Goal: Task Accomplishment & Management: Manage account settings

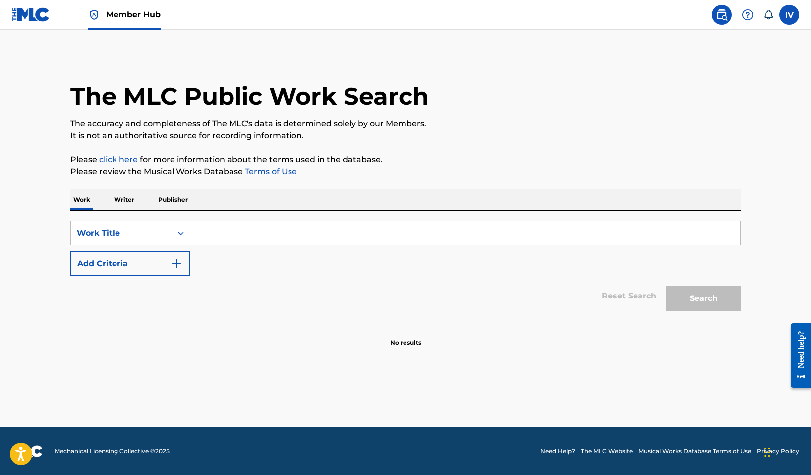
click at [43, 23] on link at bounding box center [31, 14] width 38 height 29
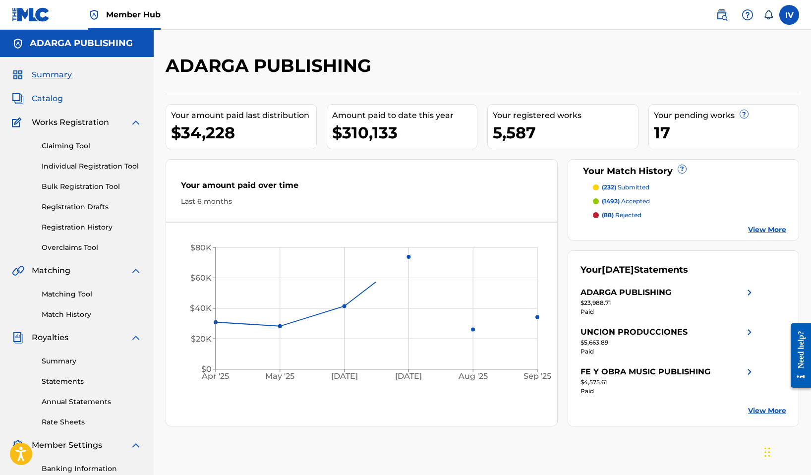
click at [61, 95] on span "Catalog" at bounding box center [47, 99] width 31 height 12
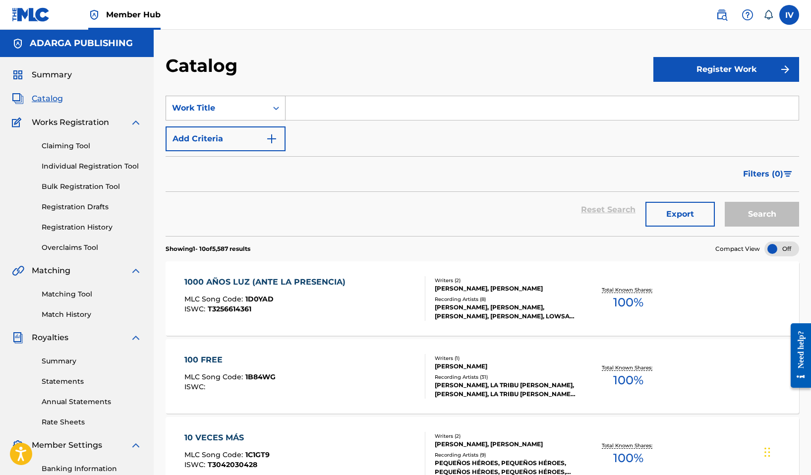
click at [218, 108] on div "Work Title" at bounding box center [216, 108] width 89 height 12
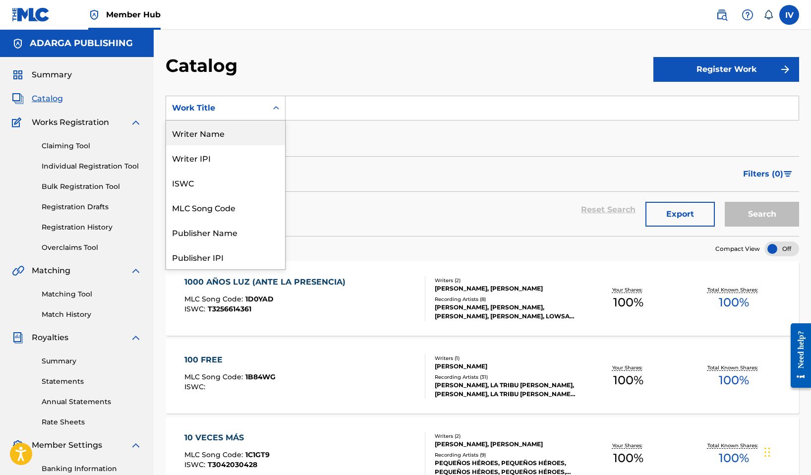
click at [222, 134] on div "Writer Name" at bounding box center [225, 132] width 119 height 25
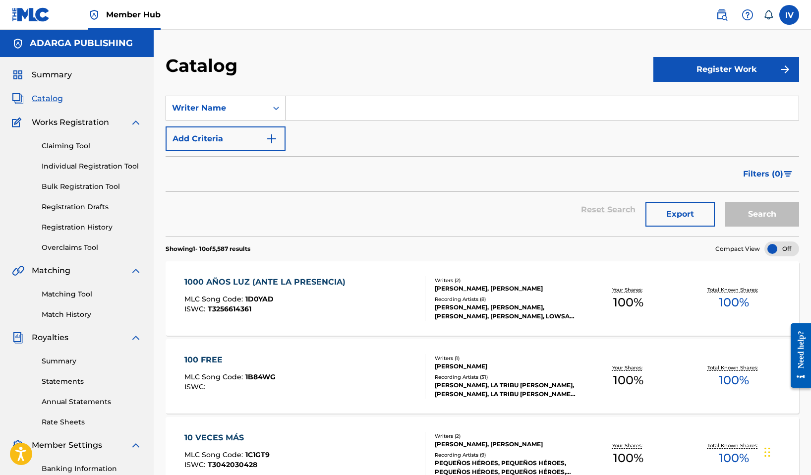
click at [362, 110] on input "Search Form" at bounding box center [542, 108] width 513 height 24
type input "daniel piedra"
click at [725, 202] on button "Search" at bounding box center [762, 214] width 74 height 25
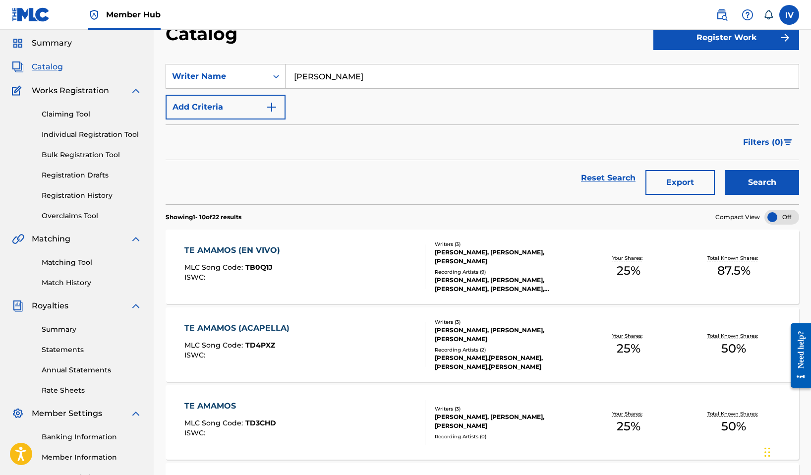
scroll to position [47, 0]
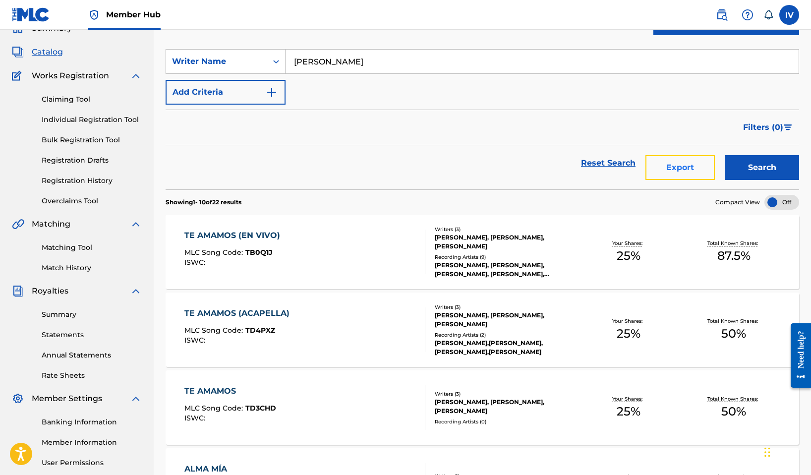
click at [686, 169] on button "Export" at bounding box center [679, 167] width 69 height 25
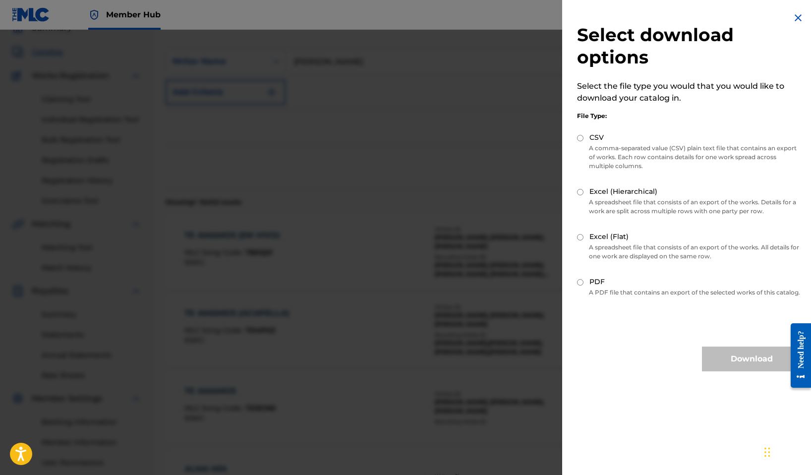
click at [590, 132] on label "CSV" at bounding box center [596, 137] width 14 height 10
click at [583, 135] on input "CSV" at bounding box center [580, 138] width 6 height 6
radio input "true"
click at [623, 191] on label "Excel (Hierarchical)" at bounding box center [623, 191] width 68 height 10
click at [583, 191] on input "Excel (Hierarchical)" at bounding box center [580, 192] width 6 height 6
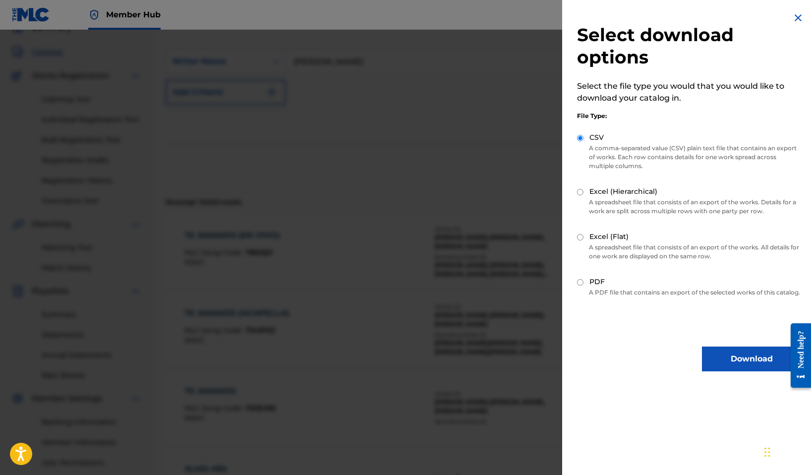
radio input "true"
drag, startPoint x: 743, startPoint y: 365, endPoint x: 679, endPoint y: 224, distance: 155.5
click at [679, 224] on div "Select download options Select the file type you would that you would like to d…" at bounding box center [689, 191] width 254 height 383
click at [619, 161] on p "A comma-separated value (CSV) plain text file that contains an export of works.…" at bounding box center [689, 157] width 224 height 27
click at [594, 129] on div "File Type: CSV A comma-separated value (CSV) plain text file that contains an e…" at bounding box center [689, 202] width 224 height 197
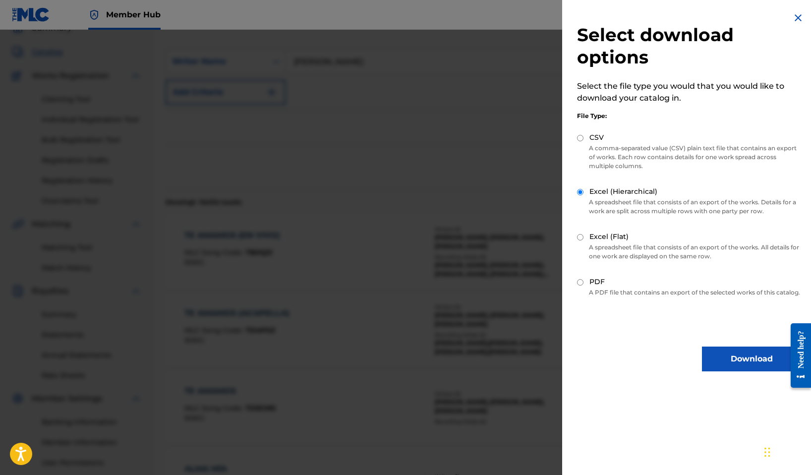
click at [592, 136] on label "CSV" at bounding box center [596, 137] width 14 height 10
click at [583, 136] on input "CSV" at bounding box center [580, 138] width 6 height 6
radio input "true"
click at [750, 367] on button "Download" at bounding box center [751, 359] width 99 height 25
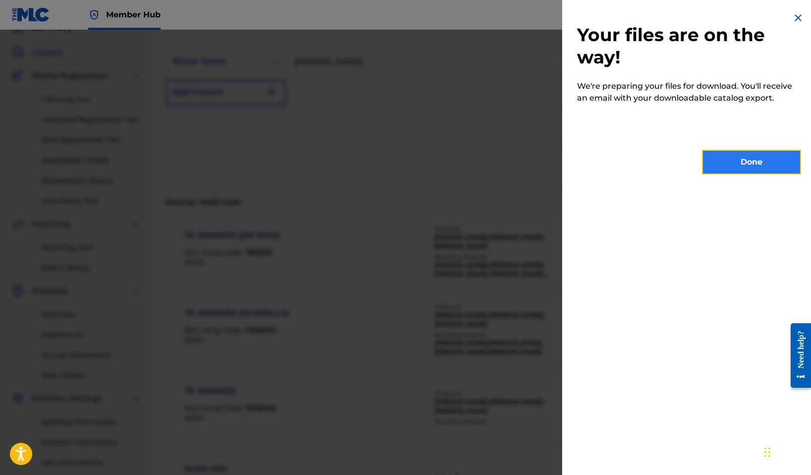
click at [732, 174] on button "Done" at bounding box center [751, 162] width 99 height 25
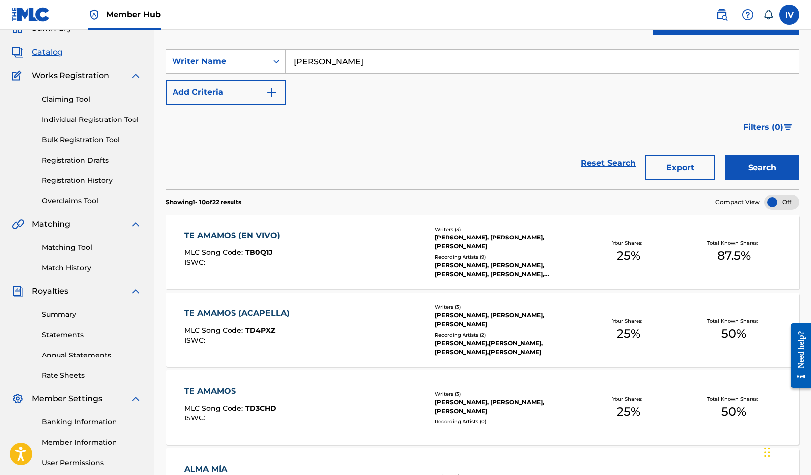
click at [335, 59] on input "daniel piedra" at bounding box center [542, 62] width 513 height 24
click at [233, 68] on div "Writer Name" at bounding box center [216, 61] width 101 height 19
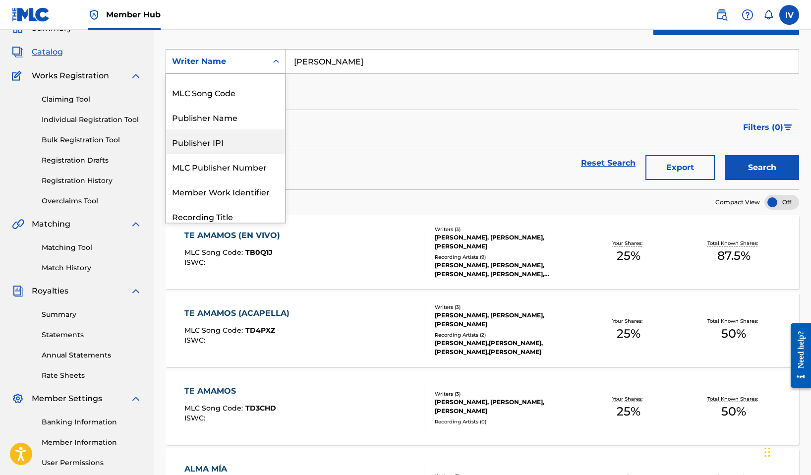
scroll to position [45, 0]
click at [197, 136] on div "Publisher Name" at bounding box center [225, 140] width 119 height 25
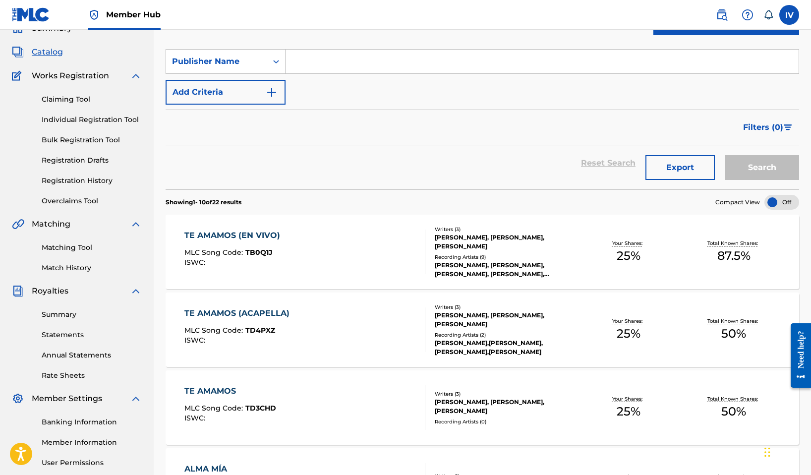
click at [358, 59] on input "Search Form" at bounding box center [542, 62] width 513 height 24
paste input "LEVITES PUBLISHING LMG"
type input "LEVITES PUBLISHING LMG"
click at [725, 155] on button "Search" at bounding box center [762, 167] width 74 height 25
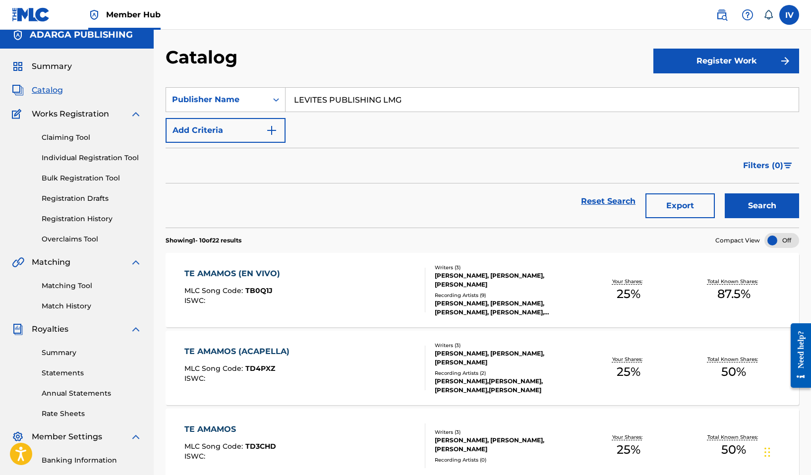
scroll to position [0, 0]
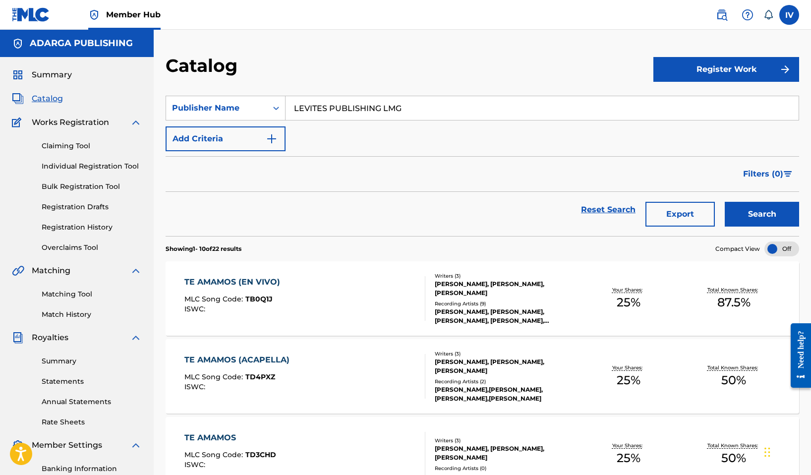
click at [349, 113] on input "LEVITES PUBLISHING LMG" at bounding box center [542, 108] width 513 height 24
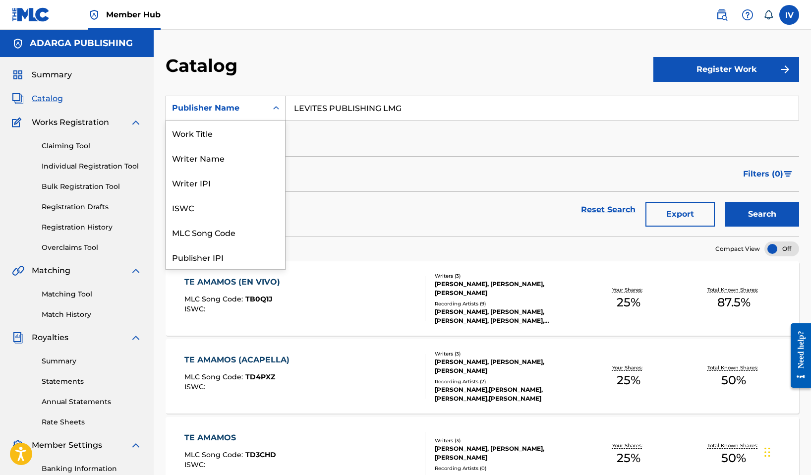
scroll to position [149, 0]
click at [242, 115] on div "Publisher Name" at bounding box center [216, 108] width 101 height 19
click at [232, 130] on div "Work Title" at bounding box center [225, 132] width 119 height 25
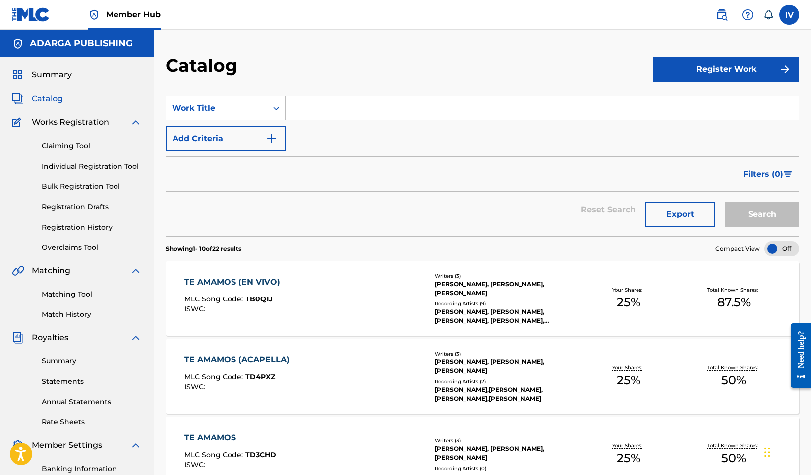
click at [352, 106] on input "Search Form" at bounding box center [542, 108] width 513 height 24
click at [725, 202] on button "Search" at bounding box center [762, 214] width 74 height 25
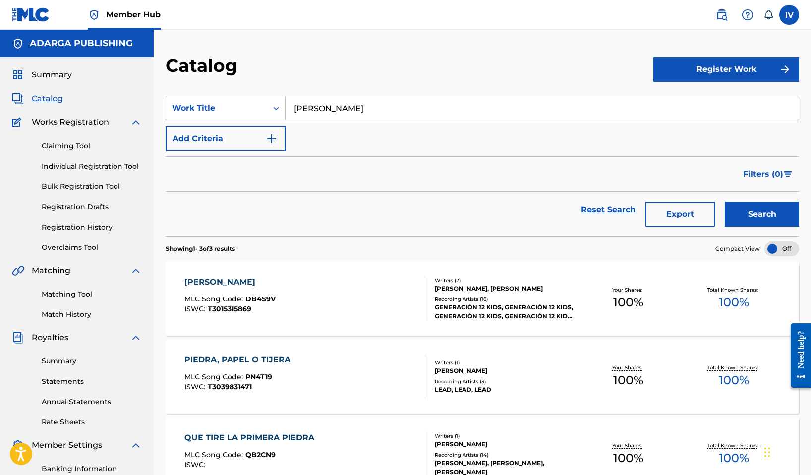
click at [725, 202] on button "Search" at bounding box center [762, 214] width 74 height 25
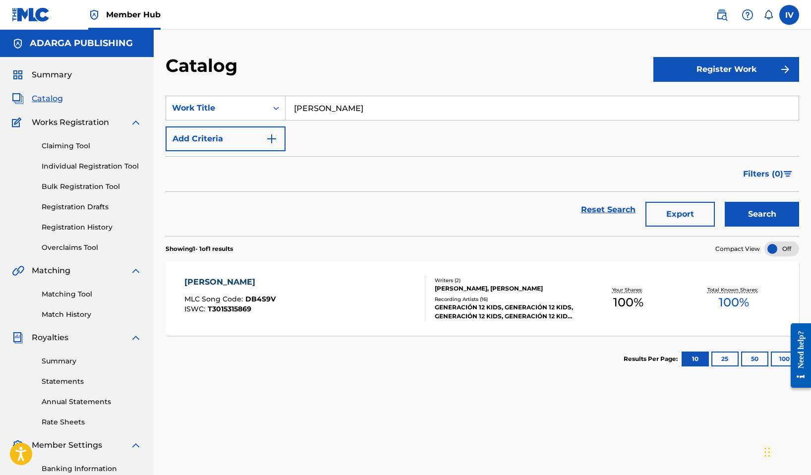
type input "daniel piedra"
click at [725, 202] on button "Search" at bounding box center [762, 214] width 74 height 25
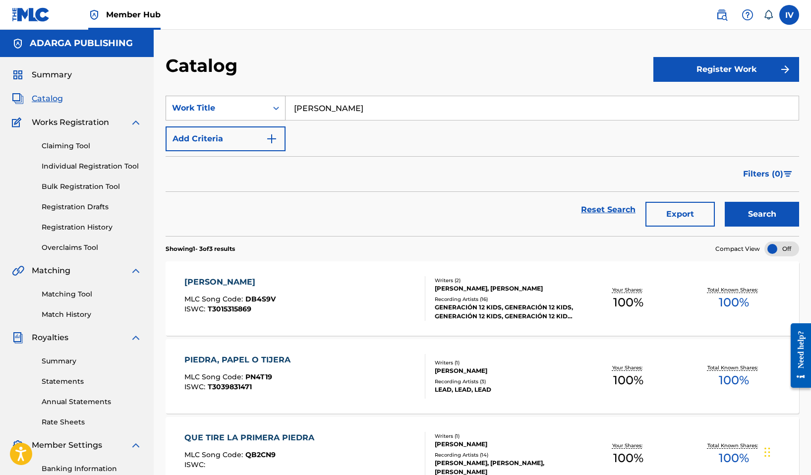
click at [195, 107] on div "Work Title" at bounding box center [216, 108] width 89 height 12
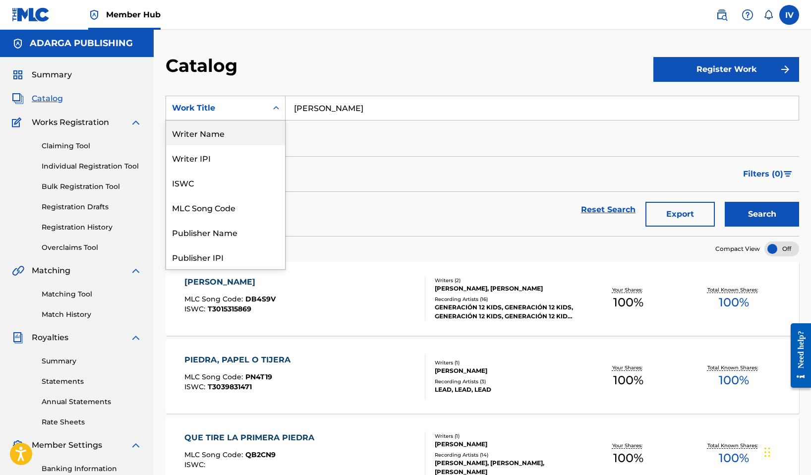
click at [215, 134] on div "Writer Name" at bounding box center [225, 132] width 119 height 25
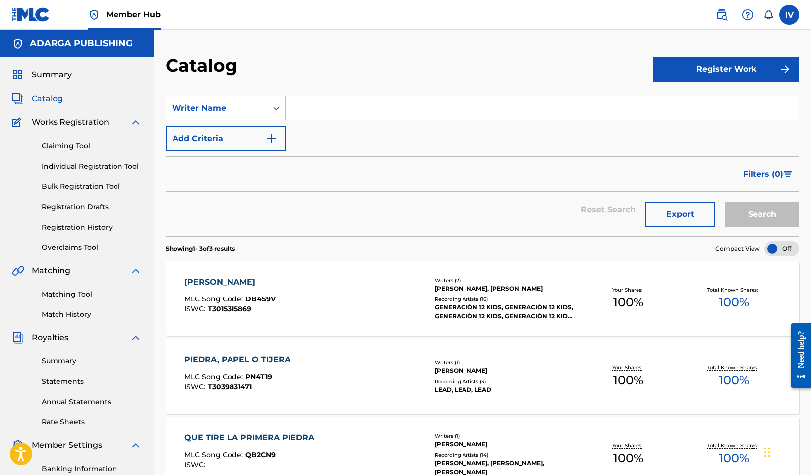
click at [374, 100] on input "Search Form" at bounding box center [542, 108] width 513 height 24
click at [725, 202] on button "Search" at bounding box center [762, 214] width 74 height 25
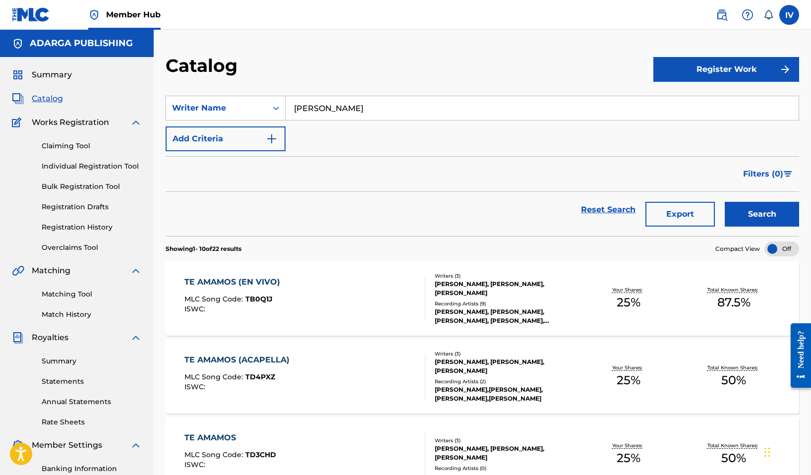
click at [387, 106] on input "daniel soto" at bounding box center [542, 108] width 513 height 24
type input "daniel piedra"
click at [725, 202] on button "Search" at bounding box center [762, 214] width 74 height 25
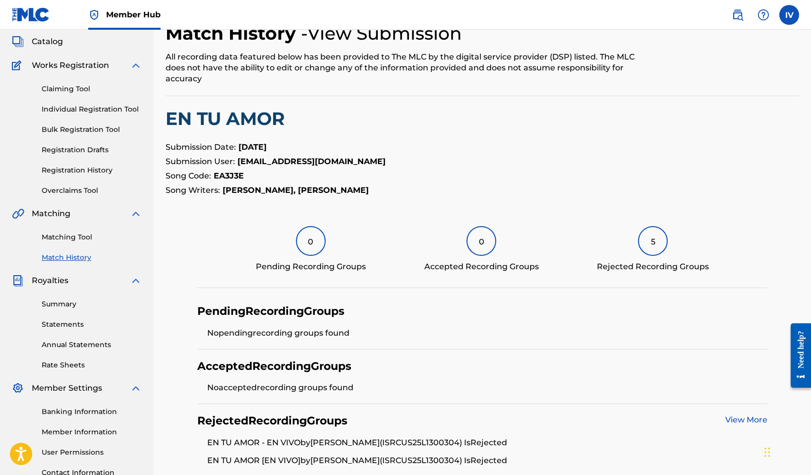
scroll to position [56, 0]
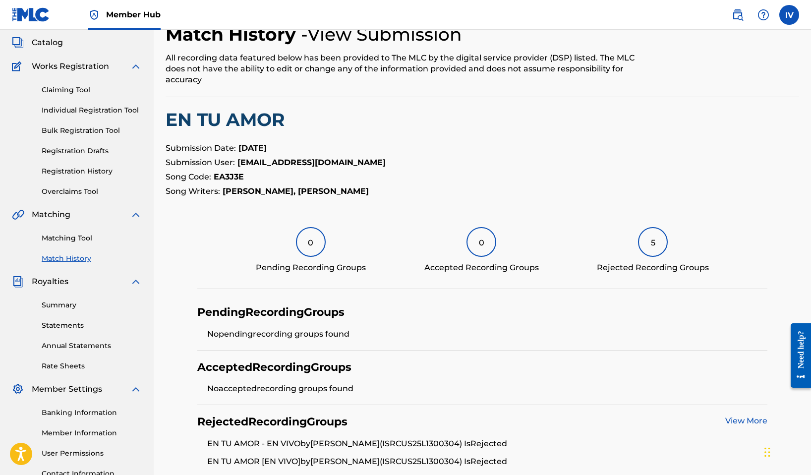
click at [250, 121] on h2 "EN TU AMOR" at bounding box center [483, 120] width 634 height 22
copy h2 "EN TU AMOR"
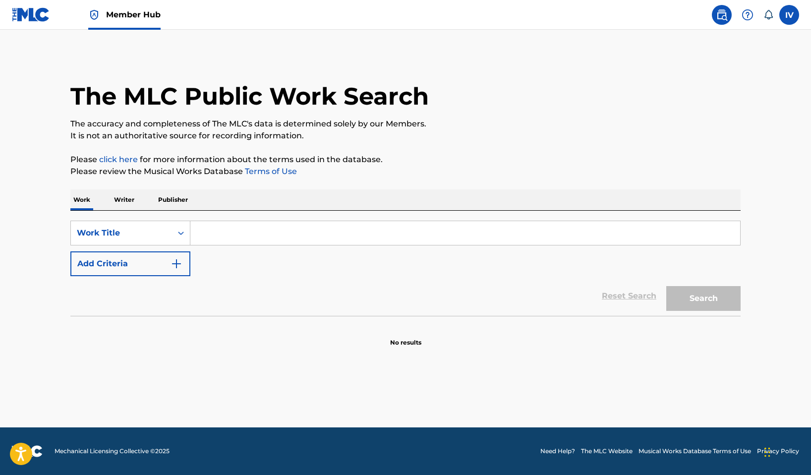
click at [339, 221] on input "Search Form" at bounding box center [465, 233] width 550 height 24
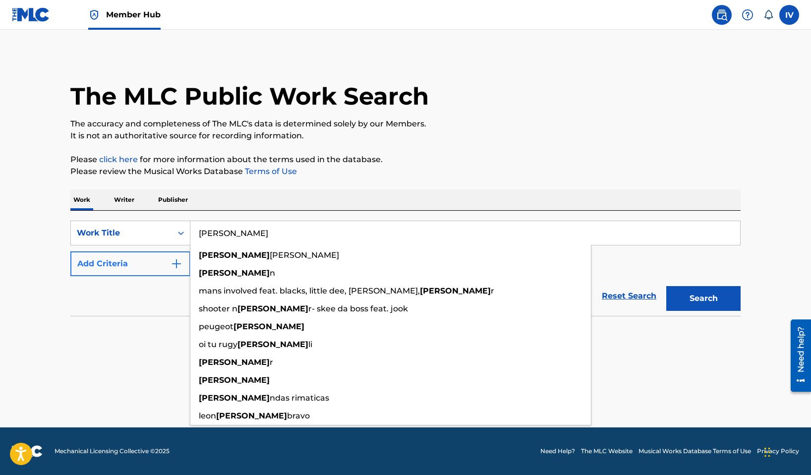
type input "[PERSON_NAME]"
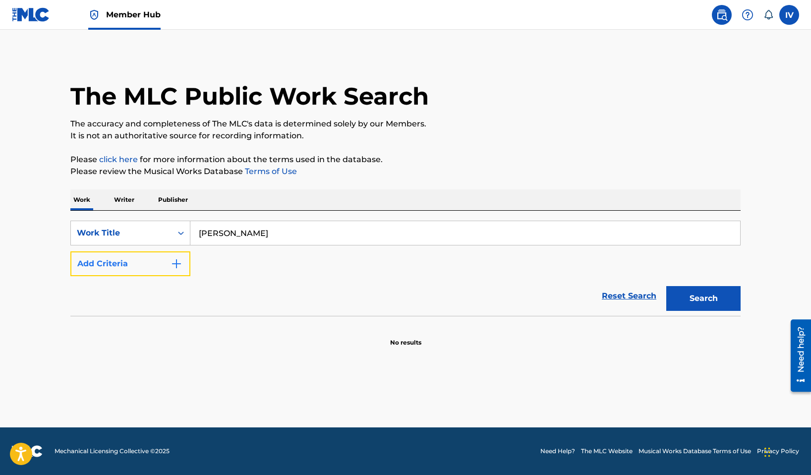
click at [160, 257] on button "Add Criteria" at bounding box center [130, 263] width 120 height 25
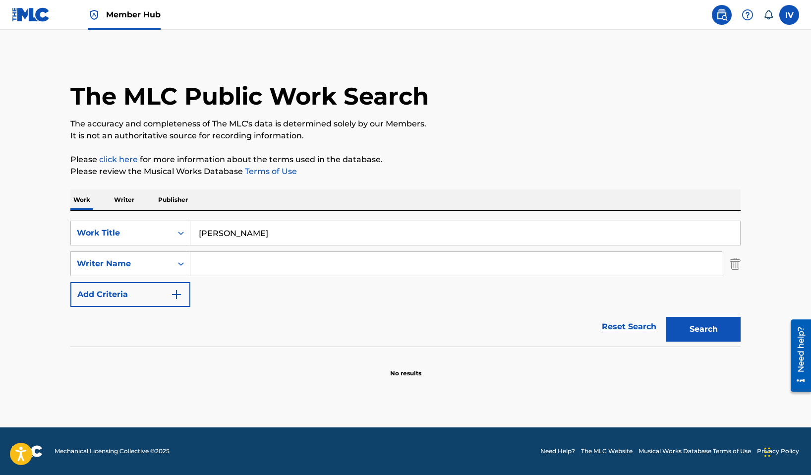
click at [215, 257] on input "Search Form" at bounding box center [455, 264] width 531 height 24
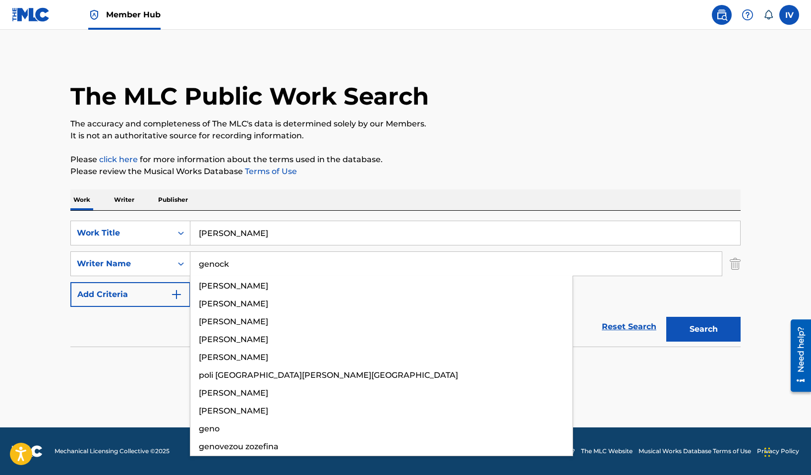
type input "genock"
click at [666, 317] on button "Search" at bounding box center [703, 329] width 74 height 25
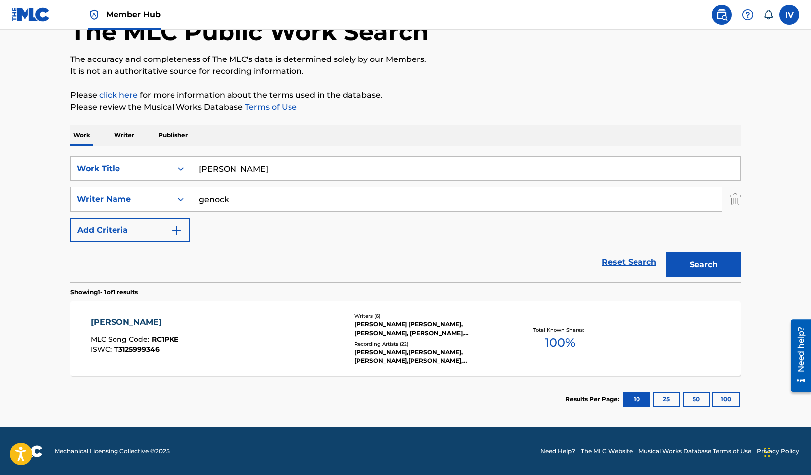
click at [218, 334] on div "[PERSON_NAME] MLC Song Code : RC1PKE ISWC : T3125999346" at bounding box center [218, 338] width 255 height 45
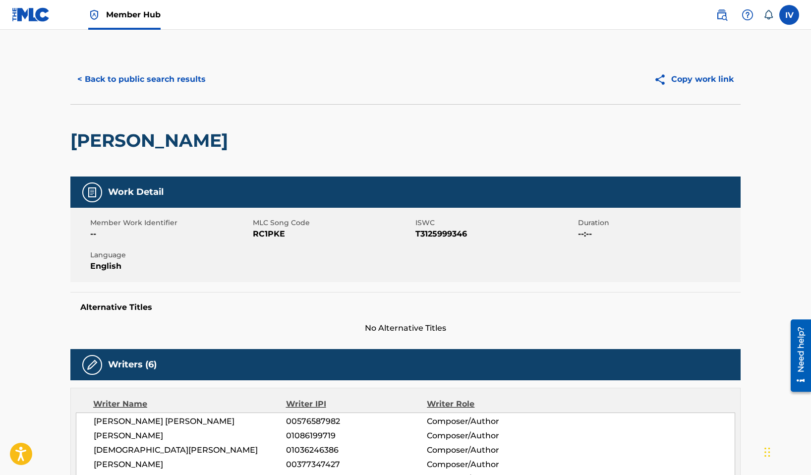
click at [270, 240] on div "Member Work Identifier -- MLC Song Code RC1PKE ISWC T3125999346 Duration --:-- …" at bounding box center [405, 245] width 670 height 74
copy span "RC1PKE"
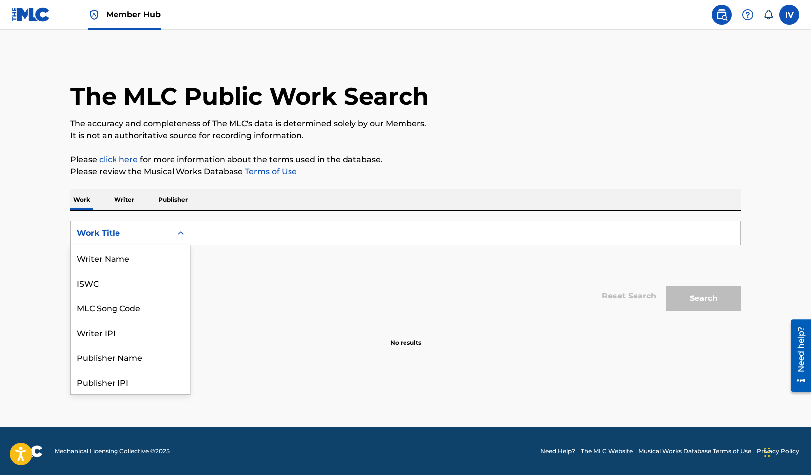
click at [127, 230] on div "Work Title" at bounding box center [121, 233] width 89 height 12
click at [138, 265] on div "MLC Song Code" at bounding box center [130, 257] width 119 height 25
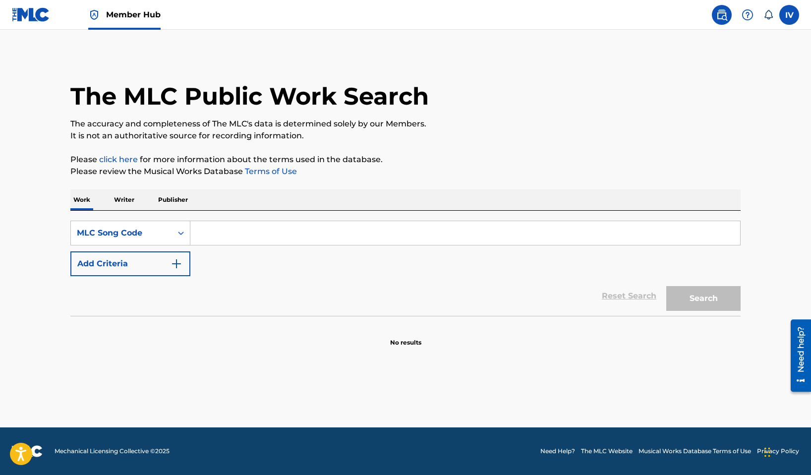
click at [227, 227] on input "Search Form" at bounding box center [465, 233] width 550 height 24
paste input "RC1PKE"
type input "RC1PKE"
click at [666, 286] on button "Search" at bounding box center [703, 298] width 74 height 25
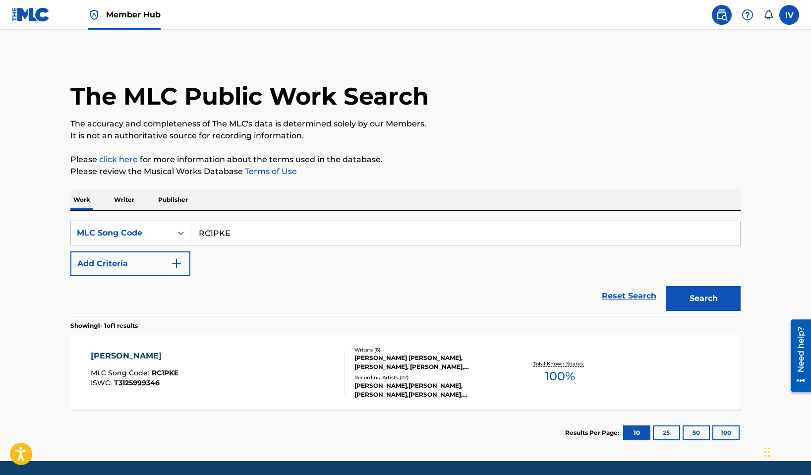
click at [291, 334] on section "RUGE MLC Song Code : RC1PKE ISWC : T3125999346 Writers ( 6 ) ONIS EMANUEL RODRI…" at bounding box center [405, 369] width 670 height 79
click at [276, 356] on div "RUGE MLC Song Code : RC1PKE ISWC : T3125999346" at bounding box center [218, 372] width 255 height 45
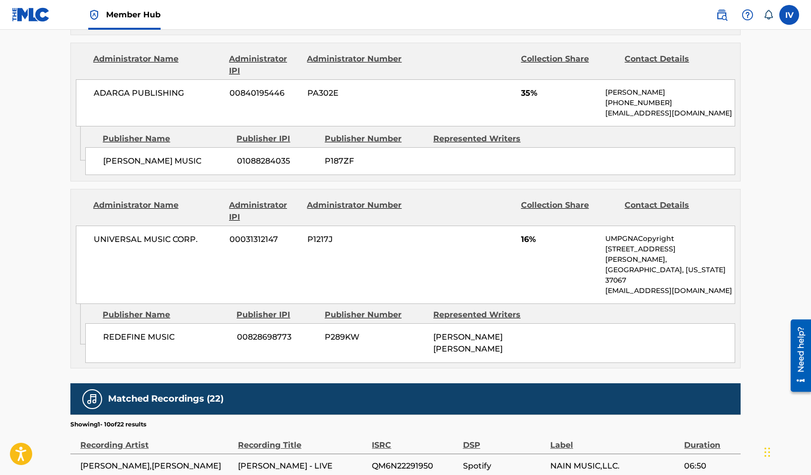
scroll to position [1639, 0]
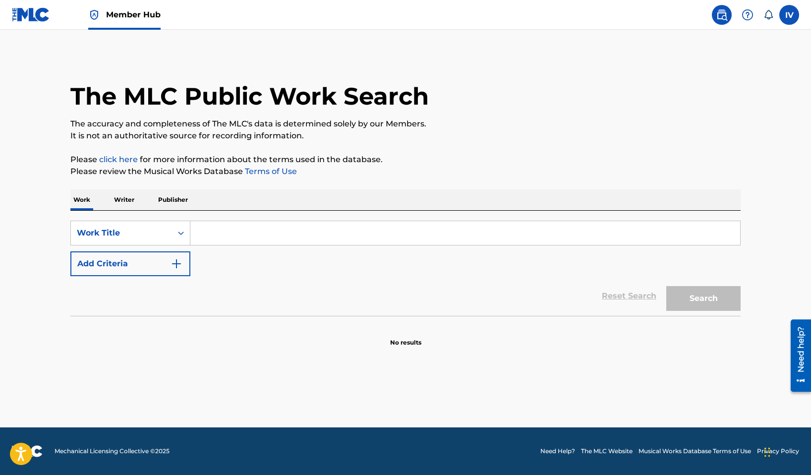
click at [233, 228] on input "Search Form" at bounding box center [465, 233] width 550 height 24
paste input "SAFE TO LOVE"
type input "SAFE TO LOVE"
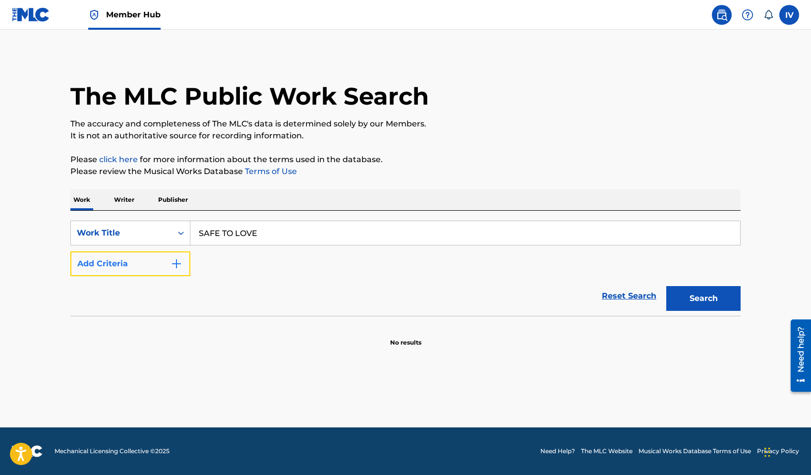
click at [149, 261] on button "Add Criteria" at bounding box center [130, 263] width 120 height 25
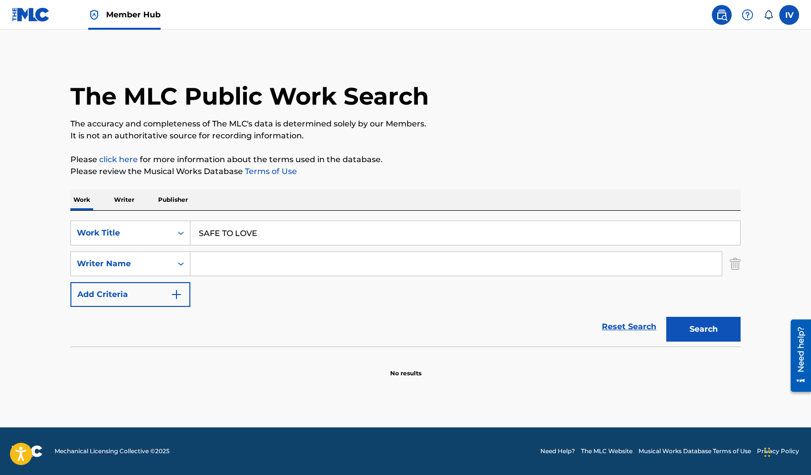
click at [235, 259] on input "Search Form" at bounding box center [455, 264] width 531 height 24
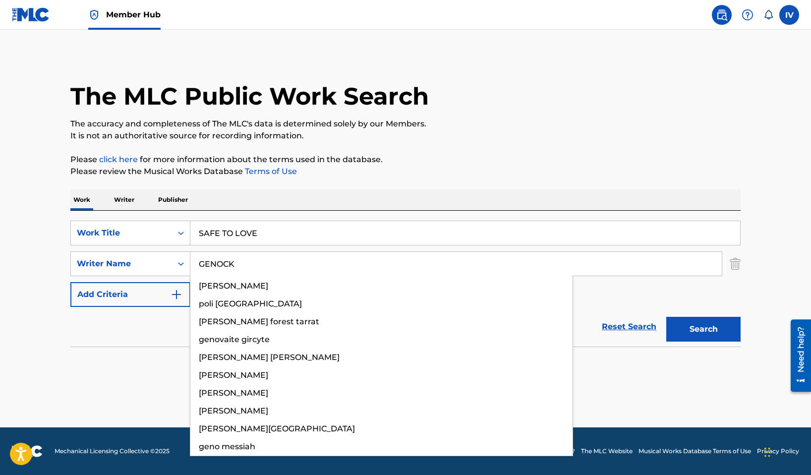
type input "GENOCK"
click at [666, 317] on button "Search" at bounding box center [703, 329] width 74 height 25
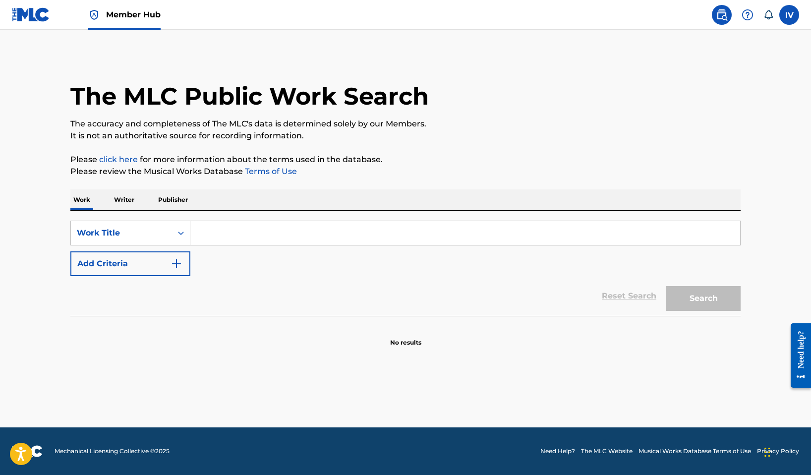
click at [120, 209] on p "Writer" at bounding box center [124, 199] width 26 height 21
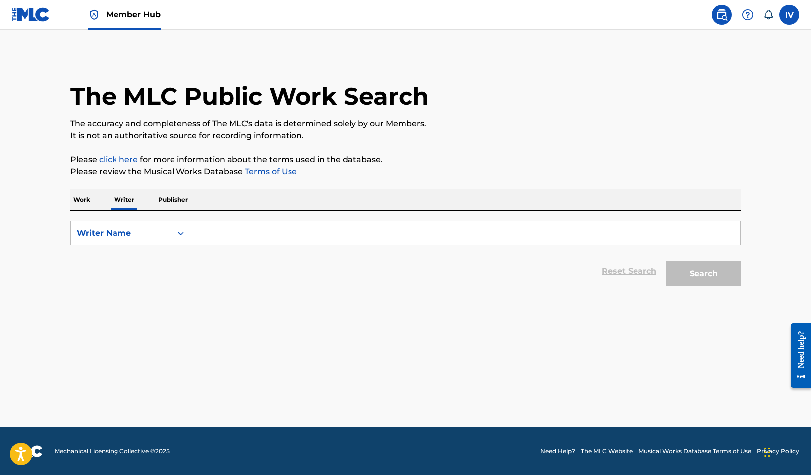
click at [218, 228] on input "Search Form" at bounding box center [465, 233] width 550 height 24
paste input "SWEAT LINDSEY NICOLE"
type input "SWEAT LINDSEY NICOLE"
click at [666, 261] on button "Search" at bounding box center [703, 273] width 74 height 25
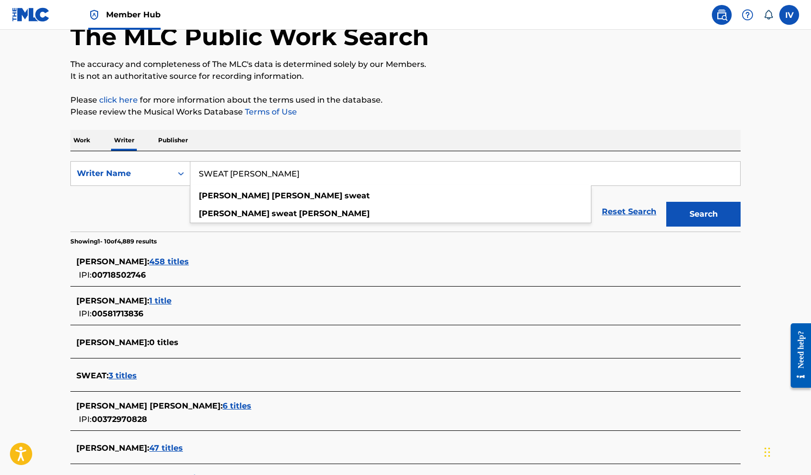
scroll to position [91, 0]
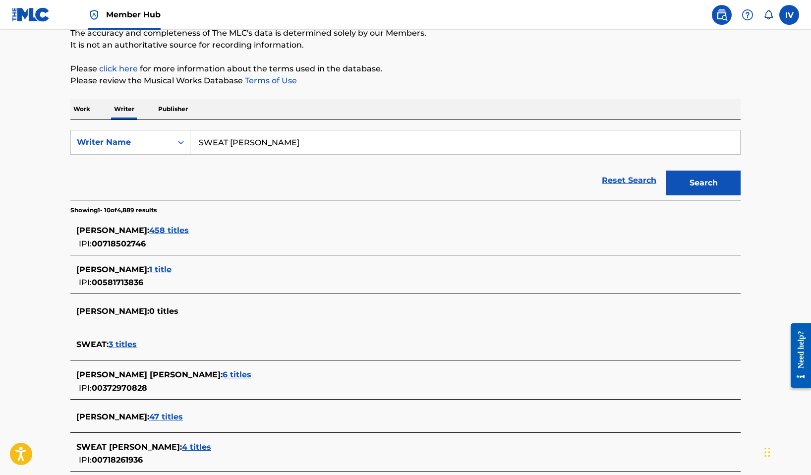
click at [189, 228] on span "458 titles" at bounding box center [169, 230] width 40 height 9
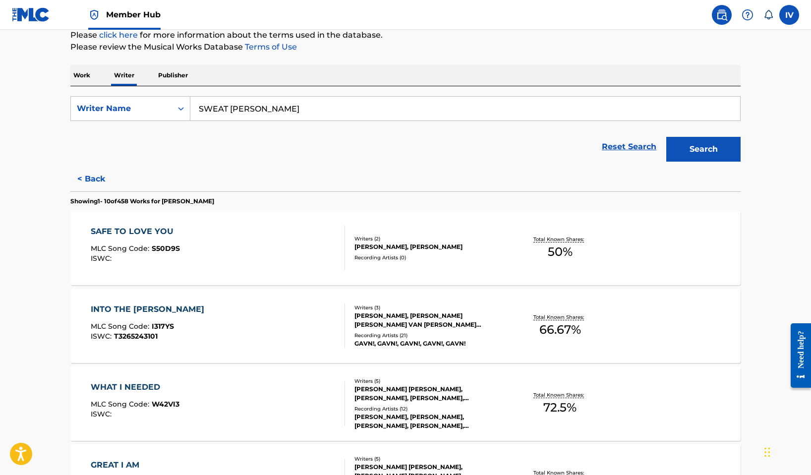
scroll to position [143, 0]
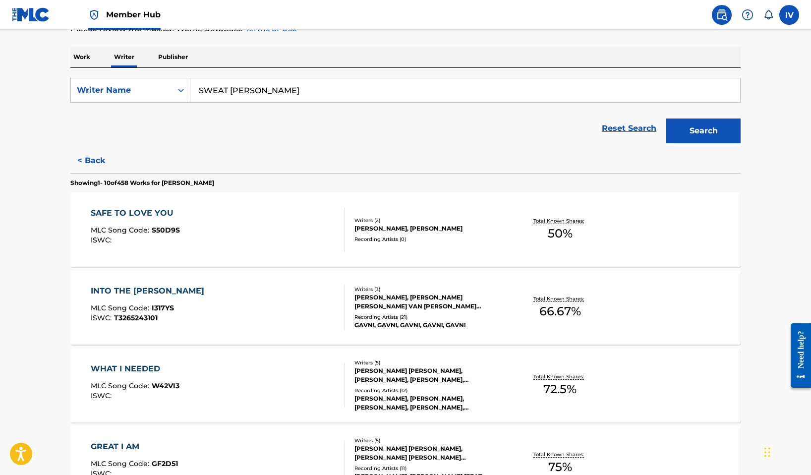
click at [227, 213] on div "SAFE TO LOVE YOU MLC Song Code : S50D9S ISWC :" at bounding box center [218, 229] width 255 height 45
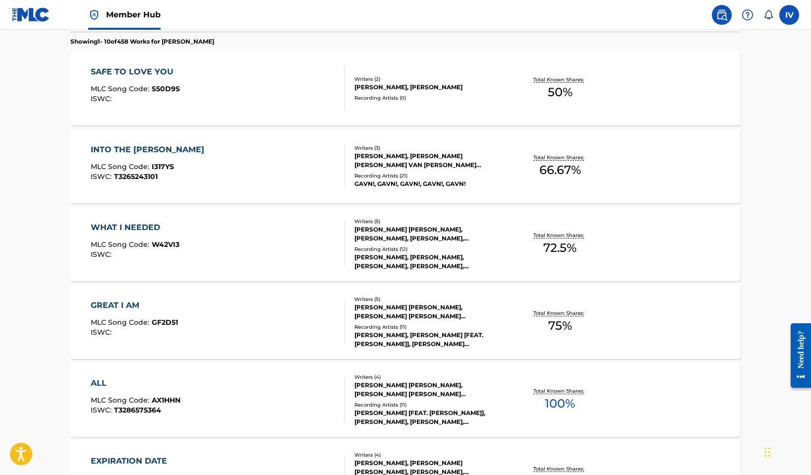
scroll to position [306, 0]
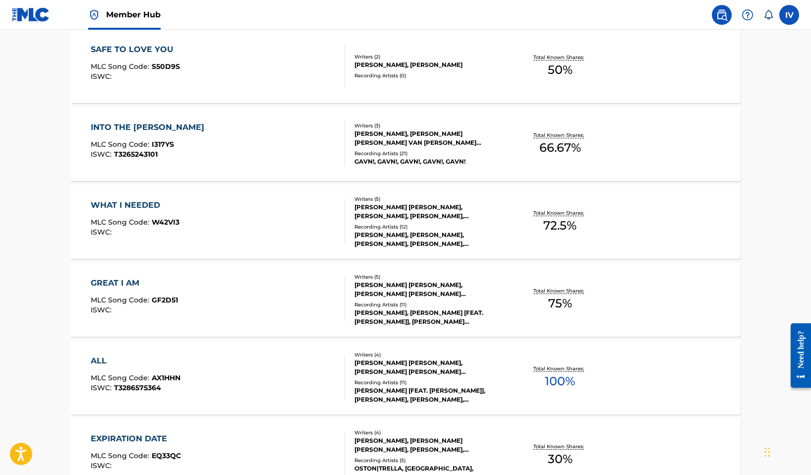
click at [198, 292] on div "GREAT I AM MLC Song Code : GF2D51 ISWC :" at bounding box center [218, 299] width 255 height 45
click at [197, 361] on div "ALL MLC Song Code : AX1HHN ISWC : T3286575364" at bounding box center [218, 377] width 255 height 45
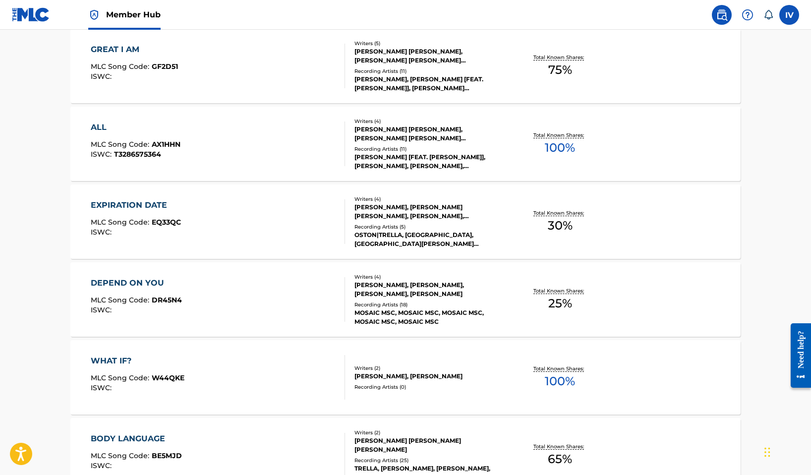
scroll to position [540, 0]
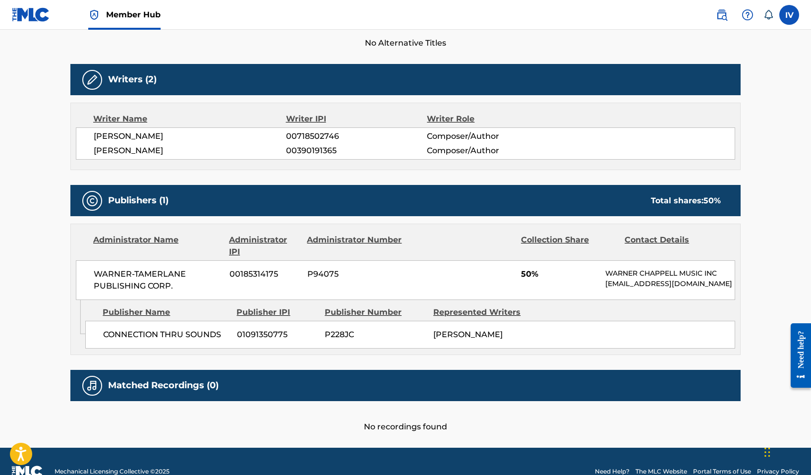
scroll to position [289, 0]
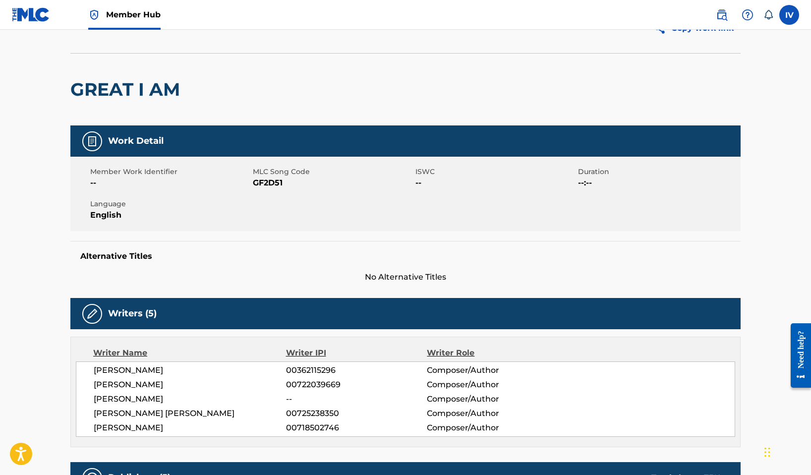
scroll to position [125, 0]
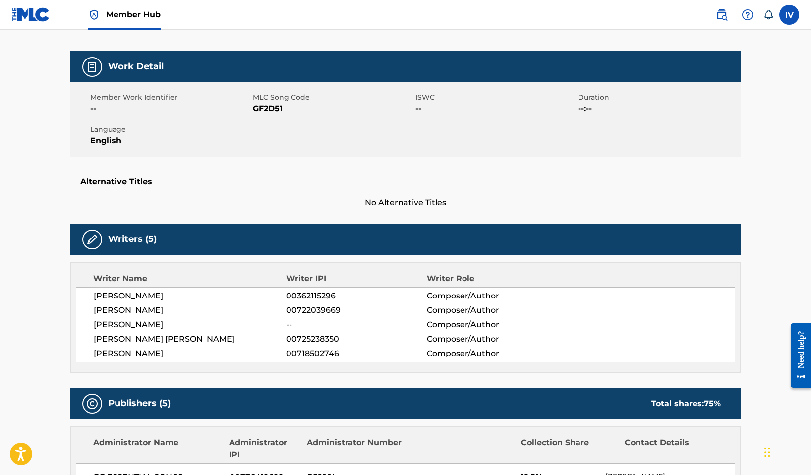
click at [145, 360] on div "[PERSON_NAME] 00362115296 Composer/Author [PERSON_NAME] 00722039669 Composer/Au…" at bounding box center [405, 324] width 659 height 75
copy div "[PERSON_NAME]"
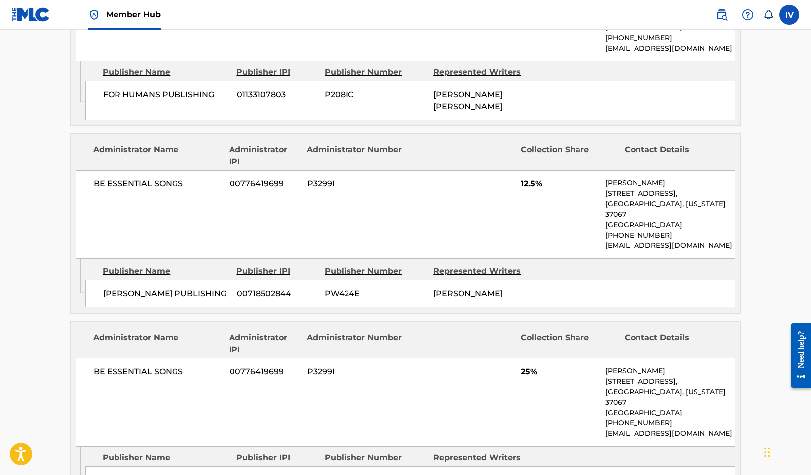
scroll to position [631, 0]
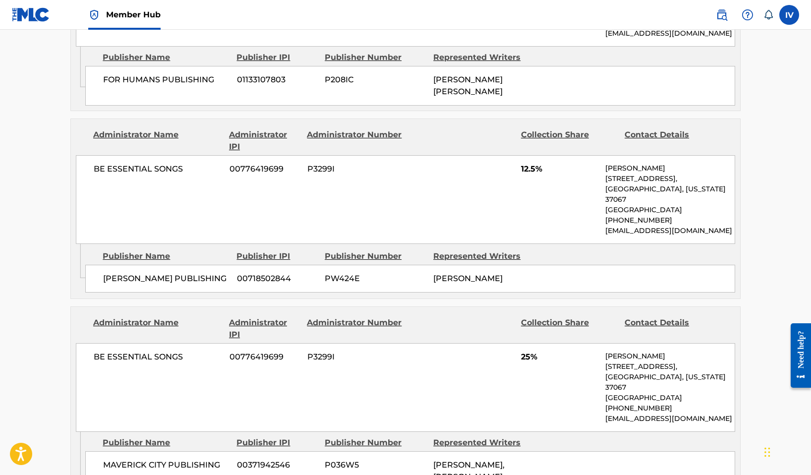
click at [136, 170] on span "BE ESSENTIAL SONGS" at bounding box center [158, 169] width 128 height 12
copy div "BE ESSENTIAL SONGS"
click at [158, 171] on span "BE ESSENTIAL SONGS" at bounding box center [158, 169] width 128 height 12
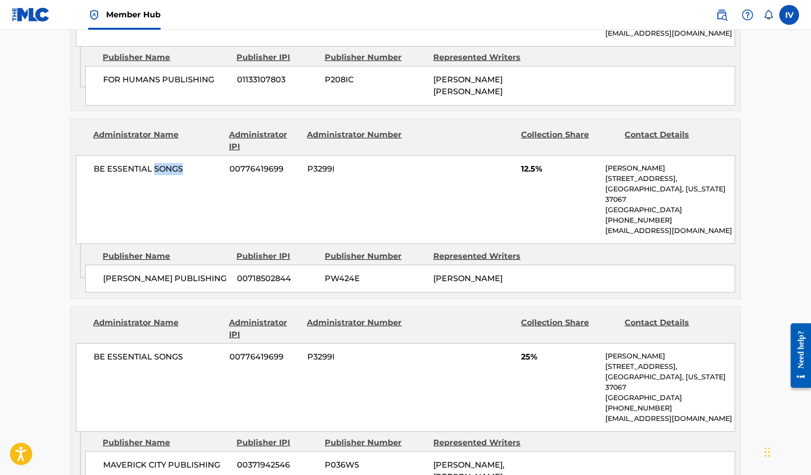
click at [158, 171] on span "BE ESSENTIAL SONGS" at bounding box center [158, 169] width 128 height 12
copy div "BE ESSENTIAL SONGS"
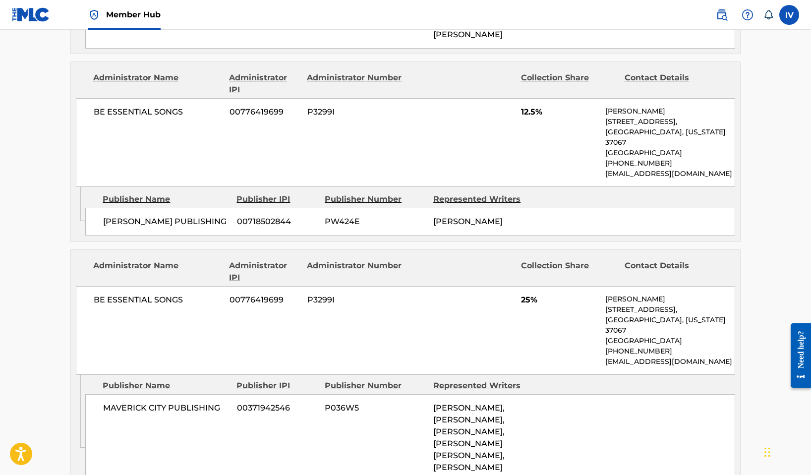
scroll to position [0, 0]
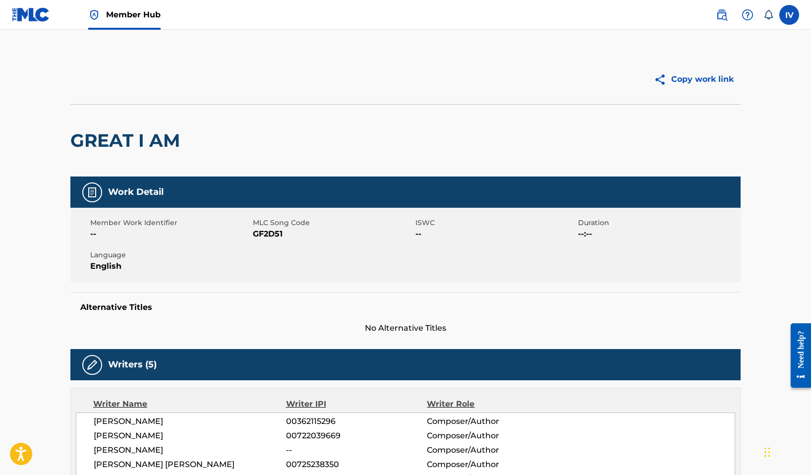
click at [710, 13] on div "IV IV [PERSON_NAME] [EMAIL_ADDRESS][DOMAIN_NAME] Notification Preferences Profi…" at bounding box center [752, 15] width 93 height 20
click at [722, 16] on img at bounding box center [722, 15] width 12 height 12
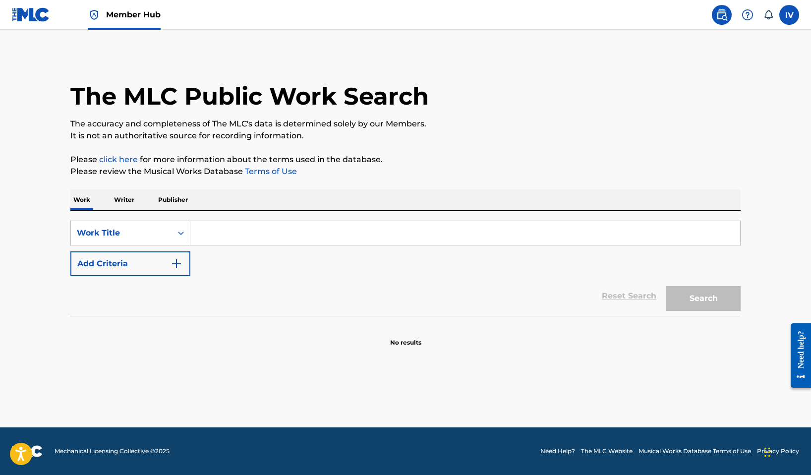
click at [128, 197] on p "Writer" at bounding box center [124, 199] width 26 height 21
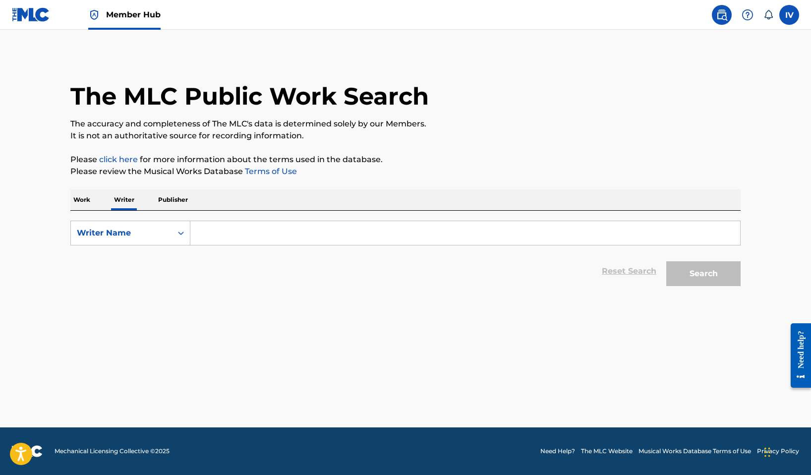
click at [253, 222] on input "Search Form" at bounding box center [465, 233] width 550 height 24
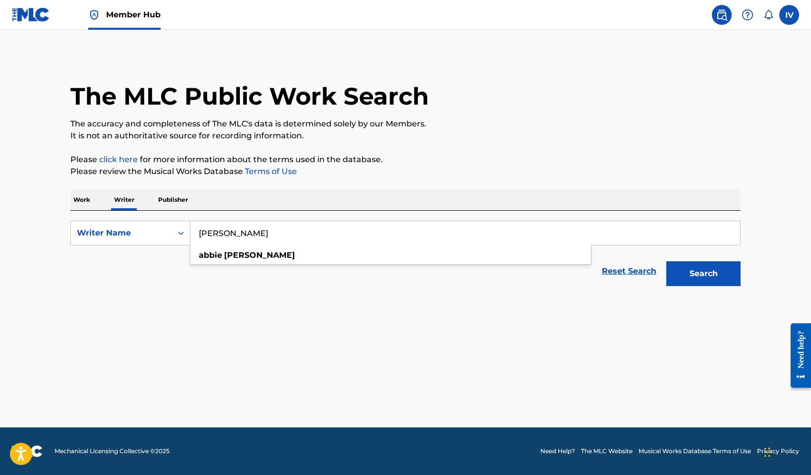
click at [666, 261] on button "Search" at bounding box center [703, 273] width 74 height 25
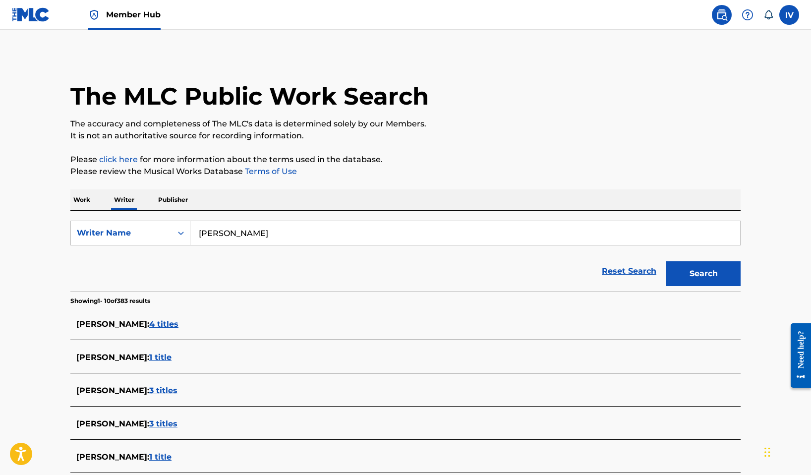
click at [226, 233] on input "[PERSON_NAME]" at bounding box center [465, 233] width 550 height 24
type input "[PERSON_NAME]"
click at [666, 261] on button "Search" at bounding box center [703, 273] width 74 height 25
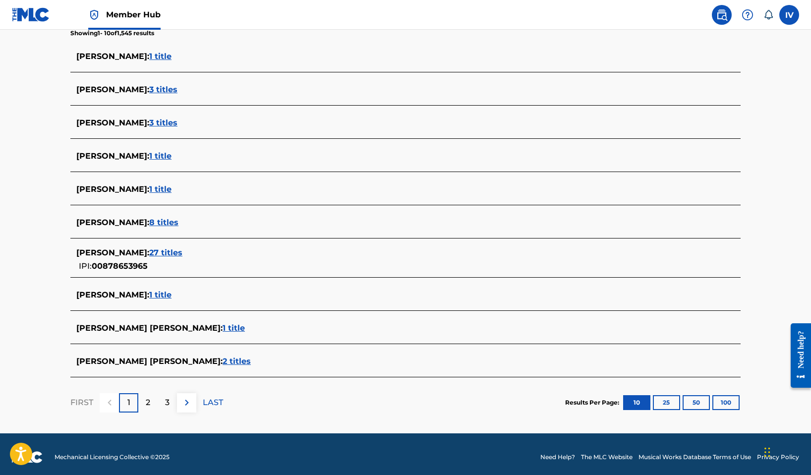
scroll to position [271, 0]
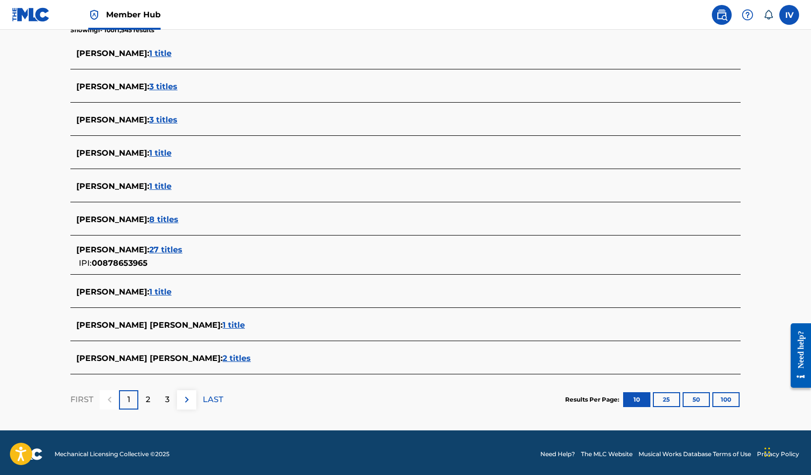
click at [160, 251] on span "27 titles" at bounding box center [165, 249] width 33 height 9
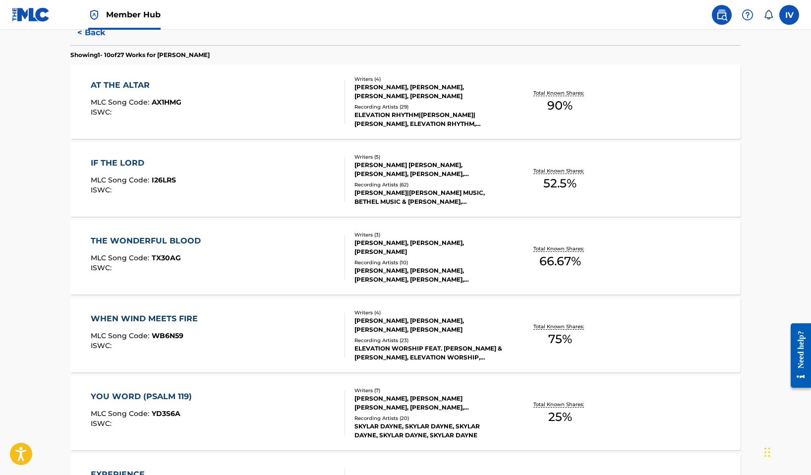
click at [201, 94] on div "AT THE ALTAR MLC Song Code : AX1HMG ISWC :" at bounding box center [218, 101] width 255 height 45
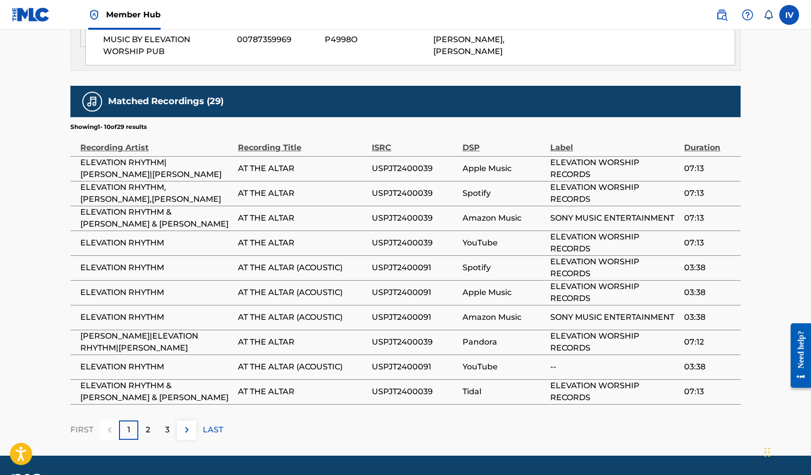
scroll to position [879, 0]
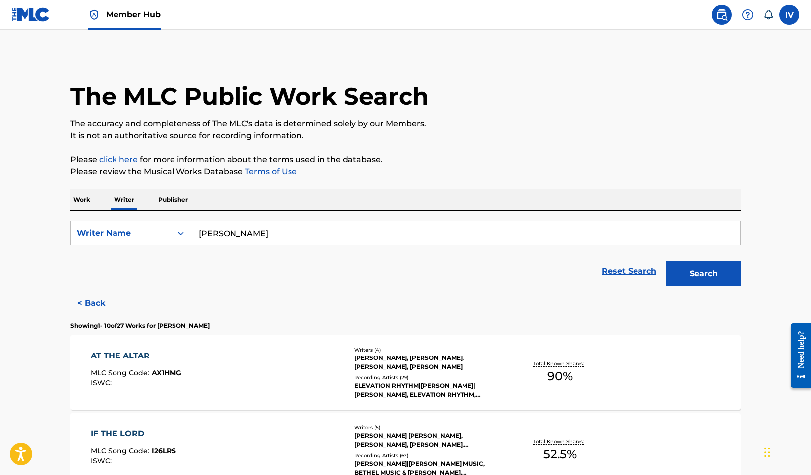
scroll to position [104, 0]
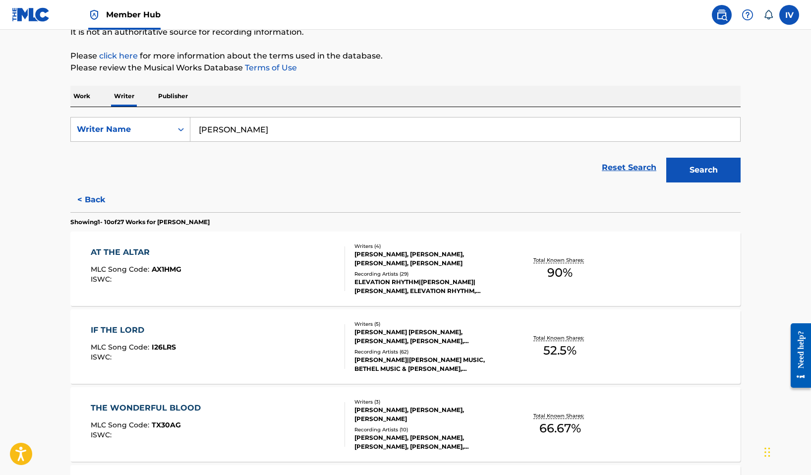
click at [188, 340] on div "IF THE LORD MLC Song Code : I26LRS ISWC :" at bounding box center [218, 346] width 255 height 45
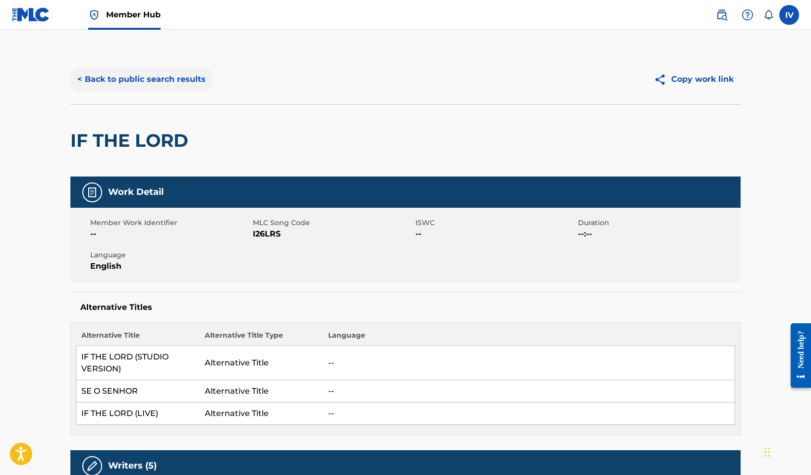
click at [134, 78] on button "< Back to public search results" at bounding box center [141, 79] width 142 height 25
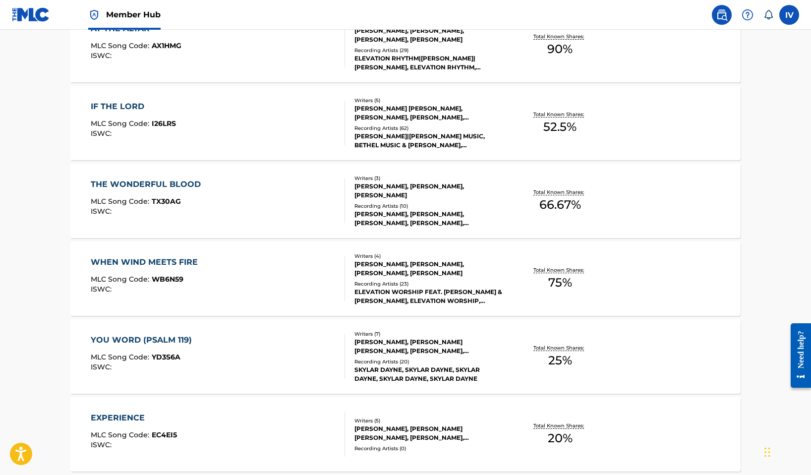
scroll to position [347, 0]
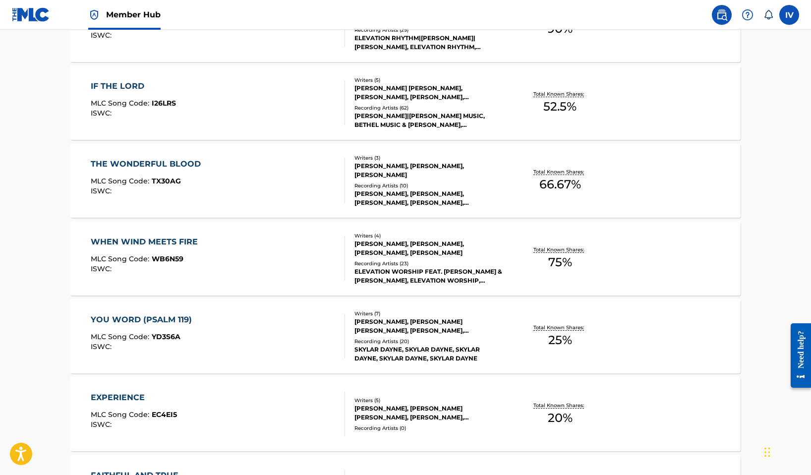
click at [177, 173] on div "THE WONDERFUL BLOOD MLC Song Code : TX30AG ISWC :" at bounding box center [148, 180] width 115 height 45
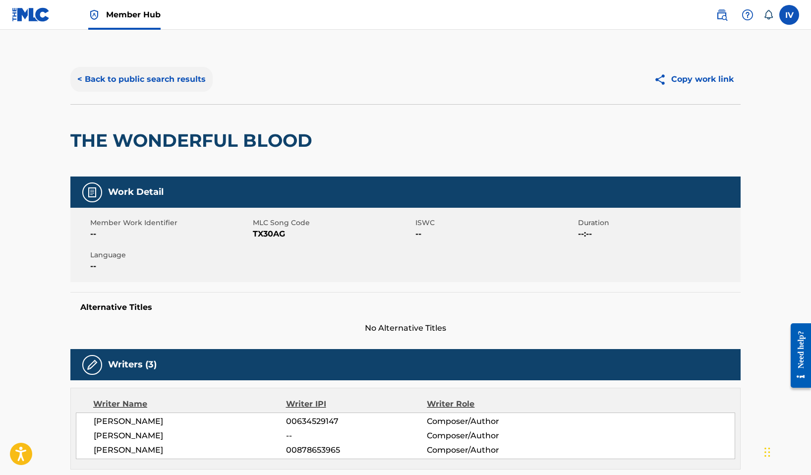
click at [152, 78] on button "< Back to public search results" at bounding box center [141, 79] width 142 height 25
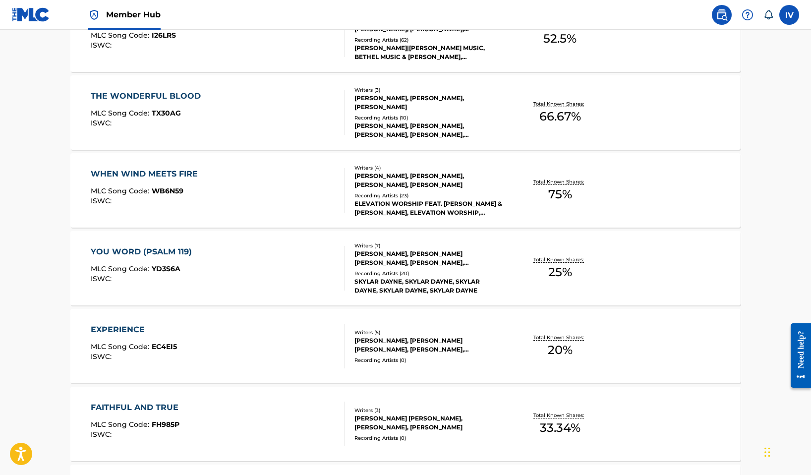
click at [206, 179] on div "WHEN WIND MEETS FIRE MLC Song Code : WB6N59 ISWC :" at bounding box center [218, 190] width 255 height 45
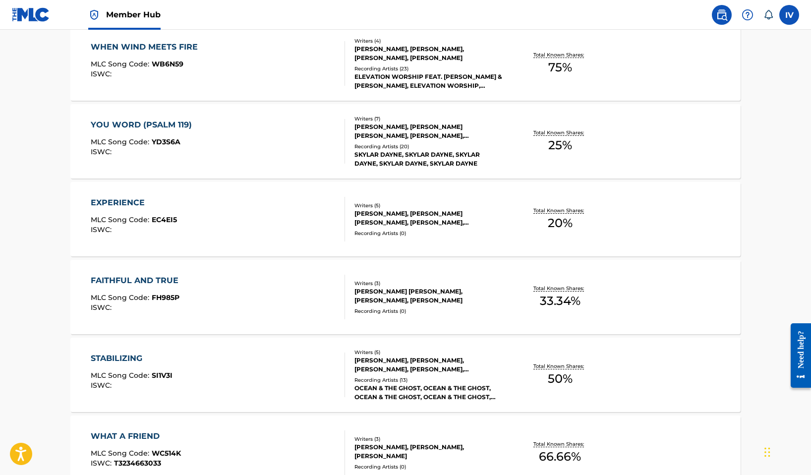
click at [197, 288] on div "FAITHFUL AND TRUE MLC Song Code : FH985P ISWC :" at bounding box center [218, 297] width 255 height 45
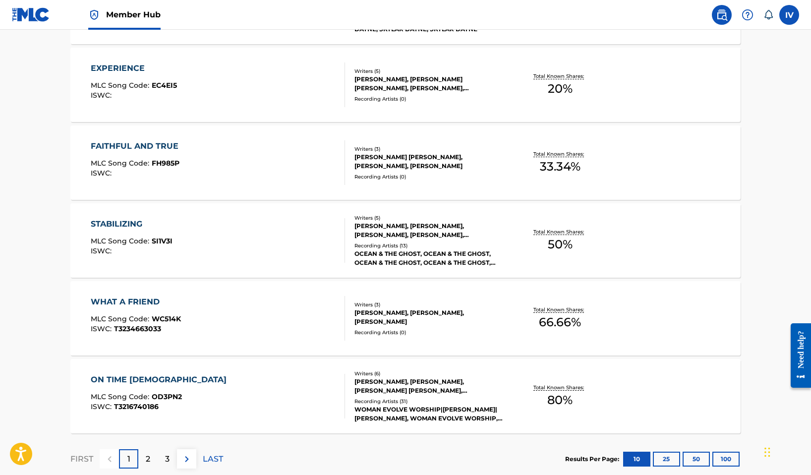
scroll to position [714, 0]
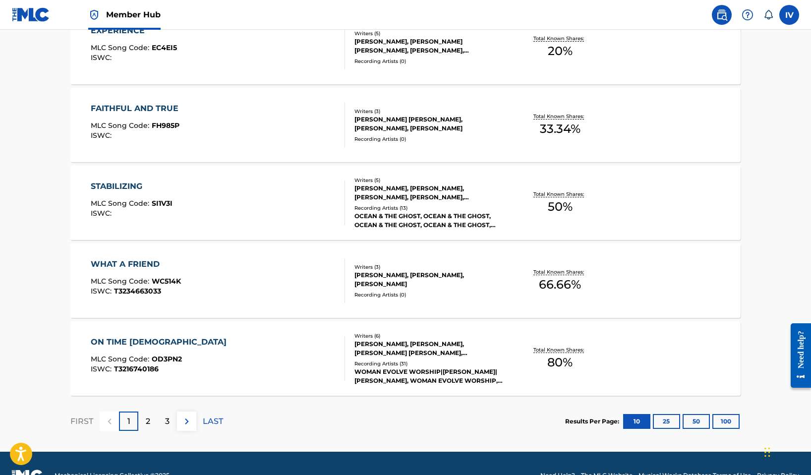
click at [171, 271] on div "WHAT A FRIEND MLC Song Code : WC514K ISWC : T3234663033" at bounding box center [136, 280] width 90 height 45
click at [157, 347] on div "ON TIME GOD" at bounding box center [161, 342] width 141 height 12
click at [144, 418] on div "2" at bounding box center [147, 420] width 19 height 19
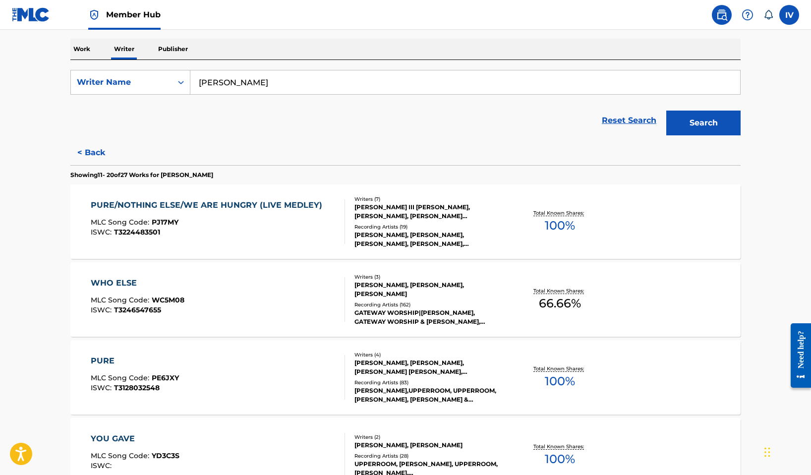
scroll to position [198, 0]
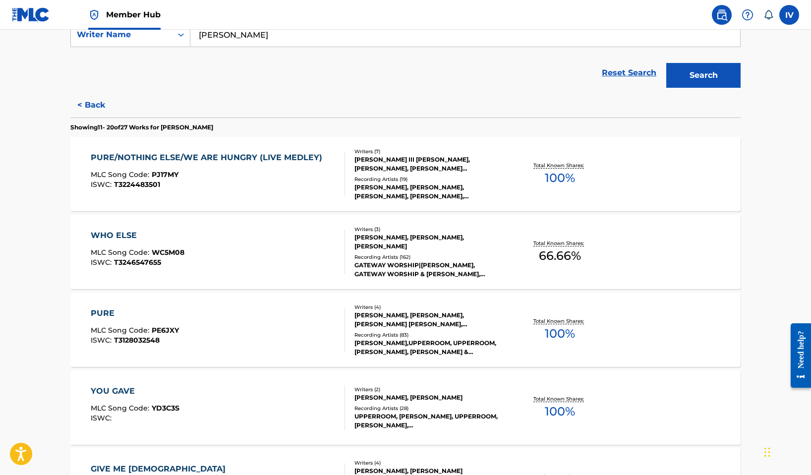
click at [238, 239] on div "WHO ELSE MLC Song Code : WC5M08 ISWC : T3246547655" at bounding box center [218, 252] width 255 height 45
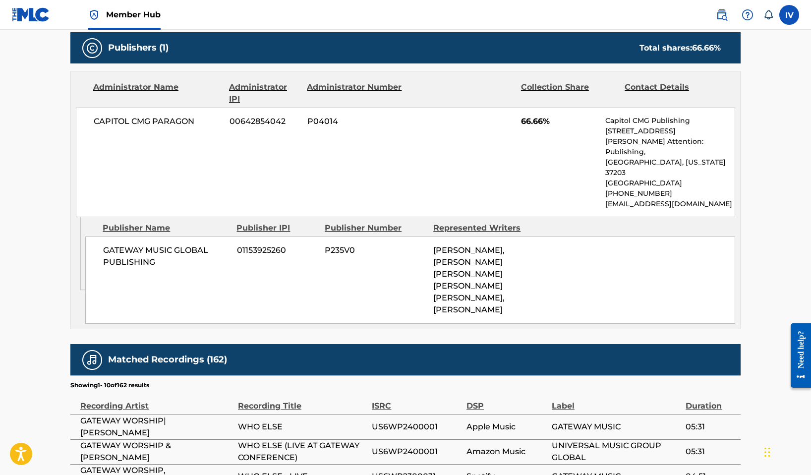
scroll to position [471, 0]
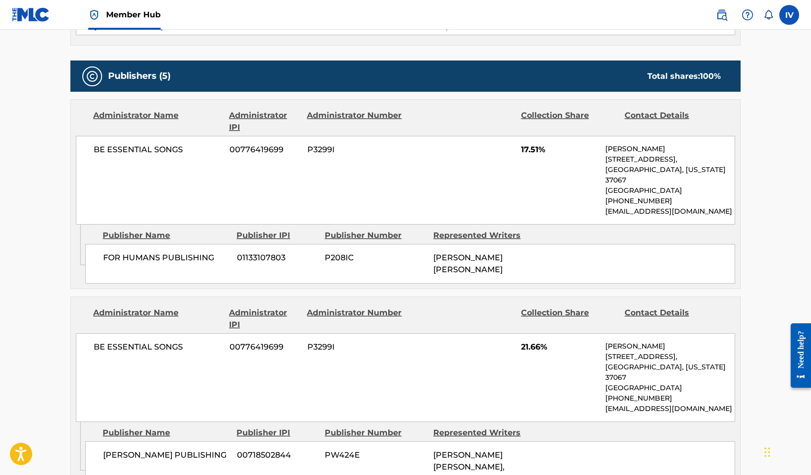
scroll to position [377, 0]
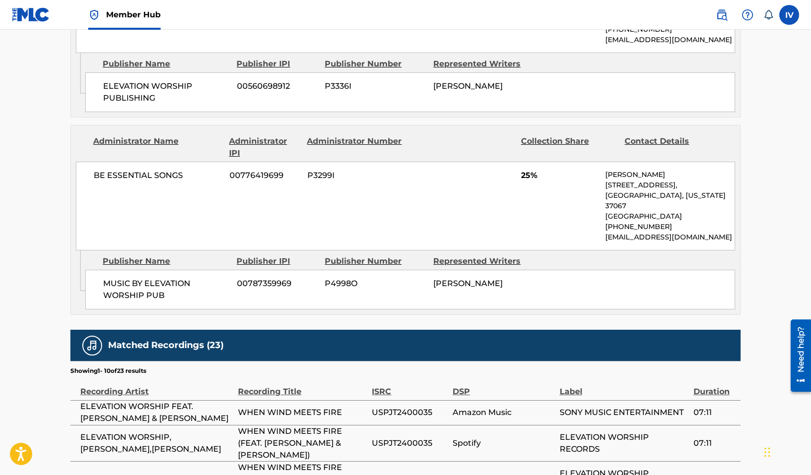
scroll to position [1042, 0]
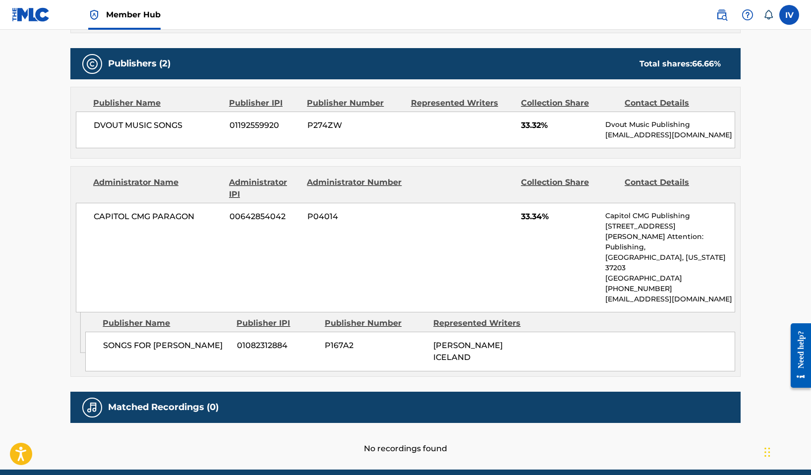
scroll to position [441, 0]
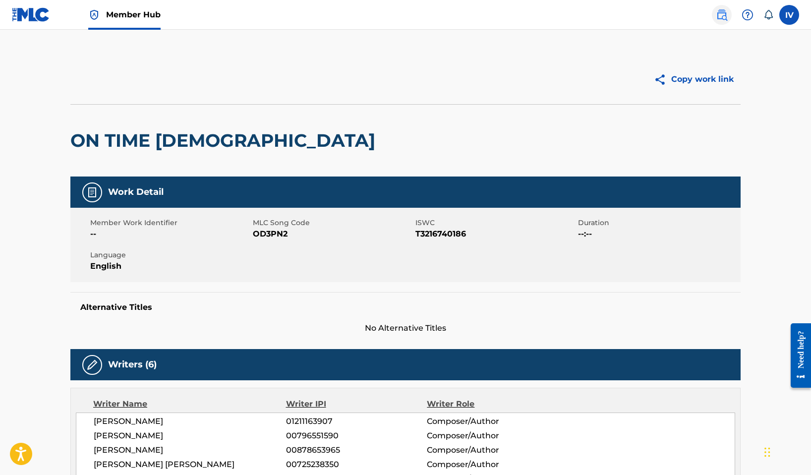
click at [725, 20] on img at bounding box center [722, 15] width 12 height 12
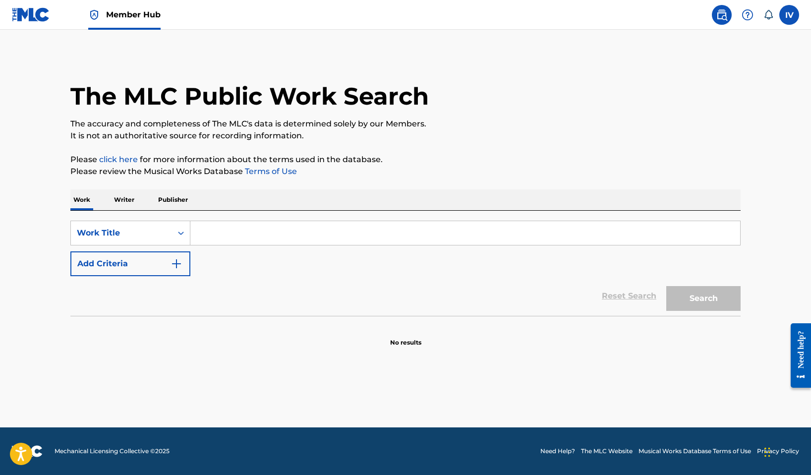
click at [228, 229] on input "Search Form" at bounding box center [465, 233] width 550 height 24
type input "AB"
click at [131, 194] on p "Writer" at bounding box center [124, 199] width 26 height 21
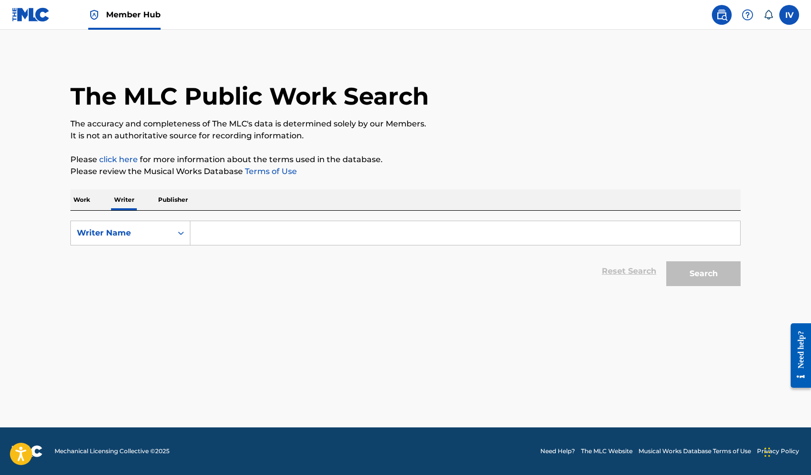
click at [223, 229] on input "Search Form" at bounding box center [465, 233] width 550 height 24
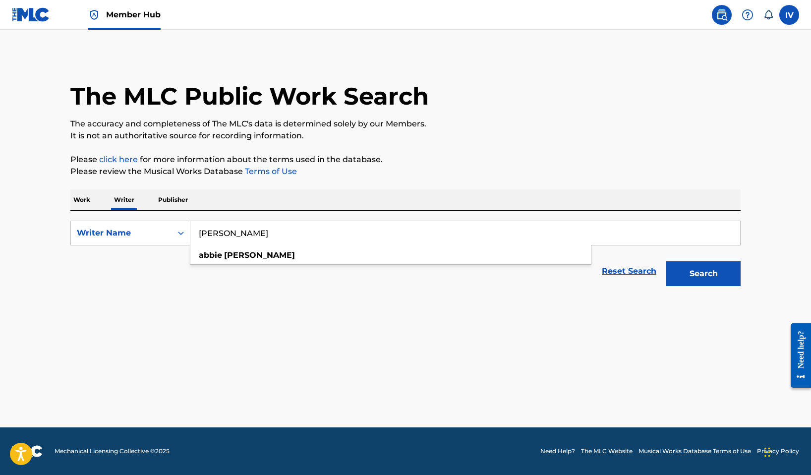
type input "[PERSON_NAME]"
click at [666, 261] on button "Search" at bounding box center [703, 273] width 74 height 25
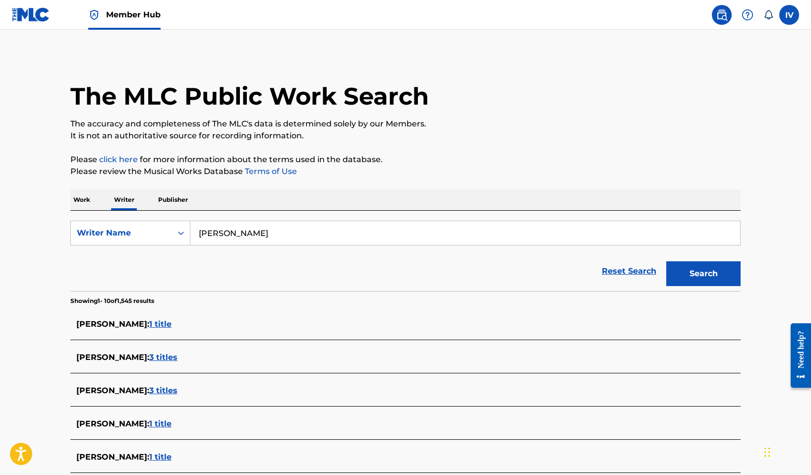
scroll to position [273, 0]
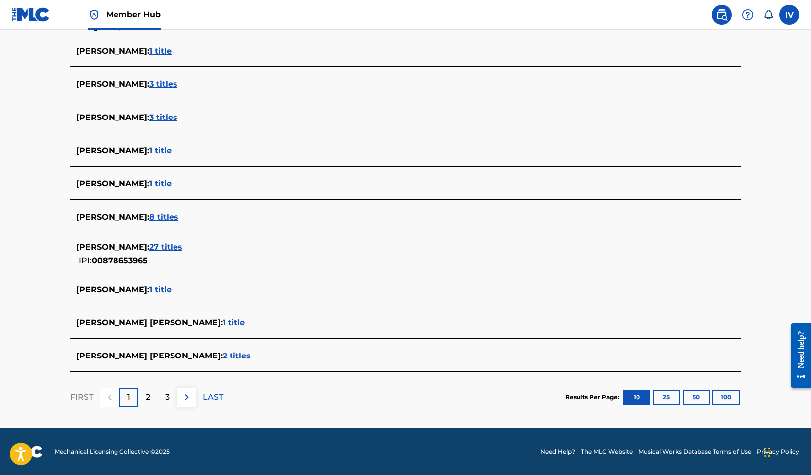
click at [167, 245] on span "27 titles" at bounding box center [165, 246] width 33 height 9
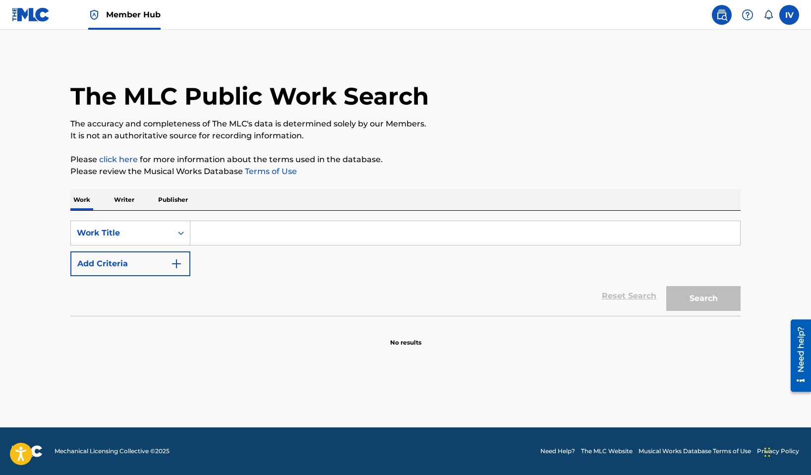
click at [241, 235] on input "Search Form" at bounding box center [465, 233] width 550 height 24
paste input "Secrets of the Secret Place"
type input "Secrets of the Secret Place"
click at [666, 286] on button "Search" at bounding box center [703, 298] width 74 height 25
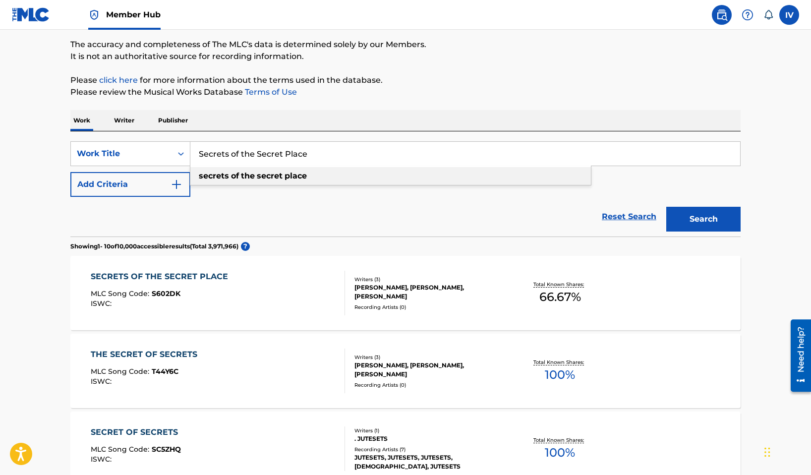
scroll to position [91, 0]
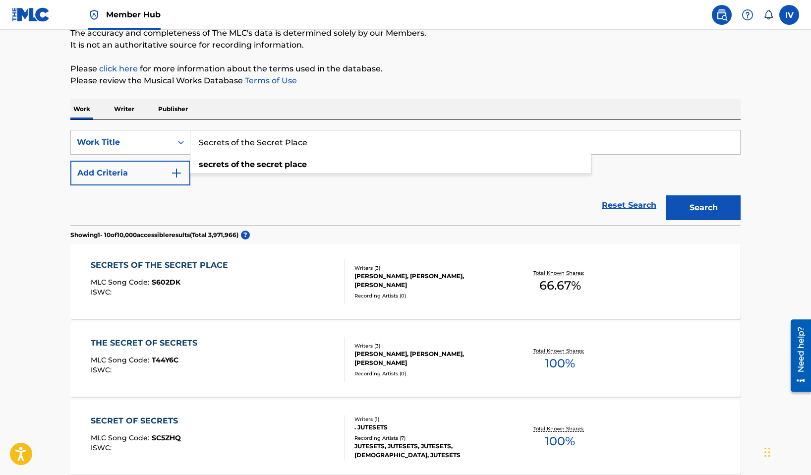
click at [218, 270] on div "SECRETS OF THE SECRET PLACE" at bounding box center [162, 265] width 142 height 12
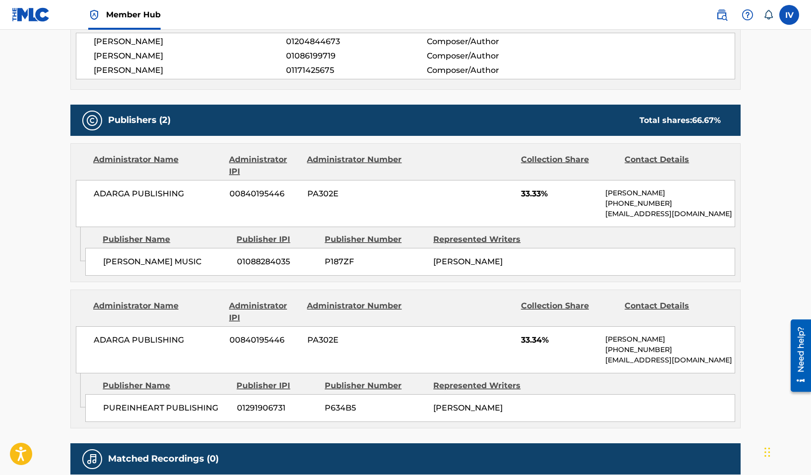
scroll to position [481, 0]
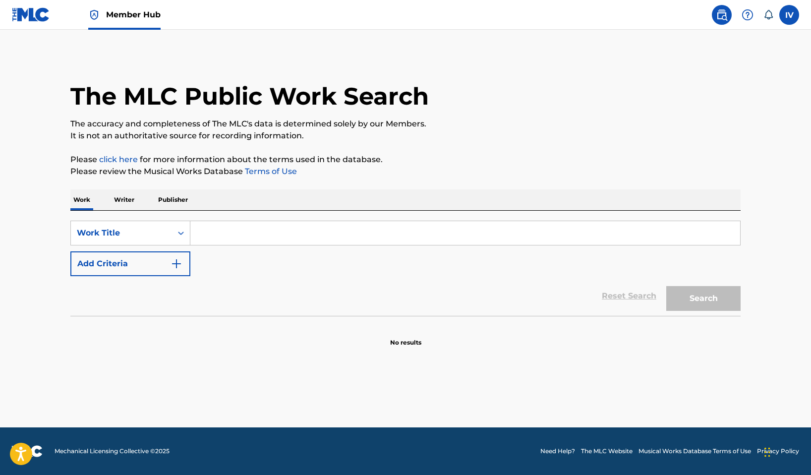
click at [157, 203] on p "Publisher" at bounding box center [173, 199] width 36 height 21
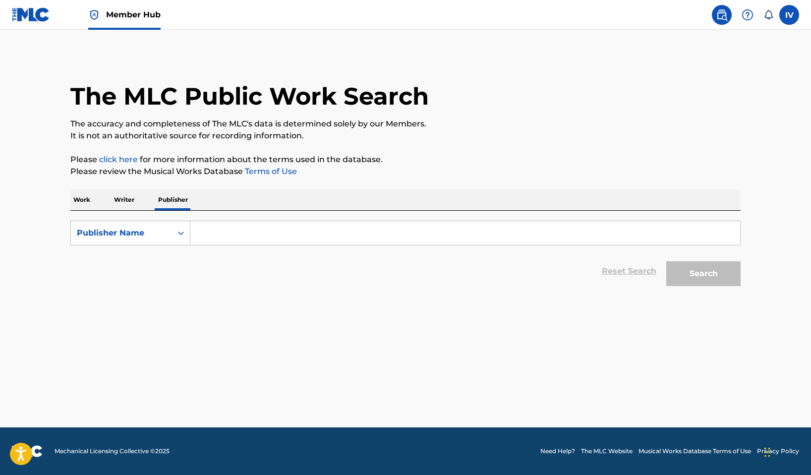
click at [238, 230] on input "Search Form" at bounding box center [465, 233] width 550 height 24
paste input "[PERSON_NAME] Publishing"
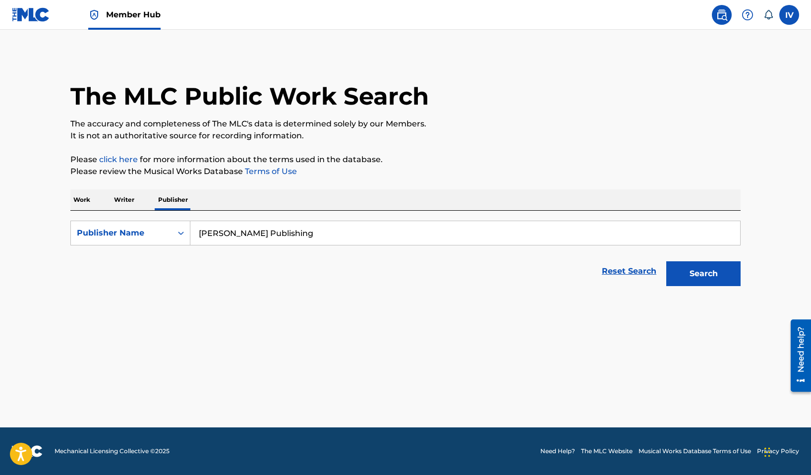
type input "[PERSON_NAME] Publishing"
click at [666, 261] on button "Search" at bounding box center [703, 273] width 74 height 25
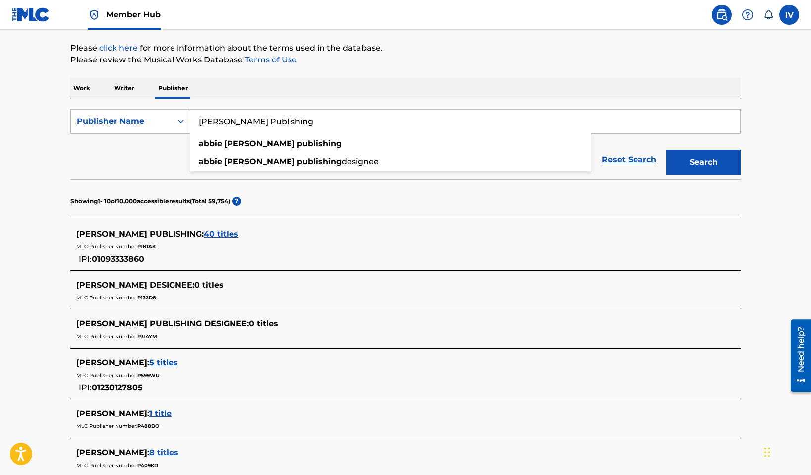
scroll to position [122, 0]
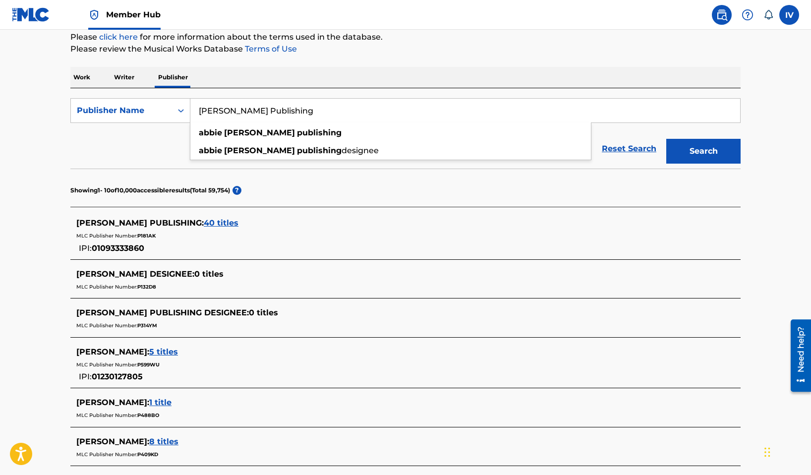
click at [219, 218] on span "40 titles" at bounding box center [221, 222] width 35 height 9
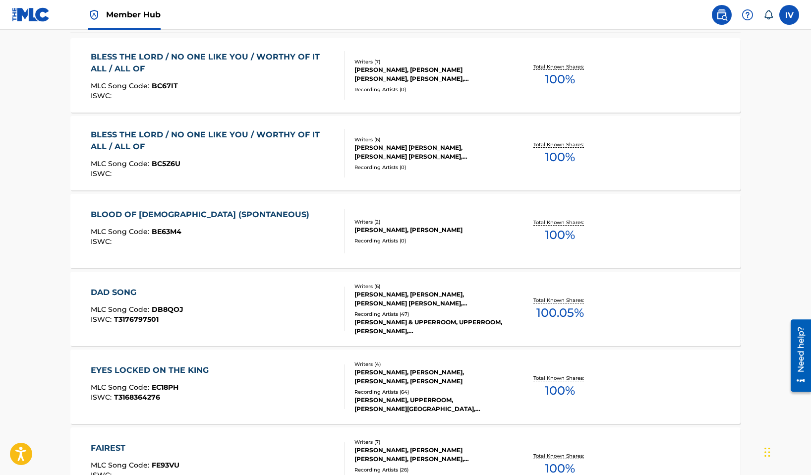
scroll to position [327, 0]
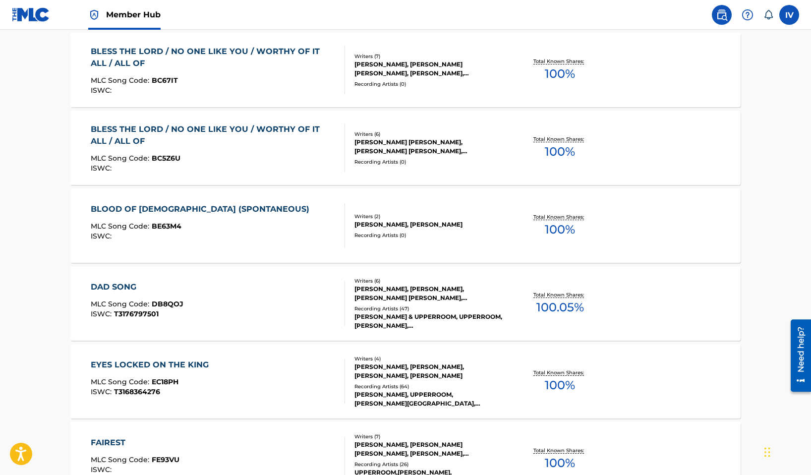
click at [186, 285] on div "DAD SONG MLC Song Code : DB8QOJ ISWC : T3176797501" at bounding box center [218, 303] width 255 height 45
click at [187, 219] on div "BLOOD OF [DEMOGRAPHIC_DATA] (SPONTANEOUS) MLC Song Code : BE63M4 ISWC :" at bounding box center [203, 225] width 224 height 45
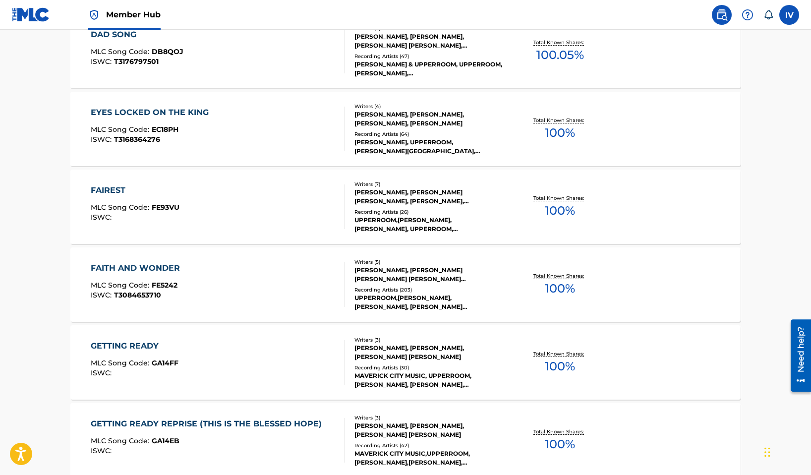
scroll to position [615, 0]
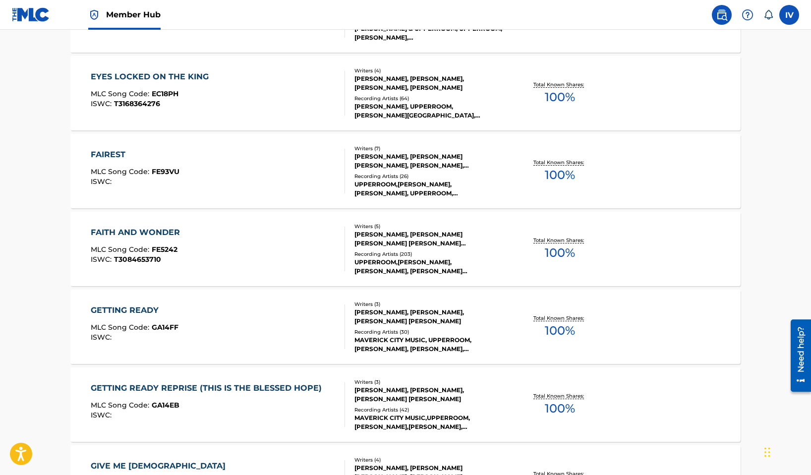
click at [176, 170] on span "FE93VU" at bounding box center [166, 171] width 28 height 9
click at [199, 233] on div "FAITH AND WONDER MLC Song Code : FE5242 ISWC : T3084653710" at bounding box center [218, 249] width 255 height 45
click at [196, 323] on div "GETTING READY MLC Song Code : GA14FF ISWC :" at bounding box center [218, 326] width 255 height 45
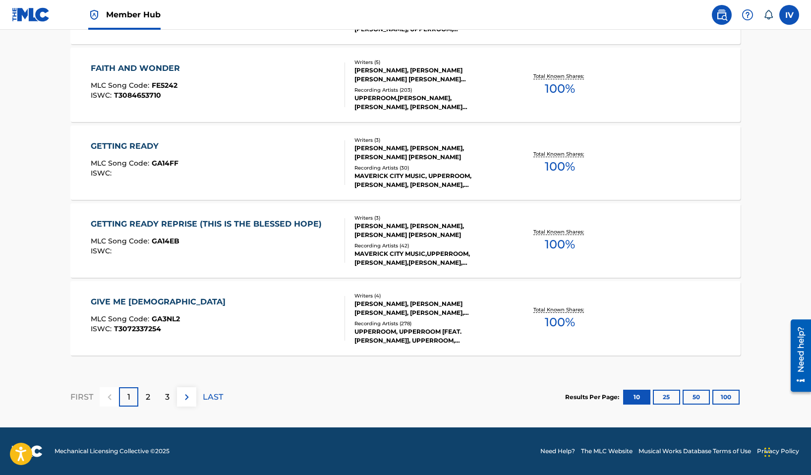
click at [187, 311] on div "GIVE ME JESUS MLC Song Code : GA3NL2 ISWC : T3072337254" at bounding box center [218, 318] width 255 height 45
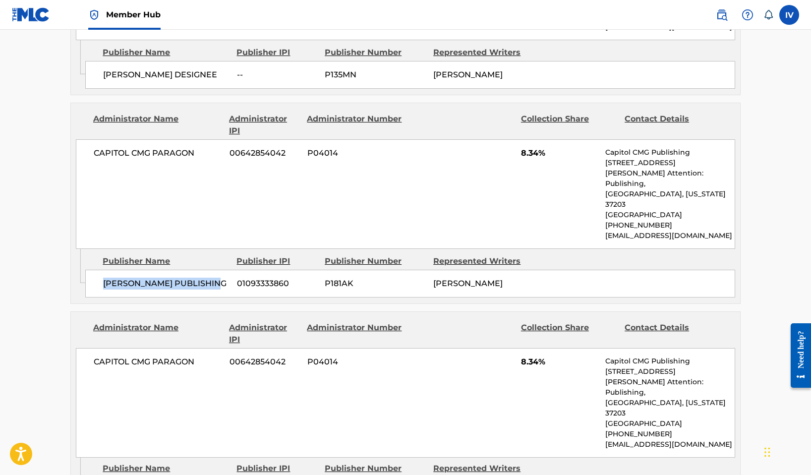
scroll to position [823, 0]
click at [169, 148] on span "CAPITOL CMG PARAGON" at bounding box center [158, 154] width 128 height 12
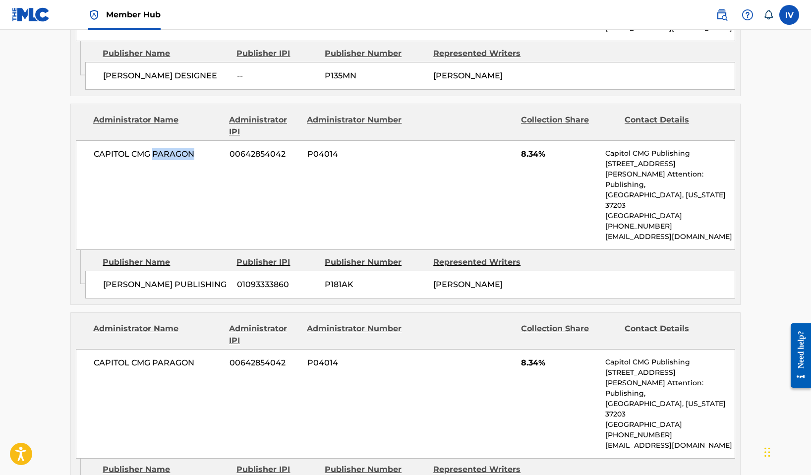
click at [169, 148] on span "CAPITOL CMG PARAGON" at bounding box center [158, 154] width 128 height 12
copy div "CAPITOL CMG PARAGON"
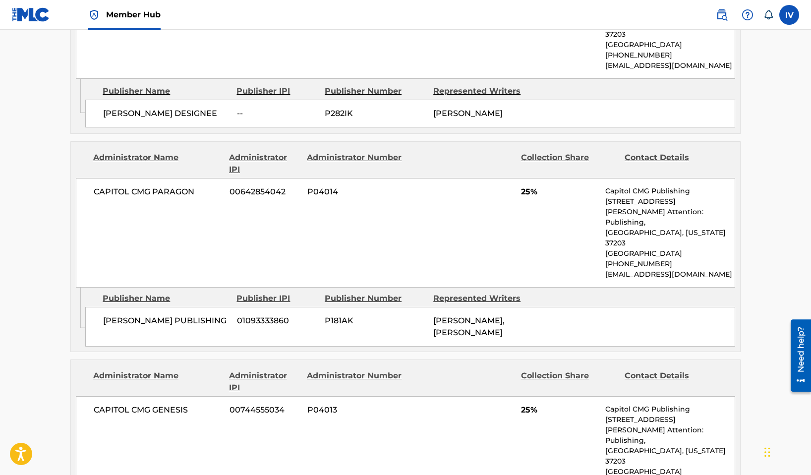
scroll to position [587, 0]
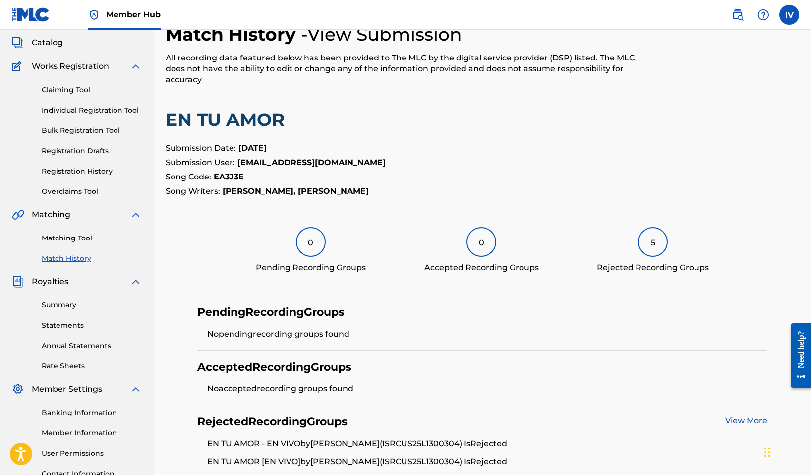
click at [227, 177] on strong "EA3J3E" at bounding box center [229, 176] width 30 height 9
copy strong "EA3J3E"
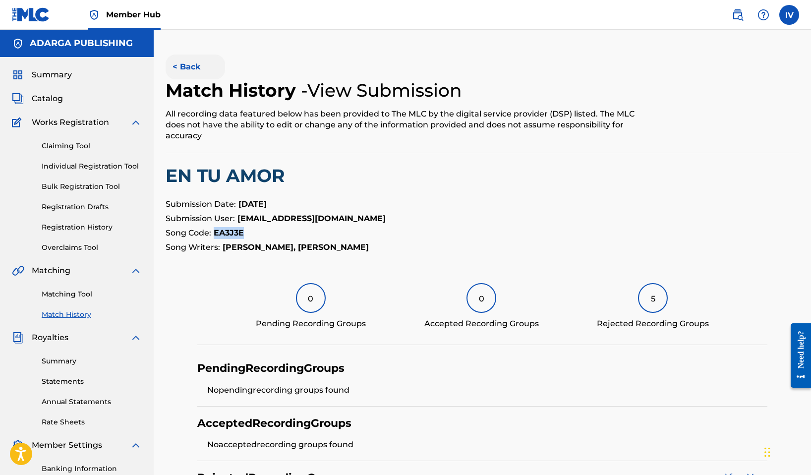
click at [178, 64] on button "< Back" at bounding box center [195, 67] width 59 height 25
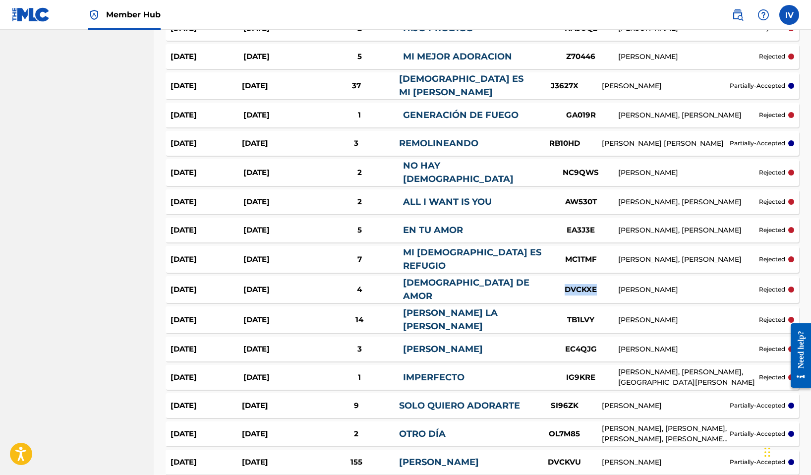
scroll to position [1173, 0]
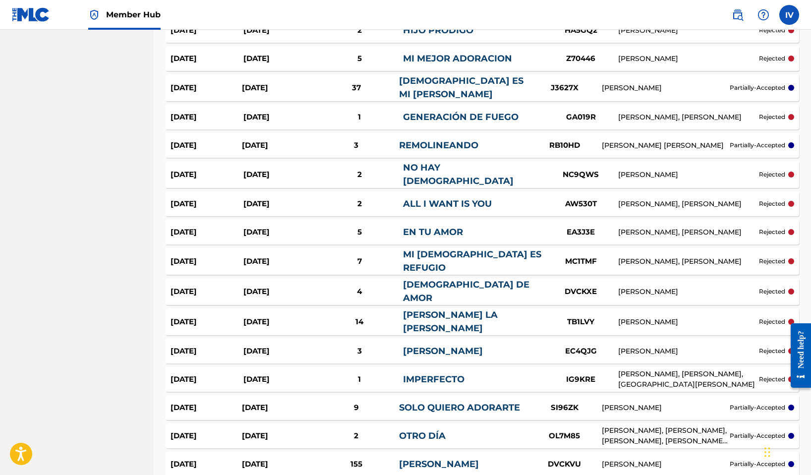
click at [276, 198] on div "Jul 31, 2025" at bounding box center [279, 203] width 73 height 11
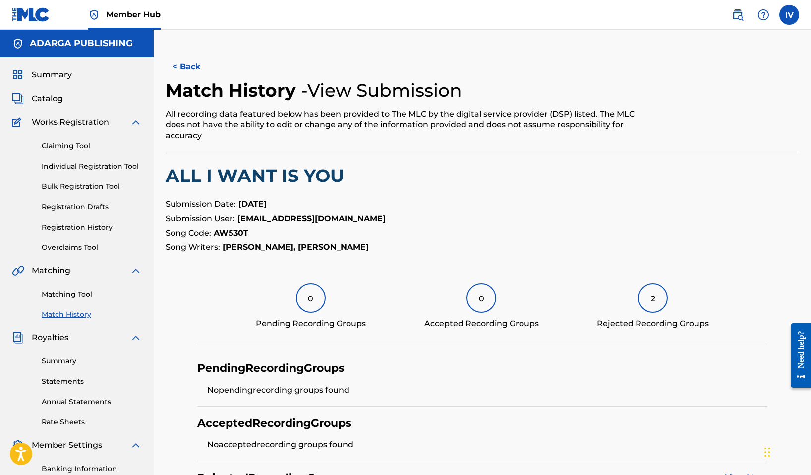
scroll to position [13, 0]
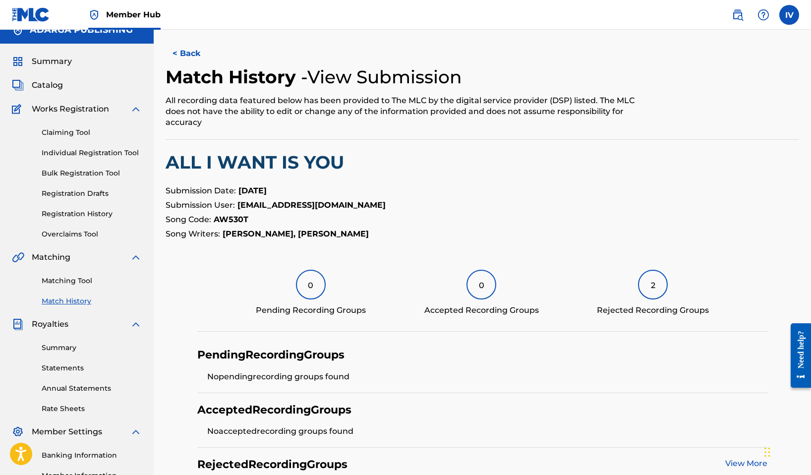
click at [242, 158] on h2 "ALL I WANT IS YOU" at bounding box center [483, 162] width 634 height 22
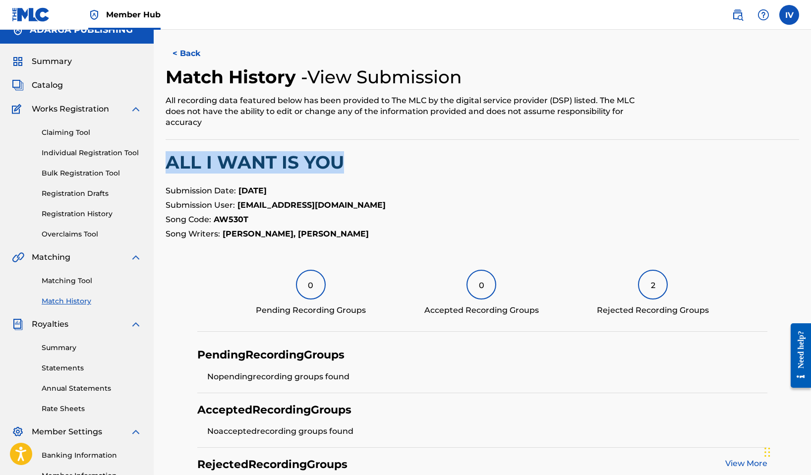
click at [242, 158] on h2 "ALL I WANT IS YOU" at bounding box center [483, 162] width 634 height 22
copy h2 "ALL I WANT IS YOU"
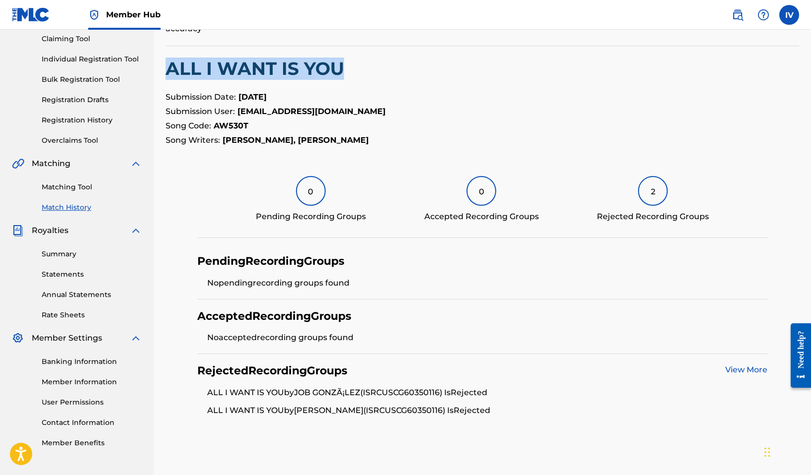
scroll to position [155, 0]
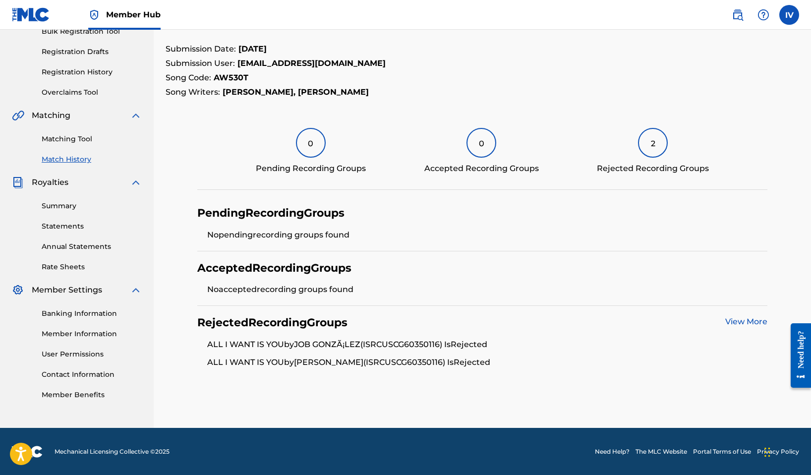
click at [428, 344] on li "ALL I WANT IS YOU by JOB GONZÃ¡LEZ (ISRC USCG60350116 ) Is Rejected" at bounding box center [487, 348] width 560 height 18
copy li "USCG60350116"
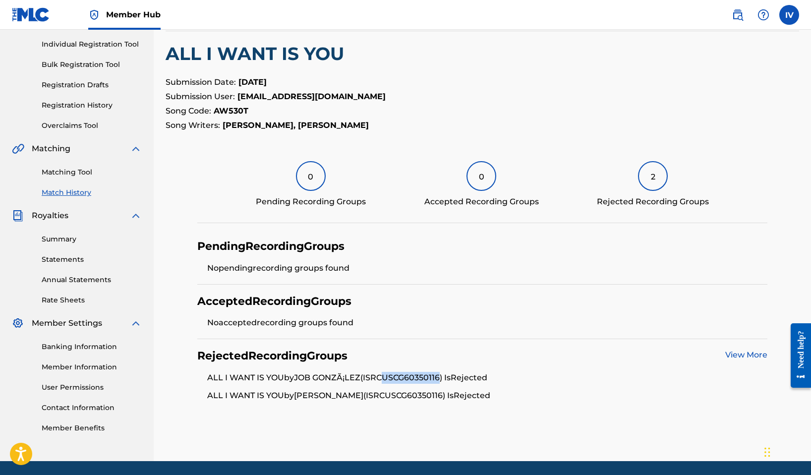
scroll to position [113, 0]
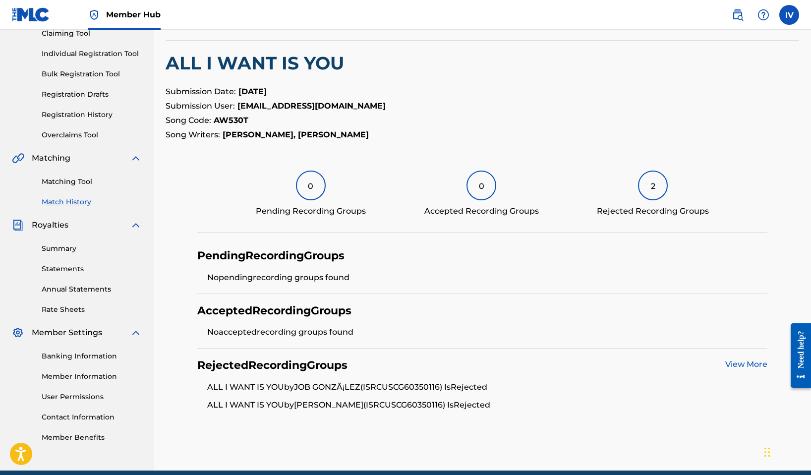
click at [230, 121] on strong "AW530T" at bounding box center [231, 120] width 35 height 9
copy strong "AW530T"
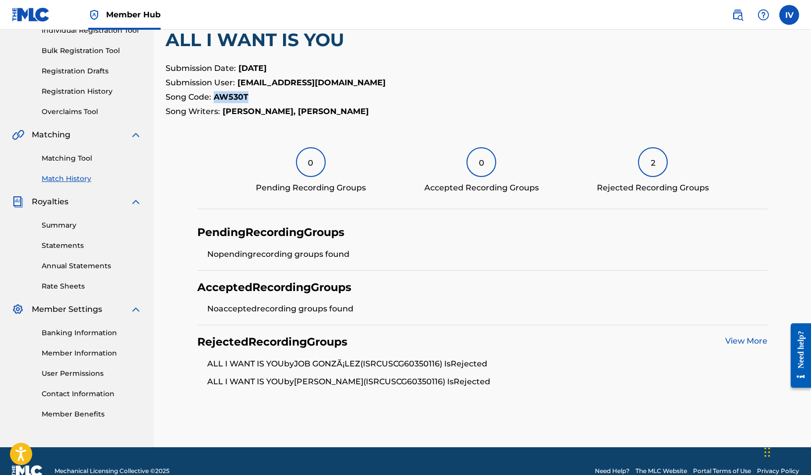
scroll to position [144, 0]
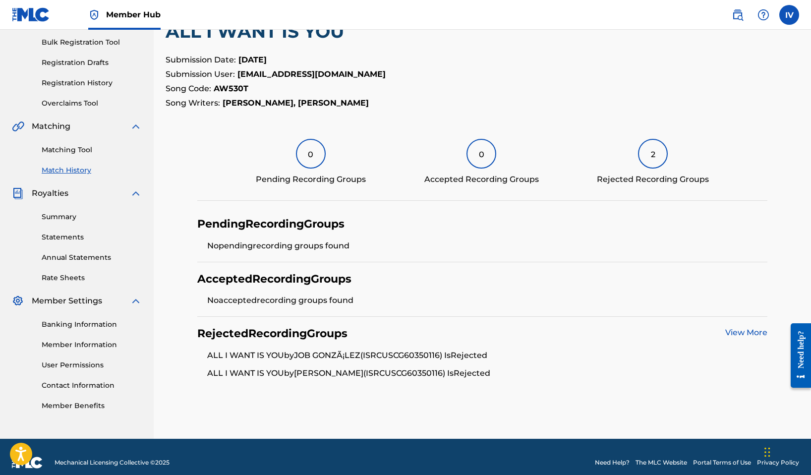
click at [416, 356] on li "ALL I WANT IS YOU by JOB GONZÃ¡LEZ (ISRC USCG60350116 ) Is Rejected" at bounding box center [487, 358] width 560 height 18
copy li "USCG60350116"
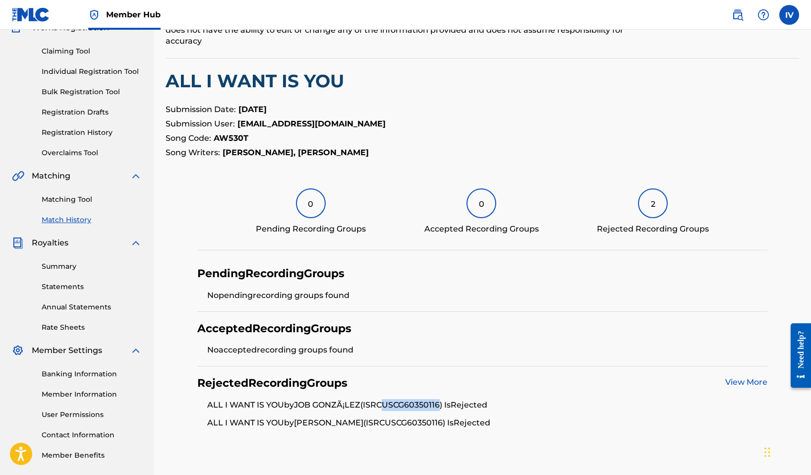
scroll to position [90, 0]
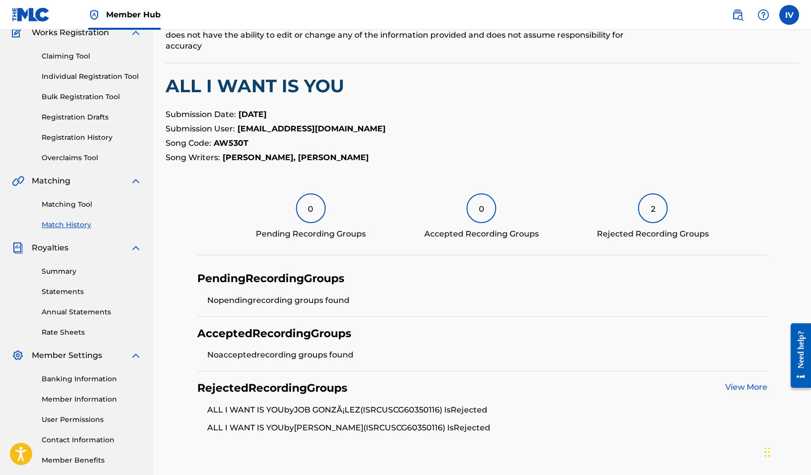
click at [244, 141] on strong "AW530T" at bounding box center [231, 142] width 35 height 9
copy strong "AW530T"
click at [393, 354] on li "No accepted recording groups found" at bounding box center [487, 355] width 560 height 12
click at [235, 144] on strong "AW530T" at bounding box center [231, 142] width 35 height 9
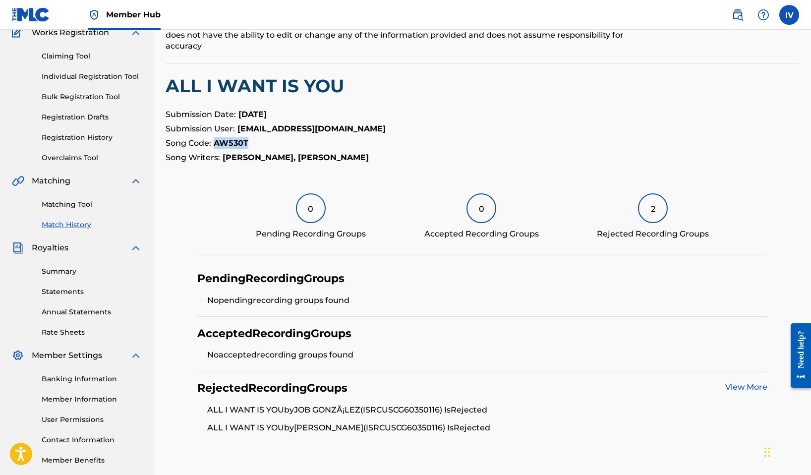
click at [235, 144] on strong "AW530T" at bounding box center [231, 142] width 35 height 9
copy strong "AW530T"
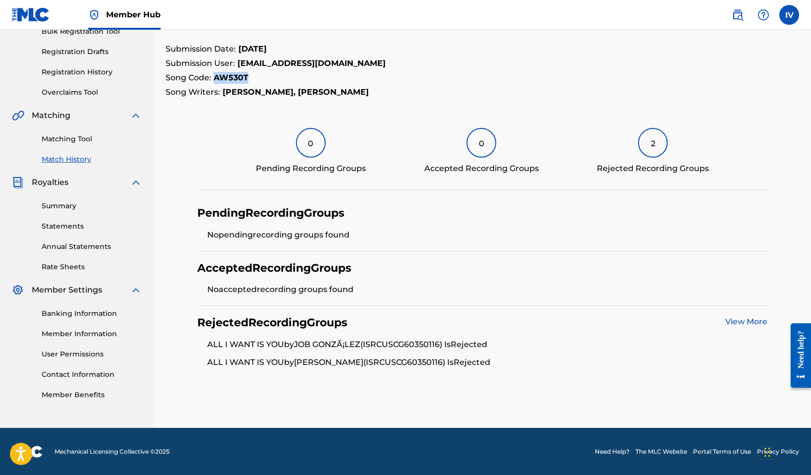
click at [757, 321] on link "View More" at bounding box center [746, 321] width 42 height 9
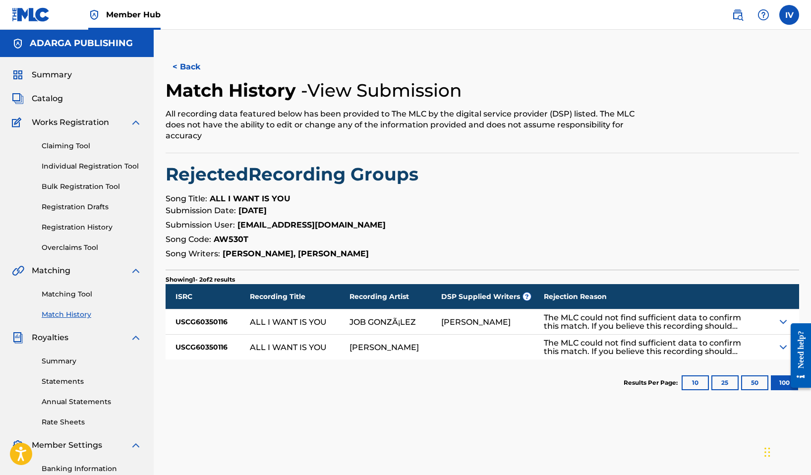
scroll to position [28, 0]
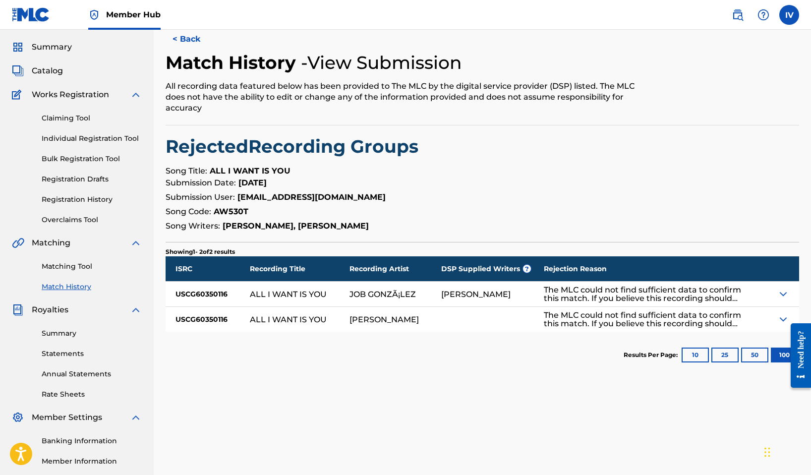
click at [452, 297] on div "FABIEN NATAF" at bounding box center [475, 294] width 69 height 8
click at [302, 292] on div "ALL I WANT IS YOU" at bounding box center [288, 294] width 77 height 8
drag, startPoint x: 249, startPoint y: 293, endPoint x: 491, endPoint y: 302, distance: 241.6
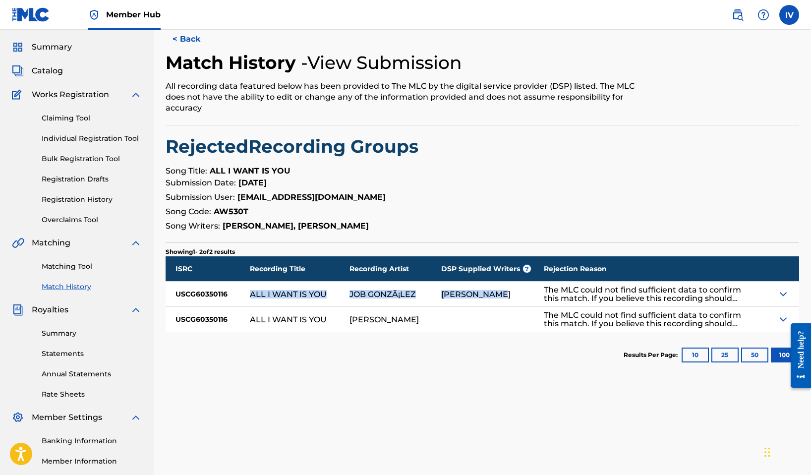
click at [491, 302] on div "ISRC Recording Title Recording Artist DSP Supplied Writers ? Rejection Reason U…" at bounding box center [483, 293] width 634 height 75
copy div "ALL I WANT IS YOU JOB GONZÃ¡LEZ FABIEN NATAF"
click at [466, 302] on div "FABIEN NATAF" at bounding box center [492, 294] width 103 height 25
click at [462, 294] on div "FABIEN NATAF" at bounding box center [475, 294] width 69 height 8
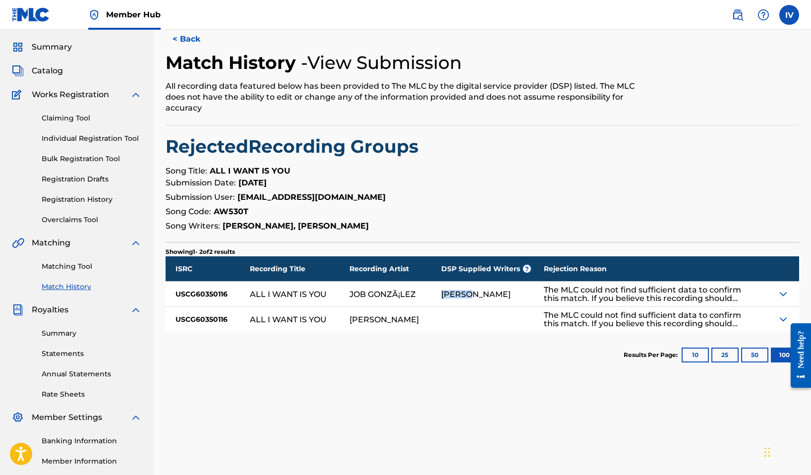
click at [462, 294] on div "FABIEN NATAF" at bounding box center [475, 294] width 69 height 8
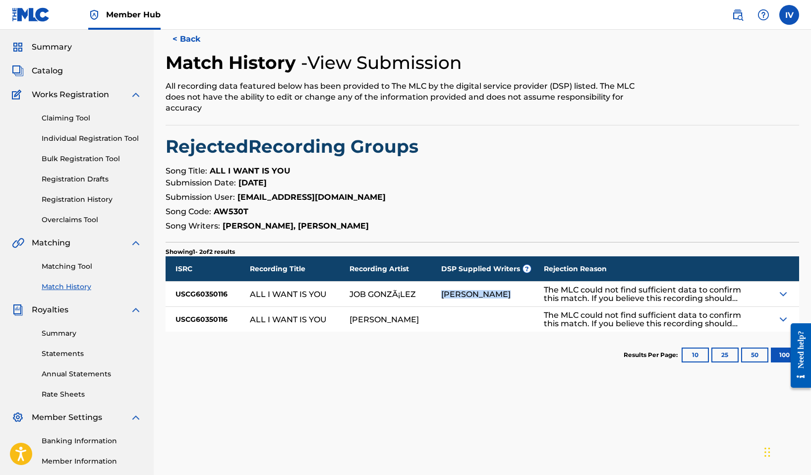
copy div "FABIEN NATAF"
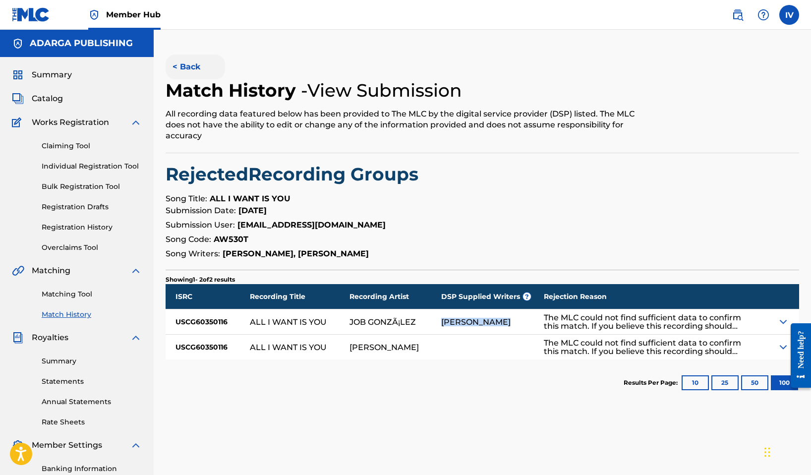
click at [188, 70] on button "< Back" at bounding box center [195, 67] width 59 height 25
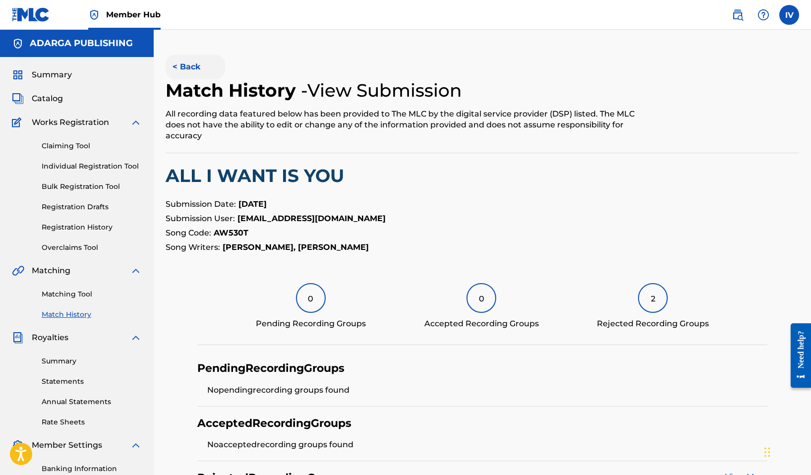
click at [188, 63] on button "< Back" at bounding box center [195, 67] width 59 height 25
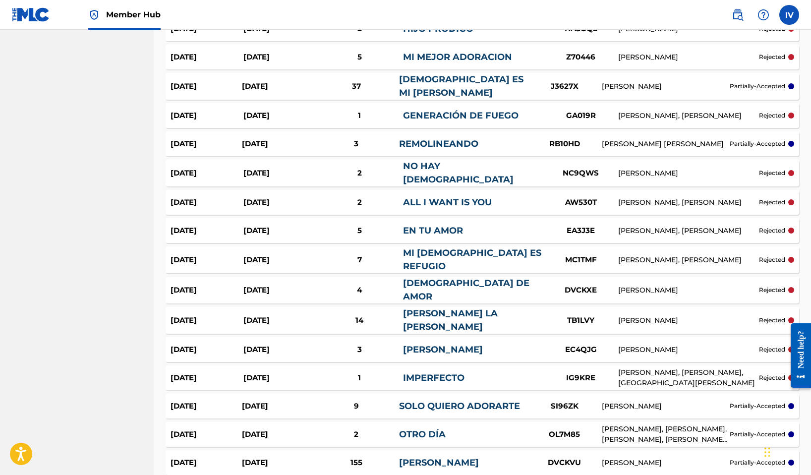
scroll to position [1189, 0]
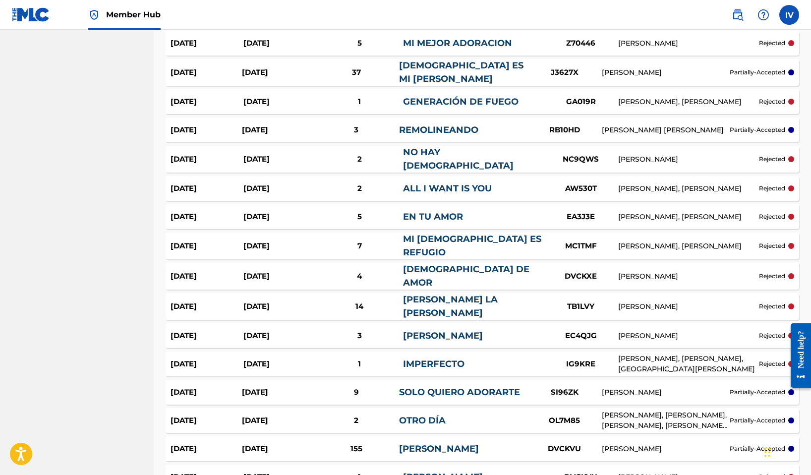
click at [256, 154] on div "Aug 2, 2025" at bounding box center [279, 159] width 73 height 11
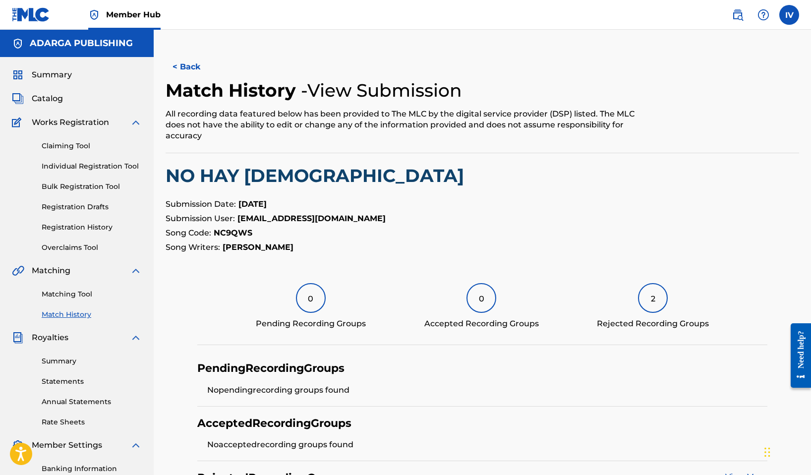
click at [231, 171] on h2 "NO HAY DIOS" at bounding box center [483, 176] width 634 height 22
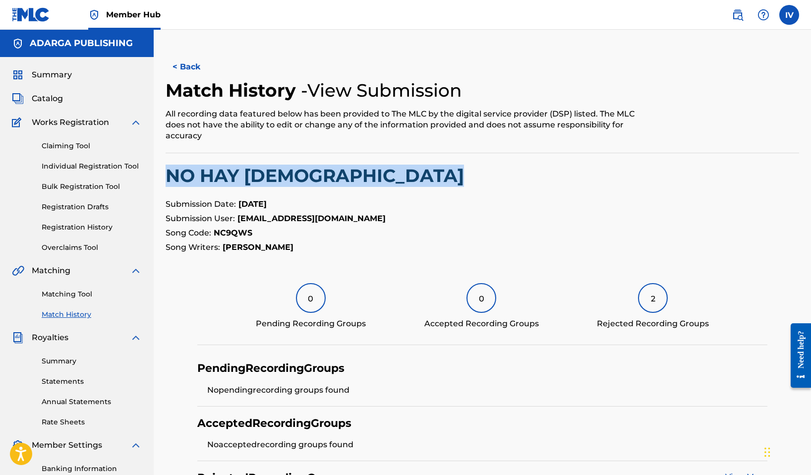
click at [231, 171] on h2 "NO HAY DIOS" at bounding box center [483, 176] width 634 height 22
copy h2 "NO HAY DIOS"
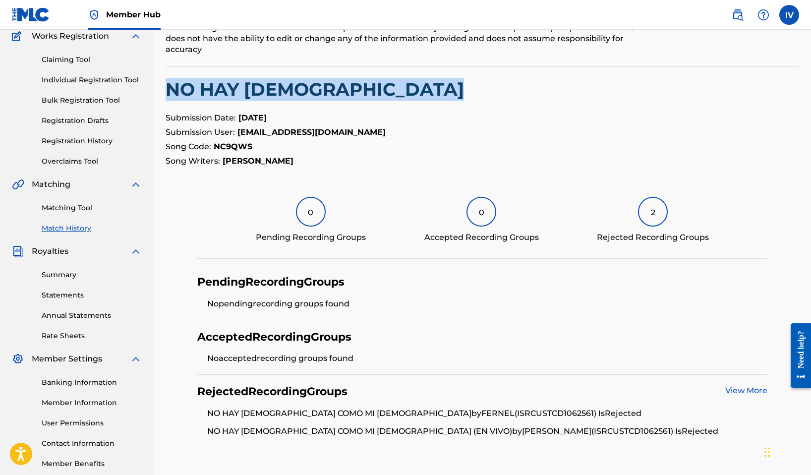
scroll to position [155, 0]
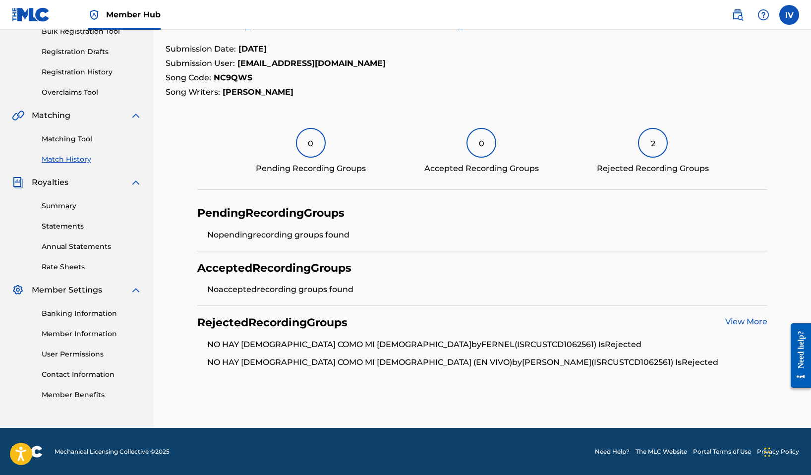
click at [225, 75] on strong "NC9QWS" at bounding box center [233, 77] width 39 height 9
click at [435, 340] on li "NO HAY DIOS COMO MI DIOS by FERNEL (ISRC USTCD1062561 ) Is Rejected" at bounding box center [487, 348] width 560 height 18
click at [739, 321] on link "View More" at bounding box center [746, 321] width 42 height 9
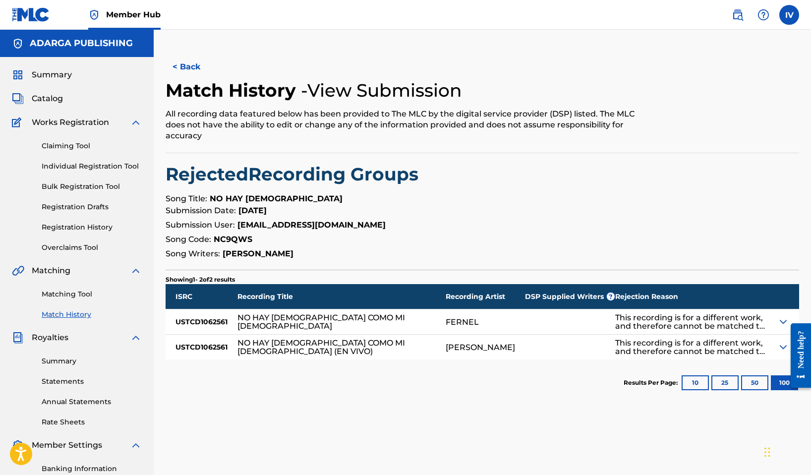
click at [232, 236] on strong "NC9QWS" at bounding box center [233, 238] width 39 height 9
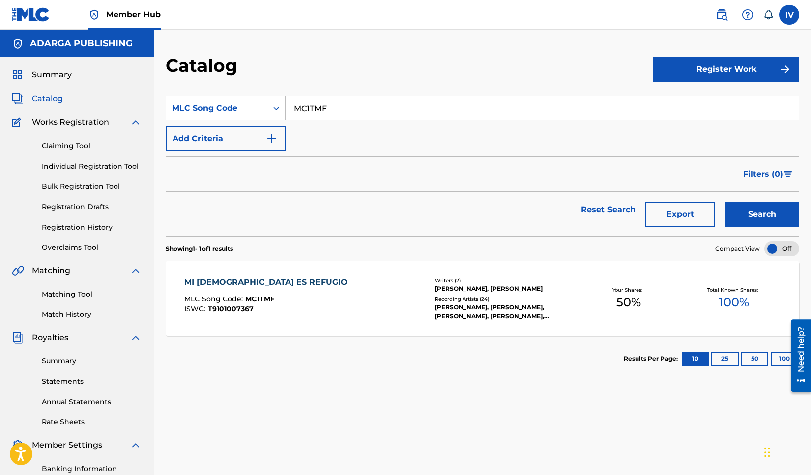
click at [320, 110] on input "MC1TMF" at bounding box center [542, 108] width 513 height 24
paste input "EA3J3E"
click at [725, 202] on button "Search" at bounding box center [762, 214] width 74 height 25
paste input "AW530T"
type input "AW530T"
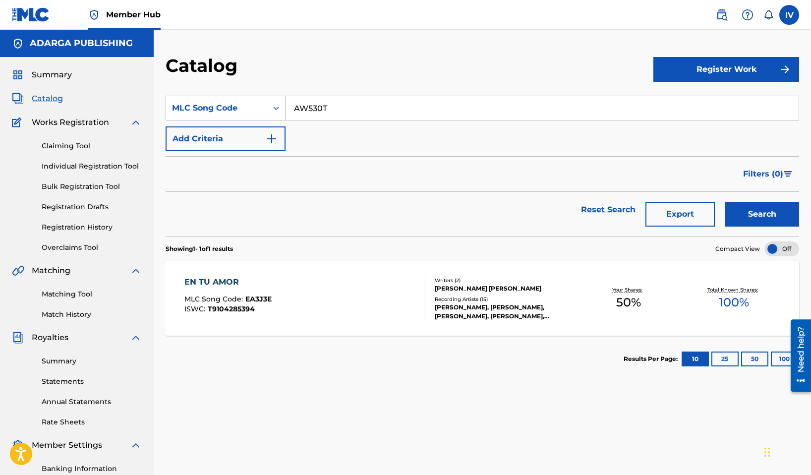
click at [725, 202] on button "Search" at bounding box center [762, 214] width 74 height 25
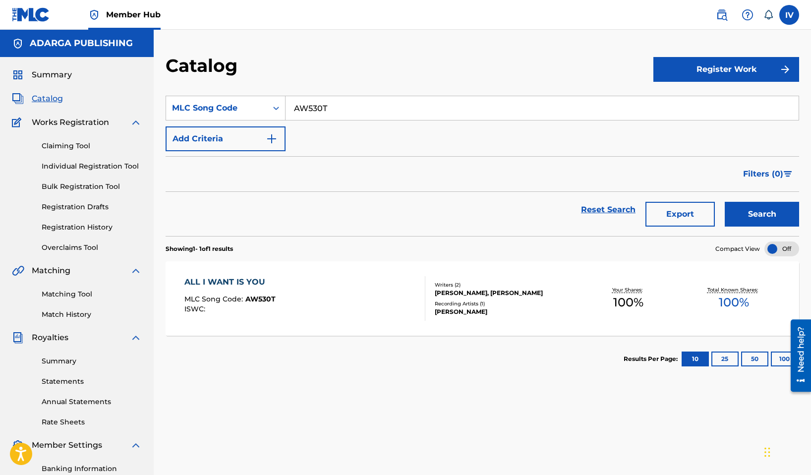
click at [269, 290] on div "ALL I WANT IS YOU MLC Song Code : AW530T ISWC :" at bounding box center [229, 298] width 91 height 45
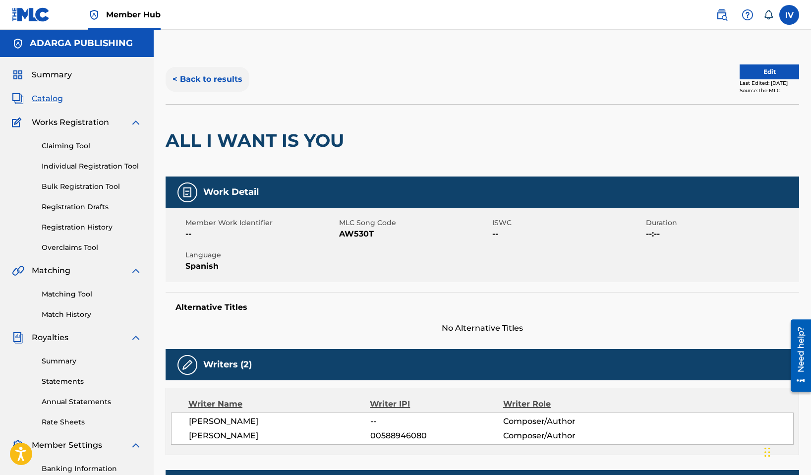
click at [204, 78] on button "< Back to results" at bounding box center [208, 79] width 84 height 25
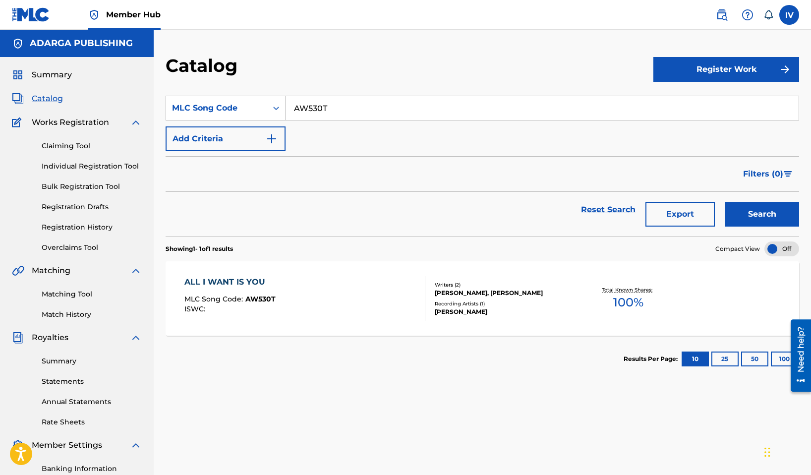
click at [327, 112] on input "AW530T" at bounding box center [542, 108] width 513 height 24
paste input "NC9QWS"
type input "NC9QWS"
click at [725, 202] on button "Search" at bounding box center [762, 214] width 74 height 25
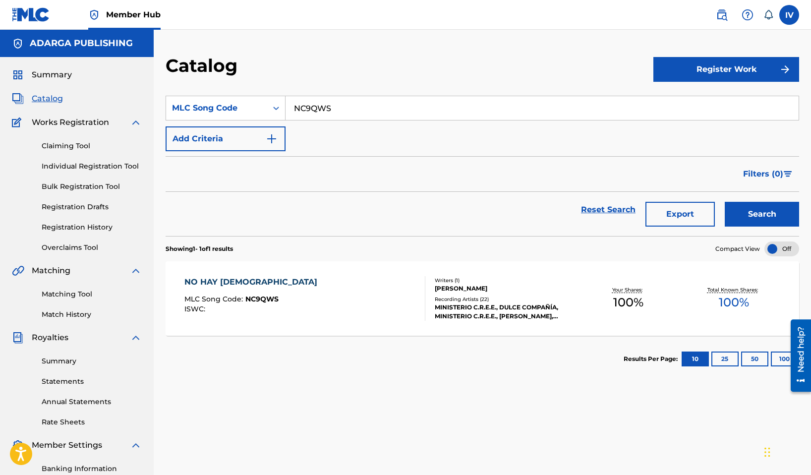
click at [314, 281] on div "NO HAY [DEMOGRAPHIC_DATA] MLC Song Code : NC9QWS ISWC :" at bounding box center [304, 298] width 241 height 45
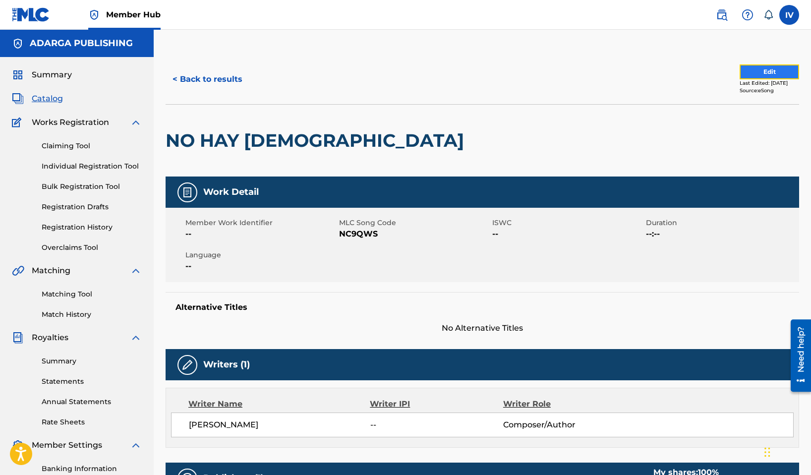
click at [743, 75] on button "Edit" at bounding box center [769, 71] width 59 height 15
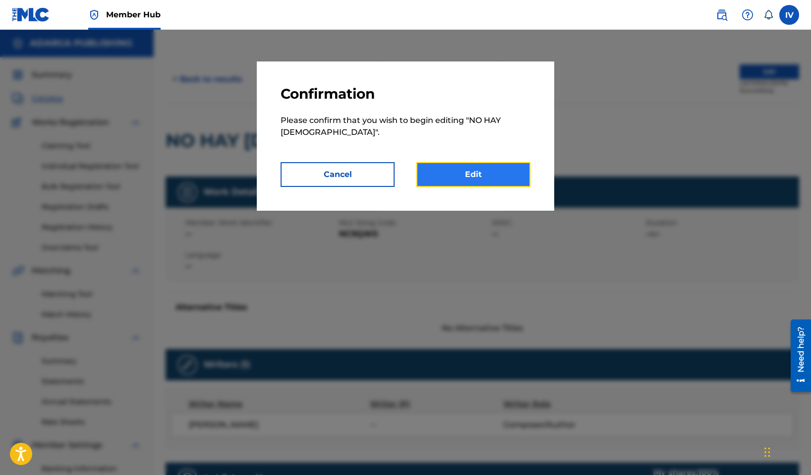
click at [430, 162] on link "Edit" at bounding box center [473, 174] width 114 height 25
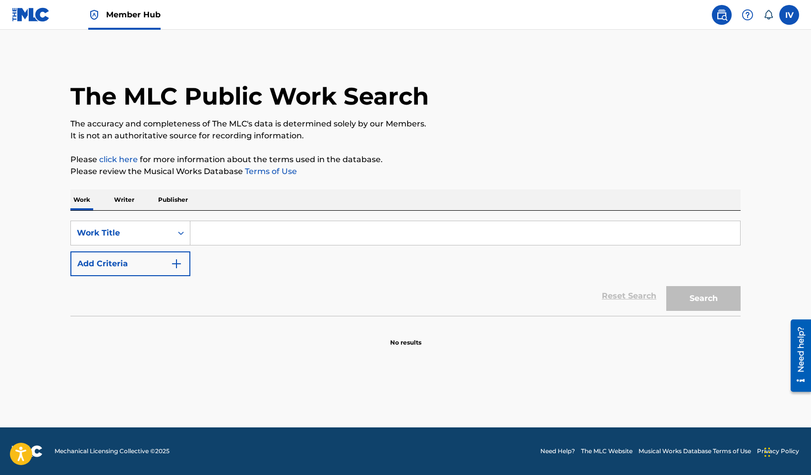
click at [26, 12] on img at bounding box center [31, 14] width 38 height 14
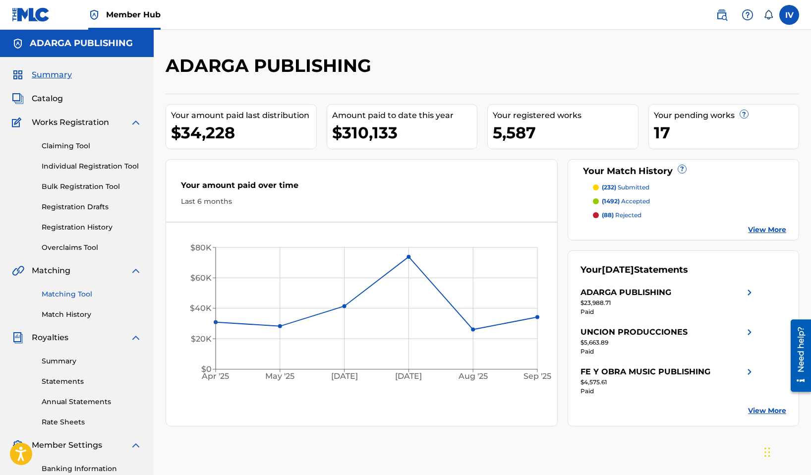
click at [66, 293] on link "Matching Tool" at bounding box center [92, 294] width 100 height 10
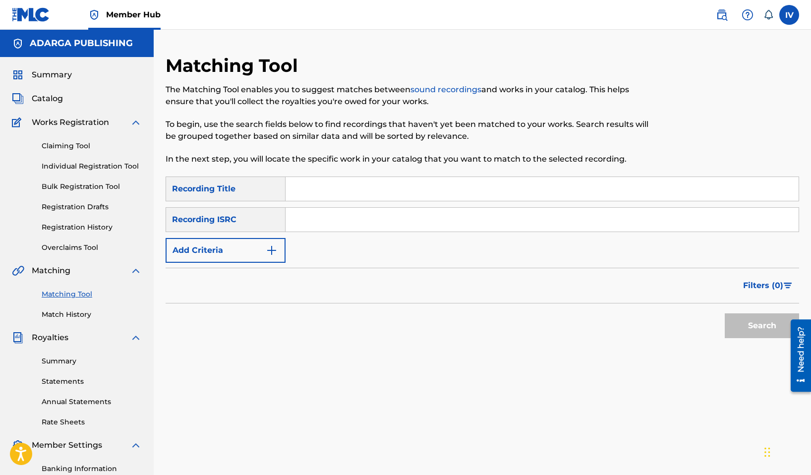
click at [345, 224] on input "Search Form" at bounding box center [542, 220] width 513 height 24
paste input "USHM92054151"
type input "USHM92054151"
click at [725, 313] on button "Search" at bounding box center [762, 325] width 74 height 25
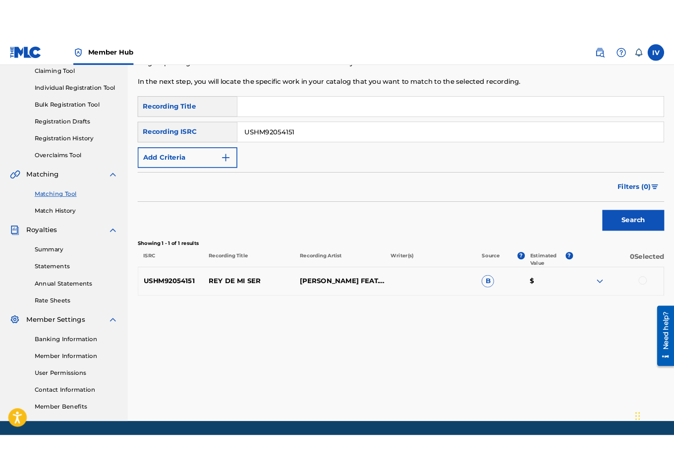
scroll to position [140, 0]
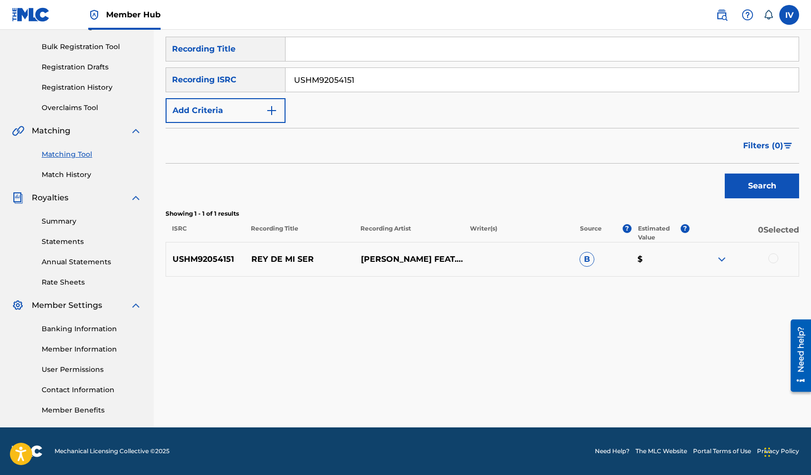
click at [349, 72] on input "USHM92054151" at bounding box center [542, 80] width 513 height 24
click at [725, 174] on button "Search" at bounding box center [762, 186] width 74 height 25
click at [721, 257] on img at bounding box center [722, 259] width 12 height 12
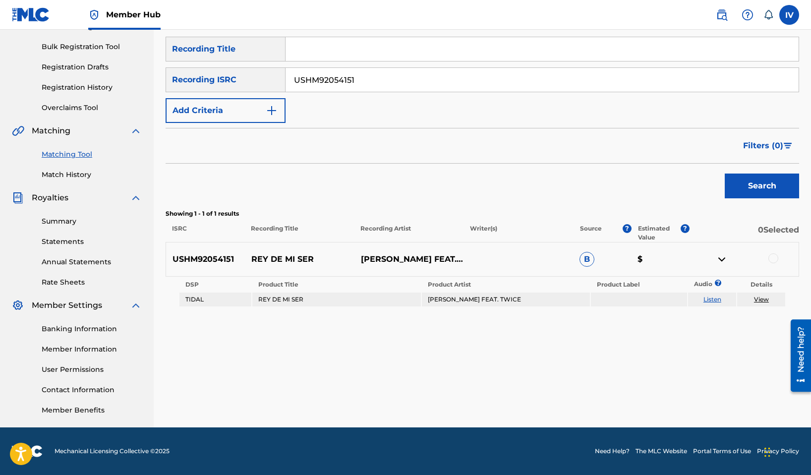
click at [760, 298] on link "View" at bounding box center [761, 298] width 15 height 7
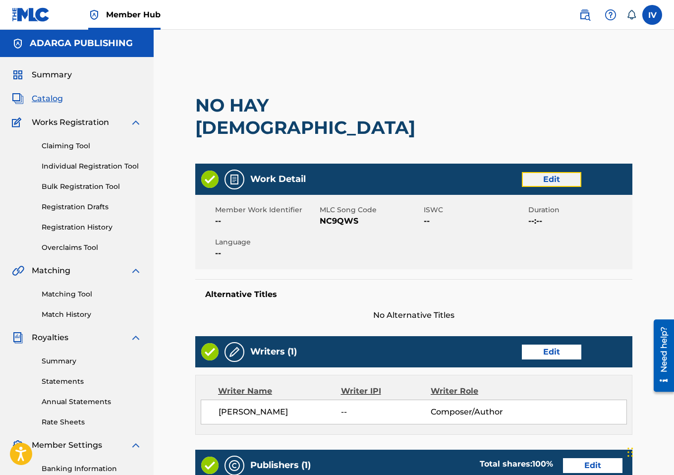
click at [533, 172] on link "Edit" at bounding box center [551, 179] width 59 height 15
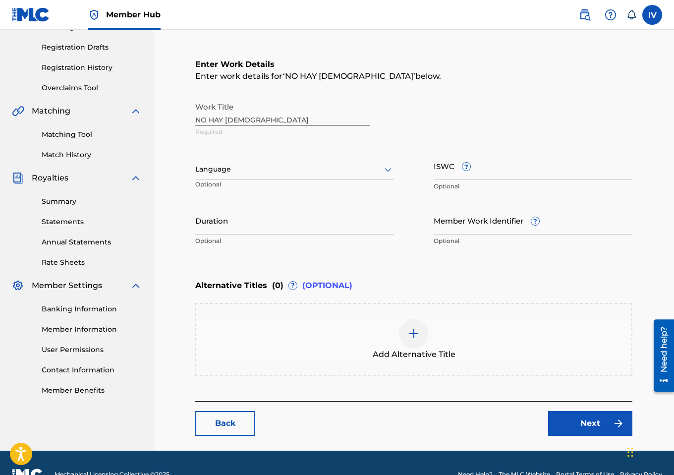
scroll to position [182, 0]
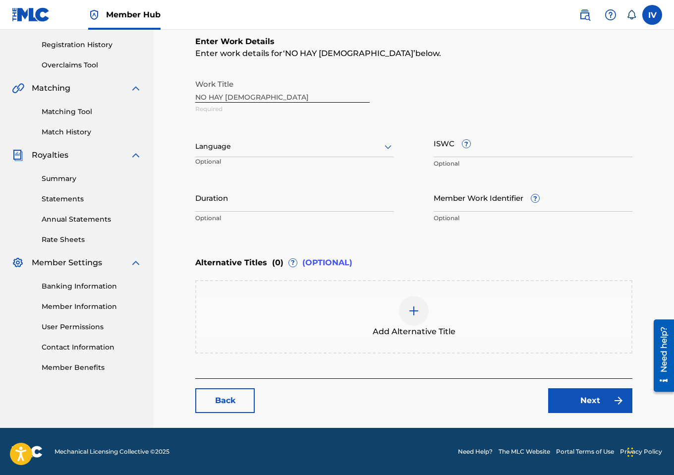
click at [358, 310] on div "Add Alternative Title" at bounding box center [413, 317] width 435 height 42
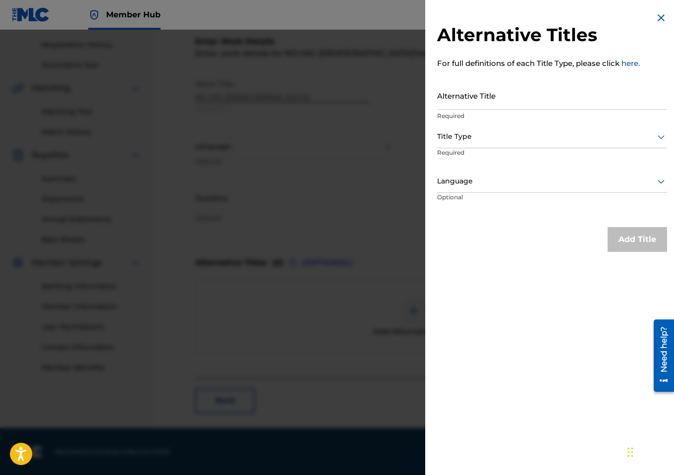
click at [520, 112] on p "Required" at bounding box center [552, 116] width 230 height 9
click at [513, 104] on input "Alternative Title" at bounding box center [552, 95] width 230 height 28
paste input "NO HAY DIOS COMO MI DIOS"
type input "NO HAY DIOS COMO MI DIOS"
click at [482, 156] on p "Required" at bounding box center [475, 159] width 76 height 22
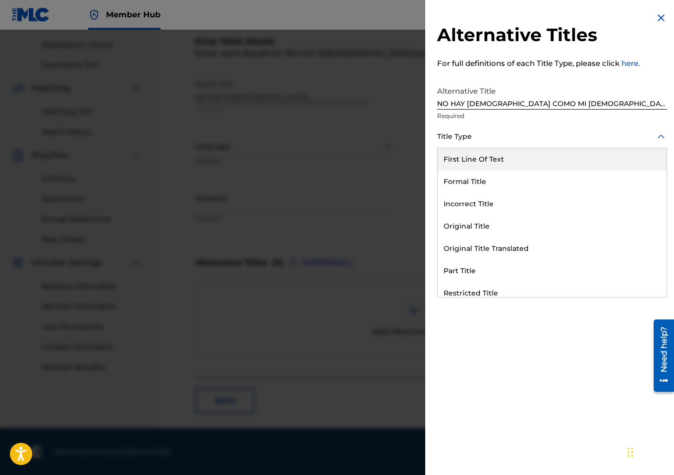
click at [482, 142] on div at bounding box center [552, 136] width 230 height 12
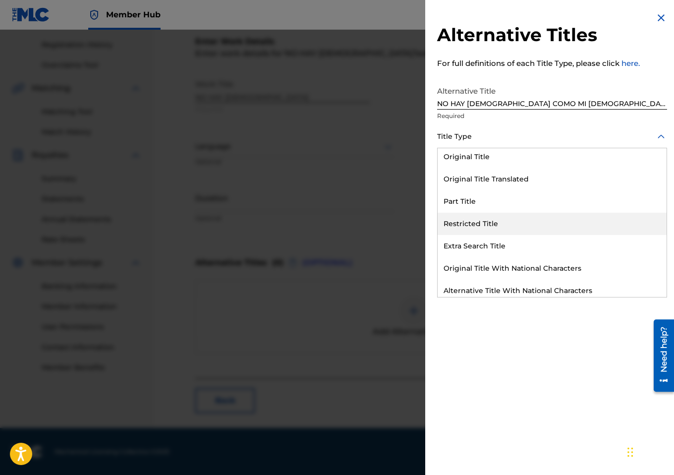
scroll to position [97, 0]
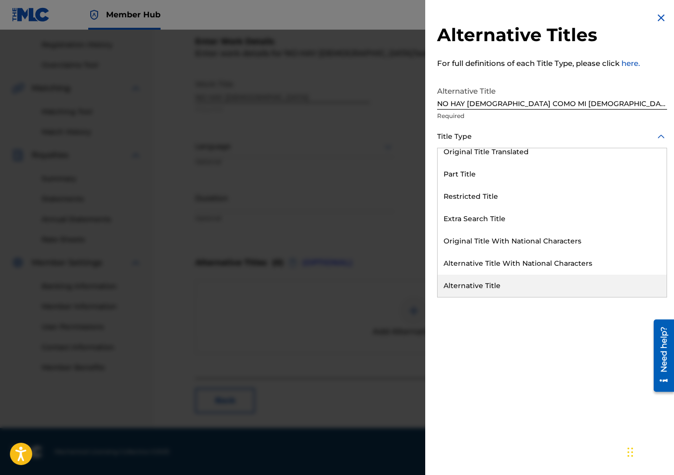
click at [475, 283] on div "Alternative Title" at bounding box center [552, 286] width 229 height 22
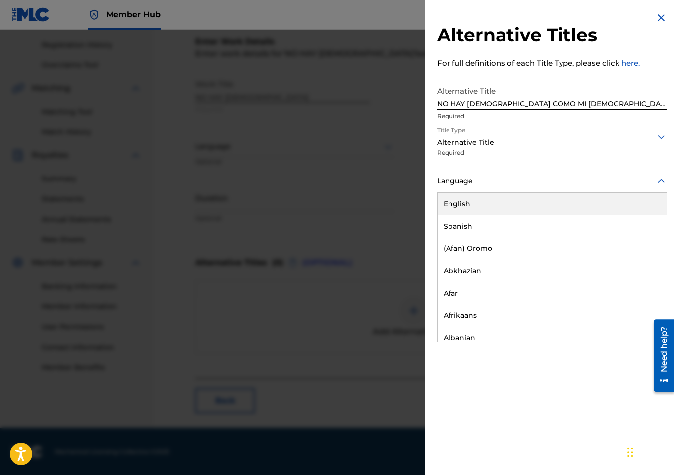
click at [464, 183] on div at bounding box center [552, 181] width 230 height 12
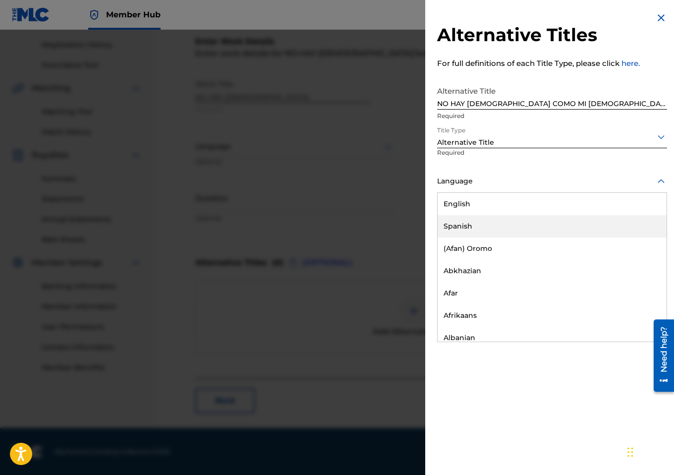
click at [466, 225] on div "Spanish" at bounding box center [552, 226] width 229 height 22
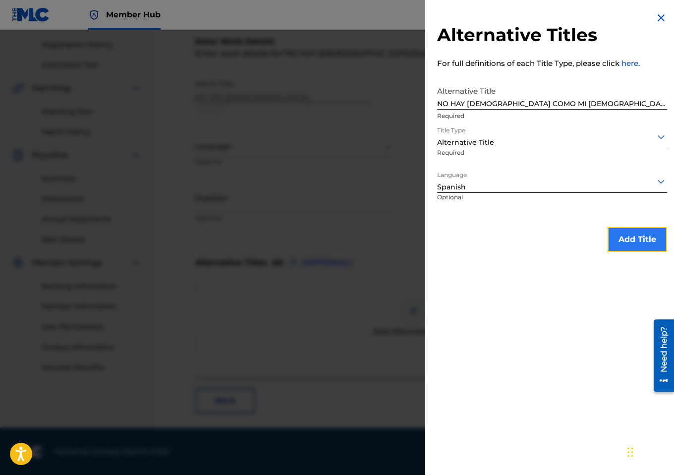
click at [611, 241] on button "Add Title" at bounding box center [637, 239] width 59 height 25
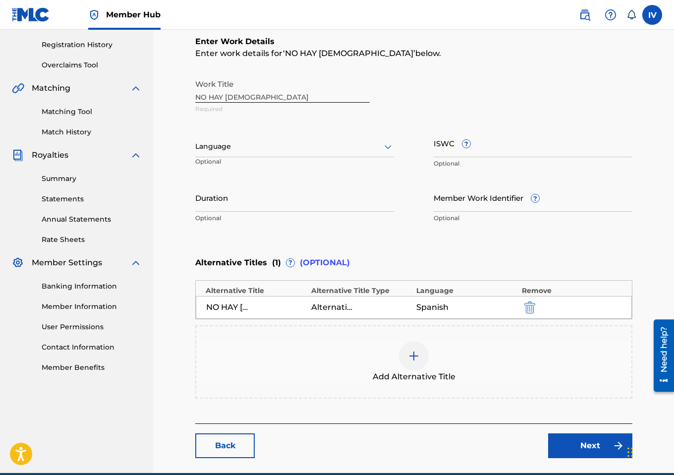
click at [437, 348] on div "Add Alternative Title" at bounding box center [413, 362] width 435 height 42
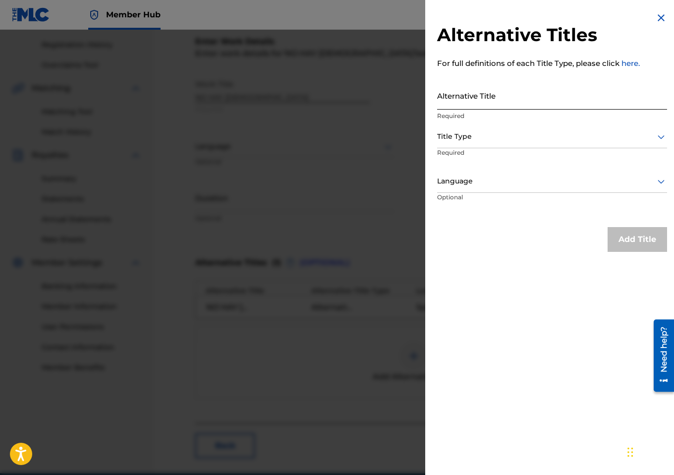
click at [513, 103] on input "Alternative Title" at bounding box center [552, 95] width 230 height 28
paste input "Como He Expresar"
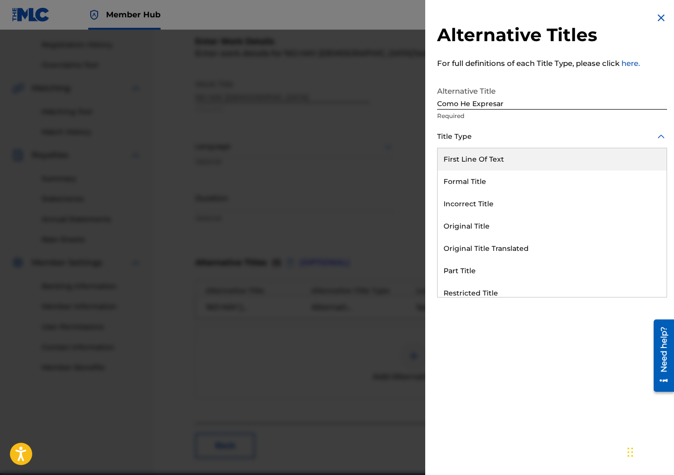
click at [476, 131] on div at bounding box center [552, 136] width 230 height 12
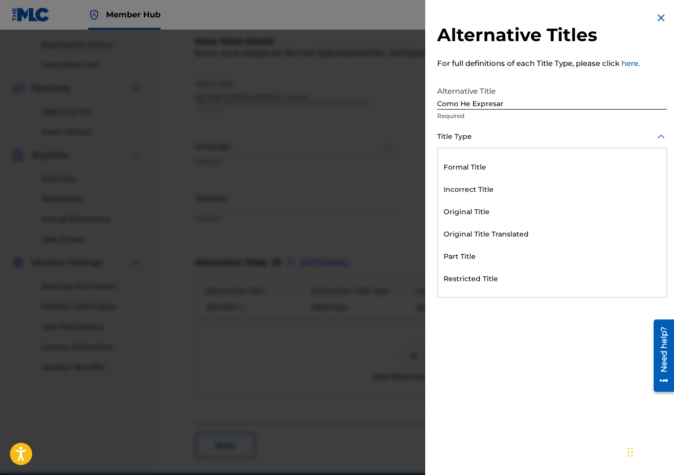
scroll to position [0, 0]
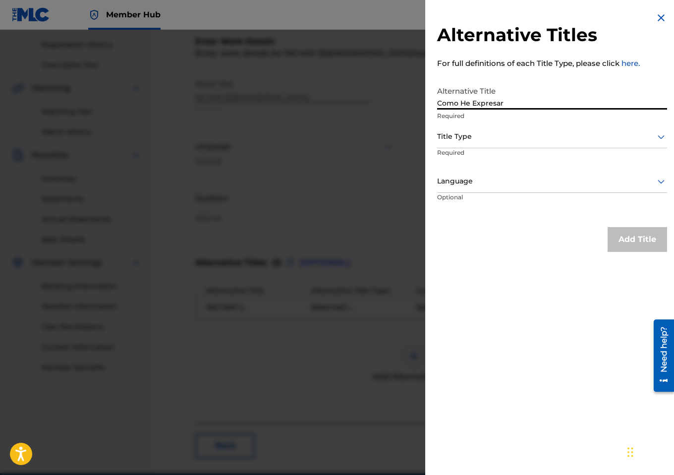
click at [479, 103] on input "Como He Expresar" at bounding box center [552, 95] width 230 height 28
paste input "OMO HE EXPRESAR"
type input "COMO HE EXPRESAR"
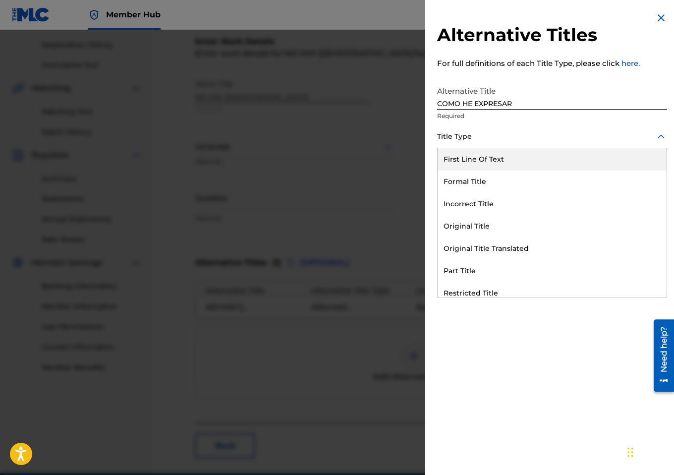
click at [462, 135] on div at bounding box center [552, 136] width 230 height 12
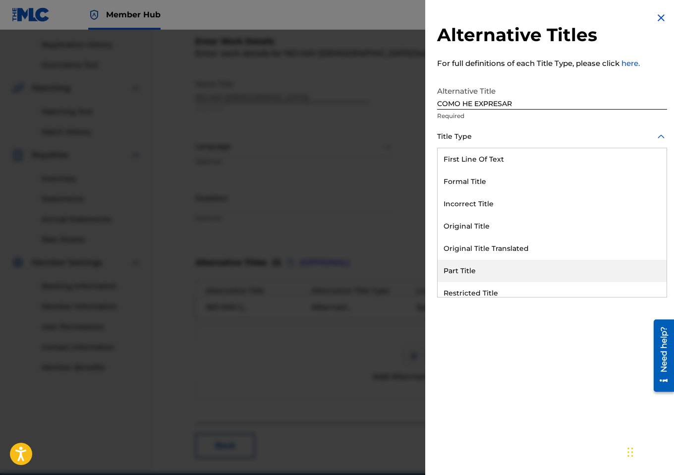
scroll to position [97, 0]
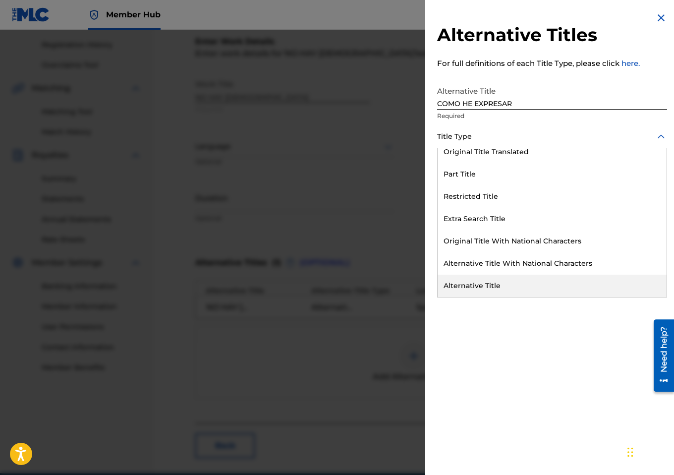
click at [462, 291] on div "Alternative Title" at bounding box center [552, 286] width 229 height 22
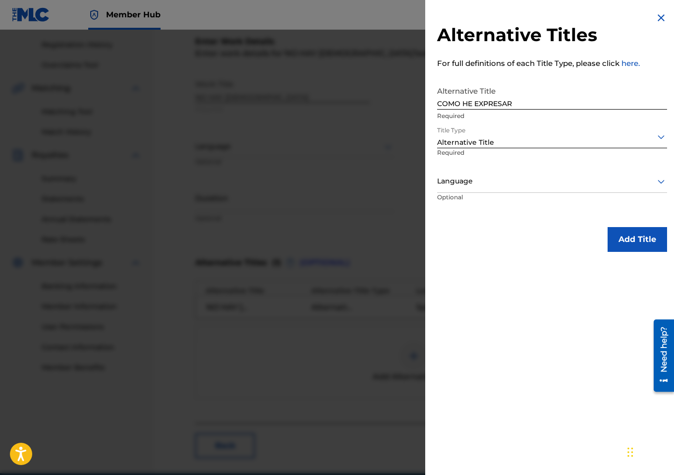
click at [462, 171] on div "Language" at bounding box center [552, 182] width 230 height 22
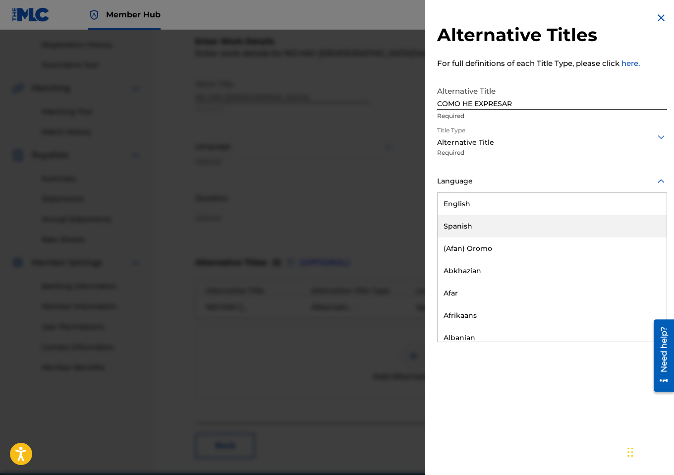
click at [462, 219] on div "Spanish" at bounding box center [552, 226] width 229 height 22
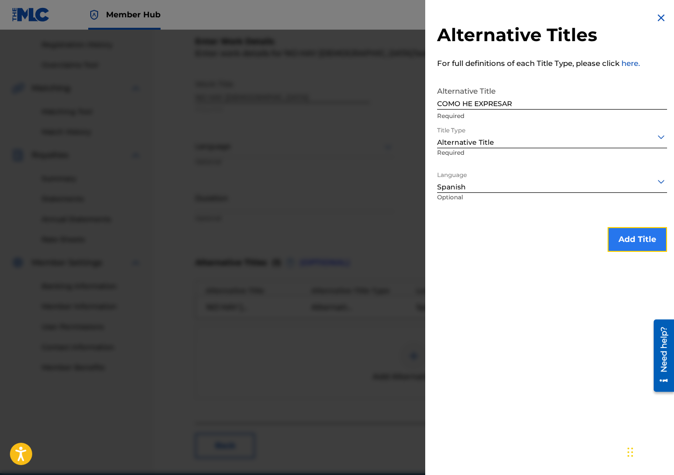
click at [619, 232] on button "Add Title" at bounding box center [637, 239] width 59 height 25
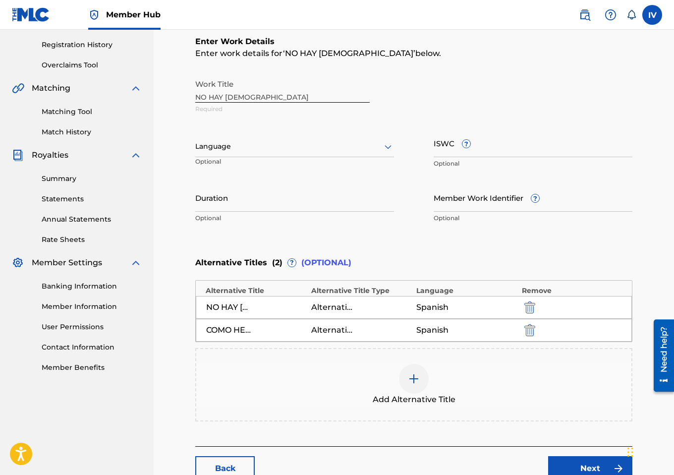
click at [330, 381] on div "Add Alternative Title" at bounding box center [413, 385] width 435 height 42
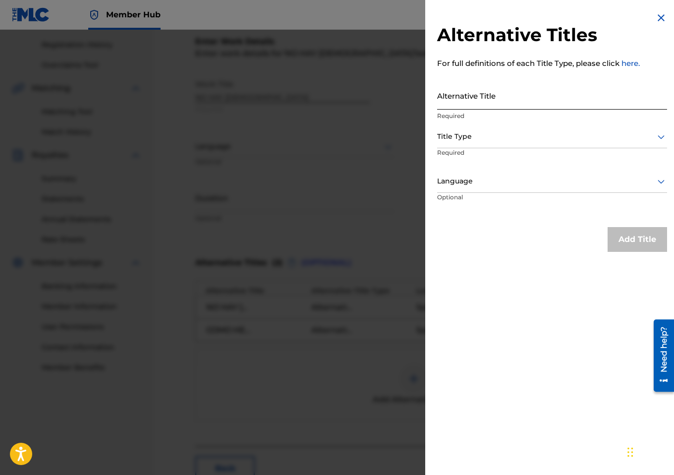
click at [483, 87] on input "Alternative Title" at bounding box center [552, 95] width 230 height 28
paste input "COMO HE DE EXPRESAR"
type input "COMO HE DE EXPRESAR"
click at [475, 133] on div at bounding box center [552, 136] width 230 height 12
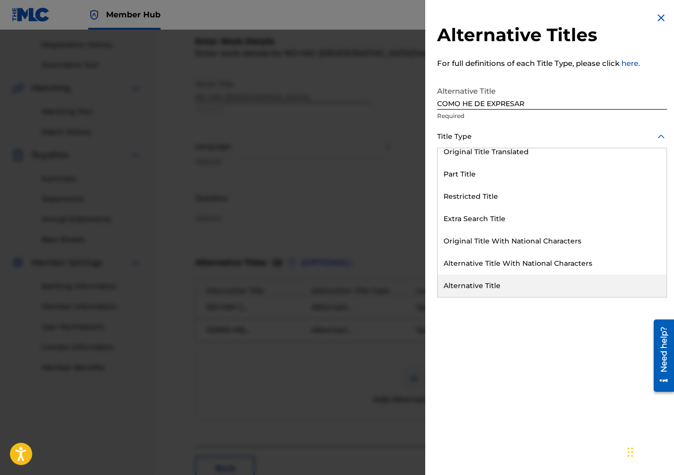
click at [478, 284] on div "Alternative Title" at bounding box center [552, 286] width 229 height 22
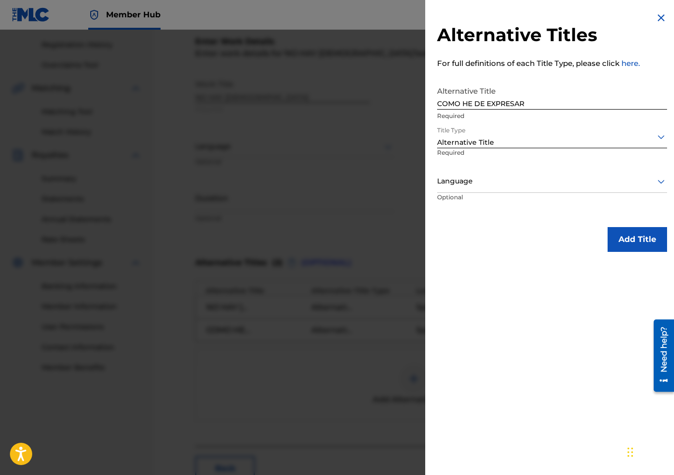
click at [473, 195] on p "Optional" at bounding box center [474, 204] width 74 height 22
click at [473, 189] on div "Language" at bounding box center [552, 182] width 230 height 22
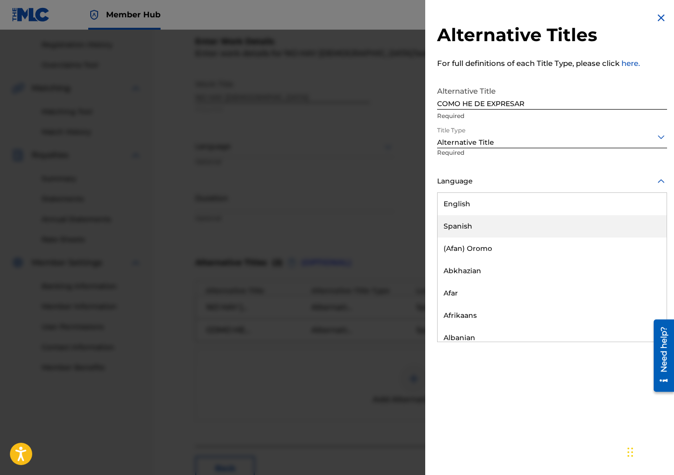
click at [472, 224] on div "Spanish" at bounding box center [552, 226] width 229 height 22
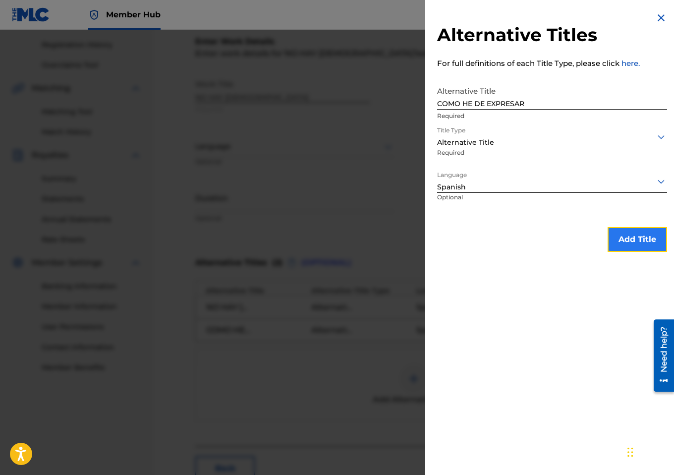
click at [617, 250] on button "Add Title" at bounding box center [637, 239] width 59 height 25
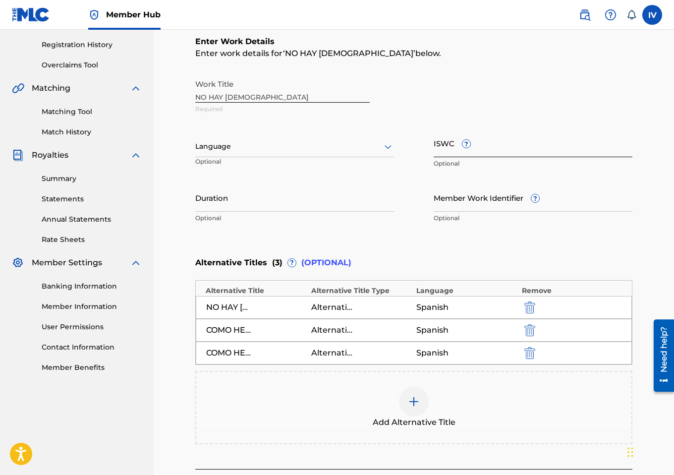
click at [514, 151] on input "ISWC ?" at bounding box center [533, 143] width 199 height 28
paste input "T9240579753"
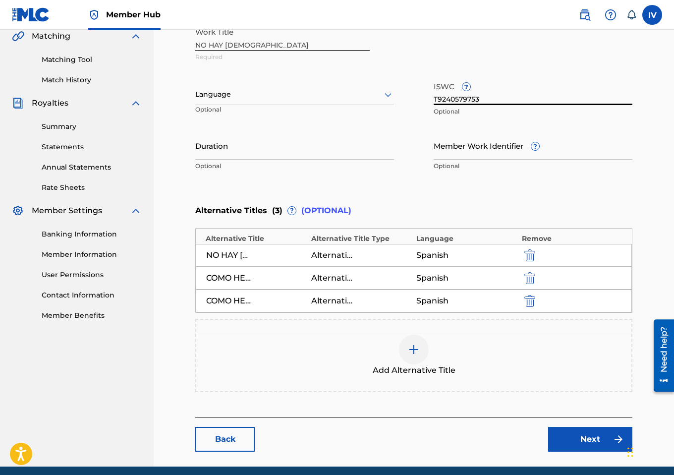
scroll to position [274, 0]
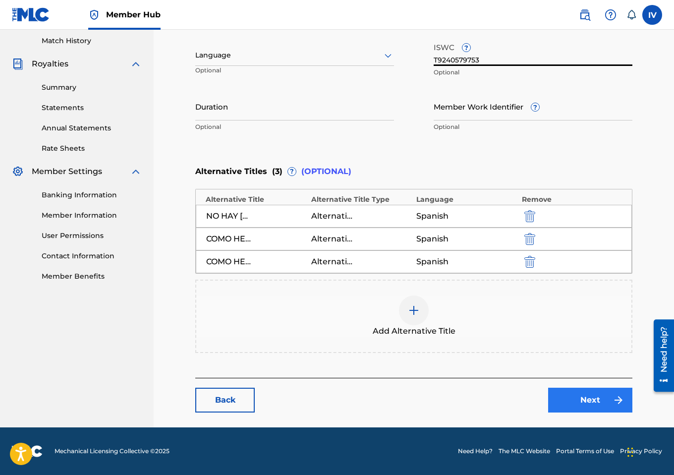
type input "T9240579753"
click at [589, 391] on link "Next" at bounding box center [590, 400] width 84 height 25
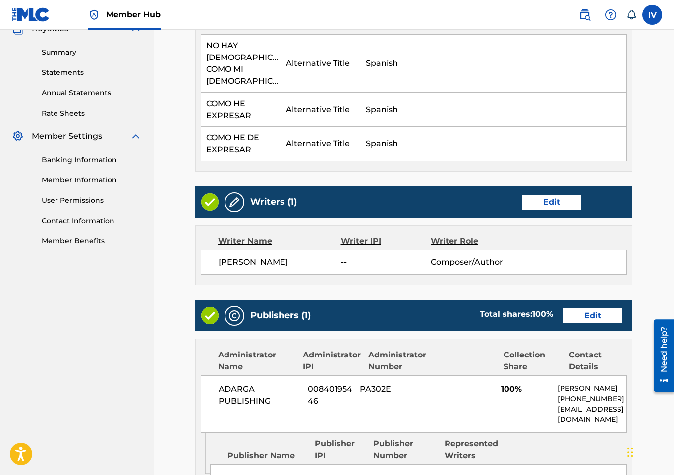
scroll to position [556, 0]
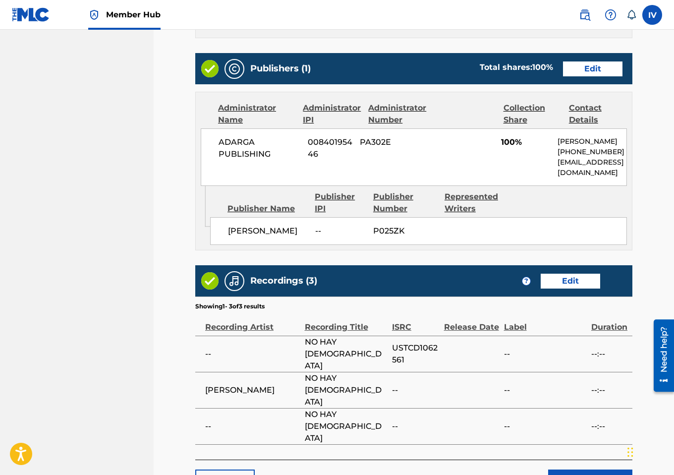
click at [588, 418] on main "< Back NO HAY DIOS Work Detail Edit Member Work Identifier -- MLC Song Code NC9…" at bounding box center [414, 4] width 497 height 1010
click at [575, 469] on button "Submit" at bounding box center [590, 481] width 84 height 25
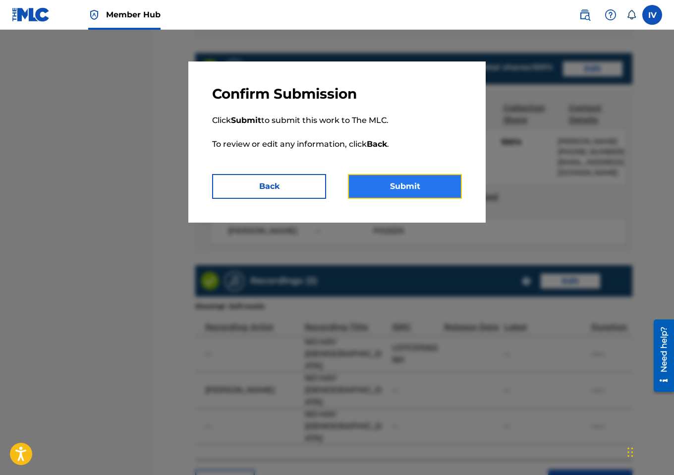
click at [411, 179] on button "Submit" at bounding box center [405, 186] width 114 height 25
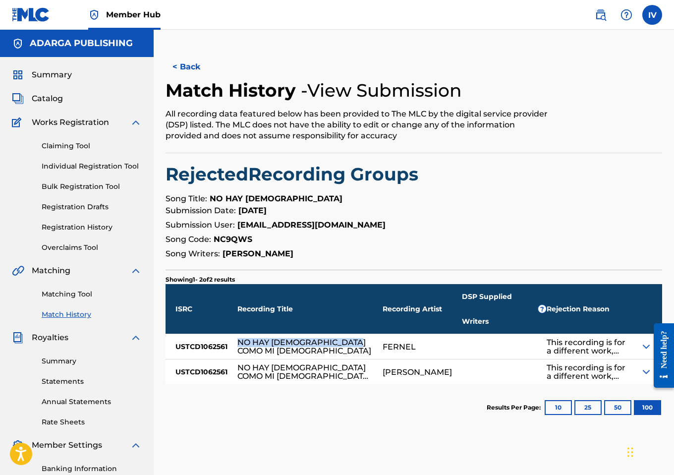
drag, startPoint x: 237, startPoint y: 316, endPoint x: 271, endPoint y: 326, distance: 34.7
click at [271, 338] on div "NO HAY [DEMOGRAPHIC_DATA] COMO MI [DEMOGRAPHIC_DATA]" at bounding box center [304, 346] width 135 height 17
copy div "NO HAY [DEMOGRAPHIC_DATA] COMO MI [DEMOGRAPHIC_DATA]"
click at [61, 96] on span "Catalog" at bounding box center [47, 99] width 31 height 12
click at [274, 338] on div "NO HAY [DEMOGRAPHIC_DATA] COMO MI [DEMOGRAPHIC_DATA]" at bounding box center [304, 346] width 135 height 17
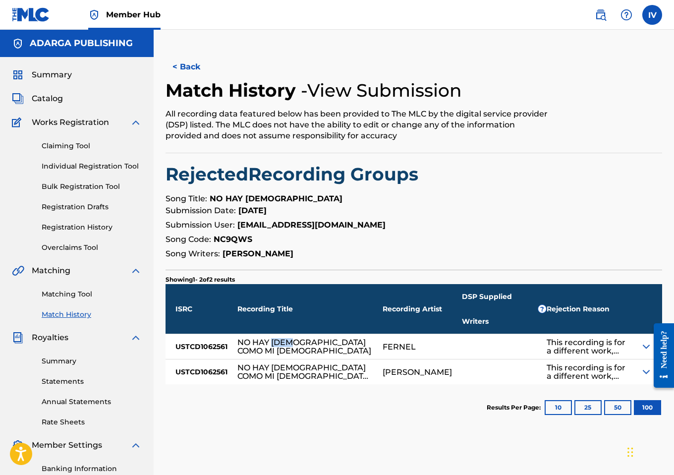
click at [274, 338] on div "NO HAY [DEMOGRAPHIC_DATA] COMO MI [DEMOGRAPHIC_DATA]" at bounding box center [304, 346] width 135 height 17
copy div "NO HAY [DEMOGRAPHIC_DATA] COMO MI [DEMOGRAPHIC_DATA]"
click at [183, 63] on button "< Back" at bounding box center [195, 67] width 59 height 25
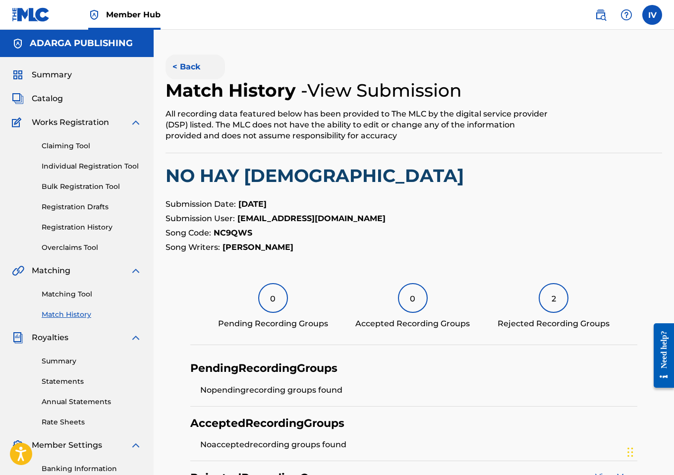
click at [185, 68] on button "< Back" at bounding box center [195, 67] width 59 height 25
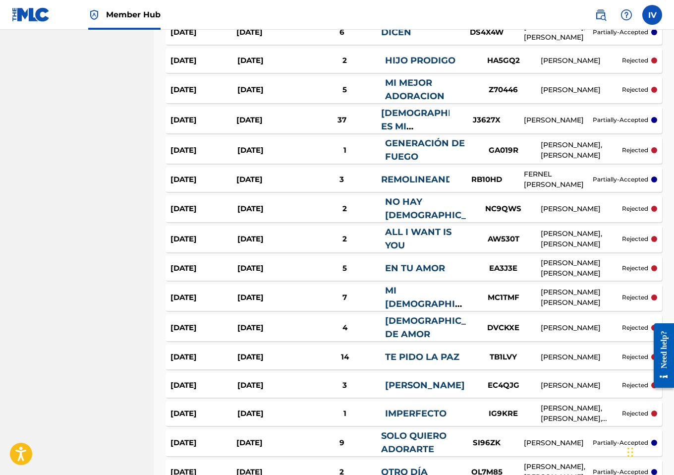
click at [262, 182] on div "Aug 2, 2025" at bounding box center [269, 179] width 66 height 11
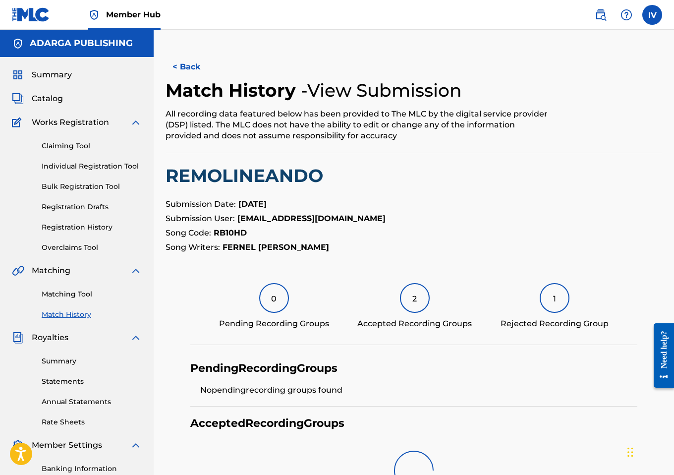
scroll to position [9, 0]
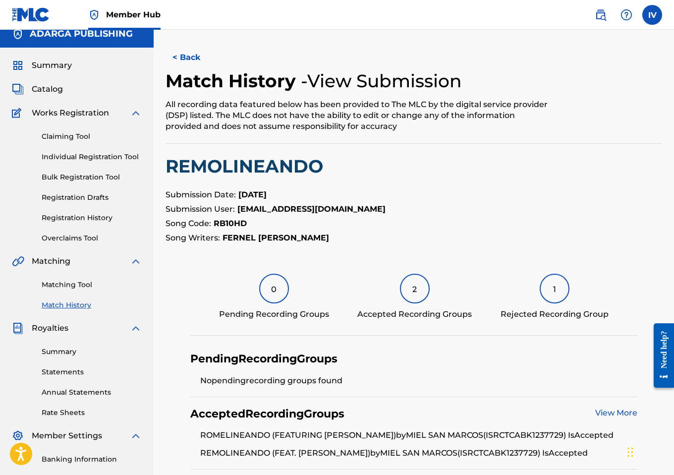
click at [253, 166] on h2 "REMOLINEANDO" at bounding box center [414, 166] width 497 height 22
copy h2 "REMOLINEANDO"
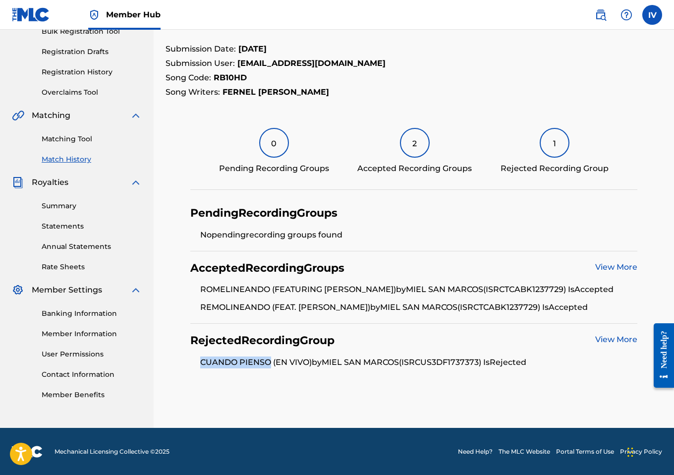
drag, startPoint x: 201, startPoint y: 364, endPoint x: 271, endPoint y: 361, distance: 69.5
click at [271, 361] on li "CUANDO PIENSO (EN VIVO) by MIEL SAN MARCOS (ISRC US3DF1737373 ) Is Rejected" at bounding box center [418, 362] width 437 height 12
copy li "CUANDO PIENSO"
click at [472, 365] on li "CUANDO PIENSO (EN VIVO) by MIEL SAN MARCOS (ISRC US3DF1737373 ) Is Rejected" at bounding box center [418, 362] width 437 height 12
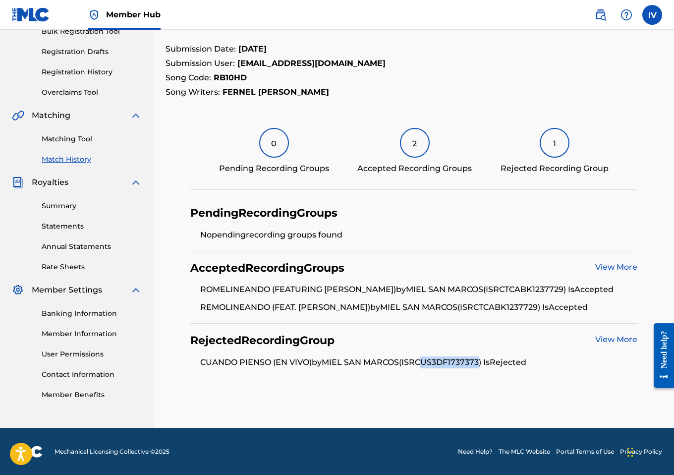
copy li "US3DF1737373"
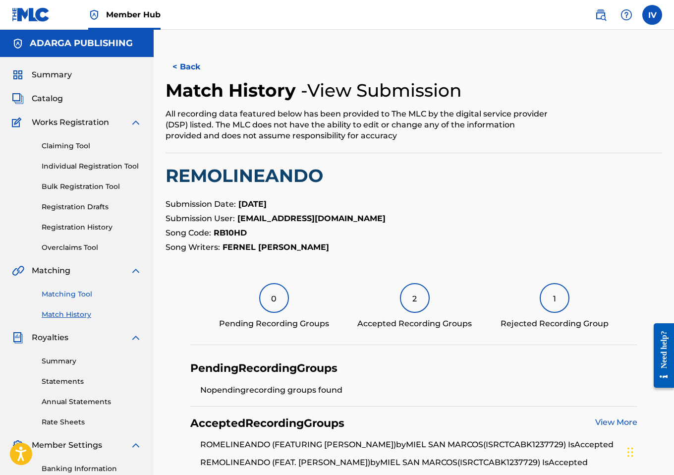
click at [68, 293] on link "Matching Tool" at bounding box center [92, 294] width 100 height 10
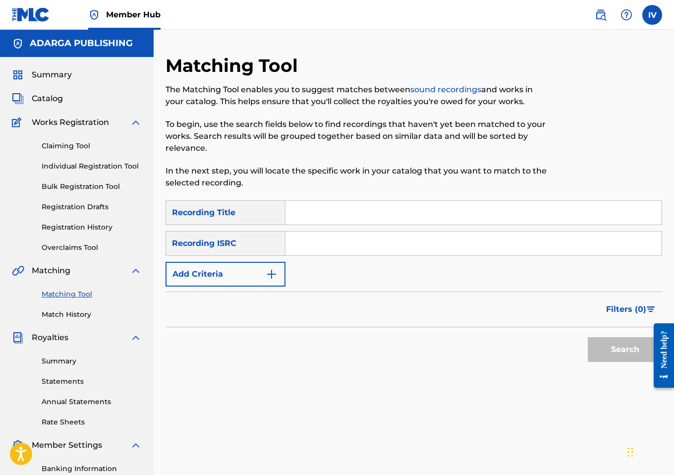
click at [320, 240] on input "Search Form" at bounding box center [474, 244] width 376 height 24
paste input "US3DF1737373"
type input "US3DF1737373"
click at [588, 337] on button "Search" at bounding box center [625, 349] width 74 height 25
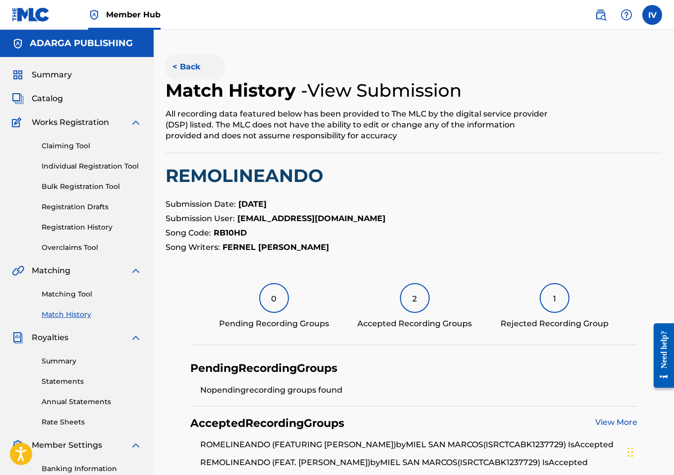
click at [181, 63] on button "< Back" at bounding box center [195, 67] width 59 height 25
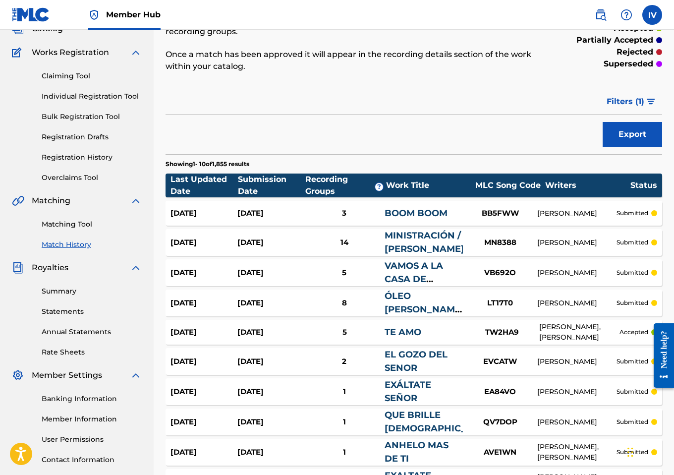
scroll to position [35, 0]
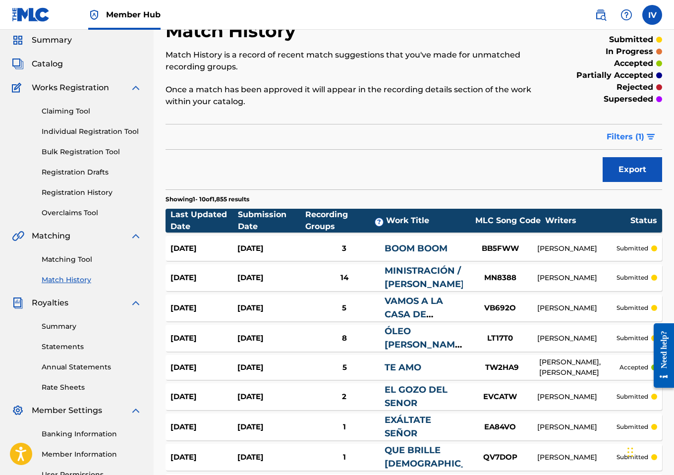
click at [652, 135] on img "submit" at bounding box center [651, 137] width 8 height 6
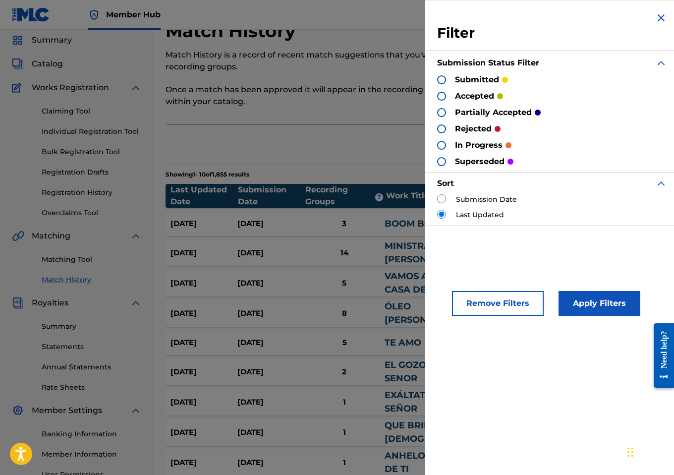
click at [459, 125] on p "rejected" at bounding box center [473, 129] width 37 height 12
click at [441, 108] on div at bounding box center [441, 112] width 9 height 9
click at [442, 128] on div at bounding box center [441, 128] width 9 height 9
click at [469, 201] on label "Submission Date" at bounding box center [486, 199] width 61 height 10
click at [443, 195] on input "radio" at bounding box center [441, 198] width 9 height 9
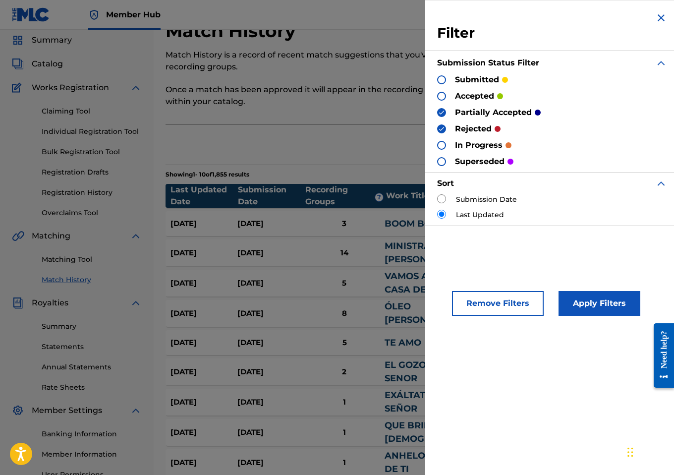
radio input "true"
click at [569, 298] on button "Apply Filters" at bounding box center [600, 303] width 82 height 25
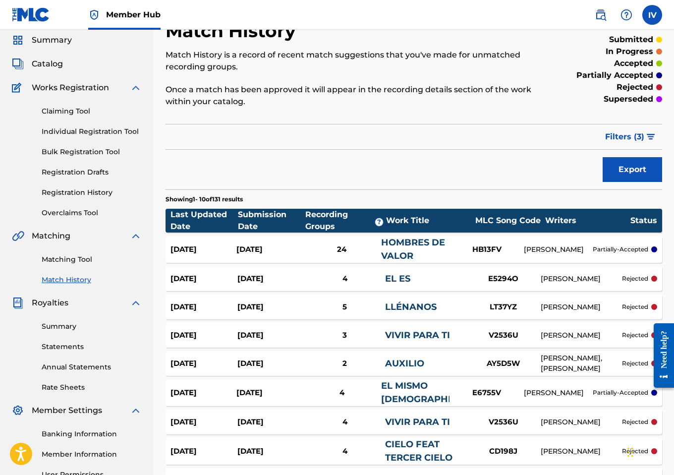
scroll to position [183, 0]
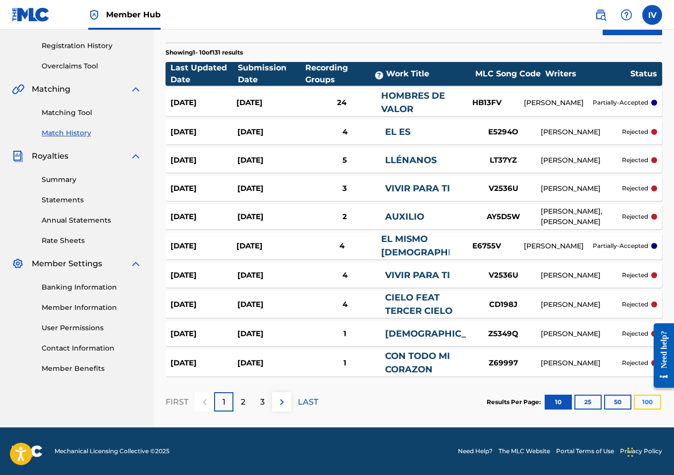
click at [648, 402] on button "100" at bounding box center [647, 402] width 27 height 15
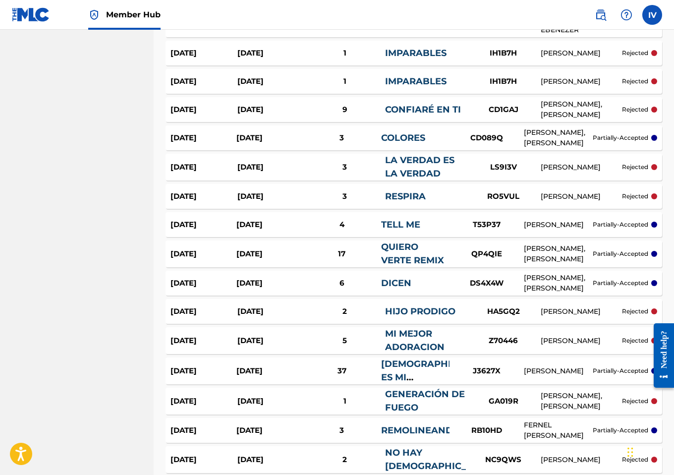
scroll to position [1136, 0]
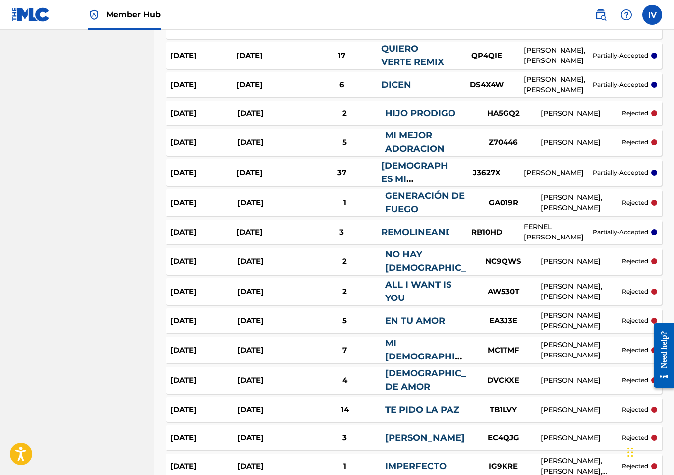
click at [259, 205] on div "Aug 5, 2025" at bounding box center [270, 202] width 67 height 11
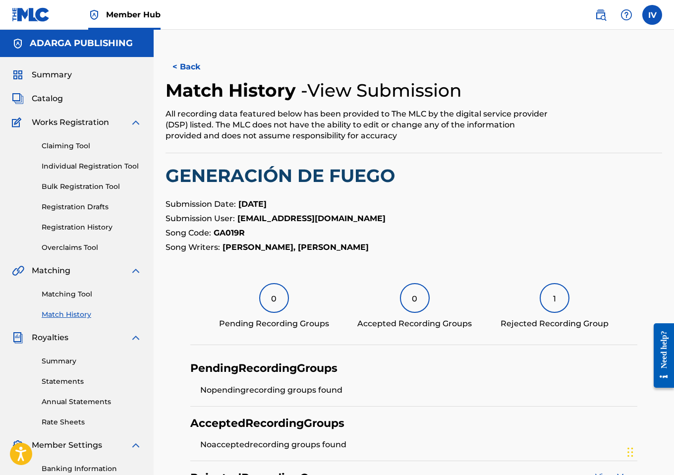
click at [238, 173] on h2 "GENERACIÓN DE FUEGO" at bounding box center [414, 176] width 497 height 22
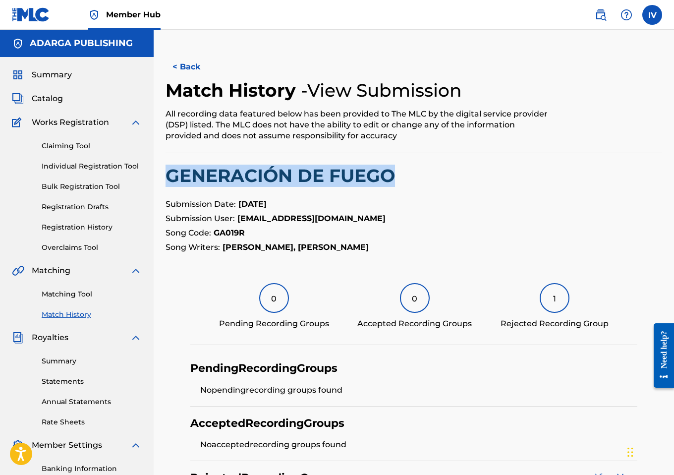
click at [238, 173] on h2 "GENERACIÓN DE FUEGO" at bounding box center [414, 176] width 497 height 22
copy h2 "GENERACIÓN DE FUEGO"
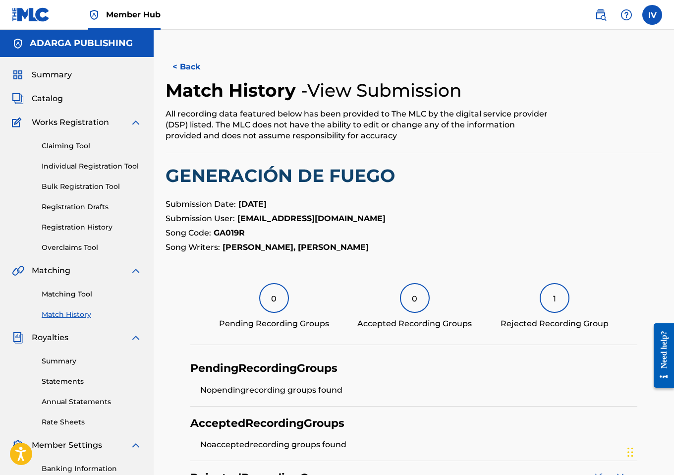
click at [236, 234] on strong "GA019R" at bounding box center [229, 232] width 31 height 9
copy strong "GA019R"
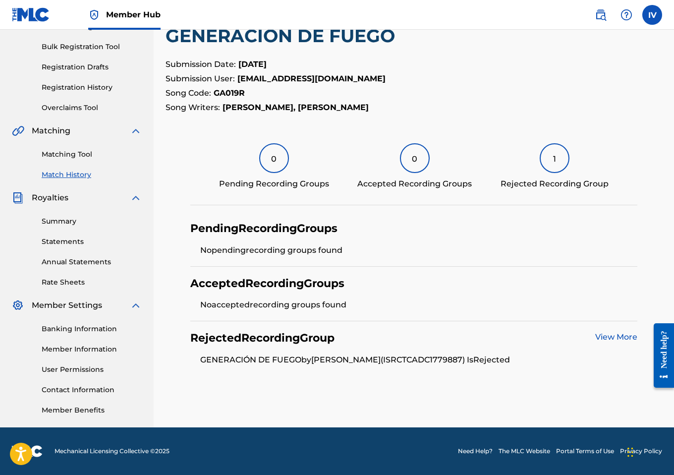
click at [438, 358] on li "GENERACIÓN DE FUEGO by JOIVAN JIMENEZ (ISRC TCADC1779887 ) Is Rejected" at bounding box center [418, 360] width 437 height 12
copy li "TCADC1779887"
click at [609, 335] on link "View More" at bounding box center [616, 336] width 42 height 9
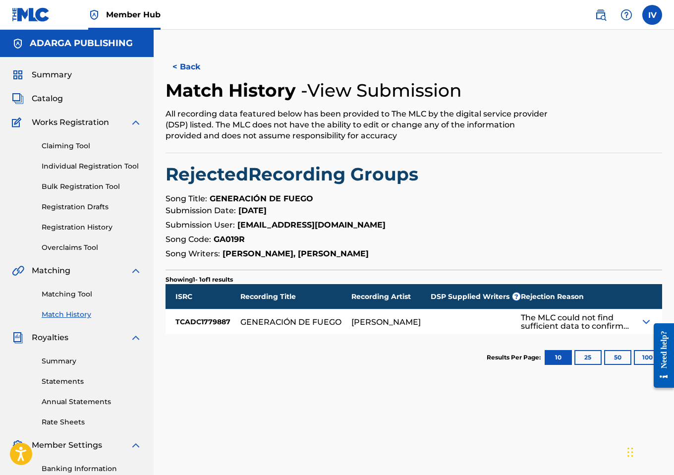
click at [640, 321] on div "The MLC could not find sufficient data to confirm this match. If you believe th…" at bounding box center [580, 321] width 119 height 25
click at [179, 58] on button "< Back" at bounding box center [195, 67] width 59 height 25
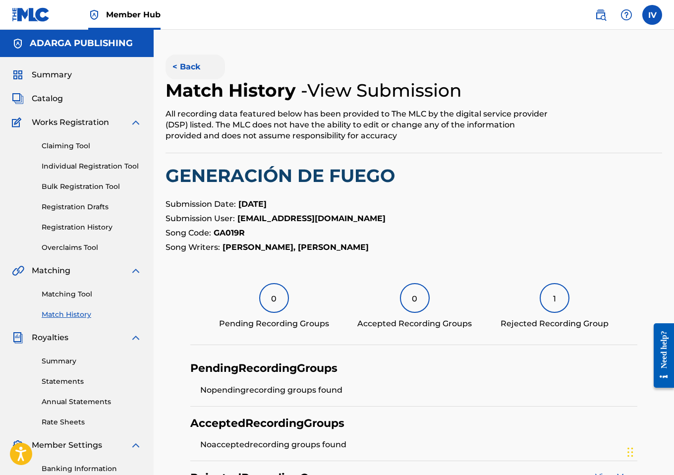
click at [183, 67] on button "< Back" at bounding box center [195, 67] width 59 height 25
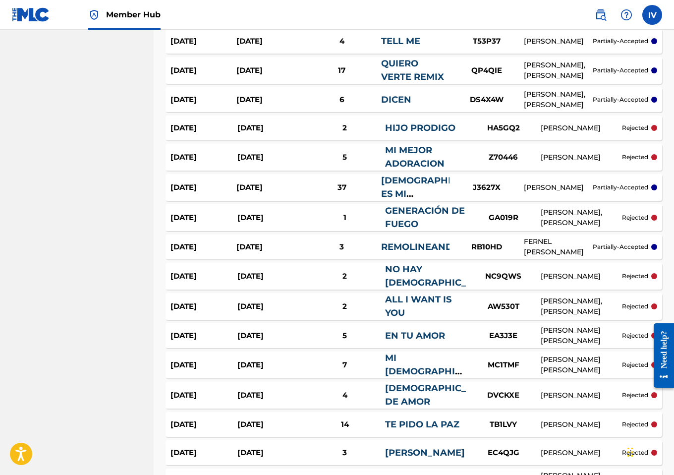
scroll to position [1113, 0]
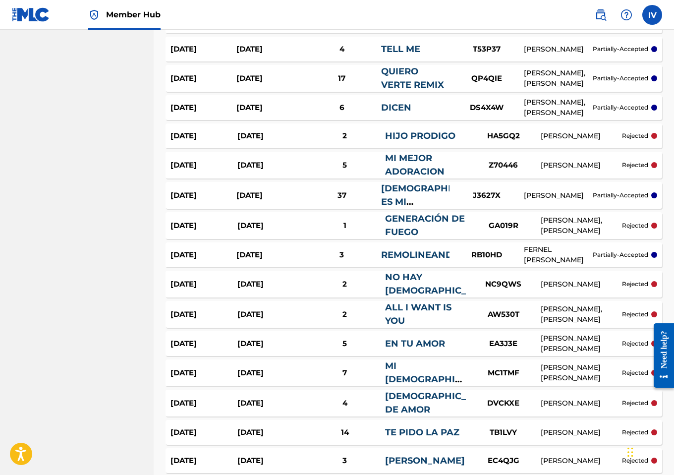
click at [268, 200] on div "Aug 12, 2025" at bounding box center [269, 195] width 66 height 11
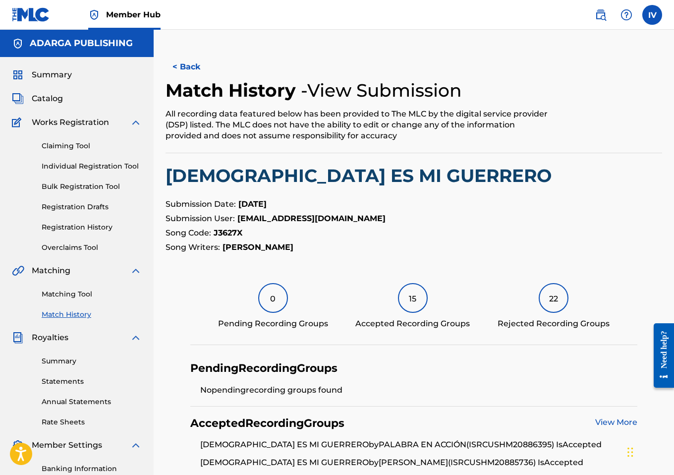
click at [306, 194] on div "< Back Match History - View Submission All recording data featured below has be…" at bounding box center [414, 333] width 497 height 556
click at [299, 183] on h2 "JEHOVA ES MI GUERRERO" at bounding box center [414, 176] width 497 height 22
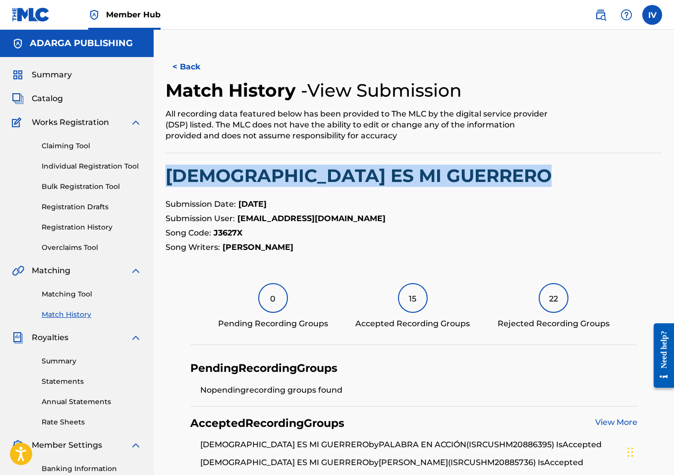
click at [299, 183] on h2 "JEHOVA ES MI GUERRERO" at bounding box center [414, 176] width 497 height 22
copy h2 "JEHOVA ES MI GUERRERO"
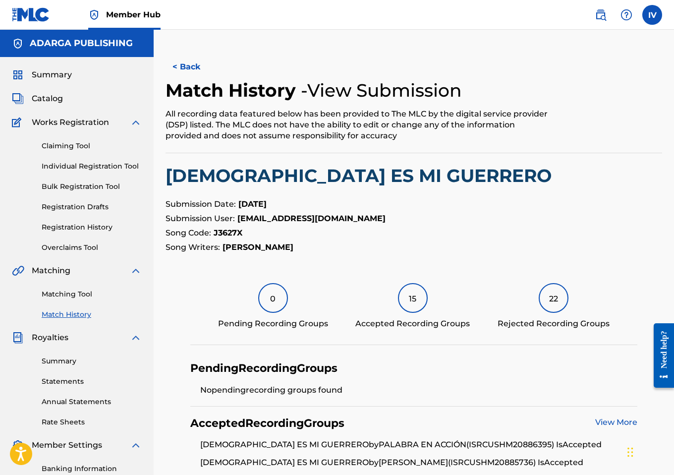
click at [231, 234] on strong "J3627X" at bounding box center [228, 232] width 29 height 9
copy strong "J3627X"
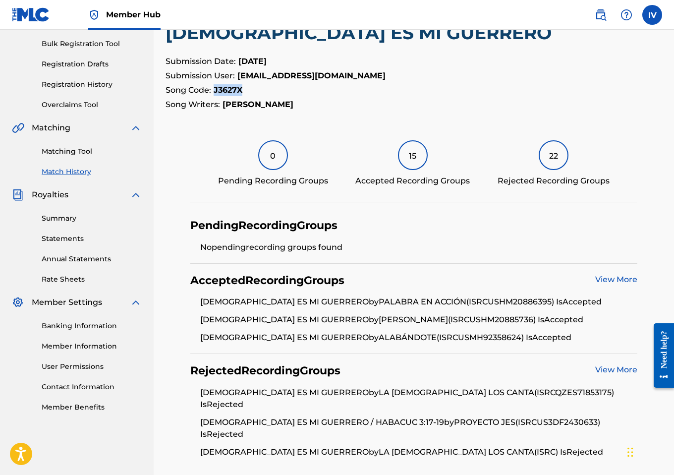
scroll to position [172, 0]
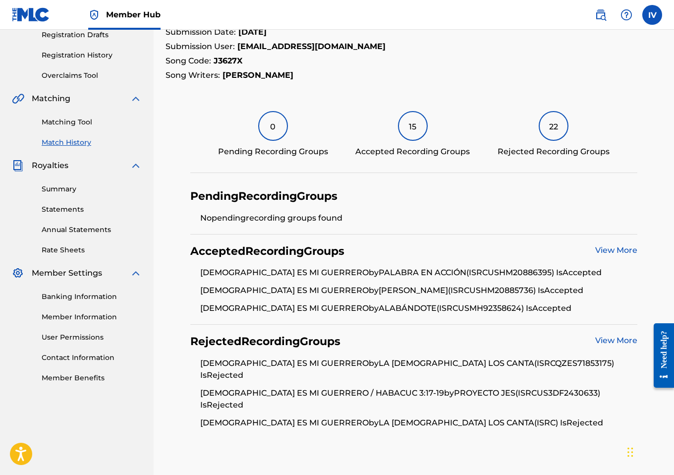
click at [468, 361] on li "JEHOVÁ ES MI GUERRERO by LA IGLESIA LOS CANTA (ISRC QZES71853175 ) Is Rejected" at bounding box center [418, 372] width 437 height 30
click at [511, 387] on li "JEHOVÁ ES MI GUERRERO / HABACUC 3:17-19 by PROYECTO JES (ISRC US3DF2430633 ) Is…" at bounding box center [418, 402] width 437 height 30
click at [609, 341] on link "View More" at bounding box center [616, 340] width 42 height 9
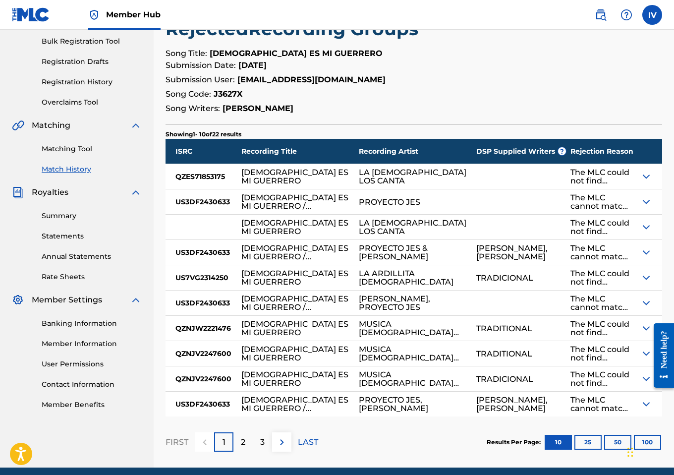
scroll to position [146, 0]
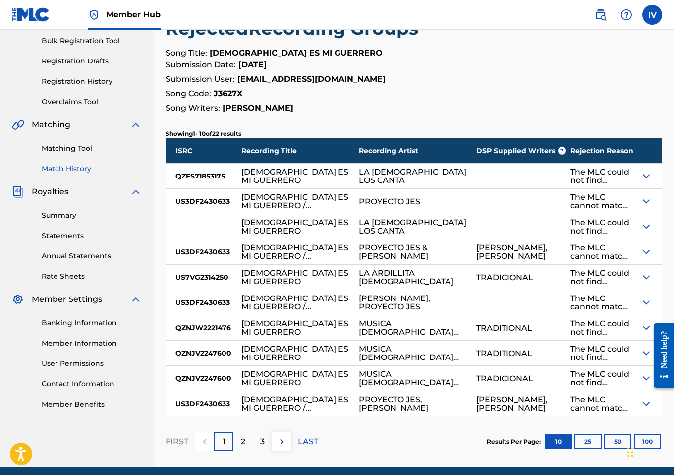
click at [283, 258] on div "JEHOVÁ ES MI GUERRERO / HABACUC 3:17-19" at bounding box center [295, 251] width 108 height 17
click at [643, 250] on img at bounding box center [646, 252] width 12 height 12
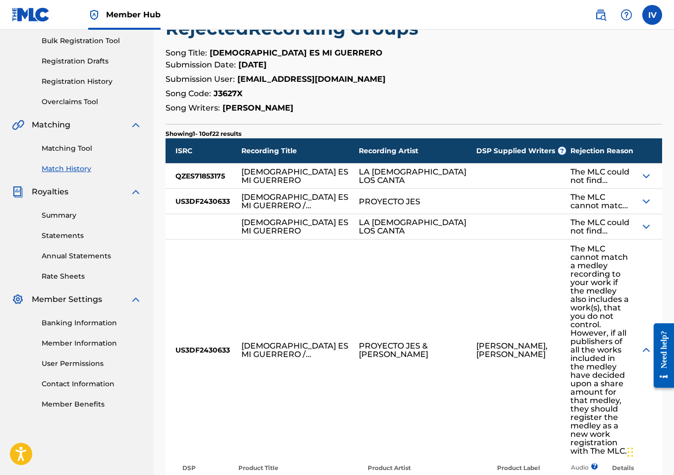
click at [203, 202] on div "US3DF2430633" at bounding box center [204, 201] width 76 height 25
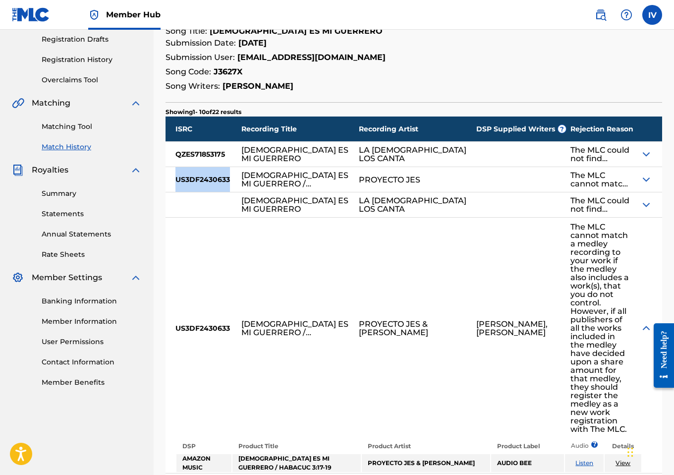
scroll to position [157, 0]
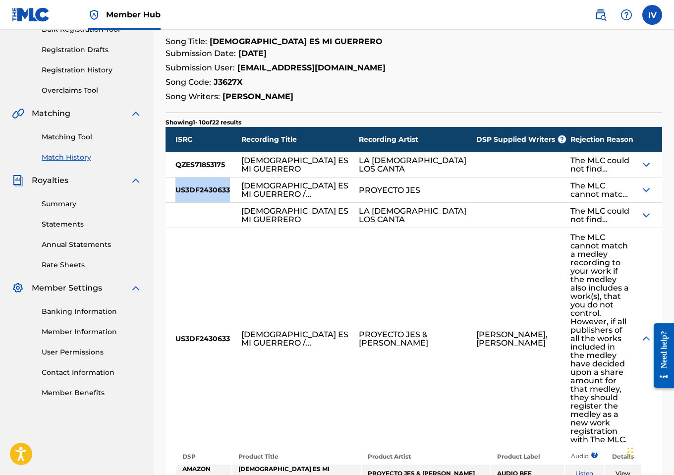
click at [649, 213] on img at bounding box center [646, 215] width 12 height 12
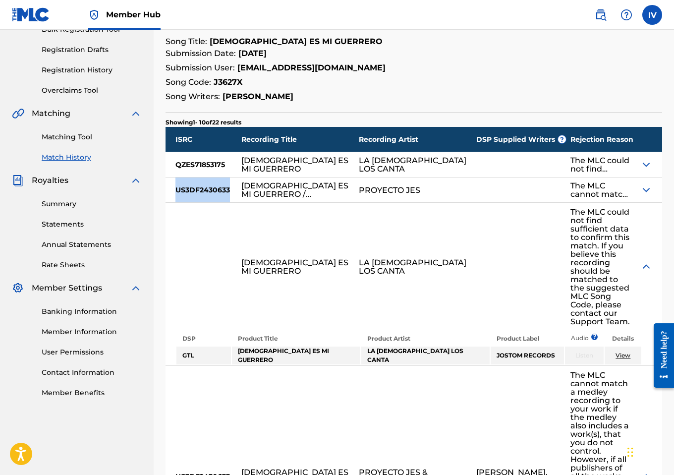
click at [649, 261] on img at bounding box center [646, 267] width 12 height 12
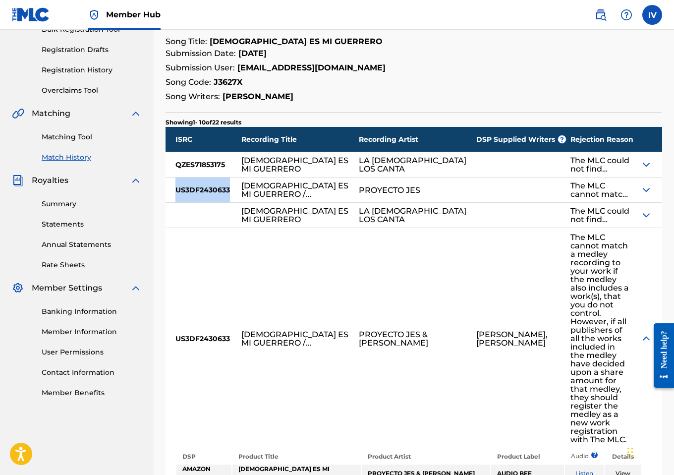
click at [643, 333] on img at bounding box center [646, 339] width 12 height 12
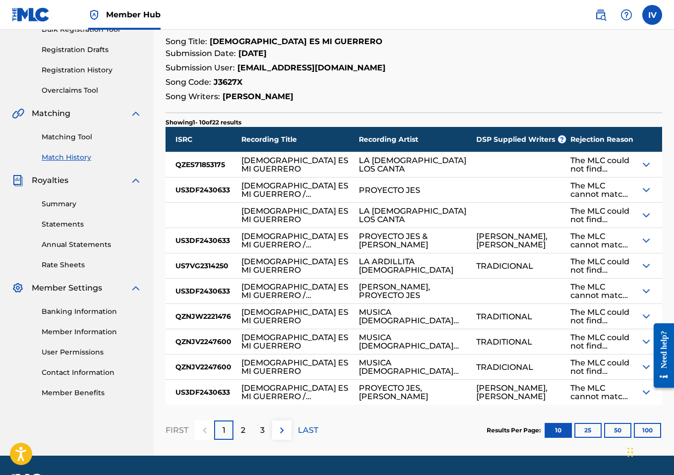
click at [406, 185] on div "PROYECTO JES" at bounding box center [417, 189] width 117 height 25
click at [200, 185] on div "US3DF2430633" at bounding box center [204, 189] width 76 height 25
click at [644, 216] on img at bounding box center [646, 215] width 12 height 12
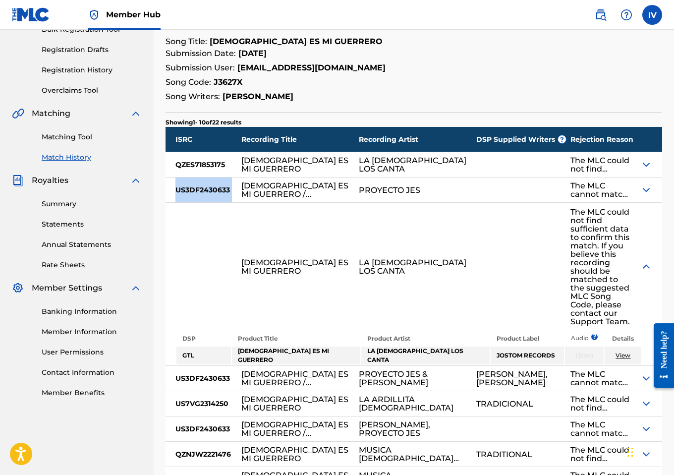
click at [641, 261] on img at bounding box center [646, 267] width 12 height 12
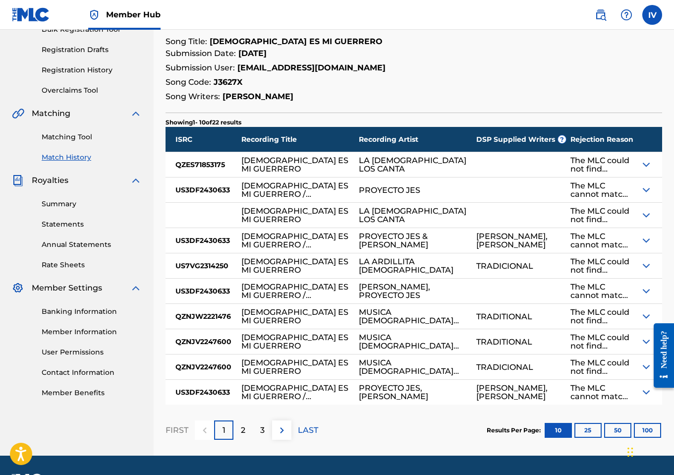
click at [476, 266] on div "TRADICIONAL" at bounding box center [504, 266] width 57 height 8
click at [212, 265] on div "US7VG2314250" at bounding box center [204, 265] width 76 height 25
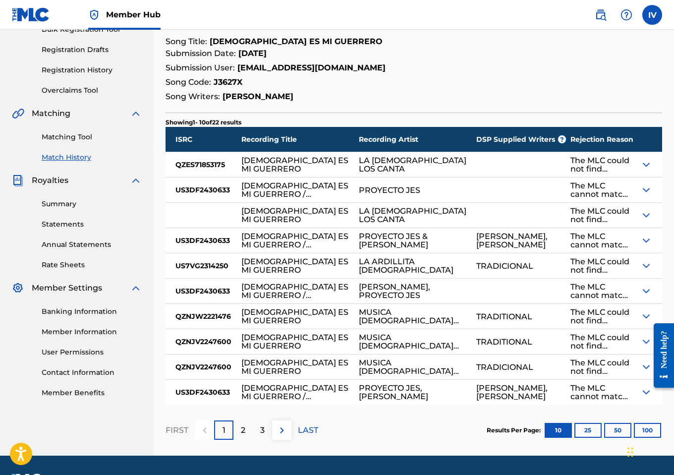
click at [195, 165] on div "QZES71853175" at bounding box center [204, 164] width 76 height 25
click at [207, 319] on div "QZNJW2221476" at bounding box center [204, 316] width 76 height 25
click at [203, 339] on div "QZNJV2247600" at bounding box center [204, 341] width 76 height 25
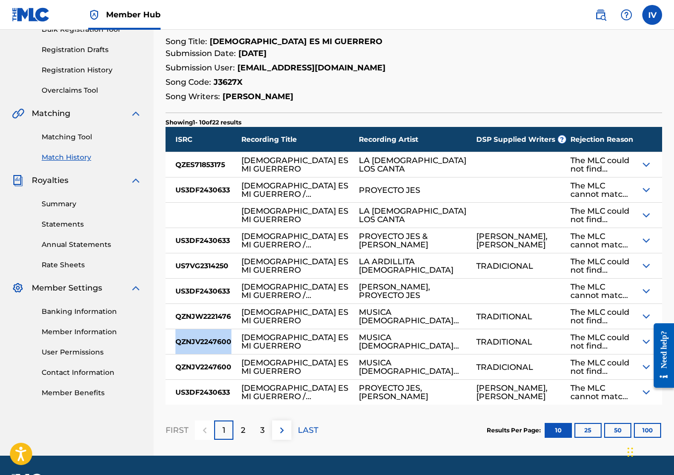
click at [203, 339] on div "QZNJV2247600" at bounding box center [204, 341] width 76 height 25
click at [217, 367] on div "QZNJV2247600" at bounding box center [204, 366] width 76 height 25
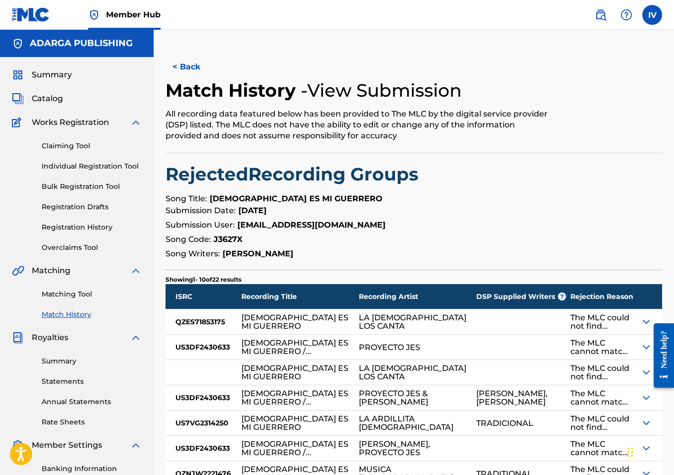
scroll to position [185, 0]
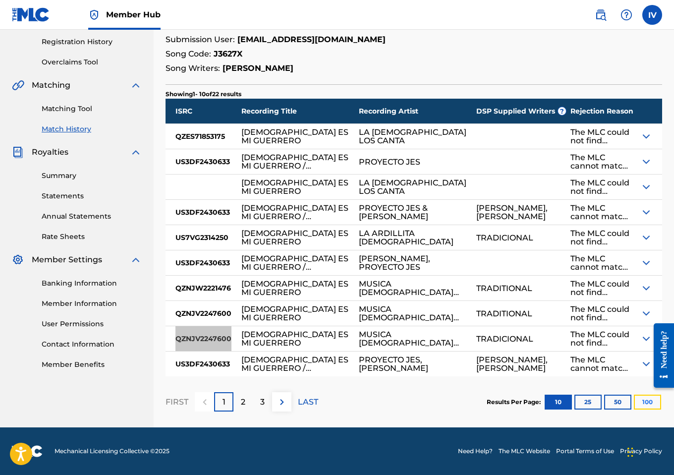
click at [645, 399] on button "100" at bounding box center [647, 402] width 27 height 15
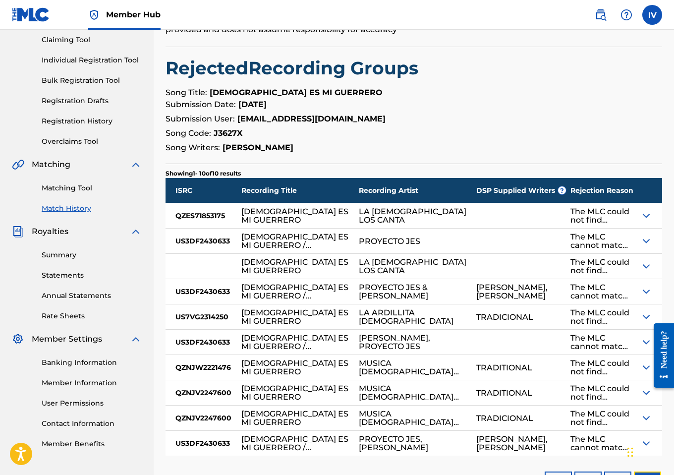
scroll to position [0, 0]
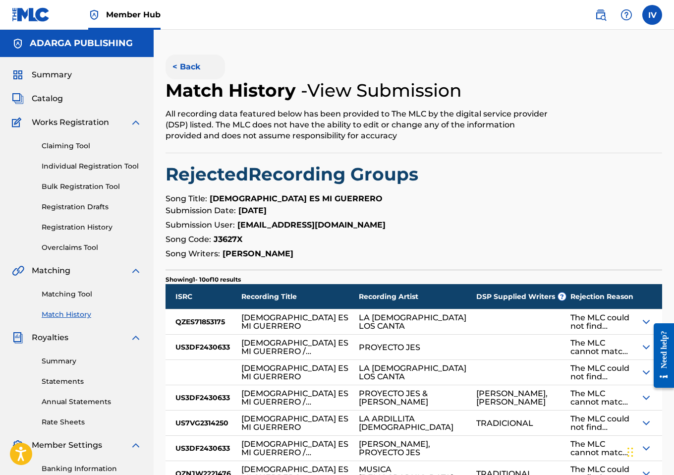
click at [181, 71] on button "< Back" at bounding box center [195, 67] width 59 height 25
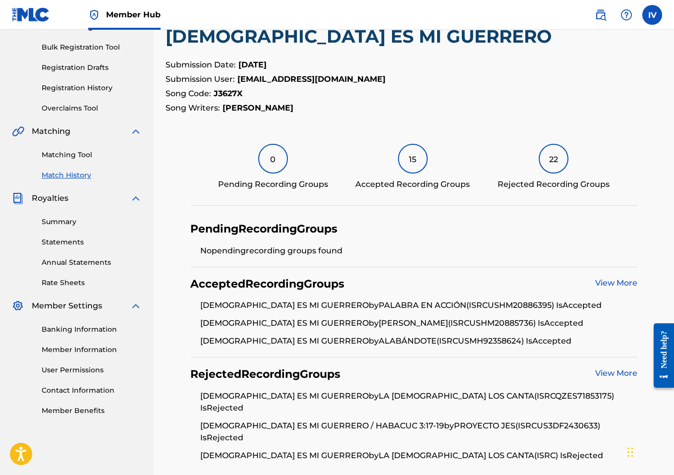
scroll to position [130, 0]
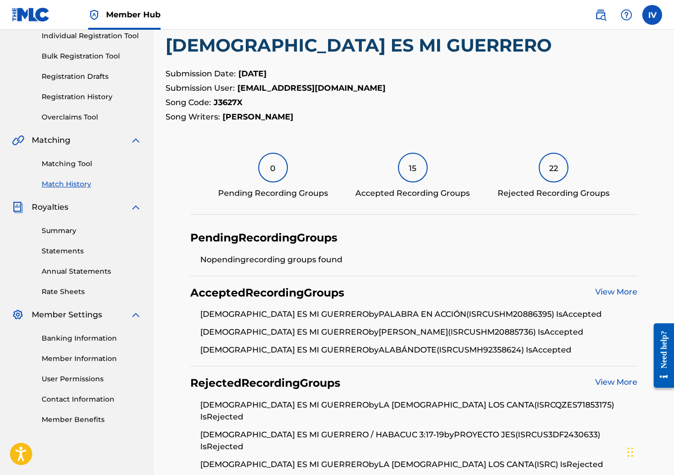
click at [604, 383] on link "View More" at bounding box center [616, 381] width 42 height 9
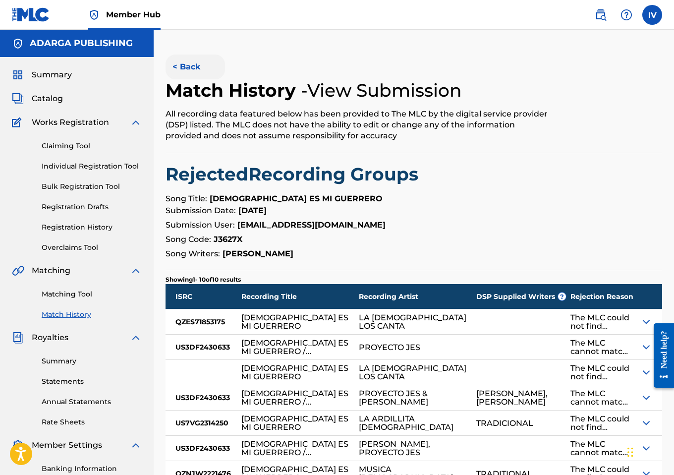
click at [183, 71] on button "< Back" at bounding box center [195, 67] width 59 height 25
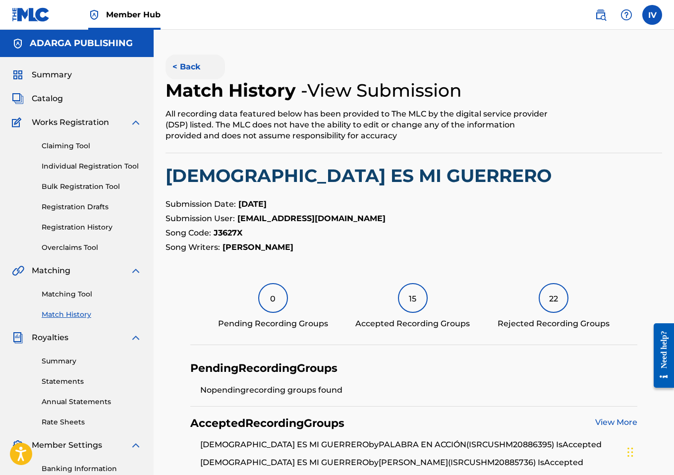
click at [183, 66] on button "< Back" at bounding box center [195, 67] width 59 height 25
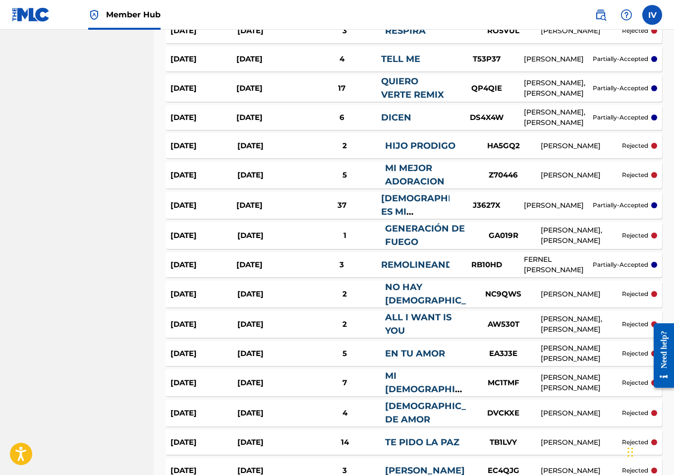
scroll to position [1101, 0]
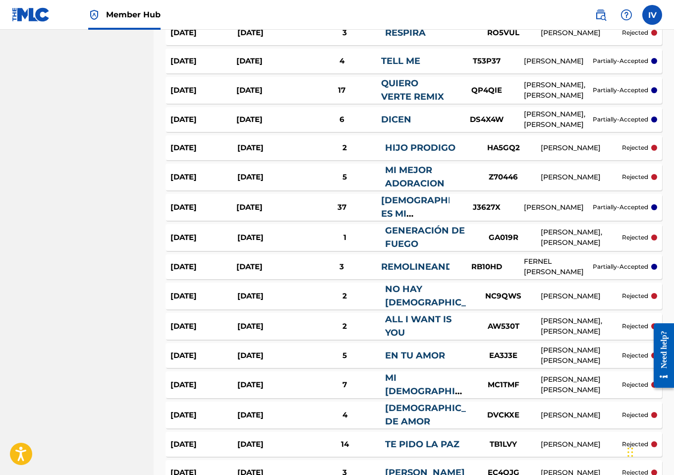
click at [254, 174] on div "Aug 12, 2025" at bounding box center [270, 177] width 67 height 11
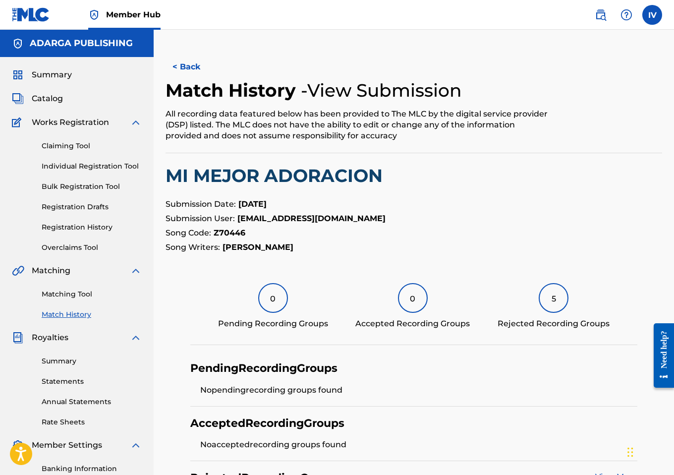
click at [258, 173] on h2 "MI MEJOR ADORACION" at bounding box center [414, 176] width 497 height 22
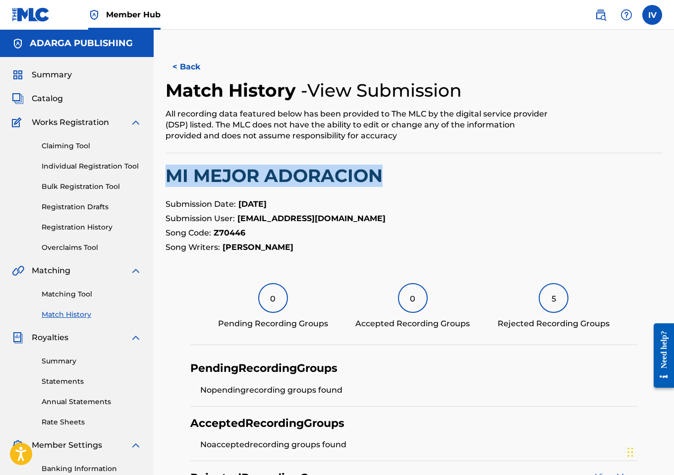
click at [258, 173] on h2 "MI MEJOR ADORACION" at bounding box center [414, 176] width 497 height 22
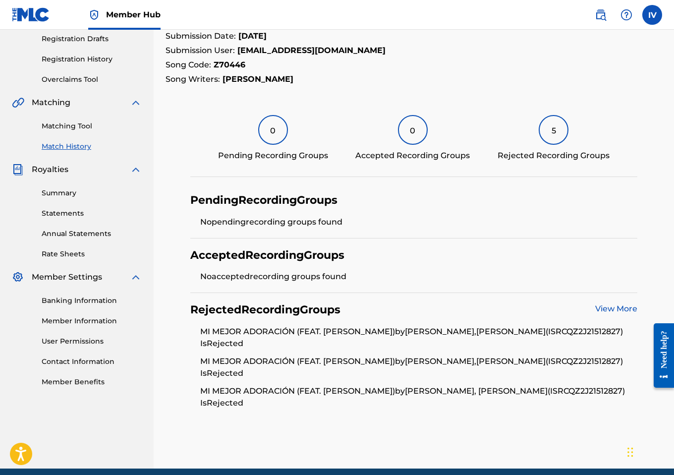
scroll to position [209, 0]
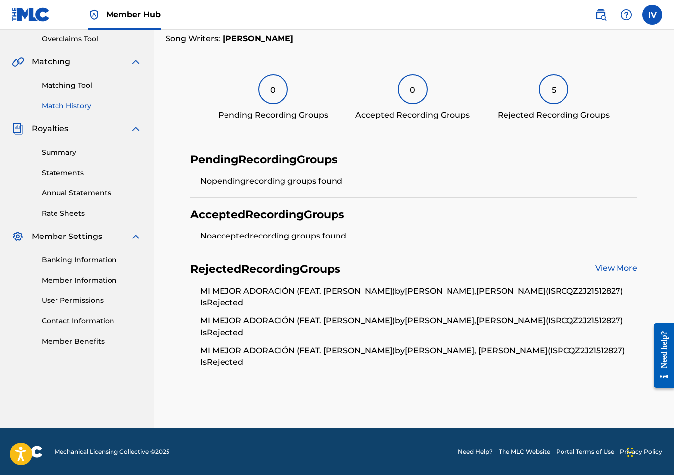
click at [230, 299] on li "MI MEJOR ADORACIÓN (FEAT. JUAN CARLOS ALVARADO) by JUAN CARLOS ALVARADO,KIKE PA…" at bounding box center [418, 300] width 437 height 30
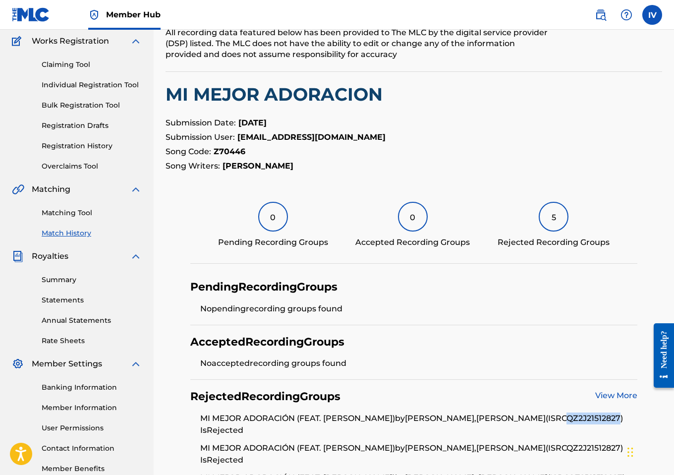
scroll to position [77, 0]
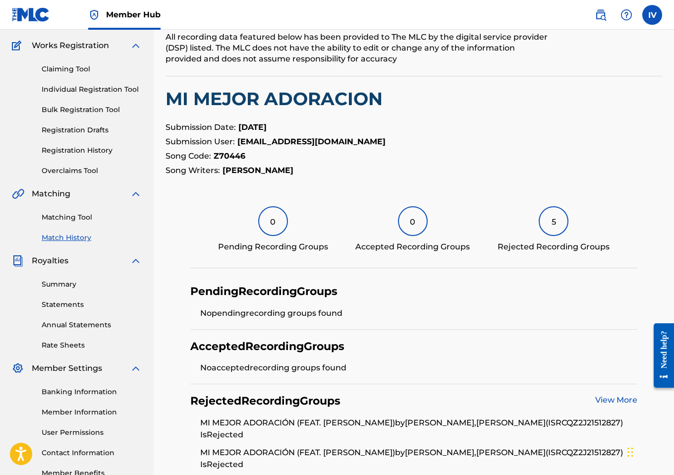
click at [230, 149] on section "Submission Date: Aug 12, 2025 Submission User: publishing@adargagroup.com Song …" at bounding box center [414, 148] width 497 height 55
click at [227, 156] on strong "Z70446" at bounding box center [230, 155] width 32 height 9
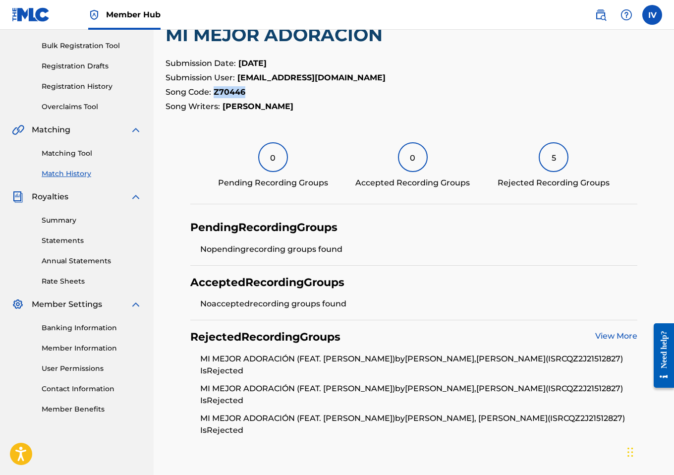
scroll to position [144, 0]
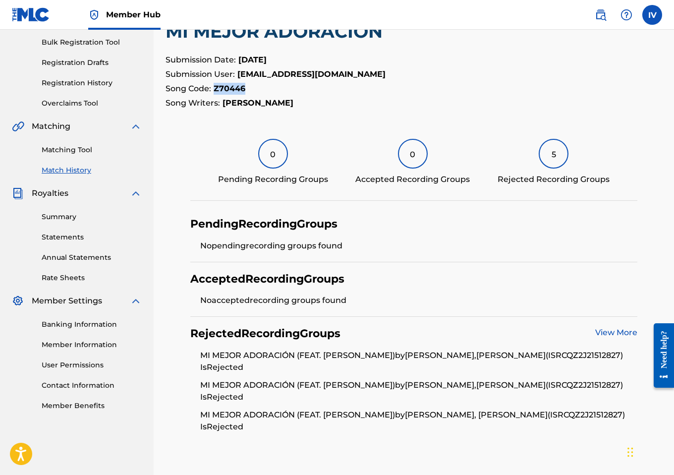
drag, startPoint x: 200, startPoint y: 357, endPoint x: 434, endPoint y: 355, distance: 234.0
click at [434, 355] on ul "MI MEJOR ADORACIÓN (FEAT. JUAN CARLOS ALVARADO) by JUAN CARLOS ALVARADO,KIKE PA…" at bounding box center [413, 390] width 447 height 83
click at [618, 337] on link "View More" at bounding box center [616, 332] width 42 height 9
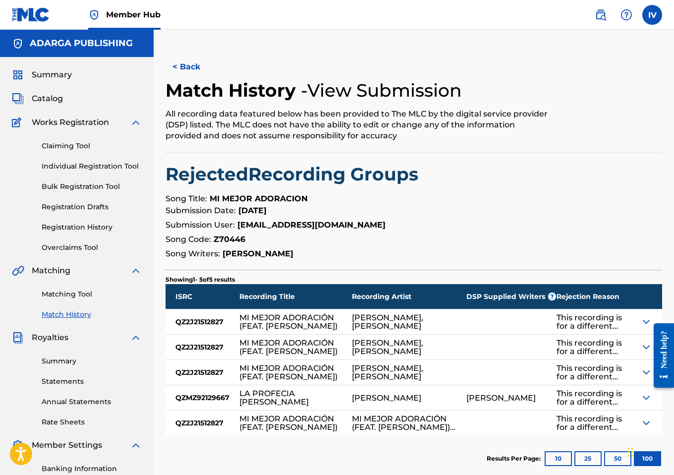
click at [214, 399] on div "QZMZ92129667" at bounding box center [203, 397] width 74 height 25
click at [57, 296] on link "Matching Tool" at bounding box center [92, 294] width 100 height 10
click at [650, 322] on div at bounding box center [660, 356] width 28 height 80
click at [644, 315] on div at bounding box center [651, 321] width 22 height 25
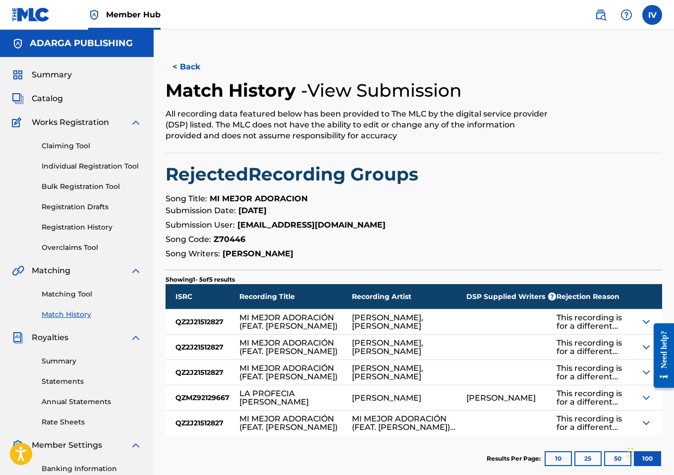
click at [644, 319] on img at bounding box center [646, 322] width 12 height 12
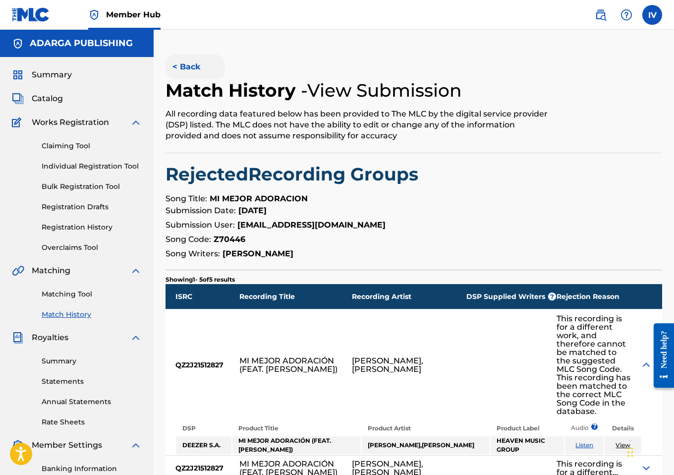
click at [187, 70] on button "< Back" at bounding box center [195, 67] width 59 height 25
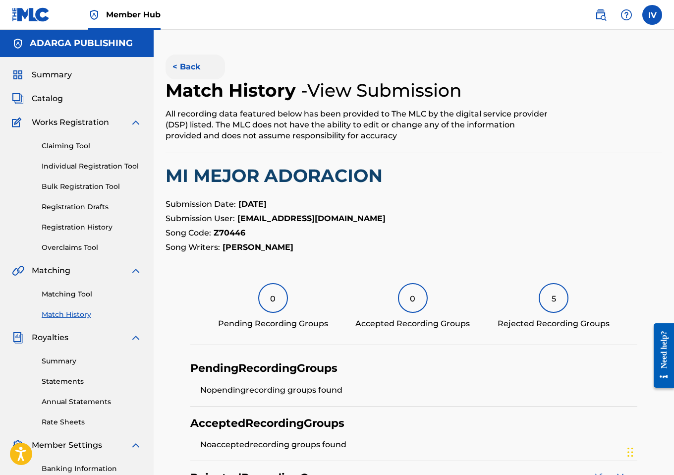
click at [185, 62] on button "< Back" at bounding box center [195, 67] width 59 height 25
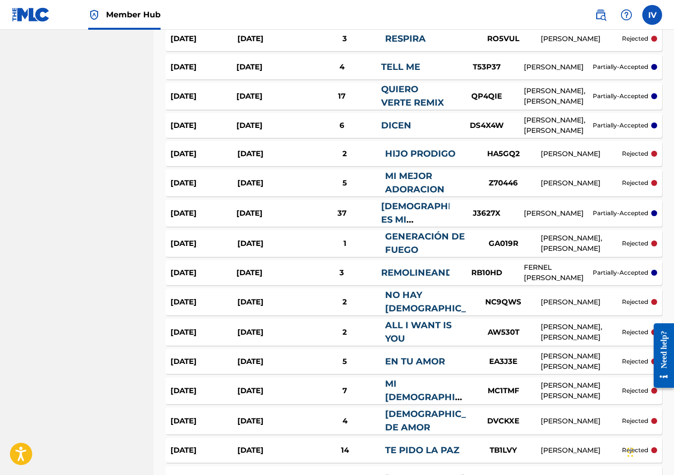
scroll to position [1095, 0]
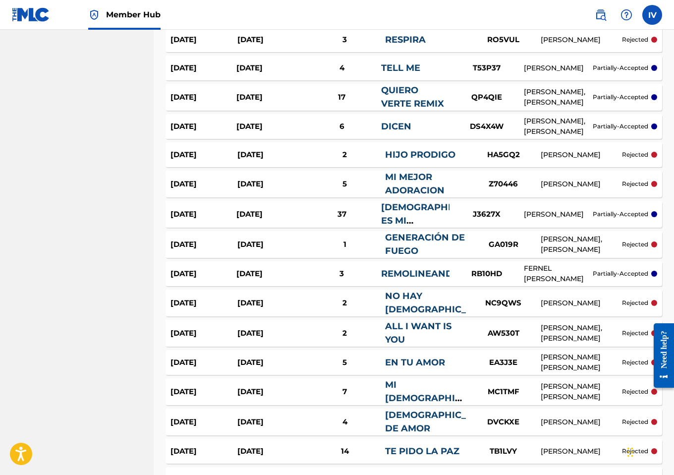
click at [247, 162] on div "Sep 5, 2025 Aug 12, 2025 2 HIJO PRODIGO HA5GQ2 JUAN CARLOS ALVARADO rejected" at bounding box center [414, 154] width 497 height 25
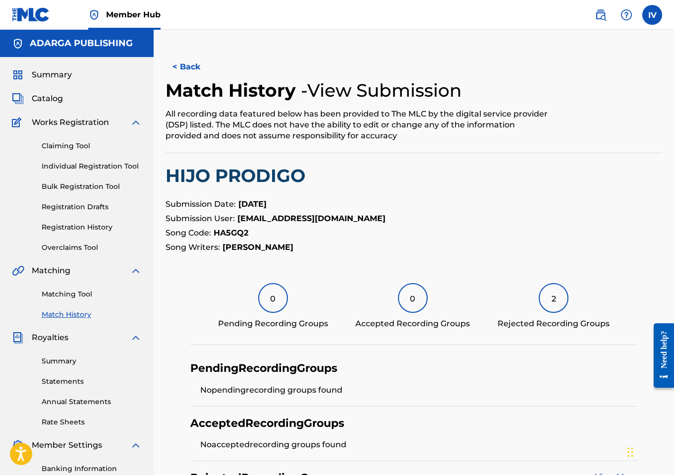
click at [279, 171] on h2 "HIJO PRODIGO" at bounding box center [414, 176] width 497 height 22
click at [230, 232] on strong "HA5GQ2" at bounding box center [231, 232] width 35 height 9
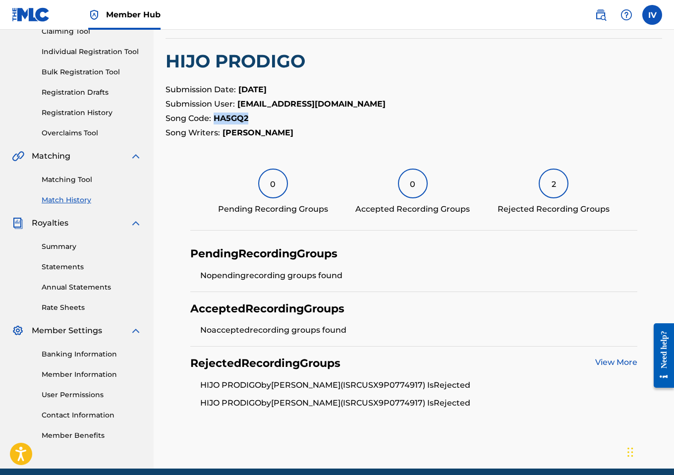
scroll to position [155, 0]
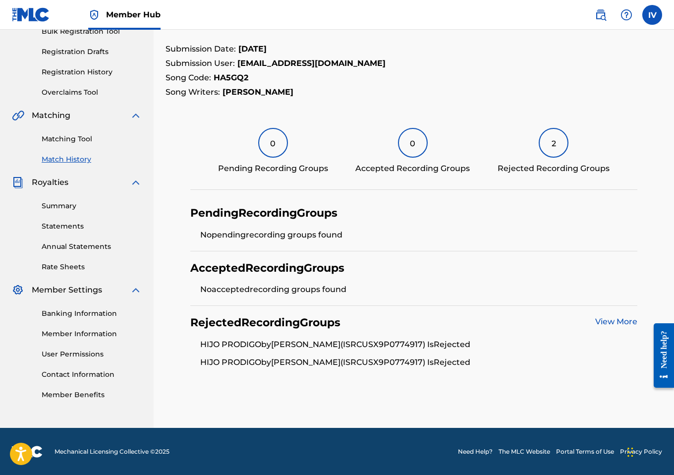
click at [447, 346] on li "HIJO PRODIGO by JUAN CARLOS ALVARADO (ISRC USX9P0774917 ) Is Rejected" at bounding box center [418, 348] width 437 height 18
click at [615, 328] on div "View More" at bounding box center [616, 323] width 42 height 14
click at [610, 321] on link "View More" at bounding box center [616, 321] width 42 height 9
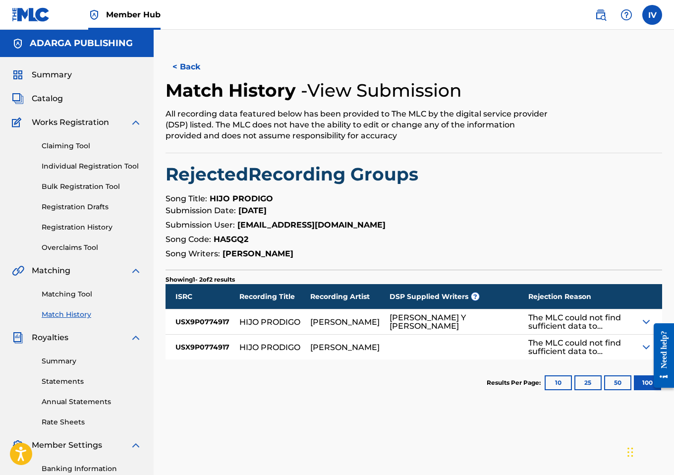
click at [433, 321] on div "BENJAMIN CARAZO Y JUAN CARLOS ALVARADO" at bounding box center [454, 321] width 129 height 17
click at [278, 317] on div "HIJO PRODIGO" at bounding box center [274, 321] width 71 height 25
click at [278, 318] on div "HIJO PRODIGO" at bounding box center [269, 322] width 61 height 8
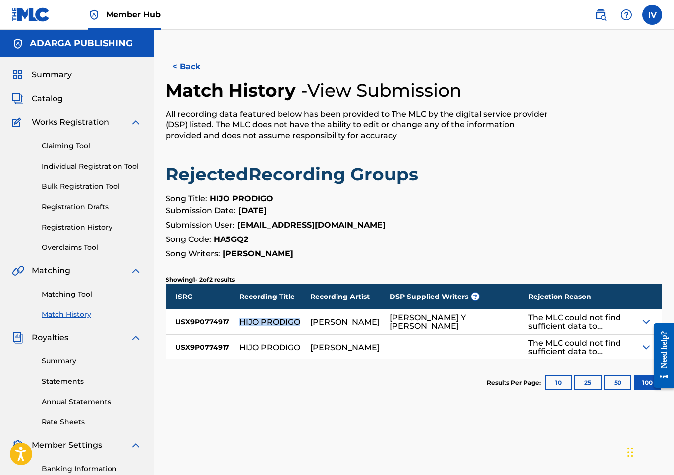
click at [278, 318] on div "HIJO PRODIGO" at bounding box center [269, 322] width 61 height 8
click at [204, 64] on button "< Back" at bounding box center [195, 67] width 59 height 25
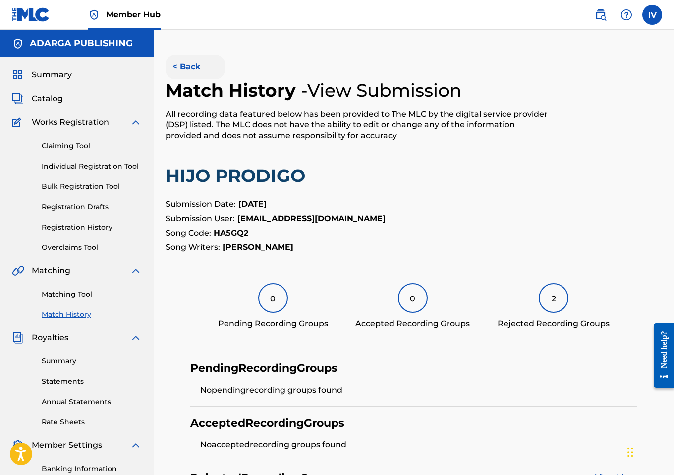
click at [183, 64] on button "< Back" at bounding box center [195, 67] width 59 height 25
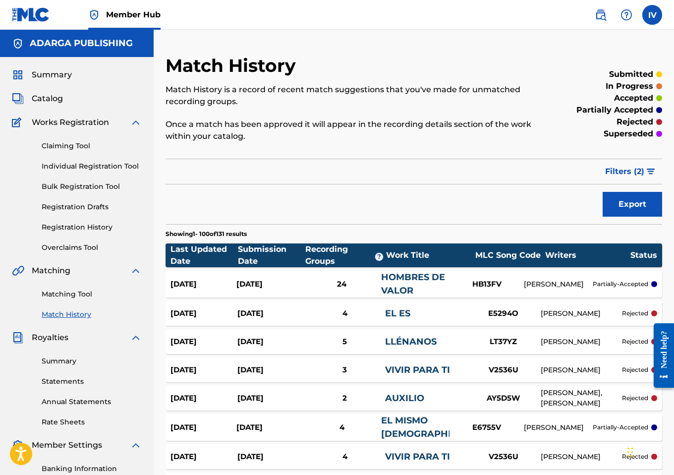
scroll to position [1095, 0]
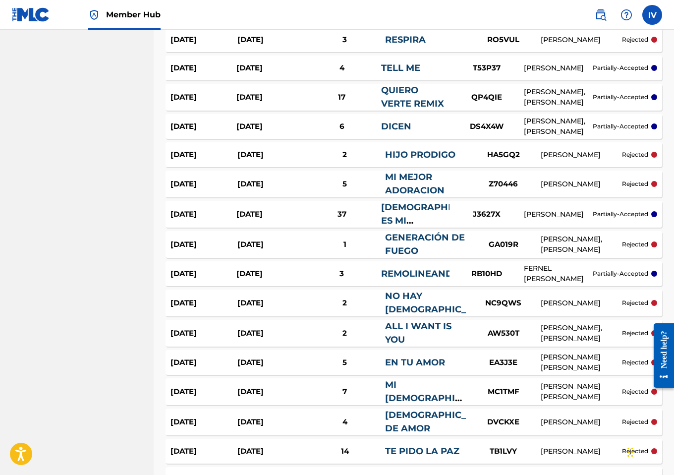
click at [263, 131] on div "Aug 14, 2025" at bounding box center [269, 126] width 66 height 11
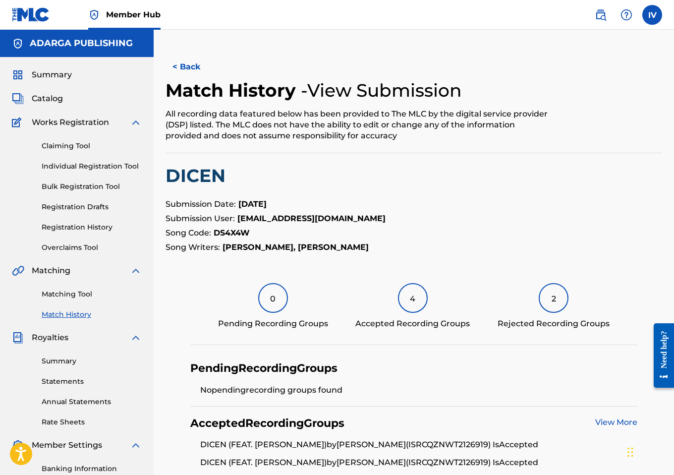
click at [201, 169] on h2 "DICEN" at bounding box center [414, 176] width 497 height 22
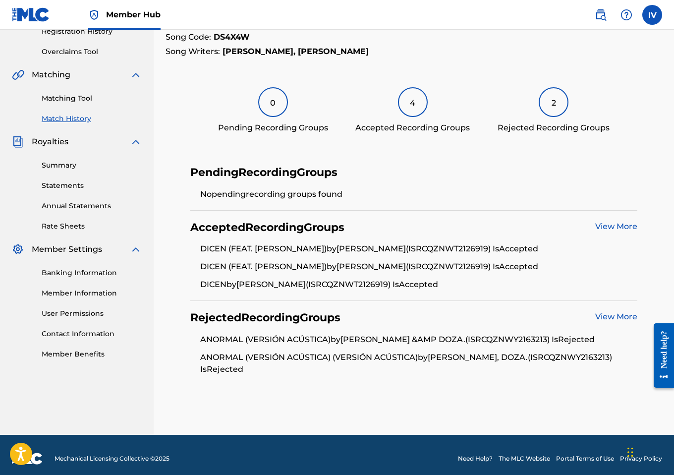
scroll to position [203, 0]
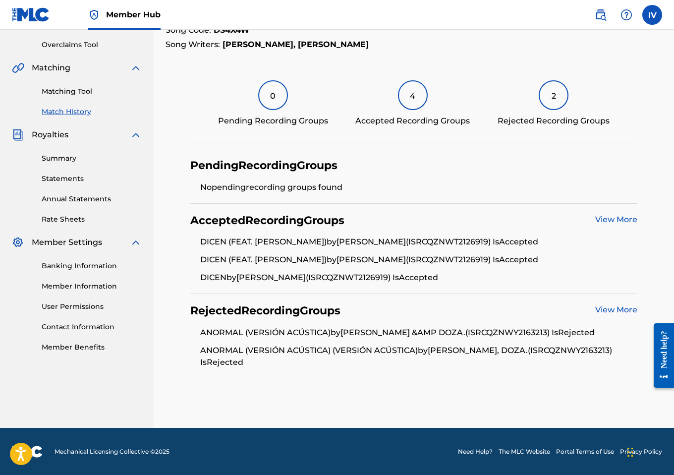
click at [511, 332] on li "ANORMAL (VERSIÓN ACÚSTICA) by ALEXXANDER &AMP DOZA. (ISRC QZNWY2163213 ) Is Rej…" at bounding box center [418, 336] width 437 height 18
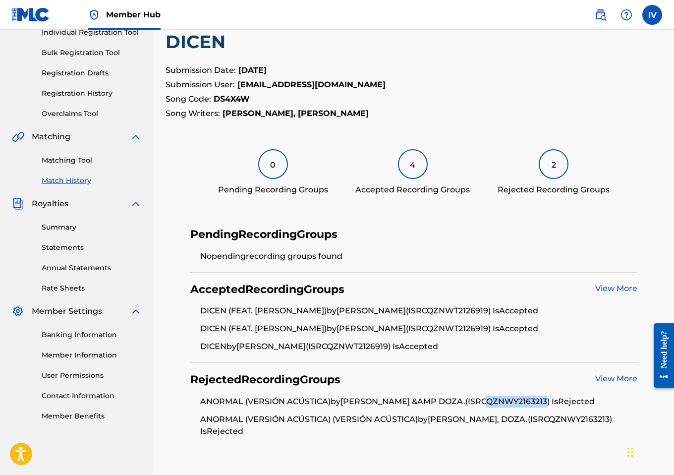
scroll to position [101, 0]
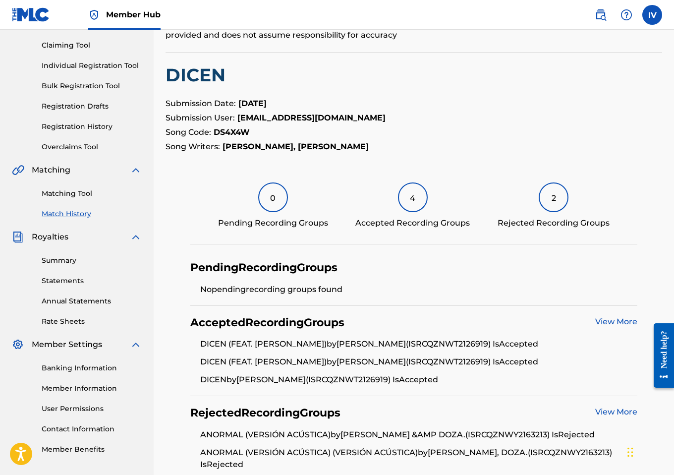
click at [228, 133] on strong "DS4X4W" at bounding box center [232, 131] width 36 height 9
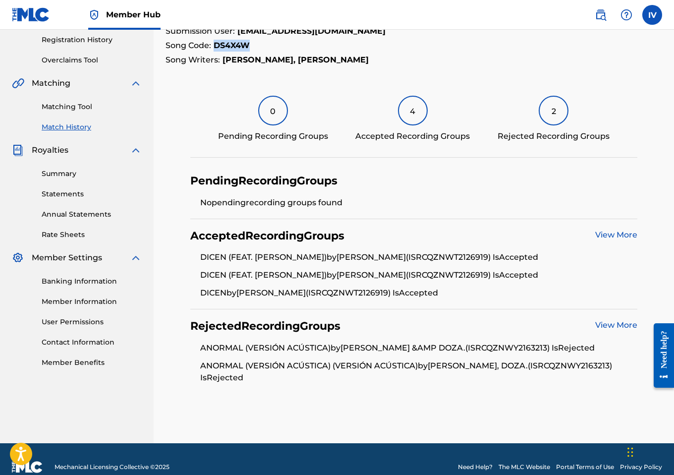
scroll to position [198, 0]
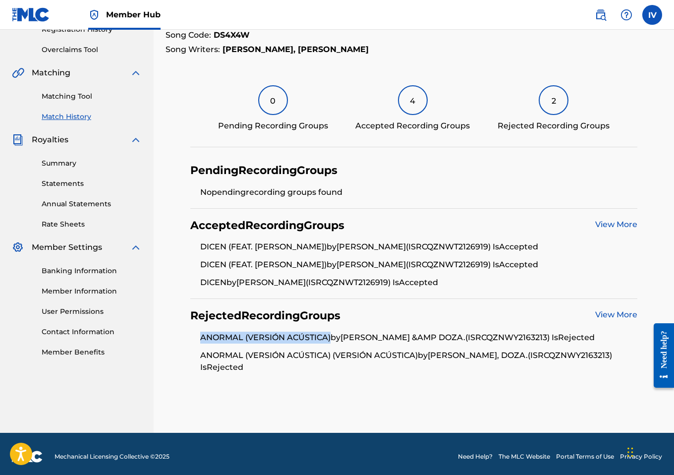
drag, startPoint x: 202, startPoint y: 337, endPoint x: 330, endPoint y: 336, distance: 127.9
click at [330, 336] on li "ANORMAL (VERSIÓN ACÚSTICA) by ALEXXANDER &AMP DOZA. (ISRC QZNWY2163213 ) Is Rej…" at bounding box center [418, 341] width 437 height 18
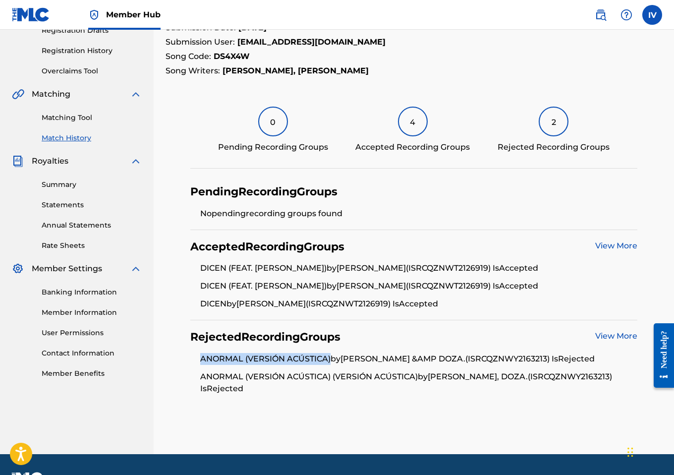
scroll to position [0, 0]
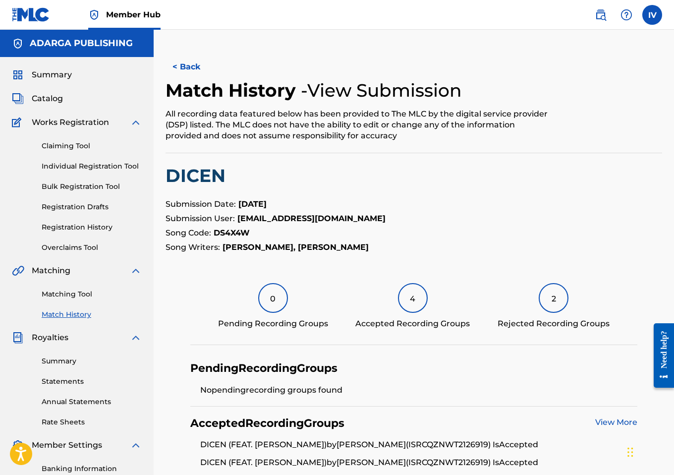
click at [229, 232] on strong "DS4X4W" at bounding box center [232, 232] width 36 height 9
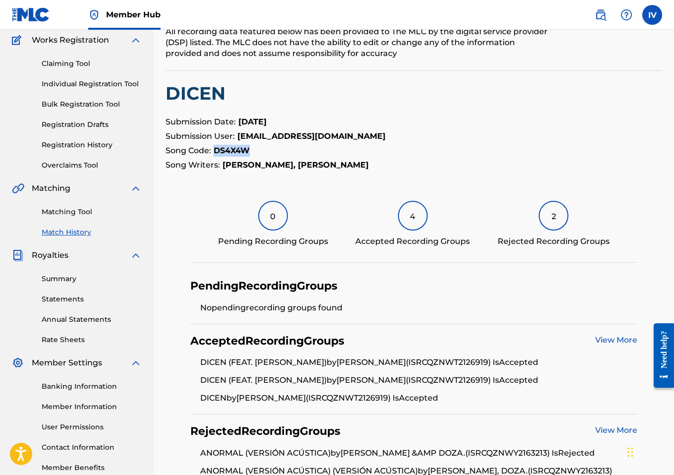
scroll to position [89, 0]
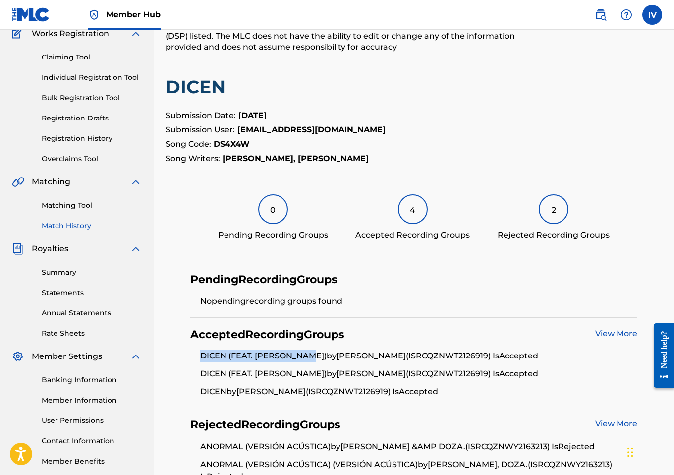
drag, startPoint x: 199, startPoint y: 357, endPoint x: 313, endPoint y: 355, distance: 113.5
click at [313, 355] on ul "DICEN (FEAT. ALEXXANDER) by ENMITH TREJO (ISRC QZNWT2126919 ) Is Accepted DICEN…" at bounding box center [413, 374] width 447 height 48
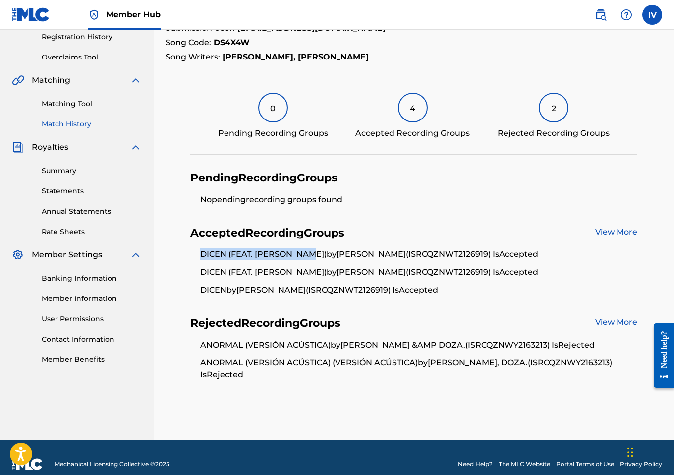
scroll to position [203, 0]
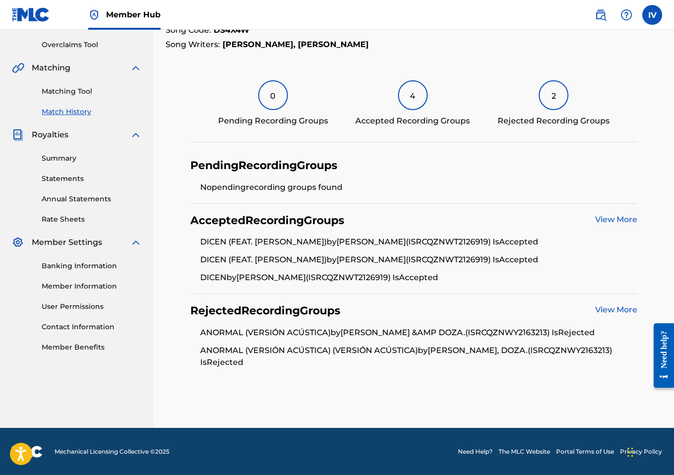
click at [505, 332] on li "ANORMAL (VERSIÓN ACÚSTICA) by ALEXXANDER &AMP DOZA. (ISRC QZNWY2163213 ) Is Rej…" at bounding box center [418, 336] width 437 height 18
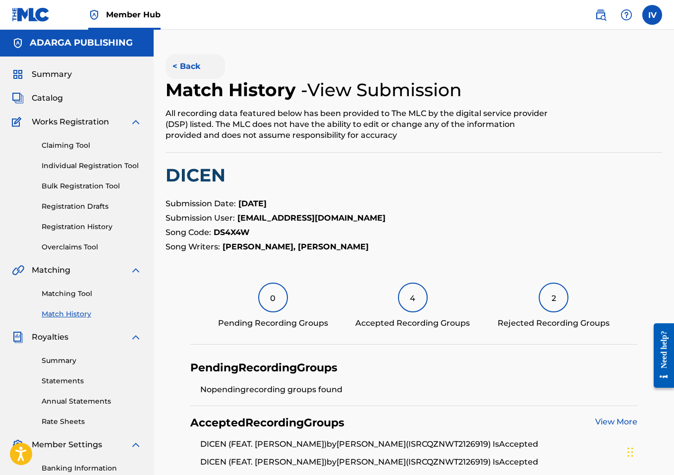
scroll to position [0, 0]
click at [178, 58] on button "< Back" at bounding box center [195, 67] width 59 height 25
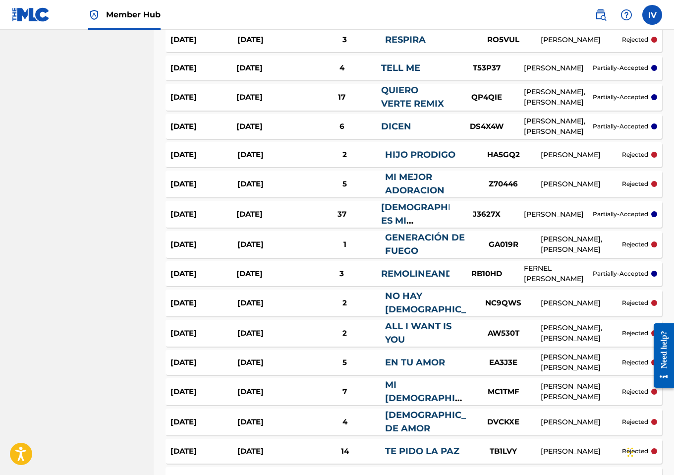
scroll to position [1066, 0]
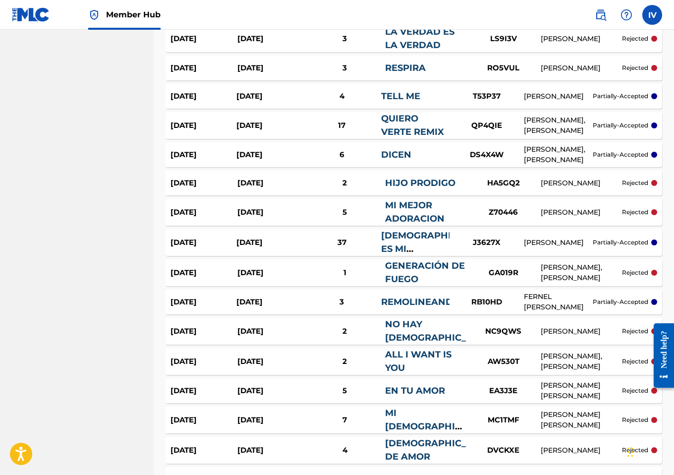
click at [272, 127] on div "Aug 14, 2025" at bounding box center [269, 125] width 66 height 11
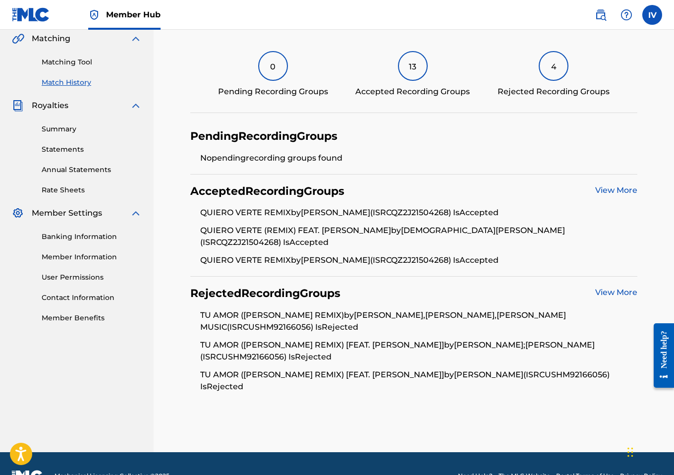
scroll to position [228, 0]
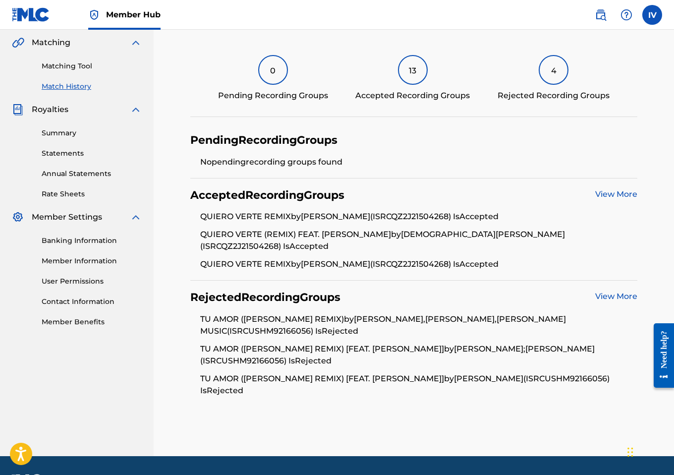
click at [232, 323] on li "TU AMOR (CARLOS HERRERA REMIX) by MARVIN GREDDA,ALEXXANDER,CARLOS HERRERA MUSIC…" at bounding box center [418, 328] width 437 height 30
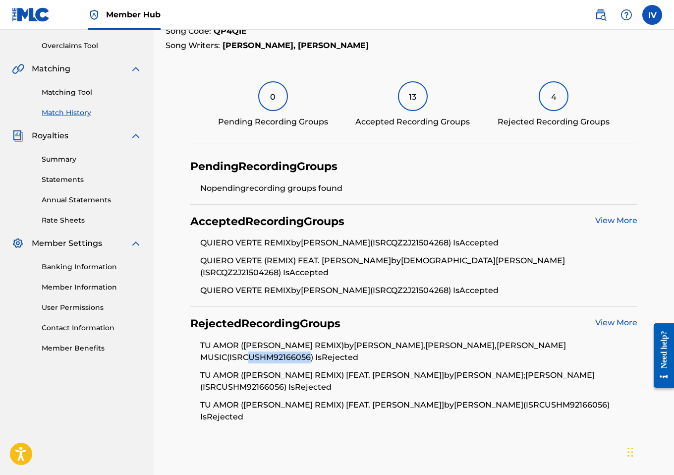
scroll to position [204, 0]
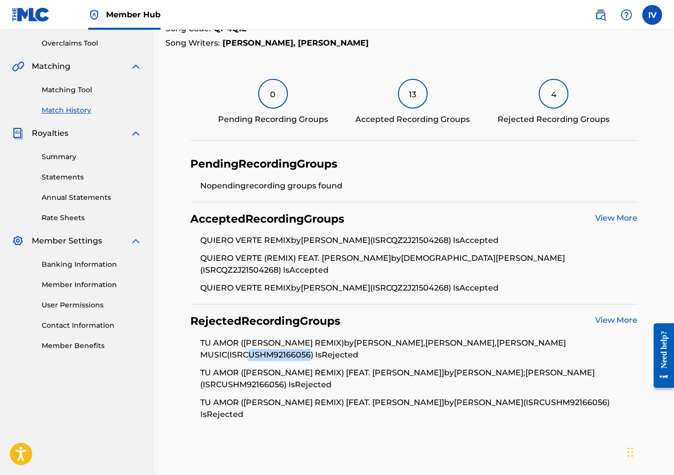
drag, startPoint x: 198, startPoint y: 332, endPoint x: 351, endPoint y: 328, distance: 152.7
click at [351, 337] on ul "TU AMOR (CARLOS HERRERA REMIX) by MARVIN GREDDA,ALEXXANDER,CARLOS HERRERA MUSIC…" at bounding box center [413, 378] width 447 height 83
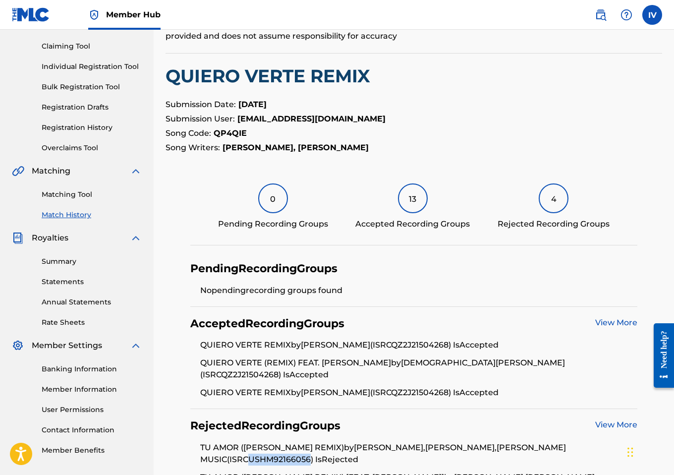
scroll to position [0, 0]
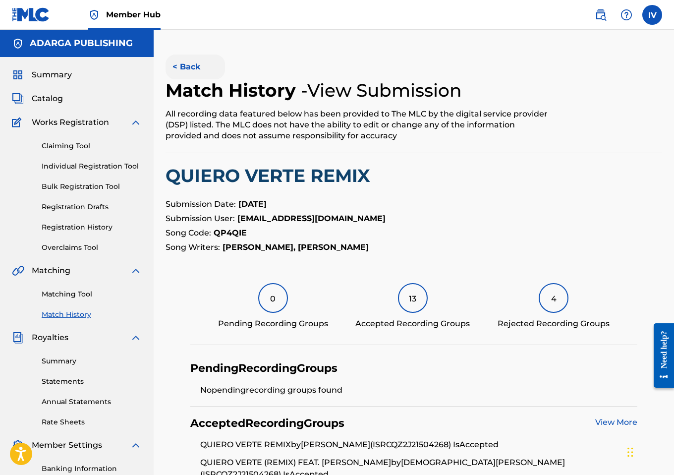
click at [188, 62] on button "< Back" at bounding box center [195, 67] width 59 height 25
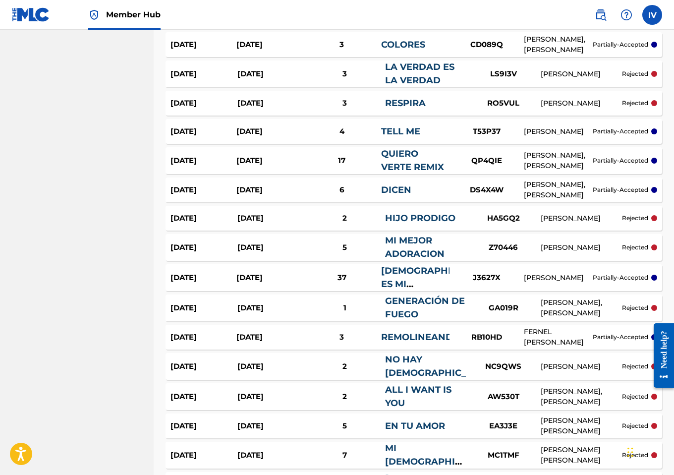
scroll to position [1031, 0]
click at [280, 198] on div "Sep 15, 2025 Aug 14, 2025 6 DICEN DS4X4W ALEXXANDER ALEXXANDER, ENMITH TREJO pa…" at bounding box center [414, 190] width 497 height 25
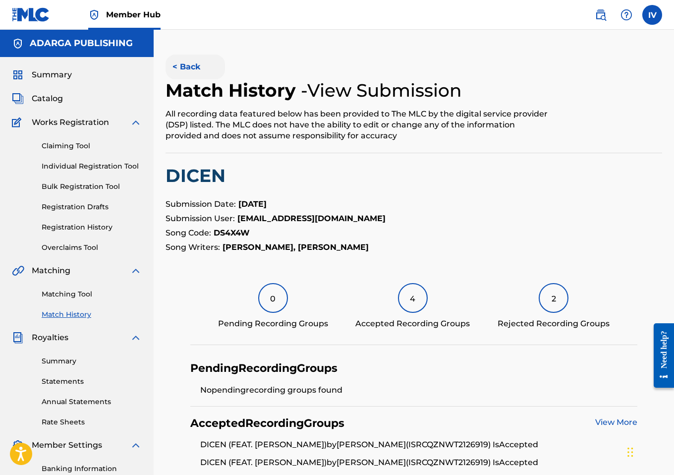
click at [177, 68] on button "< Back" at bounding box center [195, 67] width 59 height 25
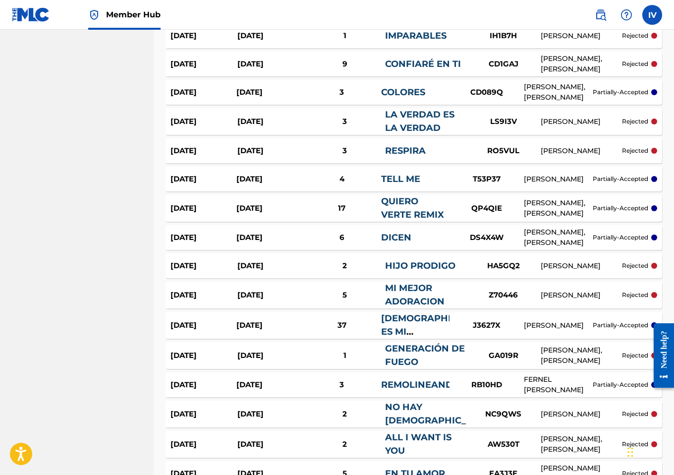
scroll to position [982, 0]
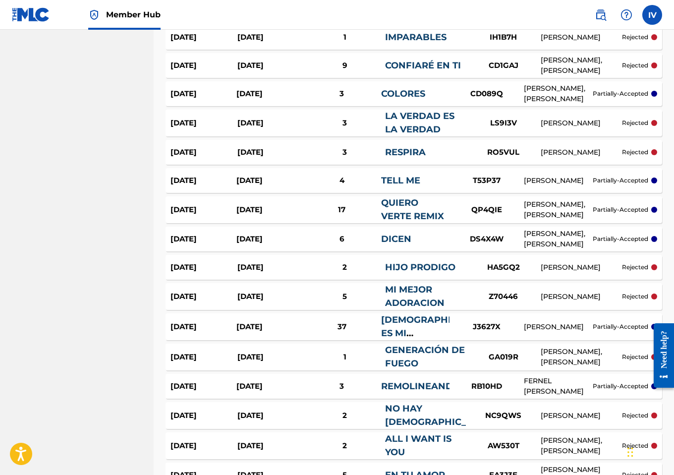
click at [284, 180] on div "Aug 14, 2025" at bounding box center [269, 180] width 66 height 11
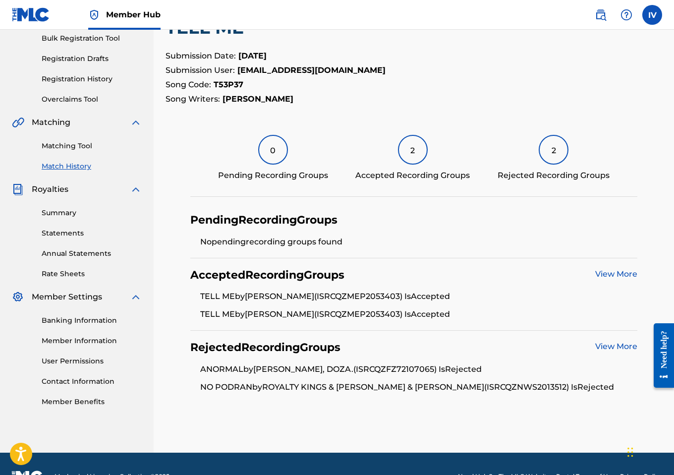
scroll to position [148, 0]
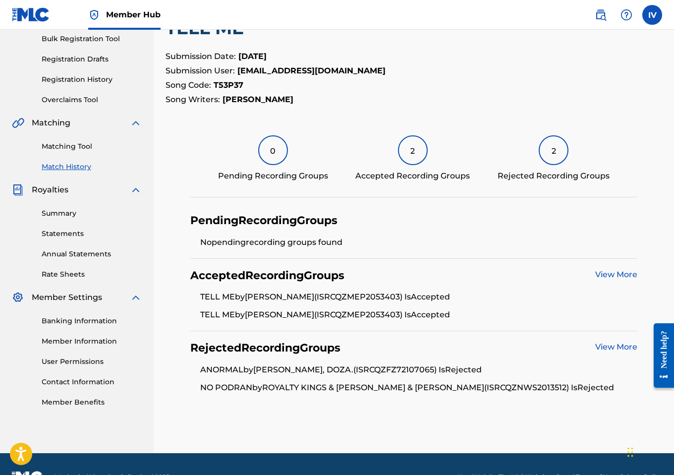
click at [389, 371] on li "ANORMAL by ALEXXANDER, DOZA. (ISRC QZFZ72107065 ) Is Rejected" at bounding box center [418, 373] width 437 height 18
click at [500, 385] on li "NO PODRAN by ROYALTY KINGS & ALEXXANDER & RUDY TORRES (ISRC QZNWS2013512 ) Is R…" at bounding box center [418, 388] width 437 height 12
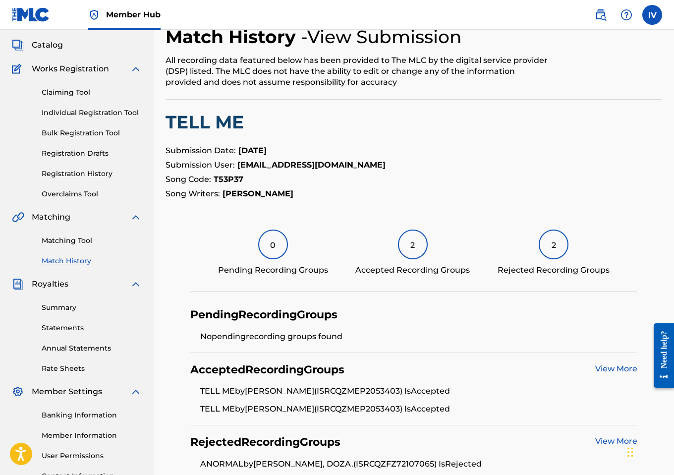
scroll to position [0, 0]
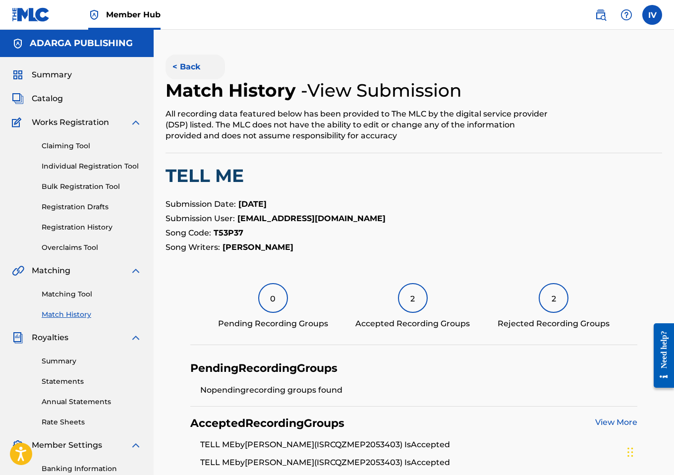
click at [181, 64] on button "< Back" at bounding box center [195, 67] width 59 height 25
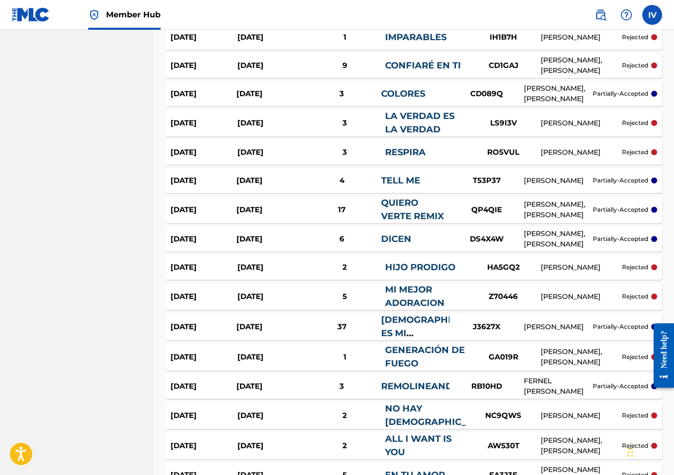
scroll to position [964, 0]
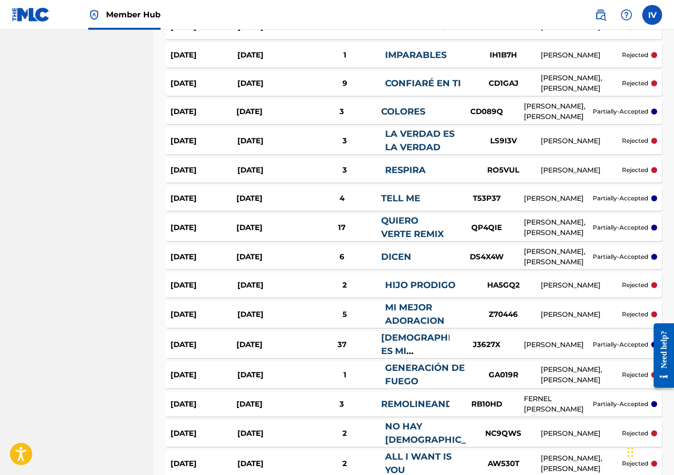
click at [278, 170] on div "Aug 14, 2025" at bounding box center [270, 170] width 67 height 11
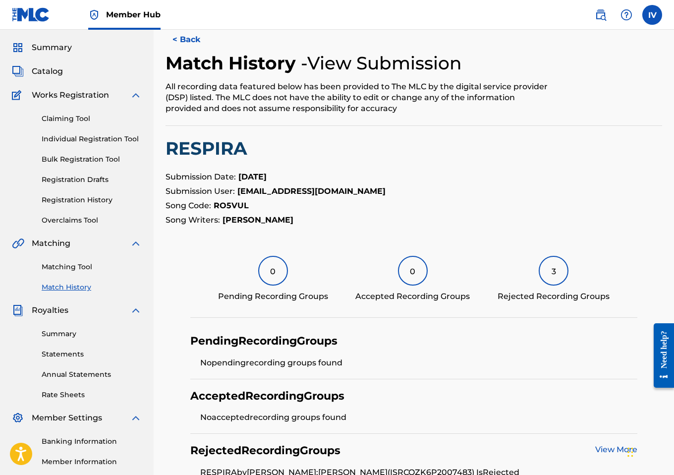
scroll to position [40, 0]
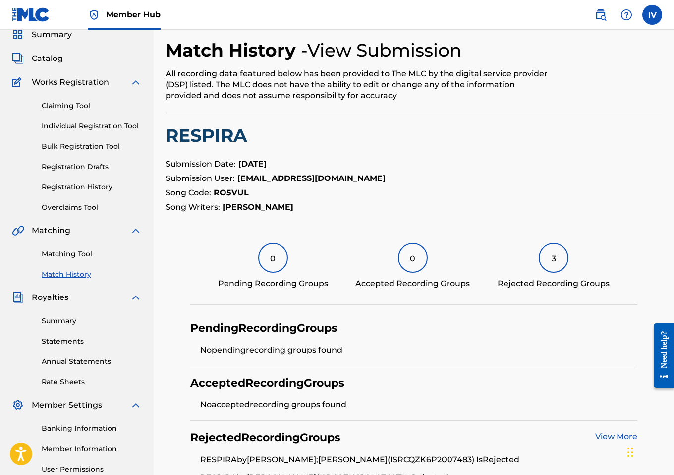
click at [241, 146] on div "< Back Match History - View Submission All recording data featured below has be…" at bounding box center [414, 262] width 497 height 497
click at [232, 137] on h2 "RESPIRA" at bounding box center [414, 135] width 497 height 22
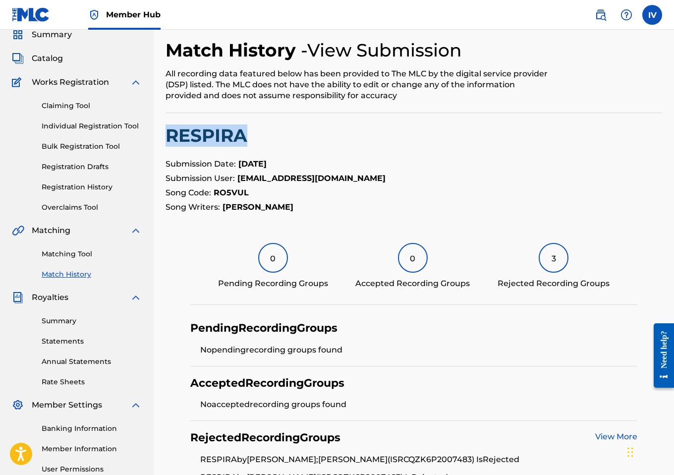
click at [232, 137] on h2 "RESPIRA" at bounding box center [414, 135] width 497 height 22
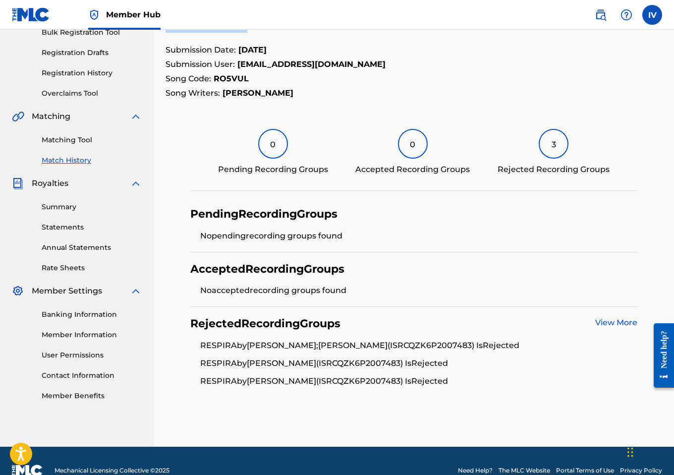
scroll to position [173, 0]
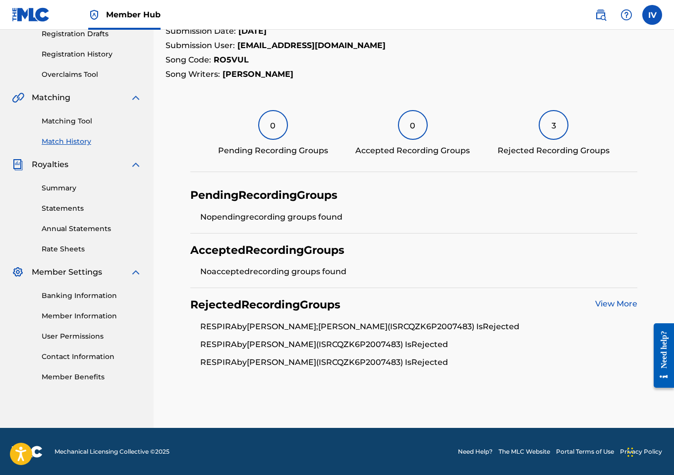
click at [217, 60] on strong "RO5VUL" at bounding box center [231, 59] width 35 height 9
click at [478, 327] on li "RESPIRA by ALEXXANDER;LUIS ALEXANDER SANTIAGO (ISRC QZK6P2007483 ) Is Rejected" at bounding box center [418, 330] width 437 height 18
click at [605, 305] on link "View More" at bounding box center [616, 303] width 42 height 9
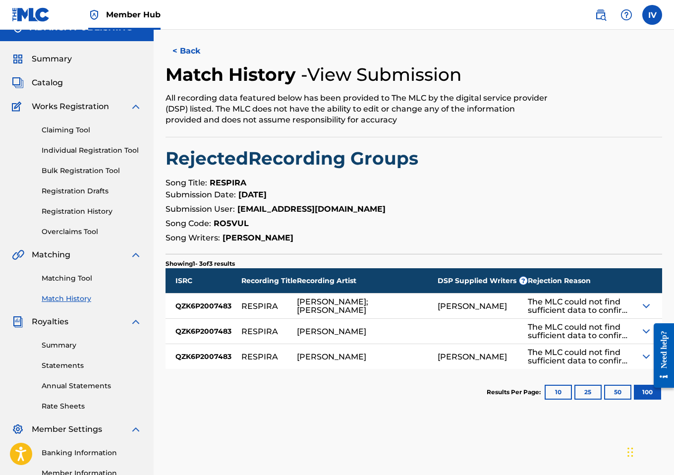
scroll to position [26, 0]
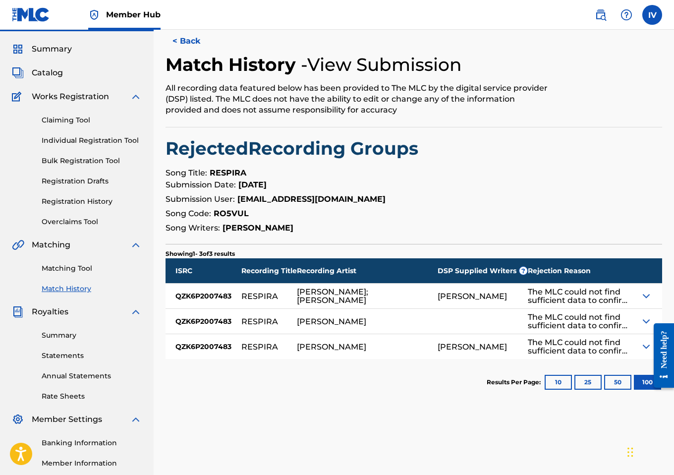
drag, startPoint x: 431, startPoint y: 290, endPoint x: 482, endPoint y: 302, distance: 51.9
click at [482, 302] on div "ISRC Recording Title Recording Artist DSP Supplied Writers ? Rejection Reason Q…" at bounding box center [414, 308] width 497 height 101
drag, startPoint x: 488, startPoint y: 302, endPoint x: 432, endPoint y: 292, distance: 56.9
click at [438, 292] on div "LUIS ALEXANDER SANTIAGO" at bounding box center [472, 296] width 69 height 8
drag, startPoint x: 299, startPoint y: 290, endPoint x: 350, endPoint y: 291, distance: 51.1
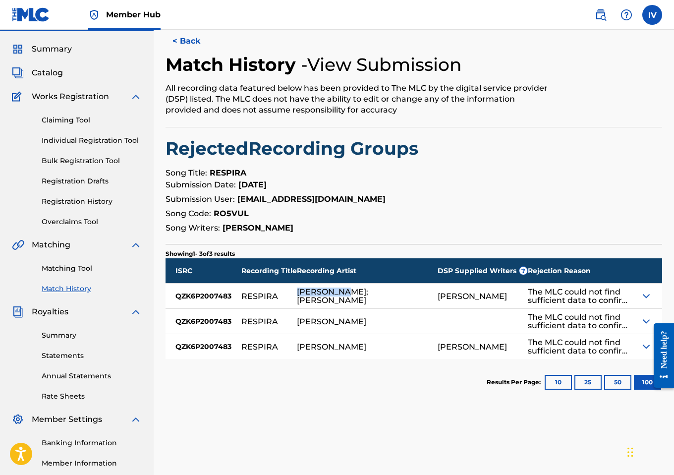
click at [350, 291] on div "ALEXXANDER;LUIS ALEXANDER SANTIAGO" at bounding box center [362, 296] width 131 height 17
click at [185, 41] on button "< Back" at bounding box center [195, 41] width 59 height 25
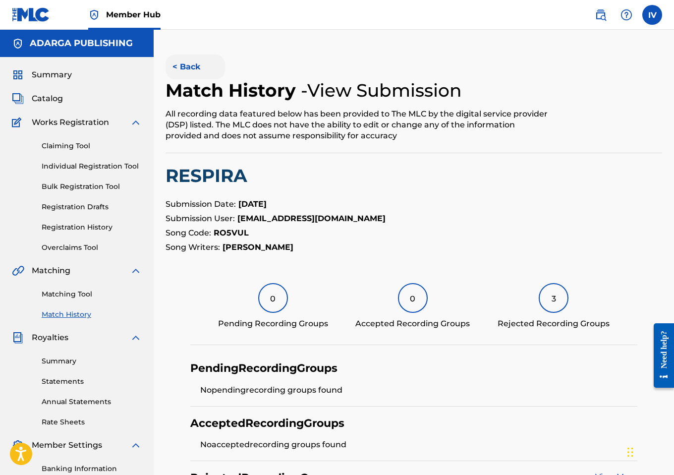
click at [189, 64] on button "< Back" at bounding box center [195, 67] width 59 height 25
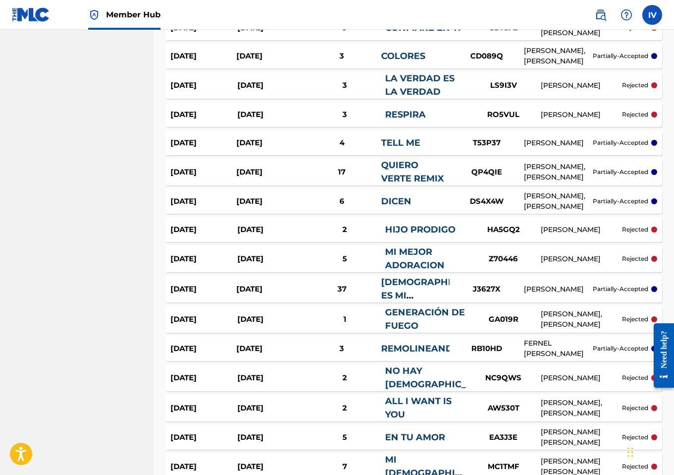
scroll to position [1032, 0]
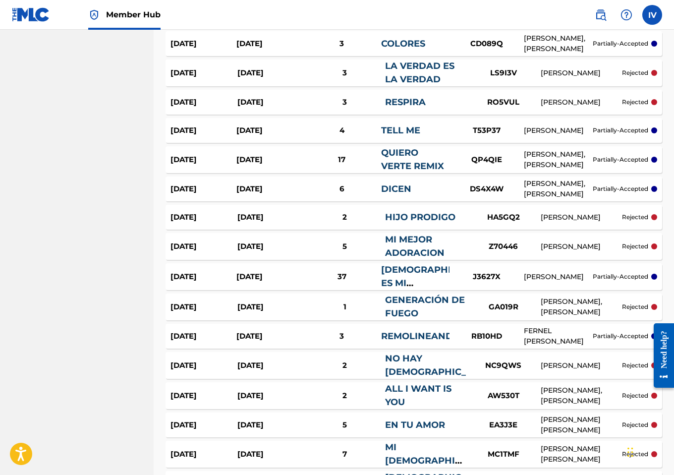
click at [282, 75] on div "Aug 14, 2025" at bounding box center [270, 72] width 67 height 11
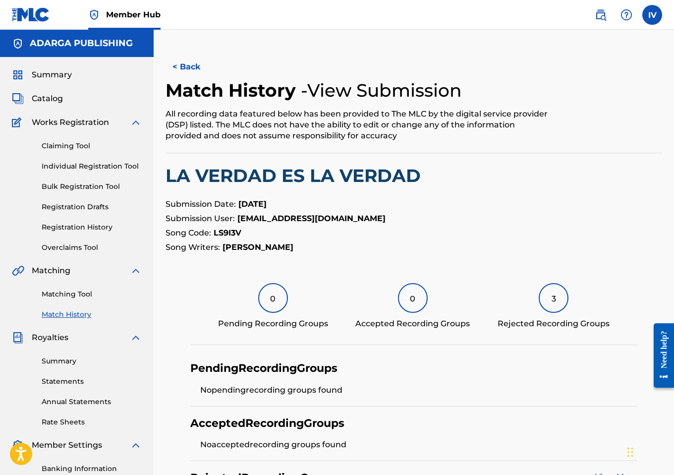
click at [253, 170] on h2 "LA VERDAD ES LA VERDAD" at bounding box center [414, 176] width 497 height 22
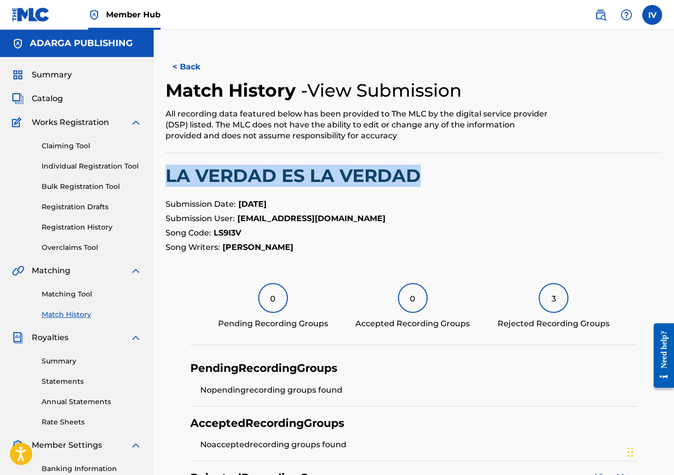
click at [253, 170] on h2 "LA VERDAD ES LA VERDAD" at bounding box center [414, 176] width 497 height 22
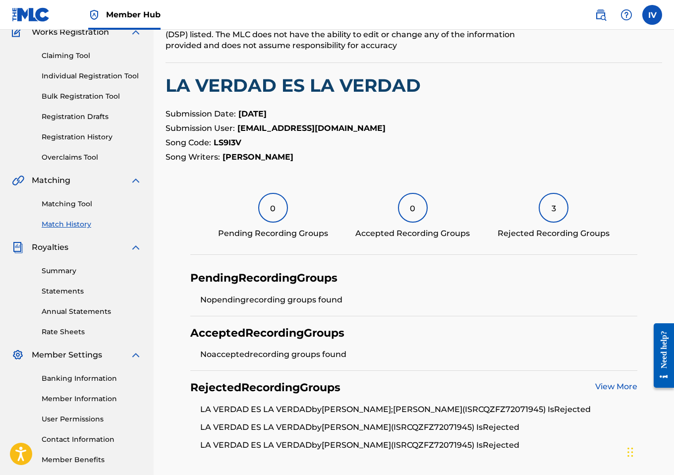
click at [225, 142] on strong "LS9I3V" at bounding box center [228, 142] width 28 height 9
click at [433, 424] on li "LA VERDAD ES LA VERDAD by ALEXXANDER (ISRC QZFZ72071945 ) Is Rejected" at bounding box center [418, 430] width 437 height 18
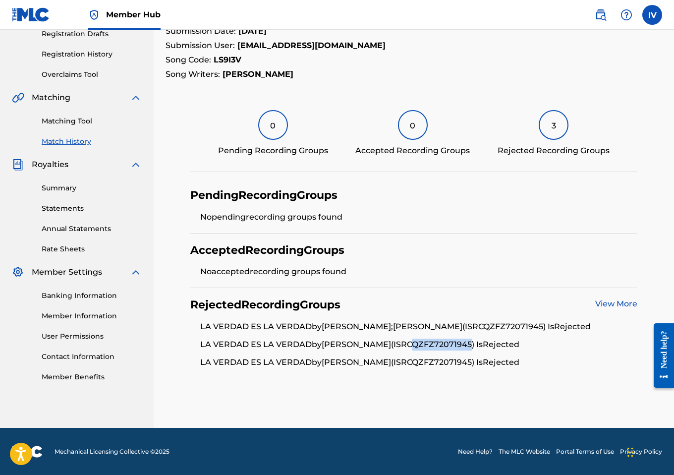
click at [612, 301] on link "View More" at bounding box center [616, 303] width 42 height 9
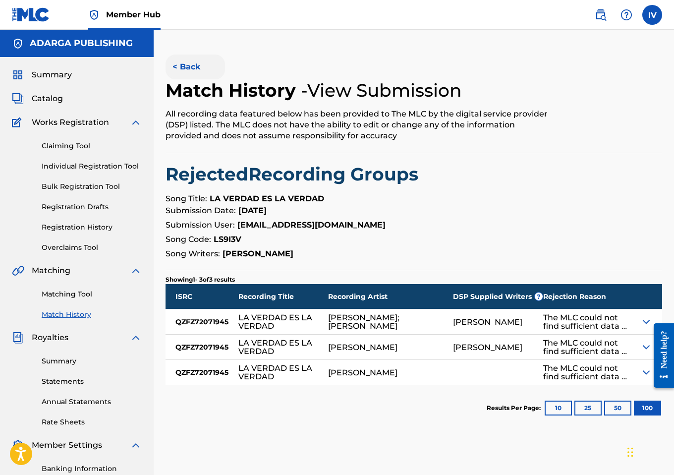
click at [198, 72] on button "< Back" at bounding box center [195, 67] width 59 height 25
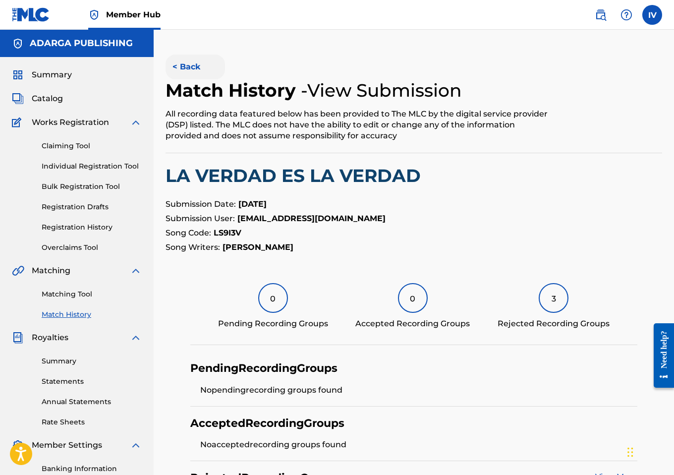
click at [193, 69] on button "< Back" at bounding box center [195, 67] width 59 height 25
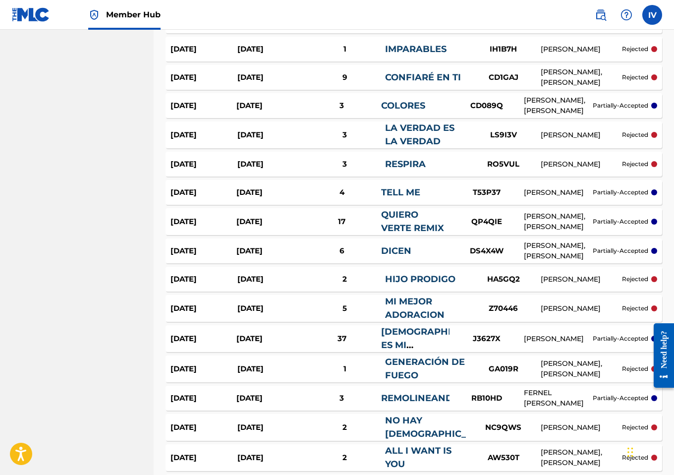
scroll to position [968, 0]
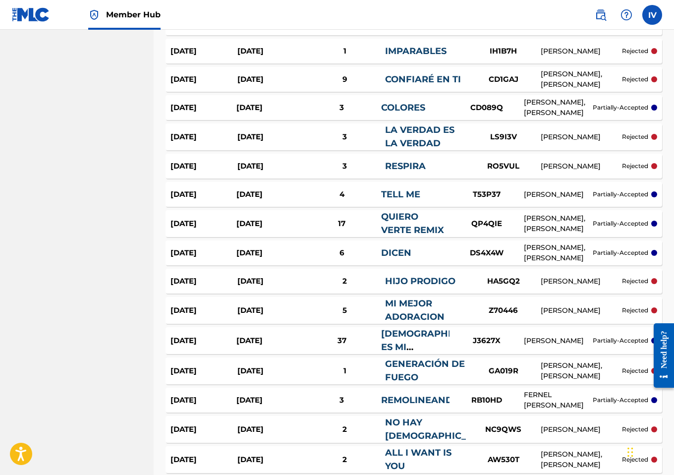
click at [266, 102] on div "Sep 8, 2025 Aug 24, 2025 3 COLORES CD089Q CHRISTIAN JOSE LACOUTURE GUERRERO, SE…" at bounding box center [414, 107] width 497 height 25
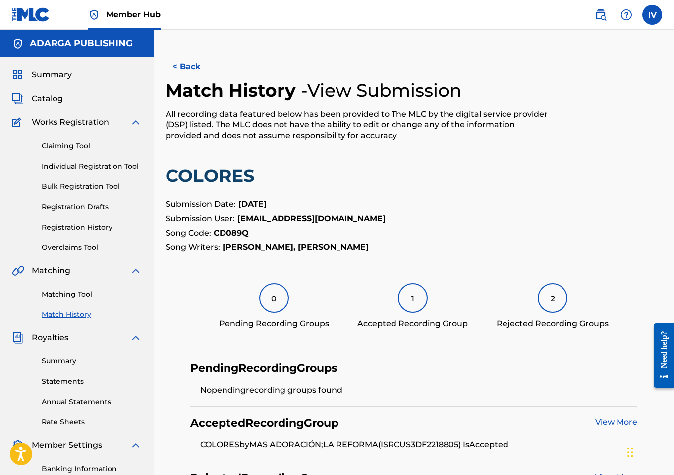
click at [225, 173] on h2 "COLORES" at bounding box center [414, 176] width 497 height 22
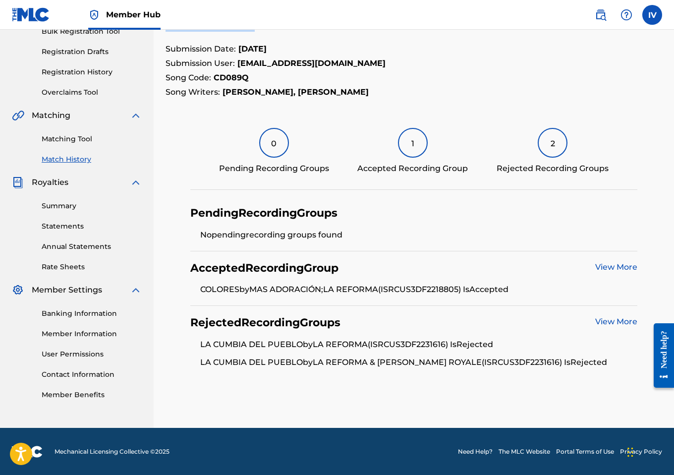
scroll to position [140, 0]
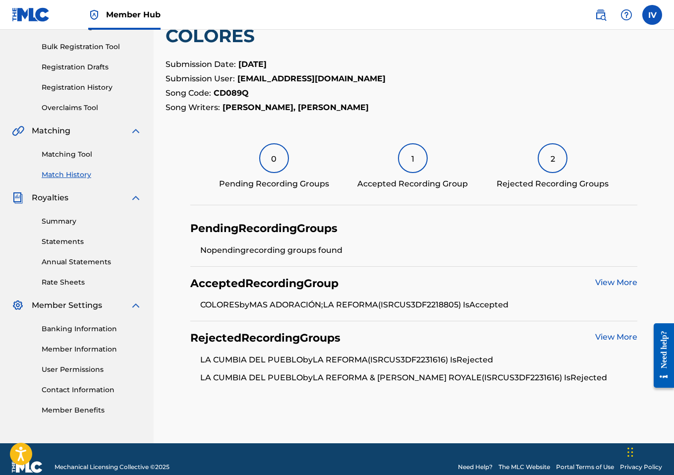
click at [455, 302] on li "COLORES by MAS ADORACIÓN;LA REFORMA (ISRC US3DF2218805 ) Is Accepted" at bounding box center [418, 305] width 437 height 12
click at [428, 354] on li "LA CUMBIA DEL PUEBLO by LA REFORMA (ISRC US3DF2231616 ) Is Rejected" at bounding box center [418, 363] width 437 height 18
click at [264, 358] on li "LA CUMBIA DEL PUEBLO by LA REFORMA (ISRC US3DF2231616 ) Is Rejected" at bounding box center [418, 363] width 437 height 18
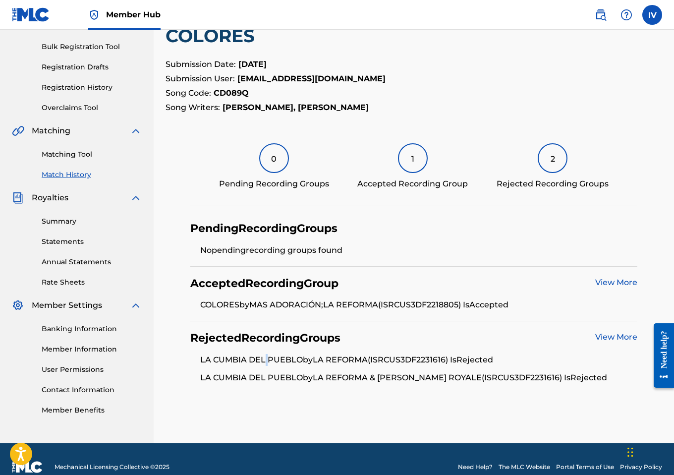
click at [264, 358] on li "LA CUMBIA DEL PUEBLO by LA REFORMA (ISRC US3DF2231616 ) Is Rejected" at bounding box center [418, 363] width 437 height 18
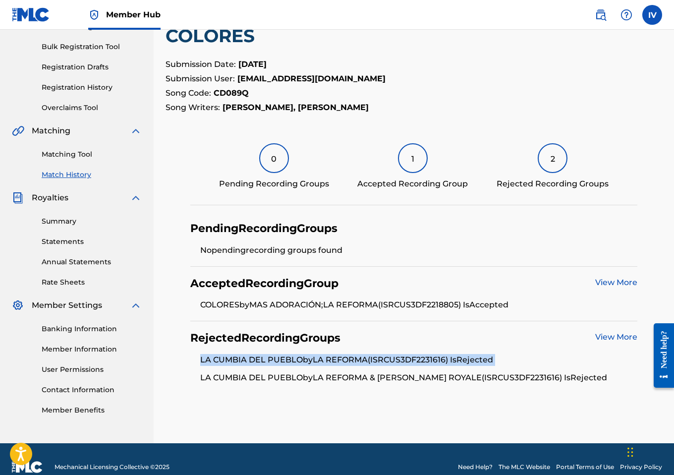
click at [264, 358] on li "LA CUMBIA DEL PUEBLO by LA REFORMA (ISRC US3DF2231616 ) Is Rejected" at bounding box center [418, 363] width 437 height 18
click at [453, 363] on li "LA CUMBIA DEL PUEBLO by LA REFORMA (ISRC US3DF2231616 ) Is Rejected" at bounding box center [418, 363] width 437 height 18
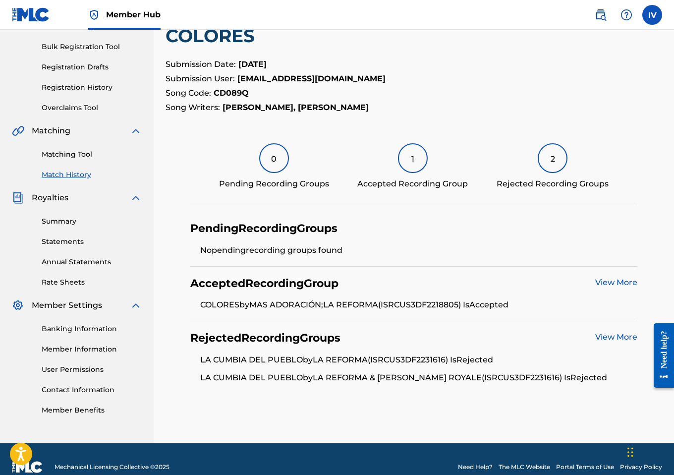
click at [424, 356] on li "LA CUMBIA DEL PUEBLO by LA REFORMA (ISRC US3DF2231616 ) Is Rejected" at bounding box center [418, 363] width 437 height 18
click at [260, 361] on li "LA CUMBIA DEL PUEBLO by LA REFORMA (ISRC US3DF2231616 ) Is Rejected" at bounding box center [418, 363] width 437 height 18
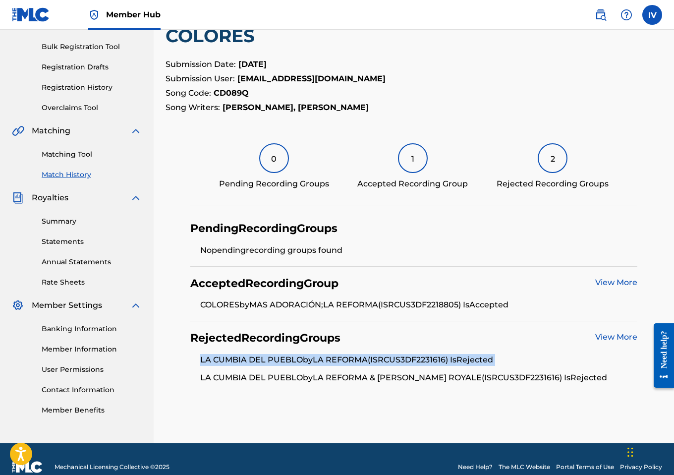
click at [260, 361] on li "LA CUMBIA DEL PUEBLO by LA REFORMA (ISRC US3DF2231616 ) Is Rejected" at bounding box center [418, 363] width 437 height 18
click at [208, 356] on li "LA CUMBIA DEL PUEBLO by LA REFORMA (ISRC US3DF2231616 ) Is Rejected" at bounding box center [418, 363] width 437 height 18
drag, startPoint x: 196, startPoint y: 356, endPoint x: 303, endPoint y: 356, distance: 106.6
click at [303, 356] on ul "LA CUMBIA DEL PUEBLO by LA REFORMA (ISRC US3DF2231616 ) Is Rejected LA CUMBIA D…" at bounding box center [413, 369] width 447 height 30
click at [604, 336] on link "View More" at bounding box center [616, 336] width 42 height 9
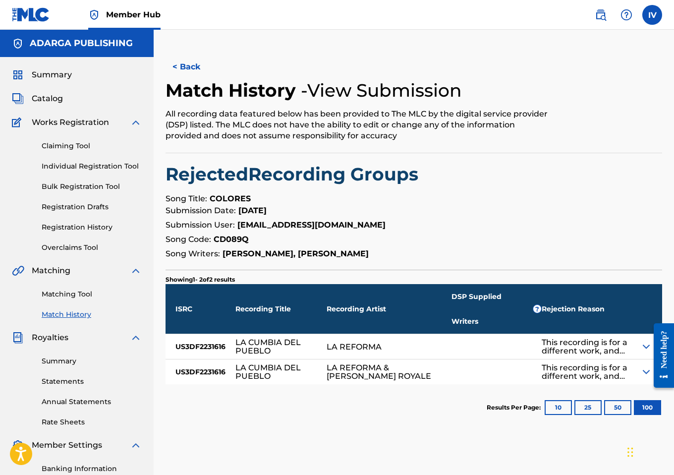
click at [627, 338] on div "This recording is for a different work, and therefore cannot be matched to the …" at bounding box center [586, 346] width 89 height 17
click at [187, 68] on button "< Back" at bounding box center [195, 67] width 59 height 25
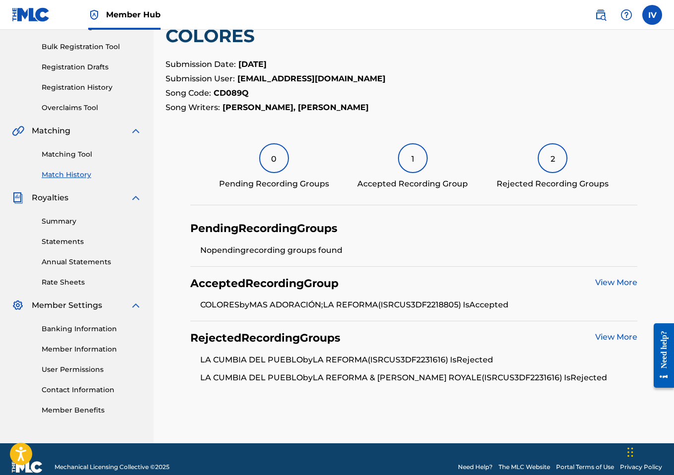
click at [436, 362] on li "LA CUMBIA DEL PUEBLO by LA REFORMA (ISRC US3DF2231616 ) Is Rejected" at bounding box center [418, 363] width 437 height 18
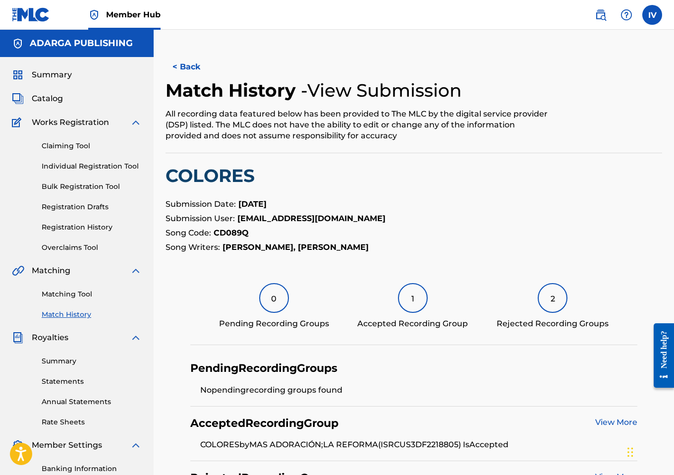
click at [190, 79] on h2 "Match History" at bounding box center [233, 90] width 135 height 22
click at [190, 72] on button "< Back" at bounding box center [195, 67] width 59 height 25
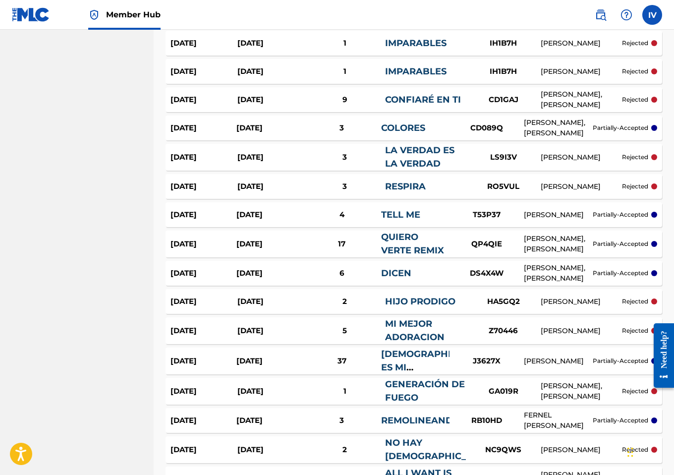
scroll to position [942, 0]
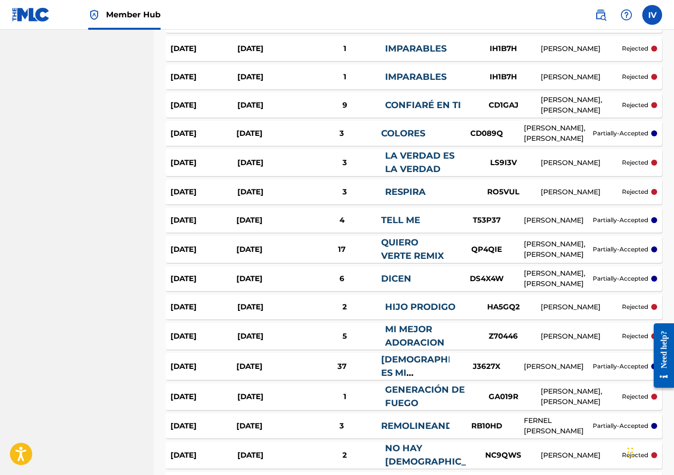
click at [250, 106] on div "Aug 24, 2025" at bounding box center [270, 105] width 67 height 11
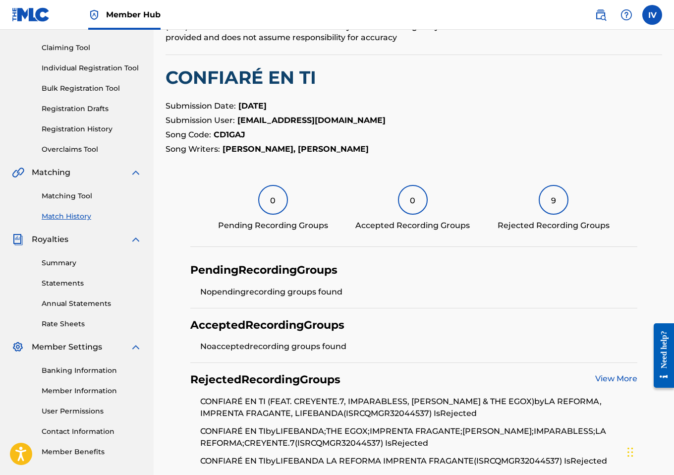
scroll to position [97, 0]
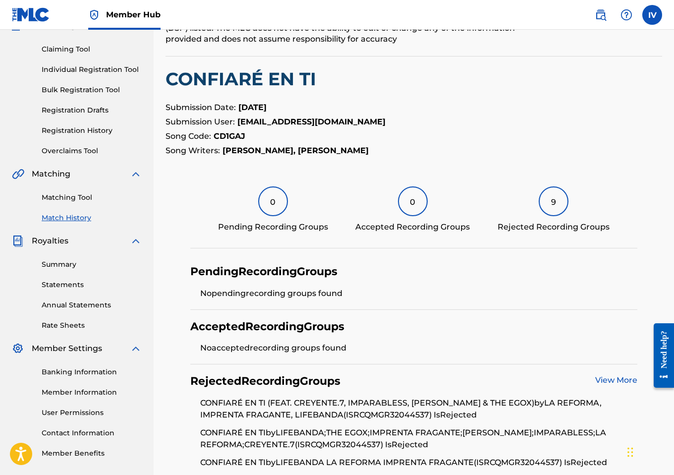
click at [238, 74] on h2 "CONFIARÉ EN TI" at bounding box center [414, 79] width 497 height 22
click at [221, 135] on strong "CD1GAJ" at bounding box center [230, 135] width 32 height 9
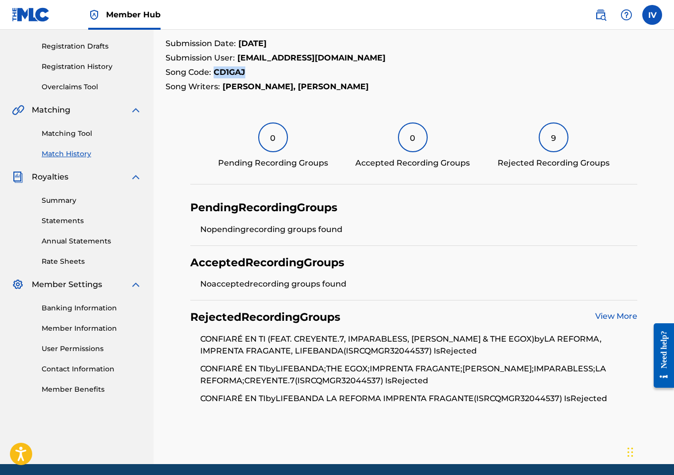
scroll to position [170, 0]
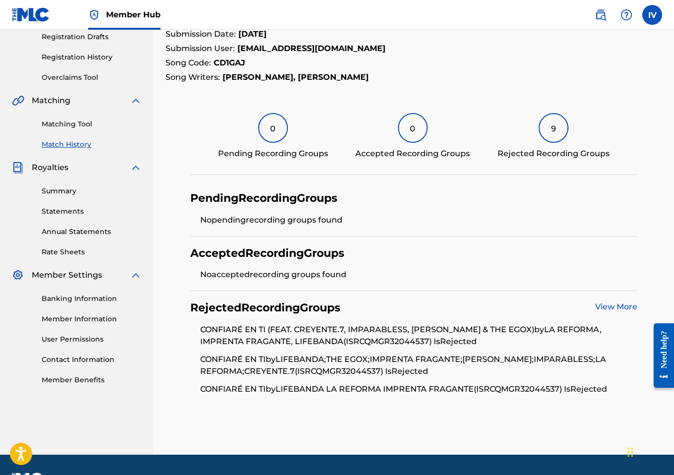
click at [366, 339] on li "CONFIARÉ EN TI (FEAT. CREYENTE.7, IMPARABLESS, YOMPY & THE EGOX) by LA REFORMA,…" at bounding box center [418, 339] width 437 height 30
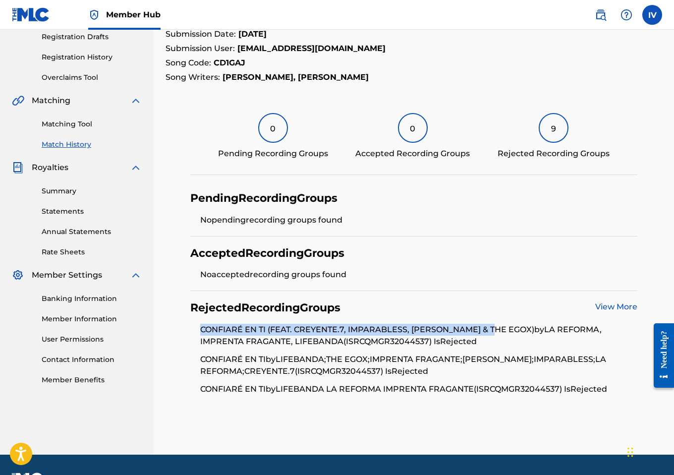
drag, startPoint x: 198, startPoint y: 328, endPoint x: 495, endPoint y: 330, distance: 296.4
click at [495, 330] on ul "CONFIARÉ EN TI (FEAT. CREYENTE.7, IMPARABLESS, YOMPY & THE EGOX) by LA REFORMA,…" at bounding box center [413, 359] width 447 height 71
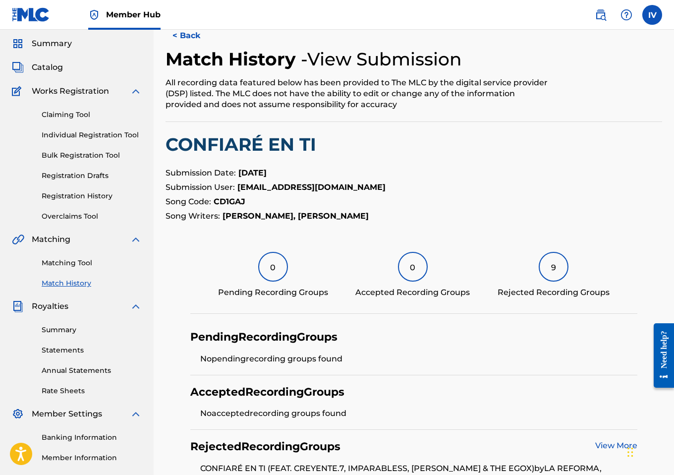
scroll to position [197, 0]
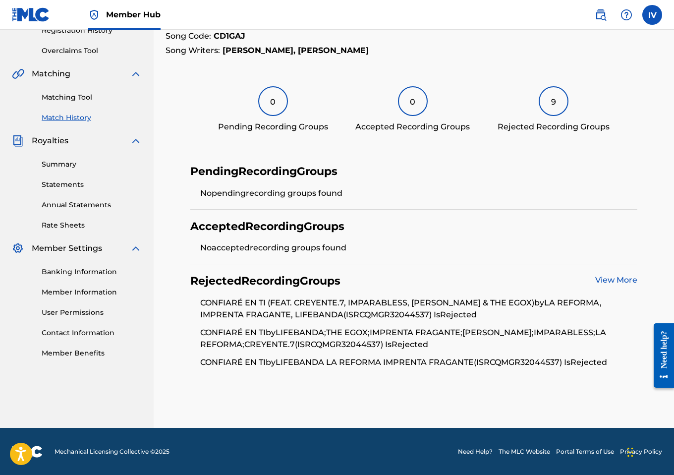
click at [375, 314] on li "CONFIARÉ EN TI (FEAT. CREYENTE.7, IMPARABLESS, YOMPY & THE EGOX) by LA REFORMA,…" at bounding box center [418, 312] width 437 height 30
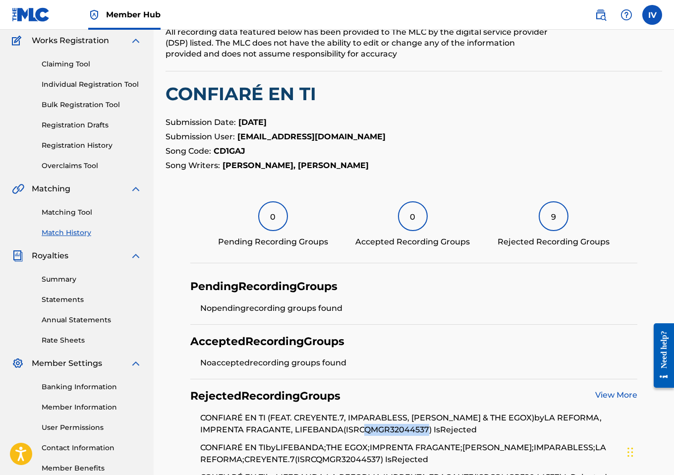
scroll to position [0, 0]
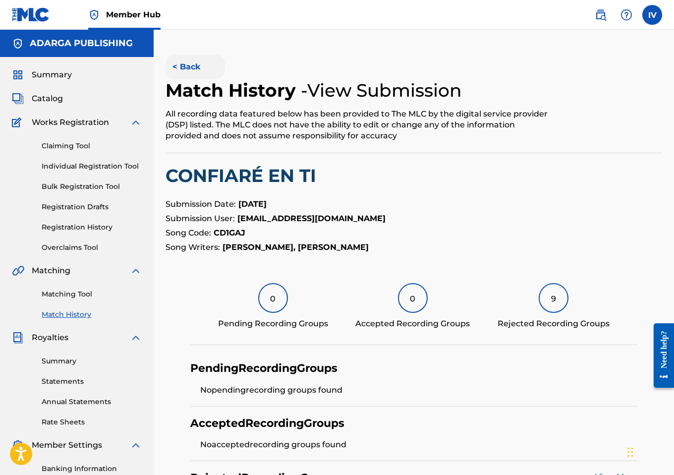
click at [184, 59] on button "< Back" at bounding box center [195, 67] width 59 height 25
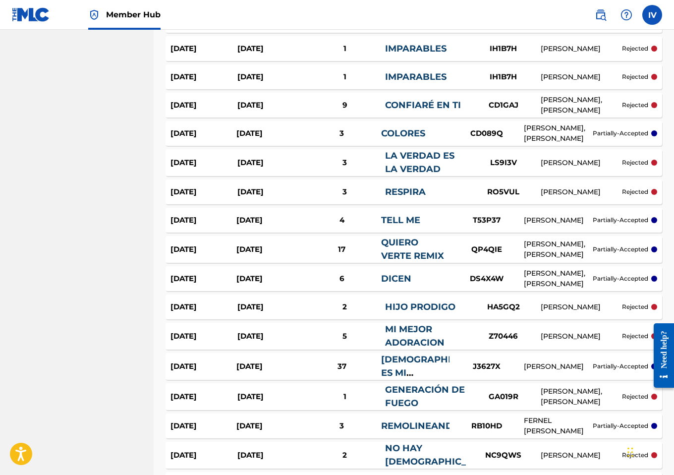
scroll to position [920, 0]
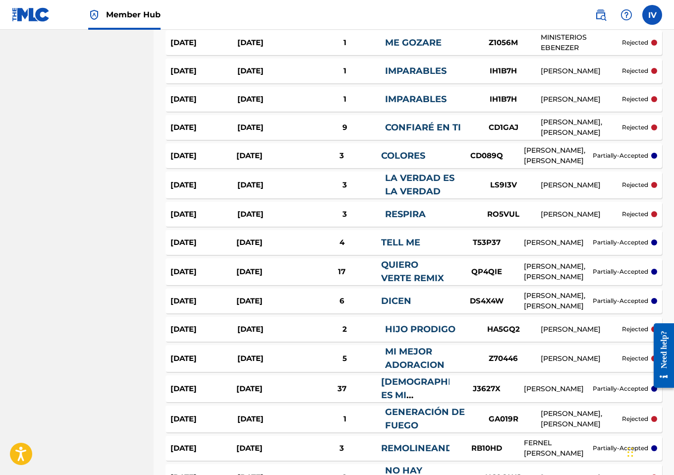
click at [274, 101] on div "Aug 24, 2025" at bounding box center [270, 99] width 67 height 11
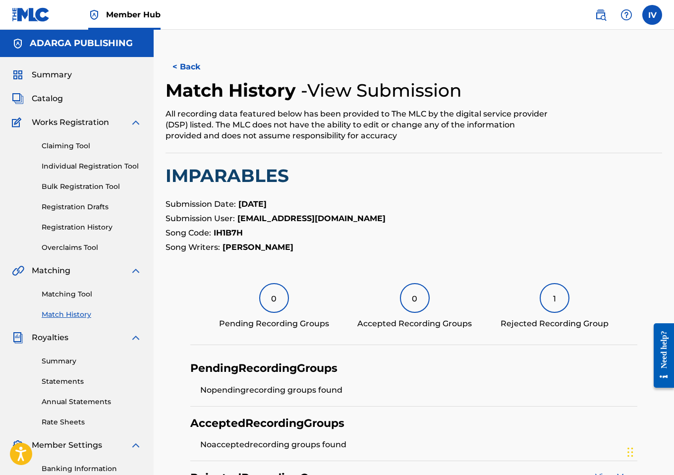
click at [271, 195] on div "< Back Match History - View Submission All recording data featured below has be…" at bounding box center [414, 285] width 497 height 461
click at [257, 178] on h2 "IMPARABLES" at bounding box center [414, 176] width 497 height 22
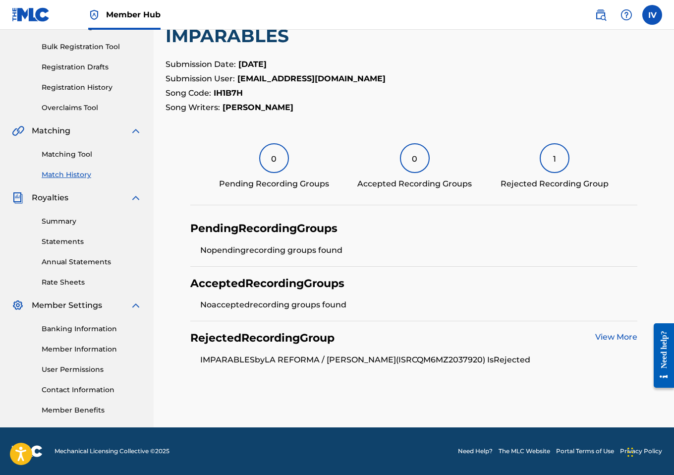
click at [435, 358] on li "IMPARABLES by LA REFORMA / MANNY MONTES (ISRC QM6MZ2037920 ) Is Rejected" at bounding box center [418, 360] width 437 height 12
click at [231, 94] on strong "IH1B7H" at bounding box center [228, 92] width 29 height 9
click at [227, 90] on strong "IH1B7H" at bounding box center [228, 92] width 29 height 9
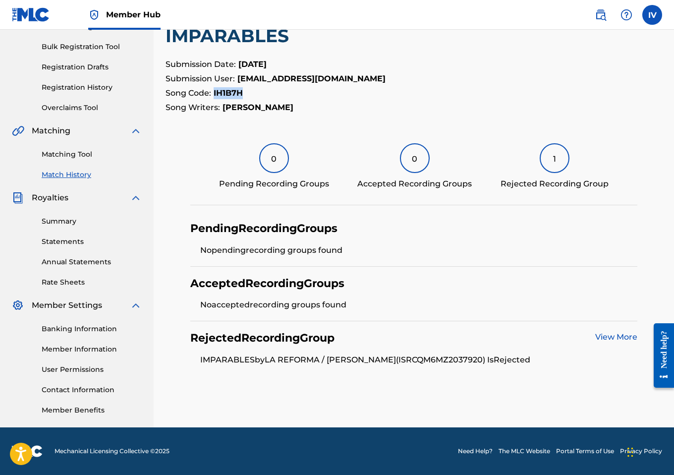
click at [227, 90] on strong "IH1B7H" at bounding box center [228, 92] width 29 height 9
click at [452, 365] on li "IMPARABLES by LA REFORMA / MANNY MONTES (ISRC QM6MZ2037920 ) Is Rejected" at bounding box center [418, 360] width 437 height 12
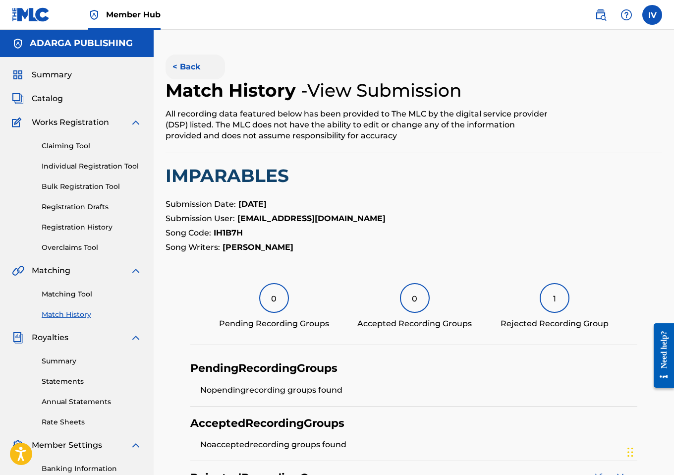
click at [185, 69] on button "< Back" at bounding box center [195, 67] width 59 height 25
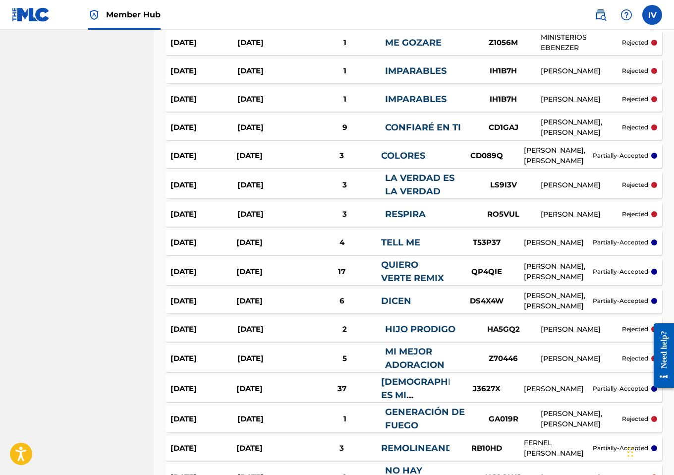
scroll to position [904, 0]
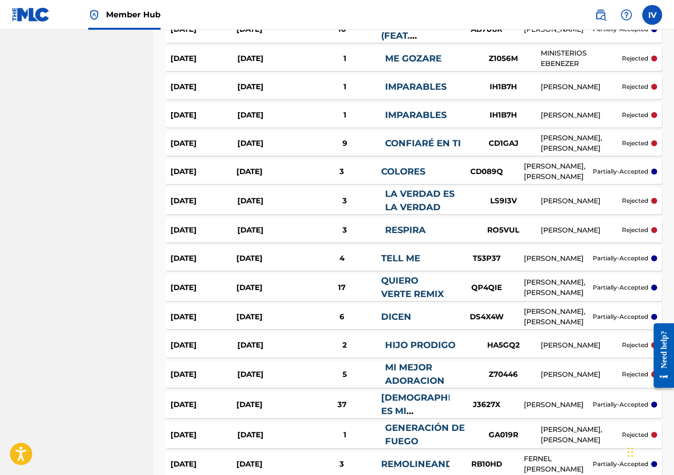
click at [276, 88] on div "Aug 24, 2025" at bounding box center [270, 86] width 67 height 11
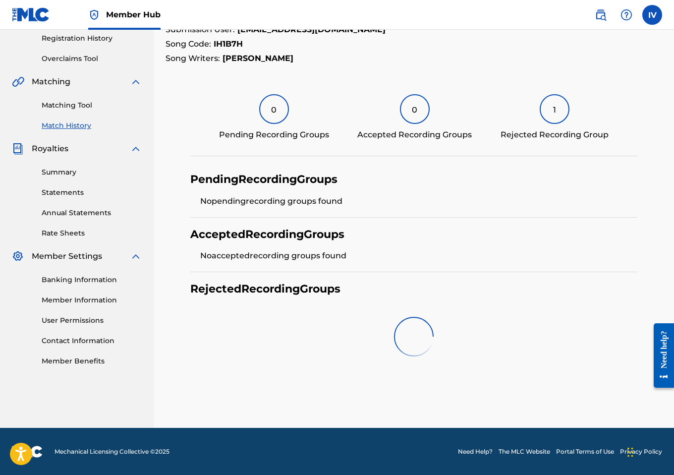
scroll to position [140, 0]
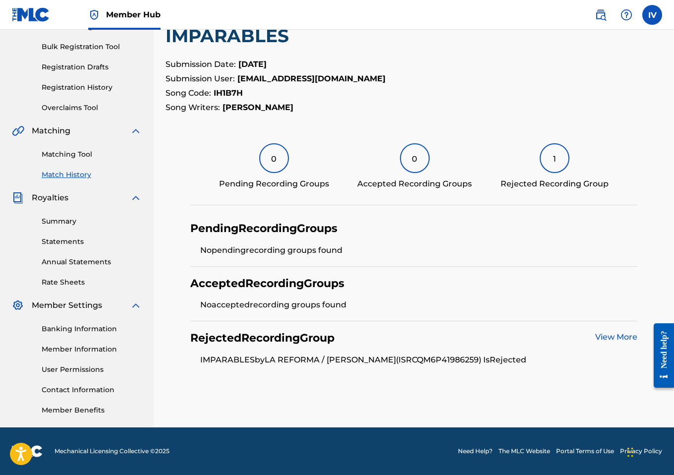
click at [474, 356] on li "IMPARABLES by LA REFORMA / MANNY MONTES (ISRC QM6P41986259 ) Is Rejected" at bounding box center [418, 360] width 437 height 12
click at [609, 334] on link "View More" at bounding box center [616, 336] width 42 height 9
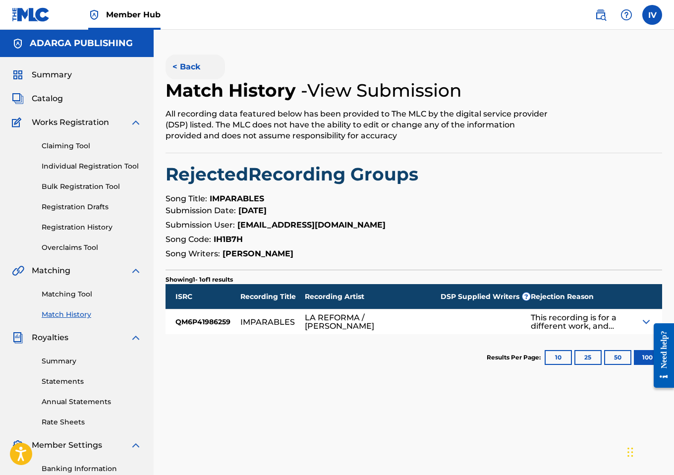
click at [179, 60] on button "< Back" at bounding box center [195, 67] width 59 height 25
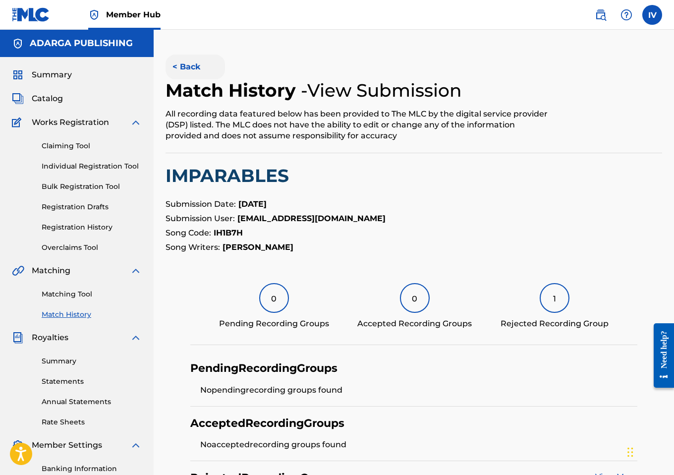
click at [186, 78] on button "< Back" at bounding box center [195, 67] width 59 height 25
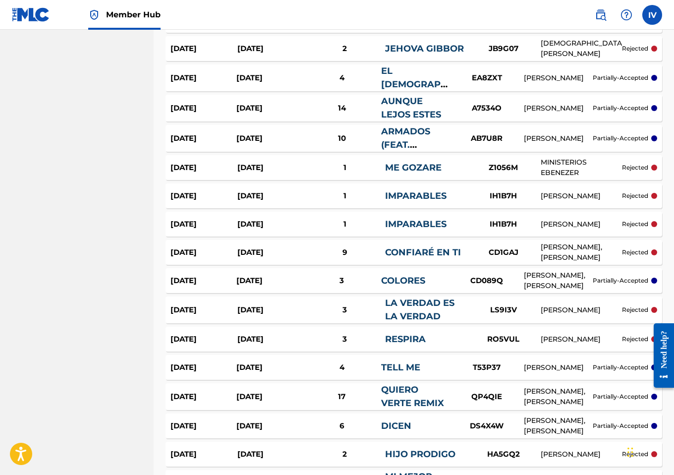
scroll to position [794, 0]
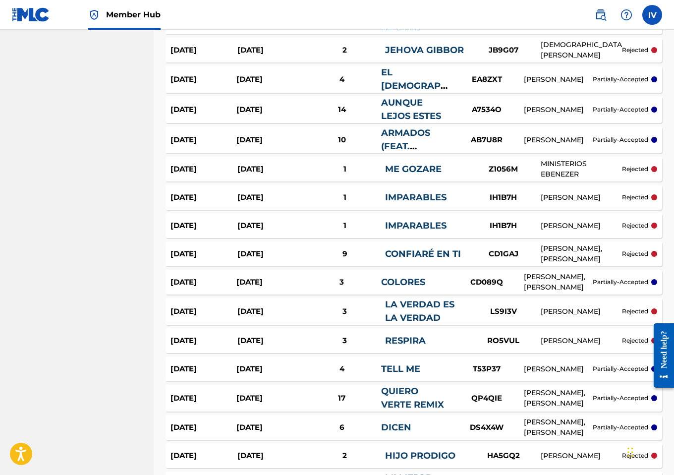
click at [261, 168] on div "Aug 26, 2025" at bounding box center [270, 169] width 67 height 11
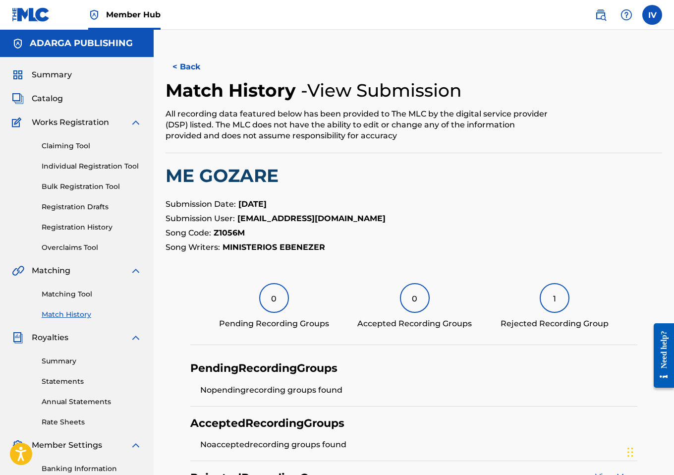
scroll to position [140, 0]
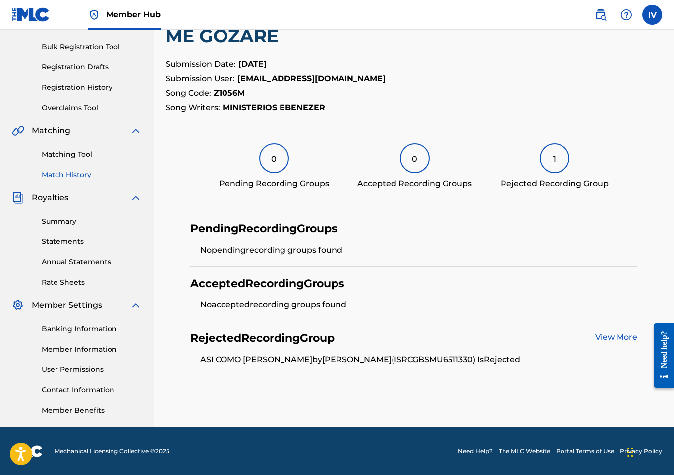
click at [459, 359] on li "ASI COMO DAVID DANZABA by OSVALDO HERRERA (ISRC GBSMU6511330 ) Is Rejected" at bounding box center [418, 360] width 437 height 12
click at [600, 339] on link "View More" at bounding box center [616, 336] width 42 height 9
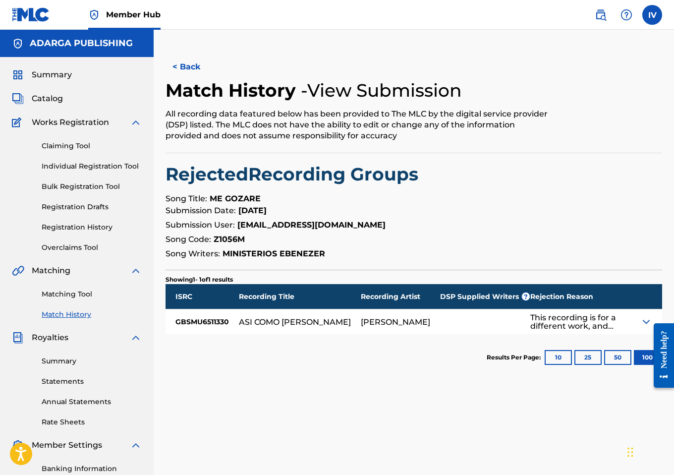
click at [643, 323] on img at bounding box center [646, 322] width 12 height 12
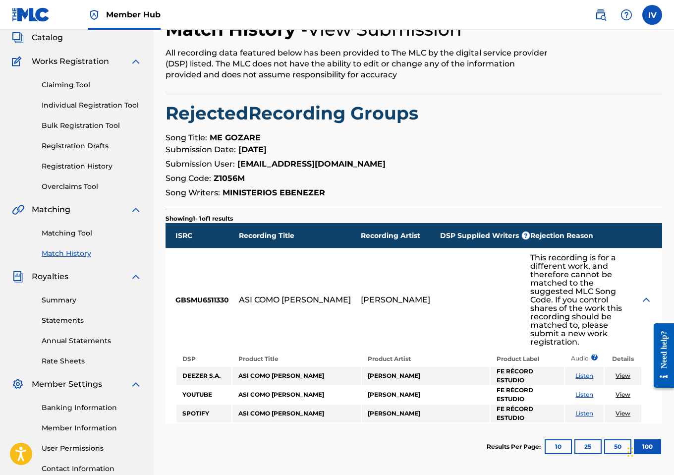
scroll to position [48, 0]
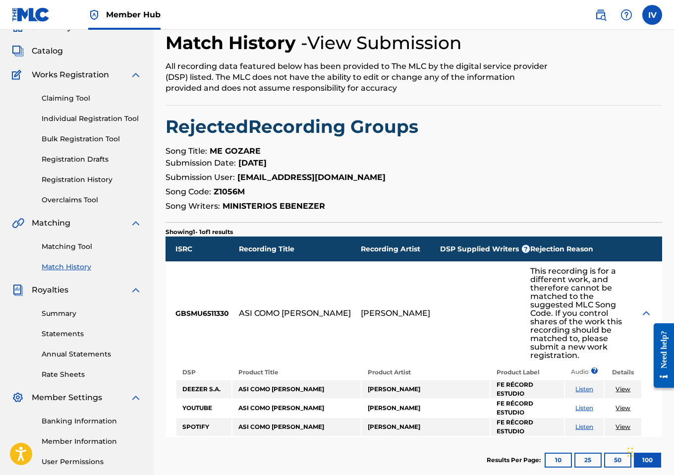
click at [234, 151] on strong "ME GOZARE" at bounding box center [235, 150] width 51 height 9
click at [213, 151] on strong "ME GOZARE" at bounding box center [235, 150] width 51 height 9
drag, startPoint x: 212, startPoint y: 151, endPoint x: 291, endPoint y: 151, distance: 78.8
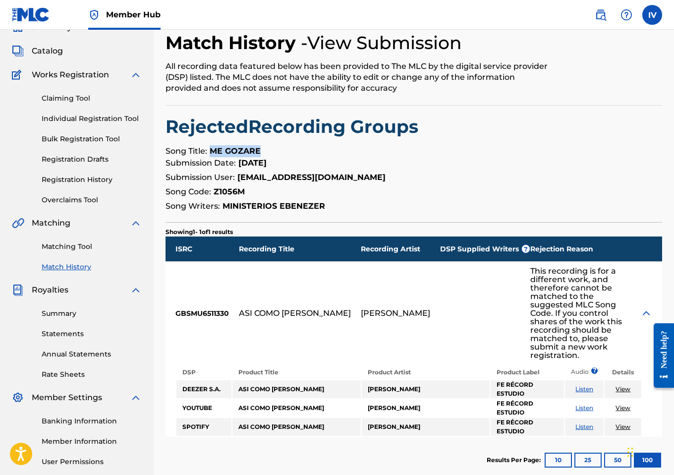
click at [291, 151] on p "Song Title: ME GOZARE" at bounding box center [414, 151] width 497 height 12
click at [238, 155] on strong "ME GOZARE" at bounding box center [235, 150] width 51 height 9
click at [217, 152] on strong "ME GOZARE" at bounding box center [235, 150] width 51 height 9
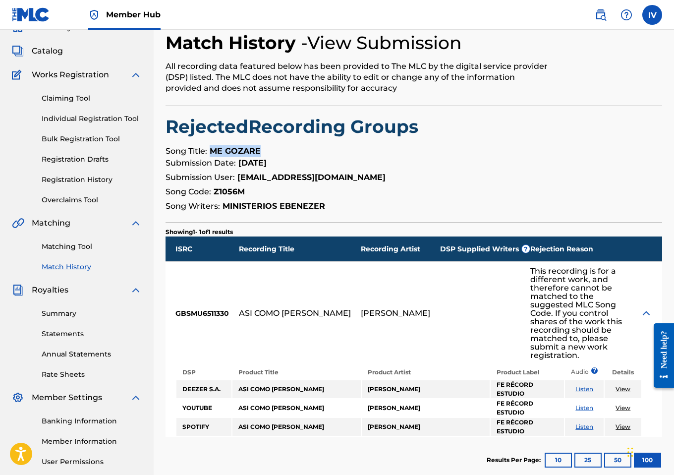
drag, startPoint x: 212, startPoint y: 150, endPoint x: 280, endPoint y: 150, distance: 67.9
click at [280, 150] on p "Song Title: ME GOZARE" at bounding box center [414, 151] width 497 height 12
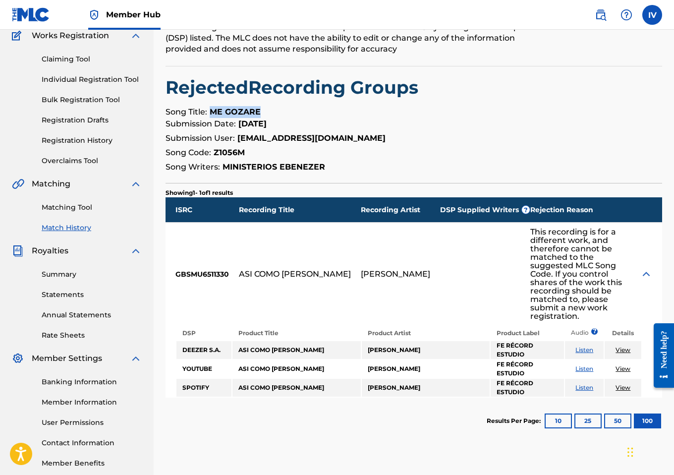
scroll to position [66, 0]
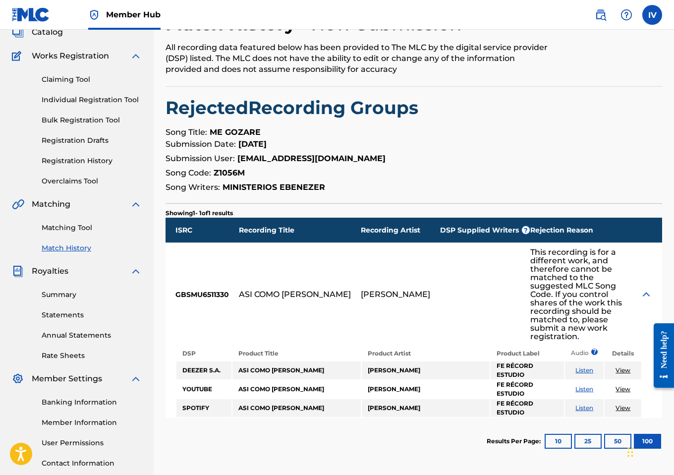
click at [228, 168] on strong "Z1056M" at bounding box center [229, 172] width 31 height 9
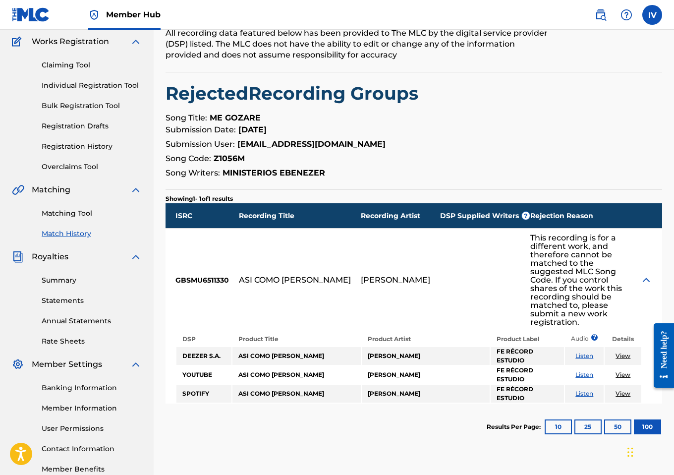
click at [207, 281] on div "GBSMU6511330" at bounding box center [202, 280] width 73 height 103
click at [270, 279] on div "ASI COMO DAVID DANZABA" at bounding box center [295, 280] width 112 height 8
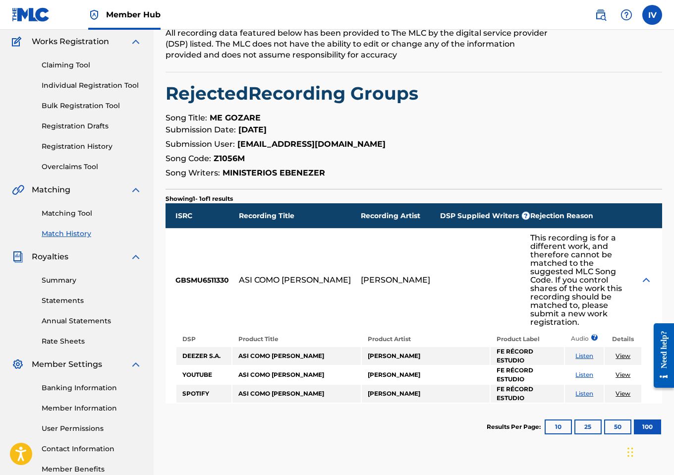
click at [417, 279] on div "OSVALDO HERRERA" at bounding box center [395, 280] width 69 height 8
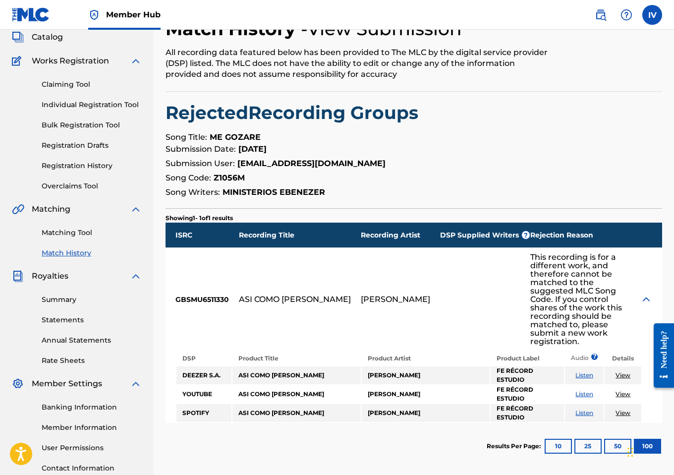
scroll to position [0, 0]
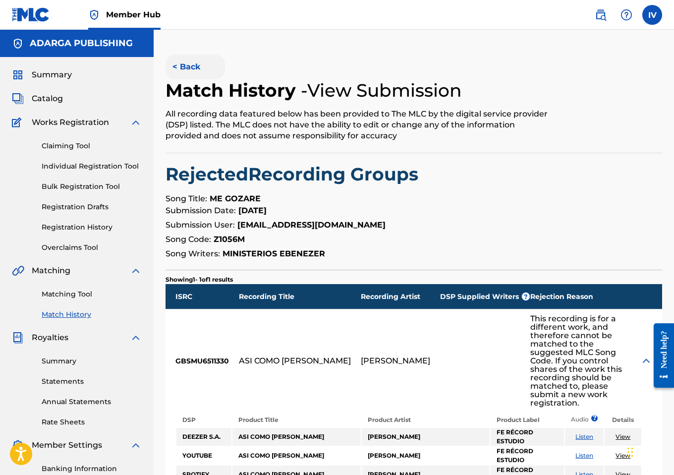
click at [190, 75] on button "< Back" at bounding box center [195, 67] width 59 height 25
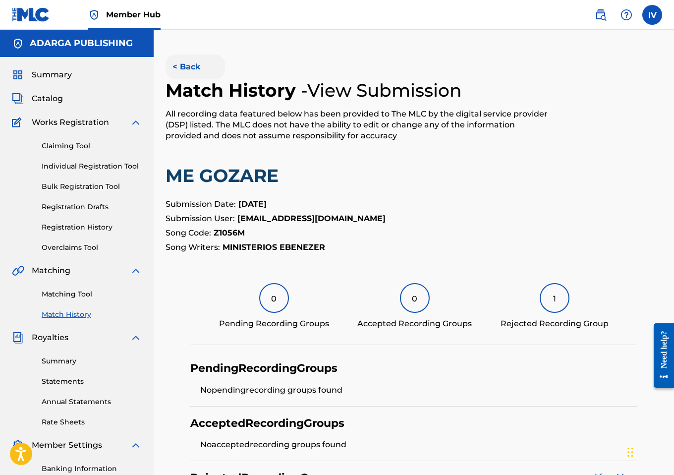
click at [175, 60] on button "< Back" at bounding box center [195, 67] width 59 height 25
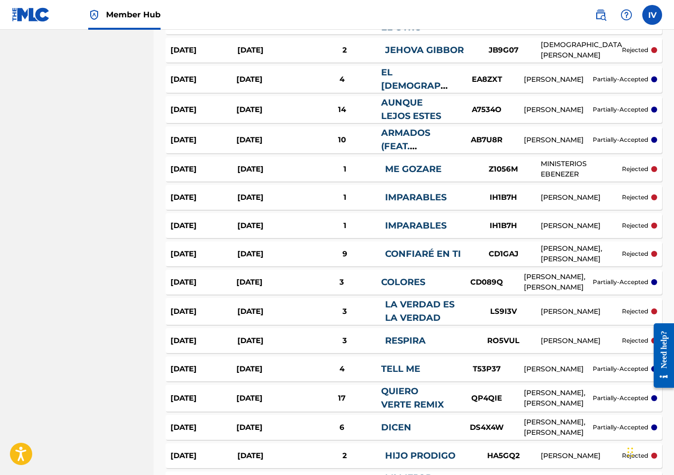
scroll to position [785, 0]
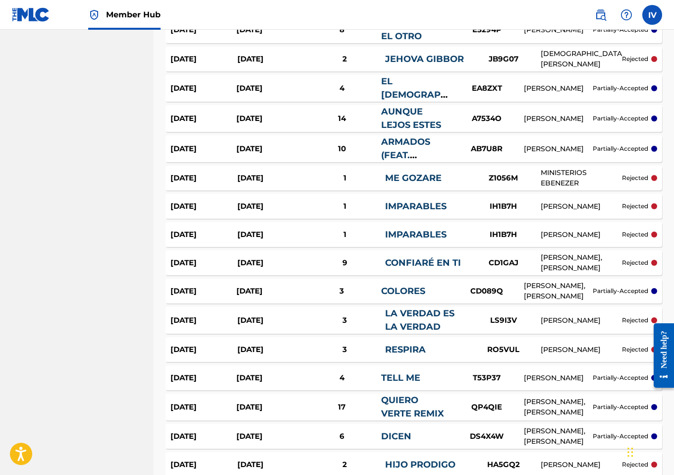
click at [270, 152] on div "Aug 26, 2025" at bounding box center [269, 148] width 66 height 11
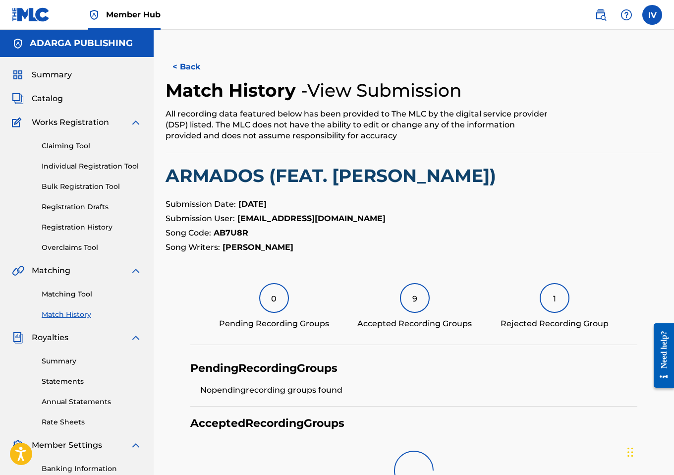
click at [250, 165] on h2 "ARMADOS (FEAT. TONY PÉREZ)" at bounding box center [414, 176] width 497 height 22
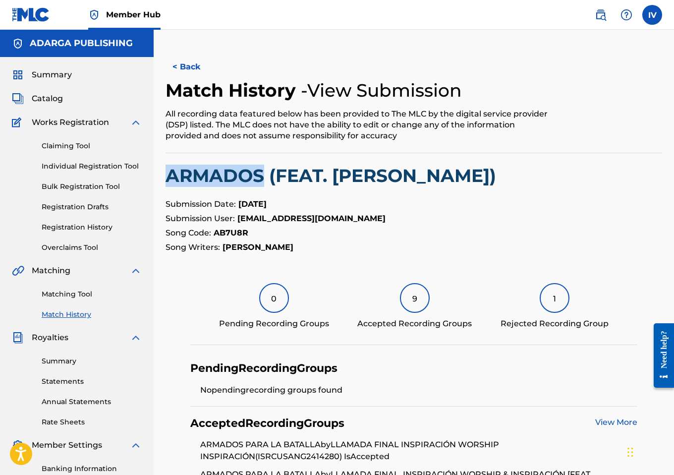
click at [250, 165] on h2 "ARMADOS (FEAT. TONY PÉREZ)" at bounding box center [414, 176] width 497 height 22
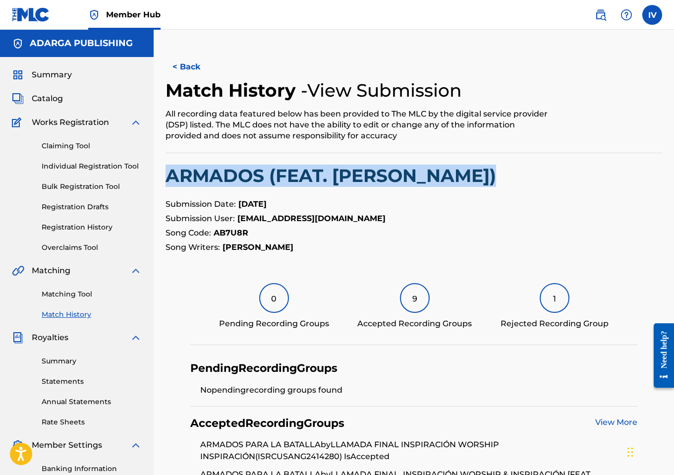
click at [250, 165] on h2 "ARMADOS (FEAT. TONY PÉREZ)" at bounding box center [414, 176] width 497 height 22
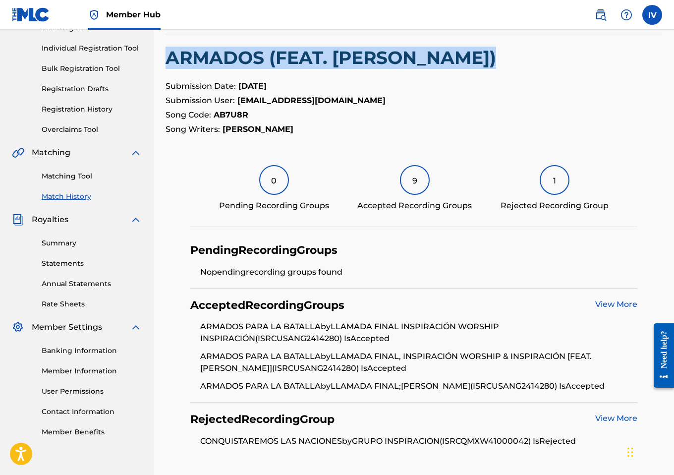
scroll to position [121, 0]
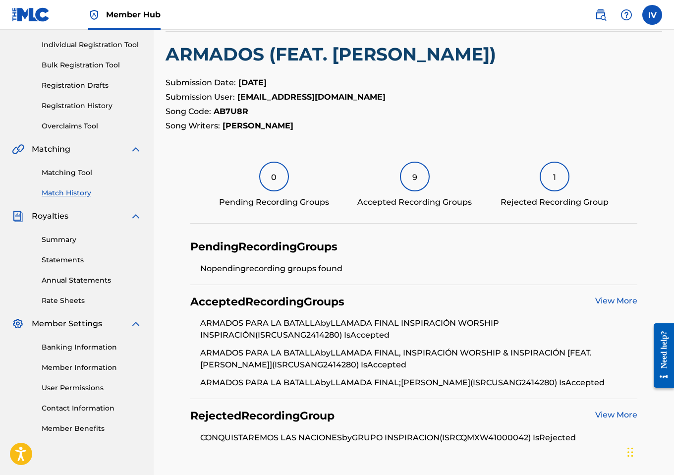
click at [232, 110] on strong "AB7U8R" at bounding box center [231, 111] width 35 height 9
click at [226, 351] on li "ARMADOS PARA LA BATALLA by LLAMADA FINAL, INSPIRACIÓN WORSHIP & INSPIRACIÓN [FE…" at bounding box center [418, 362] width 437 height 30
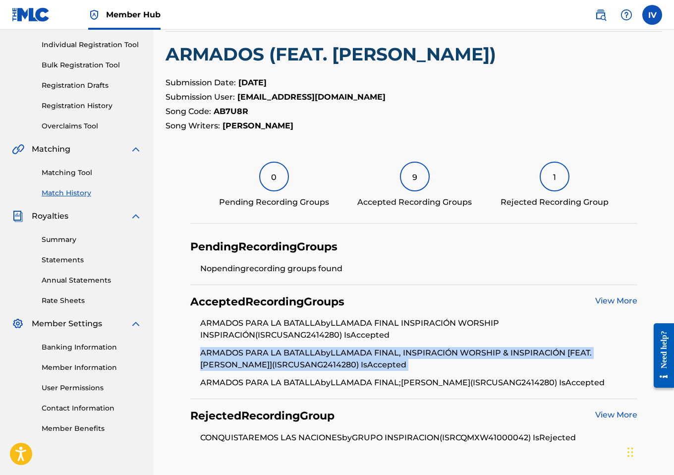
click at [226, 351] on li "ARMADOS PARA LA BATALLA by LLAMADA FINAL, INSPIRACIÓN WORSHIP & INSPIRACIÓN [FE…" at bounding box center [418, 362] width 437 height 30
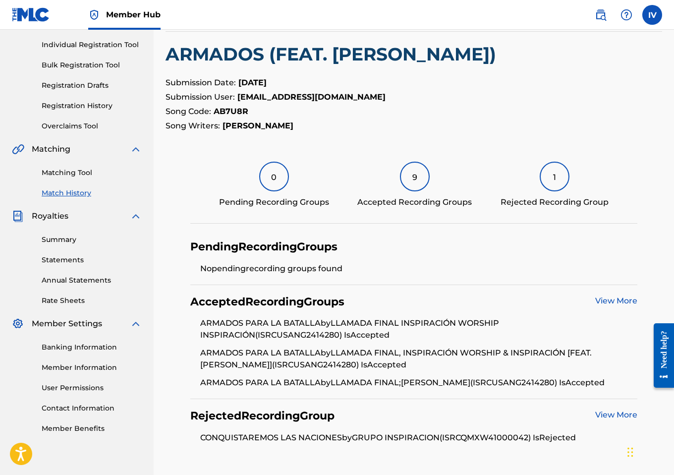
click at [196, 351] on ul "ARMADOS PARA LA BATALLA by LLAMADA FINAL INSPIRACIÓN WORSHIP INSPIRACIÓN (ISRC …" at bounding box center [413, 352] width 447 height 71
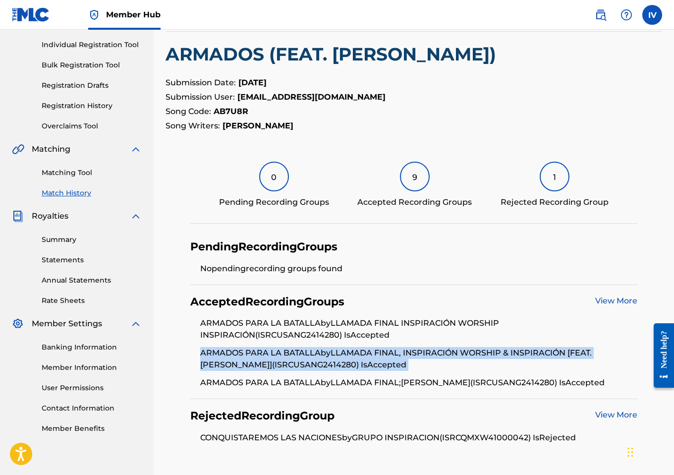
drag, startPoint x: 199, startPoint y: 350, endPoint x: 324, endPoint y: 354, distance: 125.0
click at [324, 354] on ul "ARMADOS PARA LA BATALLA by LLAMADA FINAL INSPIRACIÓN WORSHIP INSPIRACIÓN (ISRC …" at bounding box center [413, 352] width 447 height 71
click at [324, 354] on li "ARMADOS PARA LA BATALLA by LLAMADA FINAL, INSPIRACIÓN WORSHIP & INSPIRACIÓN [FE…" at bounding box center [418, 362] width 437 height 30
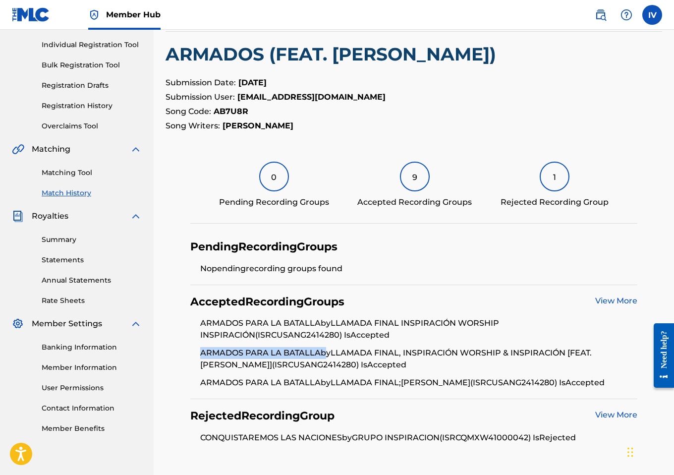
drag, startPoint x: 324, startPoint y: 352, endPoint x: 200, endPoint y: 350, distance: 123.9
click at [200, 350] on li "ARMADOS PARA LA BATALLA by LLAMADA FINAL, INSPIRACIÓN WORSHIP & INSPIRACIÓN [FE…" at bounding box center [418, 362] width 437 height 30
drag, startPoint x: 198, startPoint y: 352, endPoint x: 320, endPoint y: 352, distance: 121.5
click at [320, 352] on ul "ARMADOS PARA LA BATALLA by LLAMADA FINAL INSPIRACIÓN WORSHIP INSPIRACIÓN (ISRC …" at bounding box center [413, 352] width 447 height 71
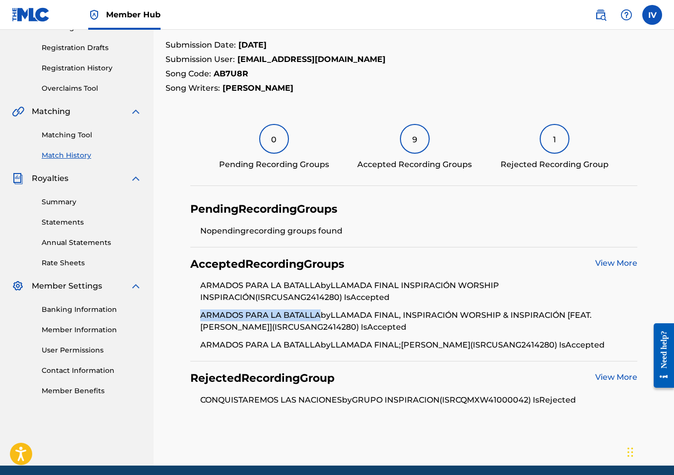
scroll to position [165, 0]
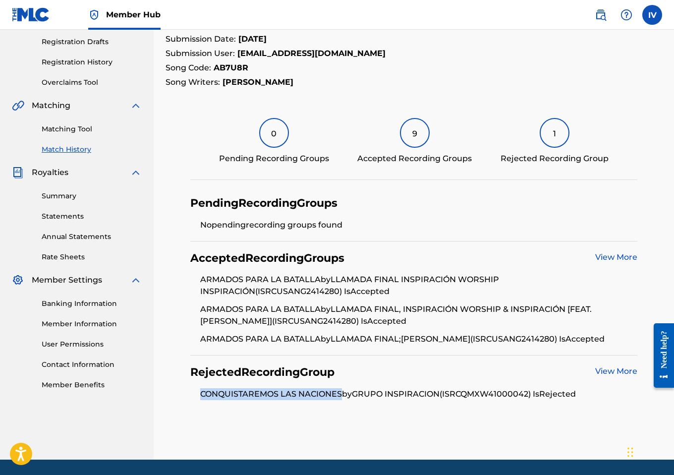
drag, startPoint x: 230, startPoint y: 396, endPoint x: 342, endPoint y: 393, distance: 112.1
click at [342, 393] on li "CONQUISTAREMOS LAS NACIONES by GRUPO INSPIRACION (ISRC QMXW41000042 ) Is Reject…" at bounding box center [418, 394] width 437 height 12
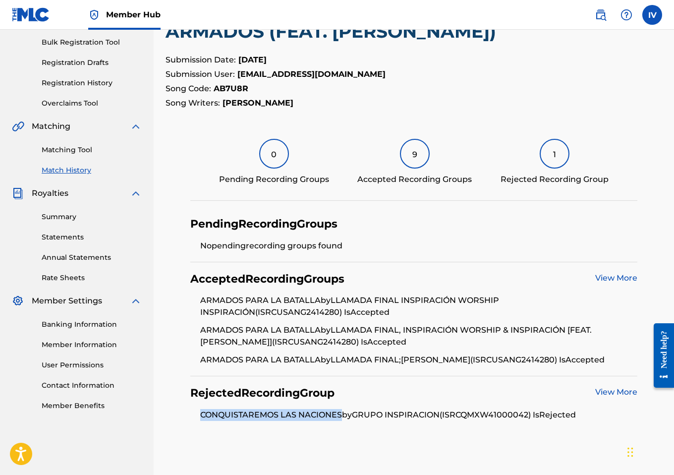
scroll to position [197, 0]
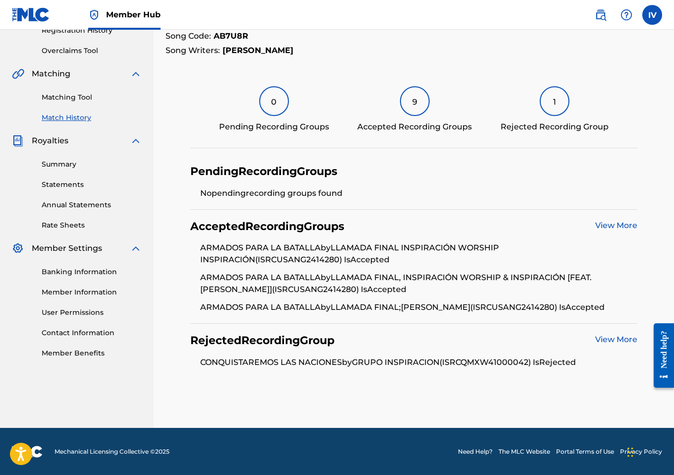
click at [492, 362] on li "CONQUISTAREMOS LAS NACIONES by GRUPO INSPIRACION (ISRC QMXW41000042 ) Is Reject…" at bounding box center [418, 362] width 437 height 12
click at [230, 38] on strong "AB7U8R" at bounding box center [231, 35] width 35 height 9
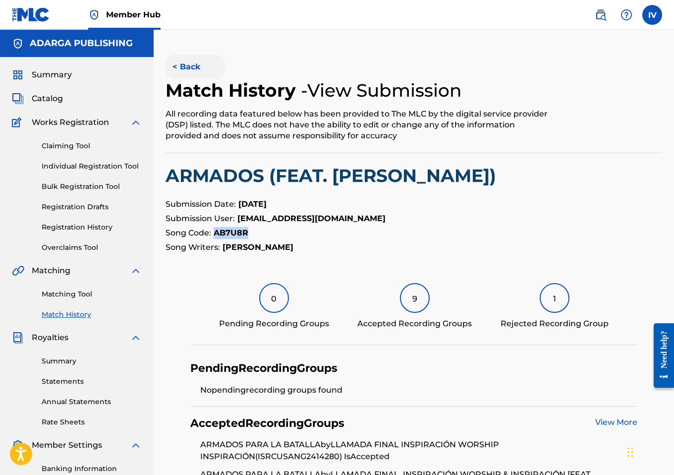
click at [188, 57] on button "< Back" at bounding box center [195, 67] width 59 height 25
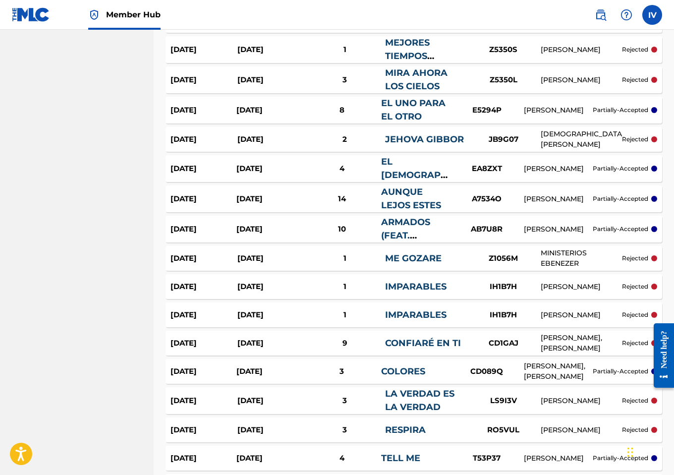
scroll to position [701, 0]
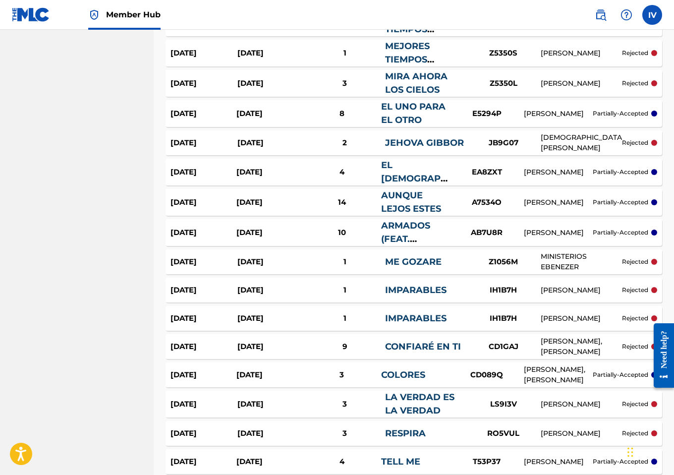
click at [273, 204] on div "Sep 5, 2025" at bounding box center [269, 202] width 66 height 11
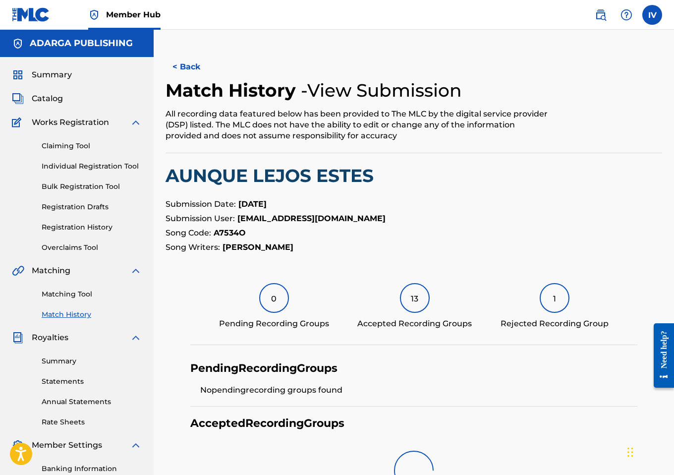
click at [259, 172] on h2 "AUNQUE LEJOS ESTES" at bounding box center [414, 176] width 497 height 22
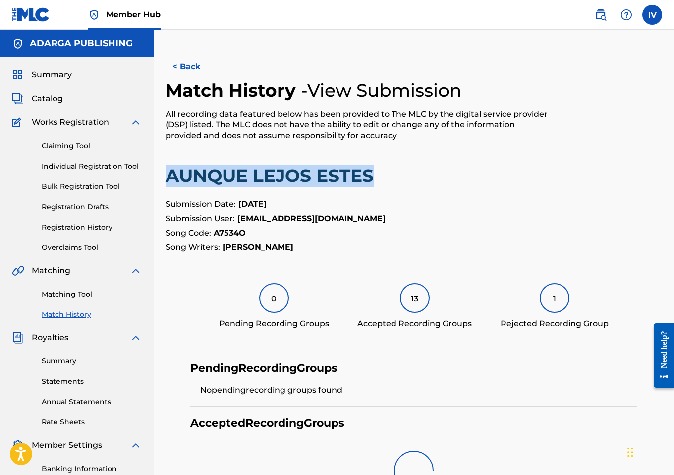
click at [259, 172] on h2 "AUNQUE LEJOS ESTES" at bounding box center [414, 176] width 497 height 22
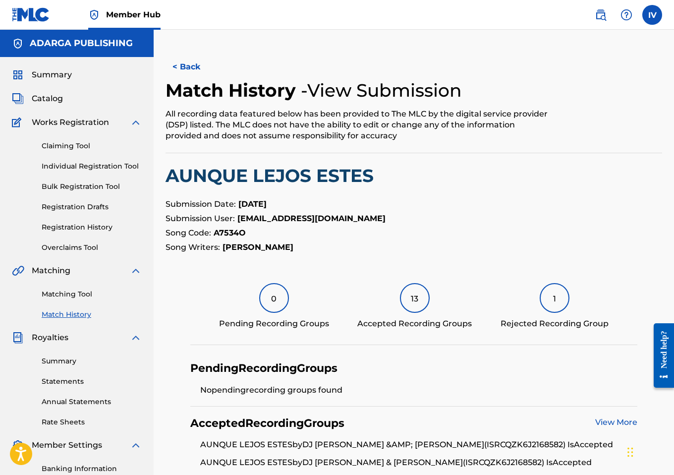
click at [237, 235] on strong "A7534O" at bounding box center [230, 232] width 32 height 9
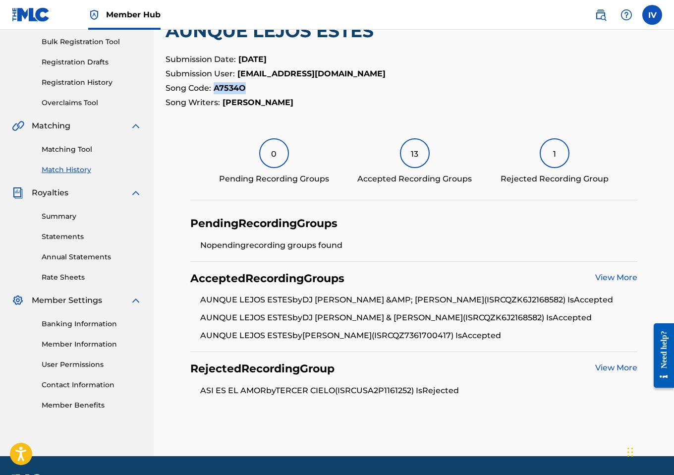
scroll to position [150, 0]
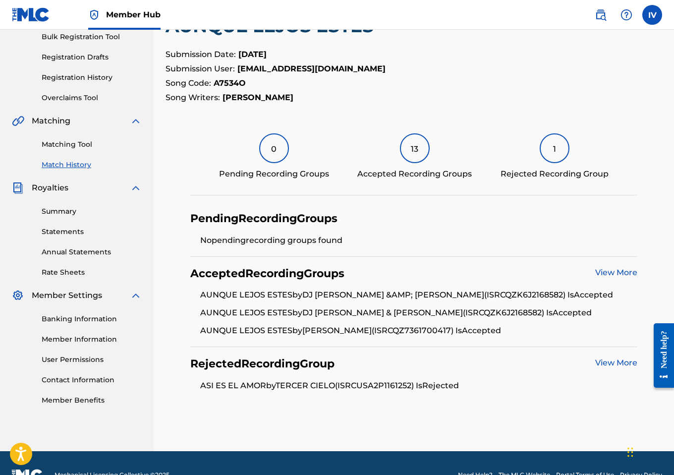
click at [413, 384] on li "ASI ES EL AMOR by TERCER CIELO (ISRC USA2P1161252 ) Is Rejected" at bounding box center [418, 386] width 437 height 12
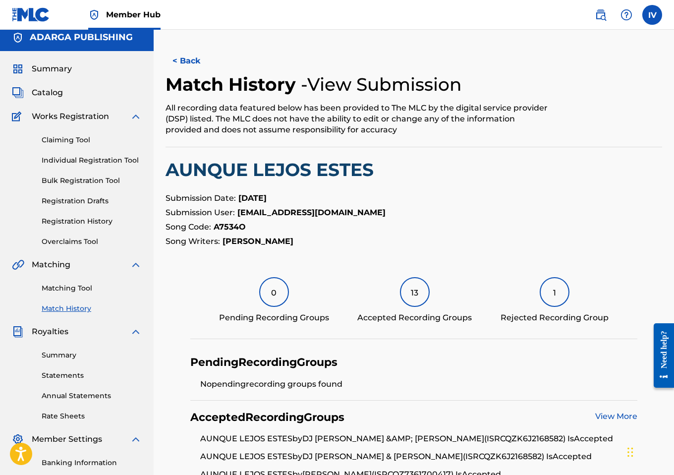
scroll to position [0, 0]
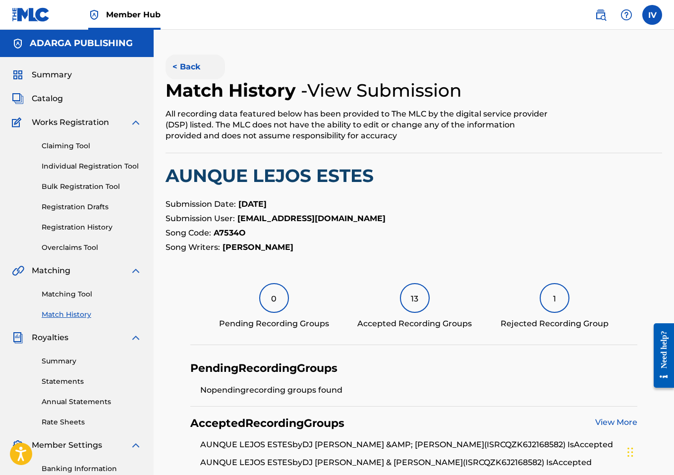
click at [175, 65] on button "< Back" at bounding box center [195, 67] width 59 height 25
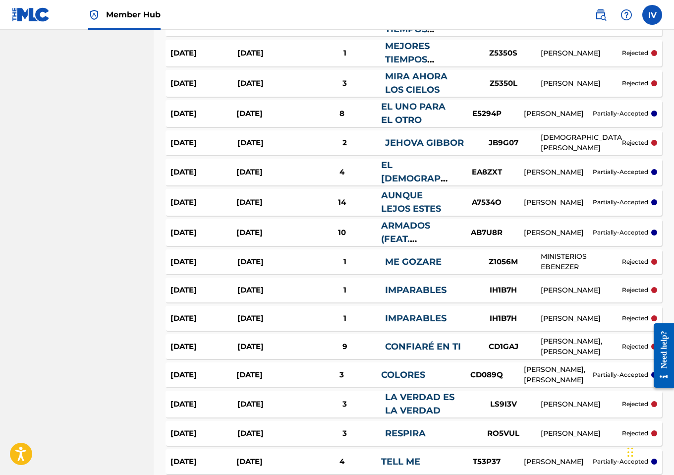
click at [288, 174] on div "Sep 5, 2025" at bounding box center [269, 172] width 66 height 11
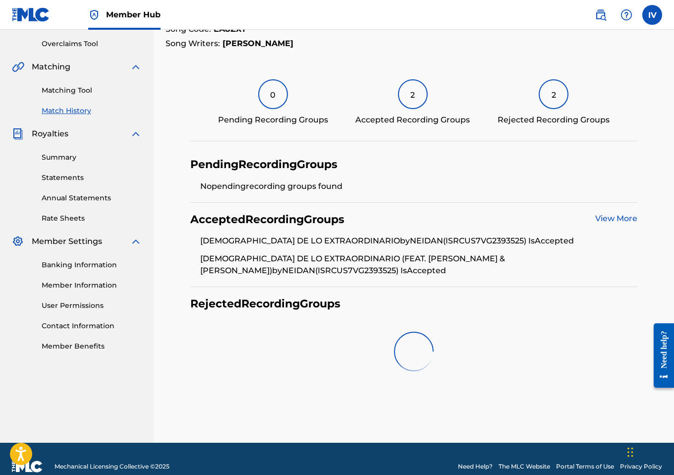
scroll to position [185, 0]
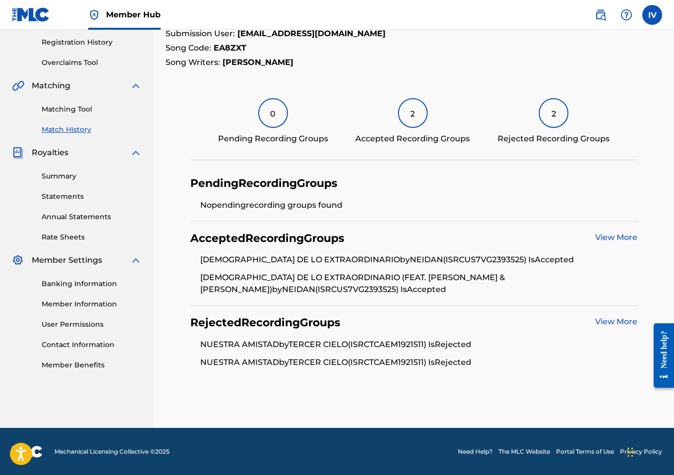
click at [402, 343] on li "NUESTRA AMISTAD by TERCER CIELO (ISRC TCAEM1921511 ) Is Rejected" at bounding box center [418, 348] width 437 height 18
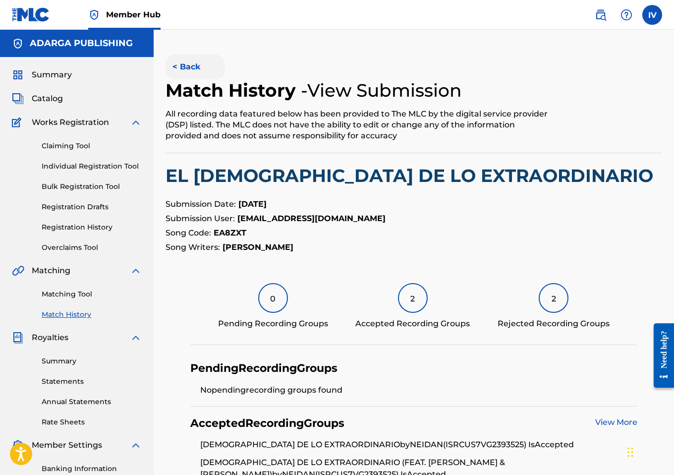
click at [187, 70] on button "< Back" at bounding box center [195, 67] width 59 height 25
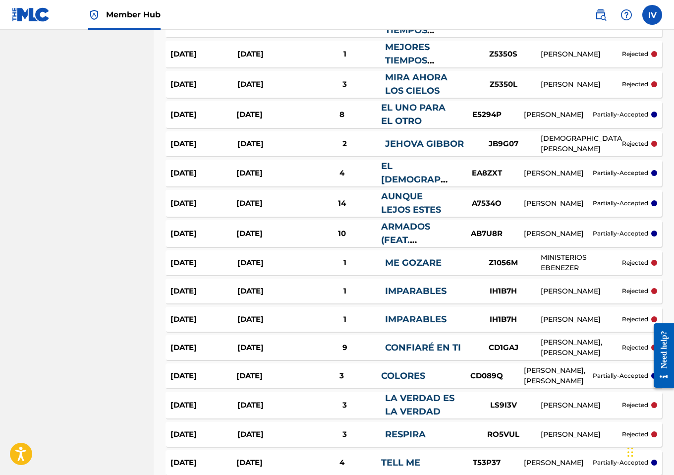
scroll to position [684, 0]
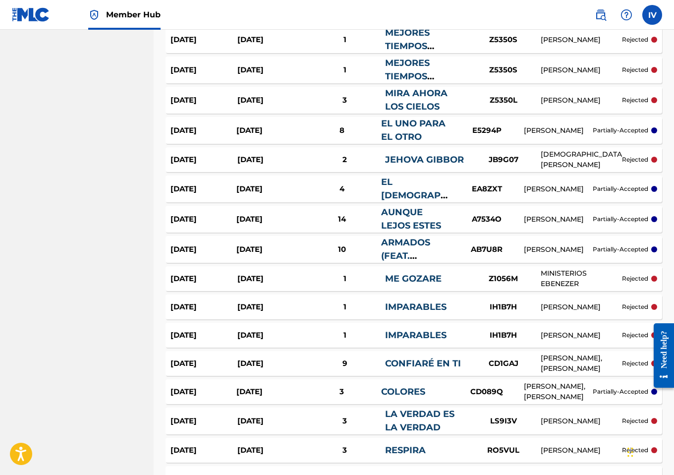
click at [286, 163] on div "Sep 8, 2025" at bounding box center [270, 159] width 67 height 11
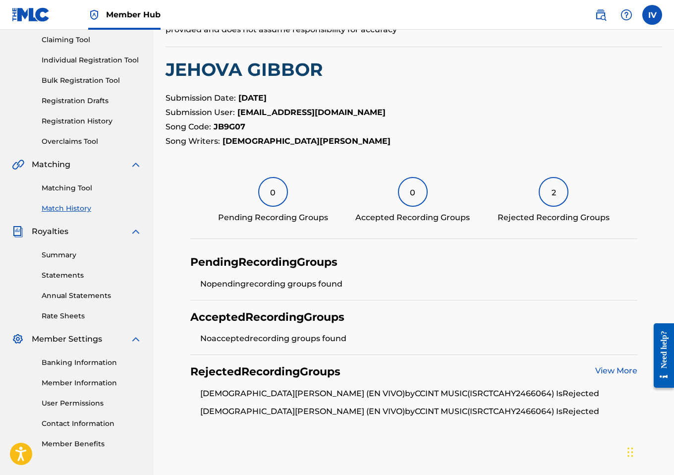
scroll to position [99, 0]
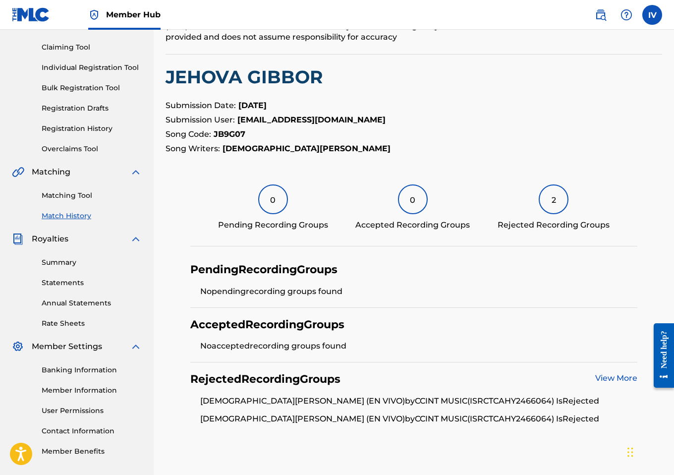
click at [261, 79] on h2 "JEHOVA GIBBOR" at bounding box center [414, 77] width 497 height 22
click at [218, 129] on p "Song Code: JB9G07" at bounding box center [414, 134] width 497 height 12
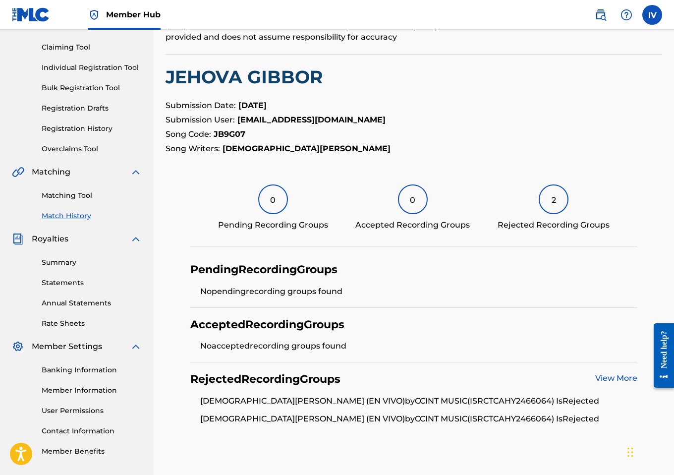
click at [439, 420] on li "JEHOVÁ GIBBOR (EN VIVO) by CCINT MUSIC (ISRC TCAHY2466064 ) Is Rejected" at bounding box center [418, 419] width 437 height 12
click at [610, 380] on link "View More" at bounding box center [616, 377] width 42 height 9
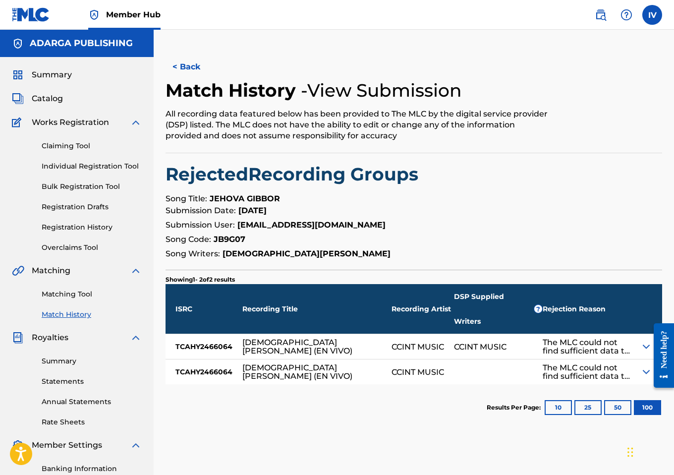
click at [454, 343] on div "CCINT MUSIC" at bounding box center [480, 347] width 53 height 8
click at [184, 57] on button "< Back" at bounding box center [195, 67] width 59 height 25
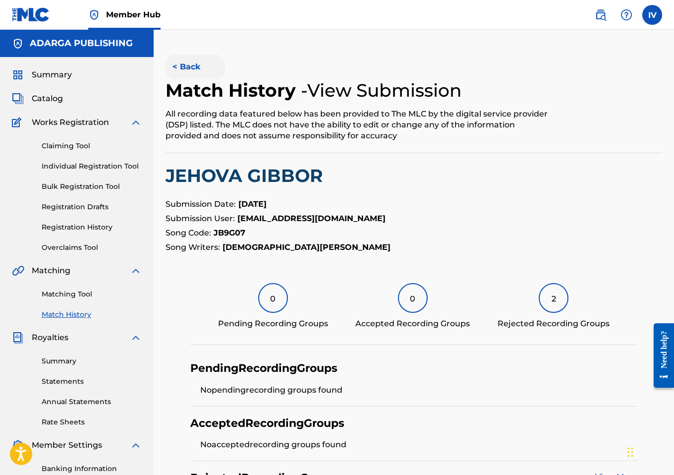
click at [191, 70] on button "< Back" at bounding box center [195, 67] width 59 height 25
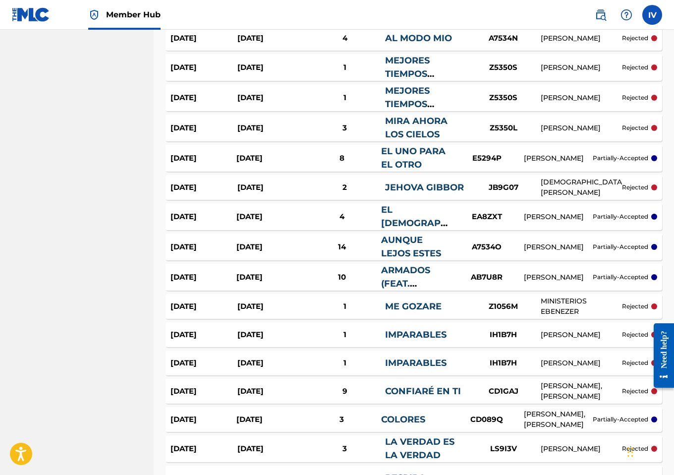
scroll to position [655, 0]
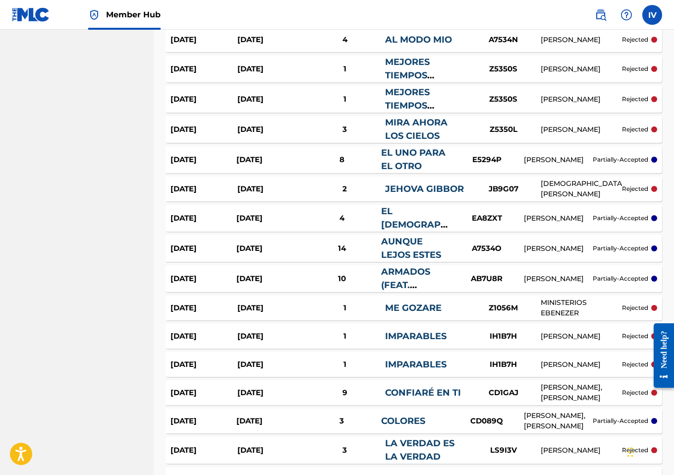
click at [286, 163] on div "Sep 8, 2025" at bounding box center [269, 159] width 66 height 11
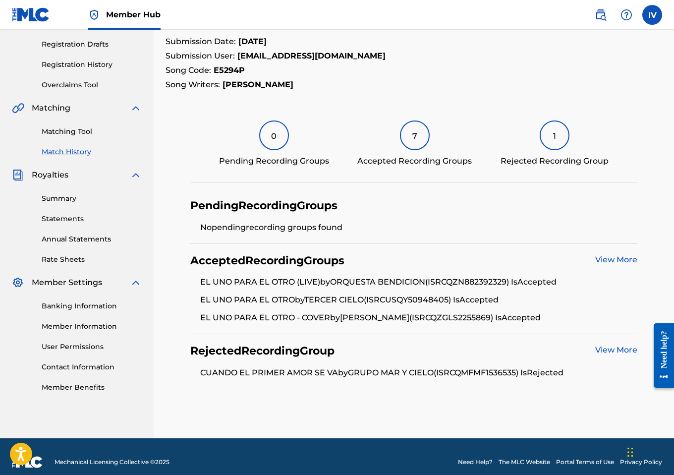
scroll to position [173, 0]
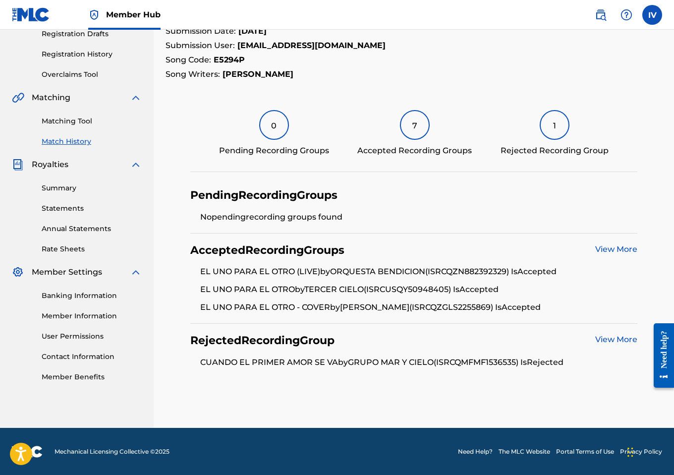
click at [488, 363] on li "CUANDO EL PRIMER AMOR SE VA by GRUPO MAR Y CIELO (ISRC QMFMF1536535 ) Is Reject…" at bounding box center [418, 362] width 437 height 12
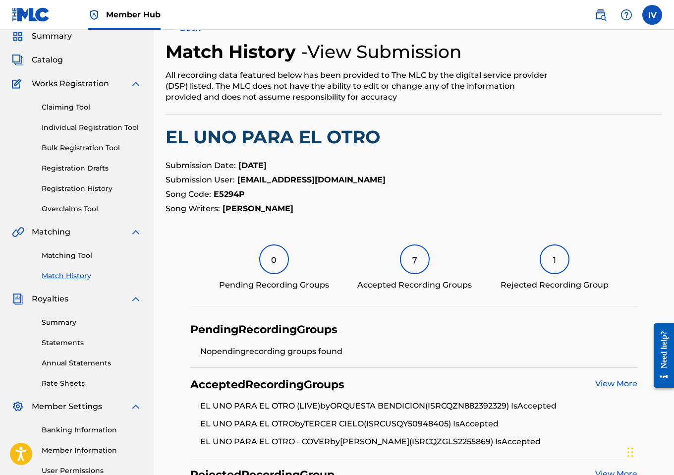
scroll to position [0, 0]
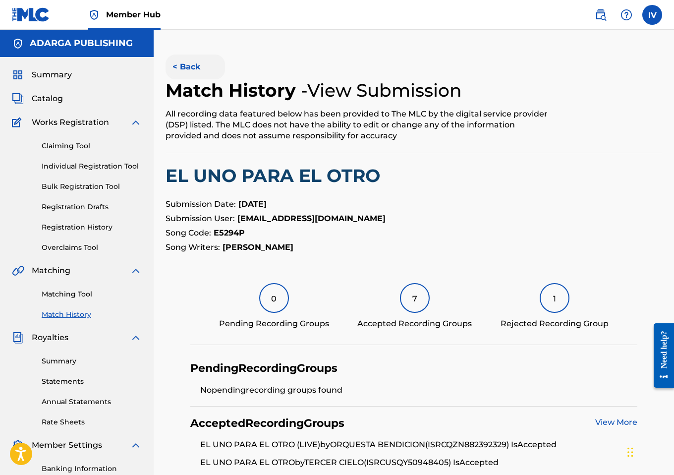
click at [186, 66] on button "< Back" at bounding box center [195, 67] width 59 height 25
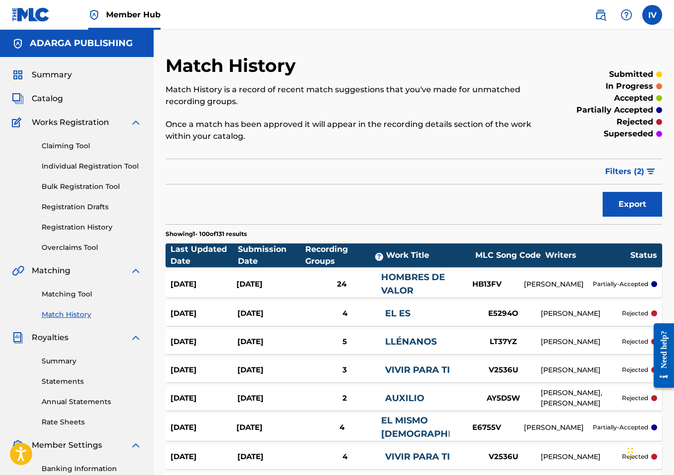
scroll to position [652, 0]
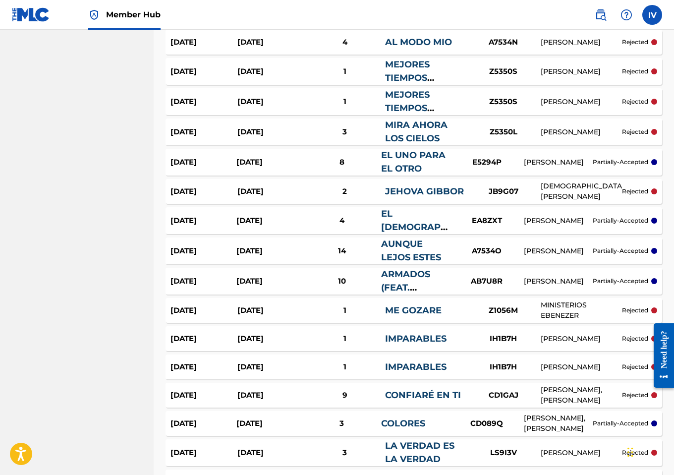
click at [265, 138] on div "Sep 8, 2025" at bounding box center [270, 131] width 67 height 11
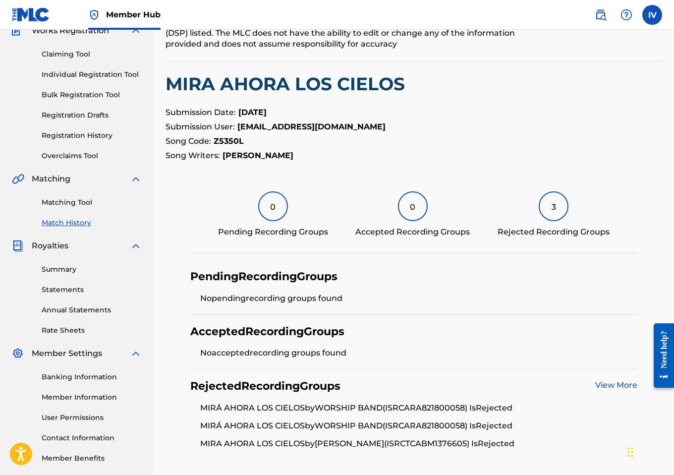
scroll to position [173, 0]
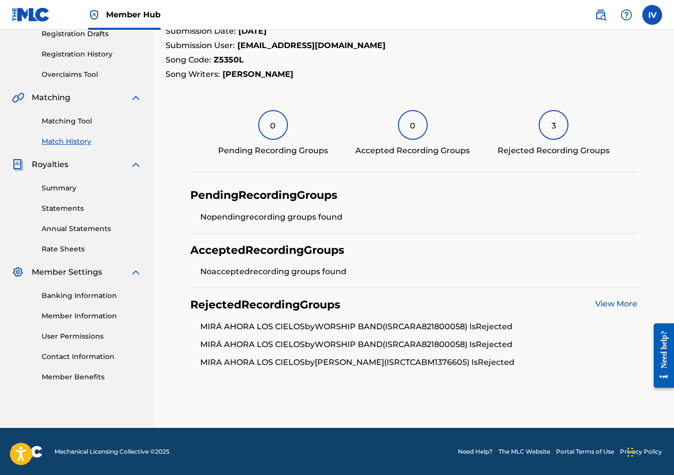
click at [611, 301] on link "View More" at bounding box center [616, 303] width 42 height 9
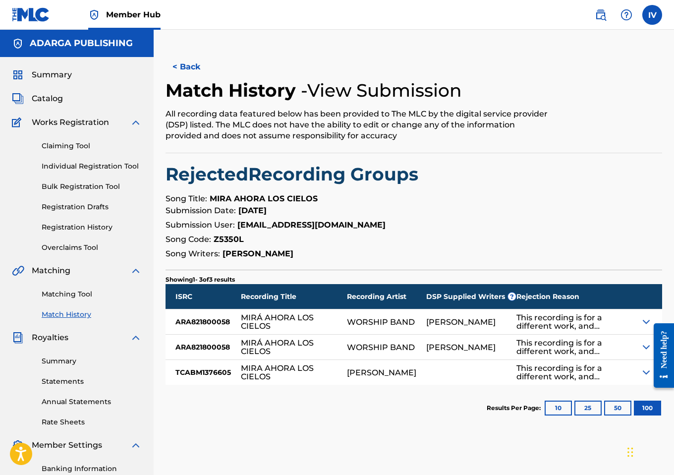
click at [247, 199] on strong "MIRA AHORA LOS CIELOS" at bounding box center [264, 198] width 108 height 9
click at [228, 238] on strong "Z5350L" at bounding box center [229, 238] width 30 height 9
click at [207, 328] on div "ARA821800058" at bounding box center [203, 321] width 75 height 25
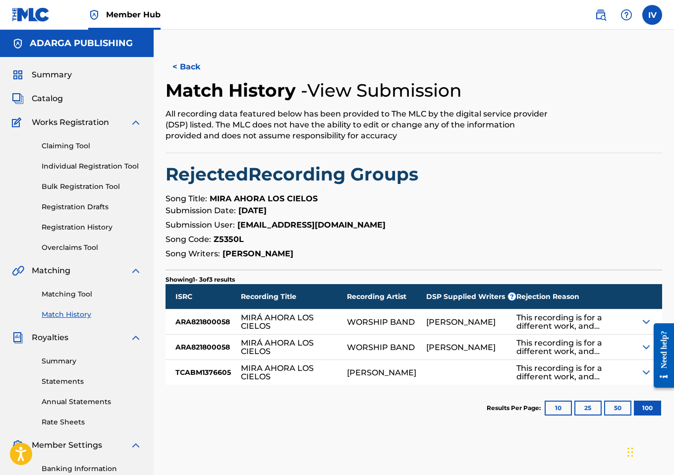
click at [198, 373] on div "TCABM1376605" at bounding box center [203, 372] width 75 height 25
click at [463, 336] on div "JOSÉ LUIS REYES" at bounding box center [471, 347] width 90 height 25
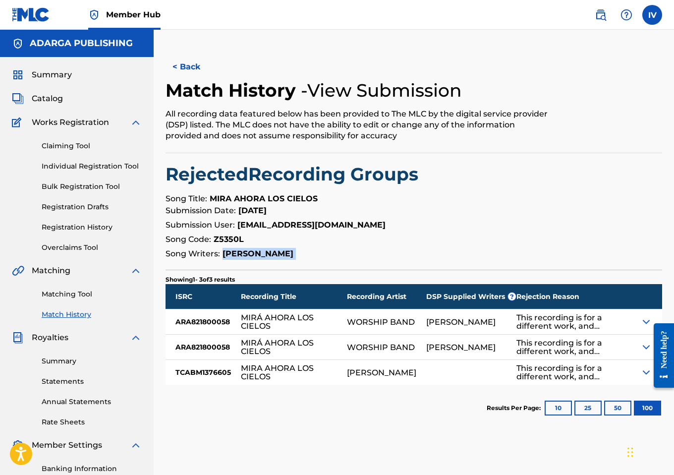
drag, startPoint x: 223, startPoint y: 252, endPoint x: 384, endPoint y: 263, distance: 161.5
click at [384, 263] on div "< Back Match History - View Submission All recording data featured below has be…" at bounding box center [414, 243] width 497 height 377
click at [256, 189] on div "< Back Match History - View Submission All recording data featured below has be…" at bounding box center [414, 243] width 497 height 377
click at [243, 202] on strong "MIRA AHORA LOS CIELOS" at bounding box center [264, 198] width 108 height 9
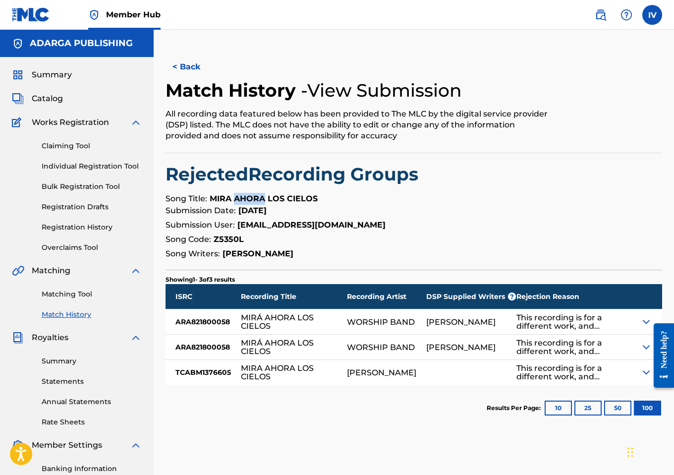
click at [243, 202] on strong "MIRA AHORA LOS CIELOS" at bounding box center [264, 198] width 108 height 9
click at [220, 202] on strong "MIRA AHORA LOS CIELOS" at bounding box center [264, 198] width 108 height 9
drag, startPoint x: 264, startPoint y: 197, endPoint x: 336, endPoint y: 195, distance: 71.9
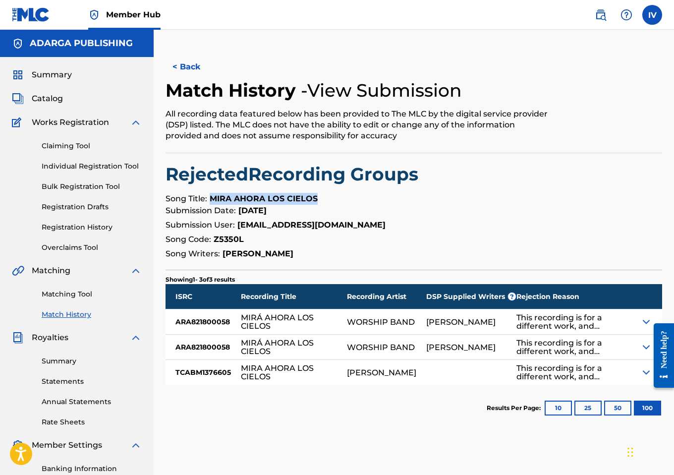
click at [336, 195] on p "Song Title: MIRA AHORA LOS CIELOS" at bounding box center [414, 199] width 497 height 12
click at [178, 66] on button "< Back" at bounding box center [195, 67] width 59 height 25
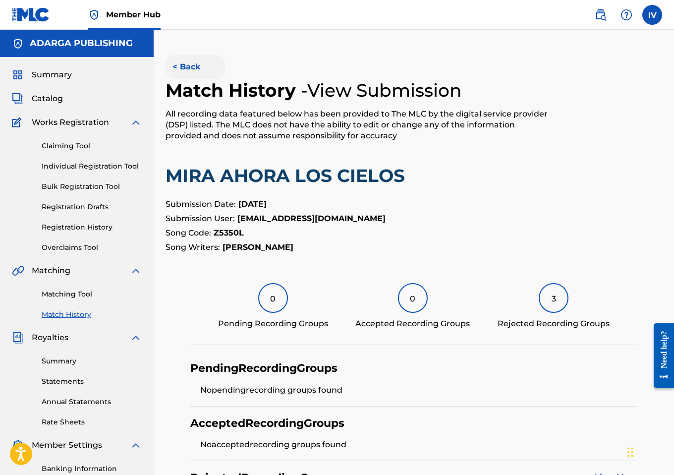
click at [193, 64] on button "< Back" at bounding box center [195, 67] width 59 height 25
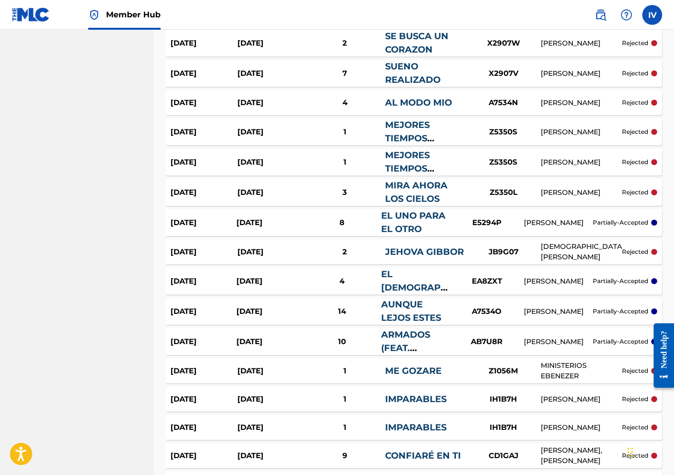
scroll to position [590, 0]
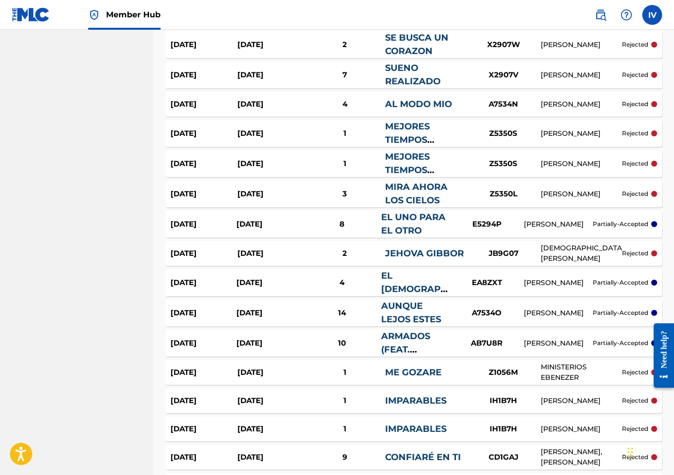
click at [286, 164] on div "Sep 9, 2025" at bounding box center [270, 163] width 67 height 11
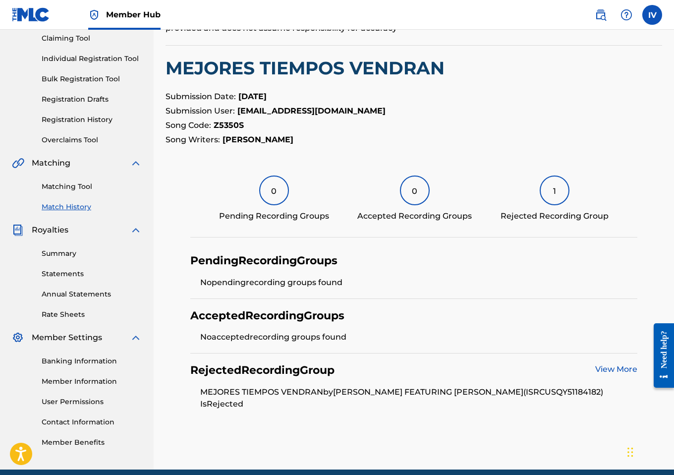
scroll to position [149, 0]
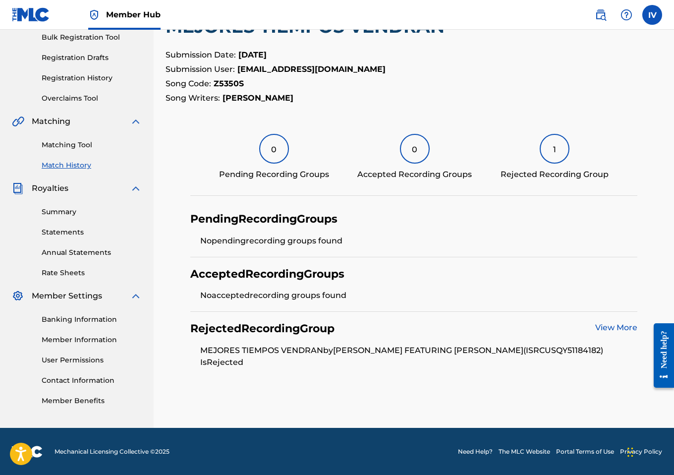
click at [610, 329] on link "View More" at bounding box center [616, 327] width 42 height 9
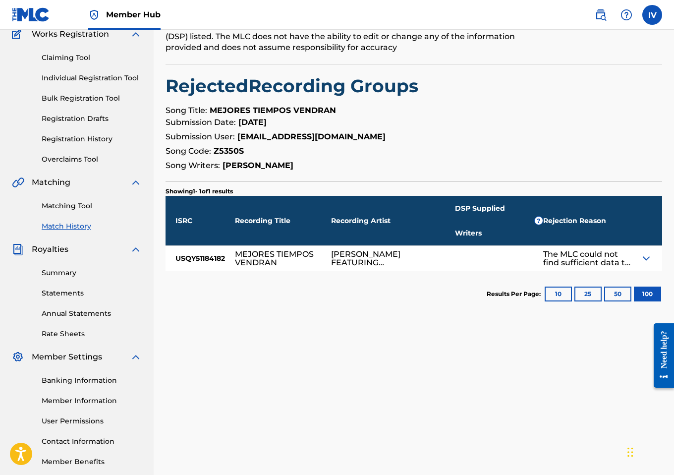
scroll to position [97, 0]
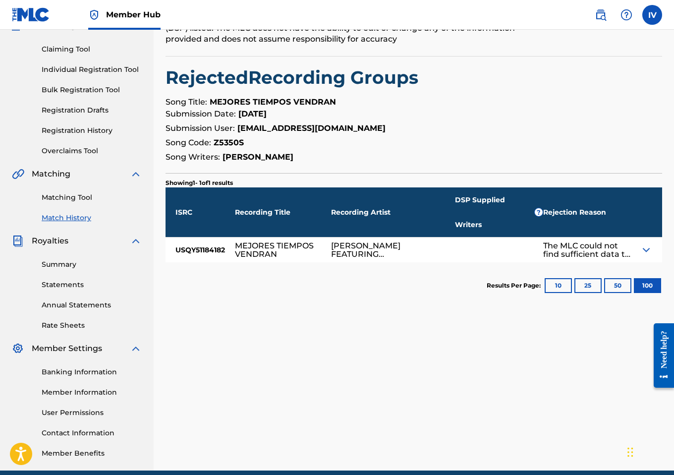
click at [245, 102] on strong "MEJORES TIEMPOS VENDRAN" at bounding box center [273, 101] width 126 height 9
drag, startPoint x: 212, startPoint y: 102, endPoint x: 344, endPoint y: 102, distance: 132.4
click at [344, 102] on p "Song Title: MEJORES TIEMPOS VENDRAN" at bounding box center [414, 102] width 497 height 12
click at [226, 143] on strong "Z5350S" at bounding box center [229, 142] width 30 height 9
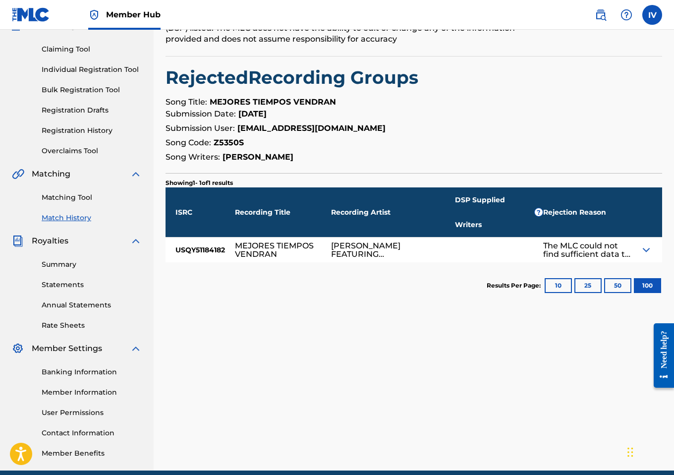
click at [457, 237] on div at bounding box center [499, 249] width 88 height 25
click at [218, 237] on div "USQY51184182" at bounding box center [200, 249] width 69 height 25
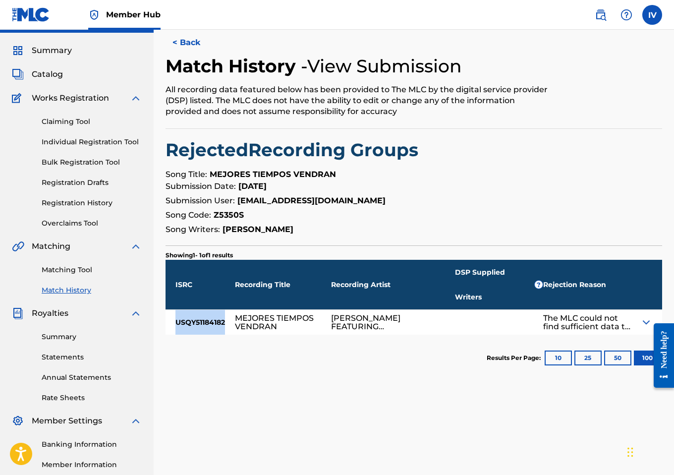
scroll to position [0, 0]
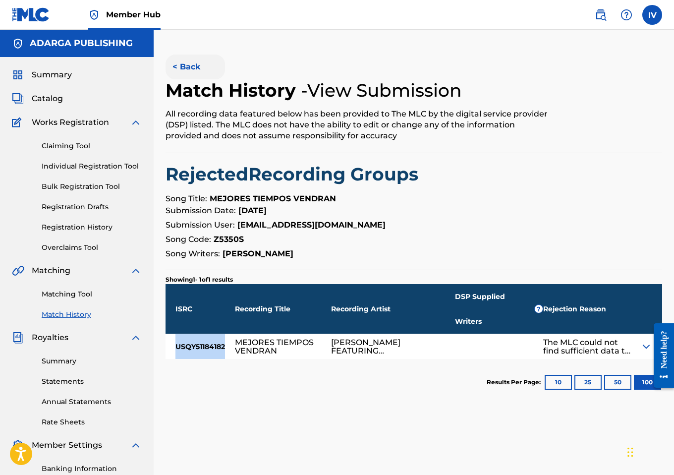
click at [183, 66] on button "< Back" at bounding box center [195, 67] width 59 height 25
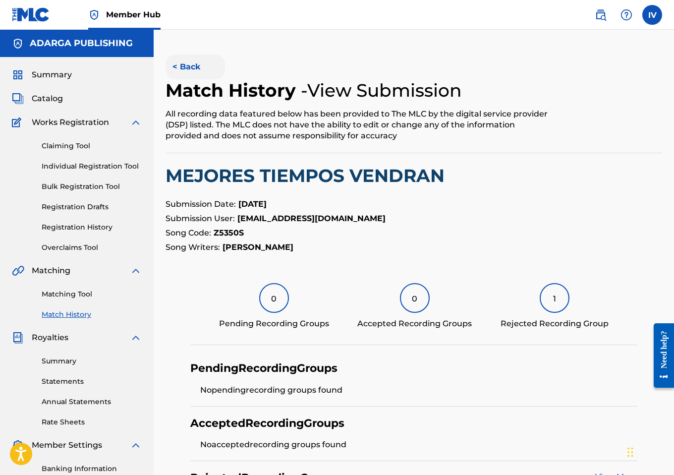
click at [188, 66] on button "< Back" at bounding box center [195, 67] width 59 height 25
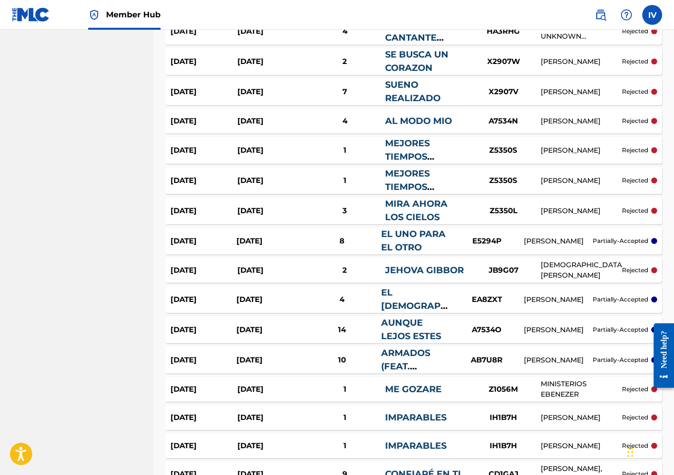
scroll to position [572, 0]
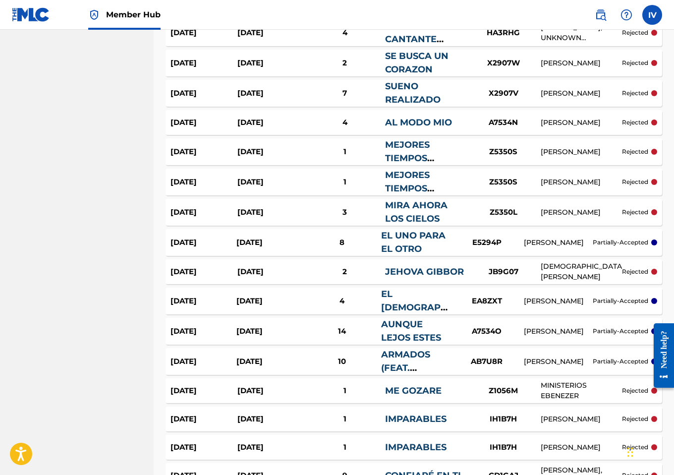
click at [263, 152] on div "Sep 9, 2025" at bounding box center [270, 151] width 67 height 11
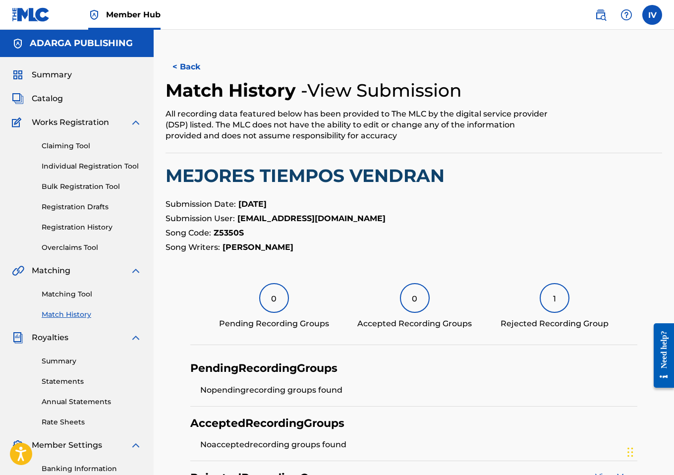
scroll to position [149, 0]
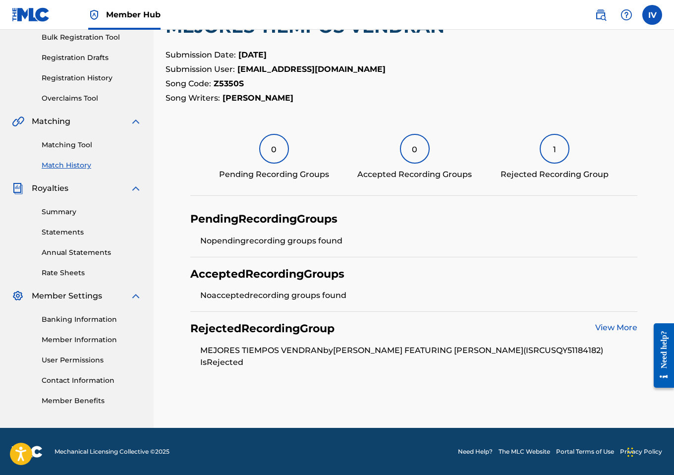
click at [231, 366] on li "MEJORES TIEMPOS VENDRAN by JAVIER ENRIQUE FEATURING JAVIER ENRIQUE LOPEZ (ISRC …" at bounding box center [418, 357] width 437 height 24
click at [606, 327] on link "View More" at bounding box center [616, 327] width 42 height 9
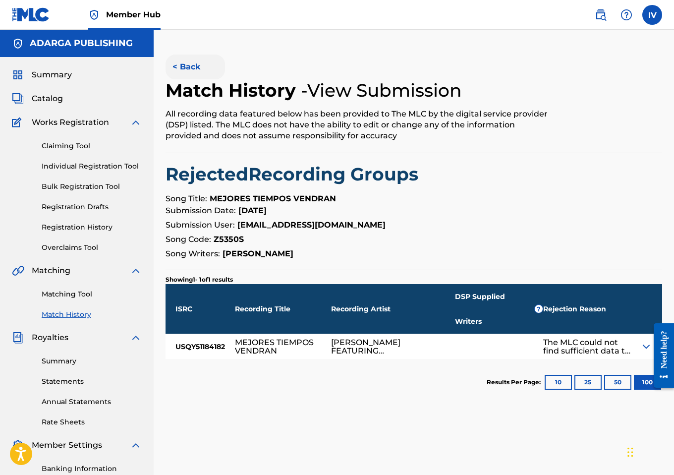
click at [182, 58] on button "< Back" at bounding box center [195, 67] width 59 height 25
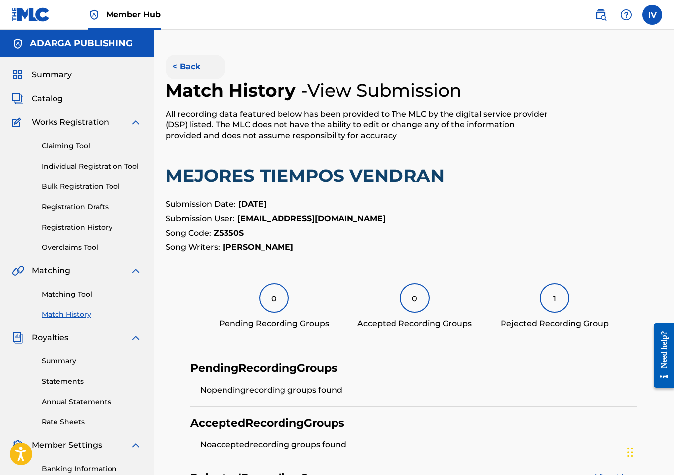
click at [197, 74] on button "< Back" at bounding box center [195, 67] width 59 height 25
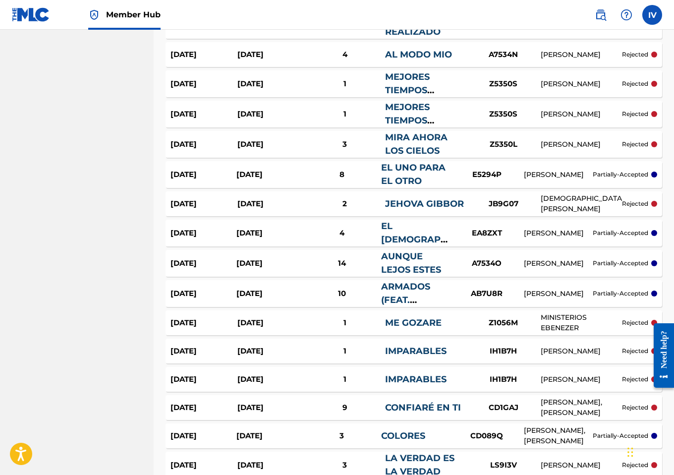
scroll to position [641, 0]
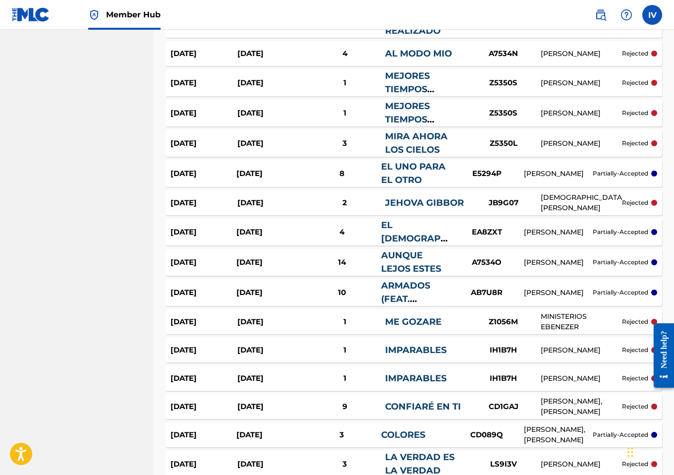
click at [244, 52] on div "Sep 9, 2025" at bounding box center [270, 53] width 67 height 11
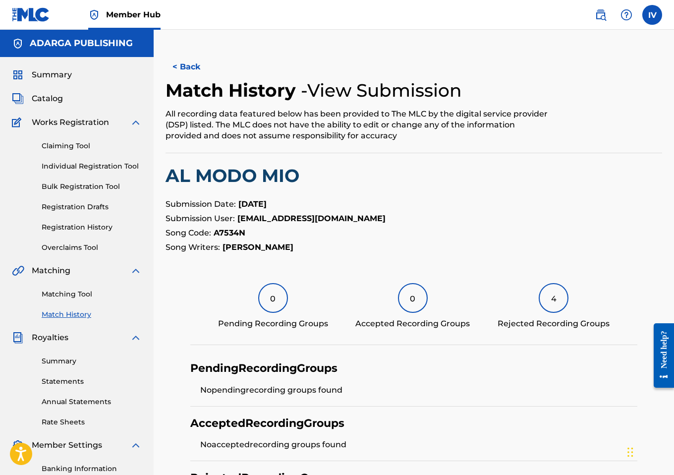
click at [254, 177] on h2 "AL MODO MIO" at bounding box center [414, 176] width 497 height 22
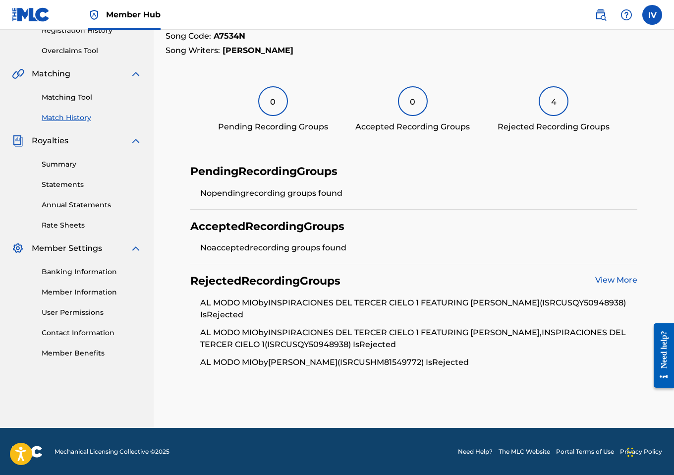
click at [621, 282] on link "View More" at bounding box center [616, 279] width 42 height 9
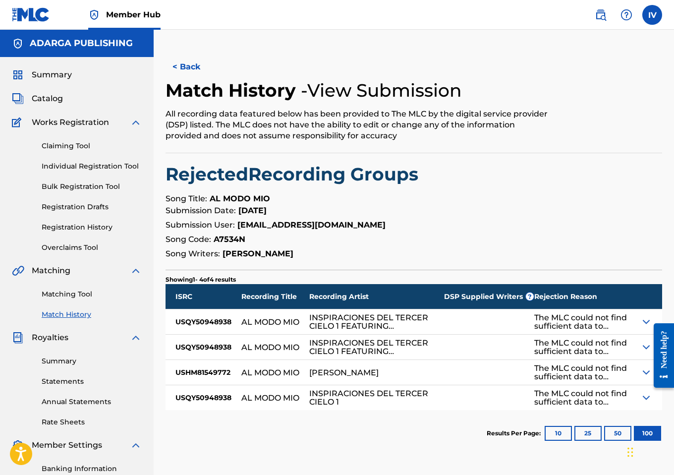
click at [250, 199] on strong "AL MODO MIO" at bounding box center [240, 198] width 60 height 9
click at [219, 243] on strong "A7534N" at bounding box center [230, 238] width 32 height 9
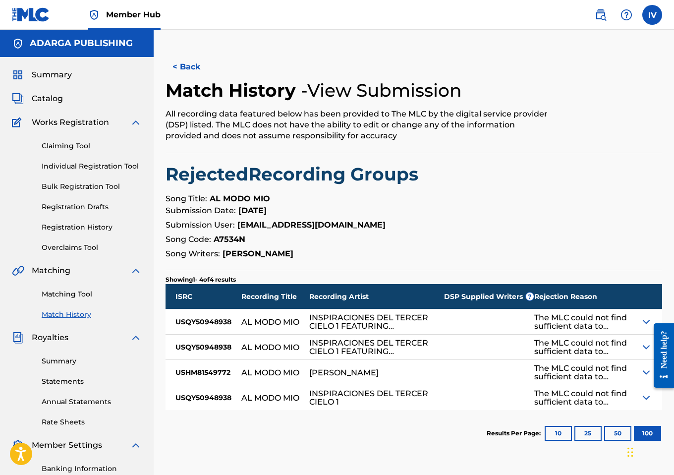
click at [201, 322] on div "USQY50948938" at bounding box center [204, 321] width 76 height 25
click at [195, 371] on div "USHM81549772" at bounding box center [204, 372] width 76 height 25
click at [642, 320] on img at bounding box center [646, 322] width 12 height 12
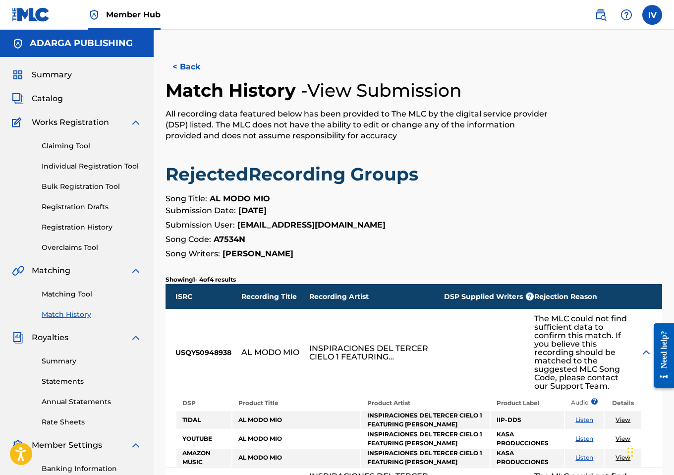
click at [642, 320] on div at bounding box center [651, 352] width 22 height 86
click at [190, 60] on button "< Back" at bounding box center [195, 67] width 59 height 25
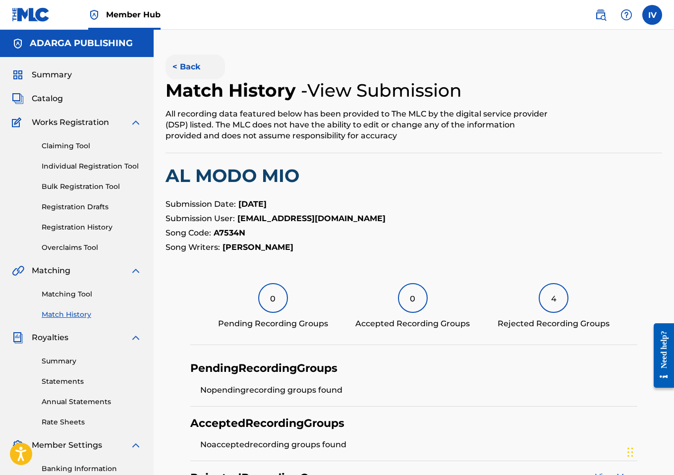
click at [181, 60] on button "< Back" at bounding box center [195, 67] width 59 height 25
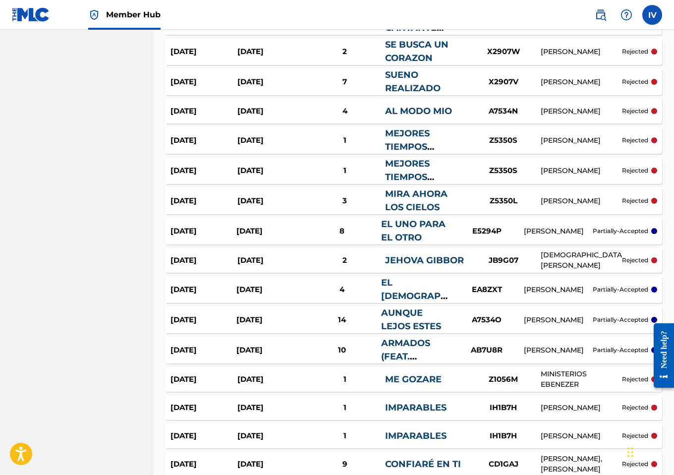
scroll to position [582, 0]
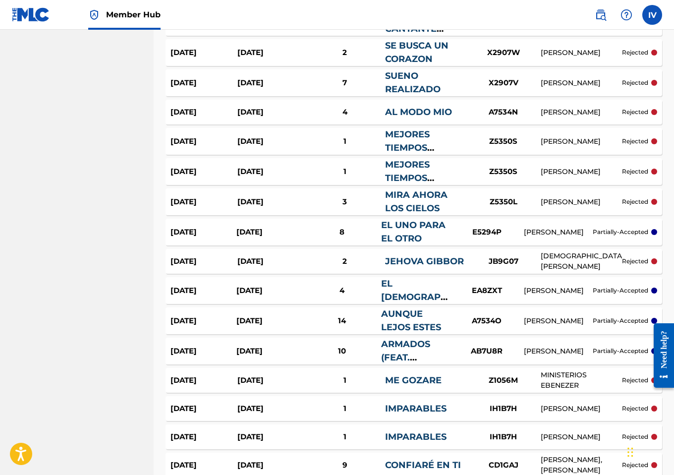
click at [284, 113] on div "Sep 9, 2025" at bounding box center [270, 112] width 67 height 11
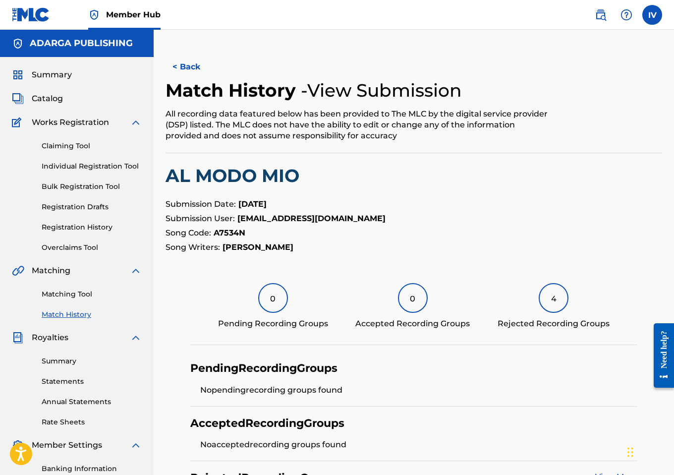
click at [245, 185] on h2 "AL MODO MIO" at bounding box center [414, 176] width 497 height 22
click at [187, 66] on button "< Back" at bounding box center [195, 67] width 59 height 25
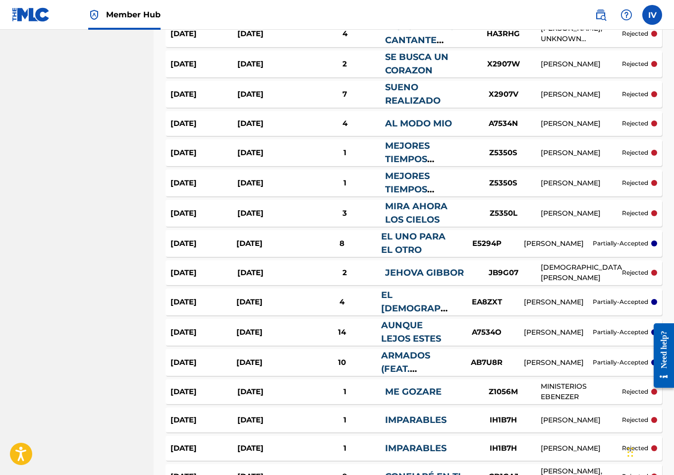
scroll to position [565, 0]
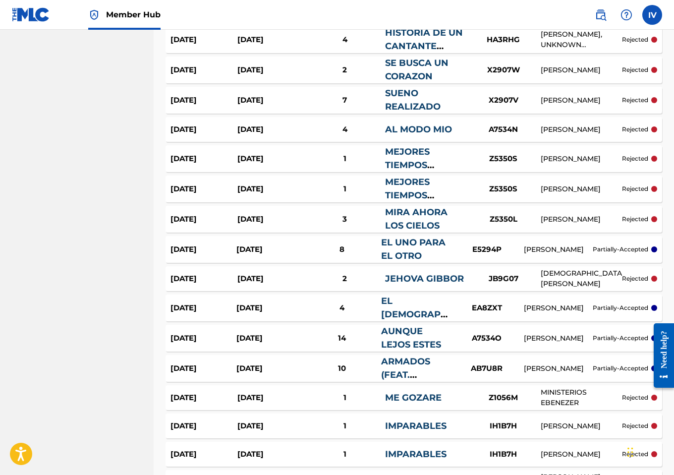
click at [271, 100] on div "Sep 9, 2025" at bounding box center [270, 100] width 67 height 11
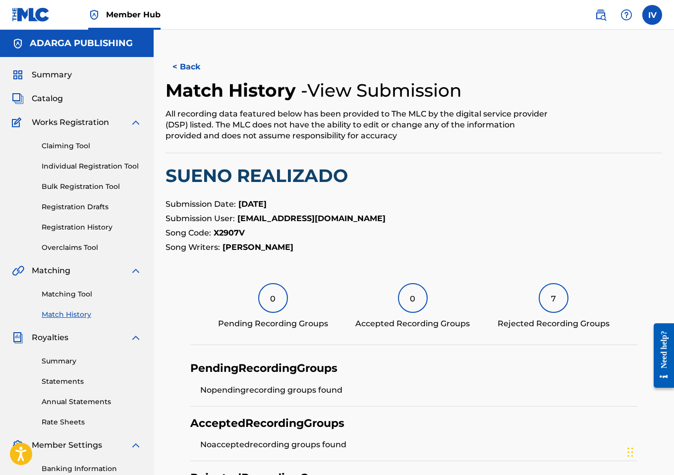
click at [267, 167] on h2 "SUENO REALIZADO" at bounding box center [414, 176] width 497 height 22
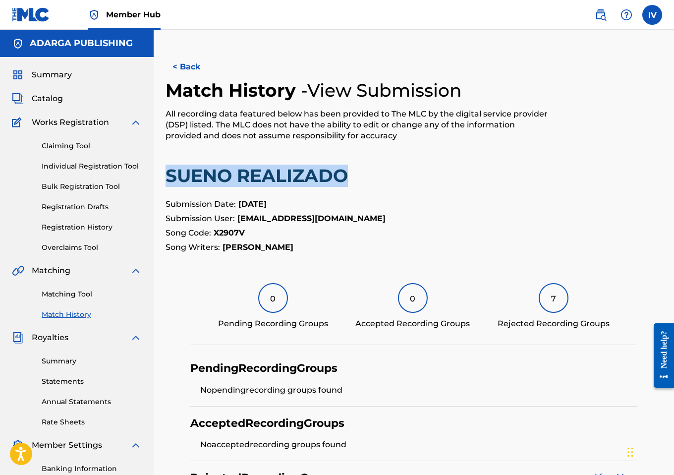
click at [267, 167] on h2 "SUENO REALIZADO" at bounding box center [414, 176] width 497 height 22
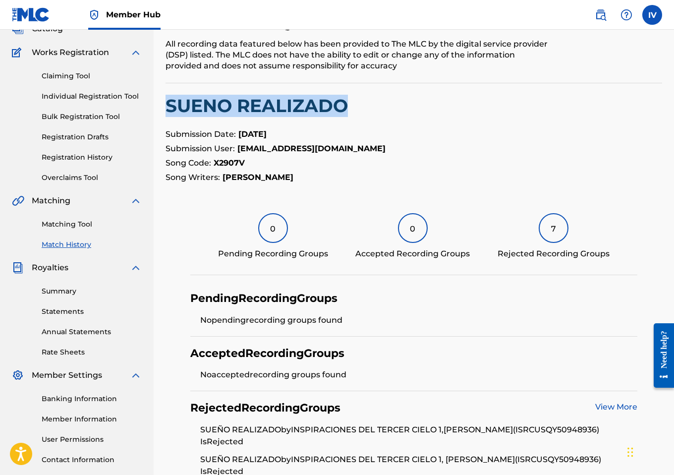
scroll to position [62, 0]
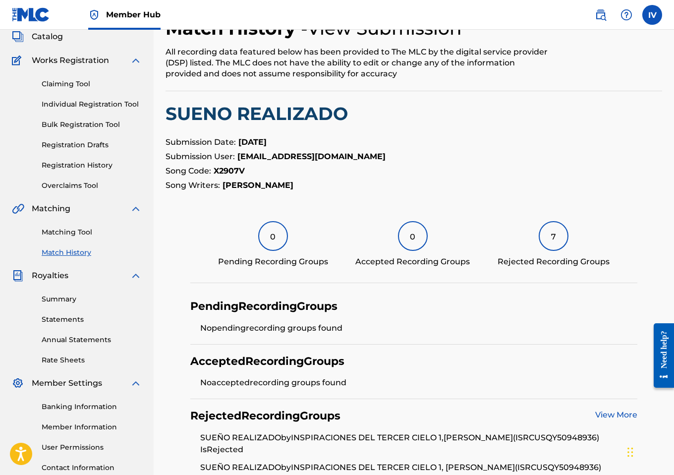
click at [236, 172] on strong "X2907V" at bounding box center [229, 170] width 31 height 9
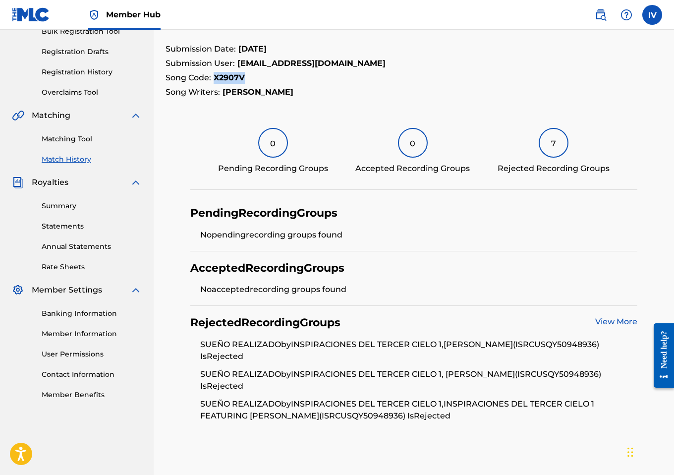
scroll to position [171, 0]
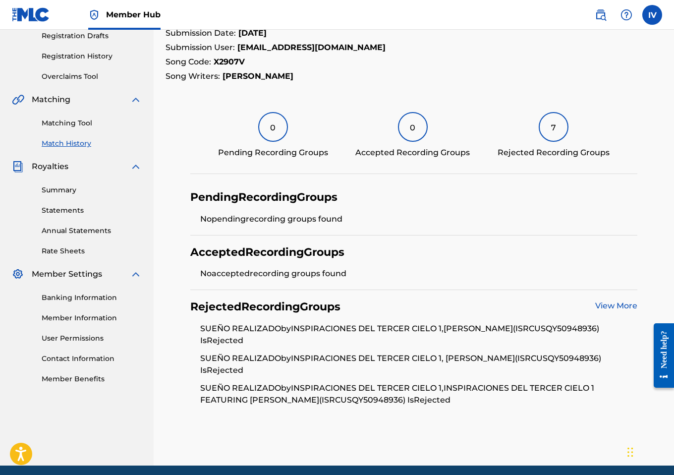
click at [581, 329] on li "SUEÑO REALIZADO by INSPIRACIONES DEL TERCER CIELO 1,JHOAN CATORAL (ISRC USQY509…" at bounding box center [418, 338] width 437 height 30
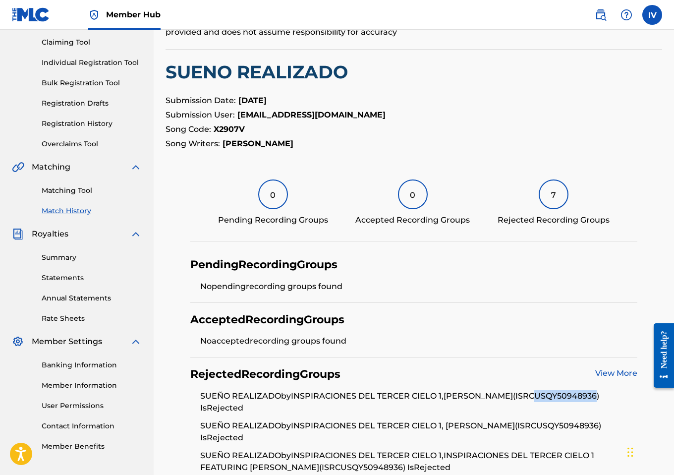
scroll to position [93, 0]
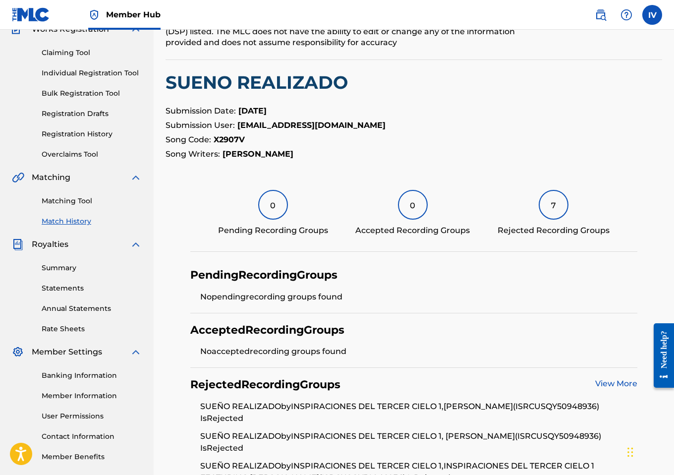
click at [228, 136] on strong "X2907V" at bounding box center [229, 139] width 31 height 9
click at [607, 383] on link "View More" at bounding box center [616, 383] width 42 height 9
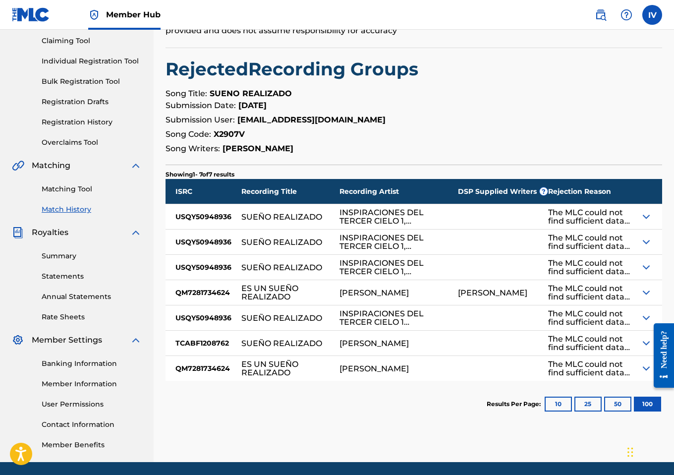
scroll to position [116, 0]
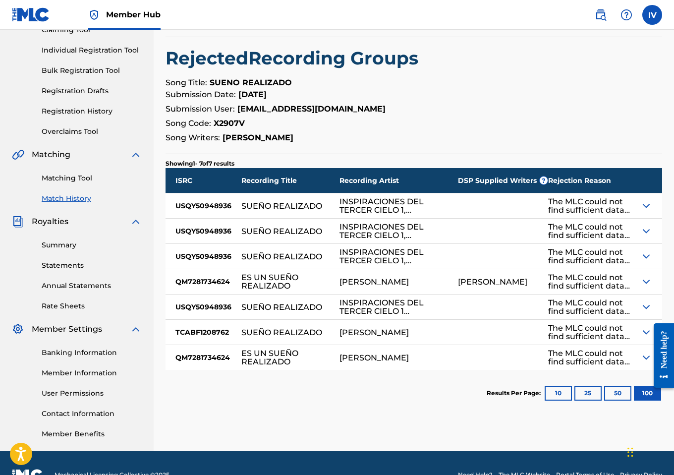
click at [505, 291] on div "JHOAN CANTORAL" at bounding box center [503, 281] width 90 height 25
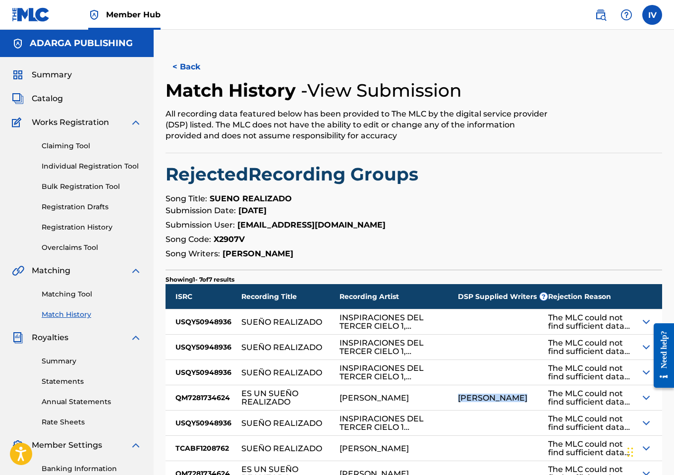
scroll to position [140, 0]
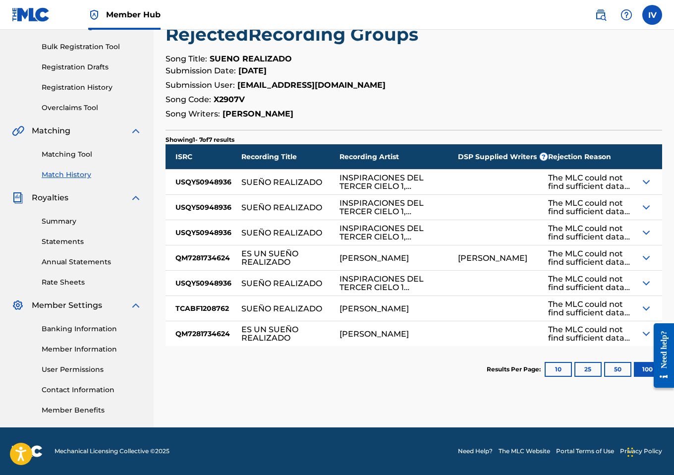
click at [271, 259] on div "ES UN SUEÑO REALIZADO" at bounding box center [285, 257] width 88 height 17
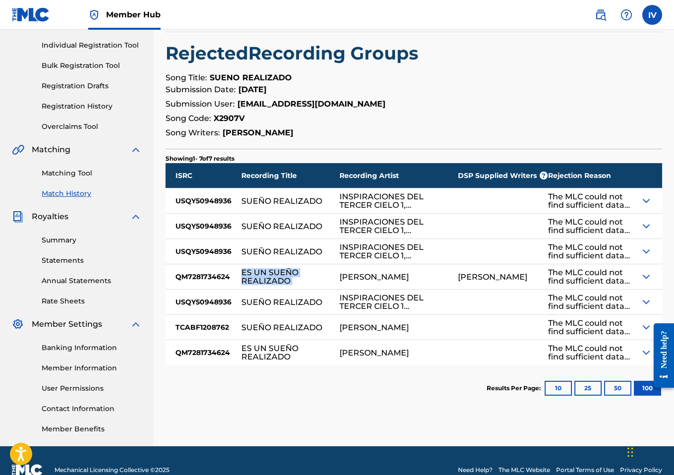
scroll to position [118, 0]
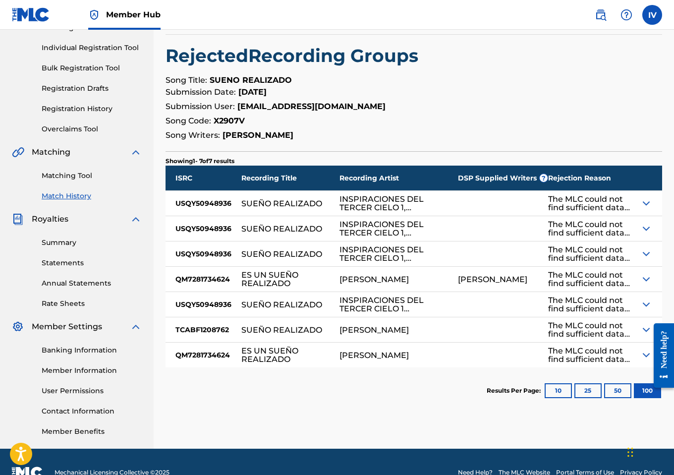
click at [228, 116] on strong "X2907V" at bounding box center [229, 120] width 31 height 9
drag, startPoint x: 252, startPoint y: 355, endPoint x: 295, endPoint y: 359, distance: 43.3
click at [295, 359] on div "ES UN SUEÑO REALIZADO" at bounding box center [285, 355] width 88 height 17
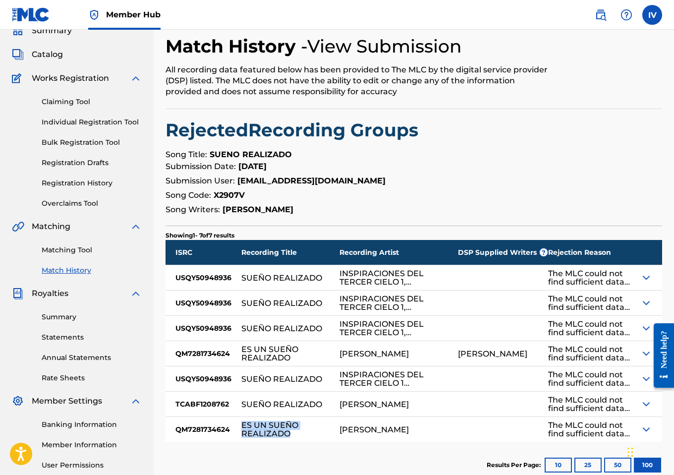
scroll to position [0, 0]
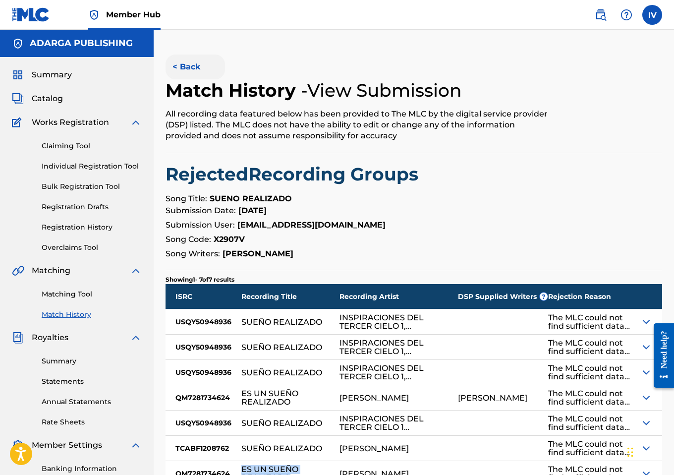
click at [174, 60] on button "< Back" at bounding box center [195, 67] width 59 height 25
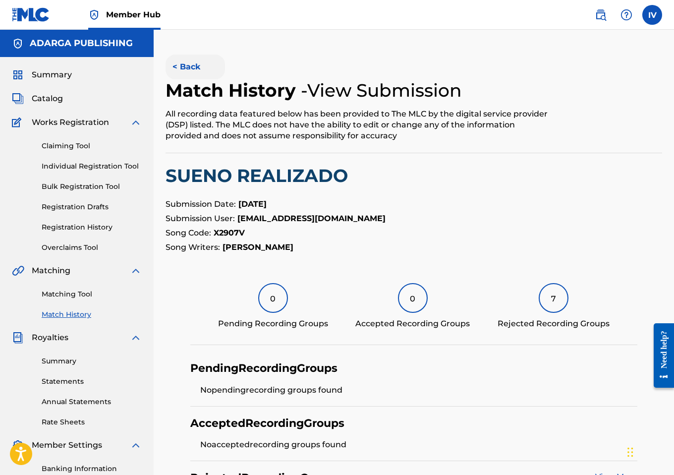
click at [184, 57] on button "< Back" at bounding box center [195, 67] width 59 height 25
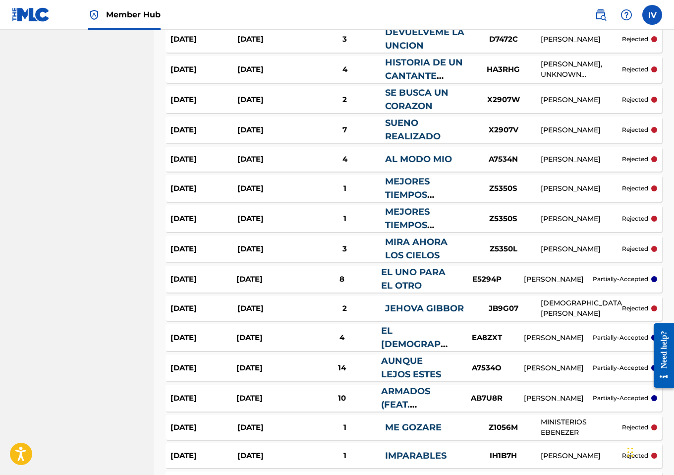
scroll to position [514, 0]
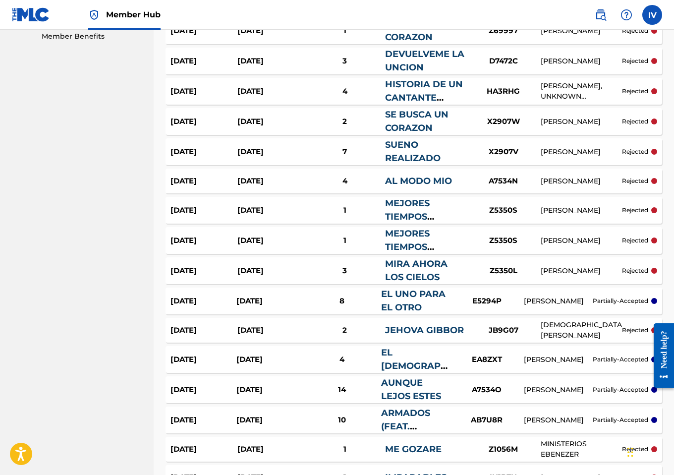
click at [297, 121] on div "Sep 9, 2025" at bounding box center [270, 121] width 67 height 11
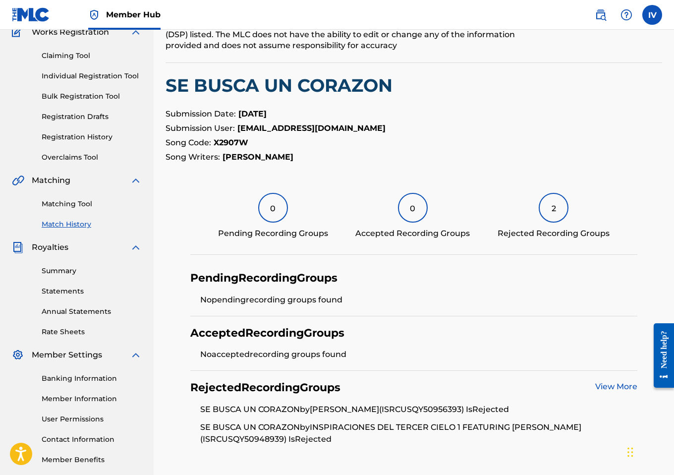
scroll to position [167, 0]
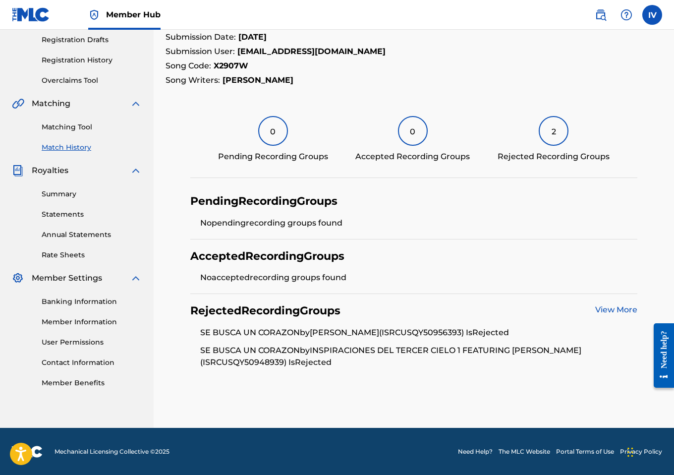
click at [441, 329] on li "SE BUSCA UN CORAZON by PAHOLA MARINO (ISRC USQY50956393 ) Is Rejected" at bounding box center [418, 336] width 437 height 18
click at [240, 365] on li "SE BUSCA UN CORAZON by INSPIRACIONES DEL TERCER CIELO 1 FEATURING PAHOLA MARINO…" at bounding box center [418, 357] width 437 height 24
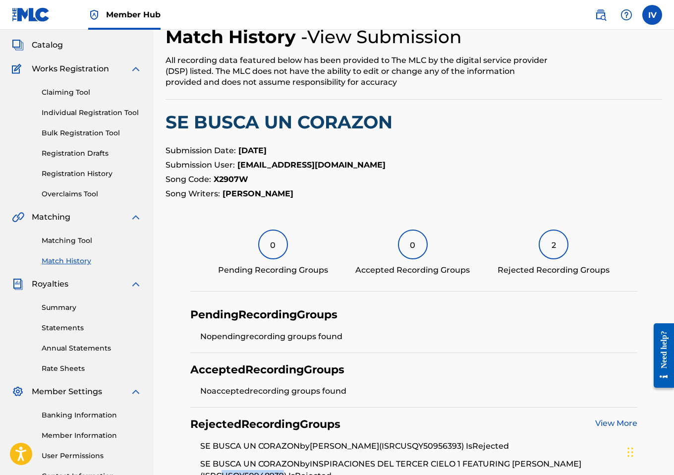
scroll to position [30, 0]
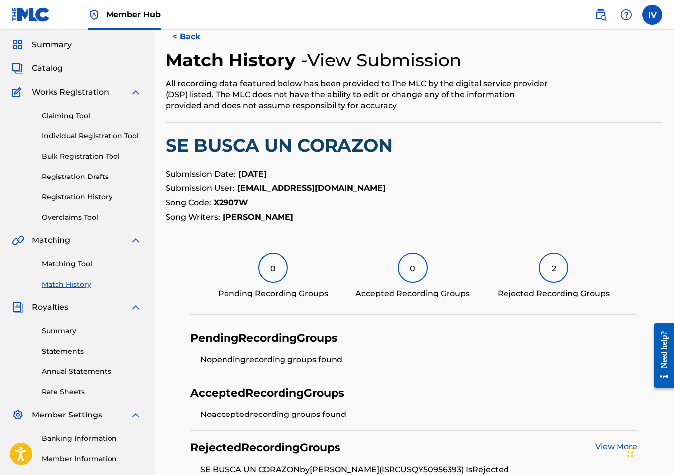
click at [222, 206] on strong "X2907W" at bounding box center [231, 202] width 35 height 9
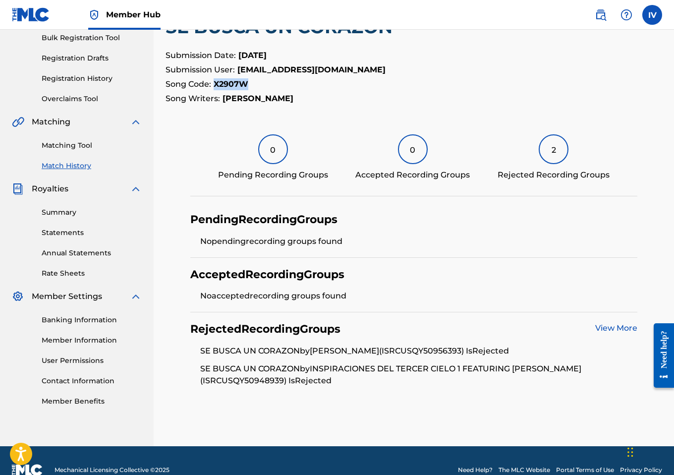
scroll to position [167, 0]
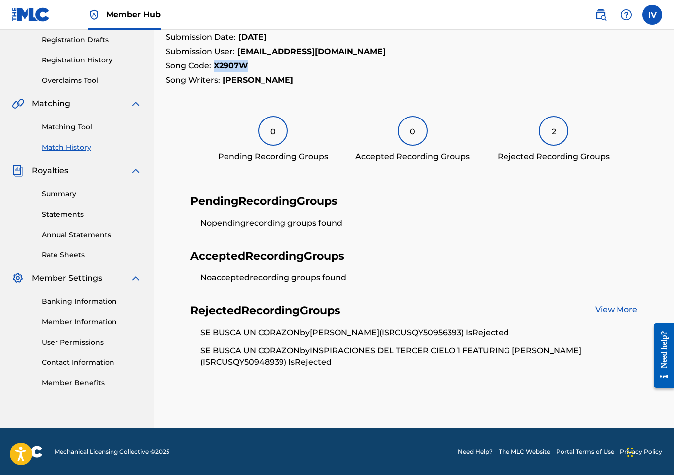
click at [610, 309] on link "View More" at bounding box center [616, 309] width 42 height 9
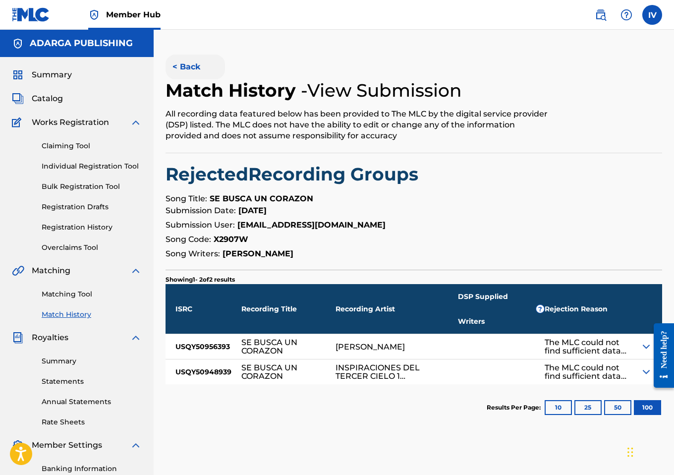
click at [180, 63] on button "< Back" at bounding box center [195, 67] width 59 height 25
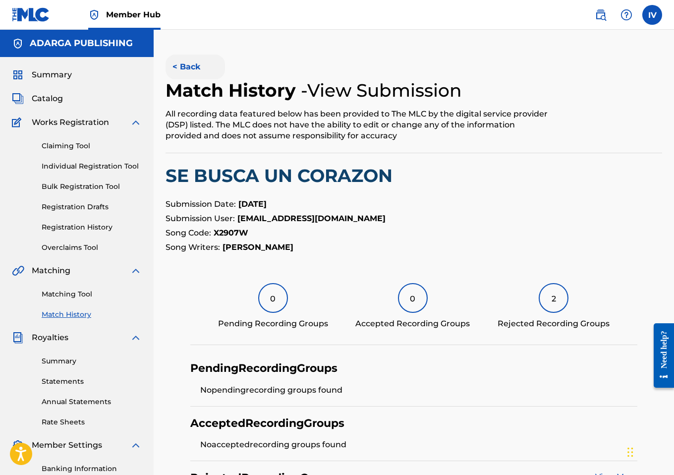
click at [180, 64] on button "< Back" at bounding box center [195, 67] width 59 height 25
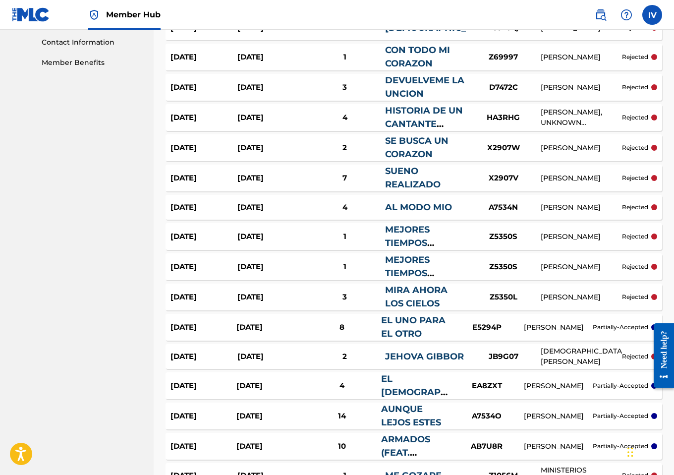
scroll to position [478, 0]
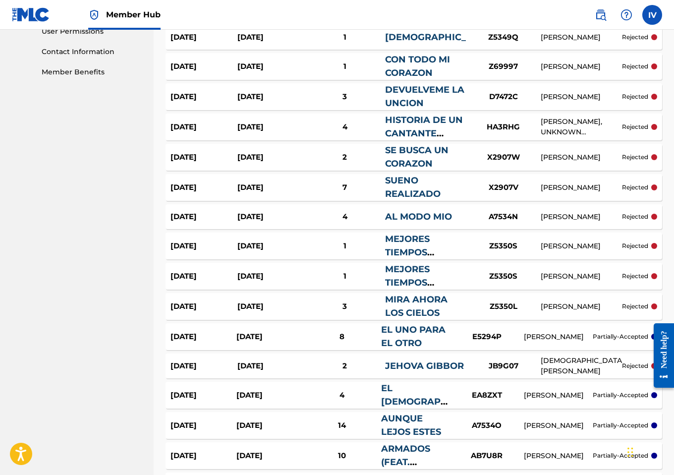
click at [247, 128] on div "Sep 9, 2025" at bounding box center [270, 126] width 67 height 11
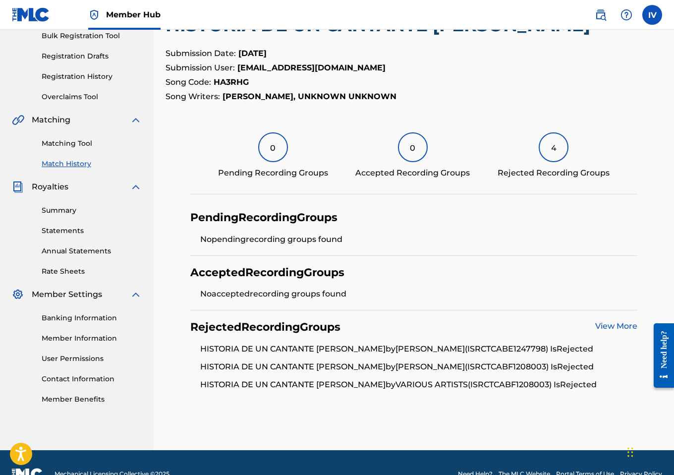
scroll to position [139, 0]
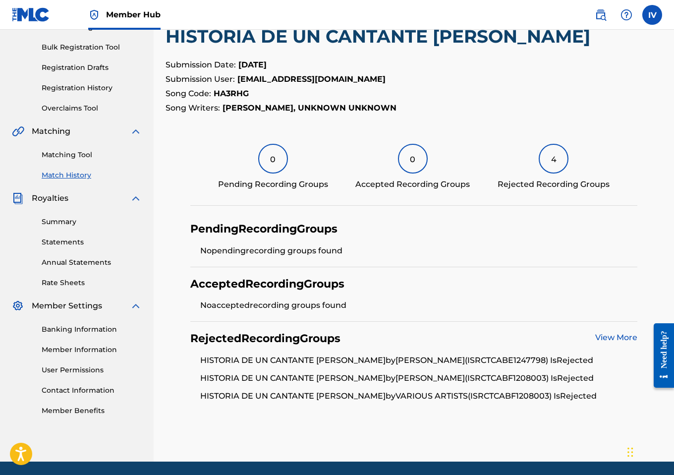
click at [264, 43] on h2 "HISTORIA DE UN CANTANTE VACIO" at bounding box center [414, 36] width 497 height 22
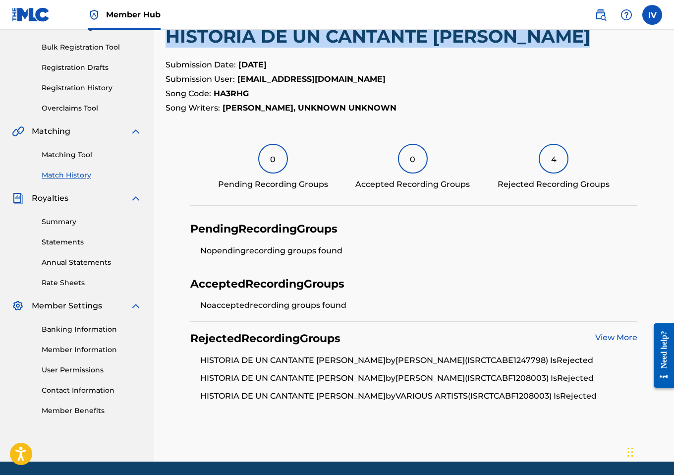
click at [264, 43] on h2 "HISTORIA DE UN CANTANTE VACIO" at bounding box center [414, 36] width 497 height 22
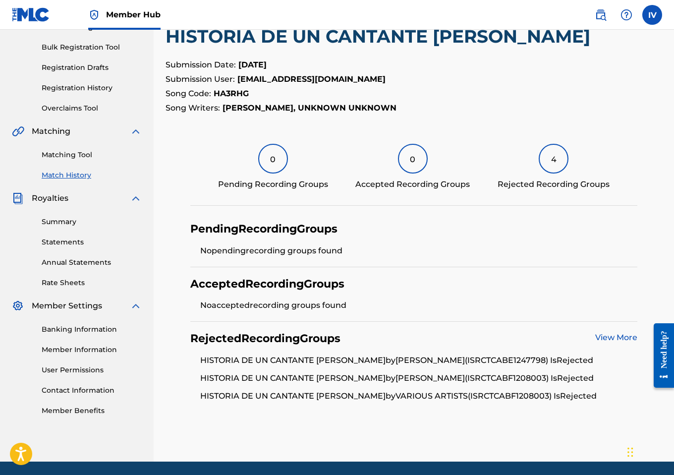
click at [235, 91] on strong "HA3RHG" at bounding box center [231, 93] width 35 height 9
click at [473, 363] on li "HISTORIA DE UN CANTANTE VACIO by ISABELLE VALDEZ (ISRC TCABE1247798 ) Is Reject…" at bounding box center [418, 363] width 437 height 18
click at [455, 379] on li "HISTORIA DE UN CANTANTE VACIO by ISABELLE (ISRC TCABF1208003 ) Is Rejected" at bounding box center [418, 381] width 437 height 18
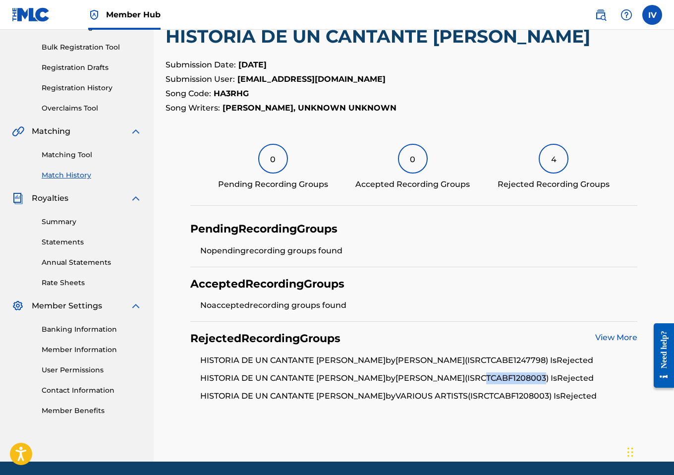
click at [455, 379] on li "HISTORIA DE UN CANTANTE VACIO by ISABELLE (ISRC TCABF1208003 ) Is Rejected" at bounding box center [418, 381] width 437 height 18
click at [228, 92] on strong "HA3RHG" at bounding box center [231, 93] width 35 height 9
click at [607, 333] on link "View More" at bounding box center [616, 337] width 42 height 9
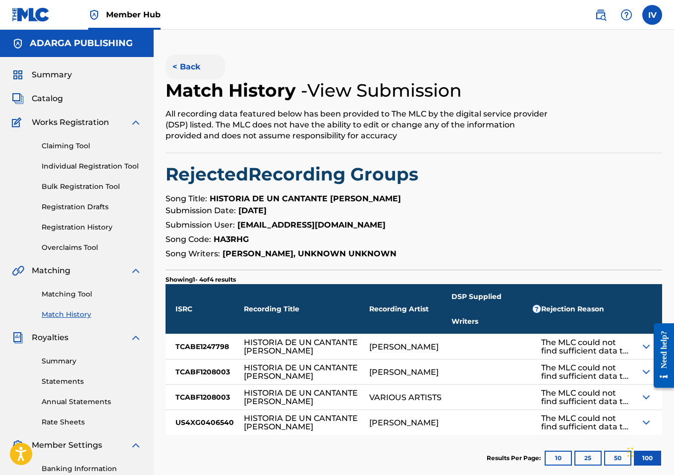
click at [182, 67] on button "< Back" at bounding box center [195, 67] width 59 height 25
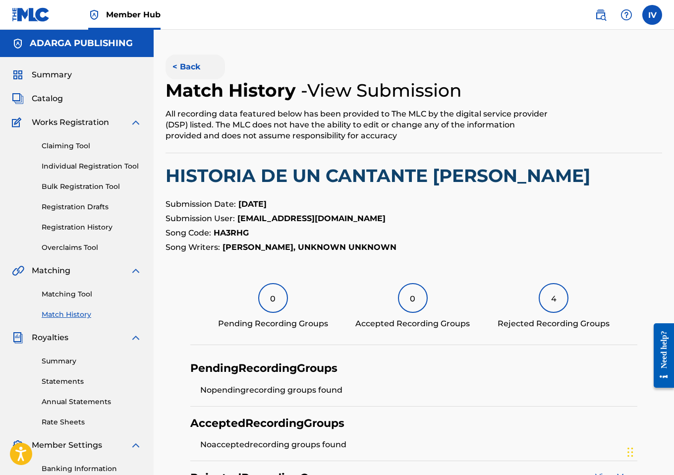
click at [186, 73] on button "< Back" at bounding box center [195, 67] width 59 height 25
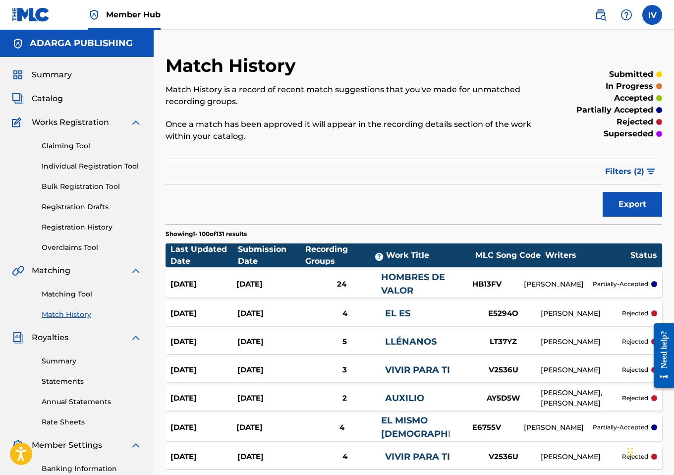
scroll to position [475, 0]
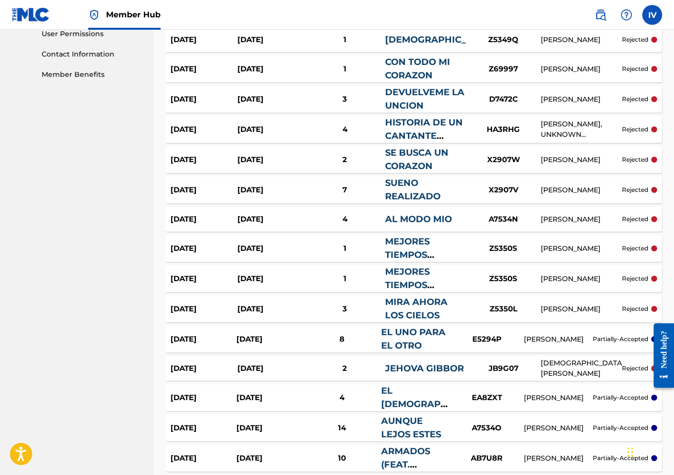
click at [296, 101] on div "Sep 9, 2025" at bounding box center [270, 99] width 67 height 11
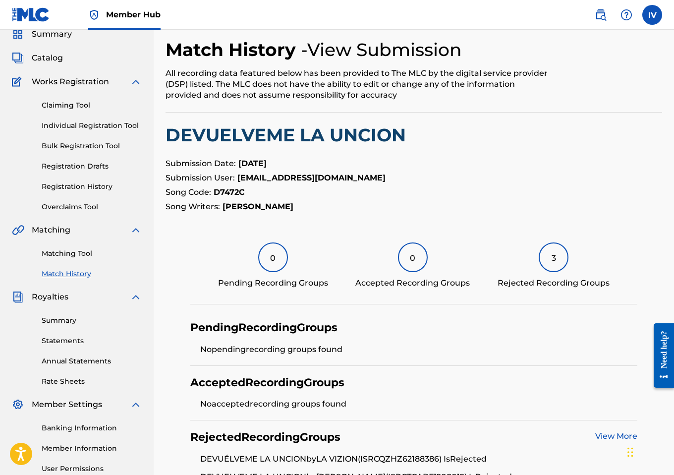
scroll to position [7, 0]
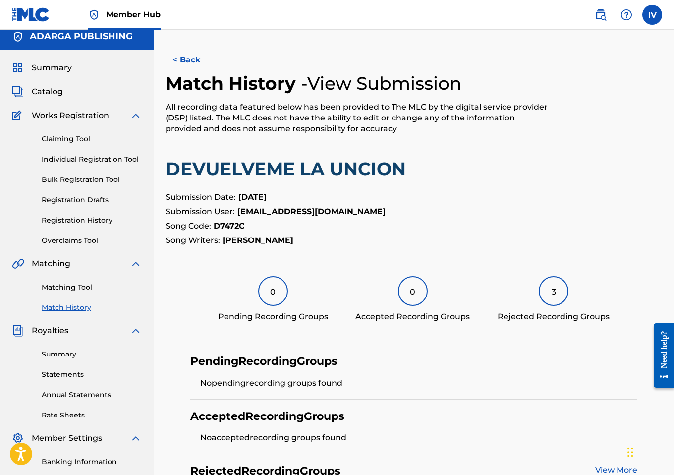
click at [247, 172] on h2 "DEVUELVEME LA UNCION" at bounding box center [414, 169] width 497 height 22
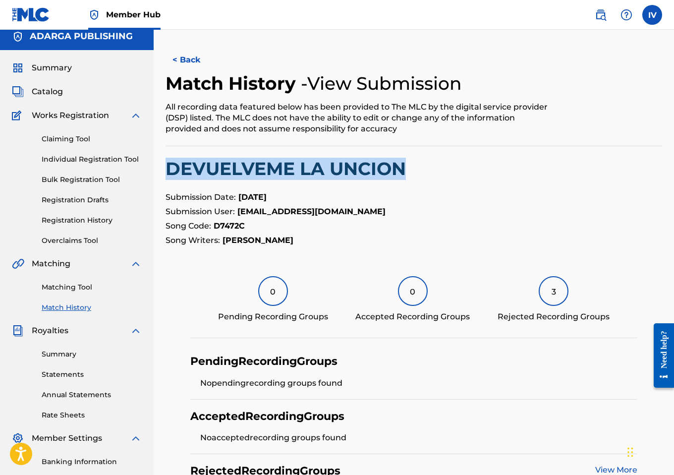
click at [247, 172] on h2 "DEVUELVEME LA UNCION" at bounding box center [414, 169] width 497 height 22
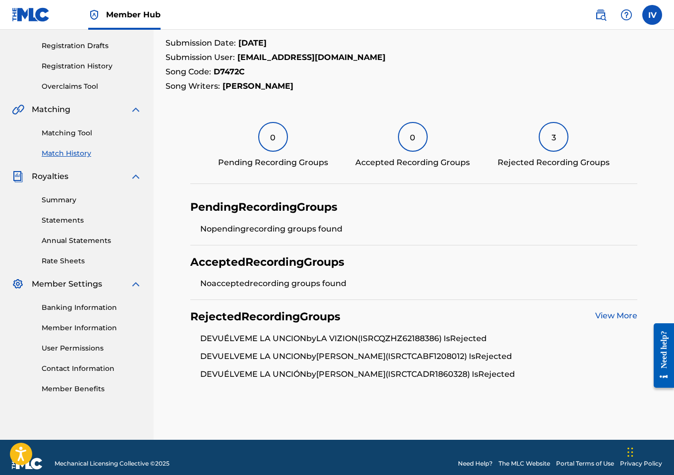
scroll to position [173, 0]
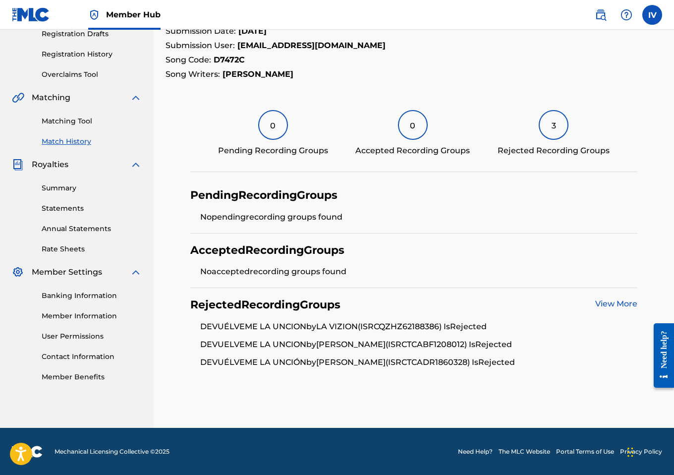
click at [229, 61] on strong "D7472C" at bounding box center [229, 59] width 31 height 9
click at [424, 326] on li "DEVUÉLVEME LA UNCION by LA VIZION (ISRC QZHZ62188386 ) Is Rejected" at bounding box center [418, 330] width 437 height 18
click at [470, 348] on li "DEVUELVEME LA UNCION by JENNIFER LLUBERES (ISRC TCABF1208012 ) Is Rejected" at bounding box center [418, 348] width 437 height 18
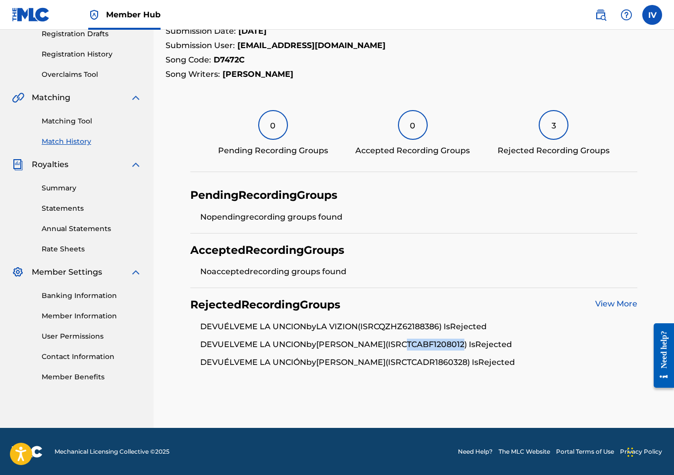
click at [470, 348] on li "DEVUELVEME LA UNCION by JENNIFER LLUBERES (ISRC TCABF1208012 ) Is Rejected" at bounding box center [418, 348] width 437 height 18
click at [472, 362] on li "DEVUÉLVEME LA UNCIÓN by JENNIFER LLUBERES (ISRC TCADR1860328 ) Is Rejected" at bounding box center [418, 362] width 437 height 12
click at [603, 296] on div "Rejected Recording Groups View More DEVUÉLVEME LA UNCION by LA VIZION (ISRC QZH…" at bounding box center [413, 333] width 447 height 90
click at [603, 299] on link "View More" at bounding box center [616, 303] width 42 height 9
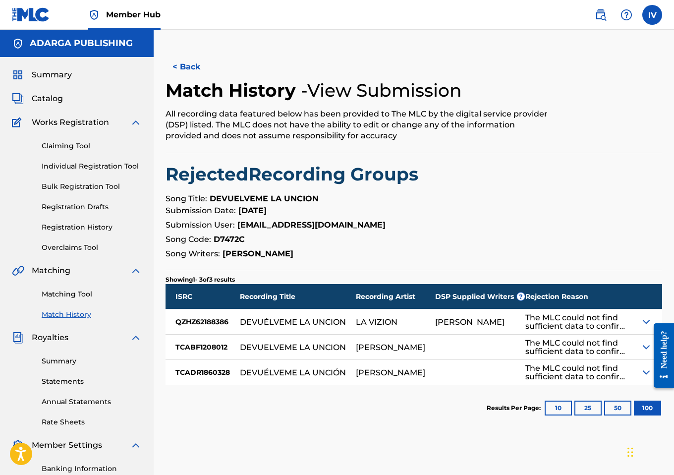
click at [397, 351] on div "JENNIFER LLUBERES" at bounding box center [390, 347] width 69 height 8
click at [174, 61] on button "< Back" at bounding box center [195, 67] width 59 height 25
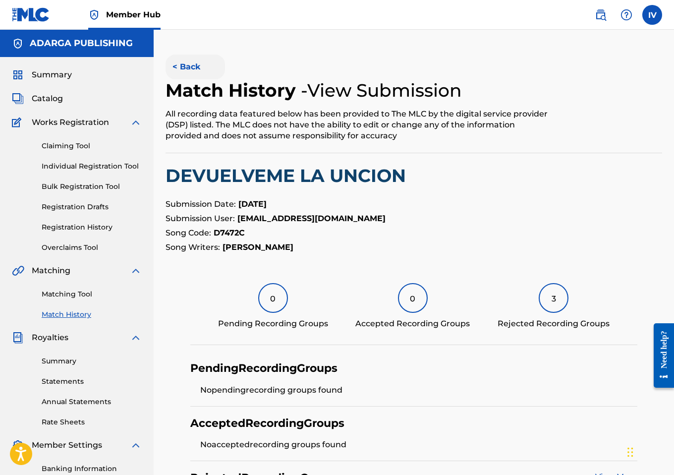
click at [195, 78] on button "< Back" at bounding box center [195, 67] width 59 height 25
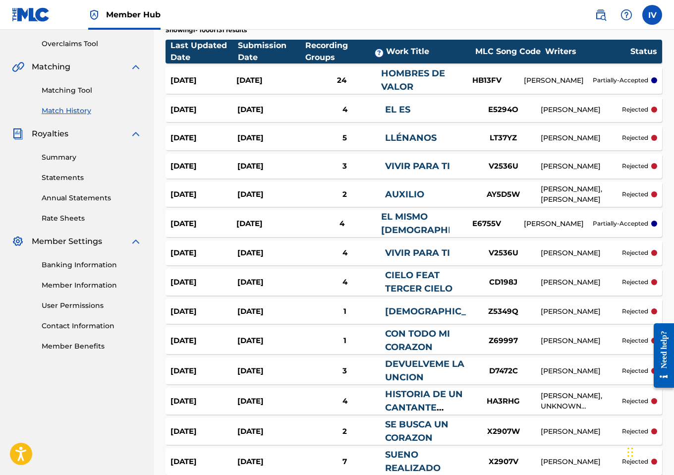
scroll to position [201, 0]
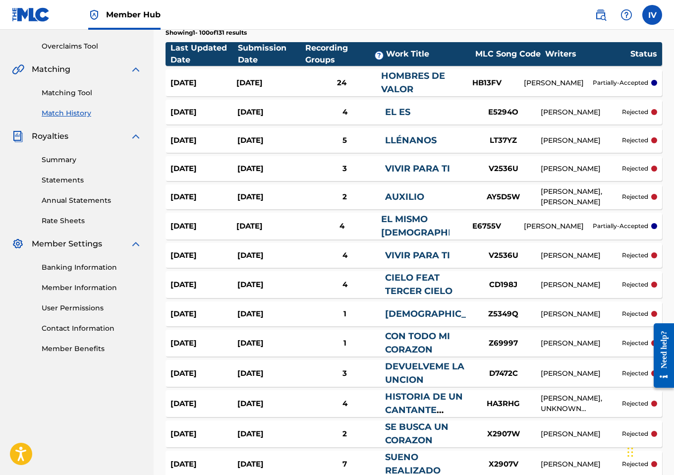
click at [253, 346] on div "Sep 9, 2025" at bounding box center [270, 343] width 67 height 11
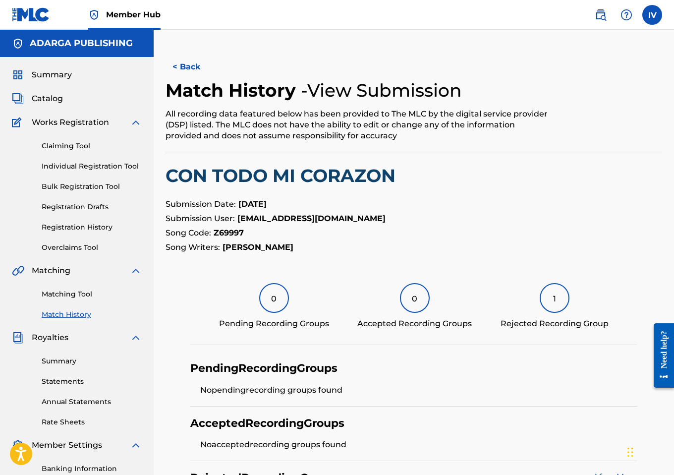
click at [273, 171] on h2 "CON TODO MI CORAZON" at bounding box center [414, 176] width 497 height 22
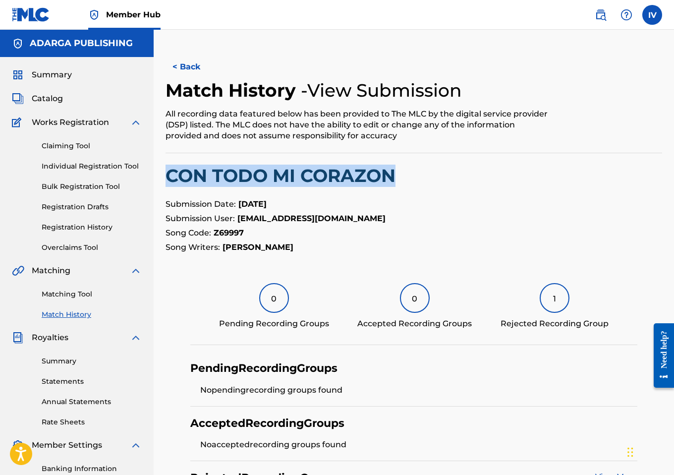
click at [273, 171] on h2 "CON TODO MI CORAZON" at bounding box center [414, 176] width 497 height 22
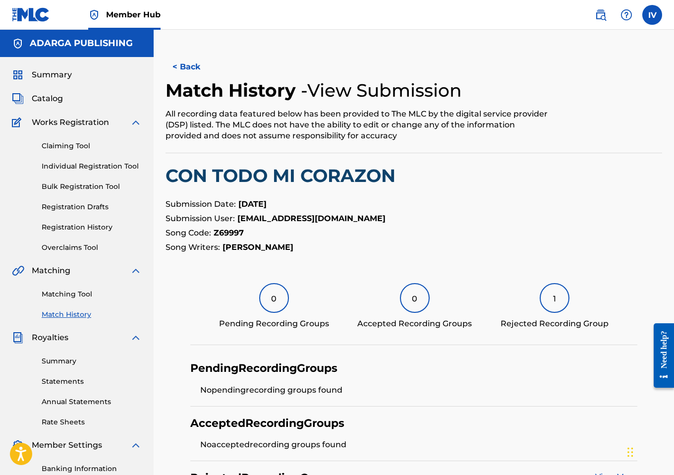
click at [231, 231] on strong "Z69997" at bounding box center [229, 232] width 30 height 9
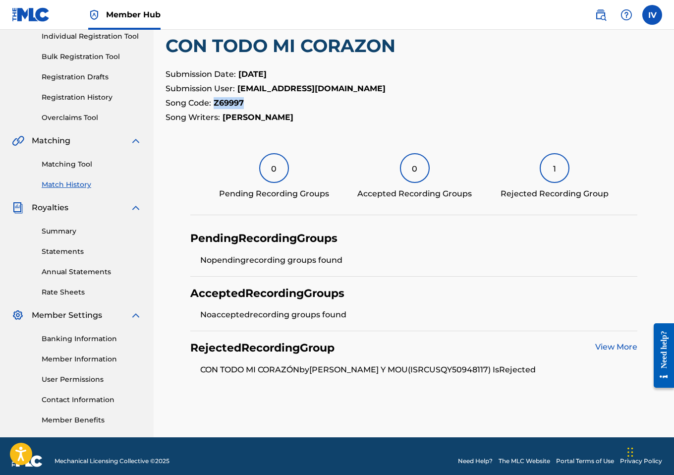
scroll to position [140, 0]
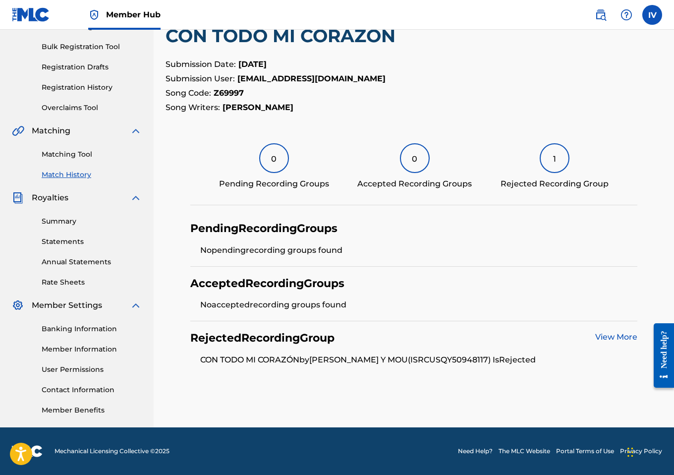
click at [427, 361] on li "CON TODO MI CORAZÓN by CHILY Y MOU (ISRC USQY50948117 ) Is Rejected" at bounding box center [418, 360] width 437 height 12
click at [611, 340] on link "View More" at bounding box center [616, 336] width 42 height 9
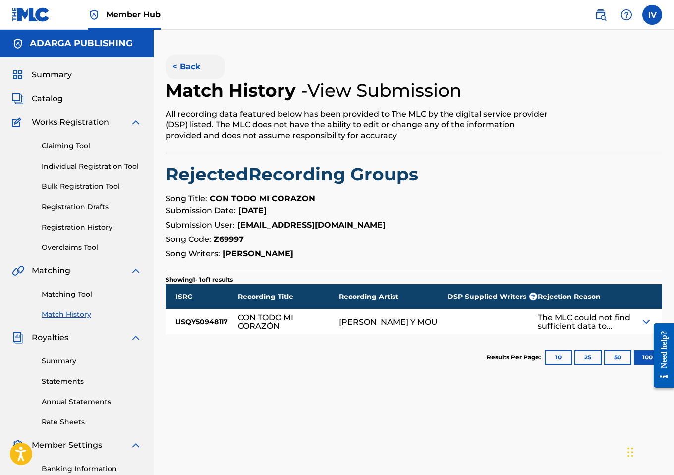
click at [184, 65] on button "< Back" at bounding box center [195, 67] width 59 height 25
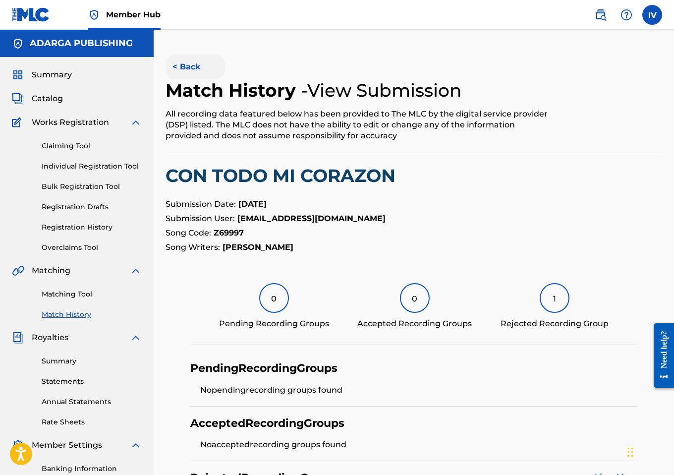
click at [174, 64] on button "< Back" at bounding box center [195, 67] width 59 height 25
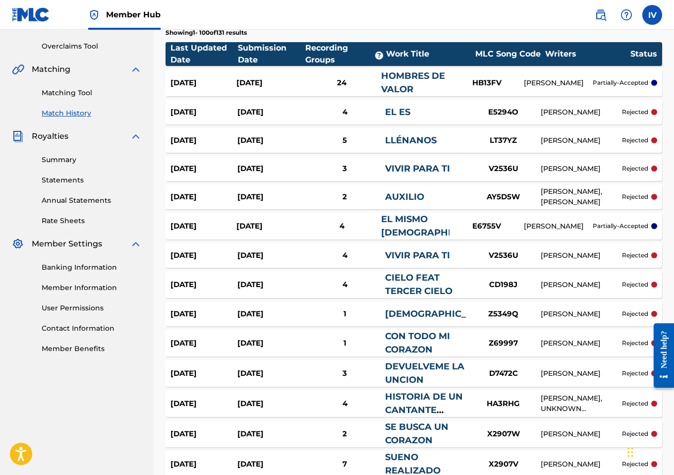
click at [282, 310] on div "Sep 9, 2025" at bounding box center [270, 313] width 67 height 11
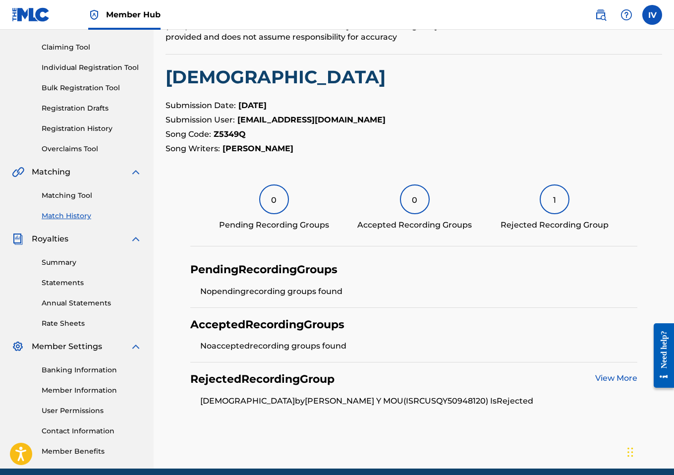
scroll to position [108, 0]
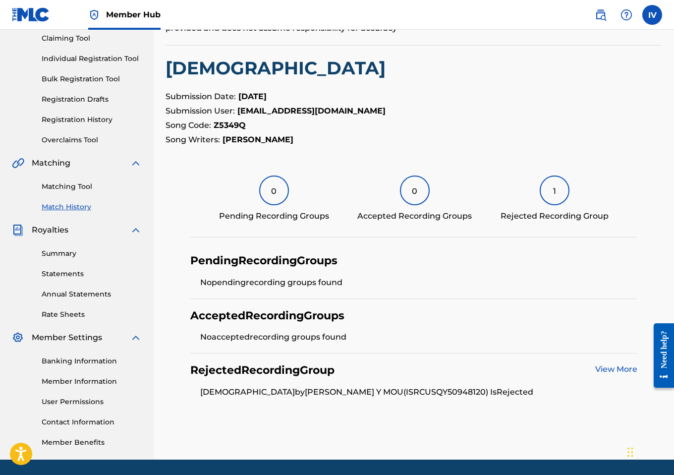
click at [615, 375] on div "View More" at bounding box center [616, 370] width 42 height 14
click at [612, 372] on link "View More" at bounding box center [616, 368] width 42 height 9
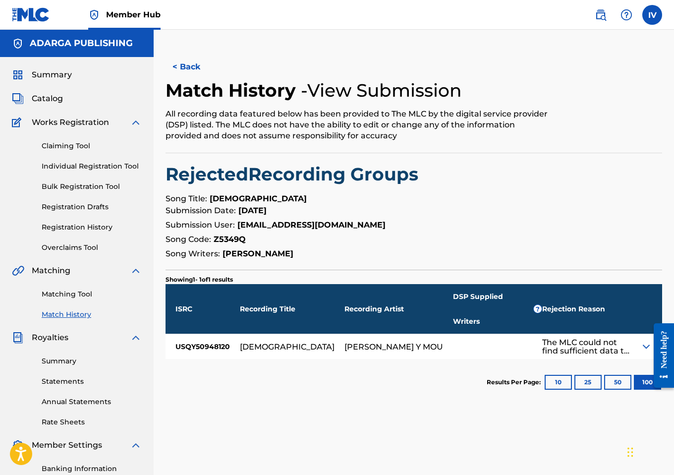
click at [242, 199] on strong "SANTO SANTO SANTO" at bounding box center [258, 198] width 97 height 9
drag, startPoint x: 211, startPoint y: 198, endPoint x: 305, endPoint y: 198, distance: 94.2
click at [305, 198] on p "Song Title: SANTO SANTO SANTO" at bounding box center [414, 199] width 497 height 12
click at [240, 201] on strong "SANTO SANTO SANTO" at bounding box center [258, 198] width 97 height 9
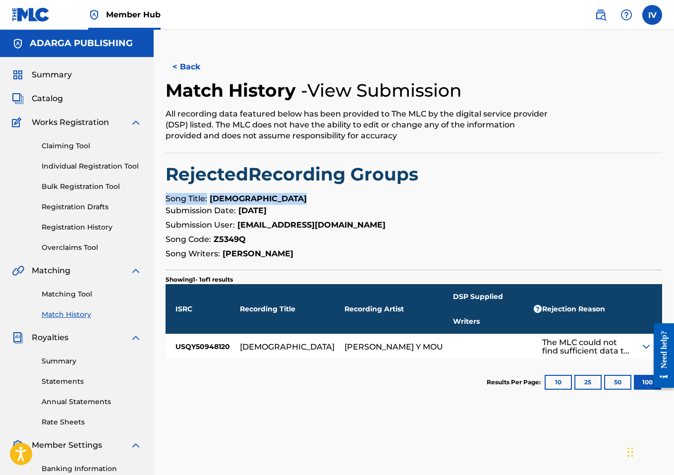
click at [240, 201] on strong "SANTO SANTO SANTO" at bounding box center [258, 198] width 97 height 9
click at [220, 201] on strong "SANTO SANTO SANTO" at bounding box center [258, 198] width 97 height 9
drag, startPoint x: 223, startPoint y: 200, endPoint x: 320, endPoint y: 200, distance: 97.7
click at [320, 200] on p "Song Title: SANTO SANTO SANTO" at bounding box center [414, 199] width 497 height 12
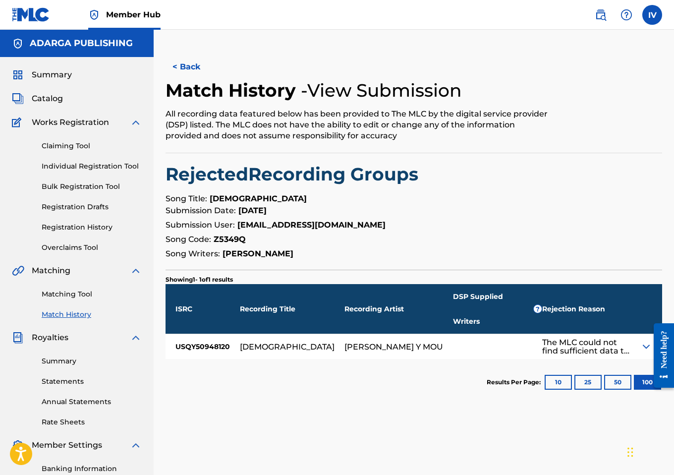
click at [228, 238] on strong "Z5349Q" at bounding box center [230, 238] width 32 height 9
click at [213, 334] on div "USQY50948120" at bounding box center [203, 346] width 74 height 25
click at [176, 58] on button "< Back" at bounding box center [195, 67] width 59 height 25
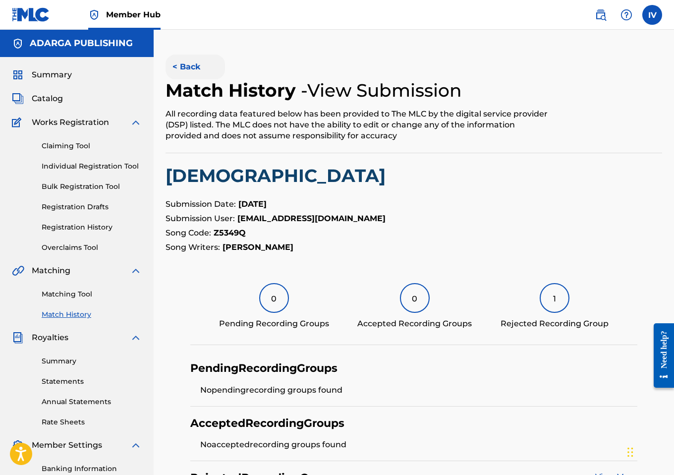
click at [186, 71] on button "< Back" at bounding box center [195, 67] width 59 height 25
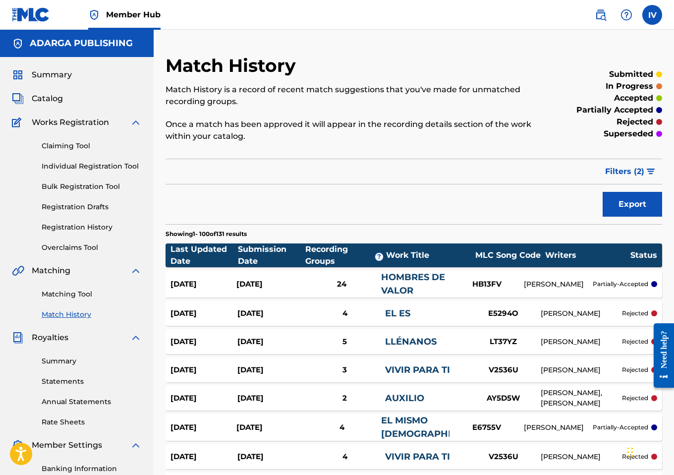
scroll to position [201, 0]
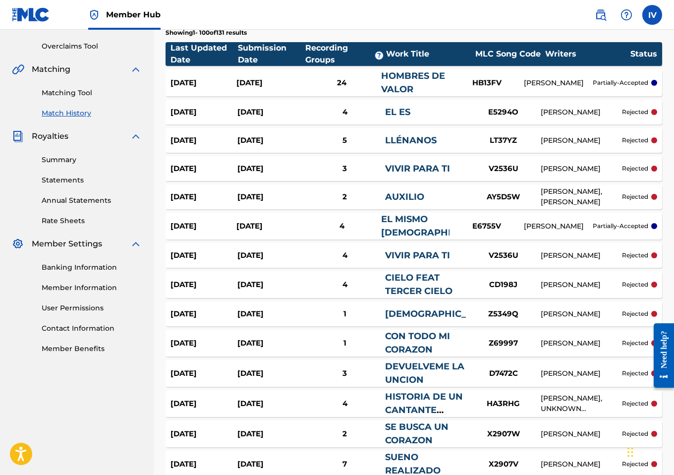
click at [286, 288] on div "Sep 9, 2025" at bounding box center [270, 284] width 67 height 11
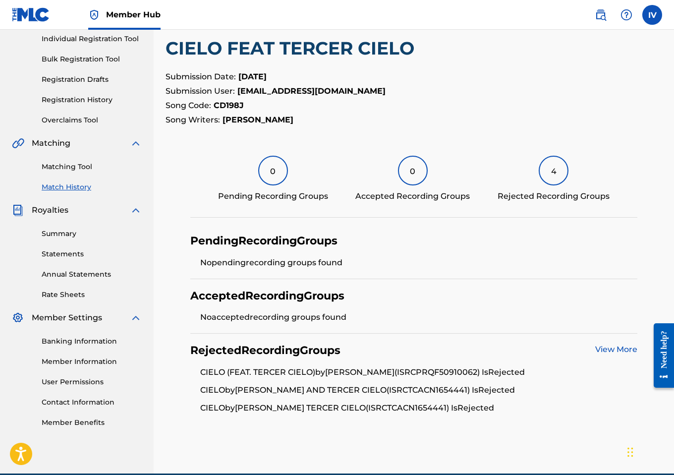
scroll to position [109, 0]
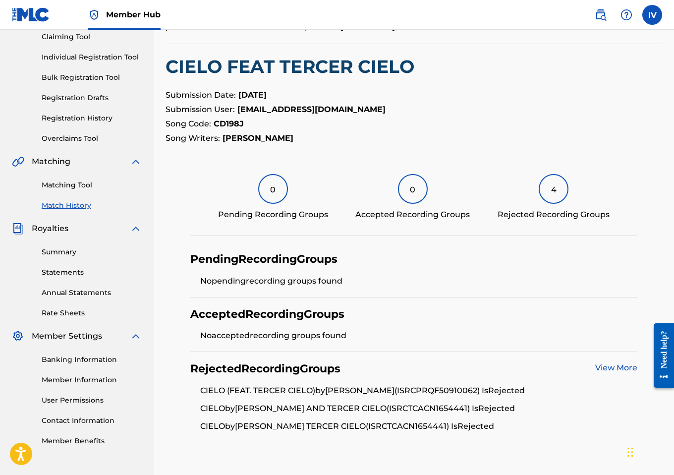
click at [232, 127] on strong "CD198J" at bounding box center [229, 123] width 30 height 9
drag, startPoint x: 200, startPoint y: 390, endPoint x: 225, endPoint y: 389, distance: 24.3
click at [225, 389] on li "CIELO (FEAT. TERCER CIELO) by MANNY MONTES (ISRC PRQF50910062 ) Is Rejected" at bounding box center [418, 394] width 437 height 18
click at [219, 65] on h2 "CIELO FEAT TERCER CIELO" at bounding box center [414, 67] width 497 height 22
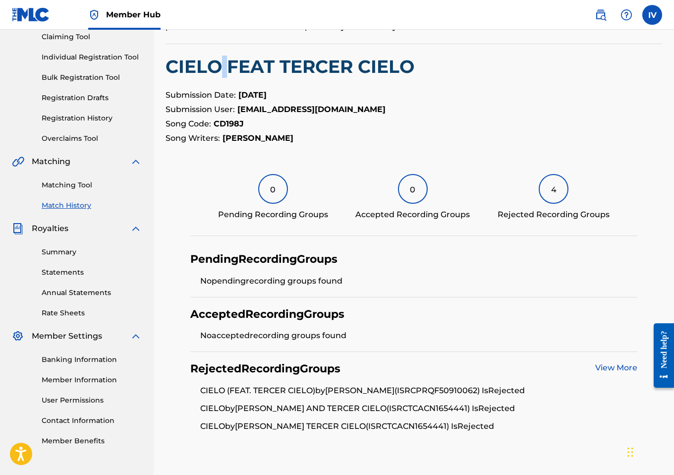
click at [219, 65] on h2 "CIELO FEAT TERCER CIELO" at bounding box center [414, 67] width 497 height 22
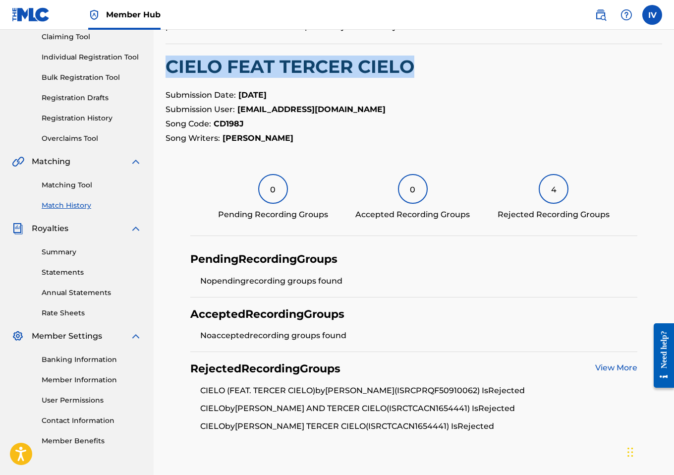
click at [219, 65] on h2 "CIELO FEAT TERCER CIELO" at bounding box center [414, 67] width 497 height 22
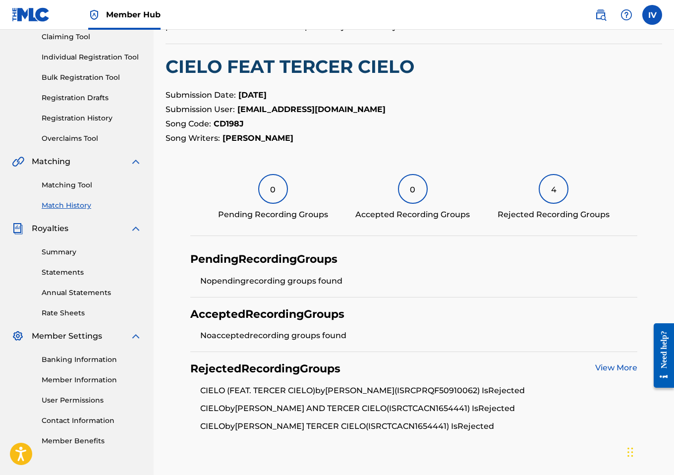
click at [438, 391] on li "CIELO (FEAT. TERCER CIELO) by MANNY MONTES (ISRC PRQF50910062 ) Is Rejected" at bounding box center [418, 394] width 437 height 18
click at [447, 406] on li "CIELO by MANNY MONTES AND TERCER CIELO (ISRC TCACN1654441 ) Is Rejected" at bounding box center [418, 412] width 437 height 18
click at [226, 123] on strong "CD198J" at bounding box center [229, 123] width 30 height 9
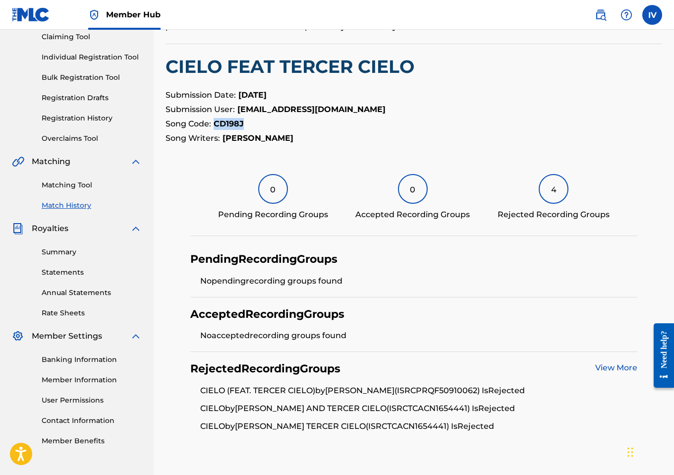
click at [226, 123] on strong "CD198J" at bounding box center [229, 123] width 30 height 9
click at [610, 367] on link "View More" at bounding box center [616, 367] width 42 height 9
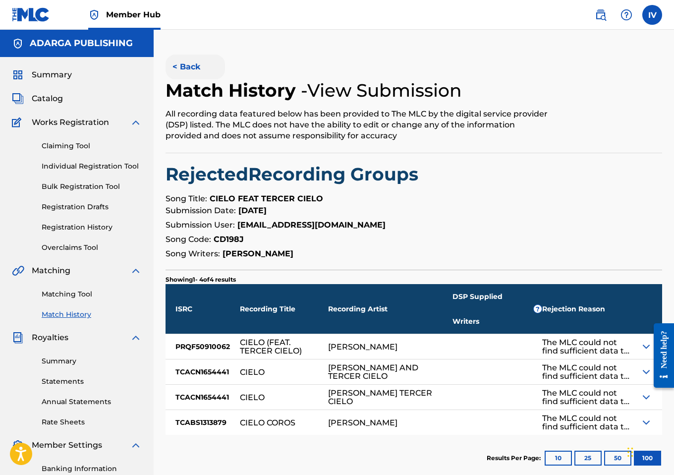
click at [184, 64] on button "< Back" at bounding box center [195, 67] width 59 height 25
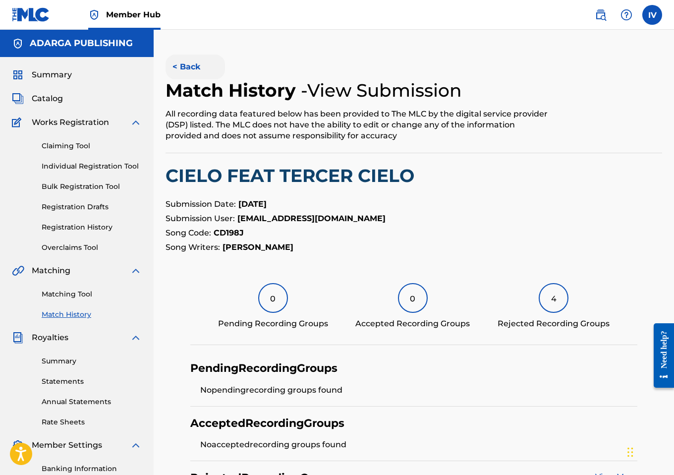
click at [182, 61] on button "< Back" at bounding box center [195, 67] width 59 height 25
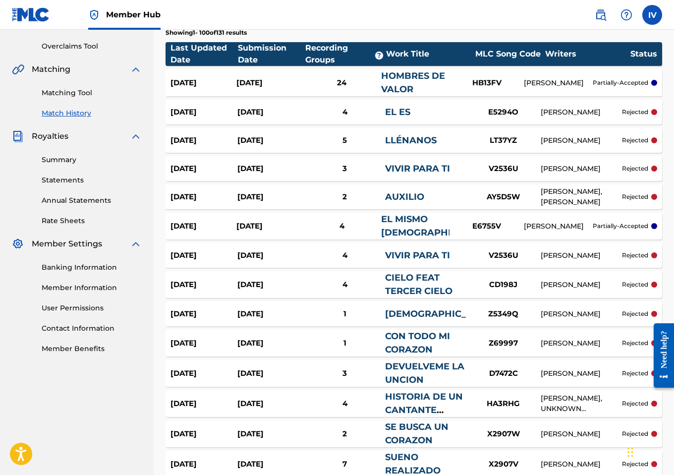
click at [265, 257] on div "Sep 9, 2025" at bounding box center [270, 255] width 67 height 11
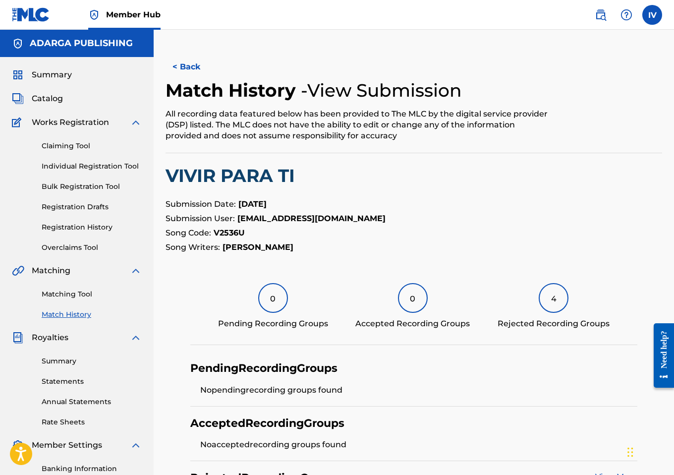
click at [255, 175] on h2 "VIVIR PARA TI" at bounding box center [414, 176] width 497 height 22
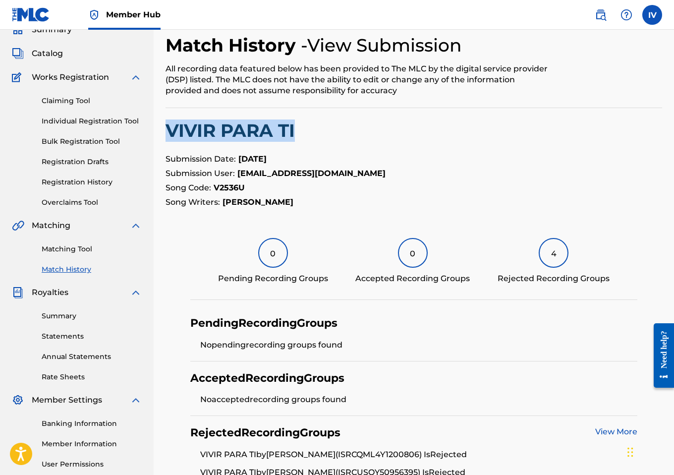
scroll to position [173, 0]
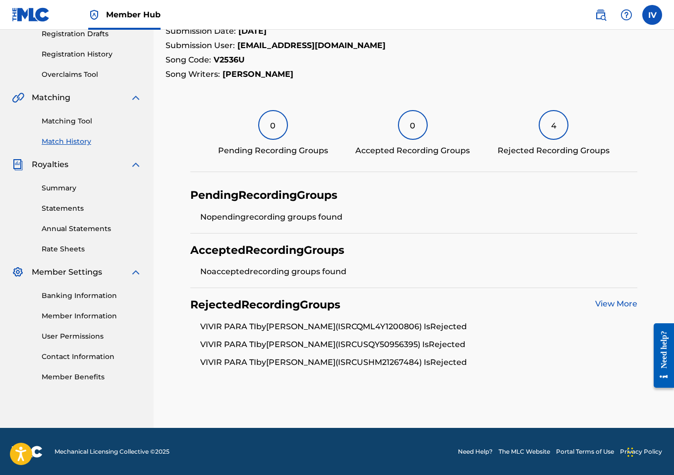
click at [393, 326] on li "VIVIR PARA TI by PAHOLA MARINO (ISRC QML4Y1200806 ) Is Rejected" at bounding box center [418, 330] width 437 height 18
click at [387, 342] on li "VIVIR PARA TI by PAHOLA MARINO (ISRC USQY50956395 ) Is Rejected" at bounding box center [418, 348] width 437 height 18
click at [400, 364] on li "VIVIR PARA TI by ROCIO CROOKE (ISRC USHM21267484 ) Is Rejected" at bounding box center [418, 362] width 437 height 12
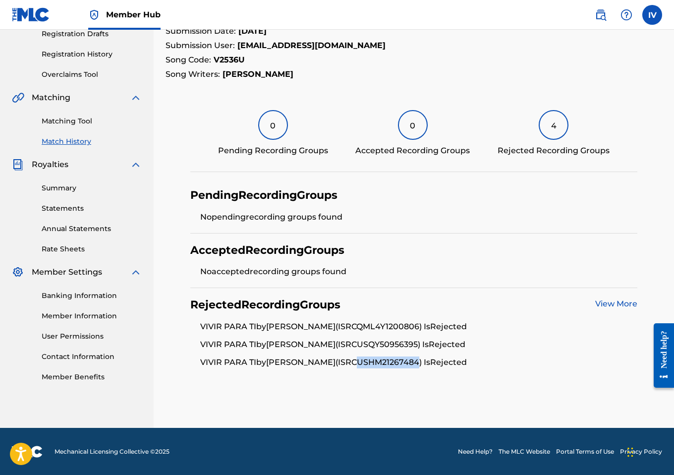
click at [400, 364] on li "VIVIR PARA TI by ROCIO CROOKE (ISRC USHM21267484 ) Is Rejected" at bounding box center [418, 362] width 437 height 12
click at [223, 56] on strong "V2536U" at bounding box center [229, 59] width 31 height 9
click at [602, 312] on div "Rejected Recording Groups View More VIVIR PARA TI by PAHOLA MARINO (ISRC QML4Y1…" at bounding box center [413, 333] width 447 height 90
click at [600, 304] on link "View More" at bounding box center [616, 303] width 42 height 9
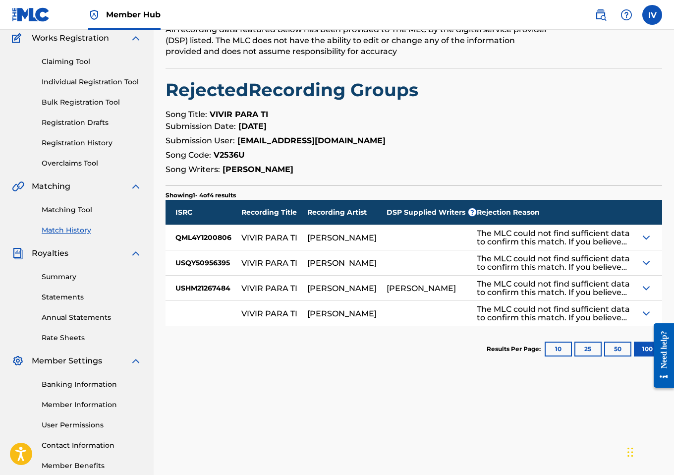
scroll to position [95, 0]
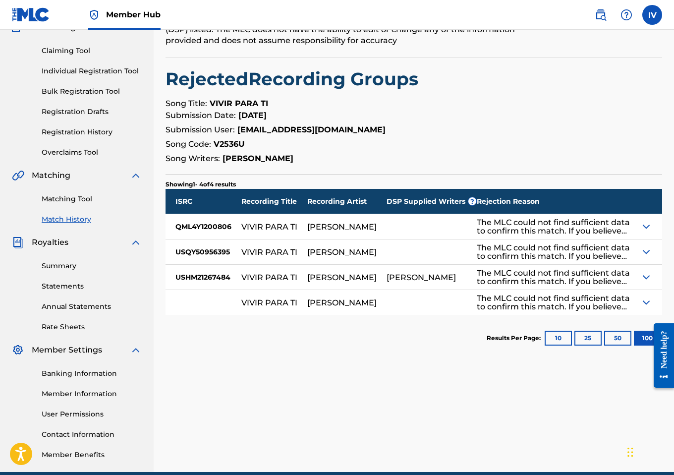
click at [418, 280] on div "ROCIO CROOKE" at bounding box center [421, 277] width 69 height 8
click at [332, 230] on div "PAHOLA MARINO" at bounding box center [341, 227] width 69 height 8
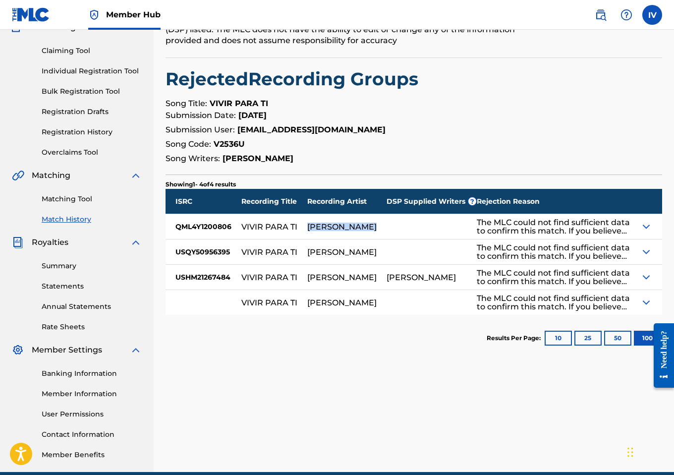
click at [332, 230] on div "PAHOLA MARINO" at bounding box center [341, 227] width 69 height 8
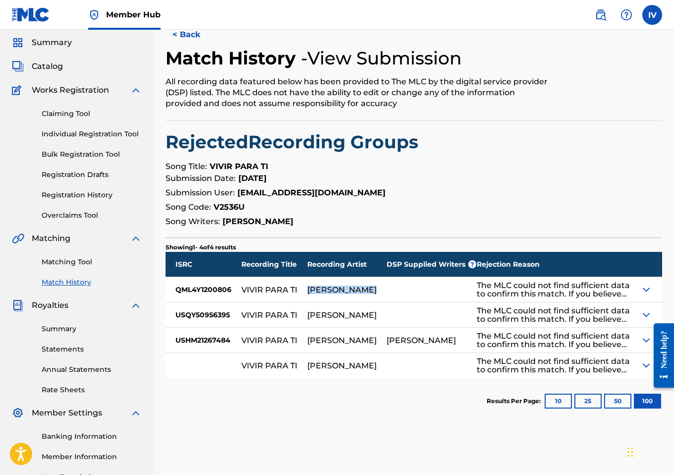
scroll to position [0, 0]
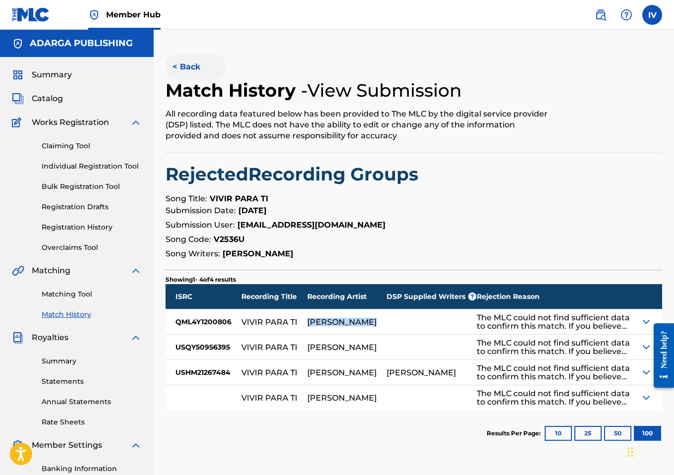
click at [183, 65] on button "< Back" at bounding box center [195, 67] width 59 height 25
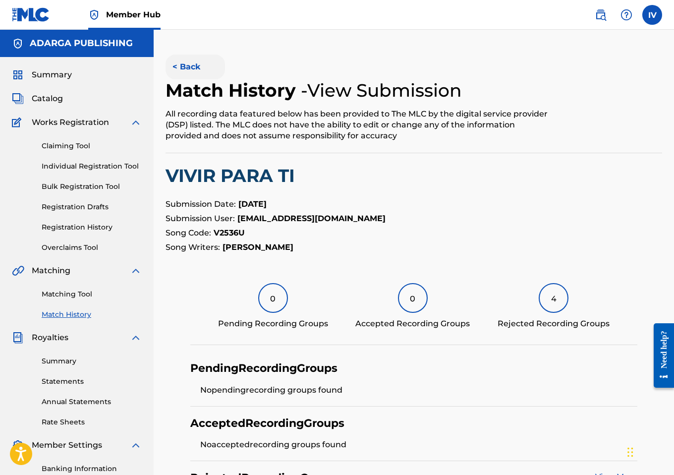
click at [187, 65] on button "< Back" at bounding box center [195, 67] width 59 height 25
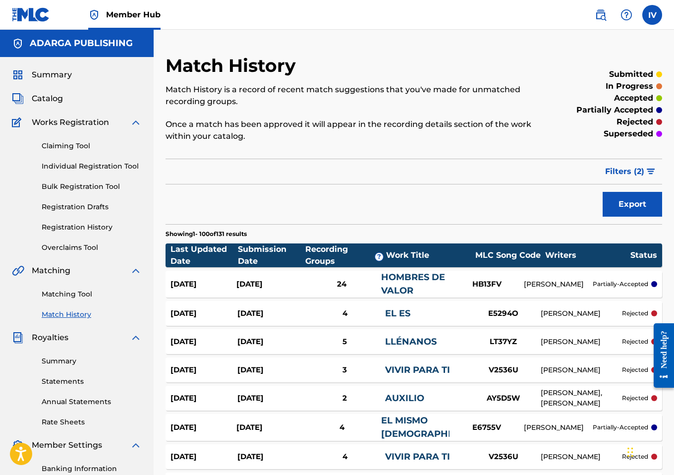
scroll to position [200, 0]
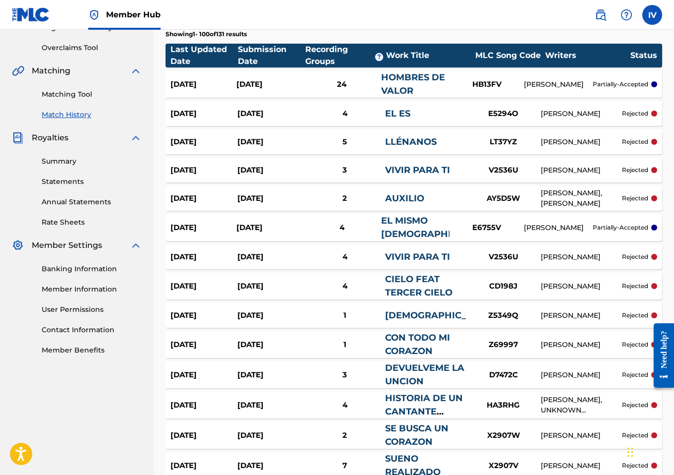
click at [403, 232] on link "EL MISMO DIOS" at bounding box center [436, 227] width 111 height 24
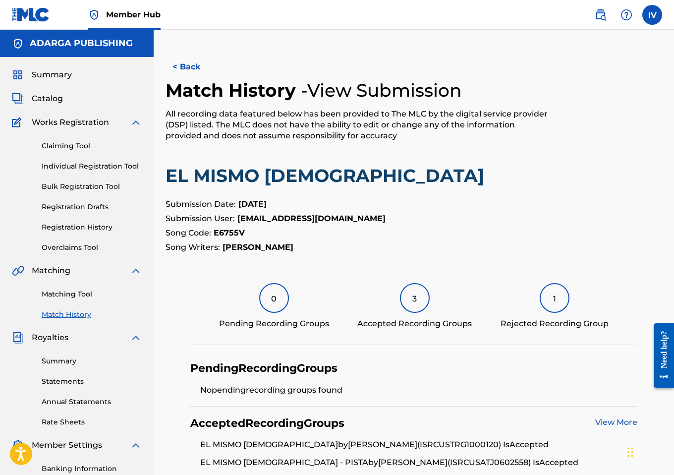
click at [268, 176] on h2 "EL MISMO DIOS" at bounding box center [414, 176] width 497 height 22
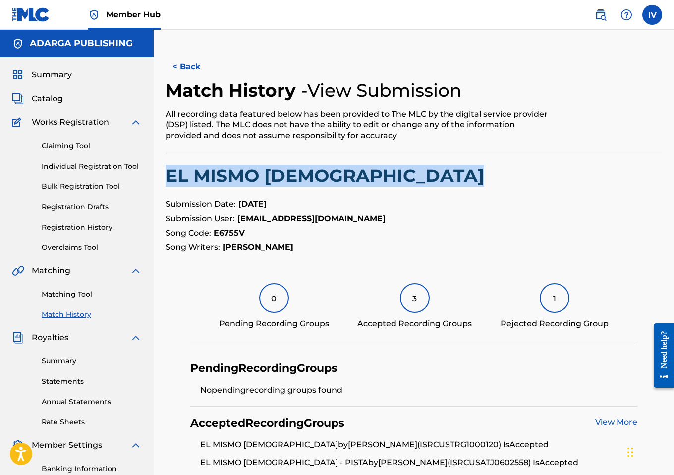
click at [268, 176] on h2 "EL MISMO DIOS" at bounding box center [414, 176] width 497 height 22
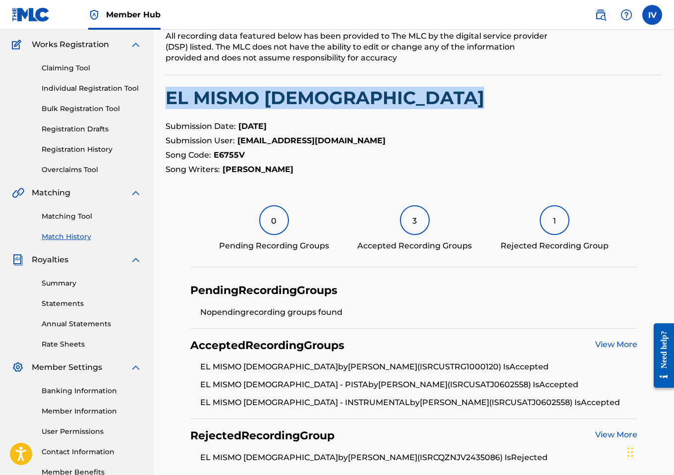
scroll to position [59, 0]
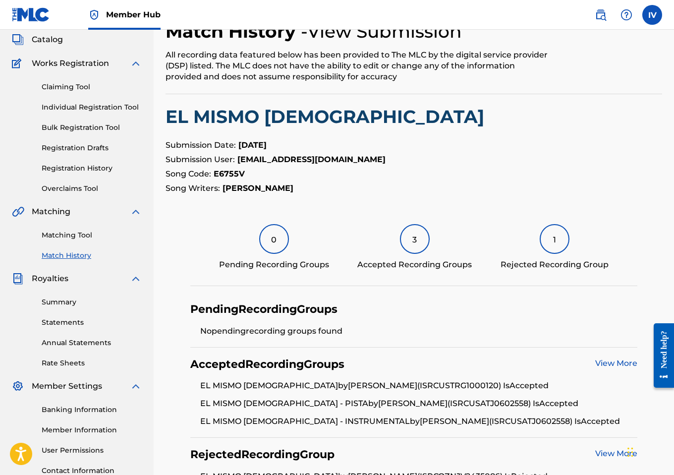
click at [230, 170] on strong "E6755V" at bounding box center [229, 173] width 31 height 9
click at [250, 111] on h2 "EL MISMO DIOS" at bounding box center [414, 117] width 497 height 22
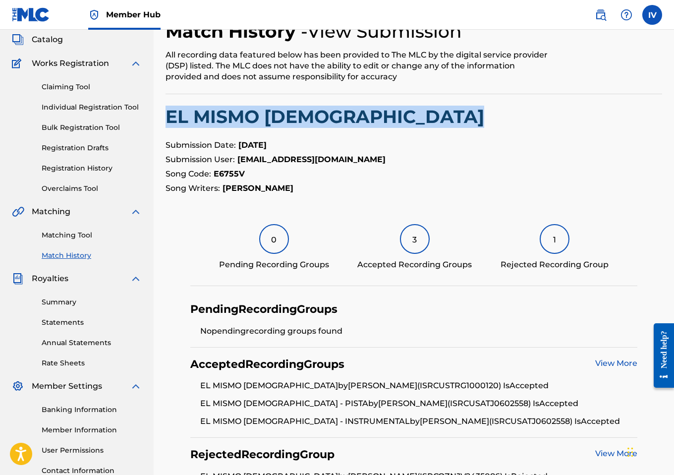
click at [250, 111] on h2 "EL MISMO DIOS" at bounding box center [414, 117] width 497 height 22
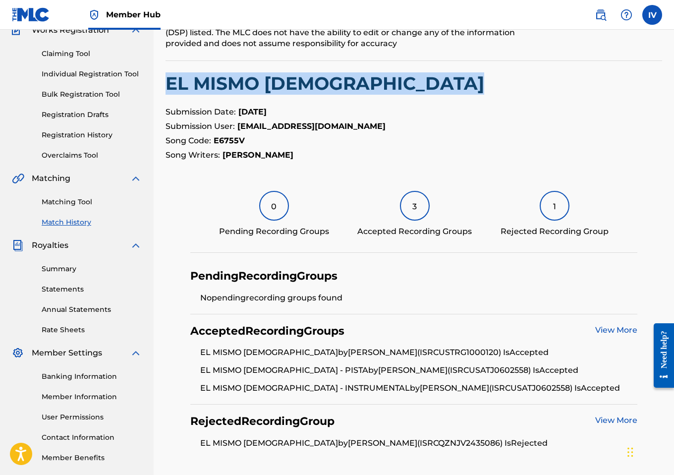
scroll to position [173, 0]
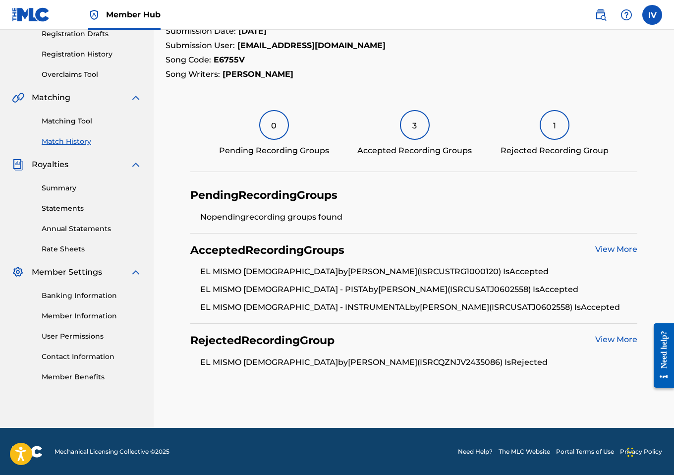
click at [389, 361] on li "EL MISMO DIOS by ROXY VELIZ (ISRC QZNJV2435086 ) Is Rejected" at bounding box center [418, 362] width 437 height 12
click at [606, 335] on link "View More" at bounding box center [616, 339] width 42 height 9
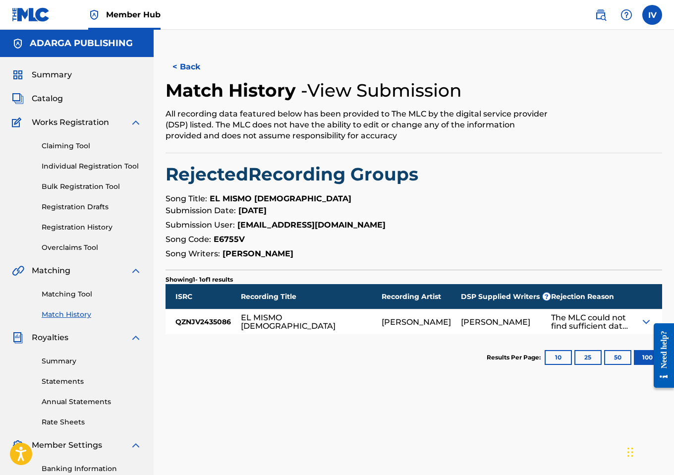
click at [461, 318] on div "LILLY GOODMAN" at bounding box center [495, 322] width 69 height 8
click at [186, 73] on button "< Back" at bounding box center [195, 67] width 59 height 25
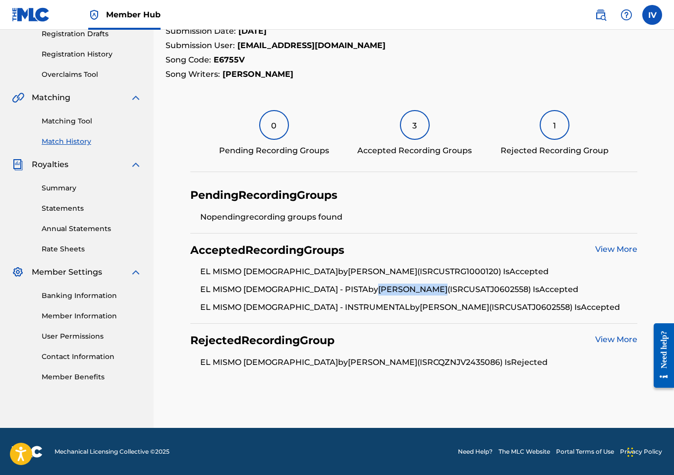
drag, startPoint x: 308, startPoint y: 289, endPoint x: 376, endPoint y: 287, distance: 67.9
click at [376, 287] on li "EL MISMO DIOS - PISTA by LILLY GOODMAN (ISRC USATJ0602558 ) Is Accepted" at bounding box center [418, 293] width 437 height 18
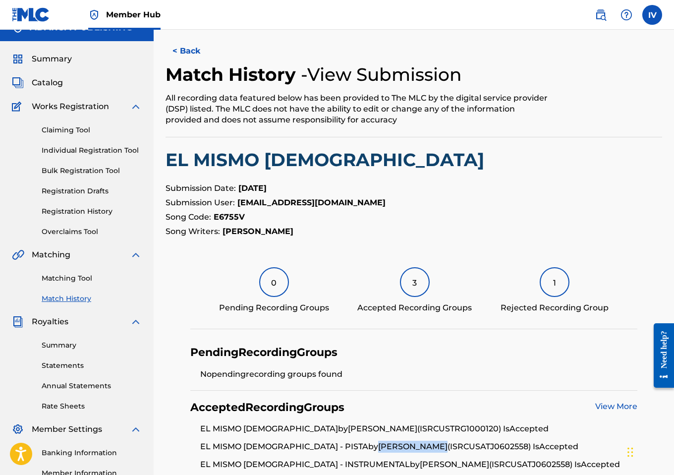
scroll to position [0, 0]
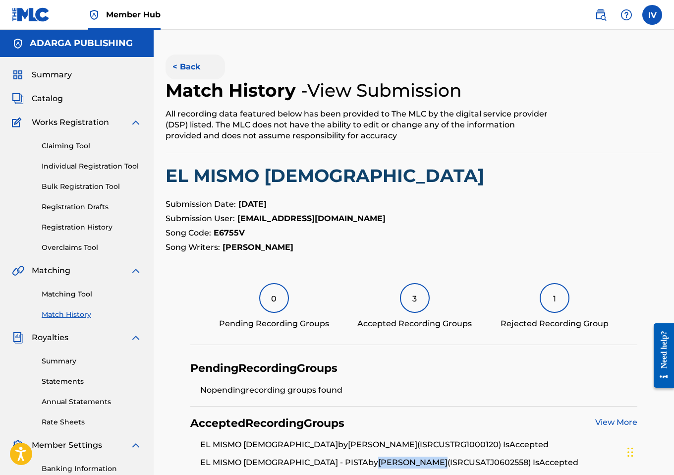
click at [177, 64] on button "< Back" at bounding box center [195, 67] width 59 height 25
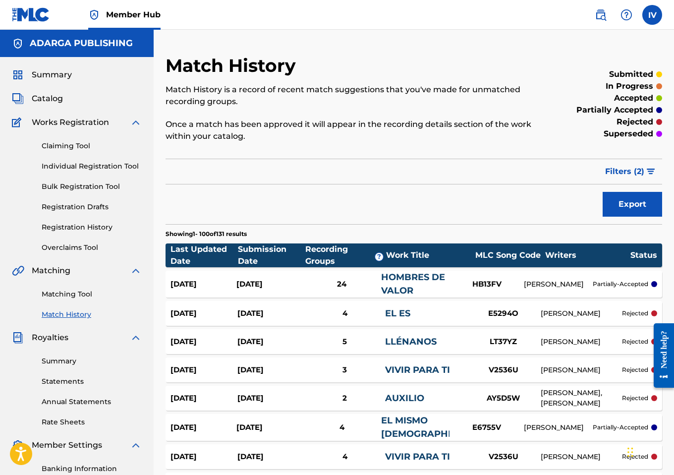
scroll to position [200, 0]
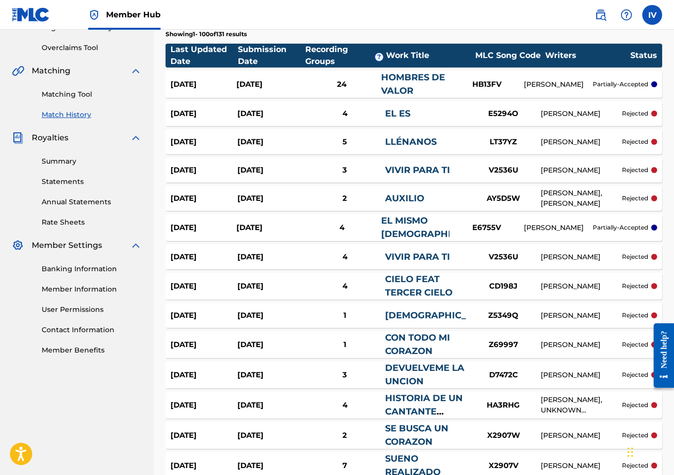
click at [260, 194] on div "Sep 9, 2025" at bounding box center [270, 198] width 67 height 11
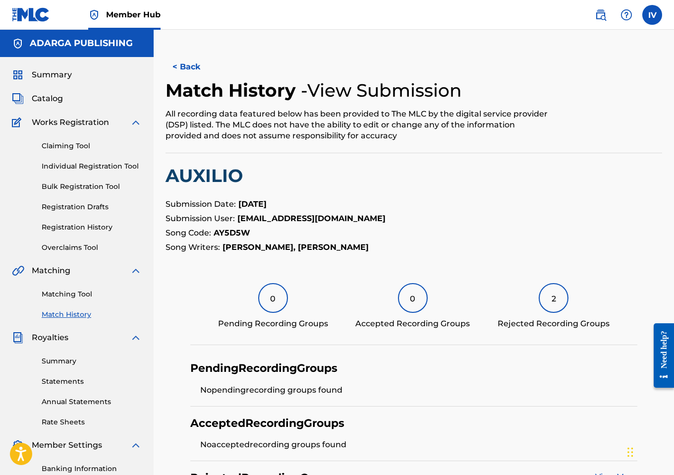
click at [219, 174] on h2 "AUXILIO" at bounding box center [414, 176] width 497 height 22
click at [227, 231] on strong "AY5D5W" at bounding box center [232, 232] width 37 height 9
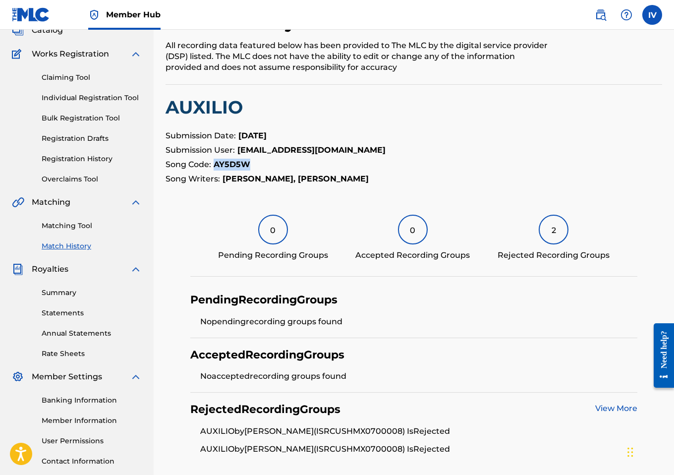
scroll to position [155, 0]
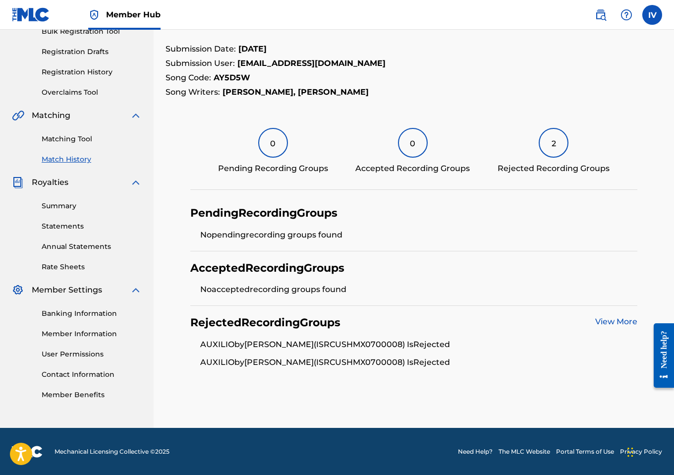
click at [378, 344] on li "AUXILIO by DELVIN CARMONA (ISRC USHMX0700008 ) Is Rejected" at bounding box center [418, 348] width 437 height 18
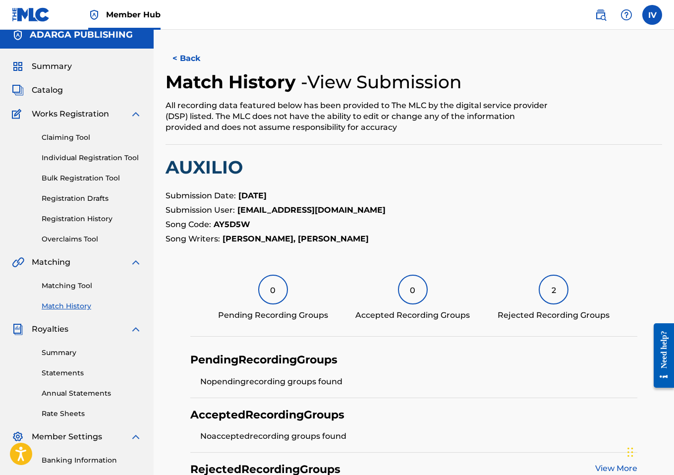
scroll to position [0, 0]
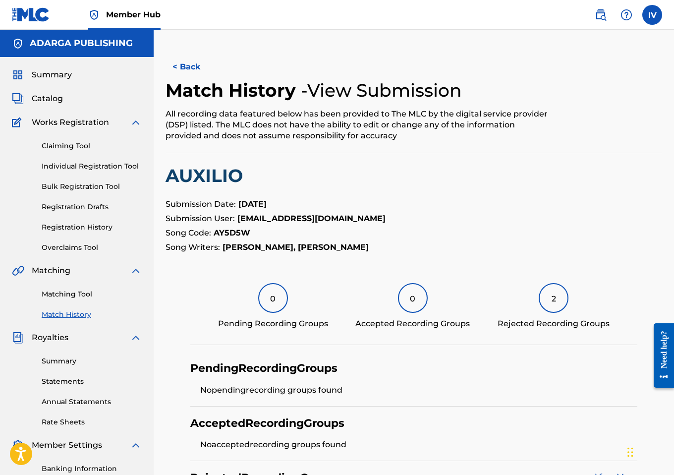
click at [233, 230] on strong "AY5D5W" at bounding box center [232, 232] width 37 height 9
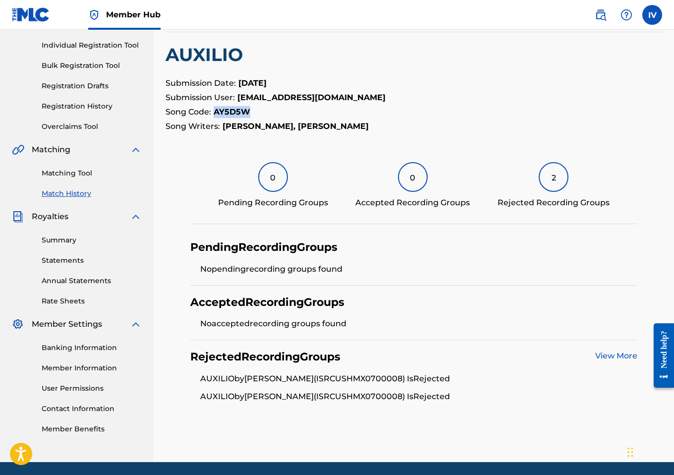
scroll to position [155, 0]
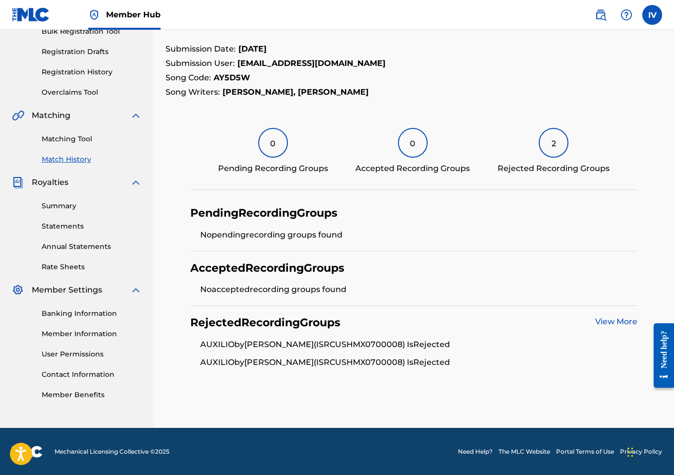
click at [397, 349] on li "AUXILIO by DELVIN CARMONA (ISRC USHMX0700008 ) Is Rejected" at bounding box center [418, 348] width 437 height 18
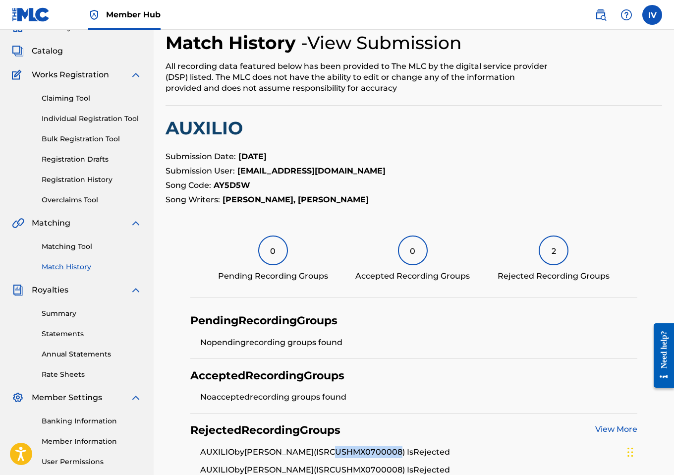
scroll to position [45, 0]
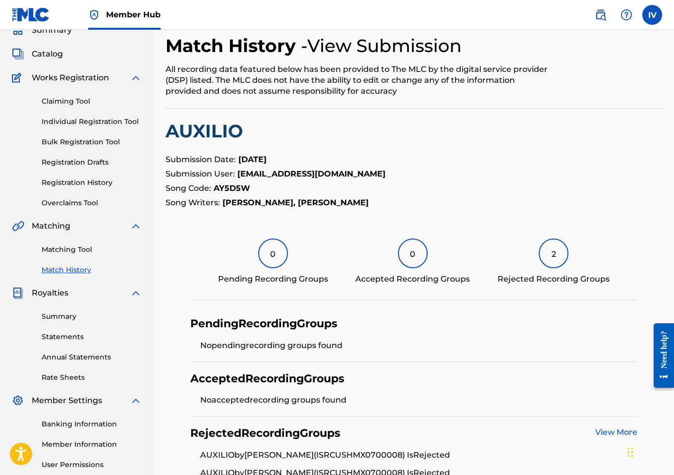
click at [227, 193] on p "Song Code: AY5D5W" at bounding box center [414, 188] width 497 height 12
click at [223, 189] on strong "AY5D5W" at bounding box center [232, 187] width 37 height 9
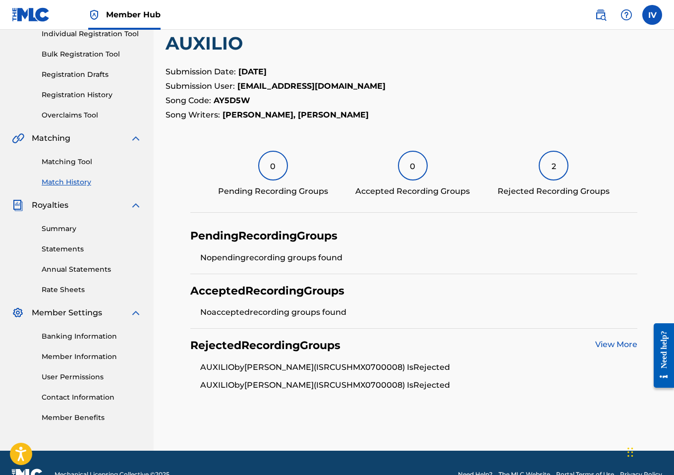
click at [613, 353] on div "Rejected Recording Groups View More AUXILIO by DELVIN CARMONA (ISRC USHMX070000…" at bounding box center [413, 365] width 447 height 72
click at [609, 347] on link "View More" at bounding box center [616, 344] width 42 height 9
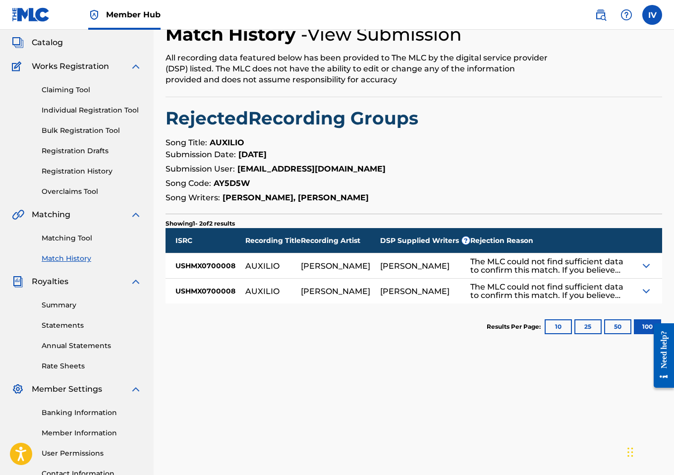
scroll to position [60, 0]
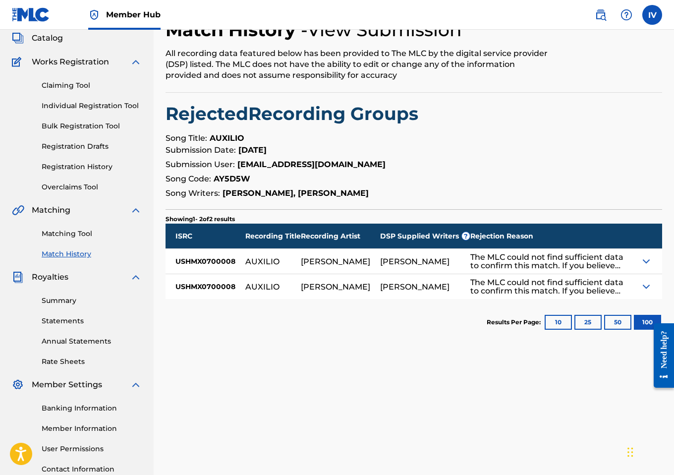
click at [407, 263] on div "DHELVIN CARMONA" at bounding box center [414, 261] width 69 height 8
drag, startPoint x: 303, startPoint y: 191, endPoint x: 385, endPoint y: 192, distance: 81.3
click at [385, 192] on p "Song Writers: DELVIN CARMONA, JUAN RODRIGUEZ" at bounding box center [414, 193] width 497 height 12
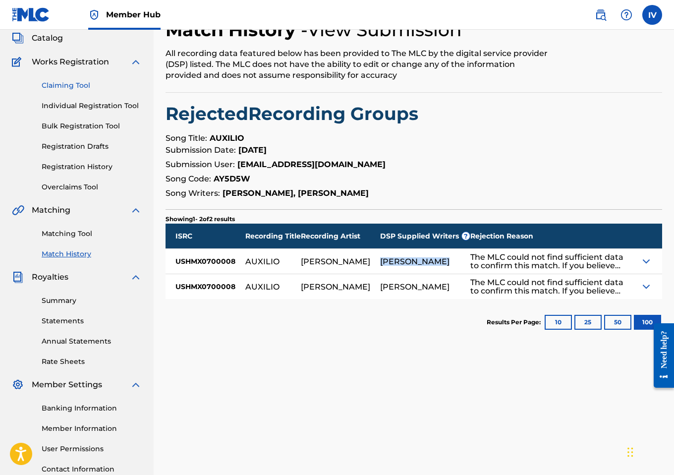
scroll to position [0, 0]
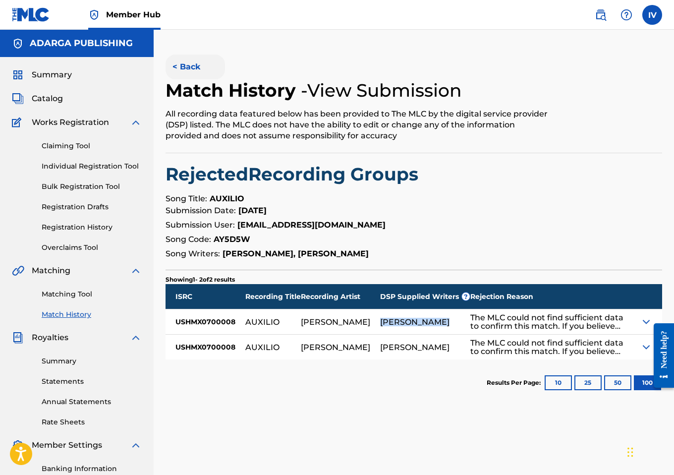
click at [180, 58] on button "< Back" at bounding box center [195, 67] width 59 height 25
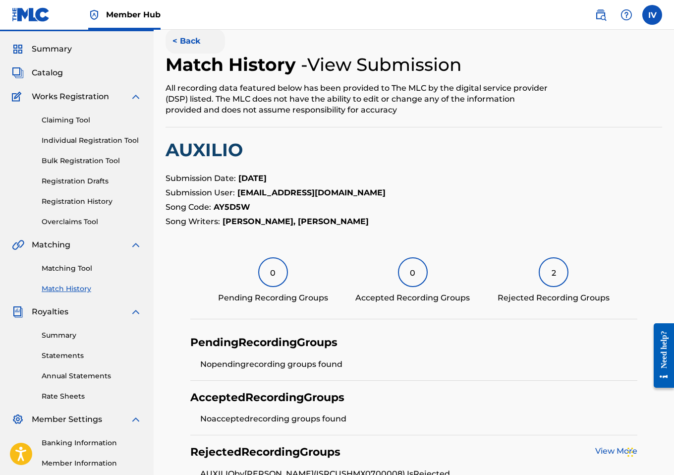
click at [180, 48] on button "< Back" at bounding box center [195, 41] width 59 height 25
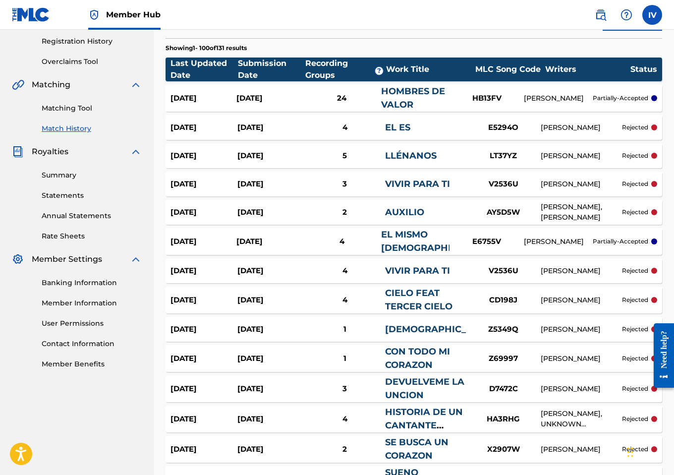
scroll to position [187, 0]
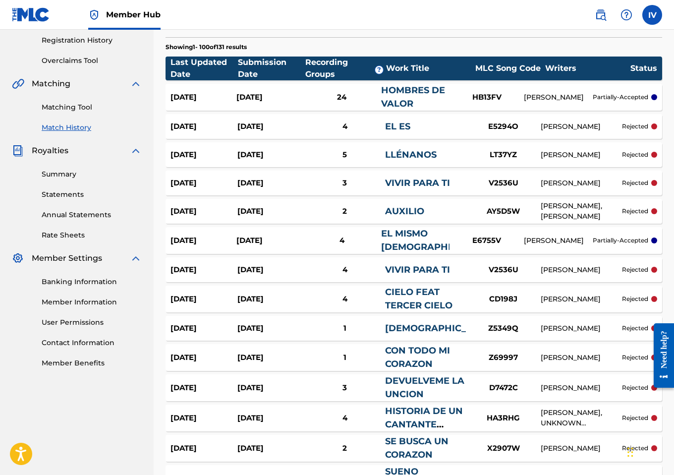
click at [258, 181] on div "Sep 9, 2025" at bounding box center [270, 182] width 67 height 11
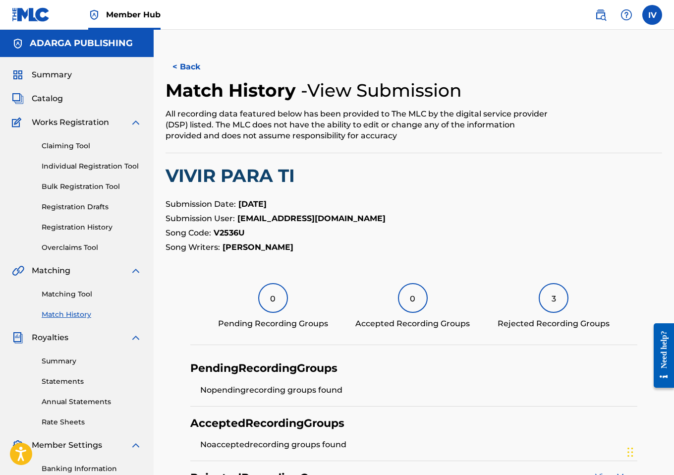
scroll to position [173, 0]
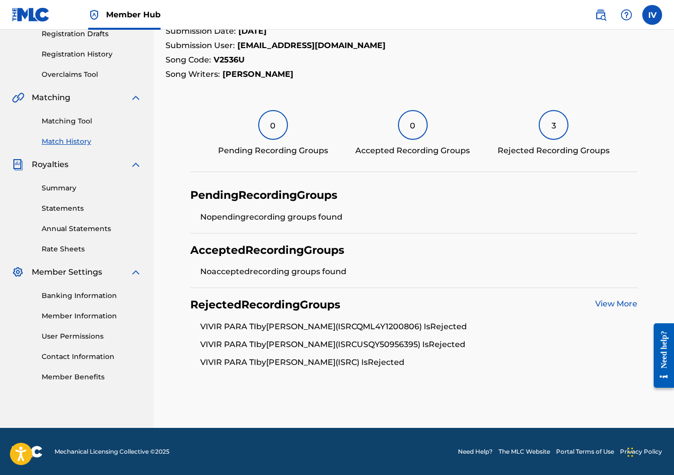
click at [415, 327] on li "VIVIR PARA TI by PAHOLA MARINO (ISRC QML4Y1200806 ) Is Rejected" at bounding box center [418, 330] width 437 height 18
click at [414, 345] on li "VIVIR PARA TI by PAHOLA MARINO (ISRC USQY50956395 ) Is Rejected" at bounding box center [418, 348] width 437 height 18
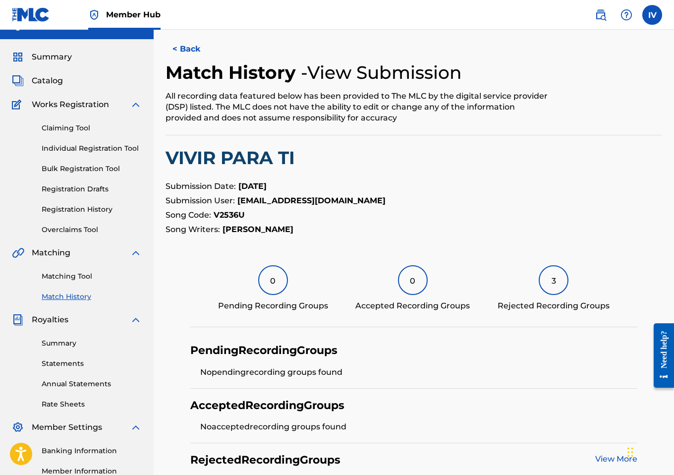
scroll to position [0, 0]
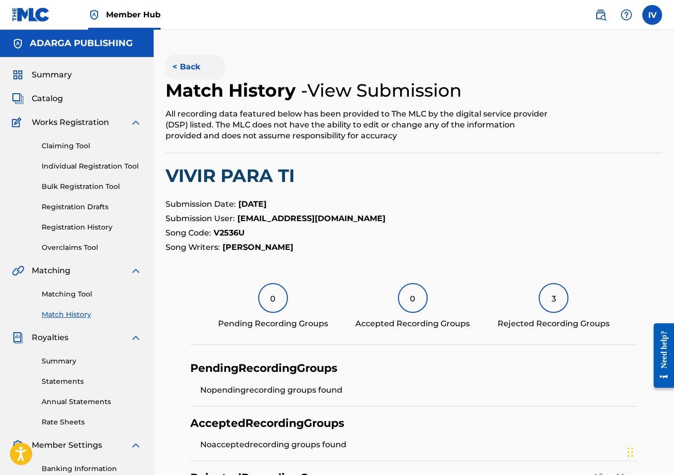
click at [184, 67] on button "< Back" at bounding box center [195, 67] width 59 height 25
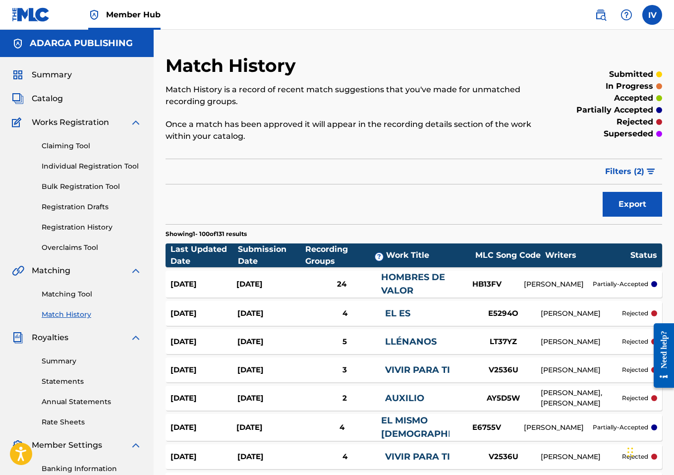
scroll to position [187, 0]
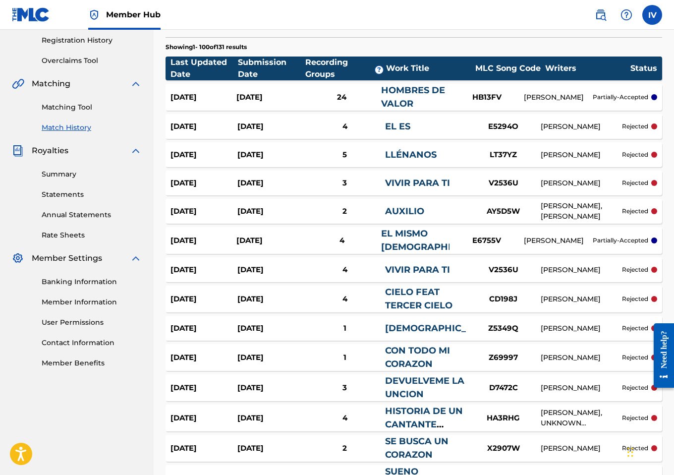
click at [305, 153] on div "5" at bounding box center [345, 154] width 80 height 11
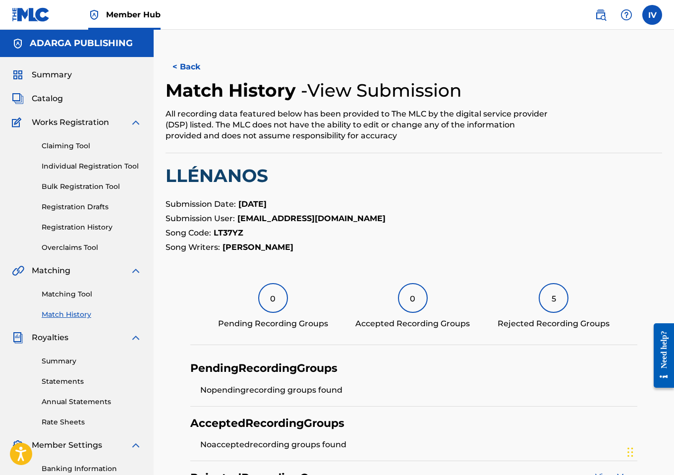
click at [241, 176] on h2 "LLÉNANOS" at bounding box center [414, 176] width 497 height 22
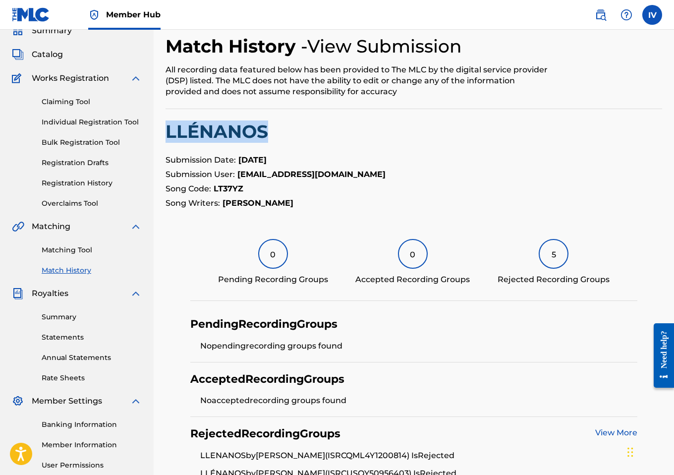
scroll to position [55, 0]
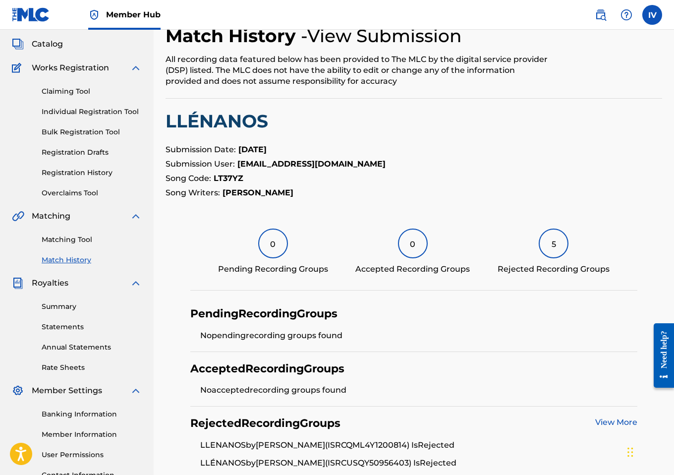
click at [223, 176] on strong "LT37YZ" at bounding box center [229, 178] width 30 height 9
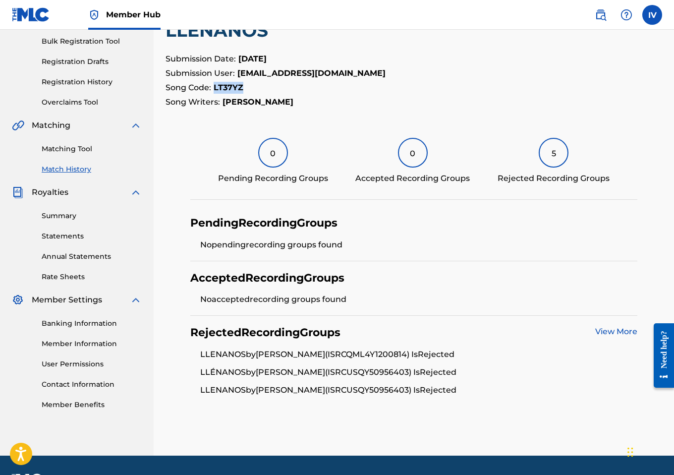
scroll to position [173, 0]
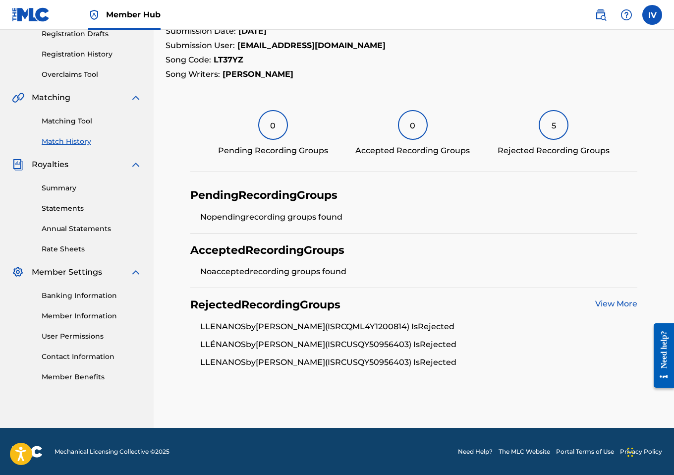
click at [401, 326] on li "LLENANOS by PAHOLA MARINO (ISRC QML4Y1200814 ) Is Rejected" at bounding box center [418, 330] width 437 height 18
click at [387, 344] on li "LLÉNANOS by PAHOLA MARINO (ISRC USQY50956403 ) Is Rejected" at bounding box center [418, 348] width 437 height 18
click at [610, 307] on link "View More" at bounding box center [616, 303] width 42 height 9
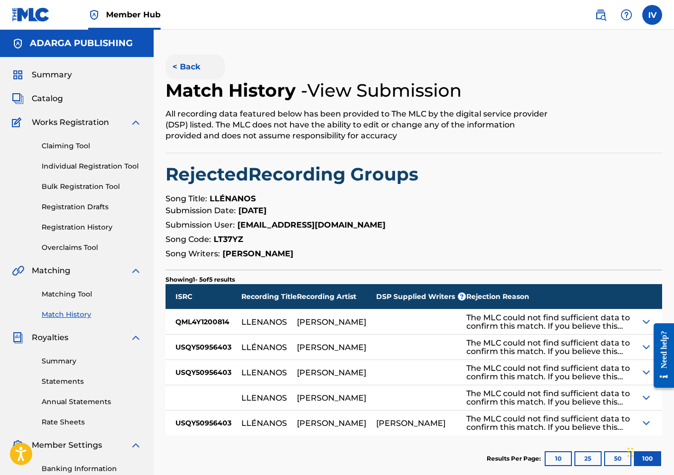
click at [194, 75] on button "< Back" at bounding box center [195, 67] width 59 height 25
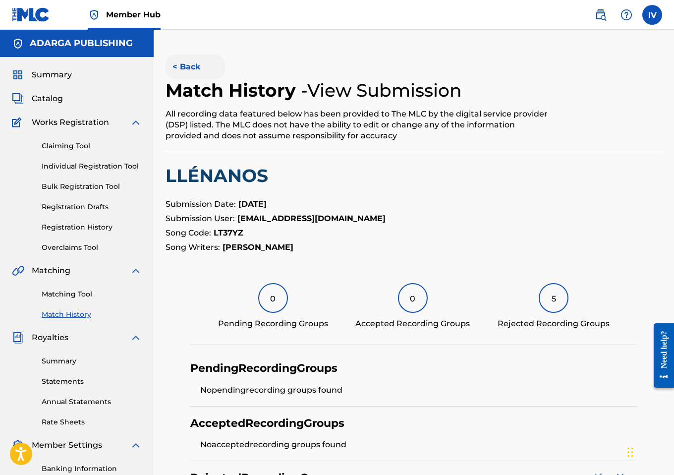
click at [186, 59] on button "< Back" at bounding box center [195, 67] width 59 height 25
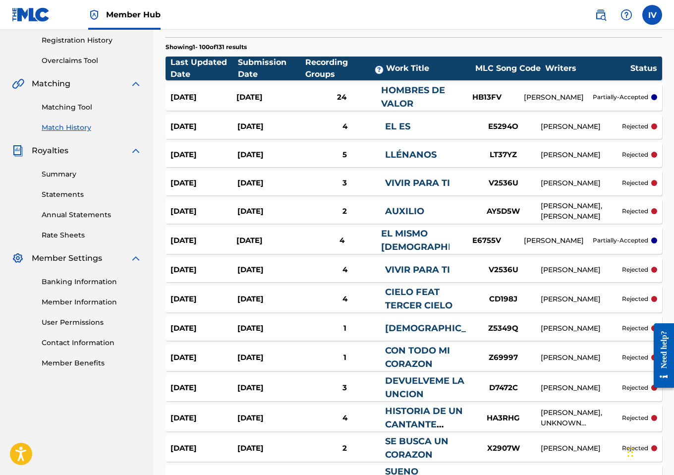
scroll to position [171, 0]
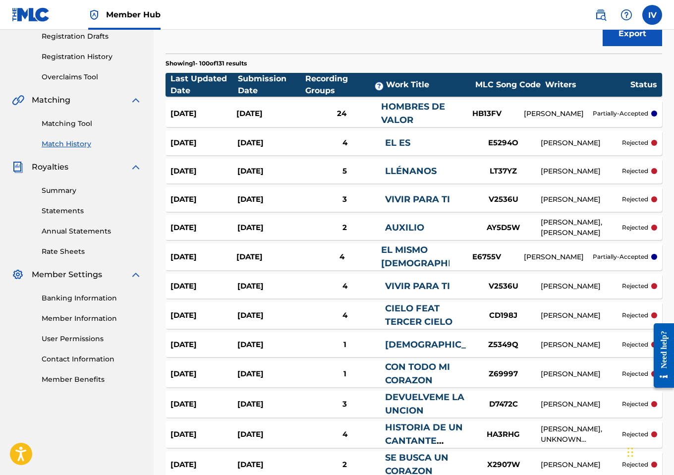
click at [381, 144] on div "4" at bounding box center [345, 142] width 80 height 11
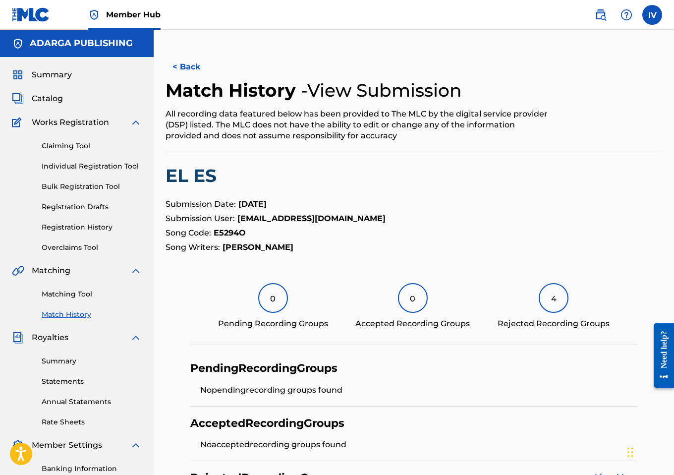
click at [207, 170] on h2 "EL ES" at bounding box center [414, 176] width 497 height 22
click at [230, 232] on strong "E5294O" at bounding box center [230, 232] width 32 height 9
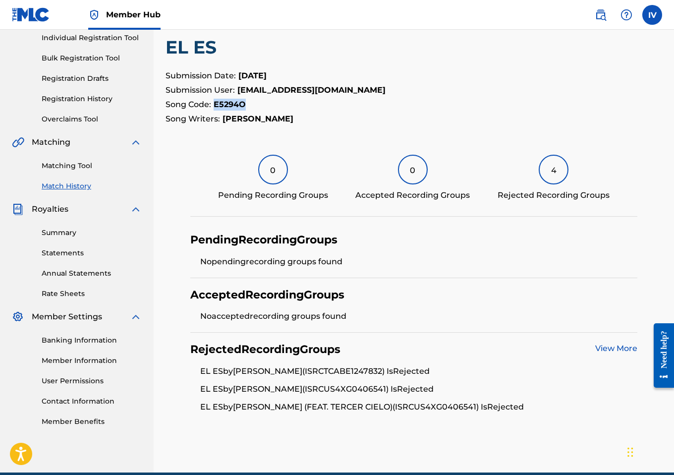
scroll to position [173, 0]
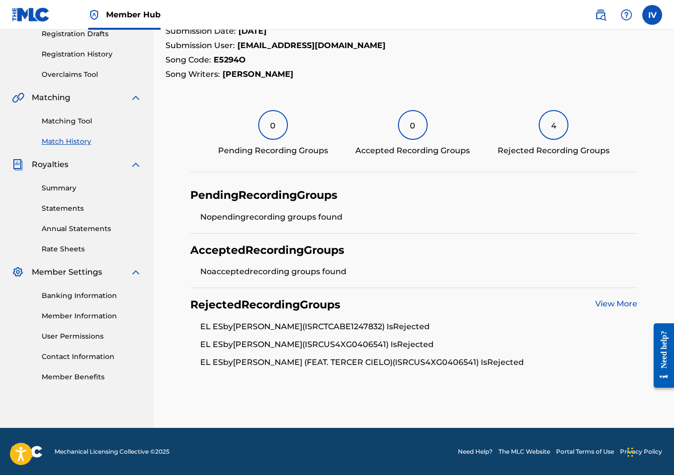
click at [368, 326] on li "EL ES by ISABELLE VALDEZ (ISRC TCABE1247832 ) Is Rejected" at bounding box center [418, 330] width 437 height 18
click at [337, 347] on li "EL ES by ISABELLE (ISRC US4XG0406541 ) Is Rejected" at bounding box center [418, 348] width 437 height 18
click at [619, 301] on link "View More" at bounding box center [616, 303] width 42 height 9
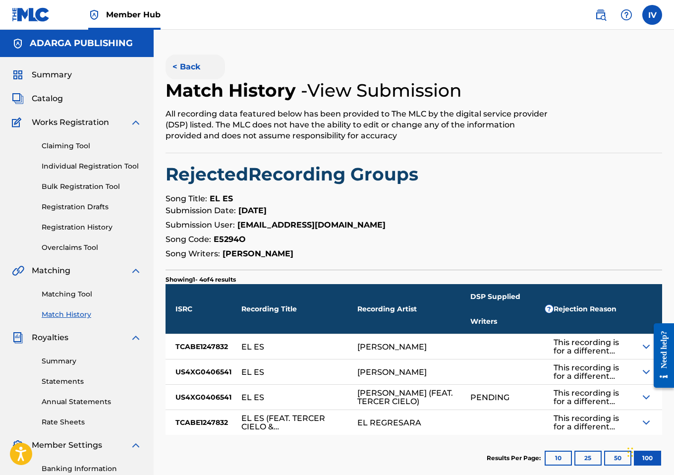
click at [195, 68] on button "< Back" at bounding box center [195, 67] width 59 height 25
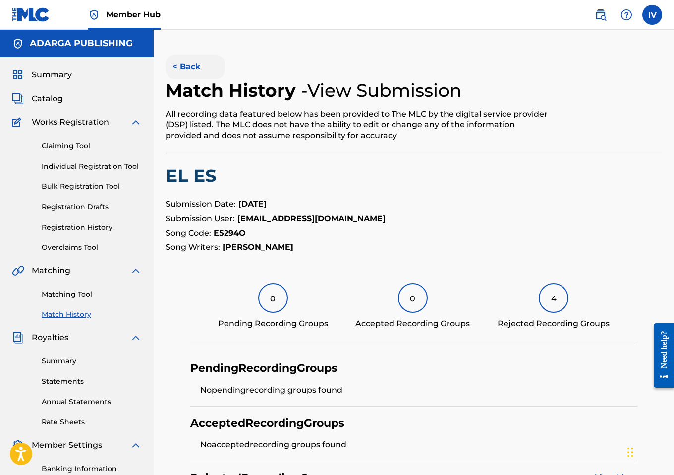
click at [184, 69] on button "< Back" at bounding box center [195, 67] width 59 height 25
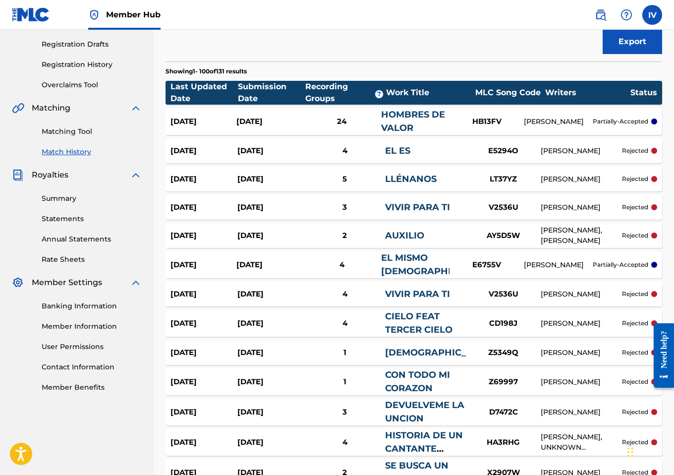
scroll to position [161, 0]
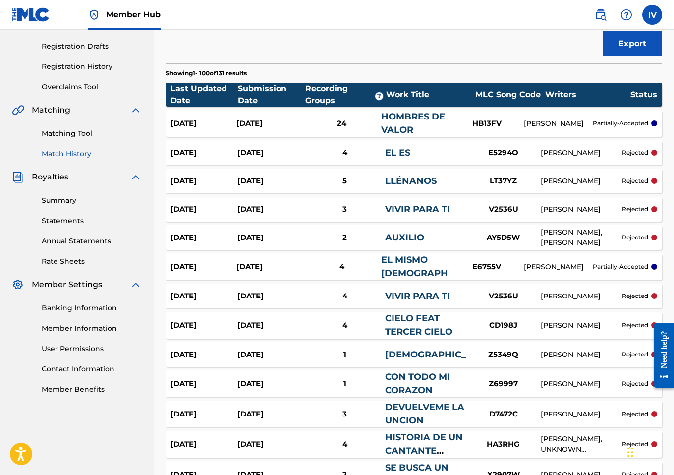
click at [272, 125] on div "Sep 12, 2025" at bounding box center [269, 123] width 66 height 11
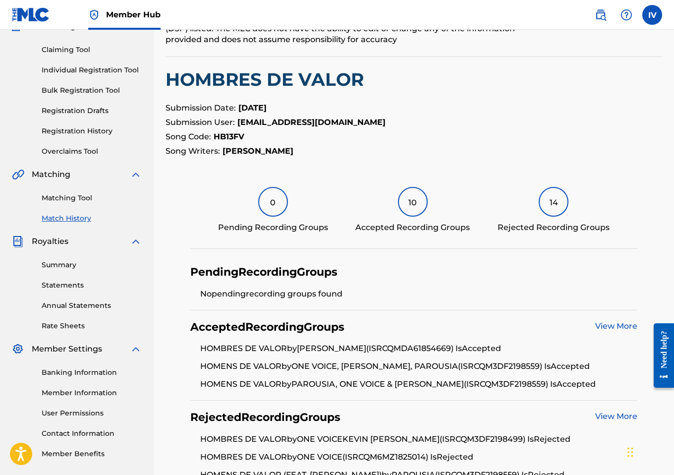
scroll to position [39, 0]
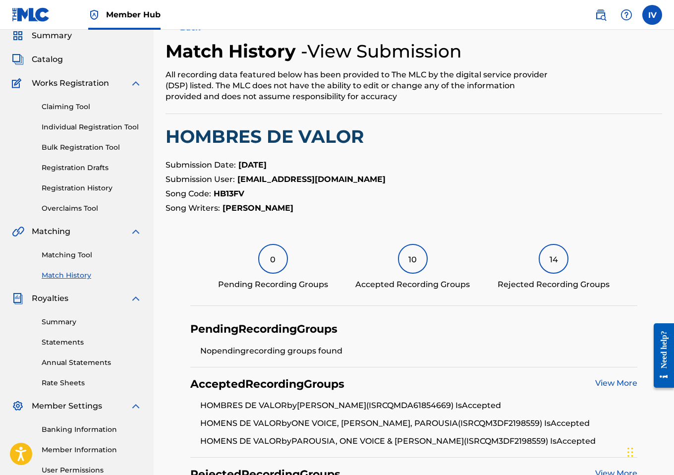
click at [229, 140] on h2 "HOMBRES DE VALOR" at bounding box center [414, 136] width 497 height 22
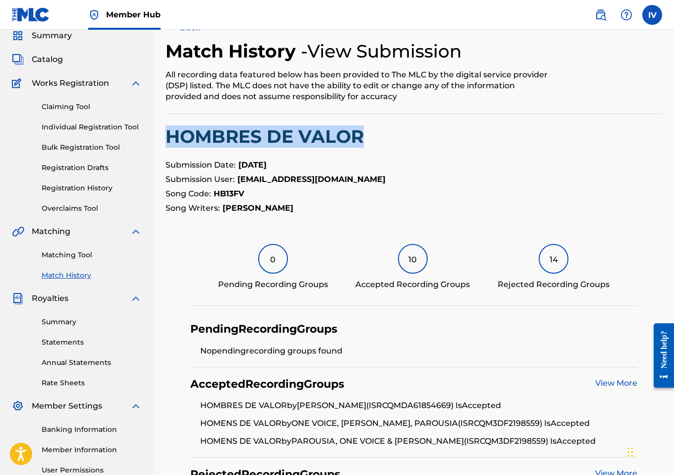
click at [229, 140] on h2 "HOMBRES DE VALOR" at bounding box center [414, 136] width 497 height 22
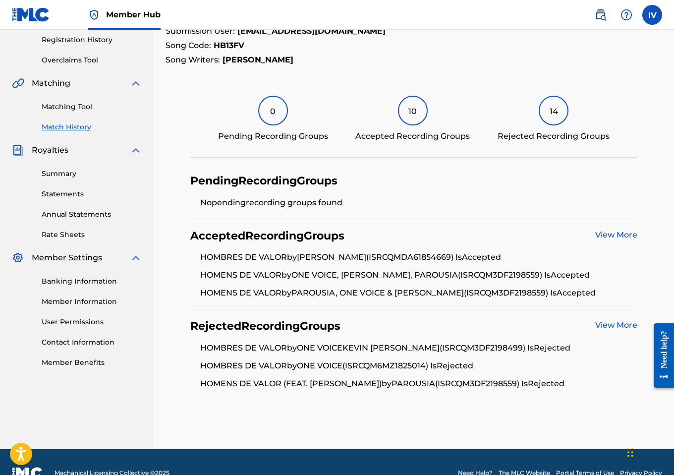
scroll to position [209, 0]
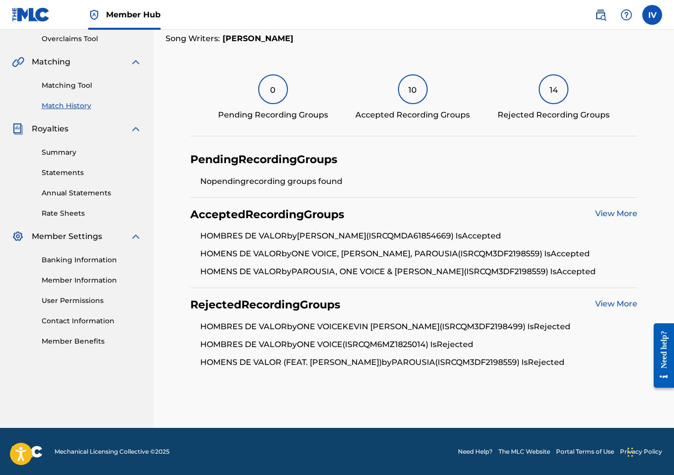
click at [452, 324] on li "HOMBRES DE VALOR by ONE VOICEKEVIN SCOTT (ISRC QM3DF2198499 ) Is Rejected" at bounding box center [418, 330] width 437 height 18
click at [416, 343] on li "HOMBRES DE VALOR by ONE VOICE (ISRC QM6MZ1825014 ) Is Rejected" at bounding box center [418, 348] width 437 height 18
click at [479, 363] on li "HOMENS DE VALOR (FEAT. RENÁN CARÍAS) by PAROUSIA (ISRC QM3DF2198559 ) Is Reject…" at bounding box center [418, 362] width 437 height 12
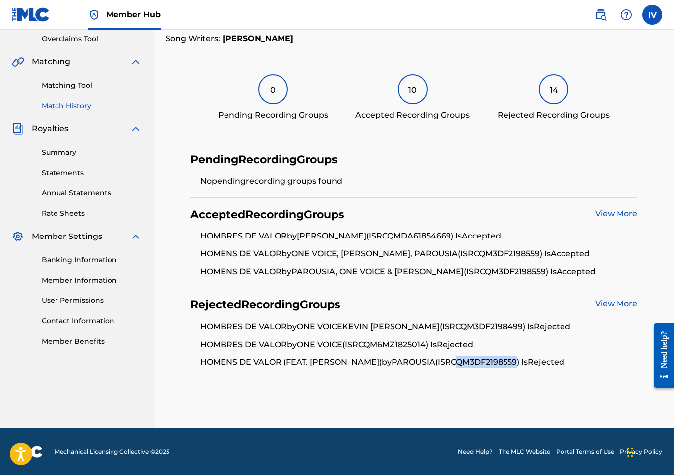
click at [479, 363] on li "HOMENS DE VALOR (FEAT. RENÁN CARÍAS) by PAROUSIA (ISRC QM3DF2198559 ) Is Reject…" at bounding box center [418, 362] width 437 height 12
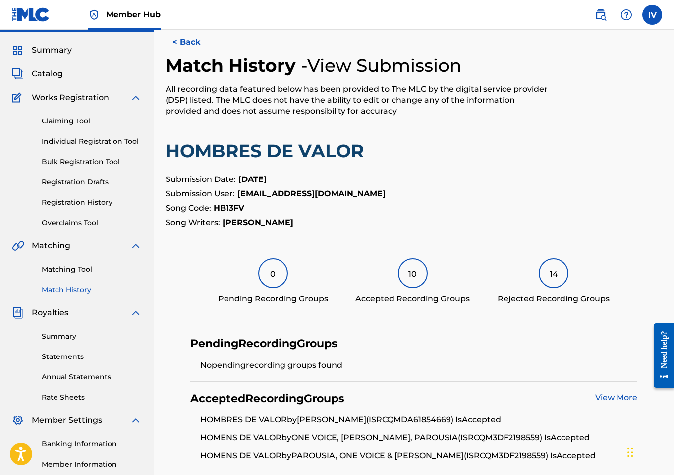
scroll to position [0, 0]
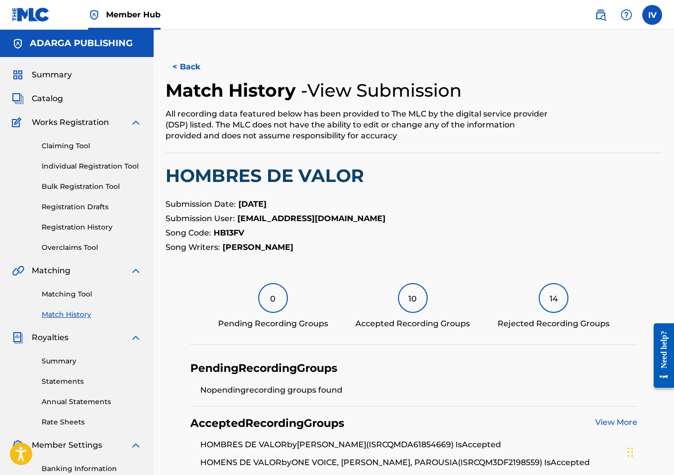
click at [231, 235] on strong "HB13FV" at bounding box center [229, 232] width 31 height 9
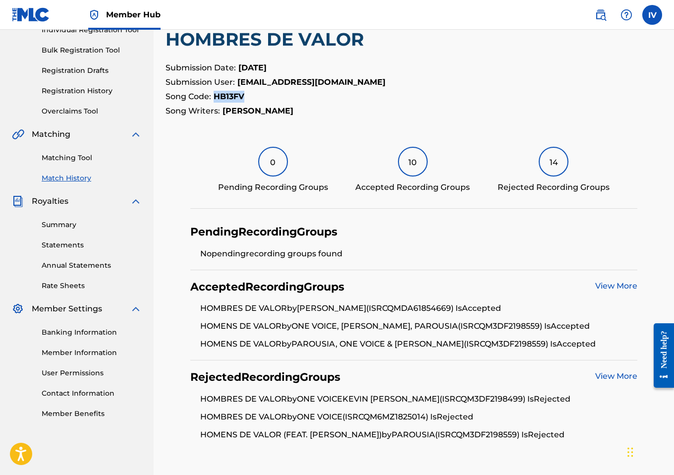
scroll to position [153, 0]
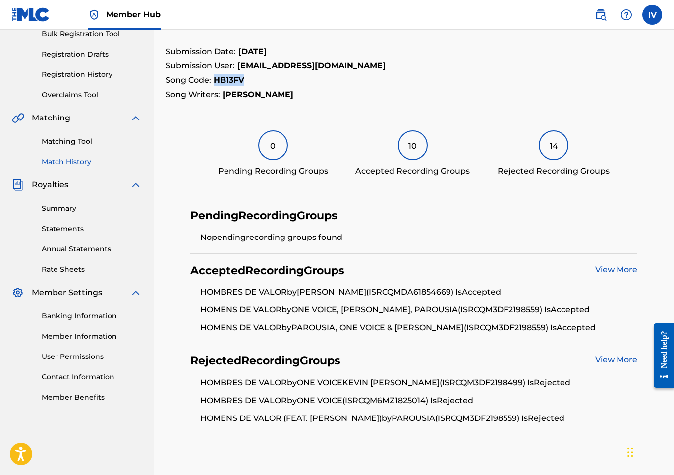
click at [605, 355] on link "View More" at bounding box center [616, 359] width 42 height 9
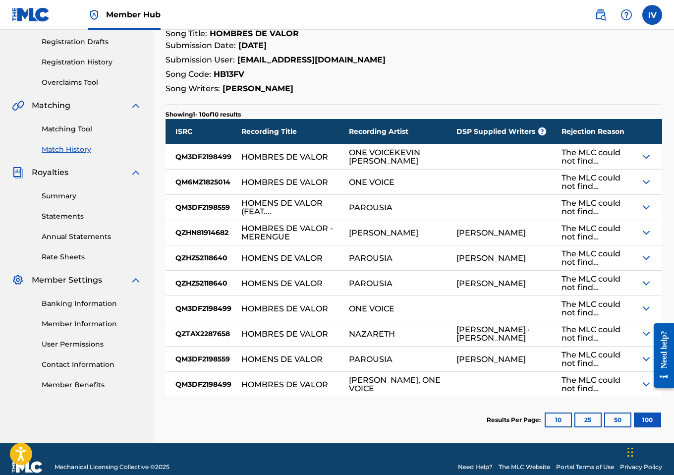
scroll to position [166, 0]
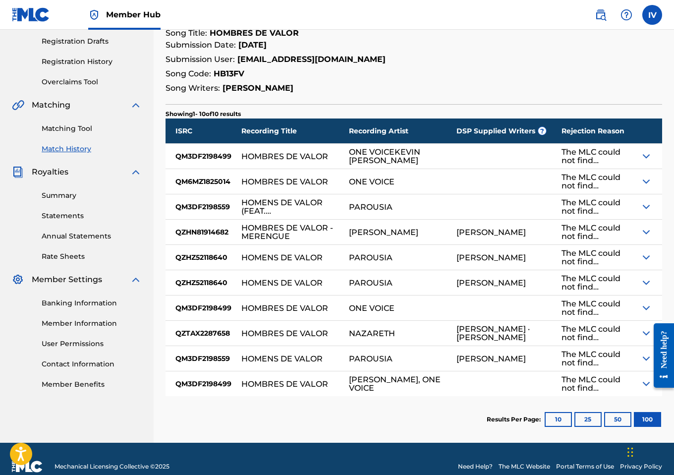
click at [483, 233] on div "RENAN CARIAS" at bounding box center [491, 232] width 69 height 8
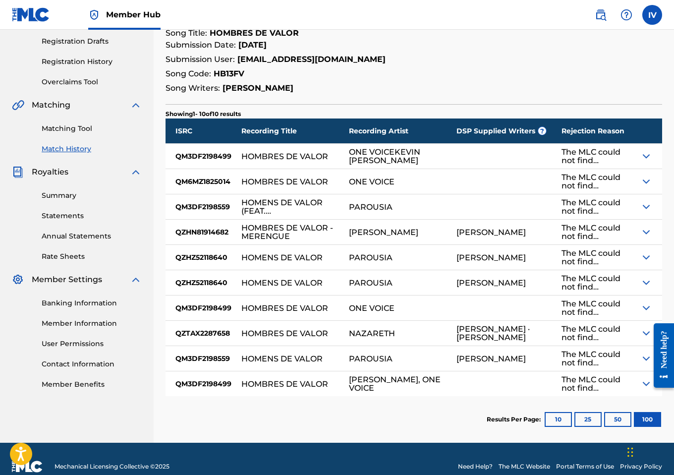
click at [288, 301] on div "HOMBRES DE VALOR" at bounding box center [295, 307] width 108 height 25
click at [277, 280] on div "HOMENS DE VALOR" at bounding box center [281, 283] width 81 height 8
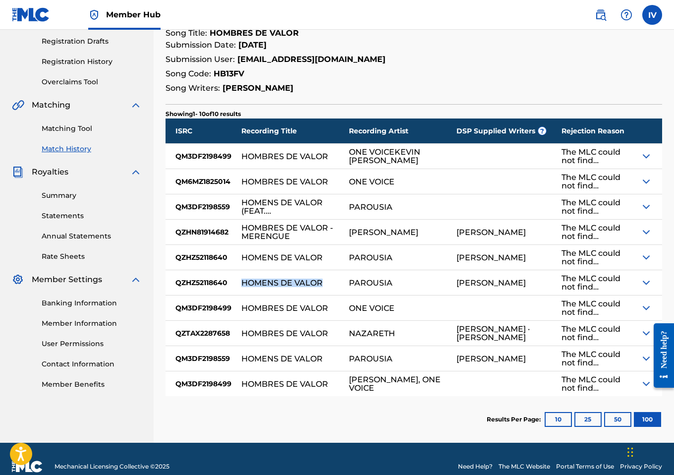
click at [277, 280] on div "HOMENS DE VALOR" at bounding box center [281, 283] width 81 height 8
click at [472, 235] on div "RENAN CARIAS" at bounding box center [491, 232] width 69 height 8
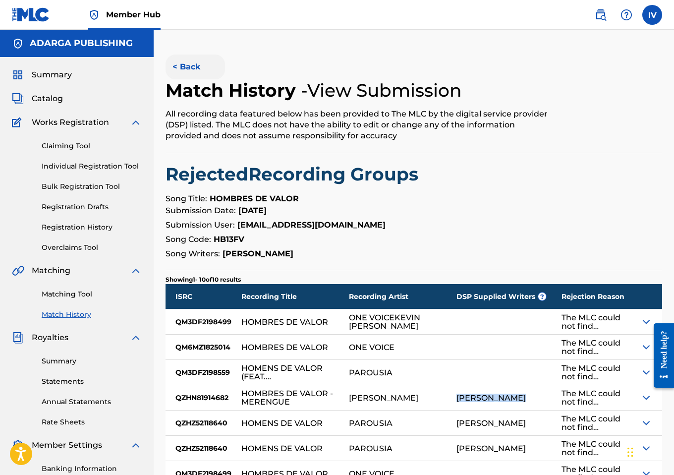
click at [180, 59] on button "< Back" at bounding box center [195, 67] width 59 height 25
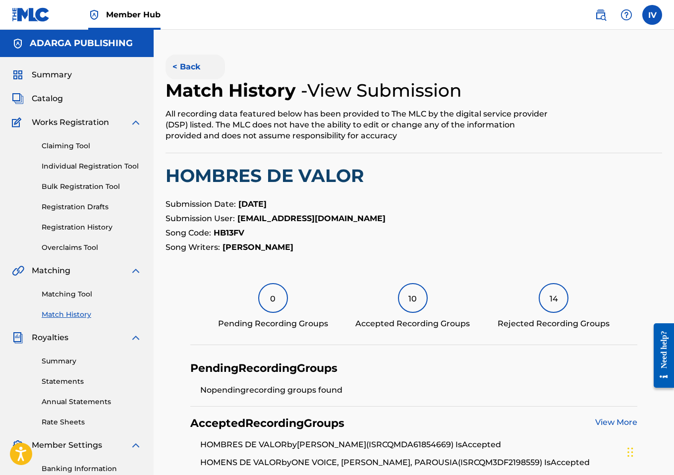
click at [189, 71] on button "< Back" at bounding box center [195, 67] width 59 height 25
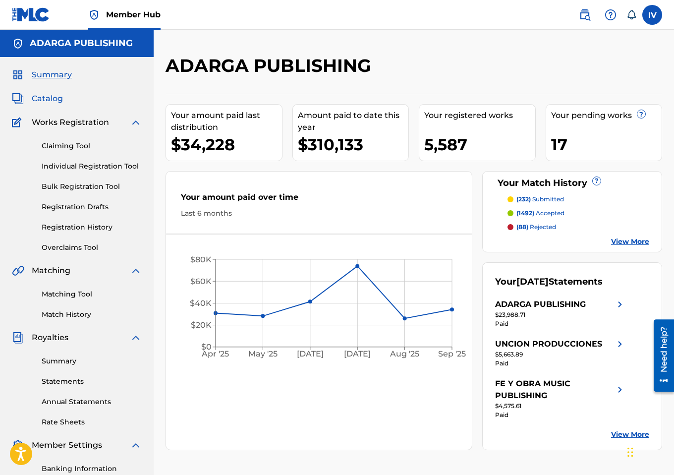
click at [38, 100] on span "Catalog" at bounding box center [47, 99] width 31 height 12
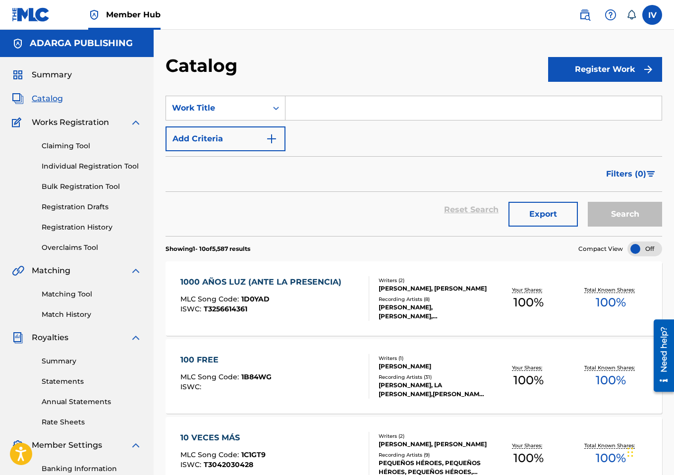
click at [317, 106] on input "Search Form" at bounding box center [474, 108] width 376 height 24
paste input "Hijo Prodigo"
type input "Hijo Prodigo"
click at [588, 202] on button "Search" at bounding box center [625, 214] width 74 height 25
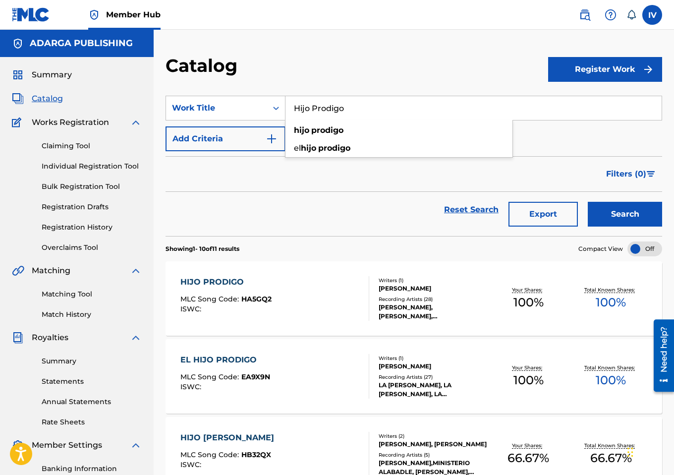
click at [269, 283] on div "HIJO PRODIGO" at bounding box center [225, 282] width 91 height 12
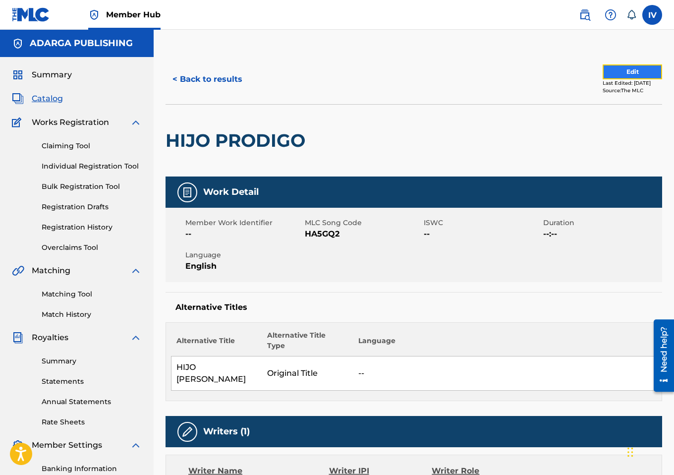
click at [620, 71] on button "Edit" at bounding box center [632, 71] width 59 height 15
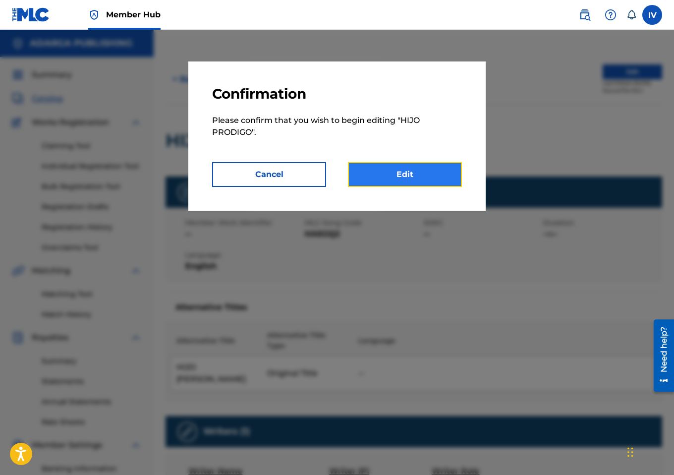
click at [377, 182] on link "Edit" at bounding box center [405, 174] width 114 height 25
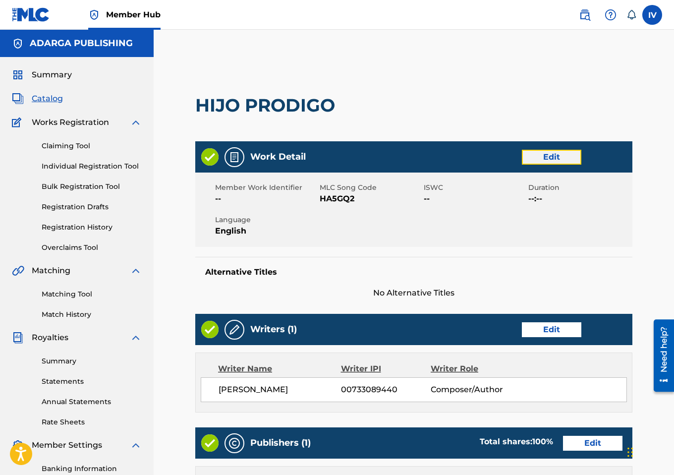
click at [551, 163] on link "Edit" at bounding box center [551, 157] width 59 height 15
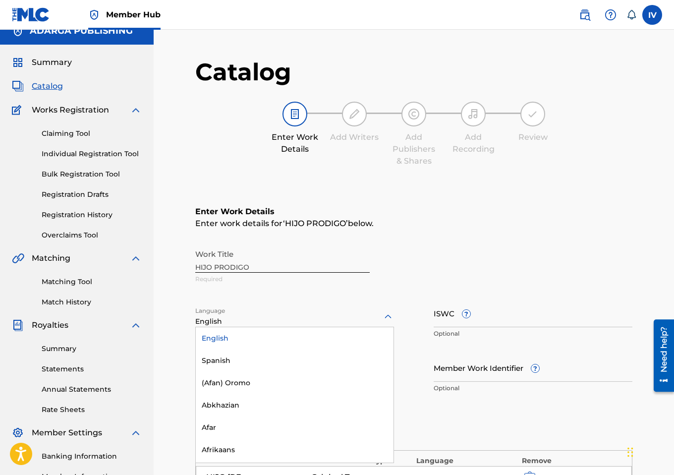
click at [310, 326] on div "English" at bounding box center [294, 316] width 199 height 21
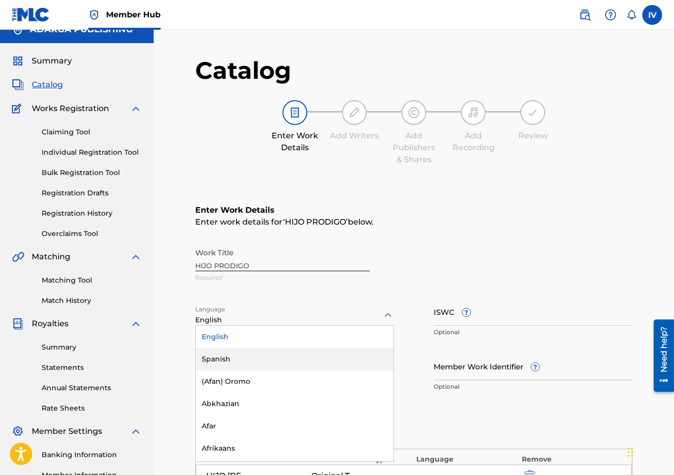
click at [275, 357] on div "Spanish" at bounding box center [295, 359] width 198 height 22
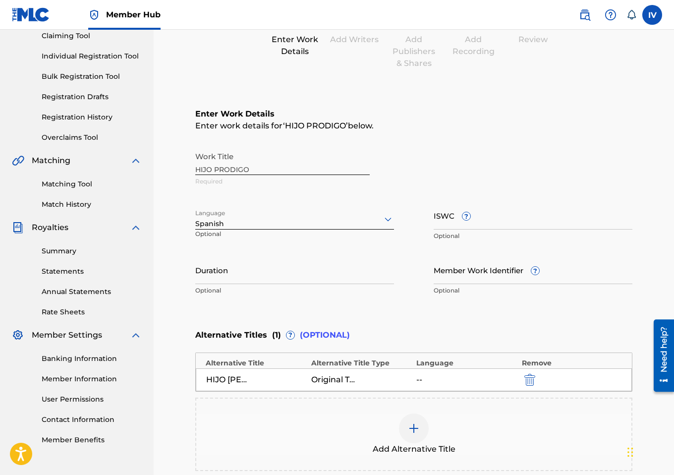
scroll to position [228, 0]
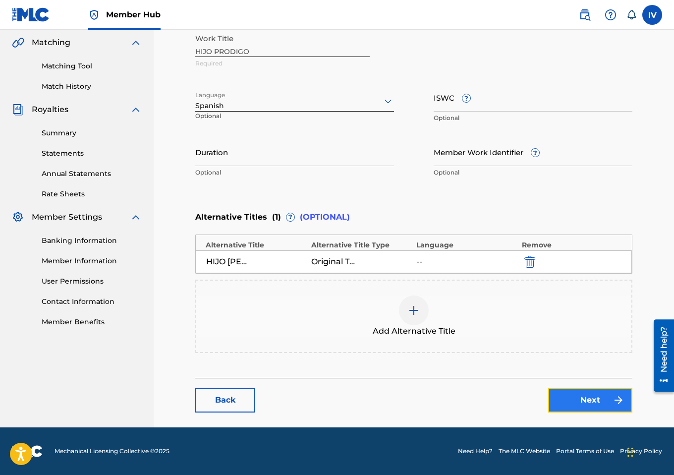
click at [585, 394] on link "Next" at bounding box center [590, 400] width 84 height 25
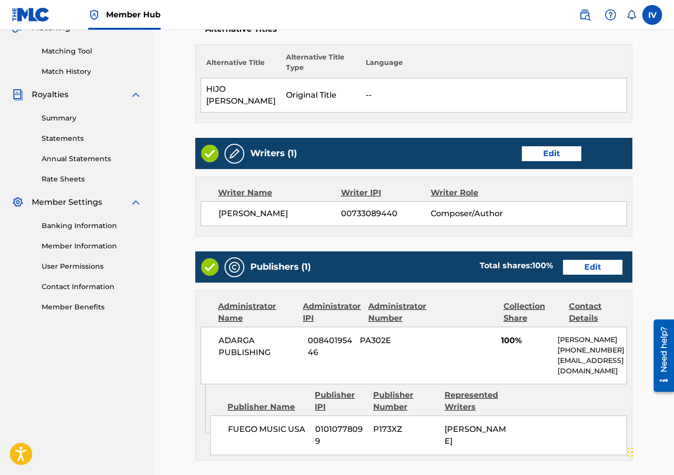
scroll to position [316, 0]
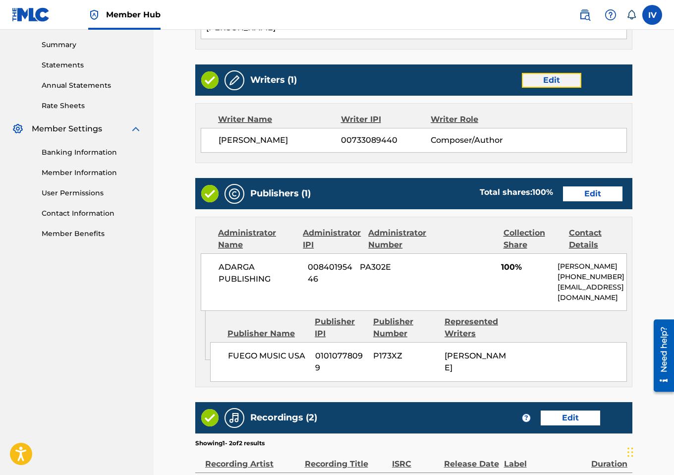
click at [546, 73] on link "Edit" at bounding box center [551, 80] width 59 height 15
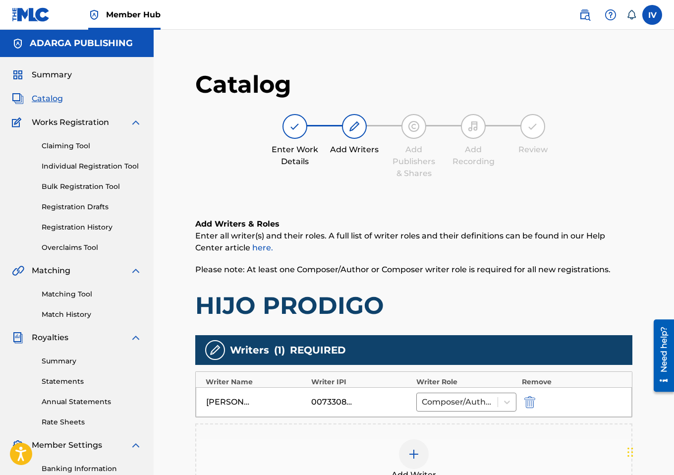
click at [446, 452] on div "Add Writer" at bounding box center [413, 460] width 435 height 42
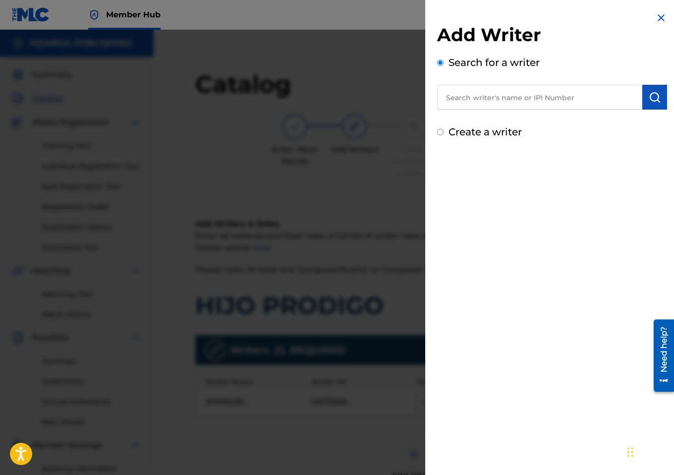
click at [521, 104] on input "text" at bounding box center [539, 97] width 205 height 25
paste input "Benjamin Carazo"
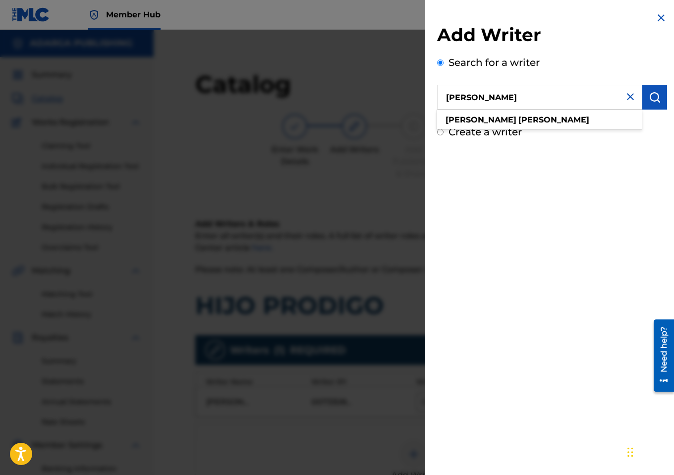
type input "Benjamin Carazo"
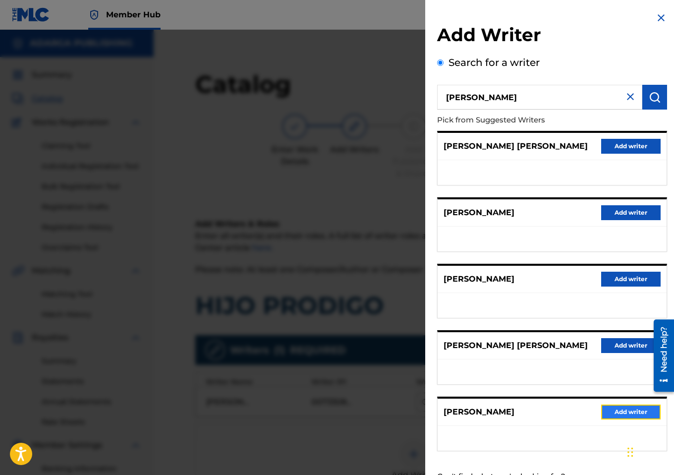
click at [604, 417] on button "Add writer" at bounding box center [630, 412] width 59 height 15
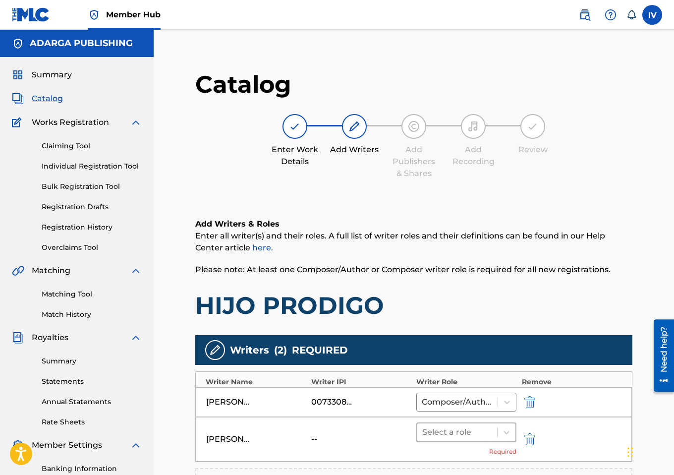
click at [448, 433] on div at bounding box center [457, 432] width 70 height 14
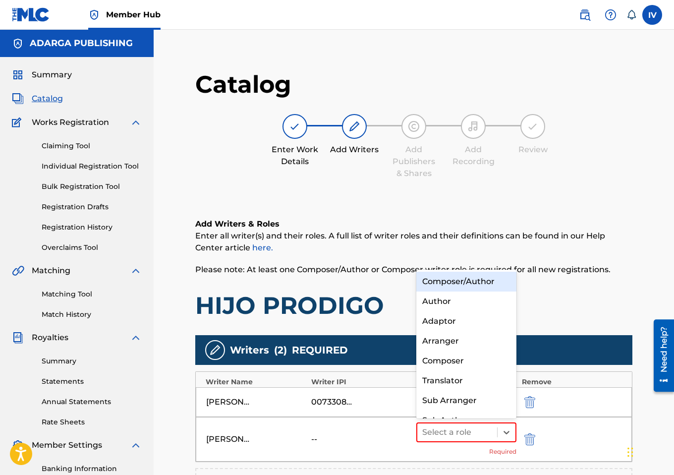
click at [445, 280] on div "Composer/Author" at bounding box center [466, 282] width 100 height 20
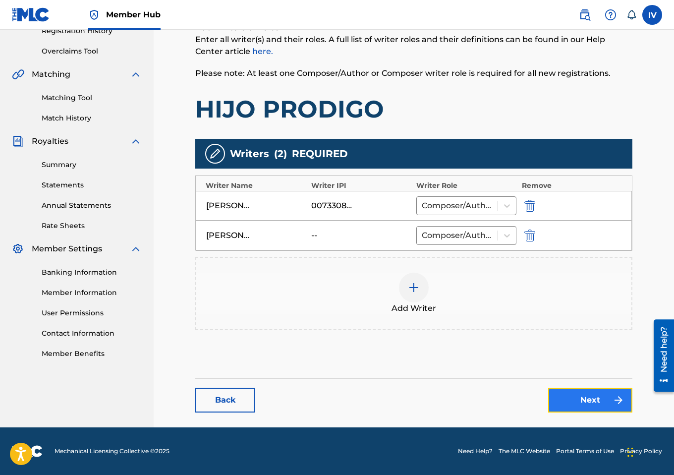
click at [573, 398] on link "Next" at bounding box center [590, 400] width 84 height 25
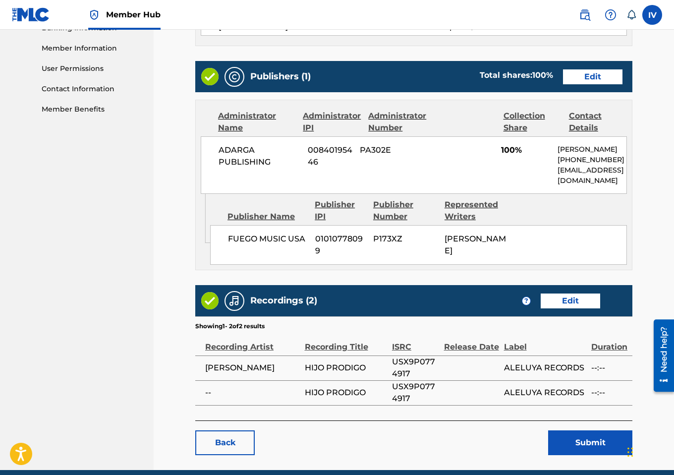
scroll to position [469, 0]
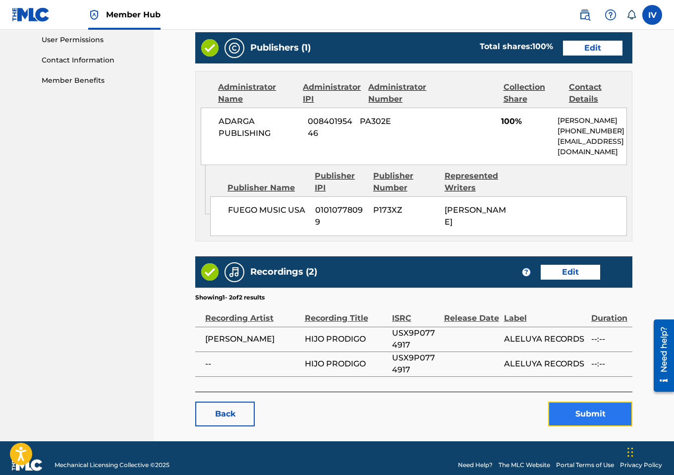
click at [579, 402] on button "Submit" at bounding box center [590, 414] width 84 height 25
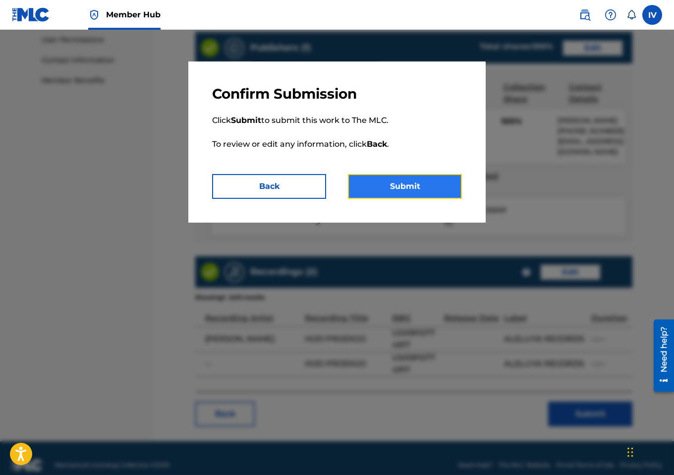
click at [402, 181] on button "Submit" at bounding box center [405, 186] width 114 height 25
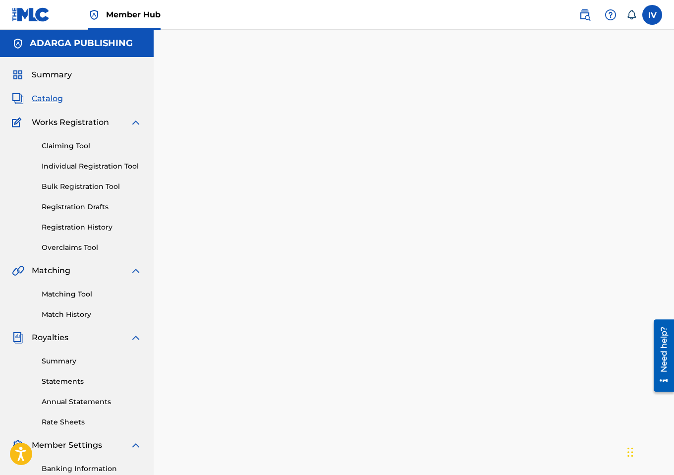
click at [48, 103] on span "Catalog" at bounding box center [47, 99] width 31 height 12
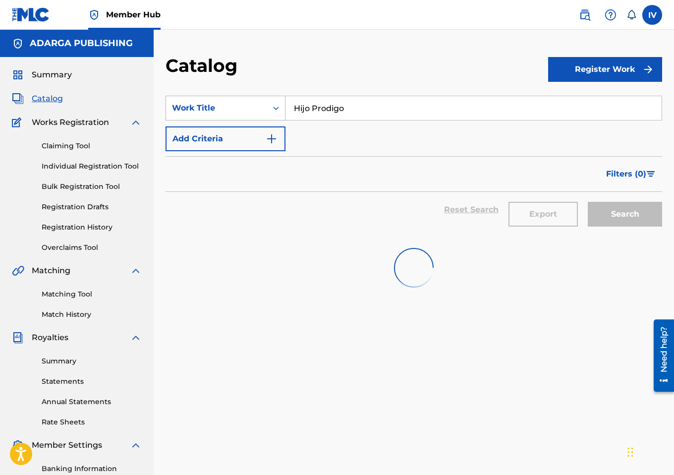
click at [220, 112] on div "Work Title" at bounding box center [216, 108] width 89 height 12
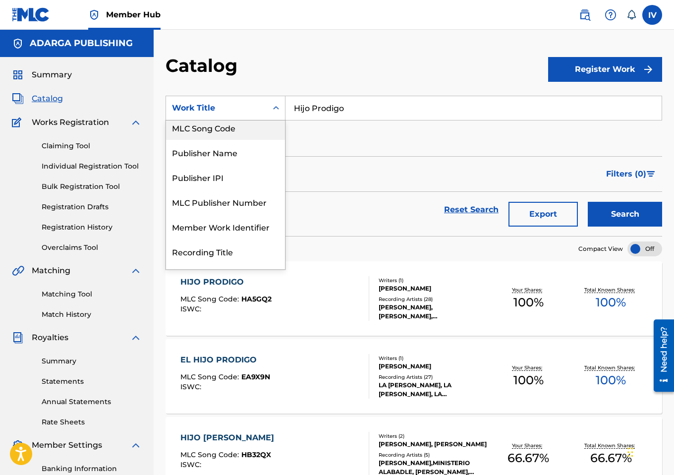
scroll to position [79, 0]
click at [220, 129] on div "MLC Song Code" at bounding box center [225, 128] width 119 height 25
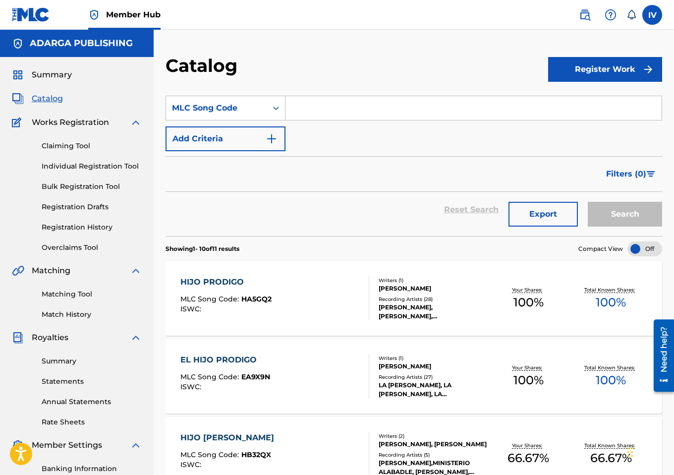
click at [317, 110] on input "Search Form" at bounding box center [474, 108] width 376 height 24
paste input "DS4X4W"
type input "DS4X4W"
click at [588, 202] on button "Search" at bounding box center [625, 214] width 74 height 25
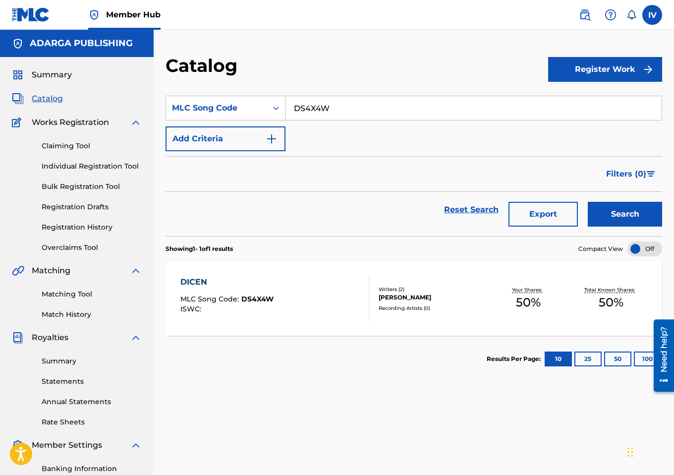
click at [284, 280] on div "DICEN MLC Song Code : DS4X4W ISWC :" at bounding box center [274, 298] width 189 height 45
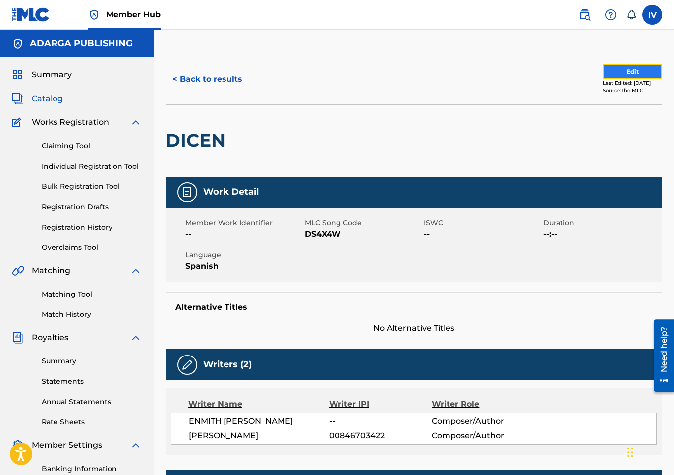
click at [611, 72] on button "Edit" at bounding box center [632, 71] width 59 height 15
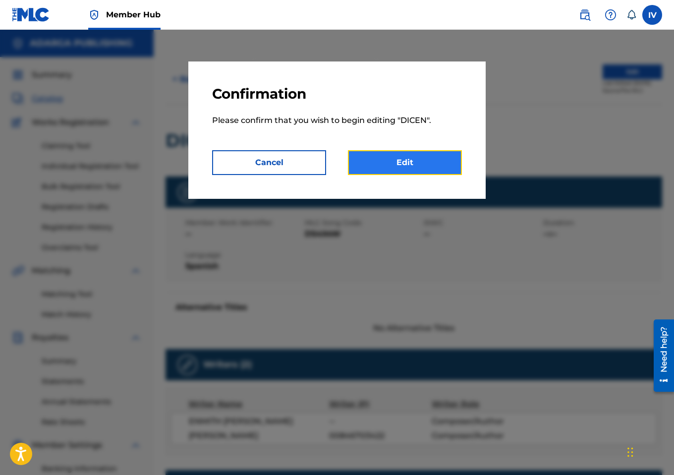
click at [433, 161] on link "Edit" at bounding box center [405, 162] width 114 height 25
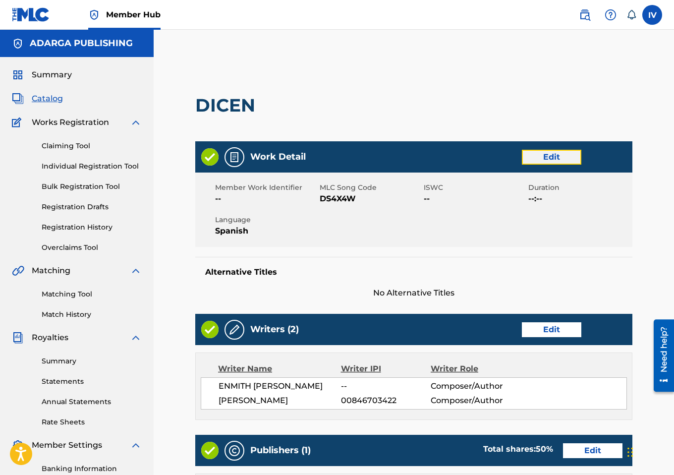
click at [549, 156] on link "Edit" at bounding box center [551, 157] width 59 height 15
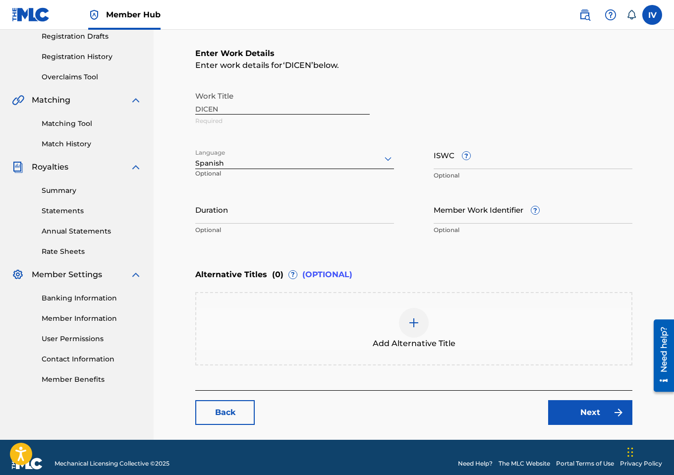
scroll to position [182, 0]
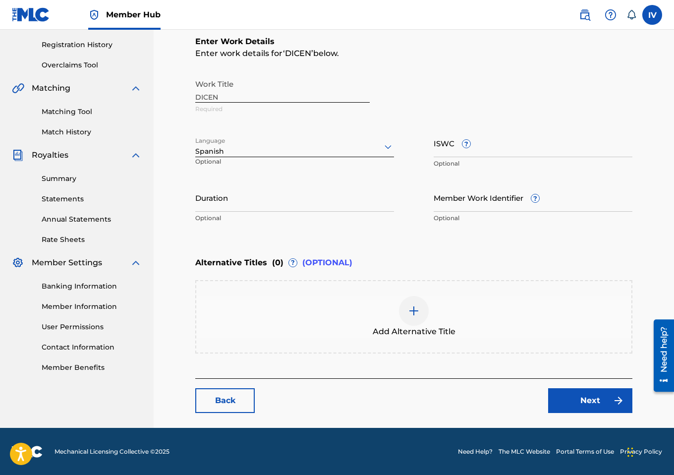
click at [414, 335] on span "Add Alternative Title" at bounding box center [414, 332] width 83 height 12
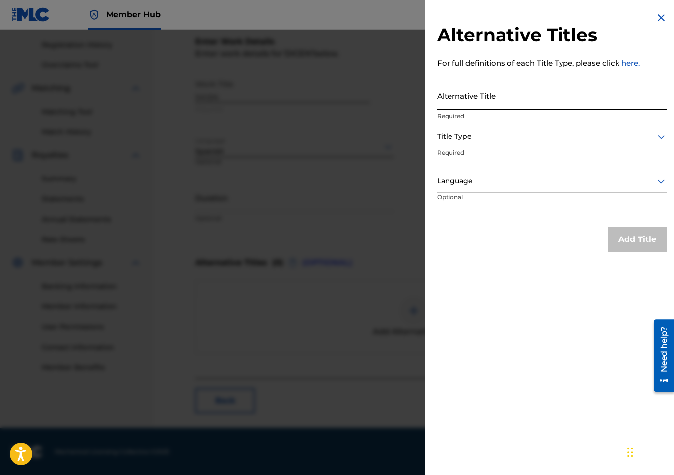
click at [526, 98] on input "Alternative Title" at bounding box center [552, 95] width 230 height 28
paste input "DICEN (FEAT. ALEXXANDER)"
type input "DICEN (FEAT. ALEXXANDER)"
click at [494, 137] on div at bounding box center [552, 136] width 230 height 12
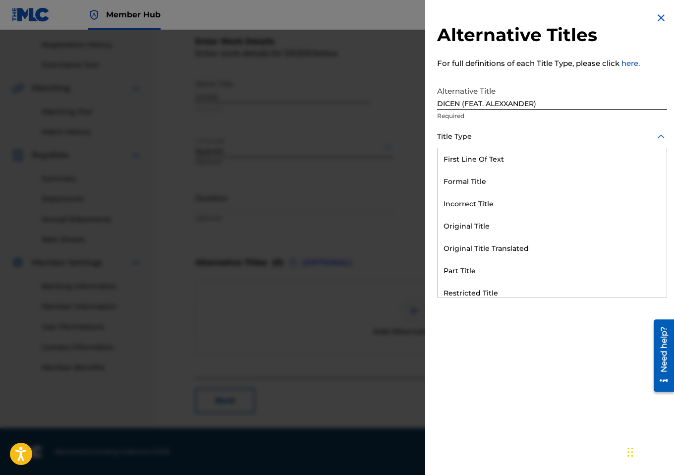
scroll to position [97, 0]
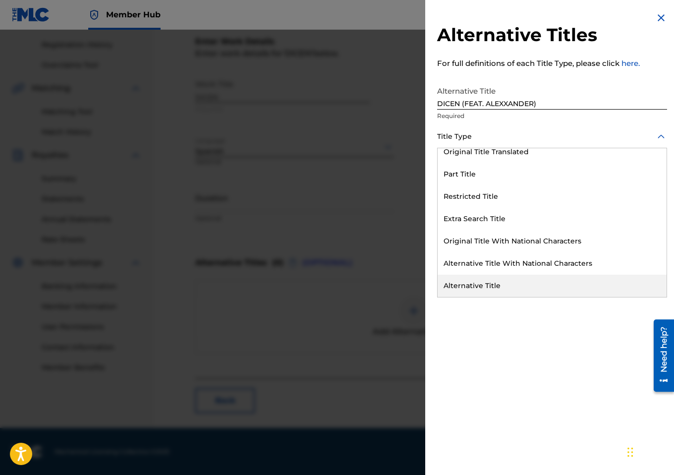
click at [481, 278] on div "Alternative Title" at bounding box center [552, 286] width 229 height 22
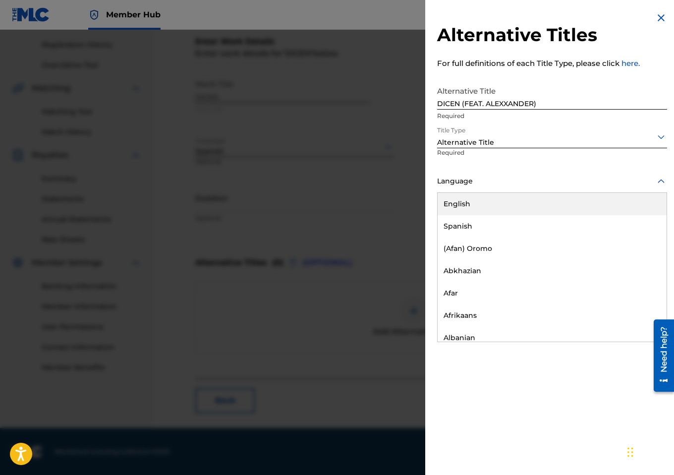
click at [475, 190] on div "Language" at bounding box center [552, 182] width 230 height 22
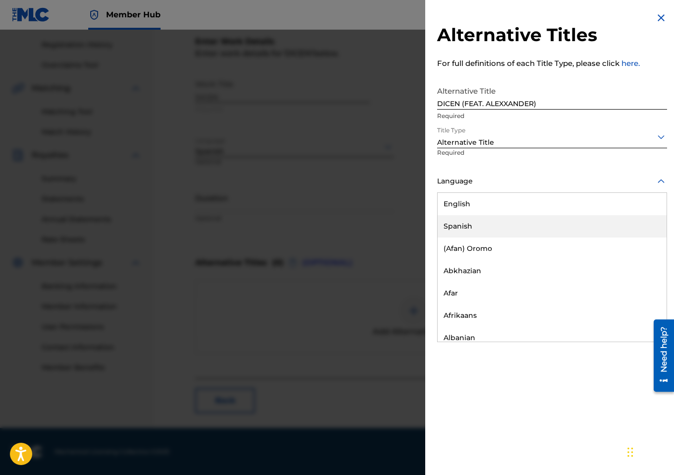
click at [468, 219] on div "Spanish" at bounding box center [552, 226] width 229 height 22
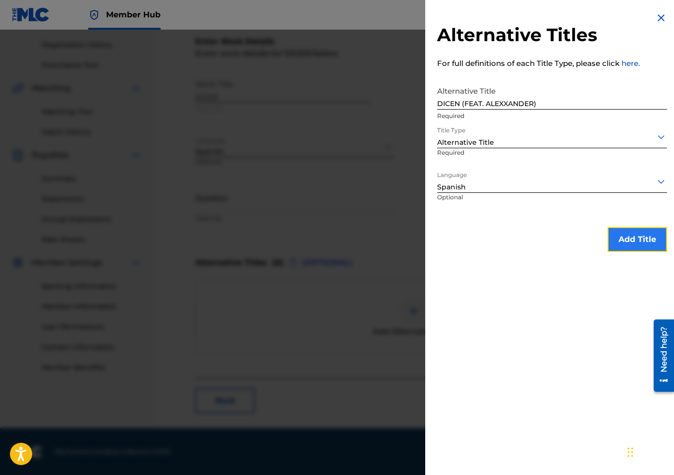
click at [625, 228] on button "Add Title" at bounding box center [637, 239] width 59 height 25
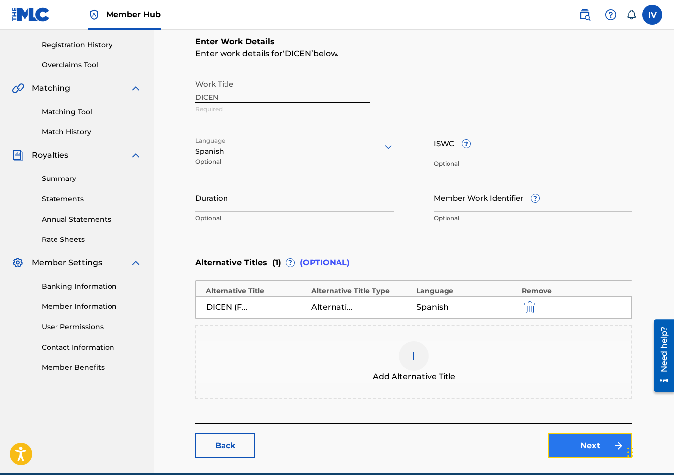
click at [568, 441] on link "Next" at bounding box center [590, 445] width 84 height 25
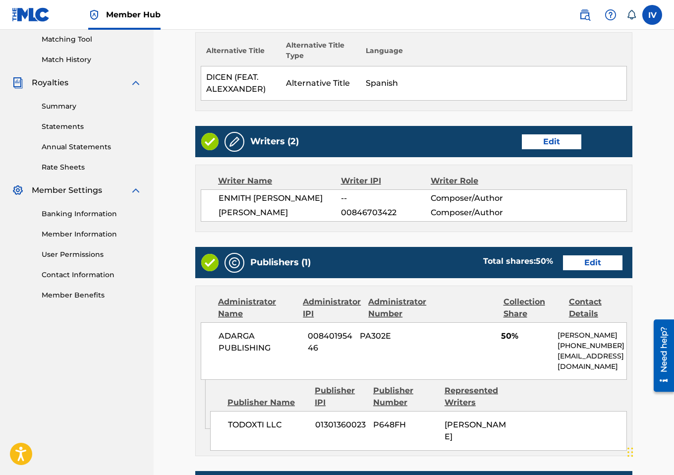
scroll to position [457, 0]
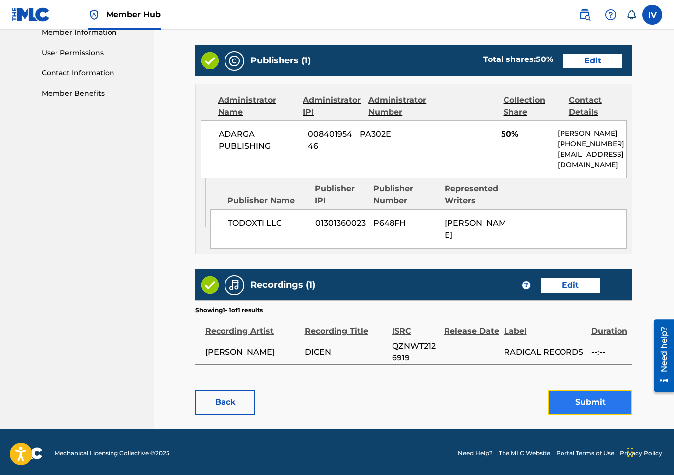
click at [572, 401] on button "Submit" at bounding box center [590, 402] width 84 height 25
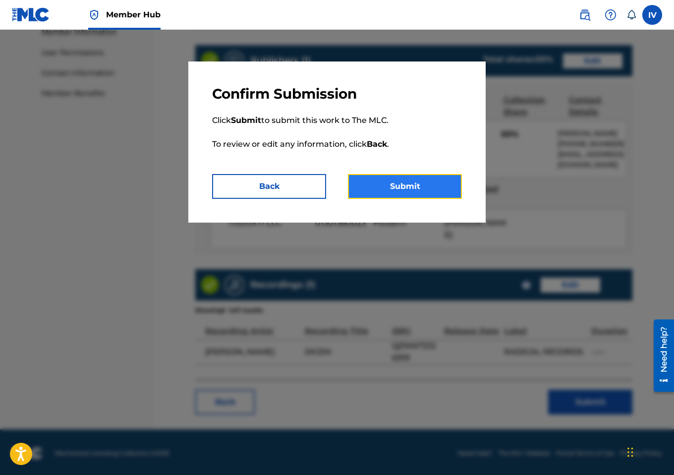
click at [407, 184] on button "Submit" at bounding box center [405, 186] width 114 height 25
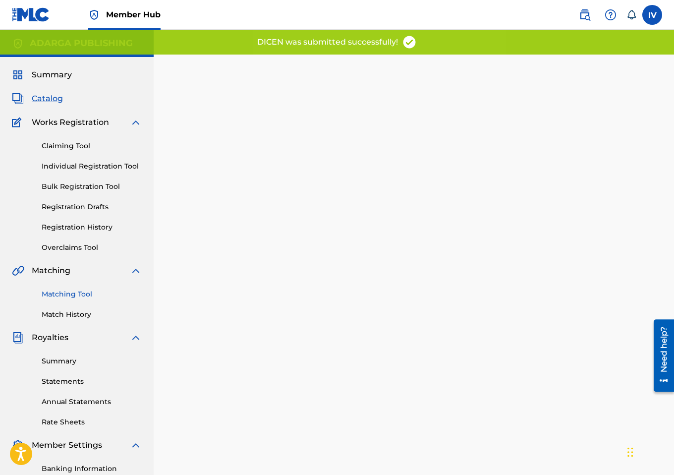
click at [77, 295] on link "Matching Tool" at bounding box center [92, 294] width 100 height 10
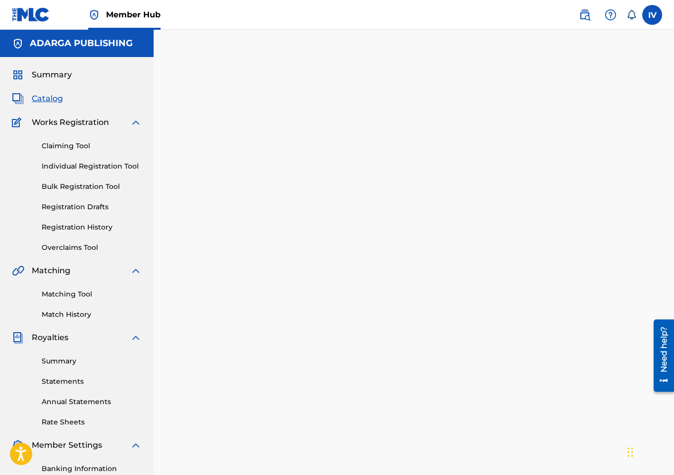
click at [52, 101] on span "Catalog" at bounding box center [47, 99] width 31 height 12
click at [50, 99] on span "Catalog" at bounding box center [47, 99] width 31 height 12
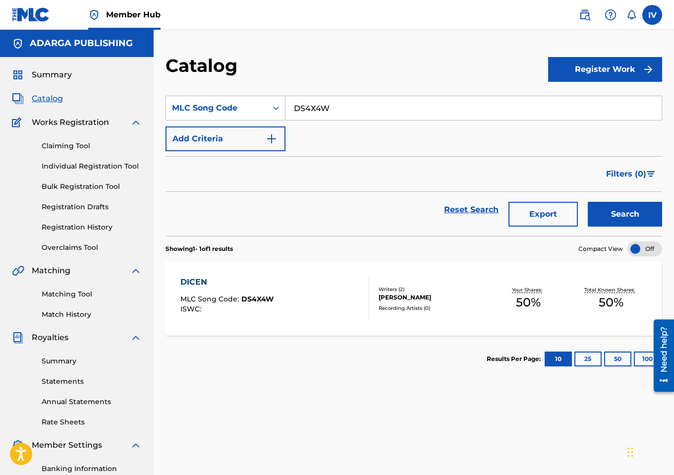
click at [255, 321] on div "DICEN MLC Song Code : DS4X4W ISWC : Writers ( 2 ) ENMITH TREJO, ALEXXANDER ALEX…" at bounding box center [414, 298] width 497 height 74
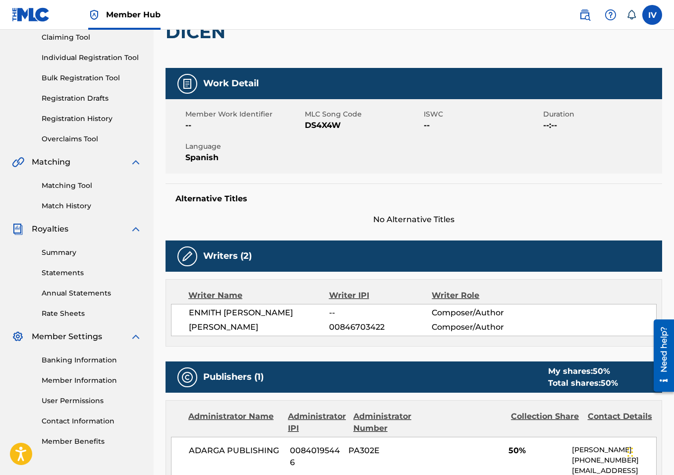
scroll to position [105, 0]
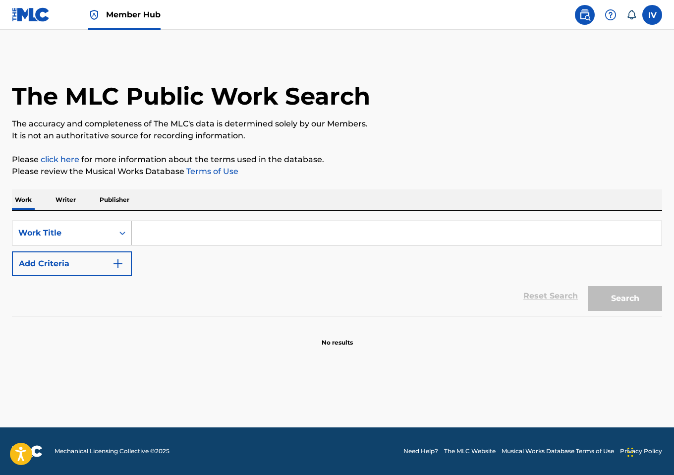
click at [26, 17] on img at bounding box center [31, 14] width 38 height 14
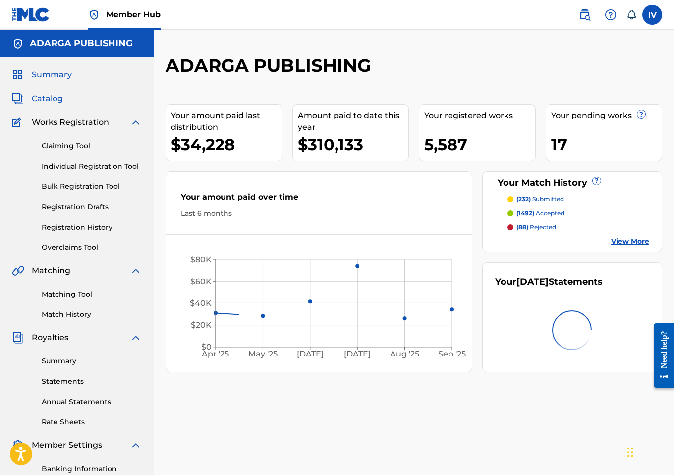
click at [45, 102] on span "Catalog" at bounding box center [47, 99] width 31 height 12
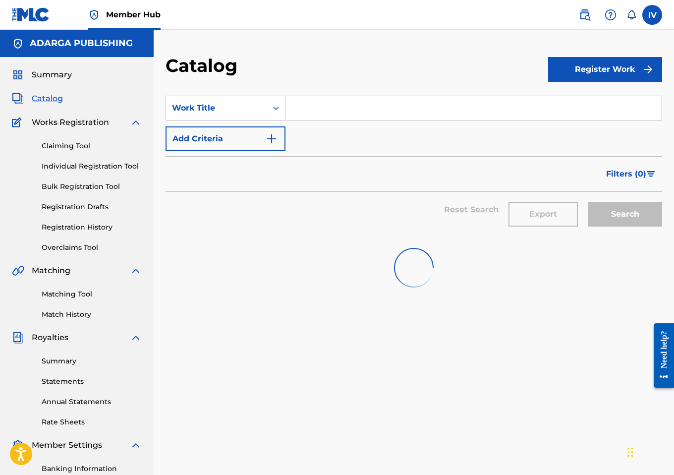
click at [308, 105] on input "Search Form" at bounding box center [474, 108] width 376 height 24
paste input "[DEMOGRAPHIC_DATA] Es [PERSON_NAME]"
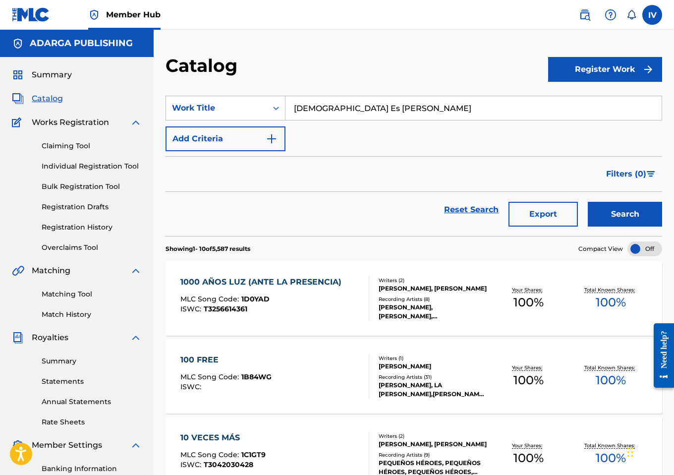
click at [588, 202] on button "Search" at bounding box center [625, 214] width 74 height 25
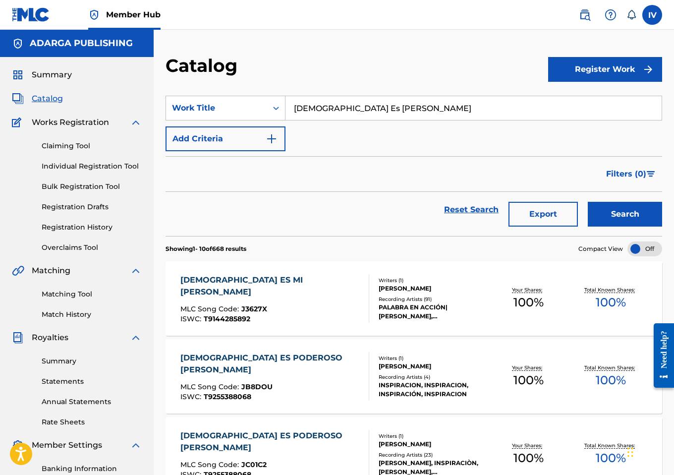
click at [319, 114] on input "[DEMOGRAPHIC_DATA] Es [PERSON_NAME]" at bounding box center [474, 108] width 376 height 24
paste input "/ Habacuc 3:17-19"
type input "[DEMOGRAPHIC_DATA] Es [PERSON_NAME] / [PERSON_NAME] 3:17-19"
click at [588, 202] on button "Search" at bounding box center [625, 214] width 74 height 25
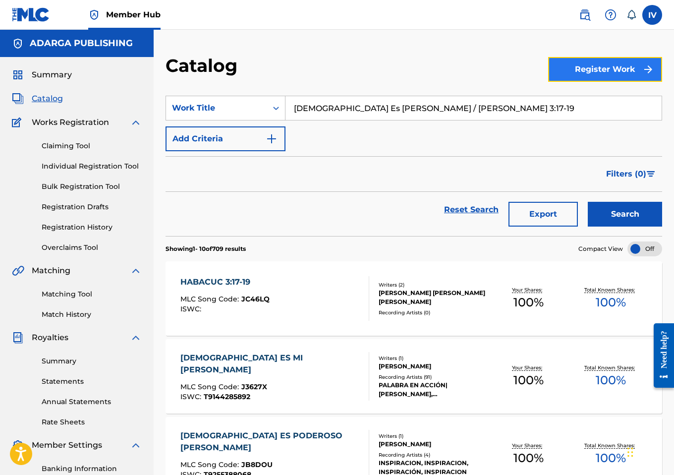
click at [612, 67] on button "Register Work" at bounding box center [605, 69] width 114 height 25
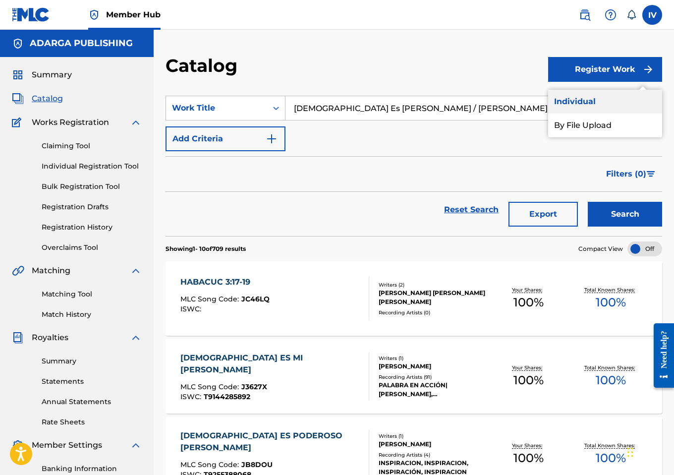
click at [550, 105] on link "Individual" at bounding box center [605, 102] width 114 height 24
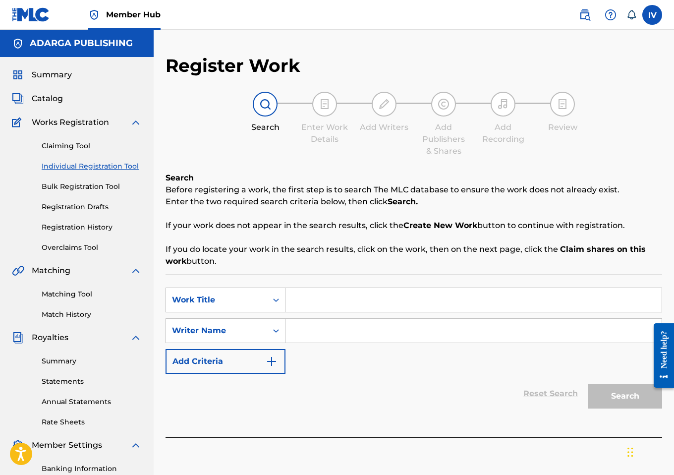
click at [314, 297] on input "Search Form" at bounding box center [474, 300] width 376 height 24
paste input "[DEMOGRAPHIC_DATA] ES MI [PERSON_NAME] / [PERSON_NAME] 3:17-19"
type input "[DEMOGRAPHIC_DATA] ES MI [PERSON_NAME] / [PERSON_NAME] 3:17-19"
click at [327, 325] on input "Search Form" at bounding box center [474, 331] width 376 height 24
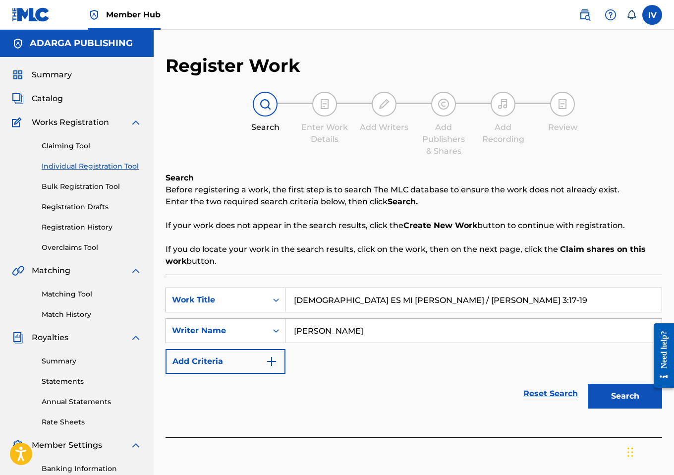
type input "[PERSON_NAME]"
click at [588, 384] on button "Search" at bounding box center [625, 396] width 74 height 25
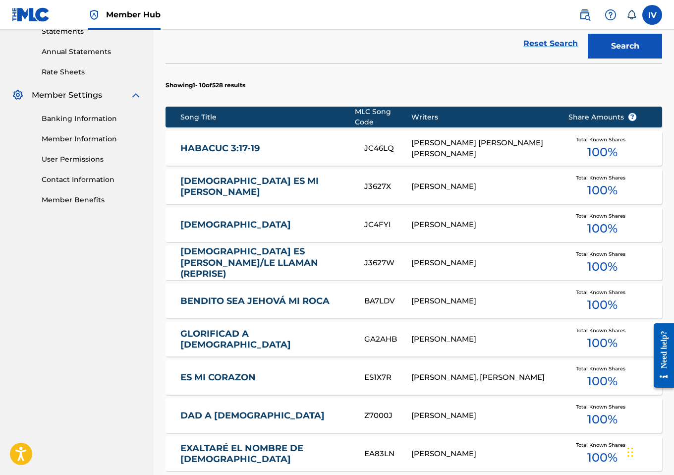
scroll to position [353, 0]
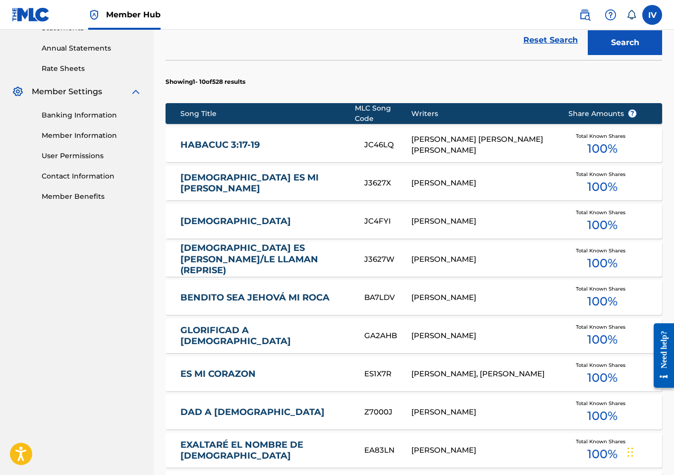
click at [243, 140] on link "HABACUC 3:17-19" at bounding box center [265, 144] width 171 height 11
click at [238, 141] on link "HABACUC 3:17-19" at bounding box center [265, 144] width 171 height 11
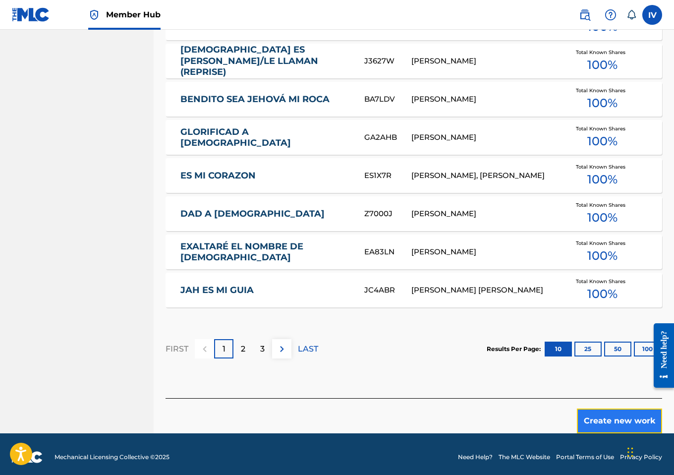
click at [613, 413] on button "Create new work" at bounding box center [619, 420] width 85 height 25
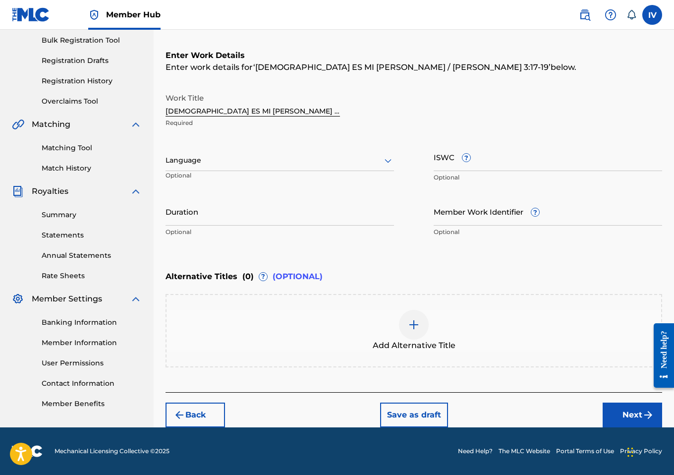
scroll to position [146, 0]
click at [261, 164] on div at bounding box center [280, 161] width 229 height 12
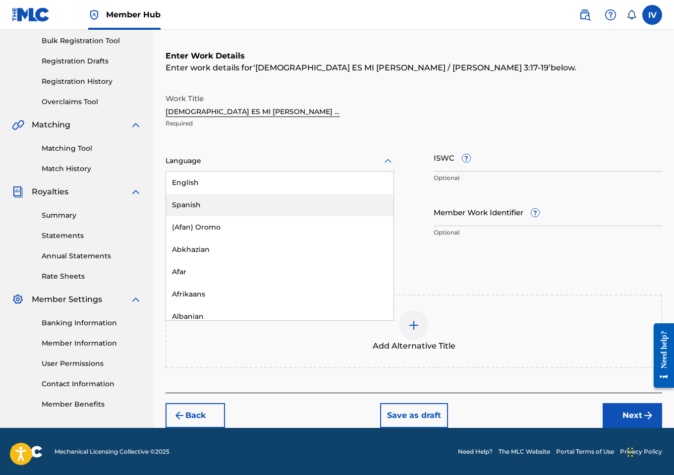
click at [223, 205] on div "Spanish" at bounding box center [280, 205] width 228 height 22
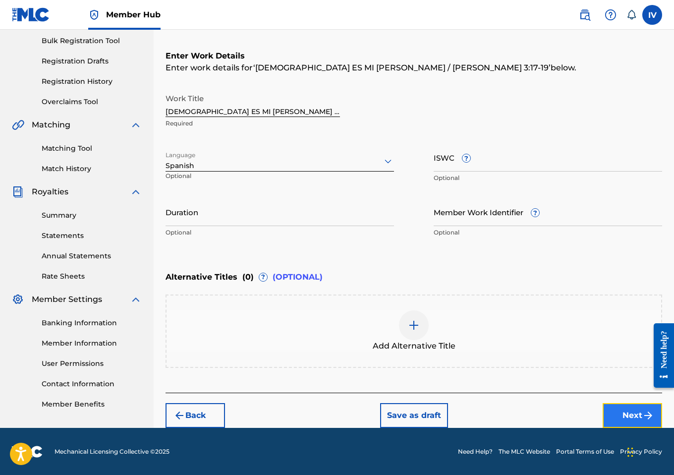
click at [610, 419] on button "Next" at bounding box center [632, 415] width 59 height 25
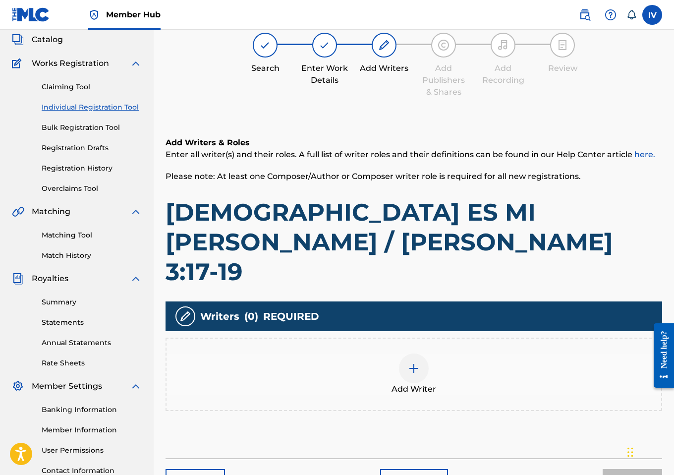
scroll to position [45, 0]
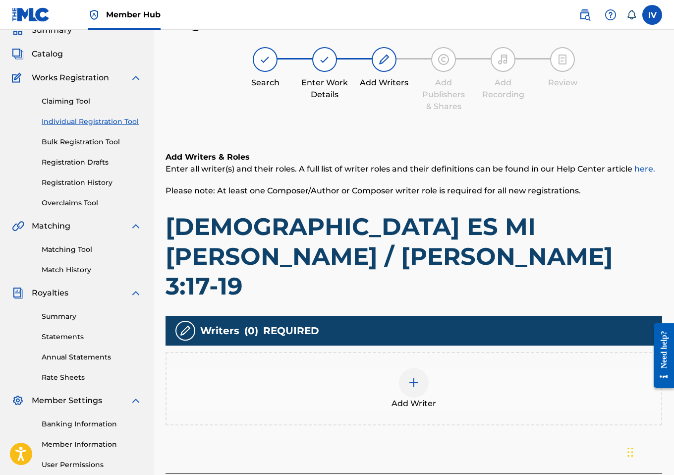
click at [408, 368] on div at bounding box center [414, 383] width 30 height 30
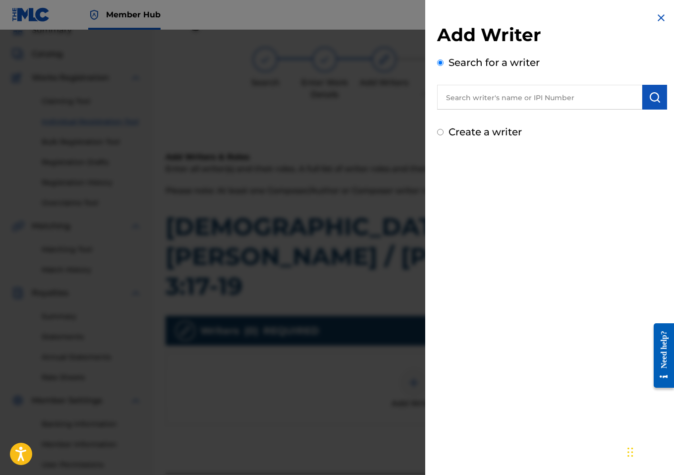
click at [523, 95] on input "text" at bounding box center [539, 97] width 205 height 25
click at [527, 100] on input "text" at bounding box center [539, 97] width 205 height 25
paste input "733089440"
type input "00733089440"
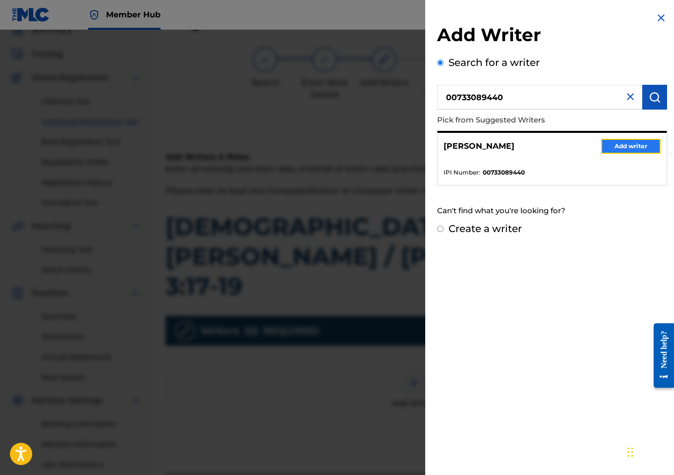
click at [635, 146] on button "Add writer" at bounding box center [630, 146] width 59 height 15
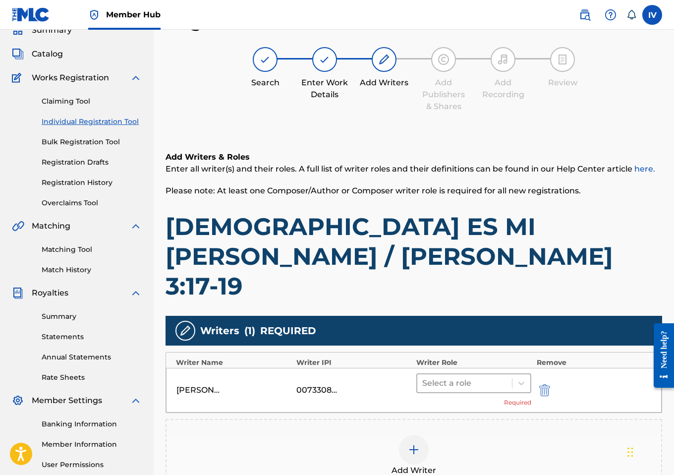
click at [480, 376] on div at bounding box center [464, 383] width 85 height 14
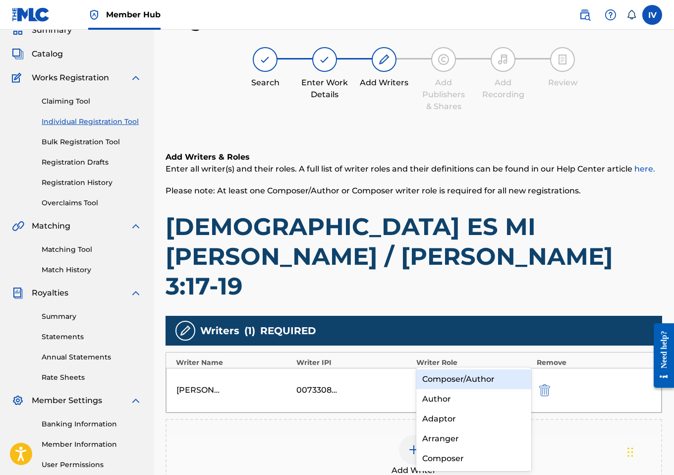
click at [459, 376] on div "Composer/Author" at bounding box center [473, 379] width 115 height 20
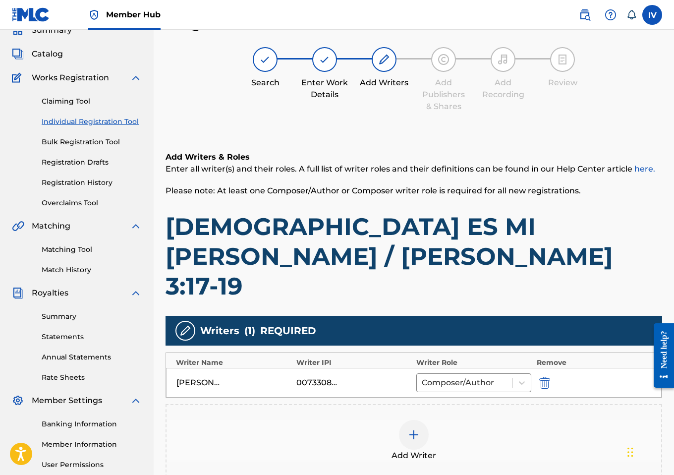
click at [361, 420] on div "Add Writer" at bounding box center [414, 441] width 495 height 42
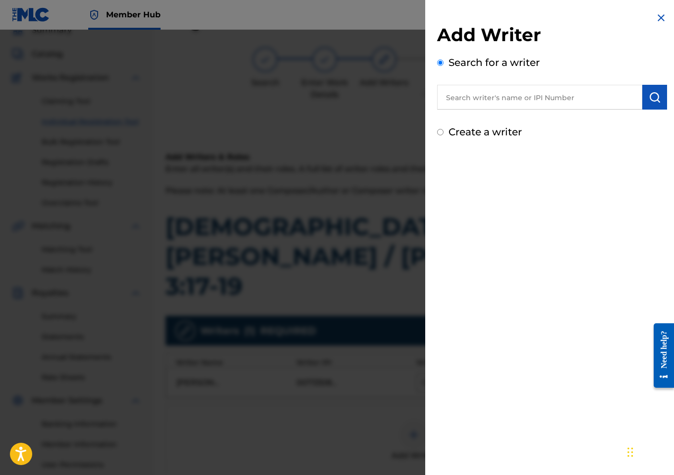
click at [531, 94] on input "text" at bounding box center [539, 97] width 205 height 25
paste input "1182278153"
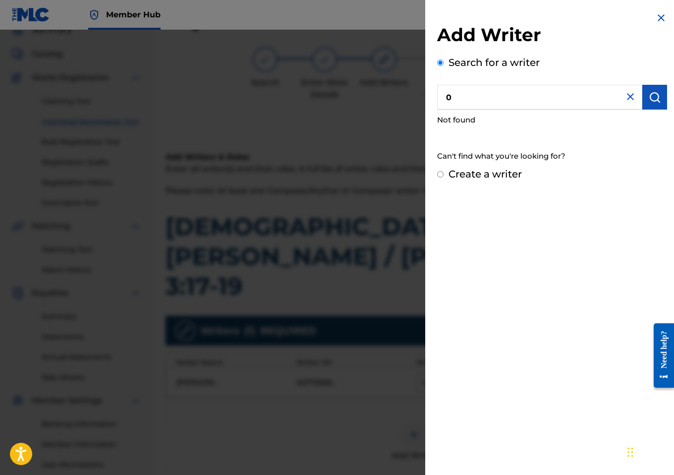
paste input "1182278153"
type input "01182278153"
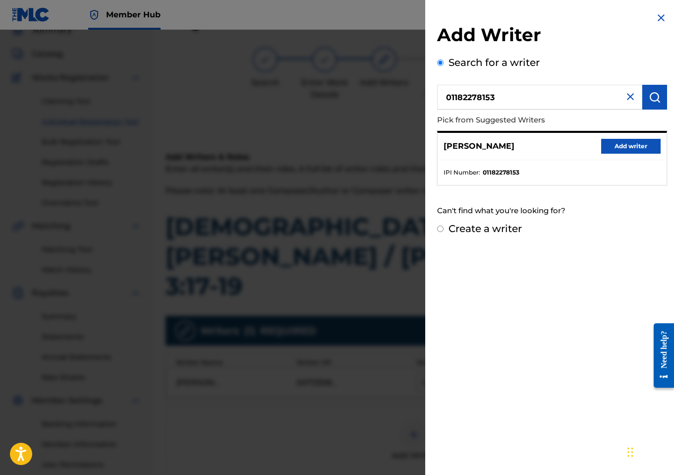
click at [622, 135] on div "ARMANDO FLORES ROJAS Add writer" at bounding box center [552, 146] width 229 height 27
click at [617, 144] on button "Add writer" at bounding box center [630, 146] width 59 height 15
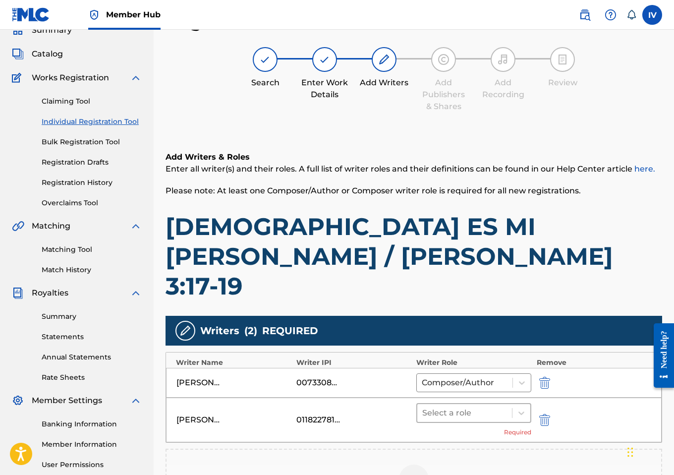
click at [449, 406] on div at bounding box center [464, 413] width 85 height 14
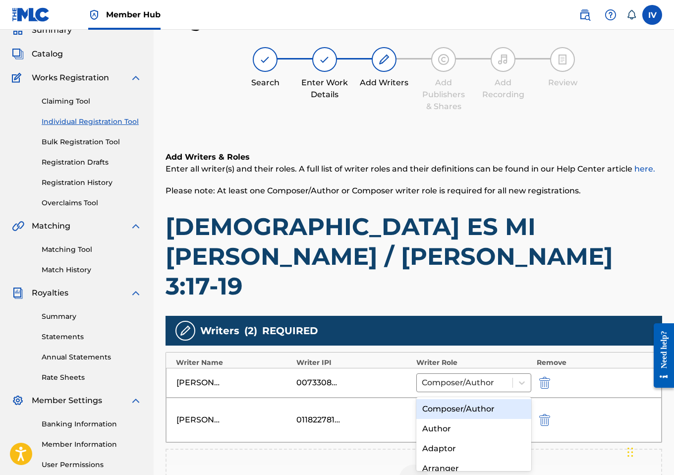
click at [442, 408] on div "Composer/Author" at bounding box center [473, 409] width 115 height 20
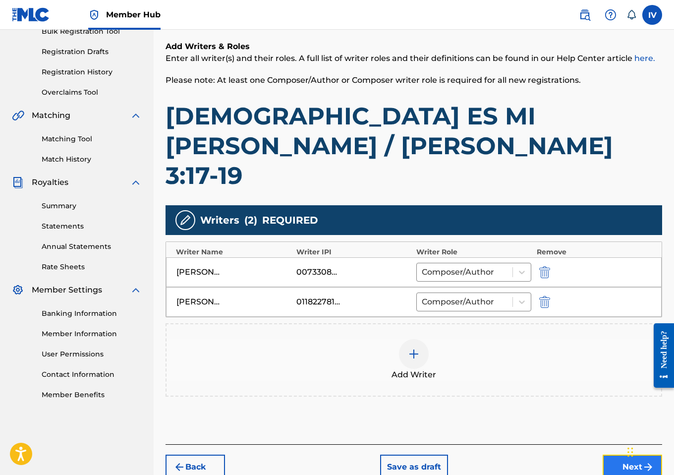
click at [619, 455] on button "Next" at bounding box center [632, 467] width 59 height 25
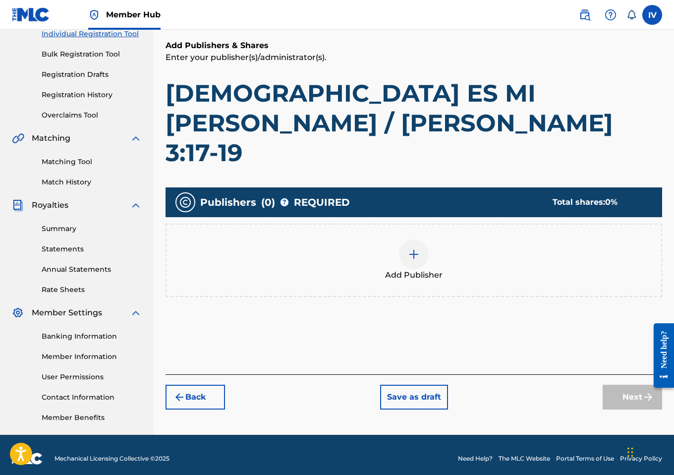
scroll to position [134, 0]
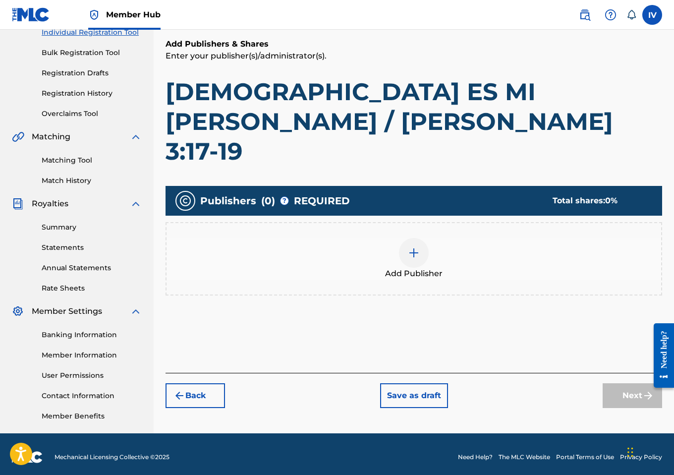
click at [428, 252] on div "Add Publisher" at bounding box center [414, 258] width 497 height 73
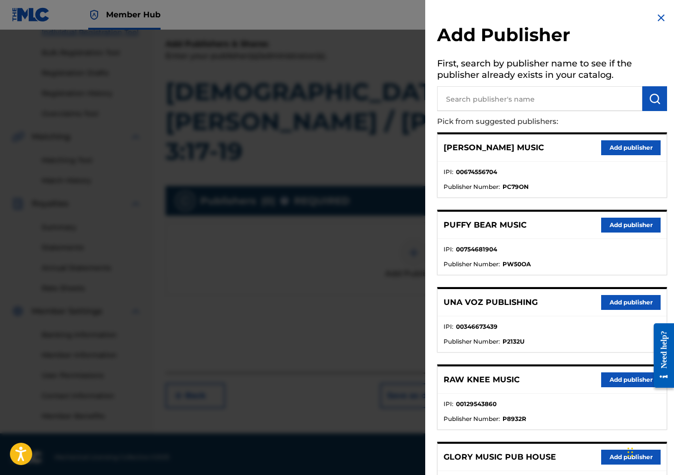
click at [548, 98] on input "text" at bounding box center [539, 98] width 205 height 25
paste input "Proyecto JES"
type input "Proyecto JES"
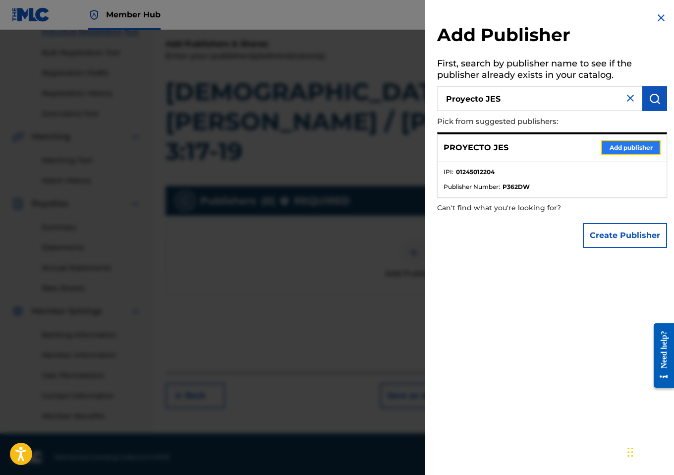
click at [626, 151] on button "Add publisher" at bounding box center [630, 147] width 59 height 15
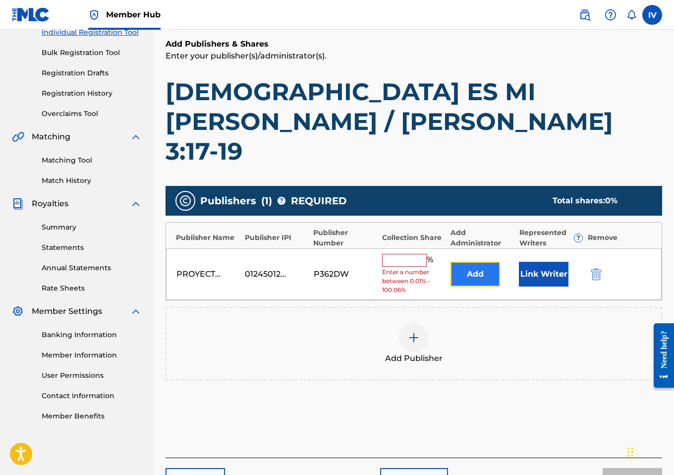
click at [473, 262] on button "Add" at bounding box center [476, 274] width 50 height 25
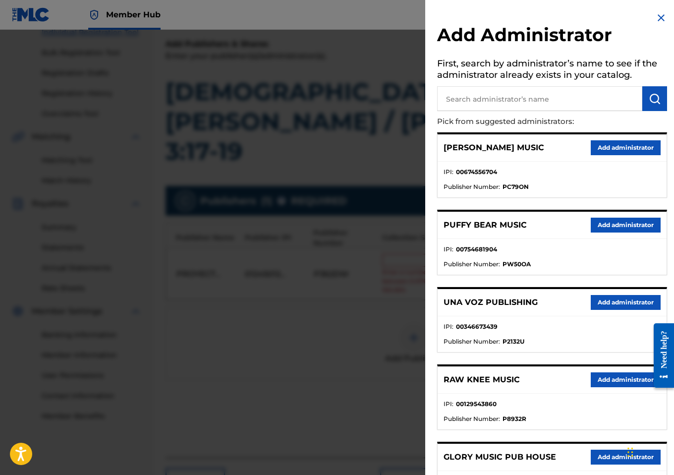
click at [565, 103] on input "text" at bounding box center [539, 98] width 205 height 25
type input "adarga"
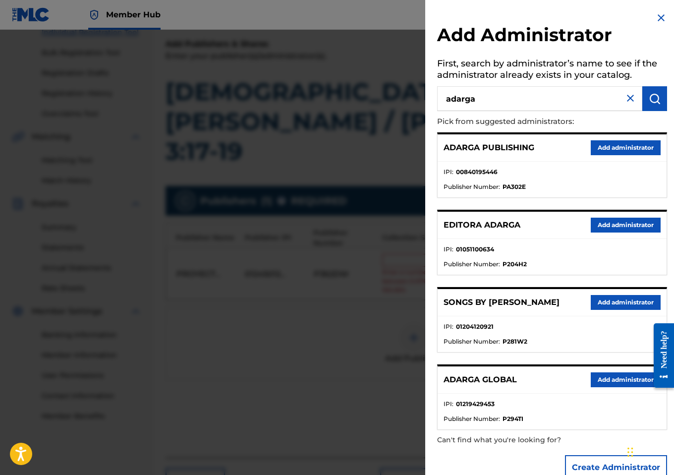
click at [622, 157] on div "ADARGA PUBLISHING Add administrator" at bounding box center [552, 147] width 229 height 27
click at [615, 150] on button "Add administrator" at bounding box center [626, 147] width 70 height 15
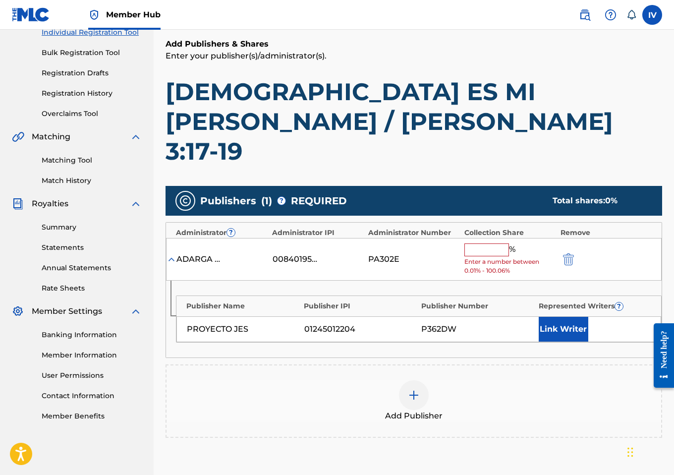
click at [490, 243] on input "text" at bounding box center [486, 249] width 45 height 13
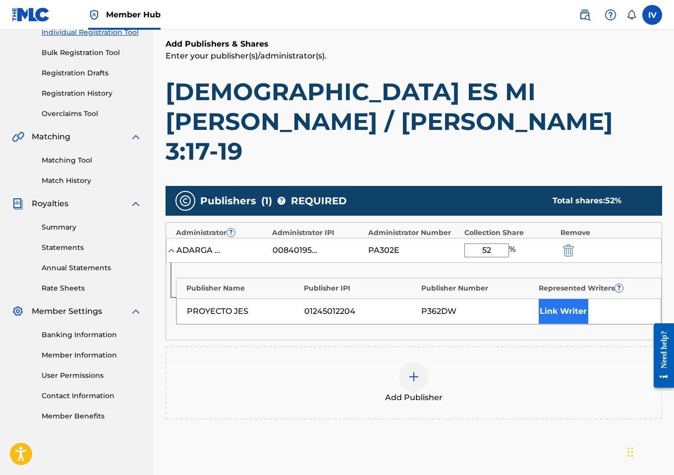
type input "52"
click at [548, 299] on button "Link Writer" at bounding box center [564, 311] width 50 height 25
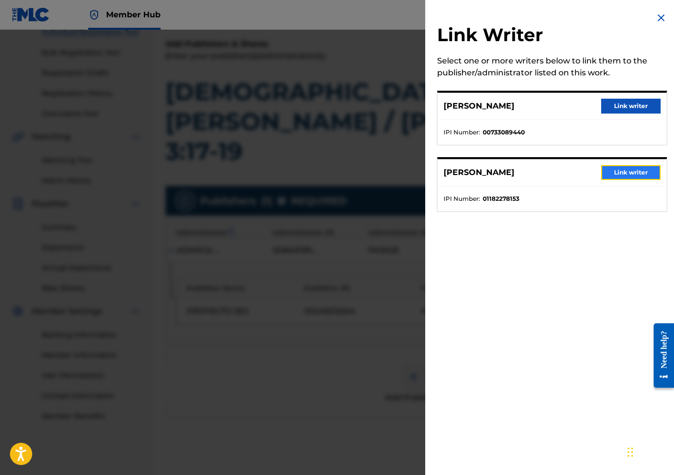
click at [625, 170] on button "Link writer" at bounding box center [630, 172] width 59 height 15
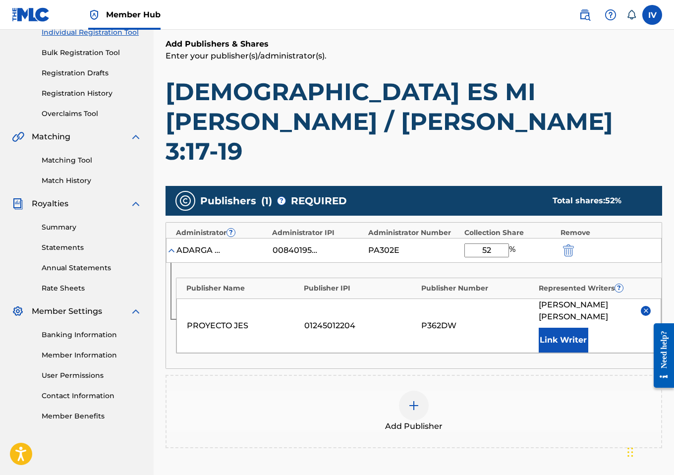
click at [469, 391] on div "Add Publisher" at bounding box center [414, 412] width 495 height 42
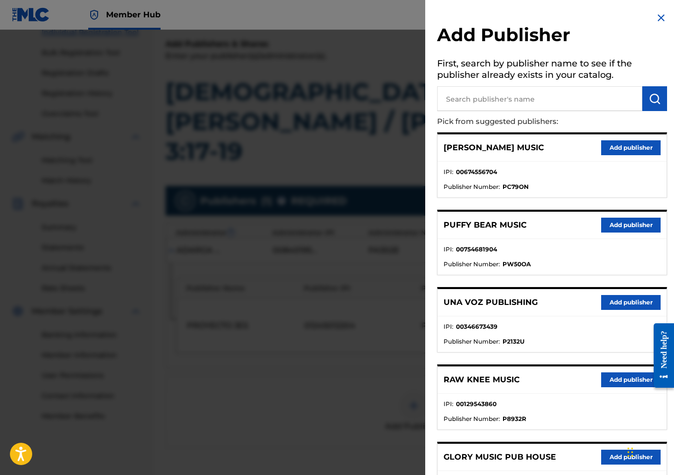
click at [567, 96] on input "text" at bounding box center [539, 98] width 205 height 25
paste input "1010778099"
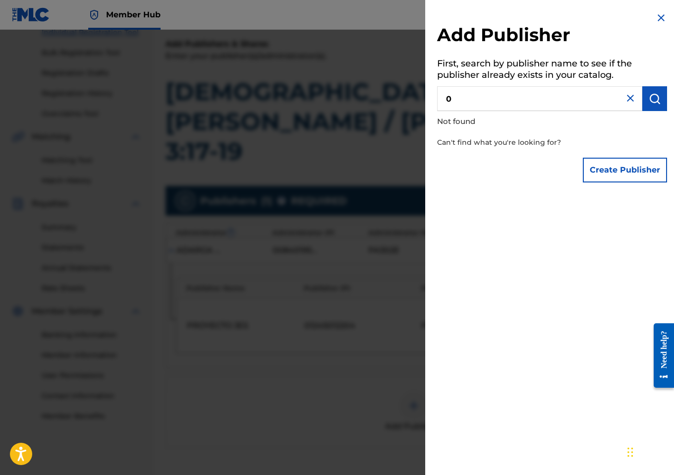
paste input "1010778099"
paste input "Fuego Music USA"
type input "Fuego Music USA"
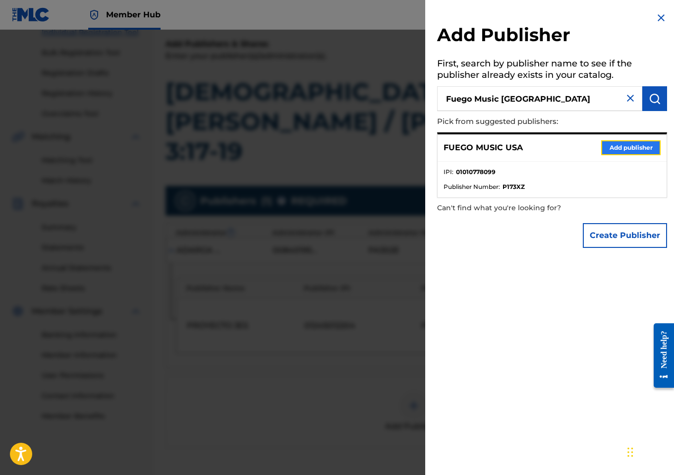
click at [624, 147] on button "Add publisher" at bounding box center [630, 147] width 59 height 15
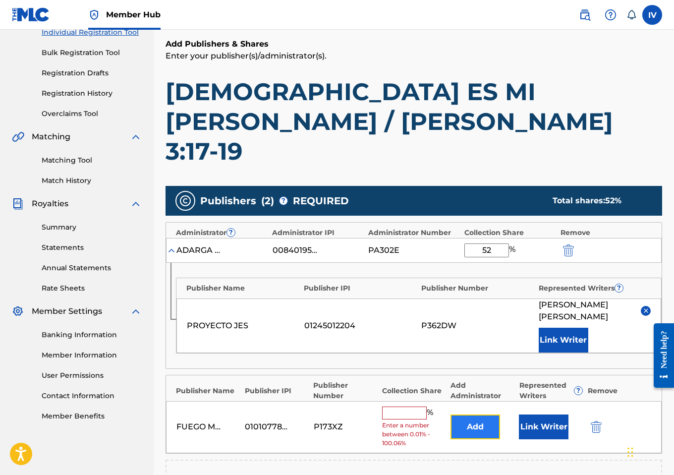
click at [472, 414] on button "Add" at bounding box center [476, 426] width 50 height 25
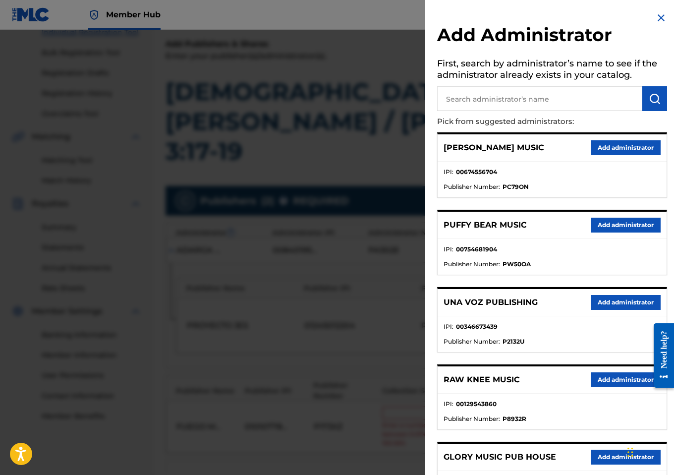
click at [539, 105] on input "text" at bounding box center [539, 98] width 205 height 25
type input "adarga"
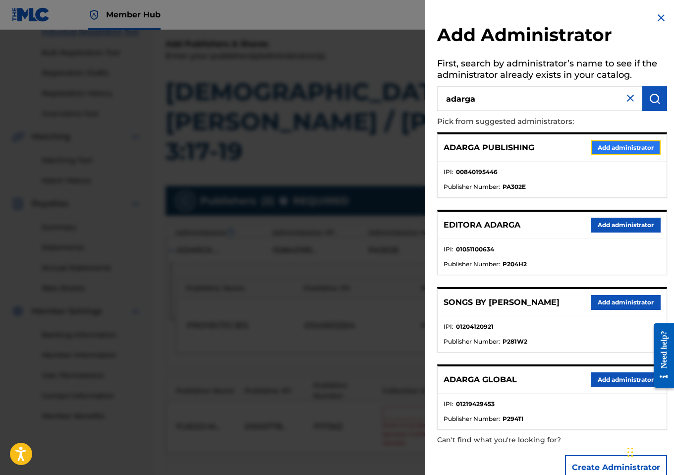
click at [611, 149] on button "Add administrator" at bounding box center [626, 147] width 70 height 15
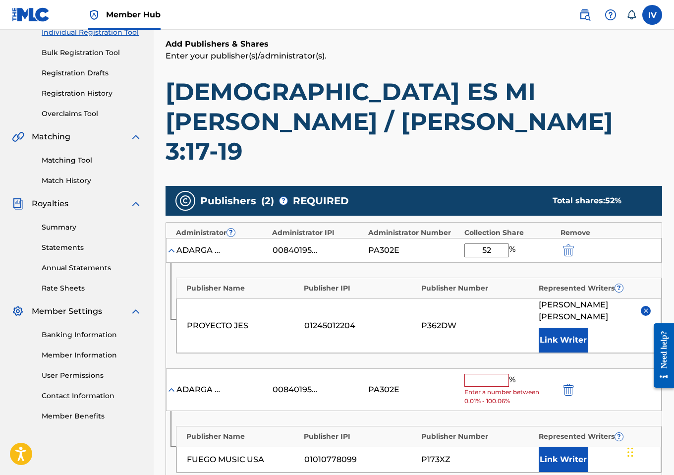
click at [478, 374] on input "text" at bounding box center [486, 380] width 45 height 13
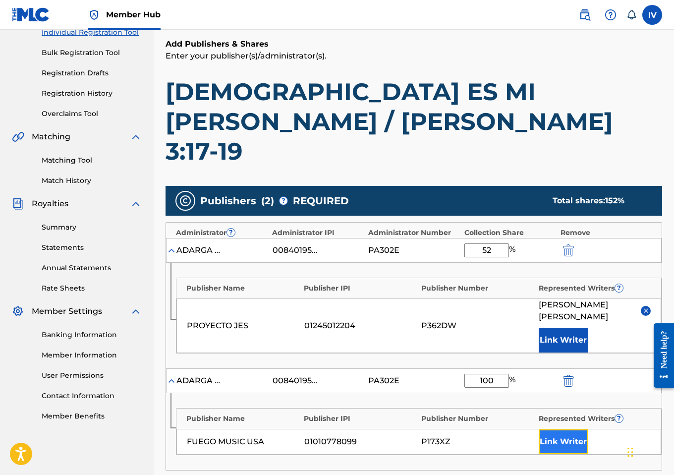
click at [562, 429] on button "Link Writer" at bounding box center [564, 441] width 50 height 25
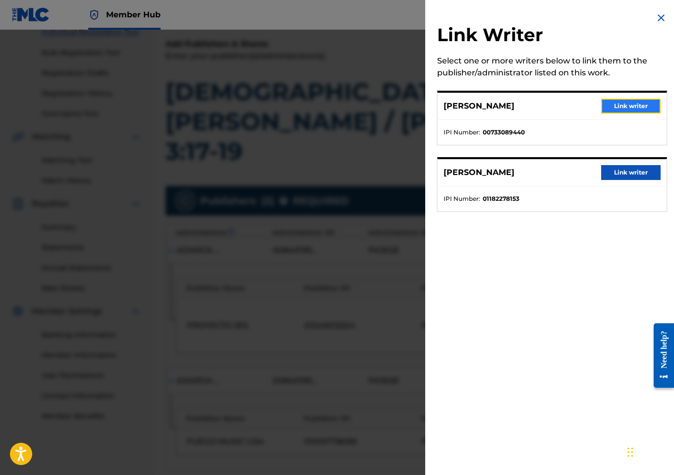
click at [614, 101] on button "Link writer" at bounding box center [630, 106] width 59 height 15
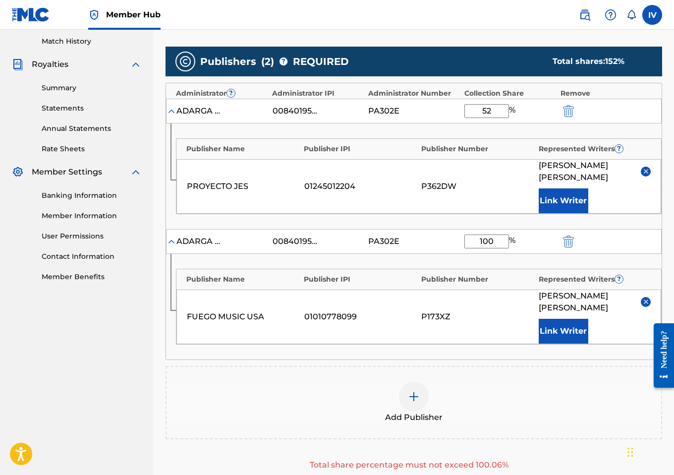
scroll to position [272, 0]
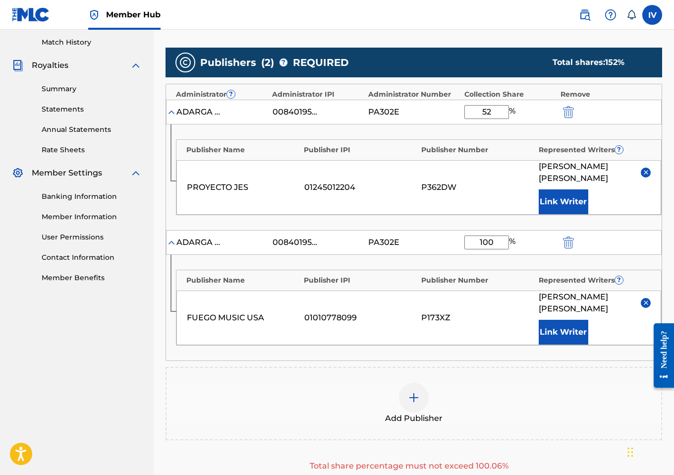
click at [507, 235] on input "100" at bounding box center [486, 242] width 45 height 14
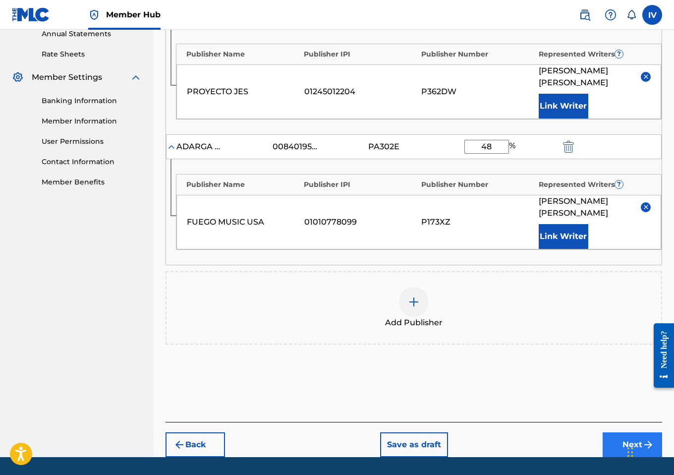
type input "48"
click at [612, 432] on button "Next" at bounding box center [632, 444] width 59 height 25
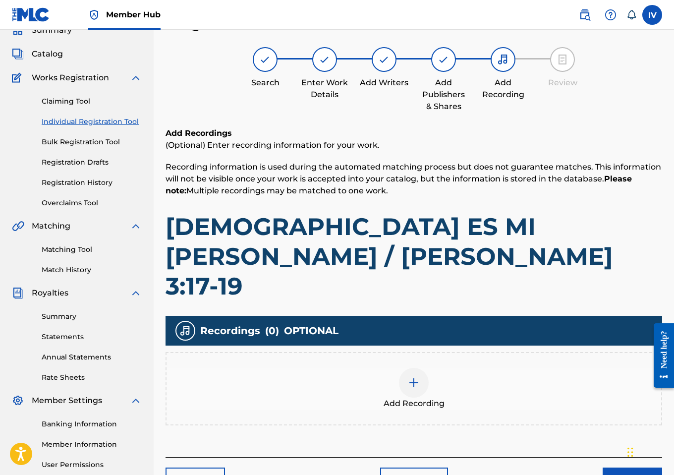
scroll to position [45, 0]
click at [409, 398] on span "Add Recording" at bounding box center [414, 404] width 61 height 12
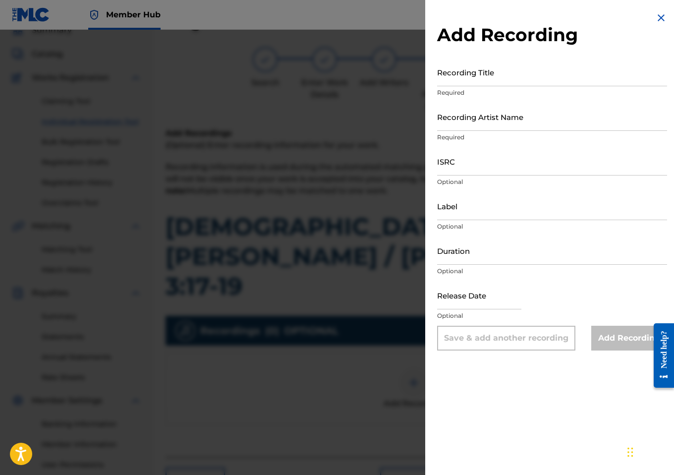
click at [527, 86] on div "Recording Title Required" at bounding box center [552, 80] width 230 height 45
click at [528, 69] on input "Recording Title" at bounding box center [552, 72] width 230 height 28
paste input "Jehová Es Mi Guerrero / Habacuc 3:17-19 by Proyecto Jes, Armando Flores"
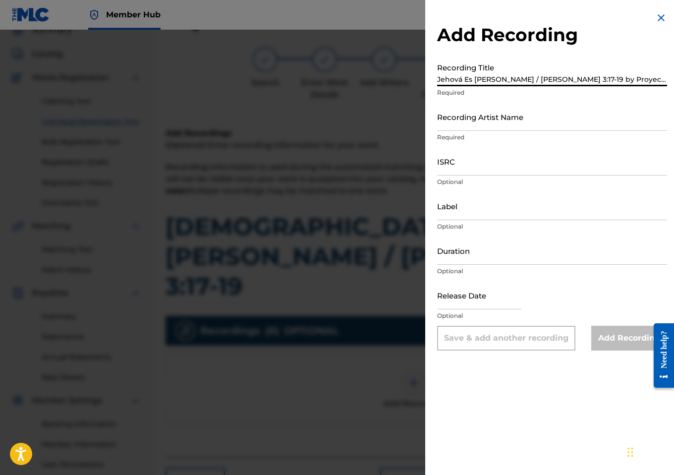
scroll to position [0, 28]
click at [560, 79] on input "Jehová Es Mi Guerrero / Habacuc 3:17-19 by Proyecto Jes, Armando Flores" at bounding box center [552, 72] width 230 height 28
type input "Jehová Es Mi Guerrero / Habacuc 3:17-19"
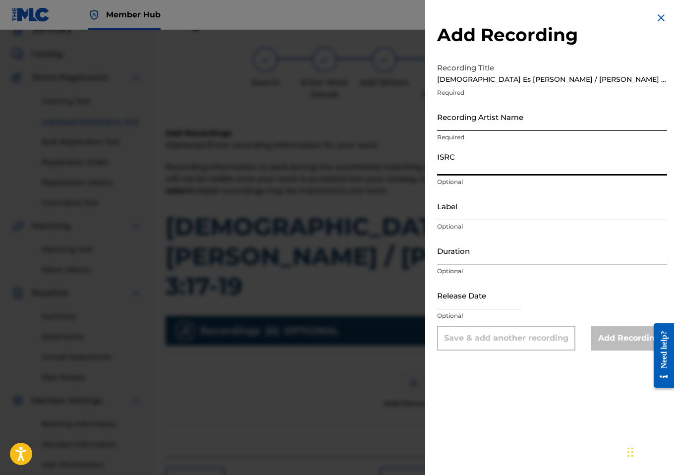
click at [532, 117] on input "Recording Artist Name" at bounding box center [552, 117] width 230 height 28
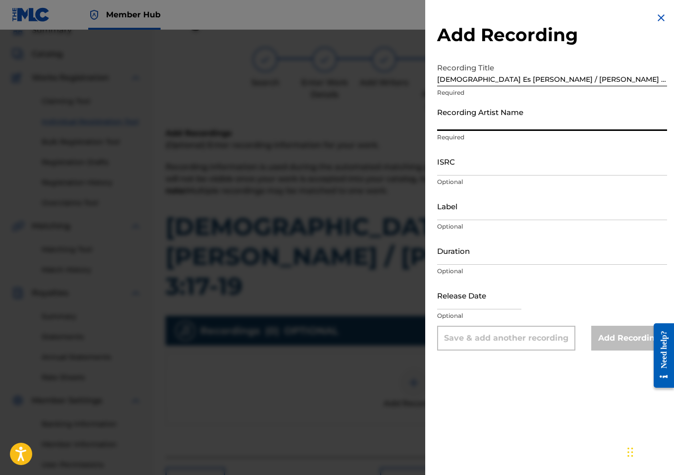
paste input "Proyecto Jes, Armando Flores"
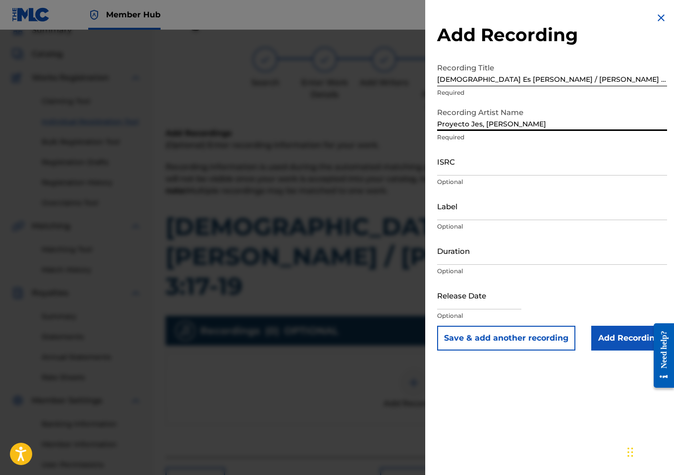
type input "Proyecto Jes, Armando Flores"
click at [469, 156] on input "ISRC" at bounding box center [552, 161] width 230 height 28
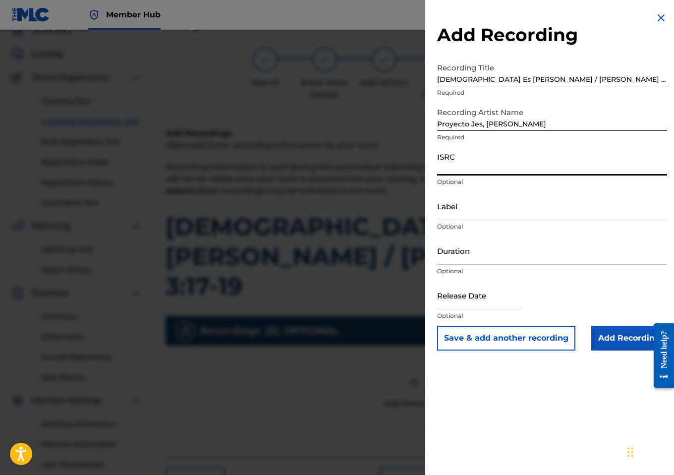
paste input "US3DF2430633"
type input "US3DF2430633"
click at [596, 327] on input "Add Recording" at bounding box center [629, 338] width 76 height 25
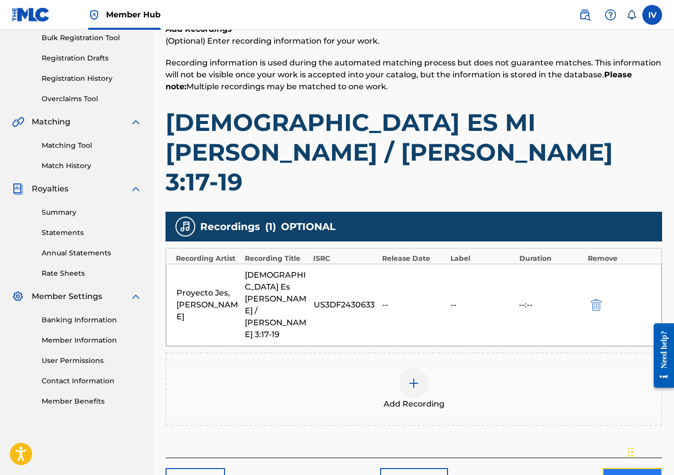
click at [621, 468] on button "Next" at bounding box center [632, 480] width 59 height 25
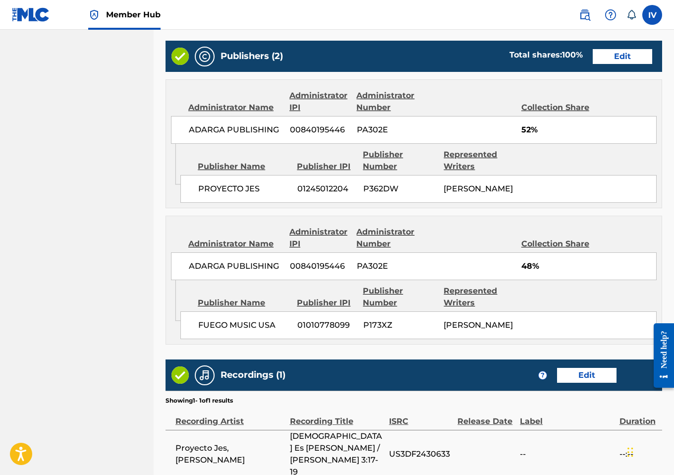
scroll to position [624, 0]
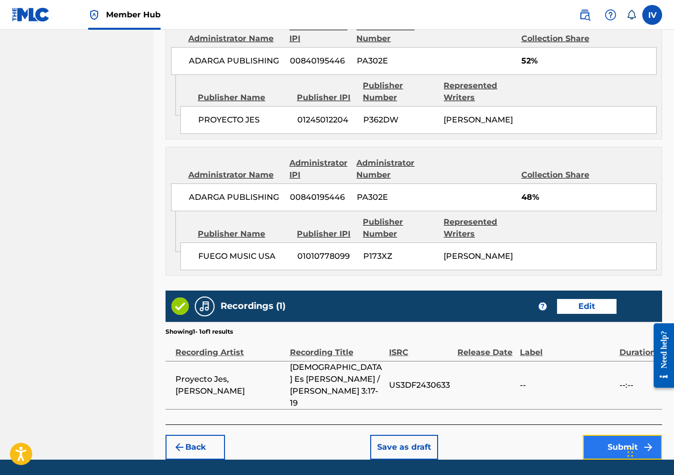
click at [617, 435] on button "Submit" at bounding box center [622, 447] width 79 height 25
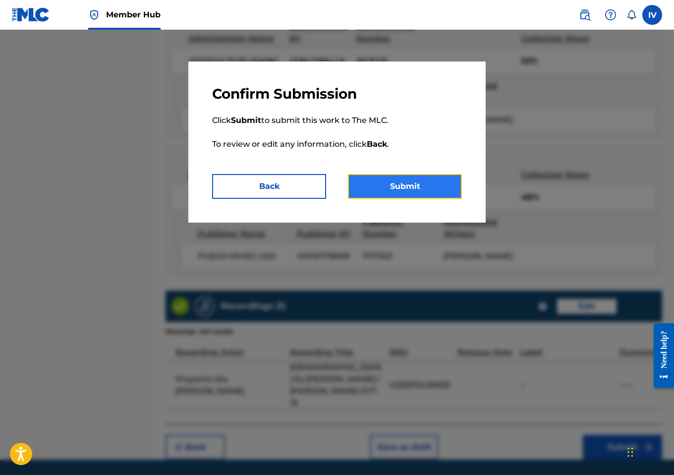
click at [401, 186] on button "Submit" at bounding box center [405, 186] width 114 height 25
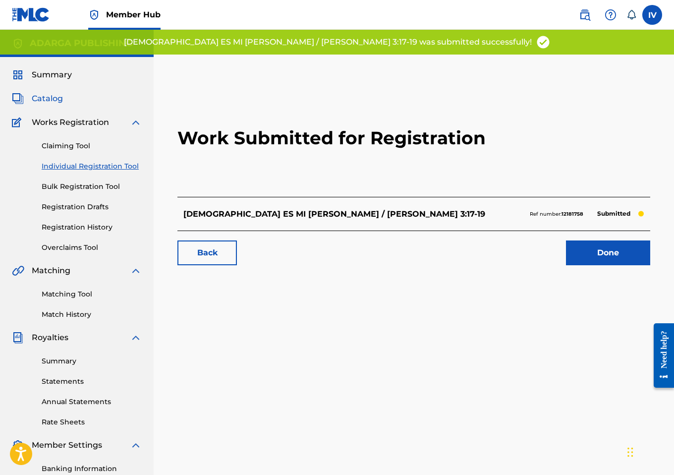
click at [42, 99] on span "Catalog" at bounding box center [47, 99] width 31 height 12
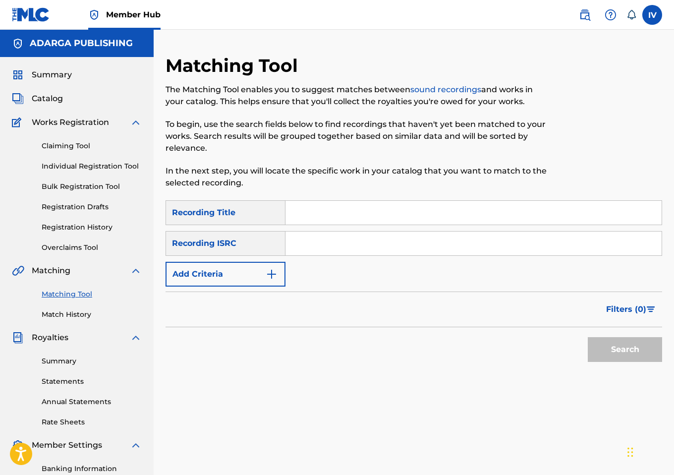
click at [313, 240] on input "Search Form" at bounding box center [474, 244] width 376 height 24
paste input "QZMZ92129667"
type input "QZMZ92129667"
click at [588, 337] on button "Search" at bounding box center [625, 349] width 74 height 25
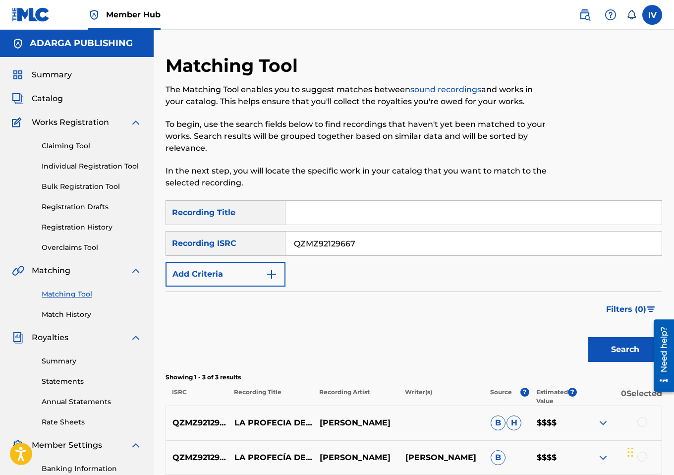
scroll to position [140, 0]
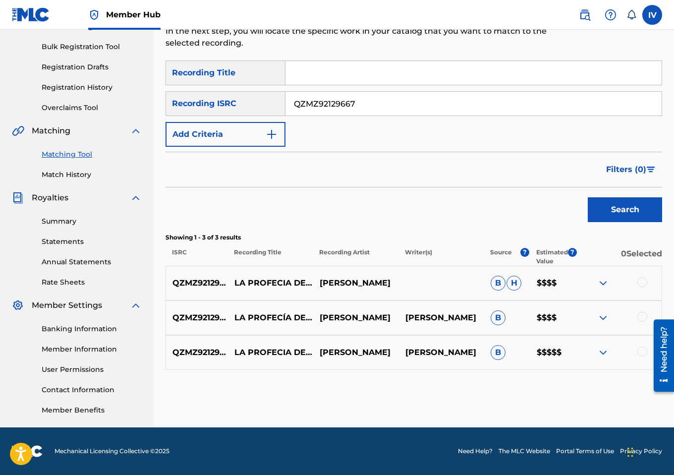
click at [640, 283] on div at bounding box center [642, 282] width 10 height 10
click at [641, 316] on div at bounding box center [642, 317] width 10 height 10
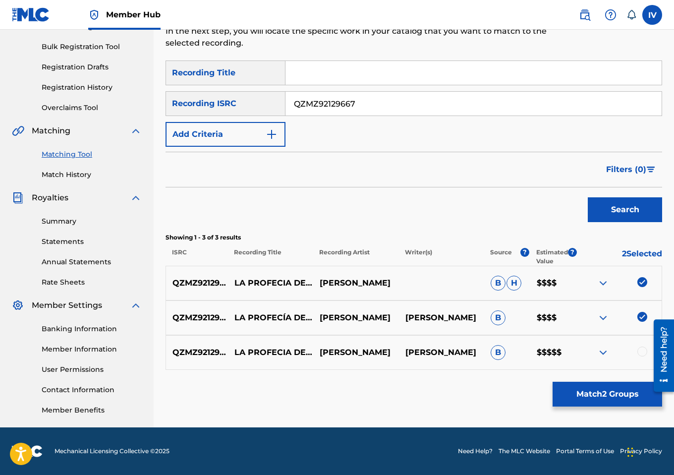
click at [645, 347] on div at bounding box center [642, 352] width 10 height 10
click at [626, 382] on button "Match 3 Groups" at bounding box center [608, 394] width 110 height 25
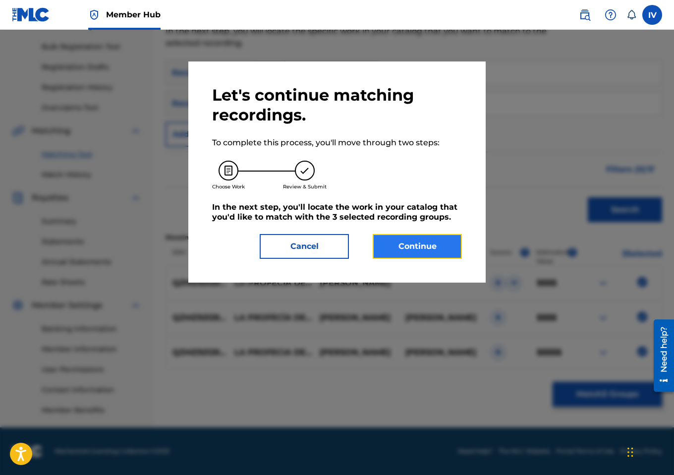
click at [431, 247] on button "Continue" at bounding box center [417, 246] width 89 height 25
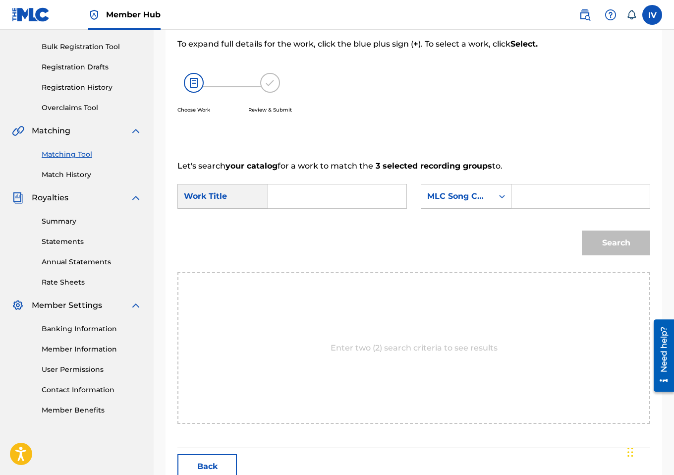
click at [361, 208] on input "Search Form" at bounding box center [337, 196] width 121 height 24
click at [305, 235] on strong "profe" at bounding box center [296, 230] width 22 height 9
type input "la profecía de joel (estás aquí)"
click at [496, 215] on div "SearchWithCriteria660c8d1f-7e52-49f2-a652-c4f4e04f21ff Work Title la profecía d…" at bounding box center [413, 199] width 473 height 31
click at [481, 202] on div "MLC Song Code" at bounding box center [457, 196] width 60 height 12
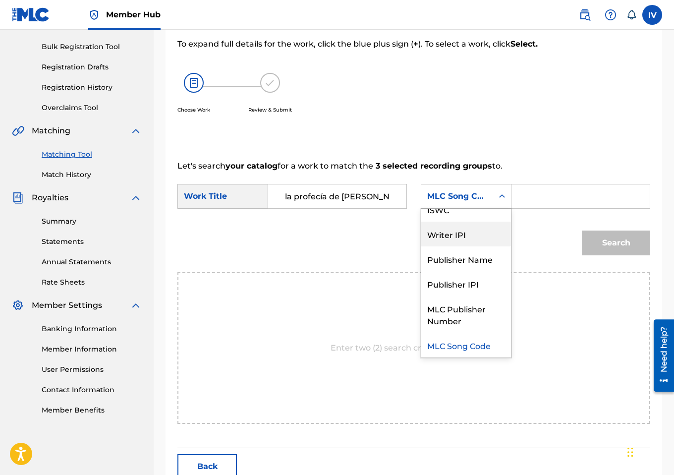
scroll to position [0, 0]
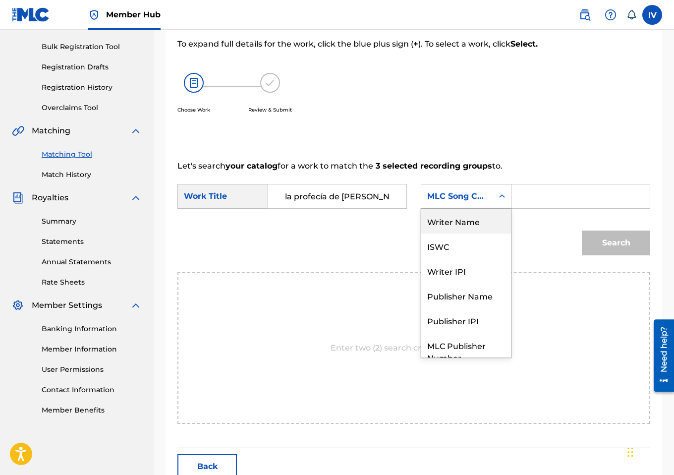
click at [454, 232] on div "Writer Name" at bounding box center [466, 221] width 90 height 25
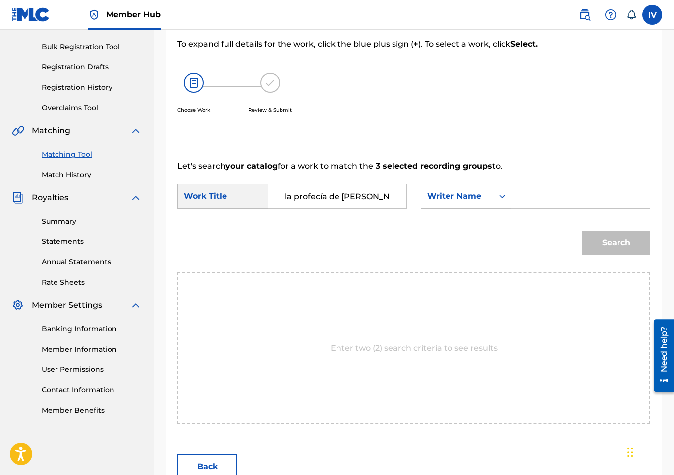
click at [529, 207] on input "Search Form" at bounding box center [580, 196] width 121 height 24
type input "alvarado"
click at [582, 231] on button "Search" at bounding box center [616, 243] width 68 height 25
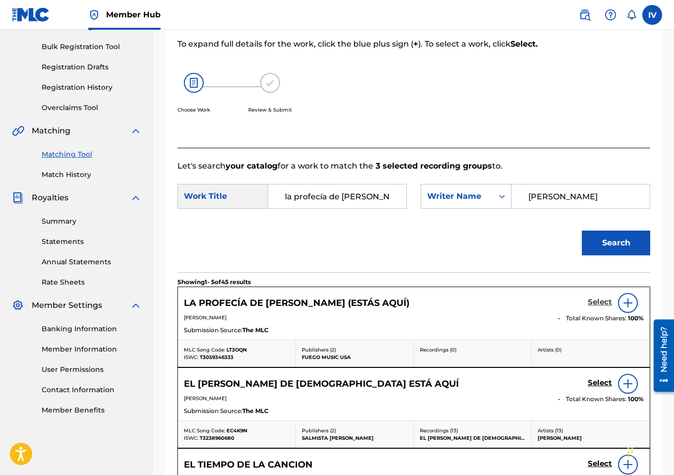
click at [595, 307] on h5 "Select" at bounding box center [600, 301] width 24 height 9
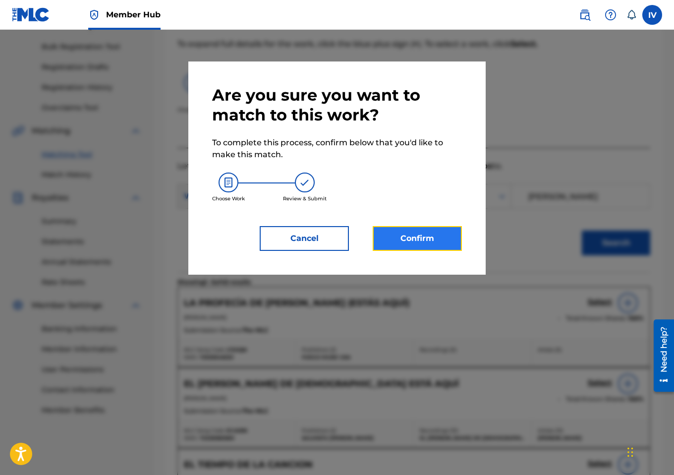
click at [395, 241] on button "Confirm" at bounding box center [417, 238] width 89 height 25
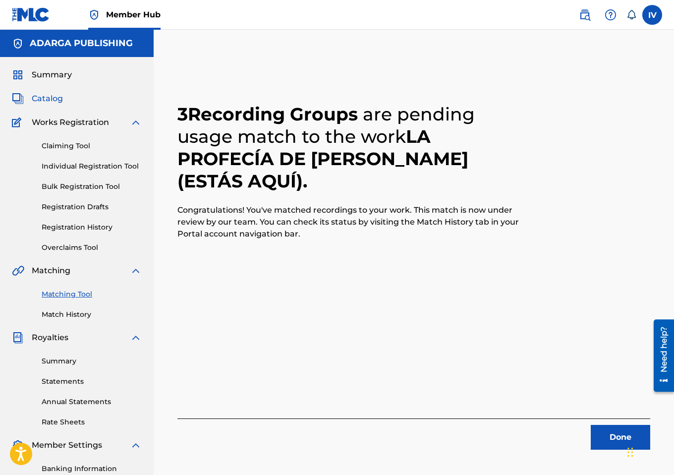
click at [57, 98] on span "Catalog" at bounding box center [47, 99] width 31 height 12
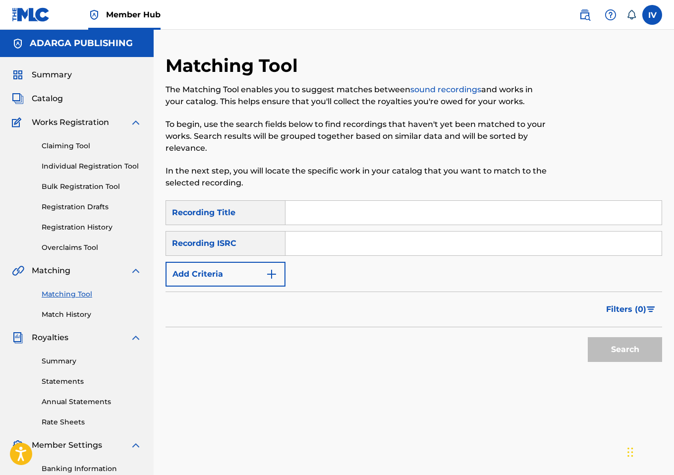
click at [308, 241] on input "Search Form" at bounding box center [474, 244] width 376 height 24
paste input "QZNWY2163213"
type input "QZNWY2163213"
click at [588, 337] on button "Search" at bounding box center [625, 349] width 74 height 25
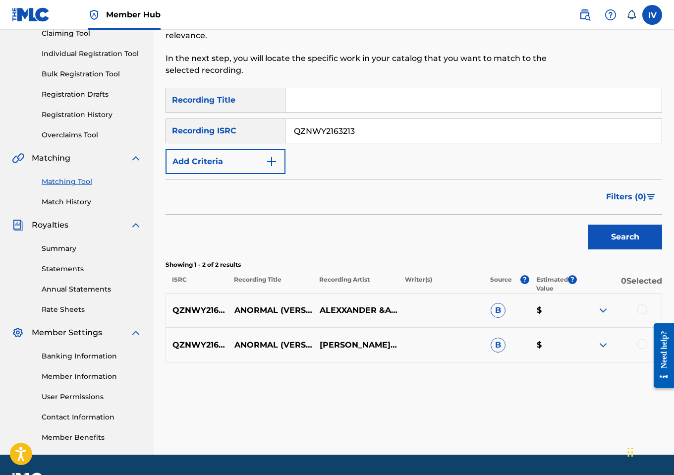
scroll to position [140, 0]
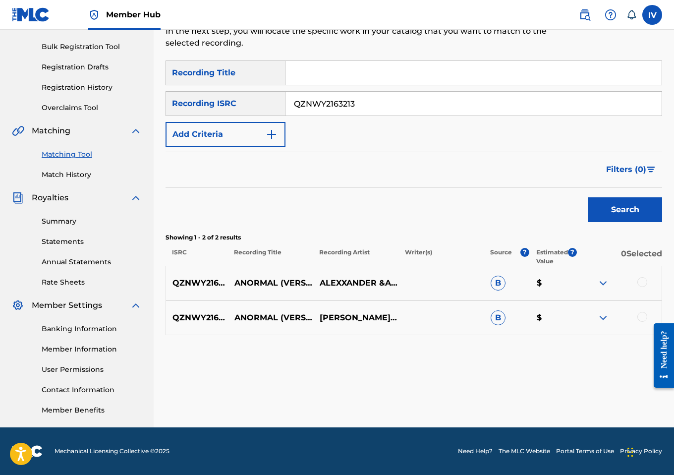
click at [640, 280] on div at bounding box center [642, 282] width 10 height 10
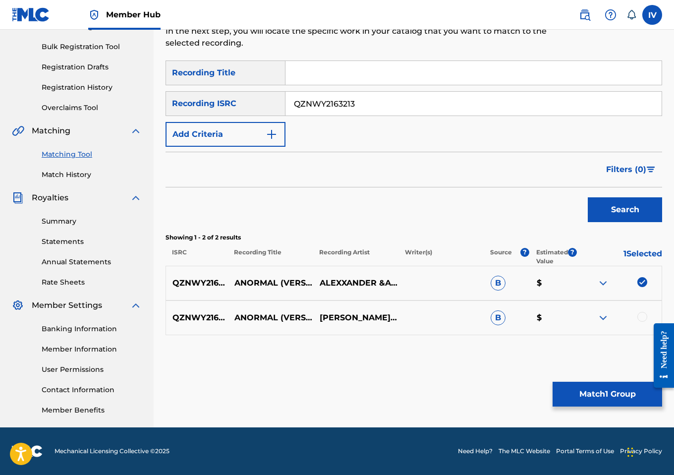
click at [643, 322] on div at bounding box center [619, 318] width 85 height 12
click at [643, 321] on div at bounding box center [642, 317] width 10 height 10
click at [600, 387] on button "Match 2 Groups" at bounding box center [608, 394] width 110 height 25
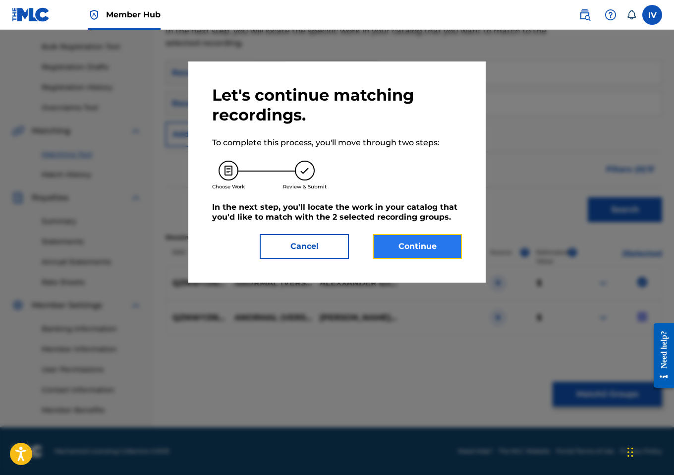
click at [416, 246] on button "Continue" at bounding box center [417, 246] width 89 height 25
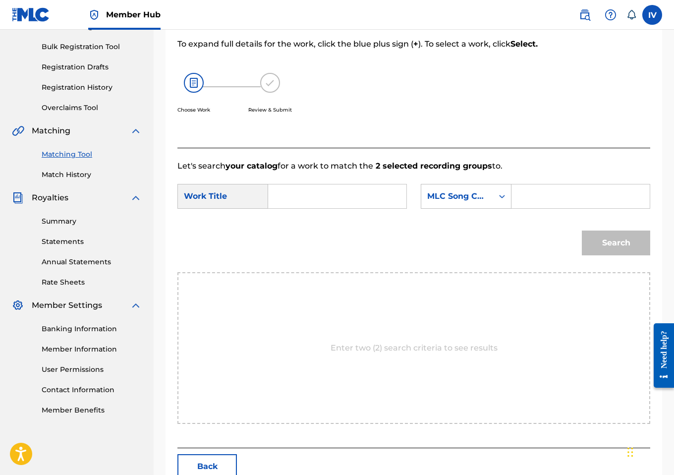
click at [357, 208] on input "Search Form" at bounding box center [337, 196] width 121 height 24
type input "anormal"
click at [309, 241] on strong "anormal" at bounding box center [302, 236] width 35 height 9
click at [460, 206] on div "MLC Song Code" at bounding box center [457, 196] width 72 height 19
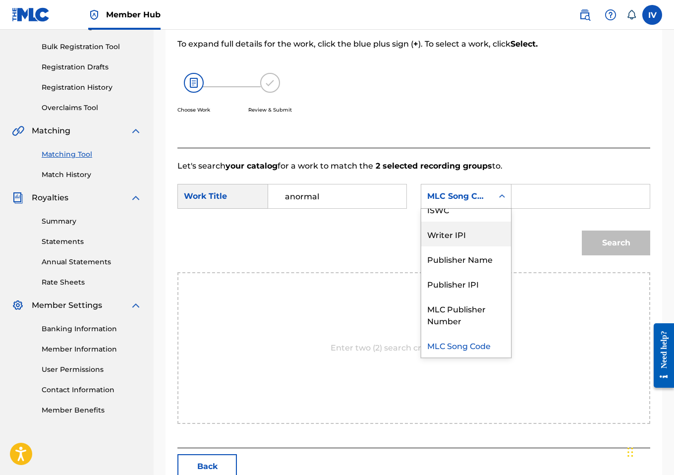
scroll to position [0, 0]
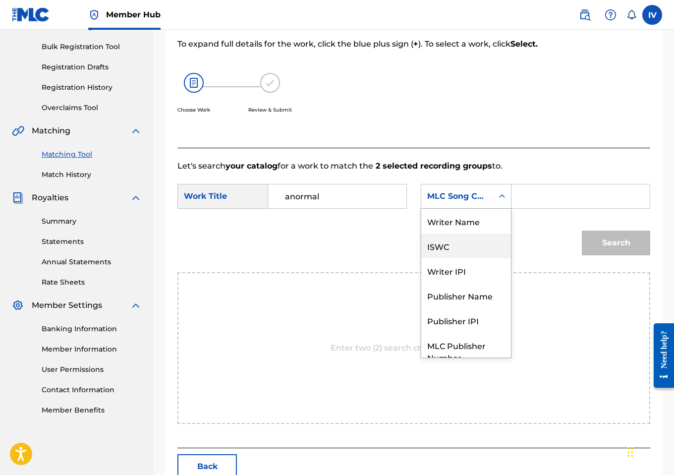
click at [454, 231] on div "Writer Name" at bounding box center [466, 221] width 90 height 25
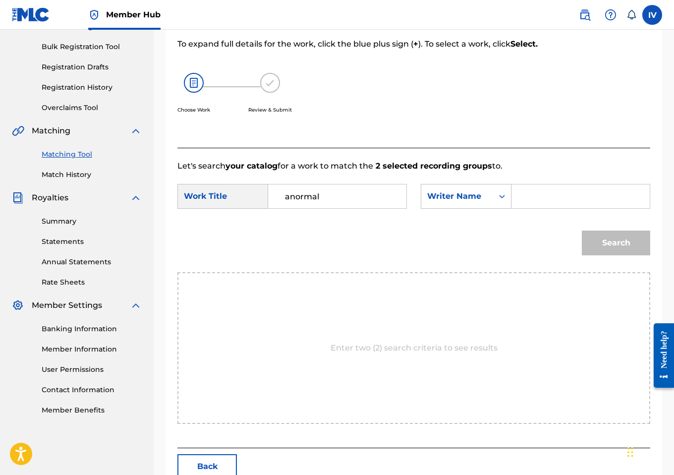
click at [550, 208] on input "Search Form" at bounding box center [580, 196] width 121 height 24
click at [582, 231] on button "Search" at bounding box center [616, 243] width 68 height 25
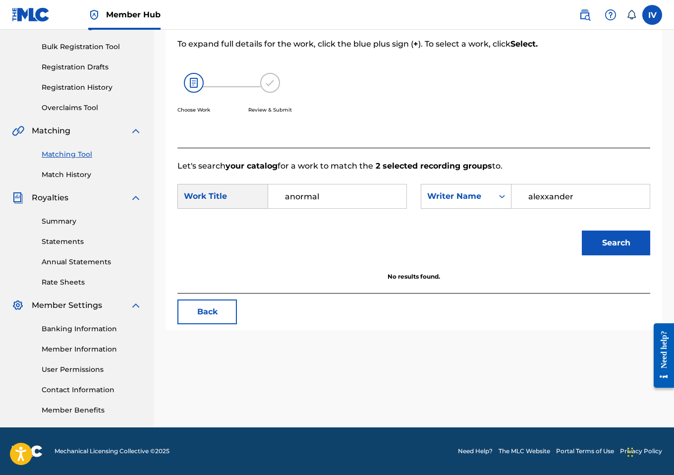
type input "alexxander"
click at [582, 231] on button "Search" at bounding box center [616, 243] width 68 height 25
click at [467, 209] on div "Writer Name" at bounding box center [466, 196] width 91 height 25
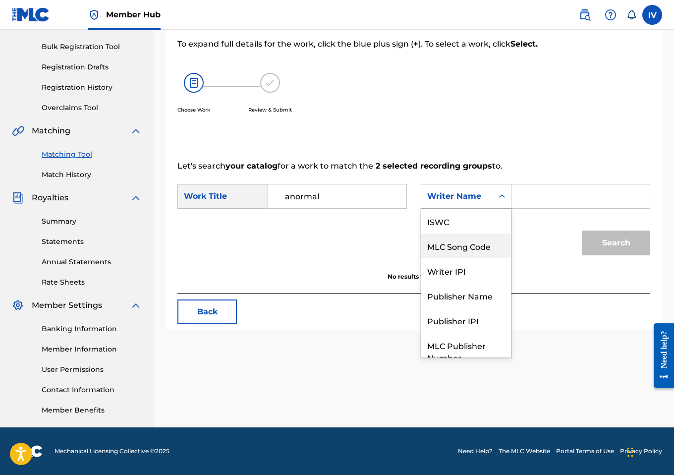
scroll to position [37, 0]
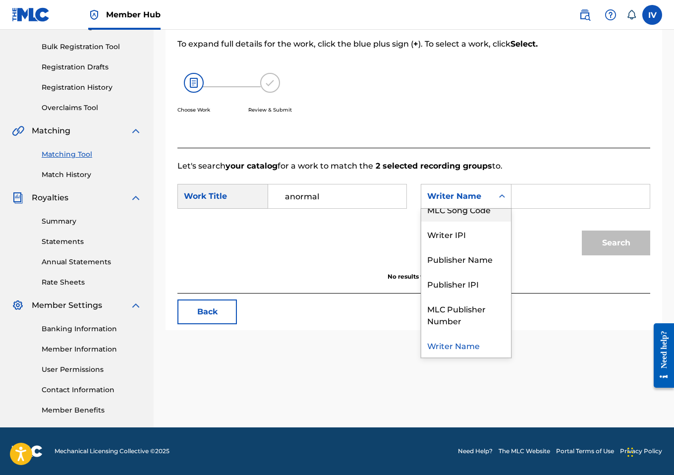
click at [462, 222] on div "MLC Song Code" at bounding box center [466, 209] width 90 height 25
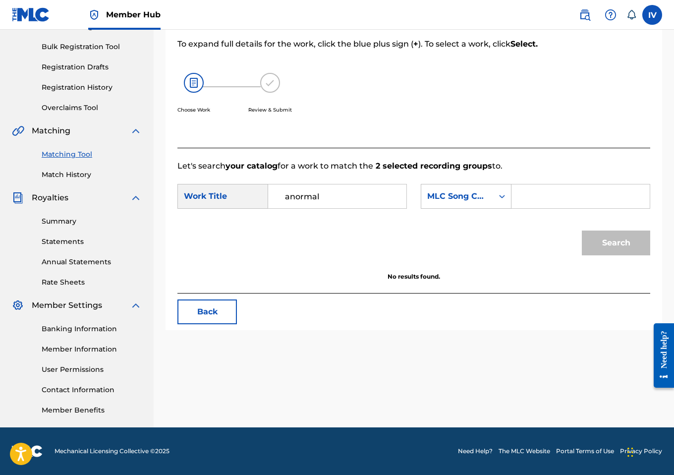
click at [528, 203] on input "Search Form" at bounding box center [580, 196] width 121 height 24
paste input "AD8LXR"
type input "AD8LXR"
click at [582, 231] on button "Search" at bounding box center [616, 243] width 68 height 25
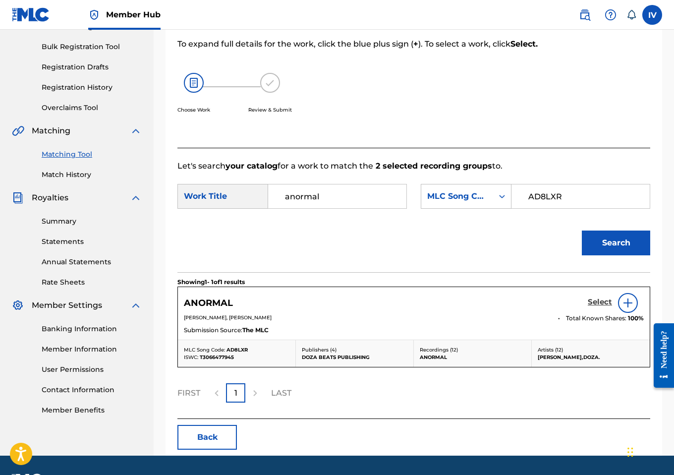
click at [600, 307] on h5 "Select" at bounding box center [600, 301] width 24 height 9
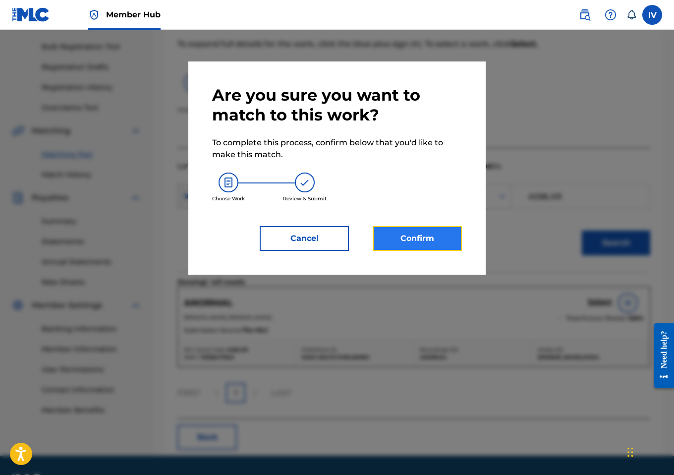
click at [427, 248] on button "Confirm" at bounding box center [417, 238] width 89 height 25
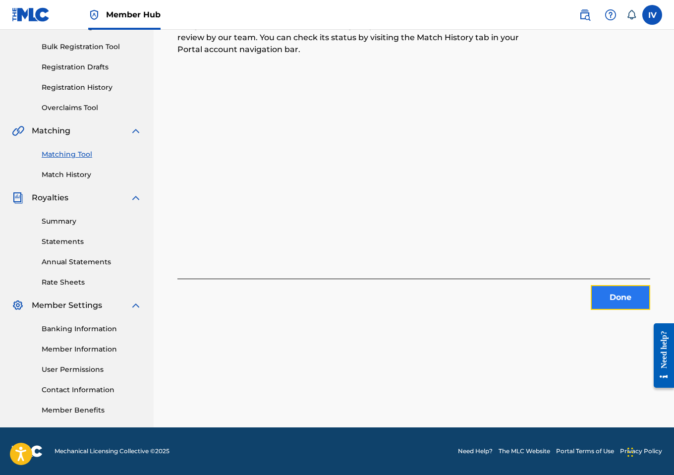
click at [614, 294] on button "Done" at bounding box center [620, 297] width 59 height 25
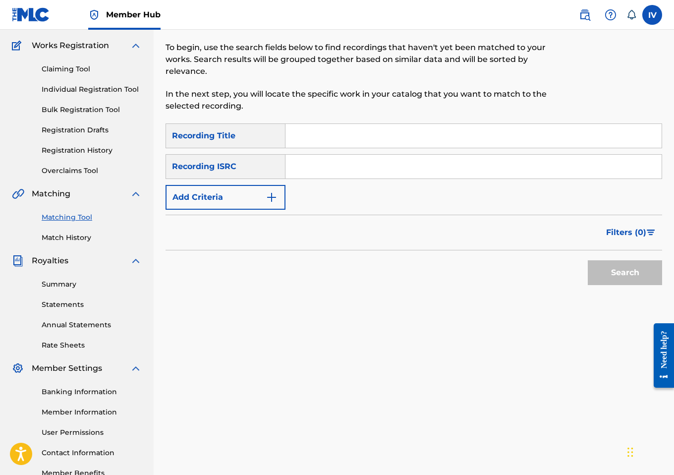
scroll to position [69, 0]
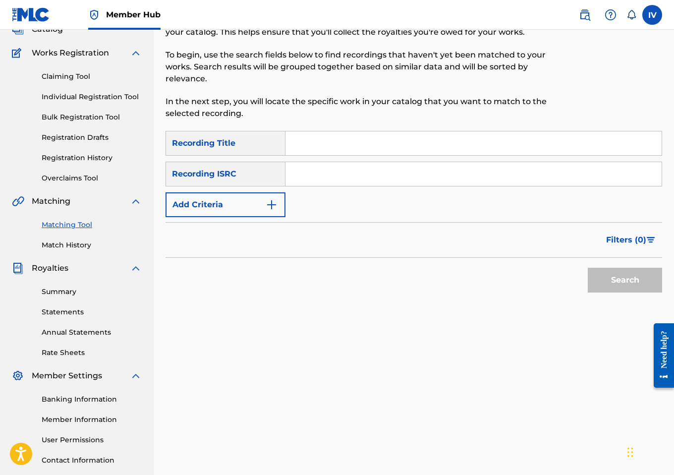
click at [318, 166] on input "Search Form" at bounding box center [474, 174] width 376 height 24
paste input "USHM92166056"
type input "USHM92166056"
click at [588, 268] on button "Search" at bounding box center [625, 280] width 74 height 25
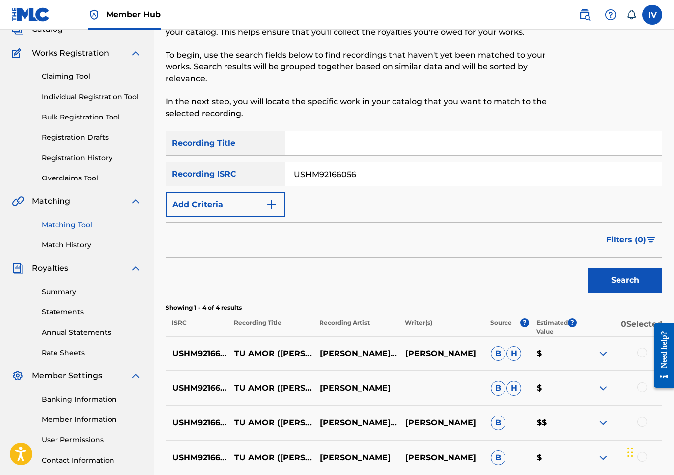
scroll to position [167, 0]
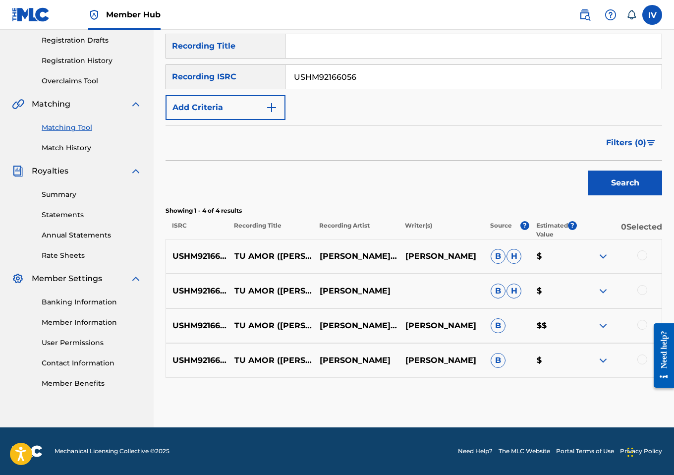
click at [639, 254] on div at bounding box center [642, 255] width 10 height 10
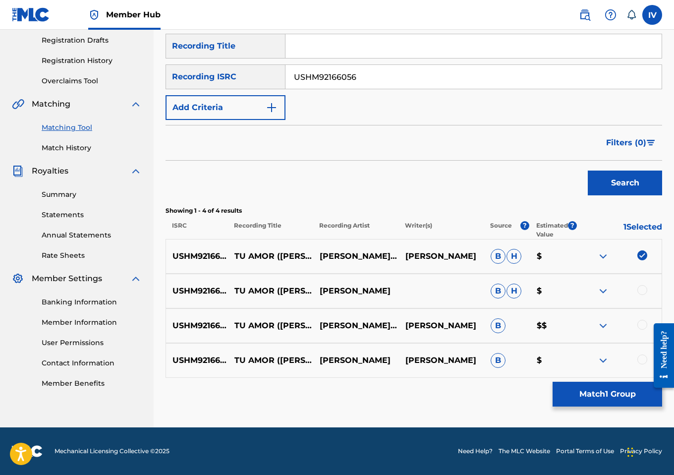
click at [640, 289] on div at bounding box center [642, 290] width 10 height 10
click at [641, 328] on div at bounding box center [642, 325] width 10 height 10
click at [642, 363] on div at bounding box center [642, 359] width 10 height 10
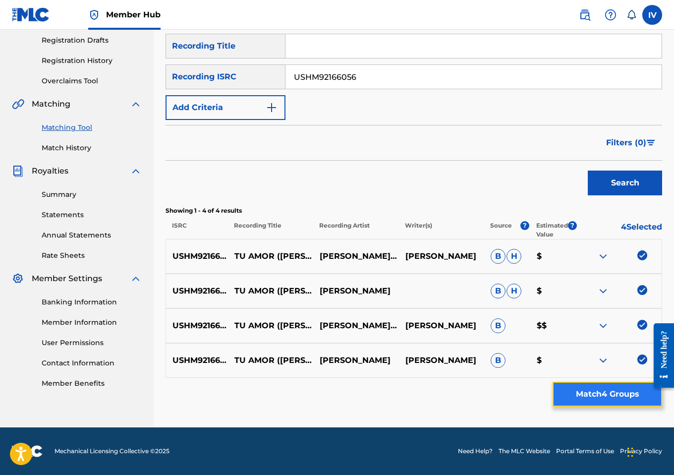
click at [578, 398] on button "Match 4 Groups" at bounding box center [608, 394] width 110 height 25
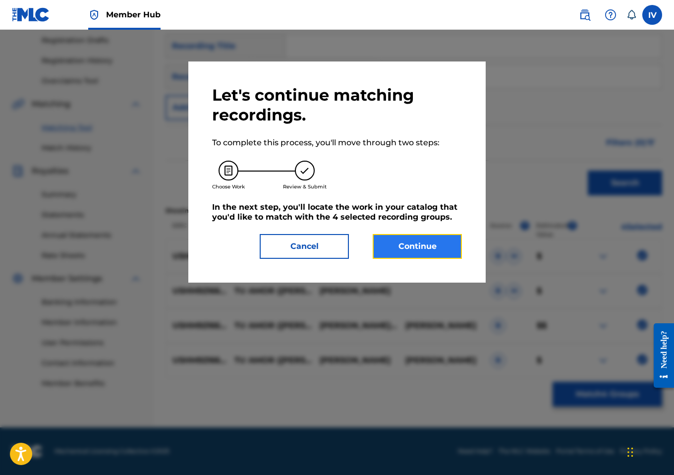
click at [388, 241] on button "Continue" at bounding box center [417, 246] width 89 height 25
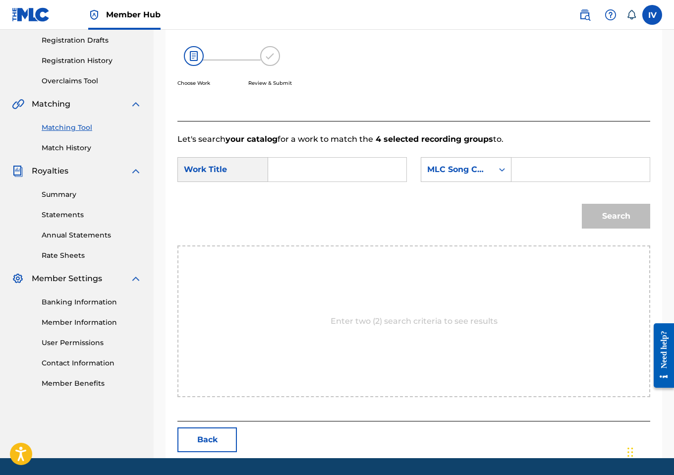
click at [302, 181] on input "Search Form" at bounding box center [337, 170] width 121 height 24
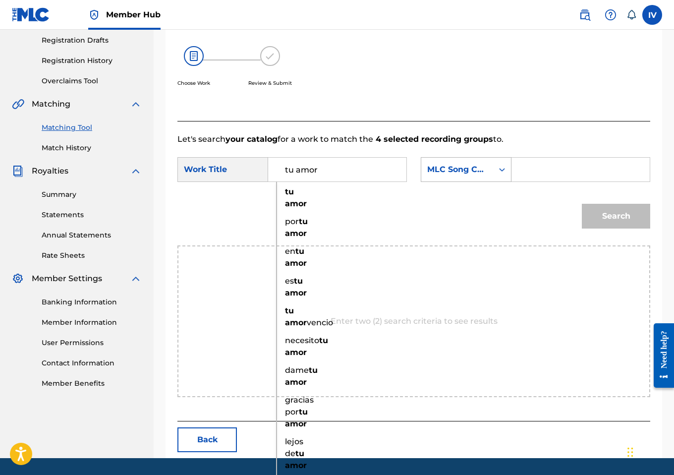
type input "tu amor"
click at [421, 181] on div "MLC Song Code" at bounding box center [466, 169] width 91 height 25
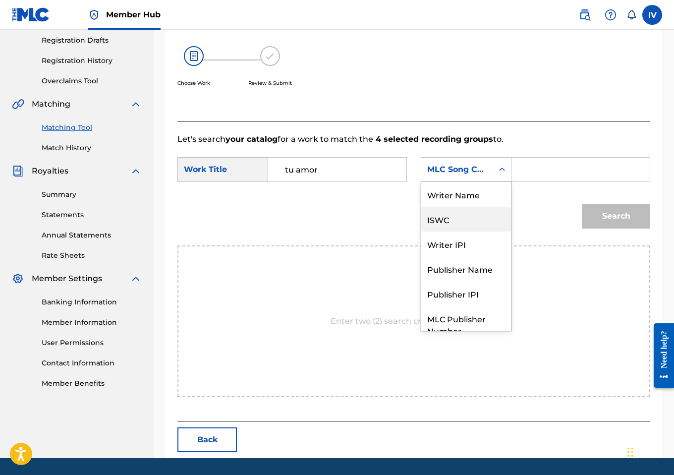
scroll to position [0, 0]
click at [458, 197] on div "Writer Name" at bounding box center [466, 194] width 90 height 25
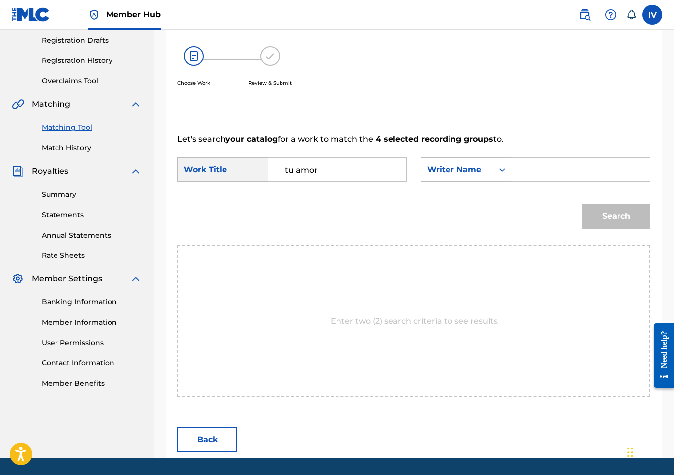
click at [542, 179] on input "Search Form" at bounding box center [580, 170] width 121 height 24
click at [582, 204] on button "Search" at bounding box center [616, 216] width 68 height 25
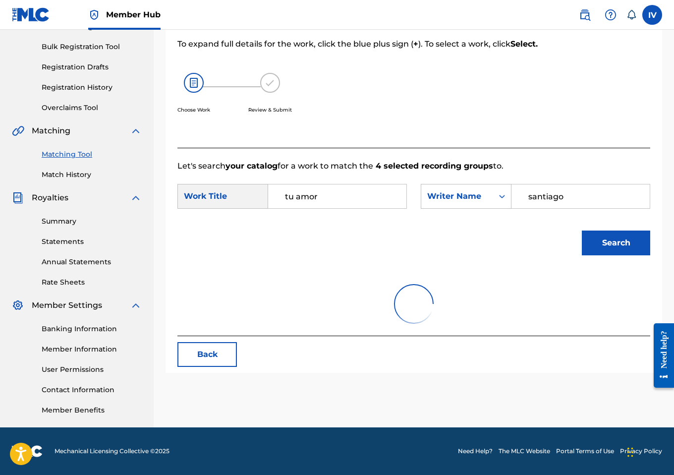
scroll to position [140, 0]
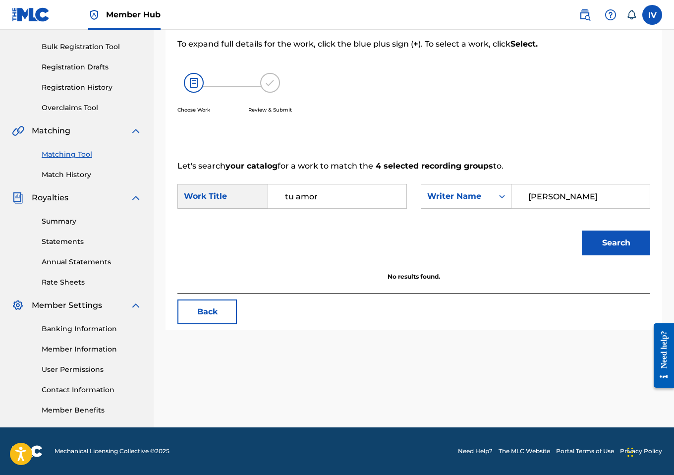
click at [582, 231] on button "Search" at bounding box center [616, 243] width 68 height 25
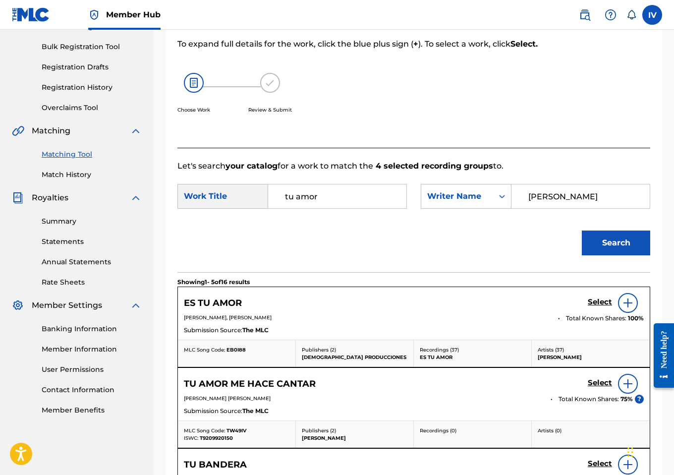
scroll to position [167, 0]
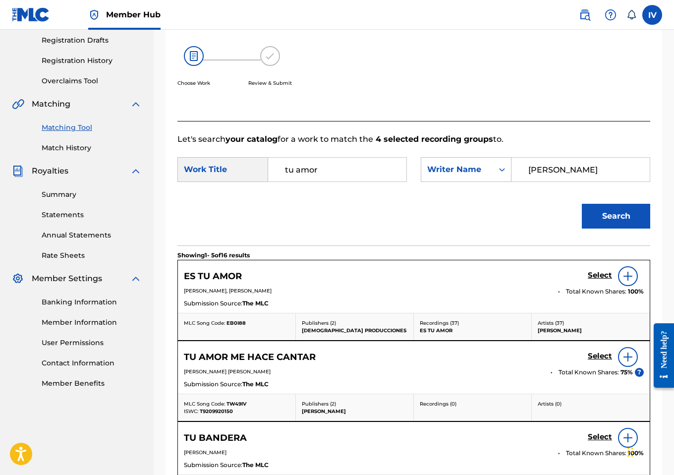
click at [543, 179] on input "alexander" at bounding box center [580, 170] width 121 height 24
click at [582, 204] on button "Search" at bounding box center [616, 216] width 68 height 25
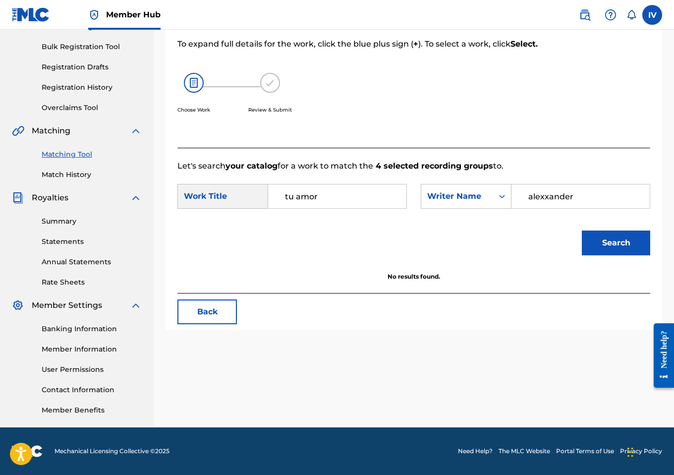
type input "alexxander"
click at [582, 231] on button "Search" at bounding box center [616, 243] width 68 height 25
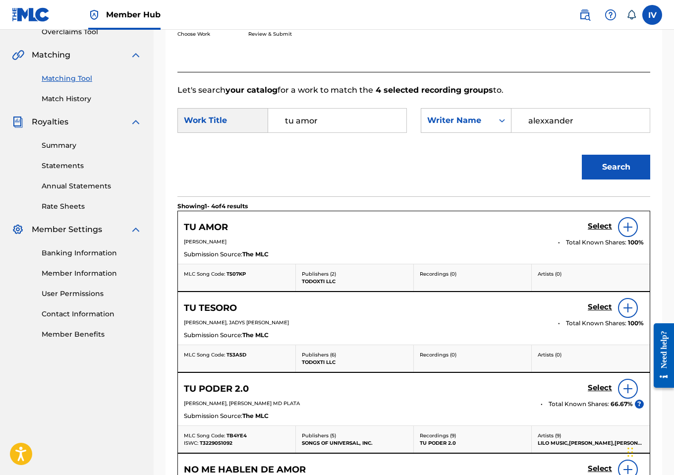
scroll to position [234, 0]
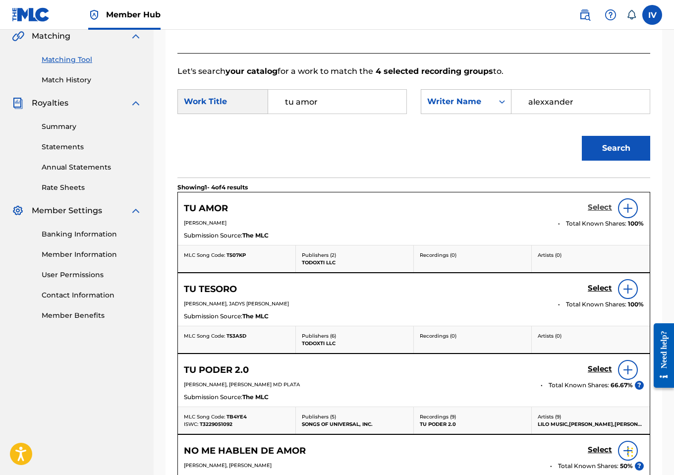
click at [601, 212] on h5 "Select" at bounding box center [600, 207] width 24 height 9
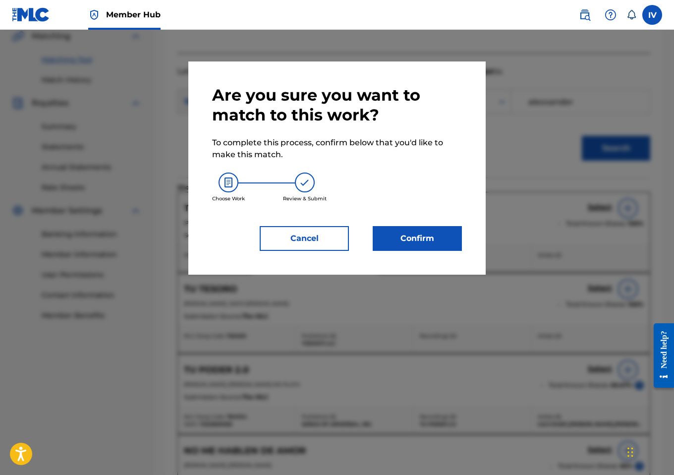
click at [362, 240] on div "Confirm" at bounding box center [411, 238] width 101 height 25
click at [387, 236] on button "Confirm" at bounding box center [417, 238] width 89 height 25
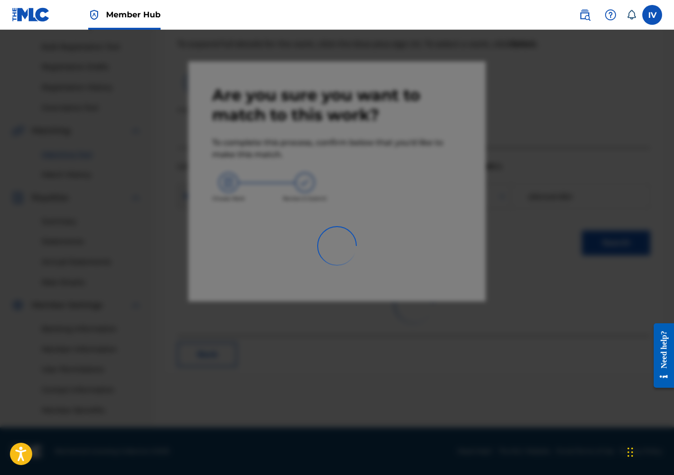
scroll to position [140, 0]
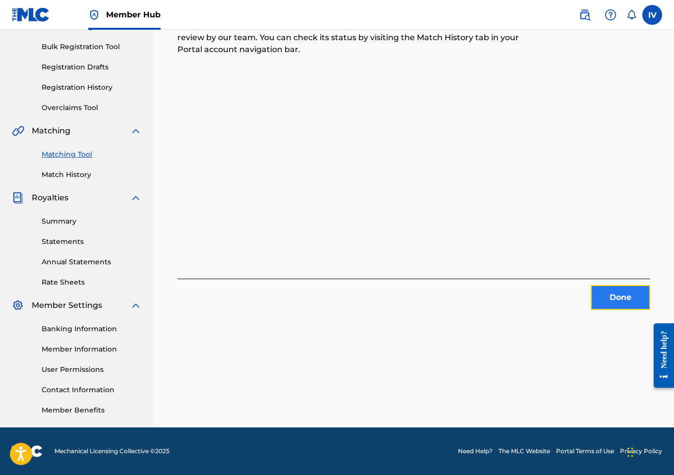
click at [602, 300] on button "Done" at bounding box center [620, 297] width 59 height 25
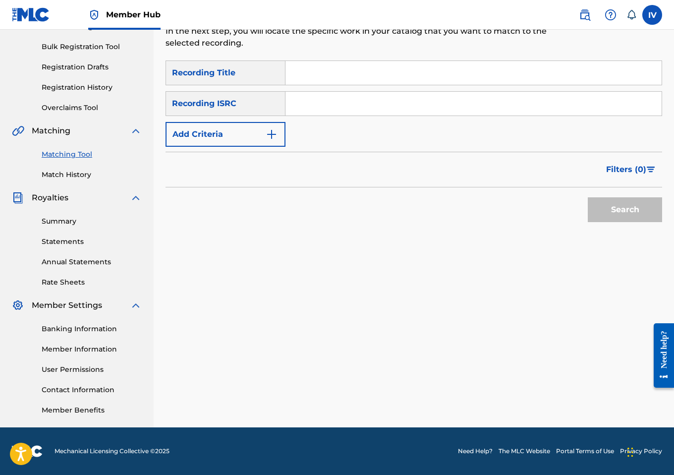
click at [310, 109] on input "Search Form" at bounding box center [474, 104] width 376 height 24
paste input "QZFZ72107065"
type input "QZFZ72107065"
click at [588, 197] on button "Search" at bounding box center [625, 209] width 74 height 25
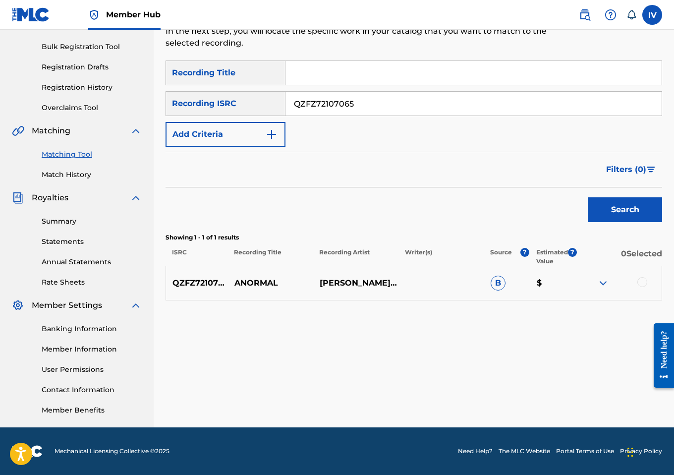
click at [641, 281] on div at bounding box center [642, 282] width 10 height 10
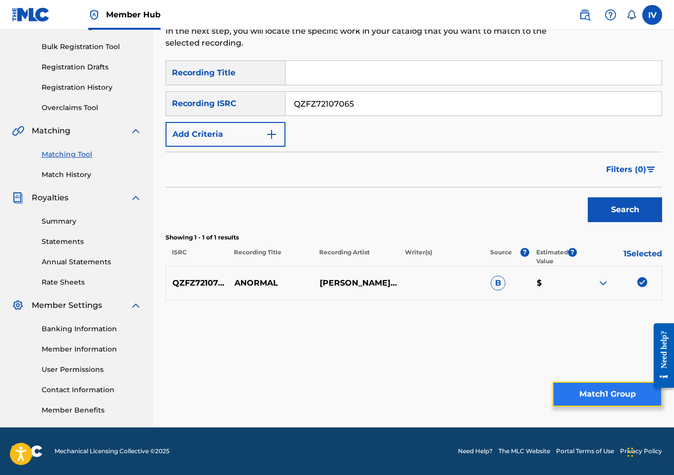
click at [575, 385] on button "Match 1 Group" at bounding box center [608, 394] width 110 height 25
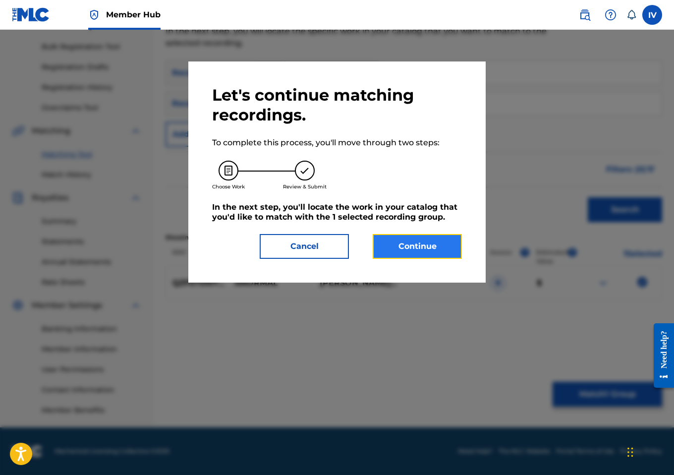
click at [400, 256] on button "Continue" at bounding box center [417, 246] width 89 height 25
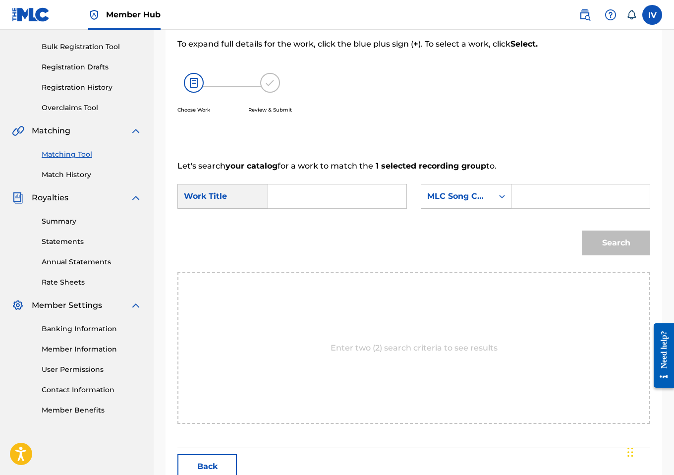
click at [344, 199] on input "Search Form" at bounding box center [337, 196] width 121 height 24
type input "anormal"
click at [438, 199] on div "MLC Song Code" at bounding box center [457, 196] width 72 height 19
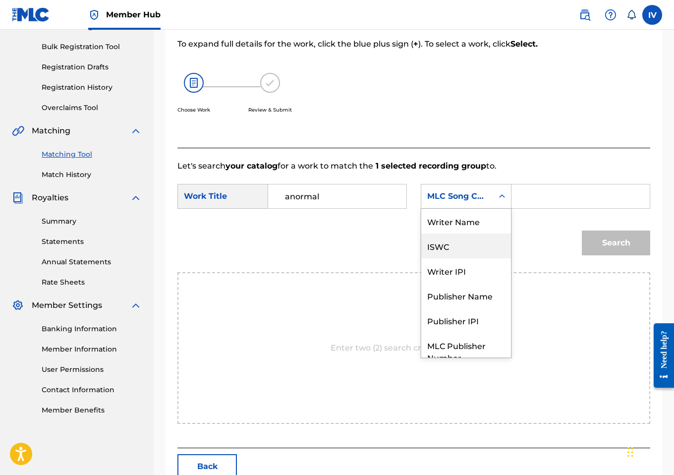
scroll to position [0, 0]
click at [463, 230] on div "Writer Name" at bounding box center [466, 221] width 90 height 25
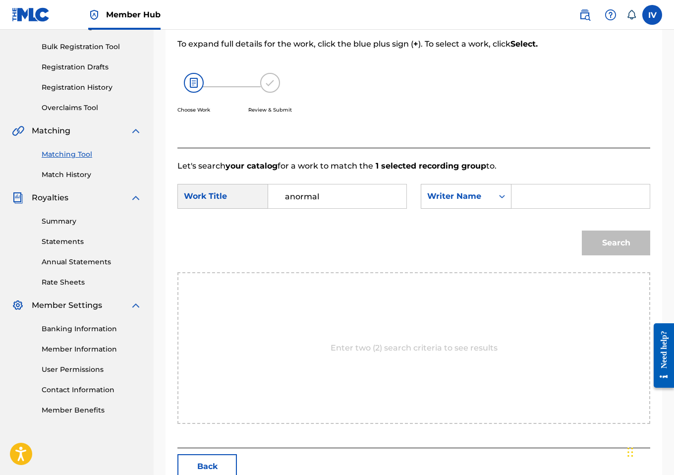
click at [547, 208] on input "Search Form" at bounding box center [580, 196] width 121 height 24
click at [582, 231] on button "Search" at bounding box center [616, 243] width 68 height 25
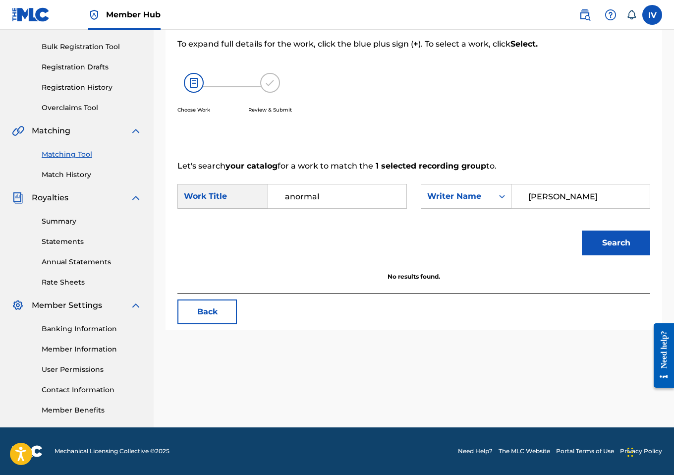
click at [582, 231] on button "Search" at bounding box center [616, 243] width 68 height 25
type input "santiago"
click at [582, 231] on button "Search" at bounding box center [616, 243] width 68 height 25
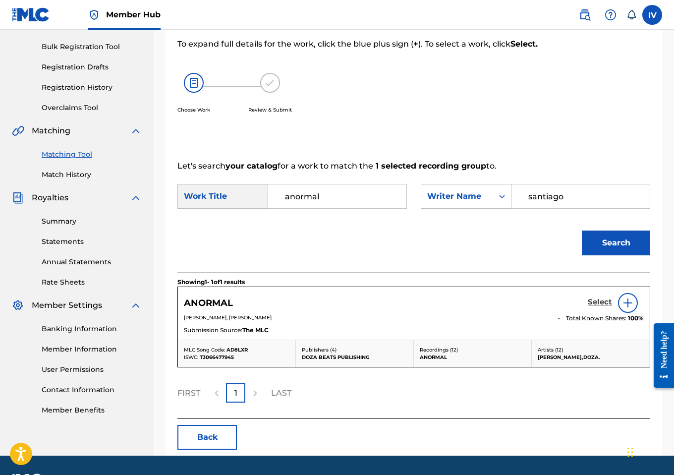
click at [594, 307] on h5 "Select" at bounding box center [600, 301] width 24 height 9
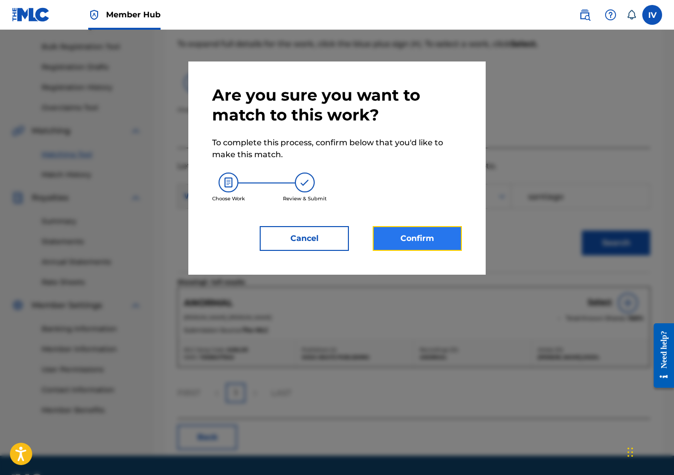
click at [419, 243] on button "Confirm" at bounding box center [417, 238] width 89 height 25
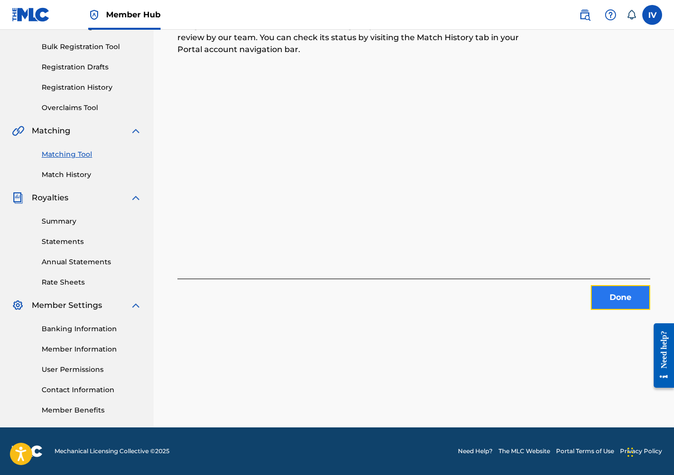
click at [594, 289] on button "Done" at bounding box center [620, 297] width 59 height 25
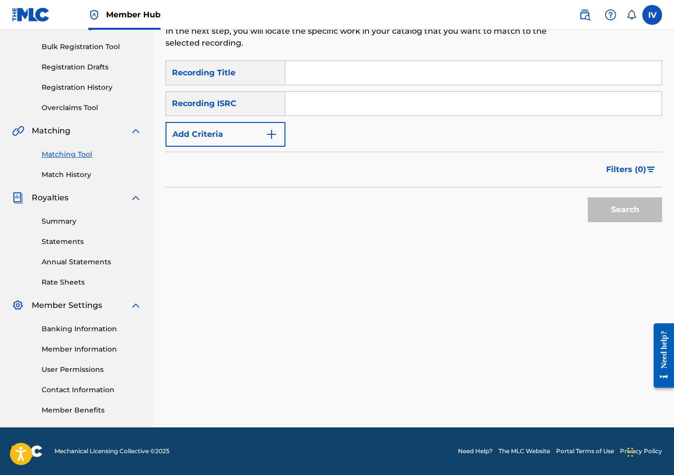
click at [308, 99] on input "Search Form" at bounding box center [474, 104] width 376 height 24
paste input "QZNWS2013512"
type input "QZNWS2013512"
click at [588, 197] on button "Search" at bounding box center [625, 209] width 74 height 25
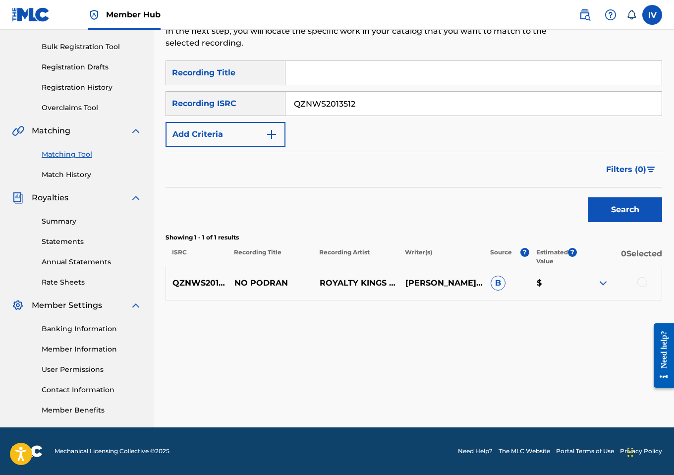
click at [638, 277] on div at bounding box center [619, 283] width 85 height 12
click at [638, 282] on div at bounding box center [642, 282] width 10 height 10
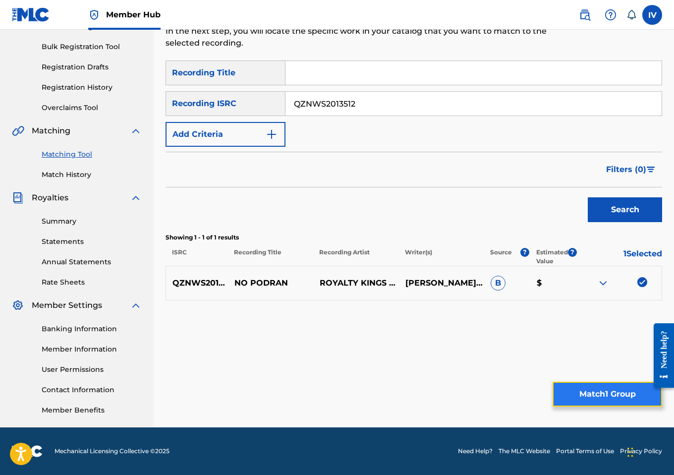
click at [604, 405] on button "Match 1 Group" at bounding box center [608, 394] width 110 height 25
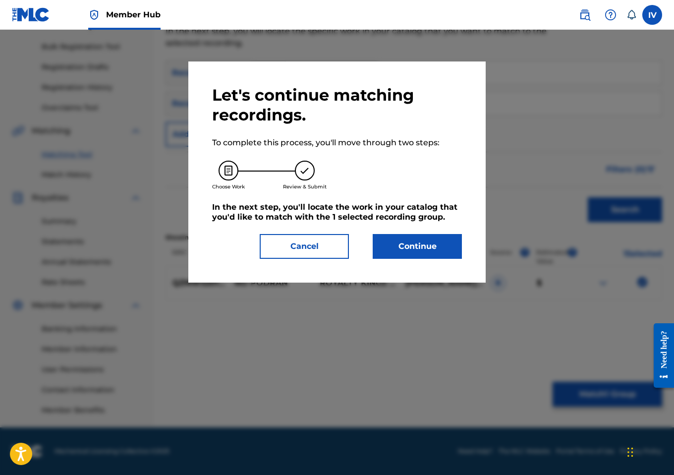
click at [421, 261] on div "Let's continue matching recordings. To complete this process, you'll move throu…" at bounding box center [336, 171] width 297 height 221
click at [412, 251] on button "Continue" at bounding box center [417, 246] width 89 height 25
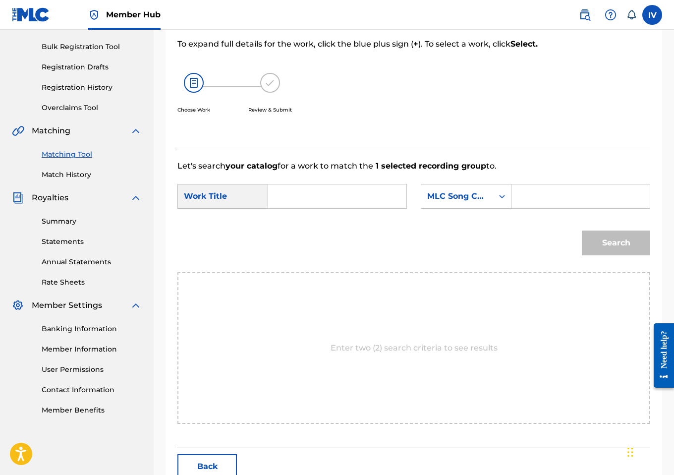
click at [337, 200] on input "Search Form" at bounding box center [337, 196] width 121 height 24
type input "no podran"
click at [292, 235] on strong "podran" at bounding box center [299, 230] width 29 height 9
click at [488, 206] on div "MLC Song Code" at bounding box center [457, 196] width 72 height 19
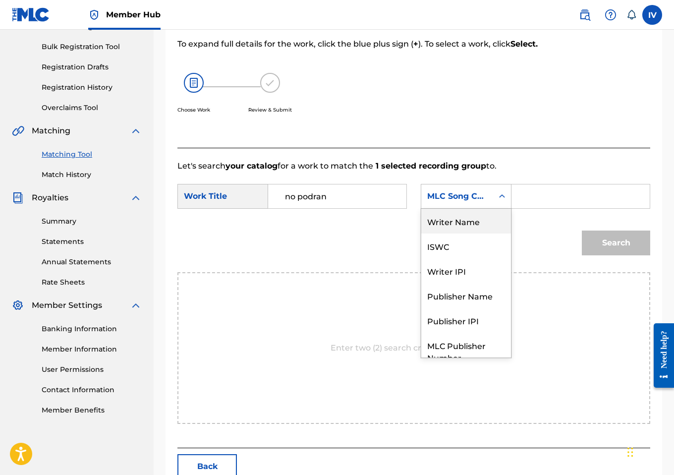
click at [471, 233] on div "Writer Name" at bounding box center [466, 221] width 90 height 25
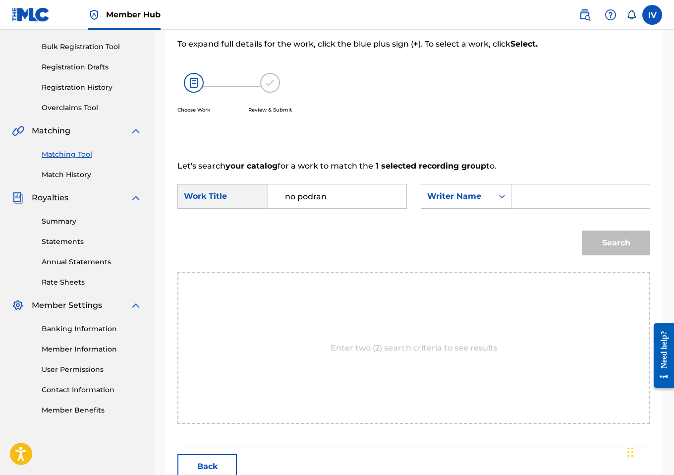
click at [538, 215] on div "SearchWithCriteria16bd217e-b0ef-4b9d-9a7e-725fafa0a14e Work Title no podran Sea…" at bounding box center [413, 199] width 473 height 31
click at [532, 208] on input "Search Form" at bounding box center [580, 196] width 121 height 24
type input "santiago"
click at [582, 231] on button "Search" at bounding box center [616, 243] width 68 height 25
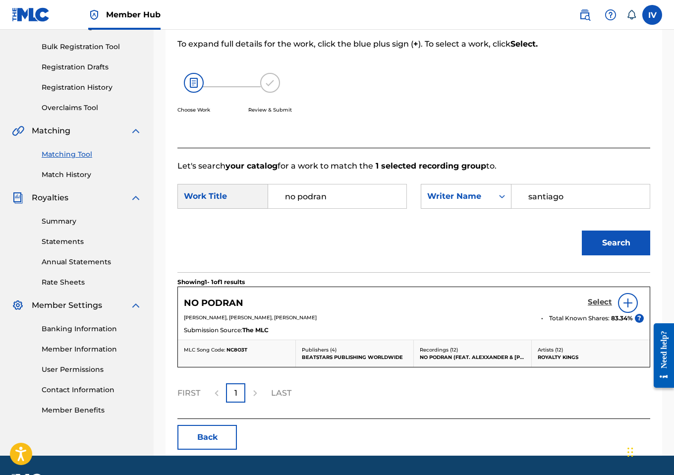
click at [604, 307] on h5 "Select" at bounding box center [600, 301] width 24 height 9
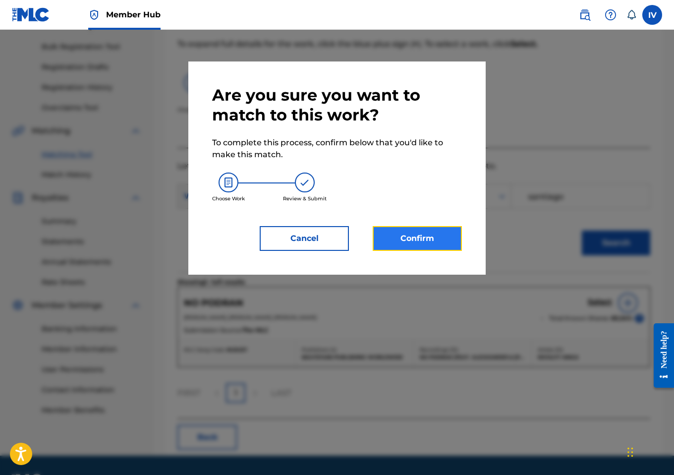
click at [408, 231] on button "Confirm" at bounding box center [417, 238] width 89 height 25
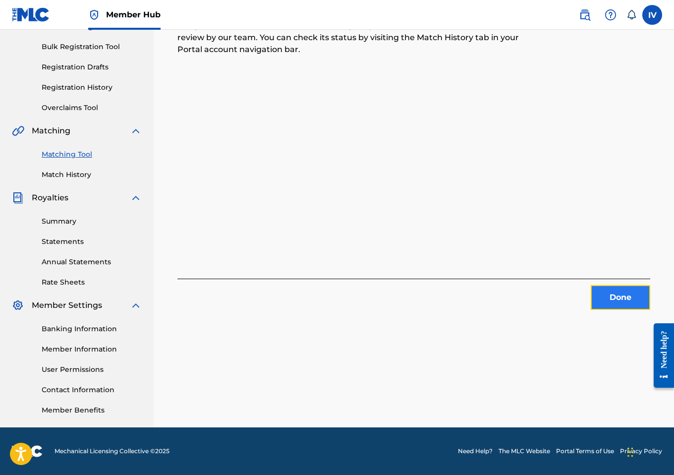
click at [606, 307] on button "Done" at bounding box center [620, 297] width 59 height 25
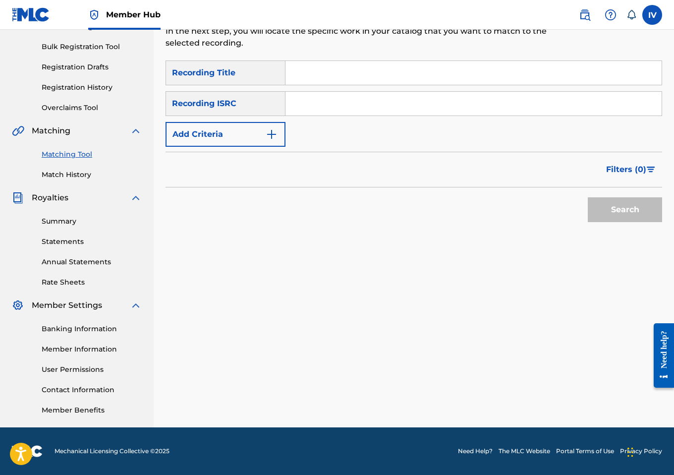
click at [310, 107] on input "Search Form" at bounding box center [474, 104] width 376 height 24
paste input "US3DF2218805"
click at [588, 197] on button "Search" at bounding box center [625, 209] width 74 height 25
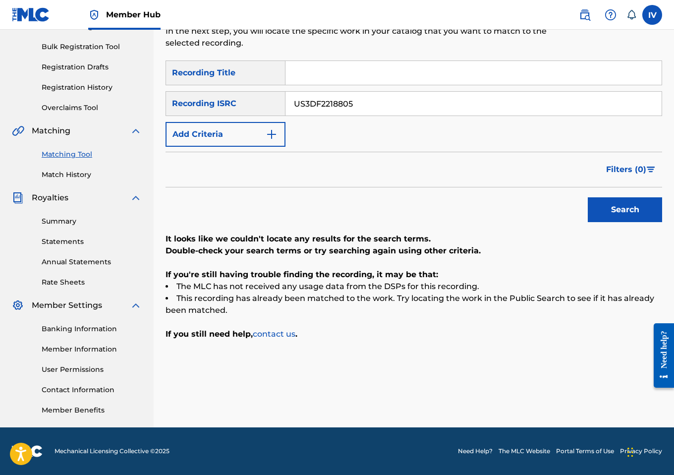
paste input "31616"
type input "US3DF2231616"
click at [588, 197] on button "Search" at bounding box center [625, 209] width 74 height 25
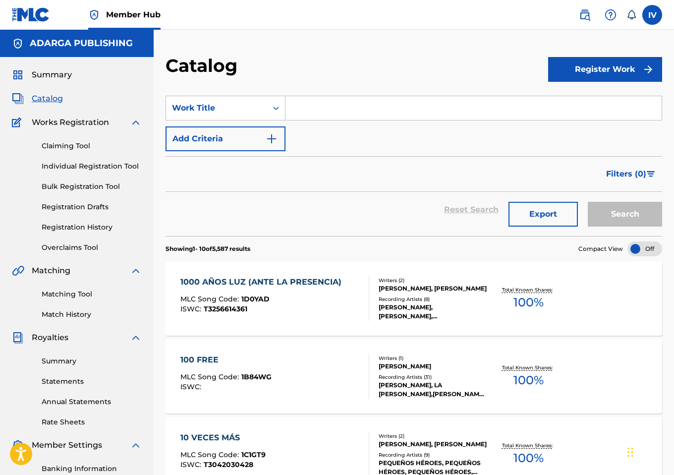
click at [315, 109] on input "Search Form" at bounding box center [474, 108] width 376 height 24
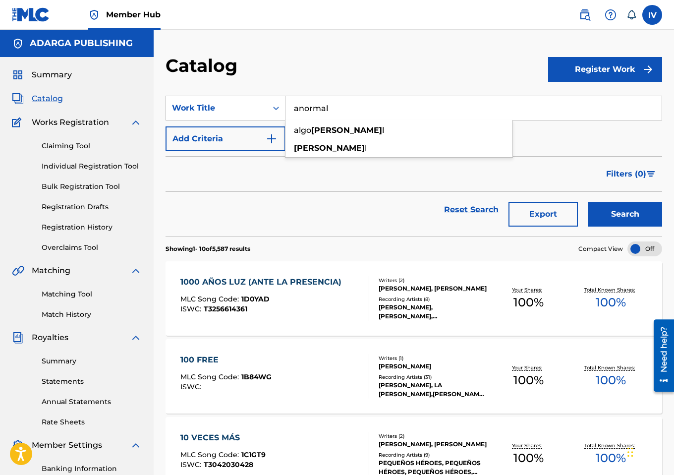
type input "anormal"
click at [588, 202] on button "Search" at bounding box center [625, 214] width 74 height 25
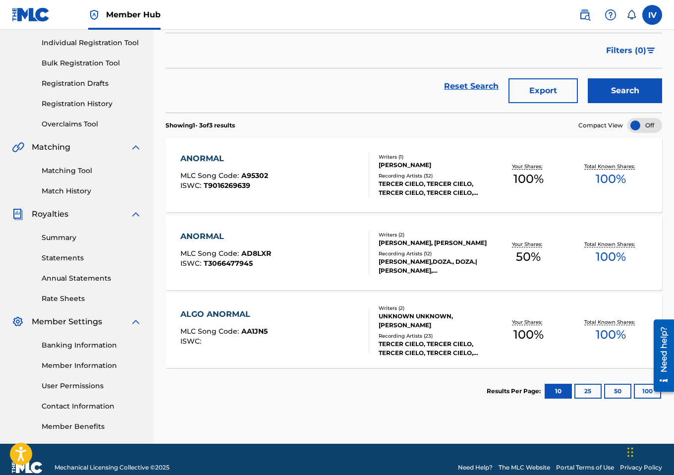
scroll to position [140, 0]
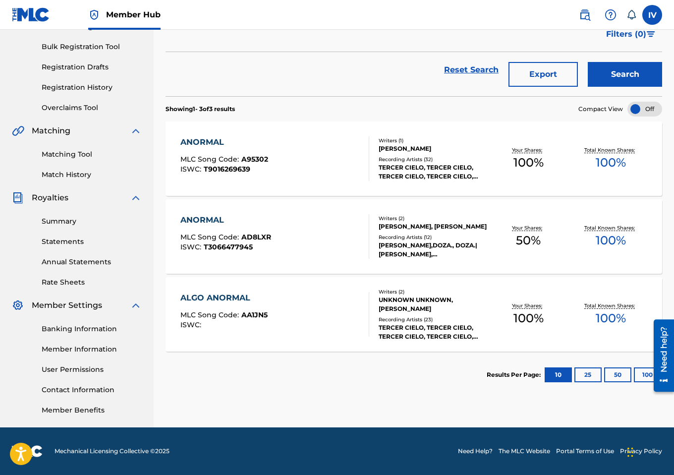
click at [242, 229] on div "ANORMAL MLC Song Code : AD8LXR ISWC : T3066477945" at bounding box center [225, 236] width 91 height 45
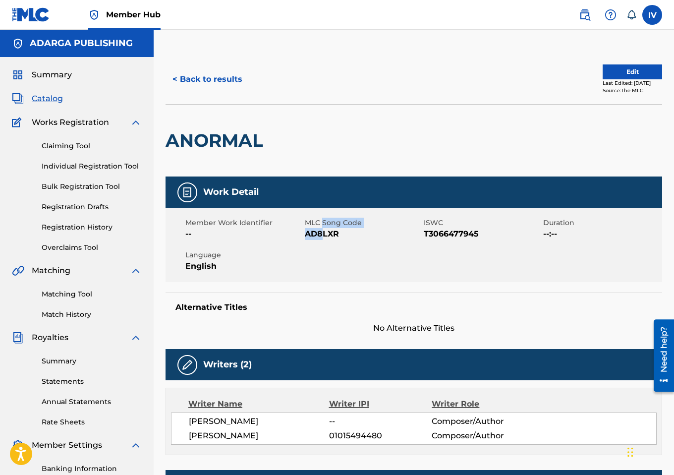
click at [322, 228] on div "MLC Song Code AD8LXR" at bounding box center [364, 229] width 119 height 22
click at [322, 228] on span "AD8LXR" at bounding box center [363, 234] width 117 height 12
click at [321, 233] on span "AD8LXR" at bounding box center [363, 234] width 117 height 12
click at [620, 75] on button "Edit" at bounding box center [632, 71] width 59 height 15
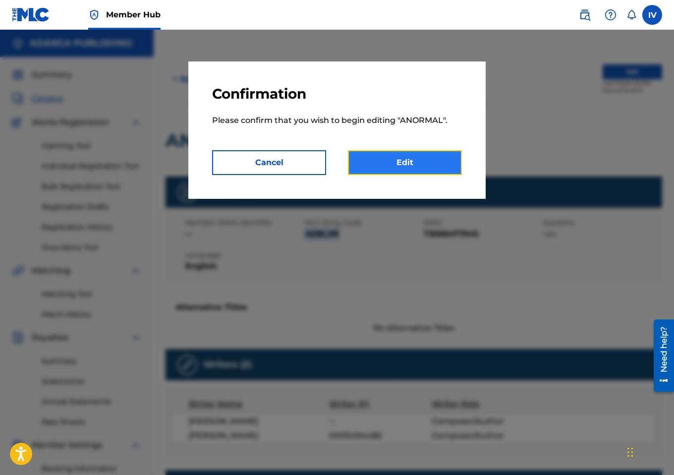
click at [413, 170] on link "Edit" at bounding box center [405, 162] width 114 height 25
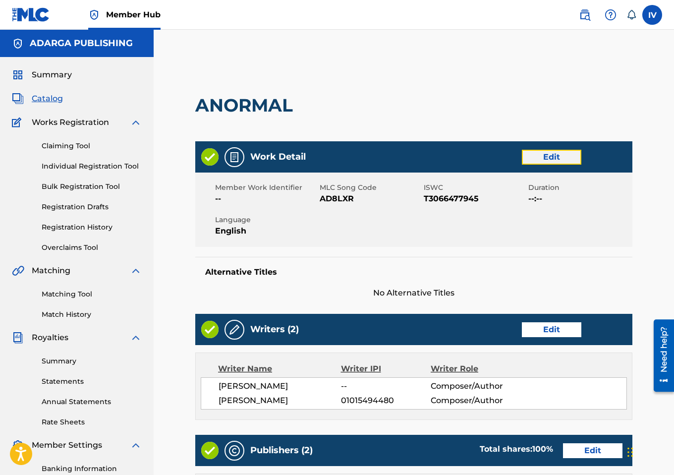
click at [563, 155] on link "Edit" at bounding box center [551, 157] width 59 height 15
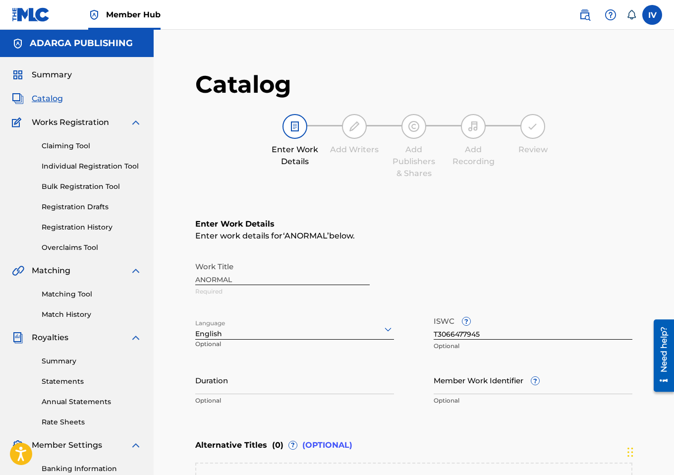
click at [290, 331] on div "English" at bounding box center [294, 329] width 199 height 21
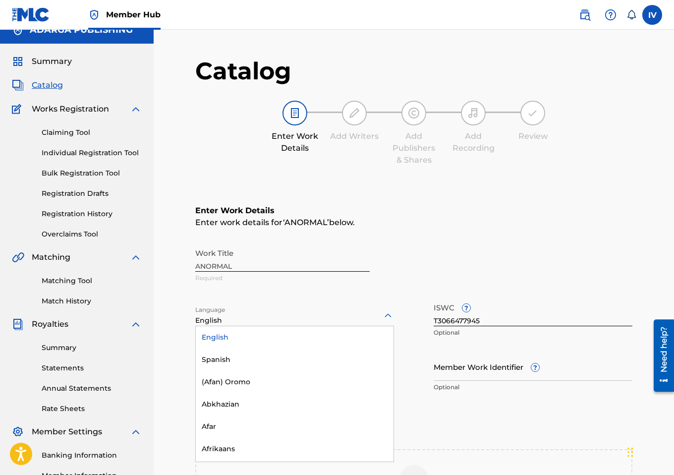
scroll to position [14, 0]
click at [276, 347] on div "English" at bounding box center [295, 337] width 198 height 22
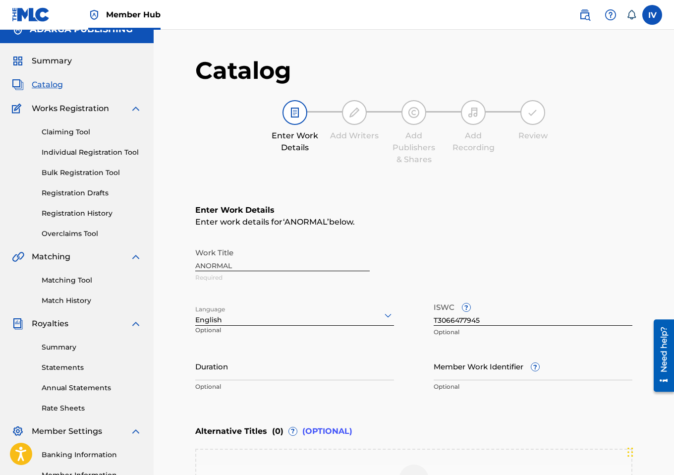
click at [269, 322] on div "English" at bounding box center [294, 320] width 199 height 10
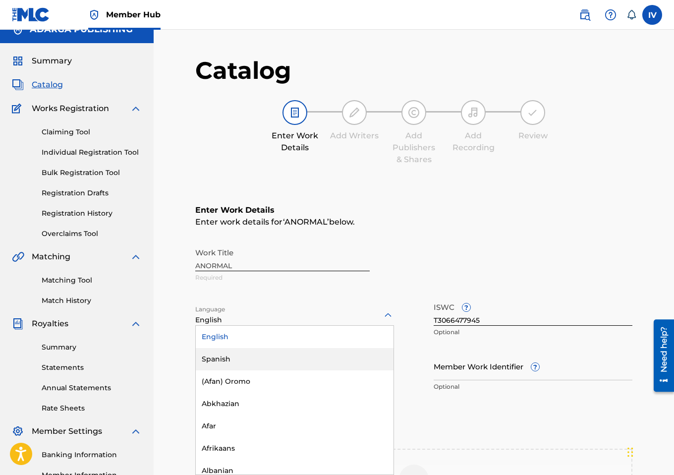
click at [257, 355] on div "Spanish" at bounding box center [295, 359] width 198 height 22
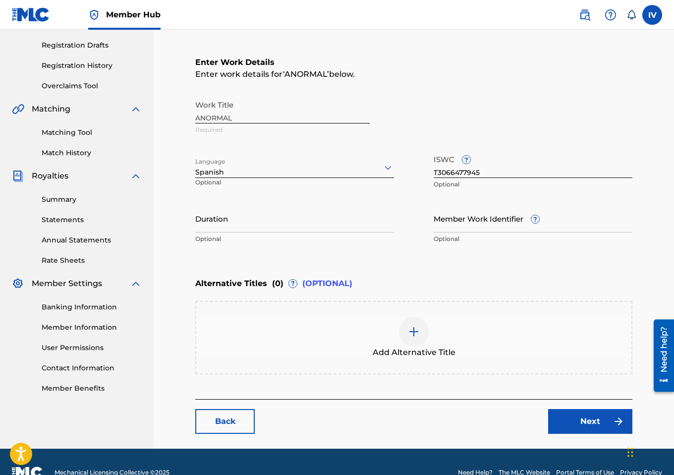
scroll to position [161, 0]
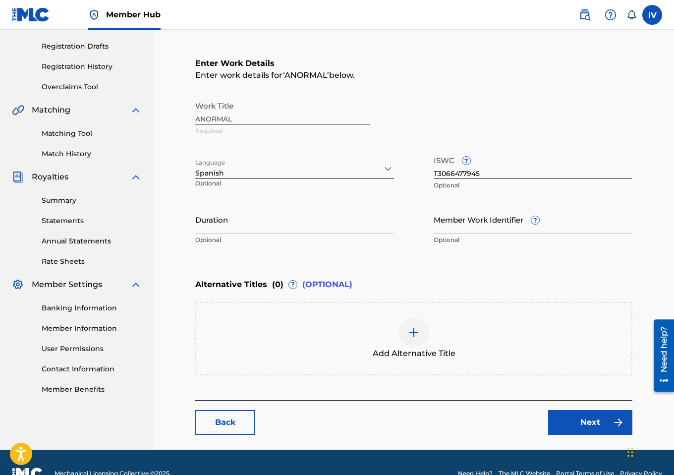
click at [310, 333] on div "Add Alternative Title" at bounding box center [413, 339] width 435 height 42
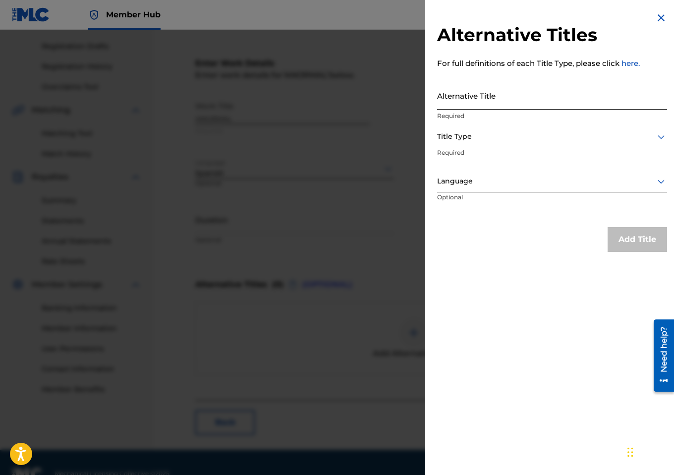
click at [468, 93] on input "Alternative Title" at bounding box center [552, 95] width 230 height 28
paste input "ANORMAL - VERSIÓN ACÚSTICA"
type input "ANORMAL - VERSIÓN ACÚSTICA"
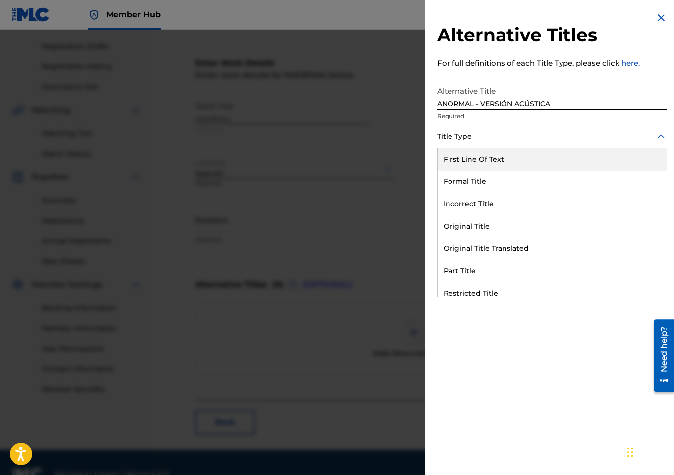
click at [471, 141] on div at bounding box center [552, 136] width 230 height 12
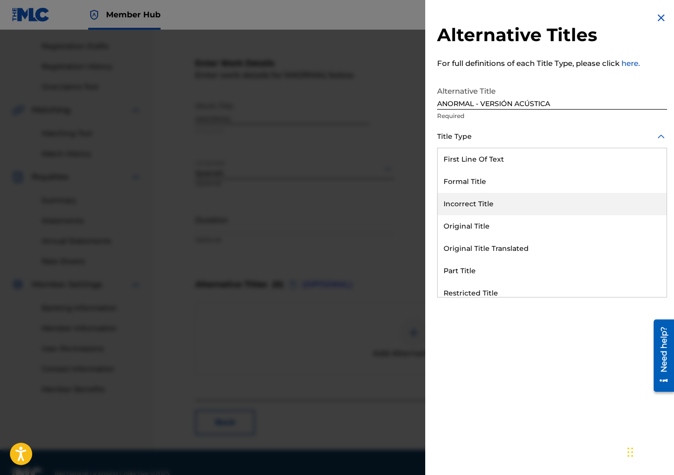
scroll to position [97, 0]
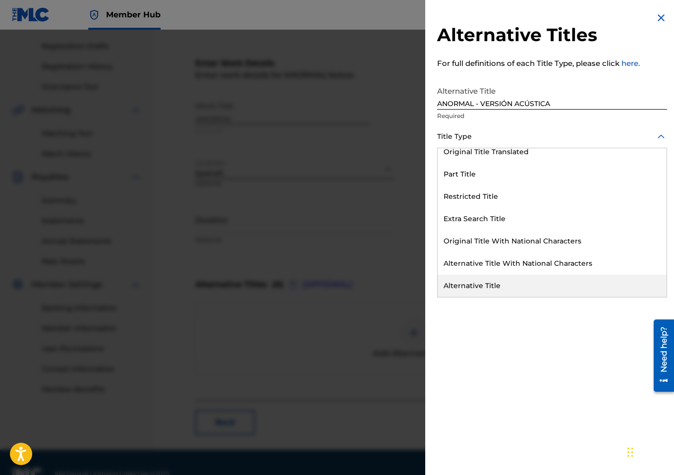
click at [460, 287] on div "Alternative Title" at bounding box center [552, 286] width 229 height 22
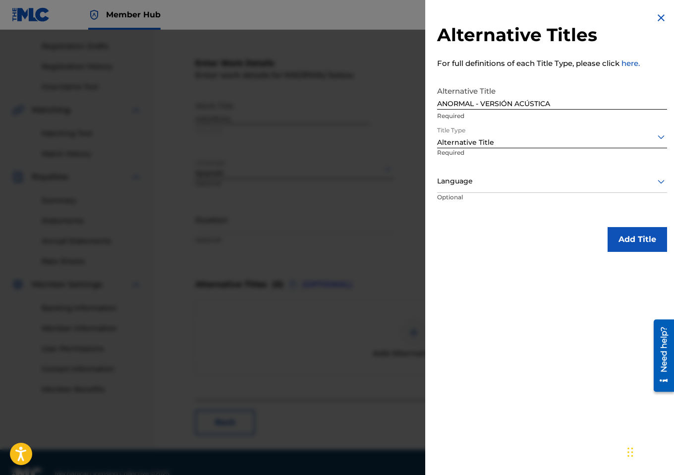
click at [474, 175] on div at bounding box center [552, 181] width 230 height 12
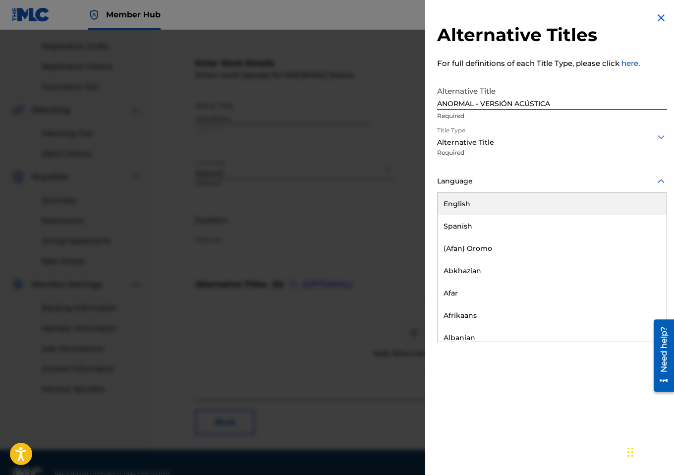
click at [460, 219] on div "Spanish" at bounding box center [552, 226] width 229 height 22
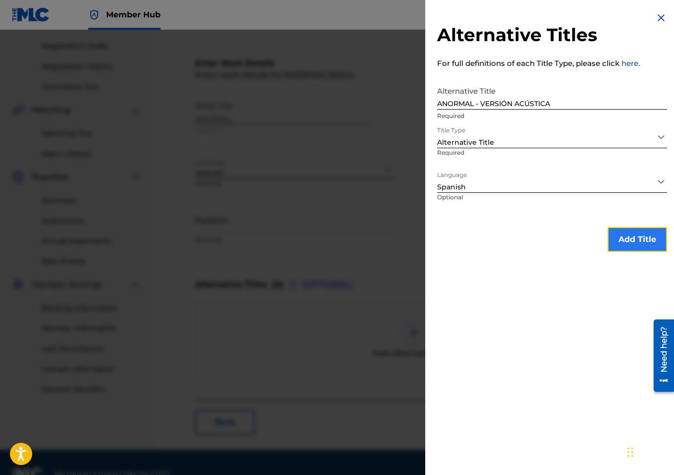
click at [630, 238] on button "Add Title" at bounding box center [637, 239] width 59 height 25
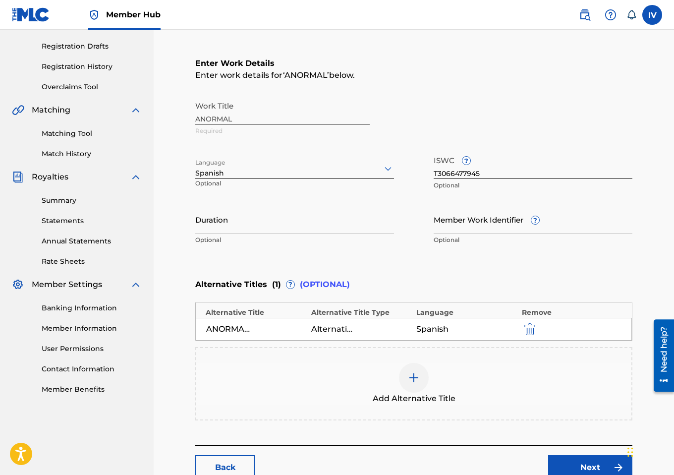
click at [356, 413] on div "Add Alternative Title" at bounding box center [413, 383] width 437 height 73
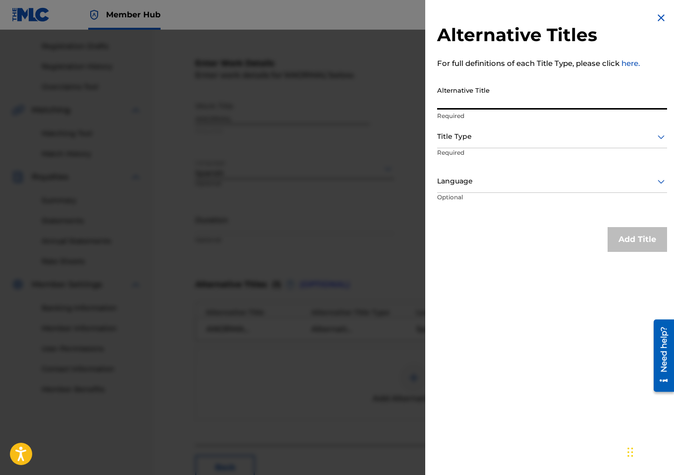
click at [556, 92] on input "Alternative Title" at bounding box center [552, 95] width 230 height 28
paste input "ANORMAL (VERSIÓN ACÚSTICA)"
type input "ANORMAL (VERSIÓN ACÚSTICA)"
click at [509, 142] on div at bounding box center [552, 136] width 230 height 12
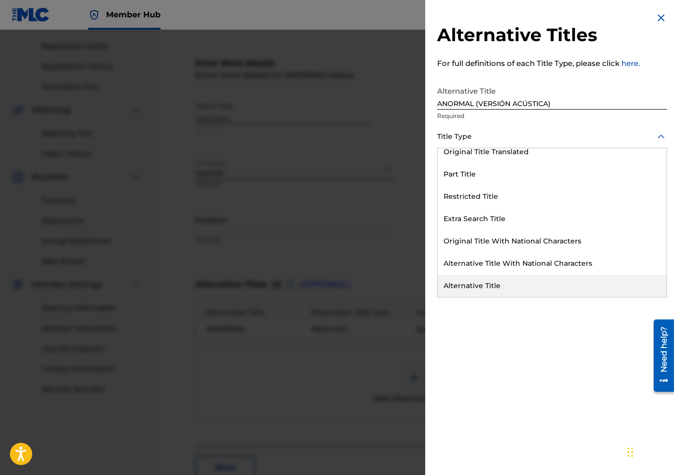
click at [488, 290] on div "Alternative Title" at bounding box center [552, 286] width 229 height 22
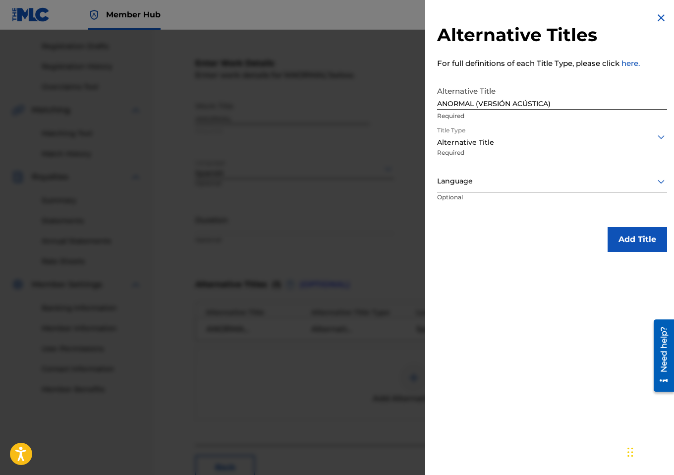
click at [495, 181] on div at bounding box center [552, 181] width 230 height 12
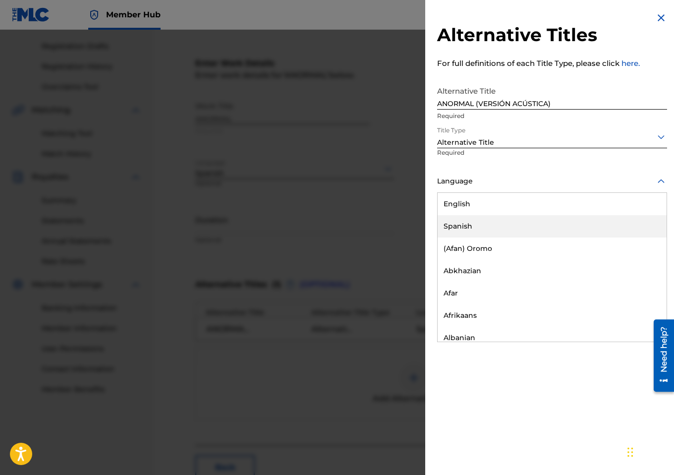
click at [476, 229] on div "Spanish" at bounding box center [552, 226] width 229 height 22
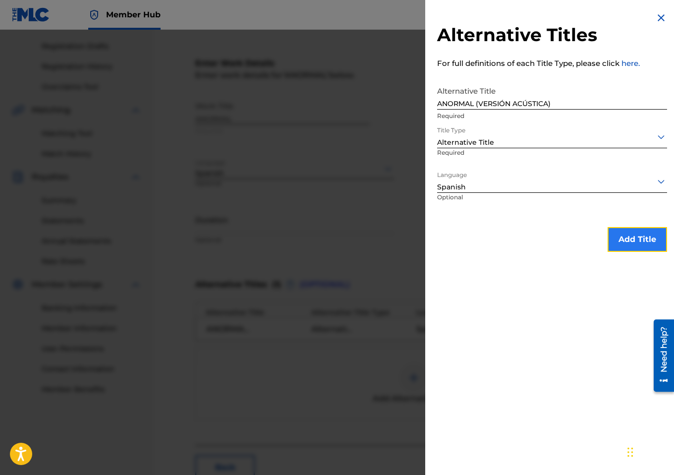
click at [617, 233] on button "Add Title" at bounding box center [637, 239] width 59 height 25
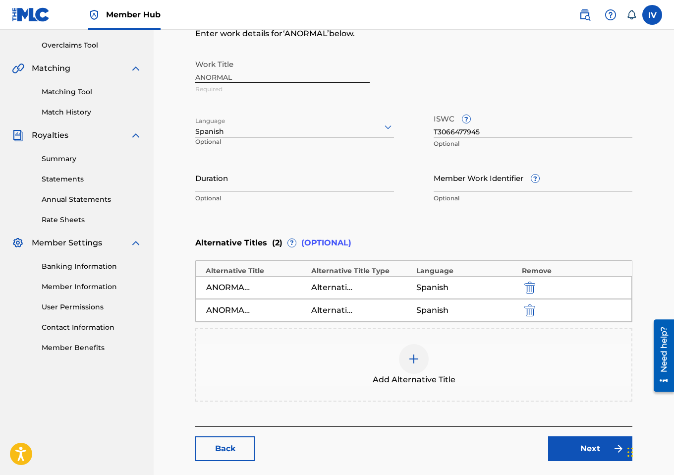
scroll to position [251, 0]
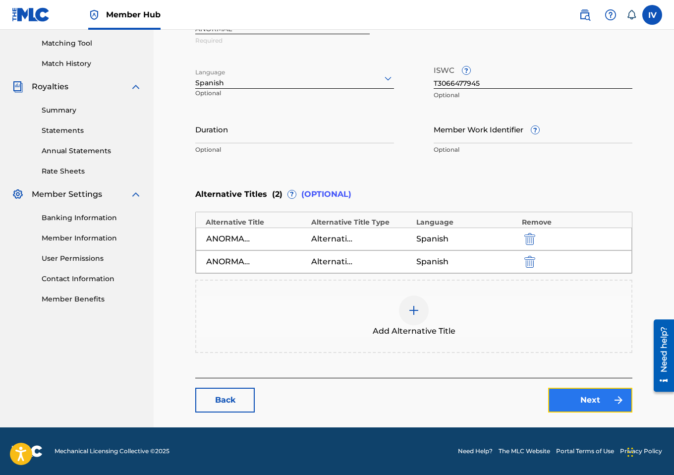
click at [582, 401] on link "Next" at bounding box center [590, 400] width 84 height 25
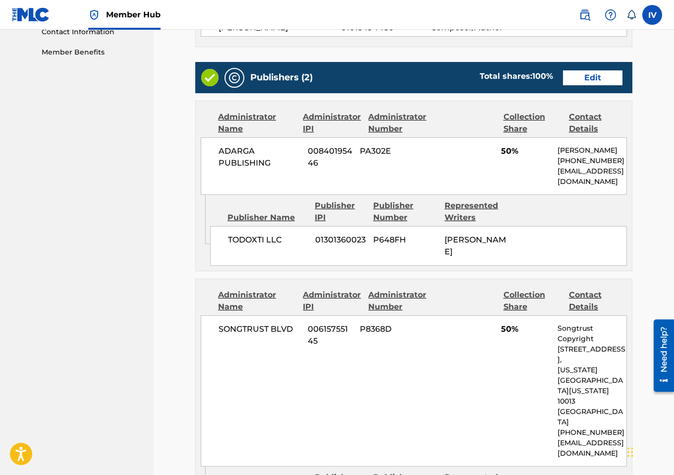
scroll to position [424, 0]
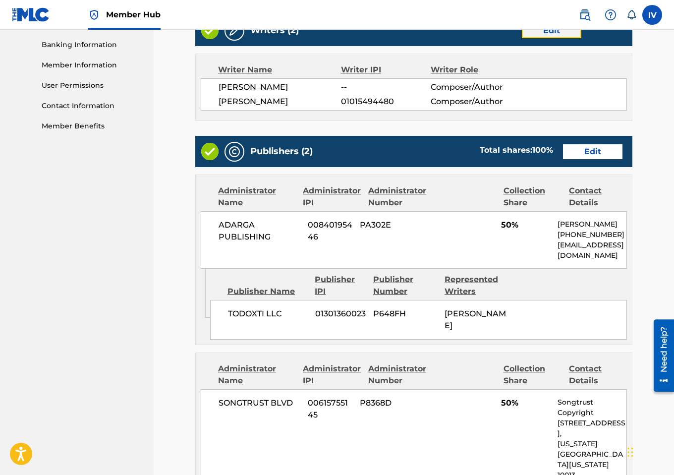
click at [567, 32] on link "Edit" at bounding box center [551, 30] width 59 height 15
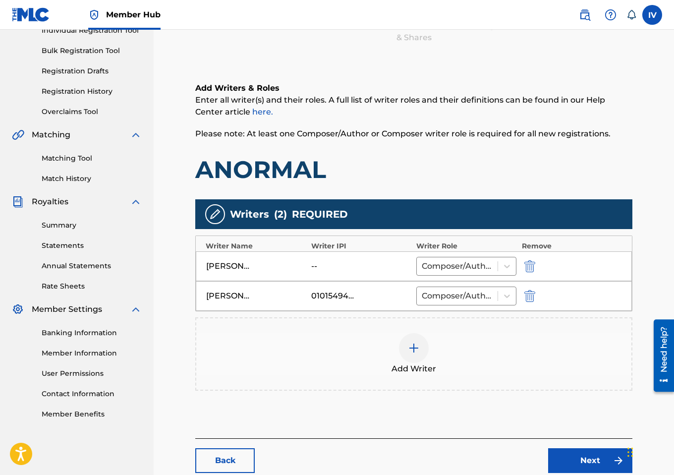
scroll to position [187, 0]
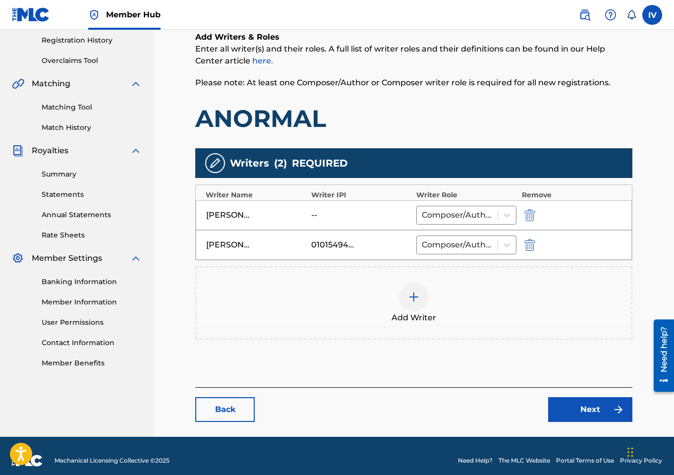
click at [459, 288] on div "Add Writer" at bounding box center [413, 303] width 435 height 42
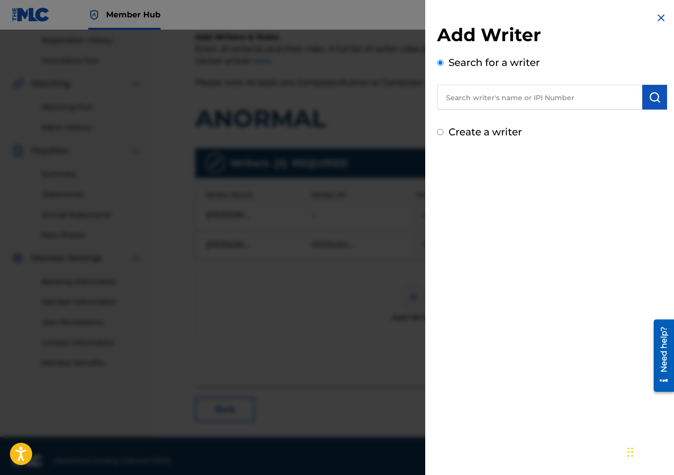
click at [548, 99] on input "text" at bounding box center [539, 97] width 205 height 25
paste input "00846703422"
paste input "text"
type input "00846703422"
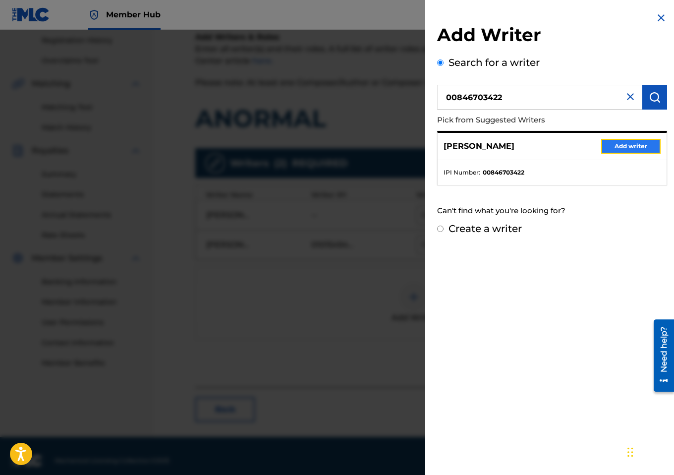
click at [636, 142] on button "Add writer" at bounding box center [630, 146] width 59 height 15
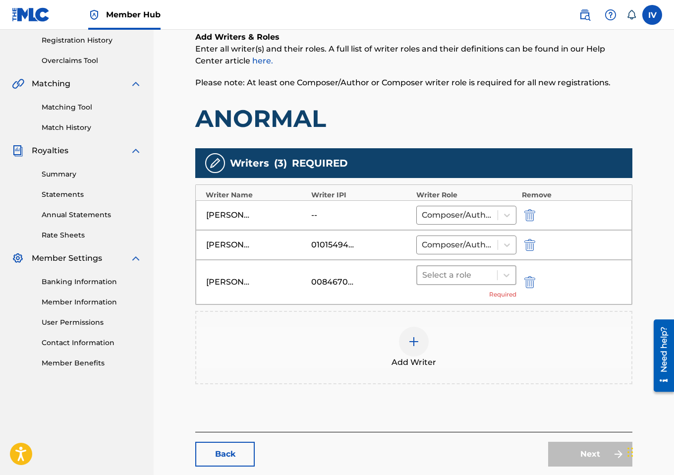
click at [456, 277] on div at bounding box center [457, 275] width 70 height 14
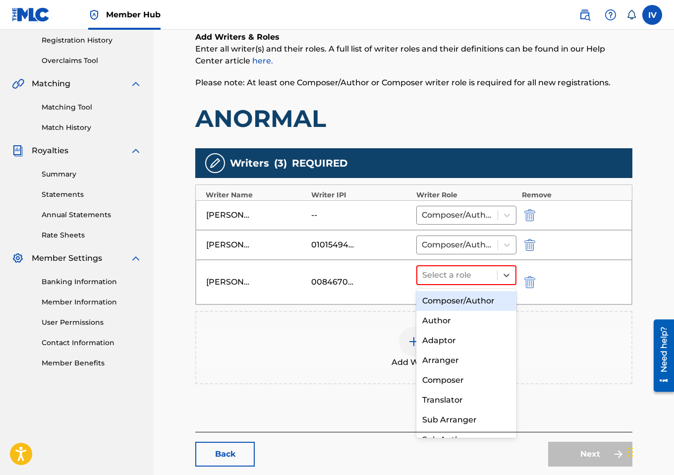
click at [451, 303] on div "Composer/Author" at bounding box center [466, 301] width 100 height 20
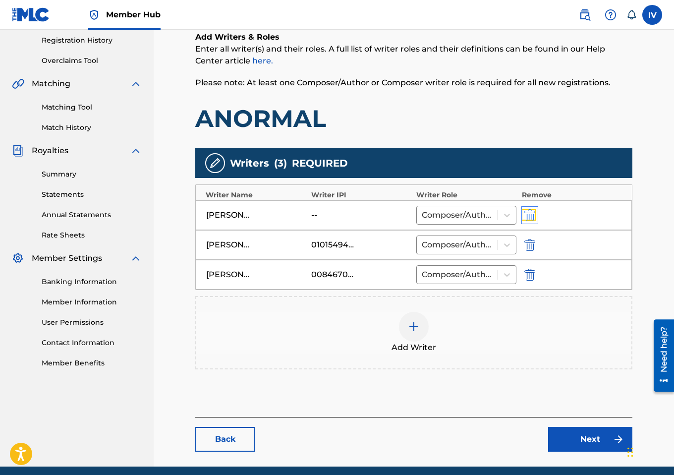
click at [531, 210] on img "submit" at bounding box center [529, 215] width 11 height 12
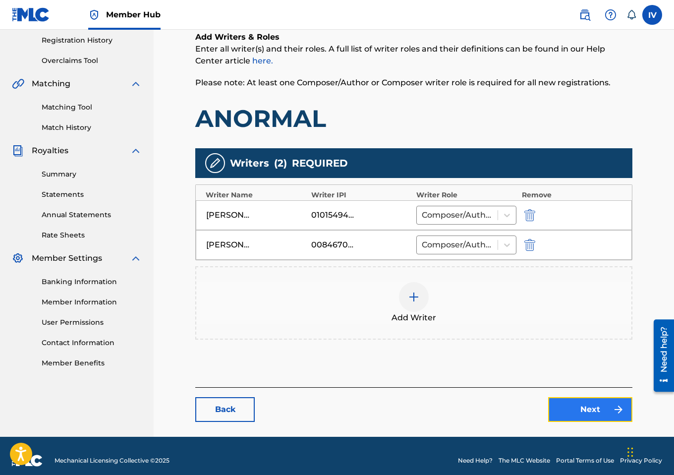
click at [587, 400] on link "Next" at bounding box center [590, 409] width 84 height 25
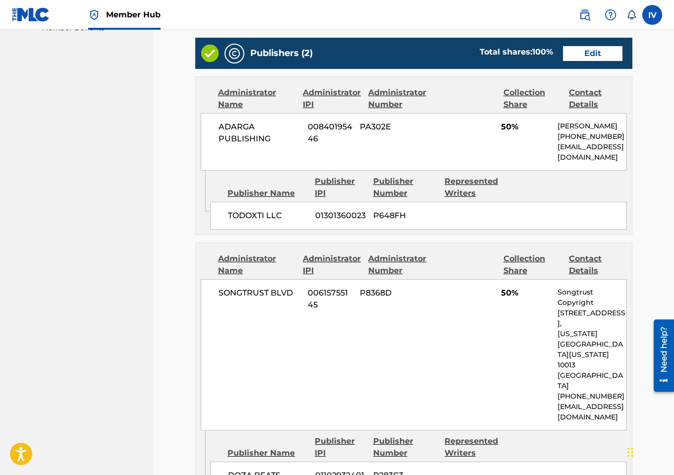
scroll to position [742, 0]
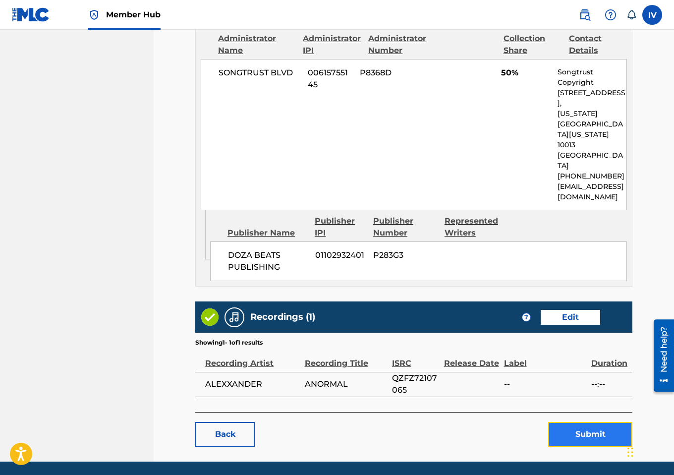
click at [591, 422] on button "Submit" at bounding box center [590, 434] width 84 height 25
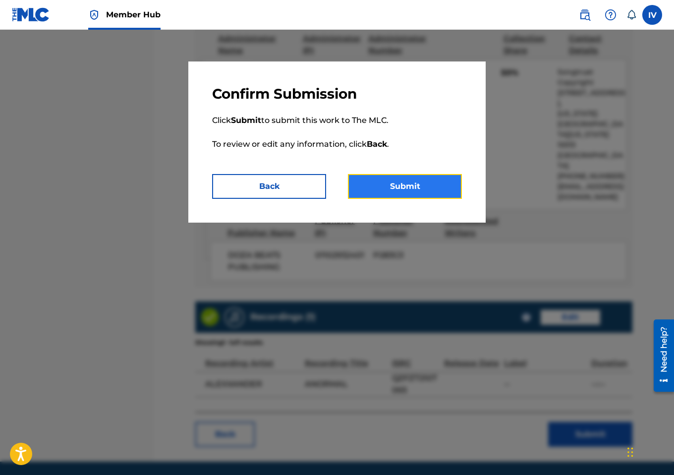
click at [421, 186] on button "Submit" at bounding box center [405, 186] width 114 height 25
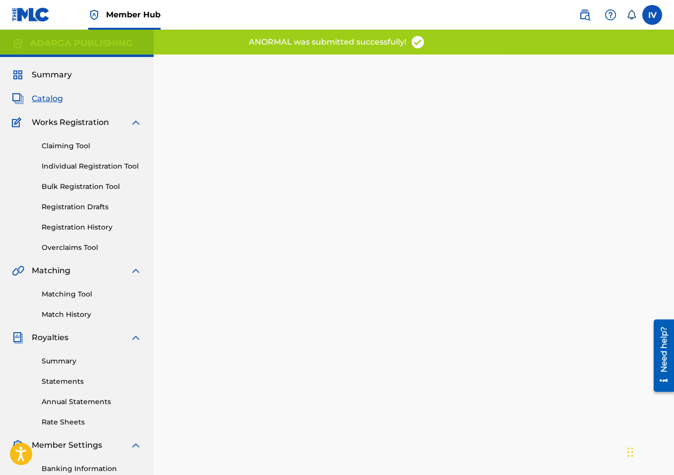
click at [45, 101] on span "Catalog" at bounding box center [47, 99] width 31 height 12
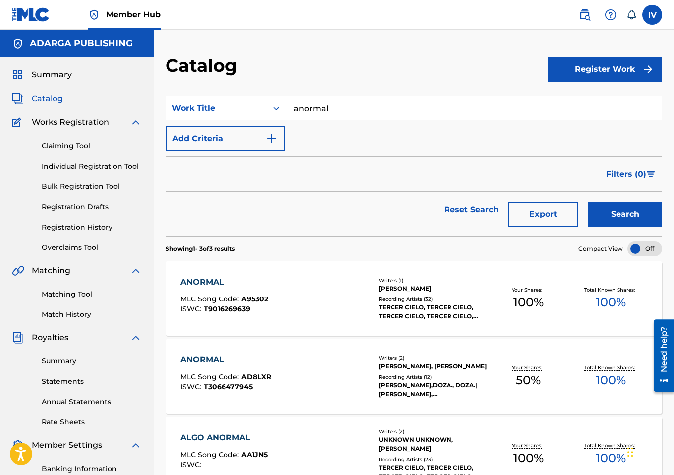
click at [313, 94] on section "SearchWithCriteriafab71ef6-6495-4128-8eb4-2c61601c9f4c Work Title anormal Add C…" at bounding box center [414, 160] width 497 height 152
click at [319, 106] on input "anormal" at bounding box center [474, 108] width 376 height 24
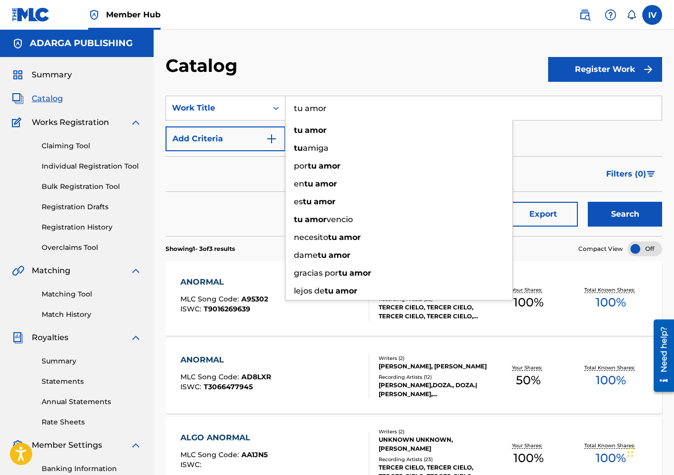
type input "tu amor"
click at [588, 202] on button "Search" at bounding box center [625, 214] width 74 height 25
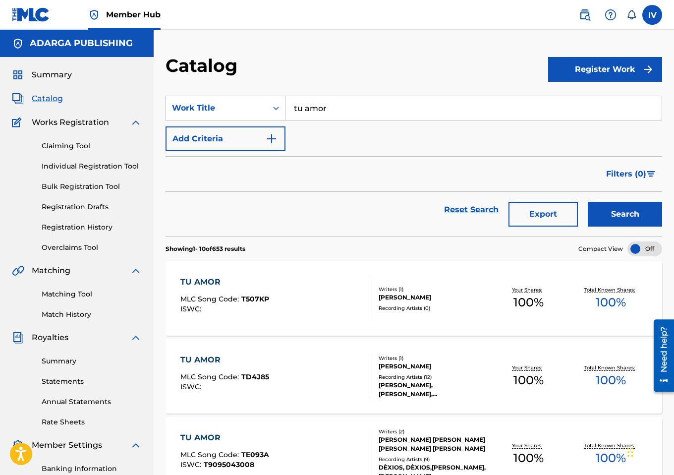
click at [279, 293] on div "TU AMOR MLC Song Code : T507KP ISWC :" at bounding box center [274, 298] width 189 height 45
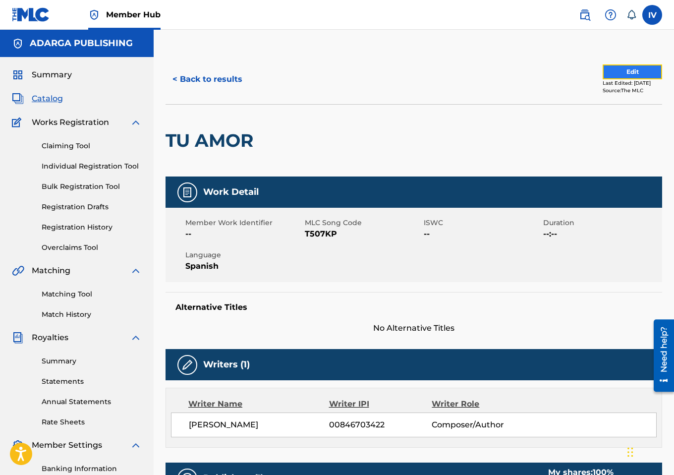
click at [625, 70] on button "Edit" at bounding box center [632, 71] width 59 height 15
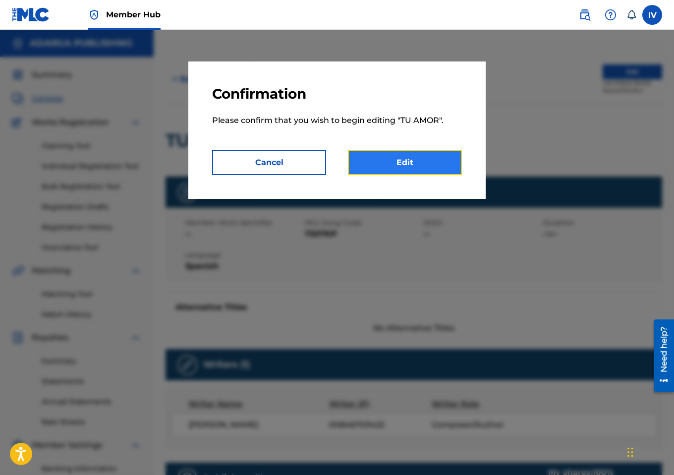
click at [392, 172] on link "Edit" at bounding box center [405, 162] width 114 height 25
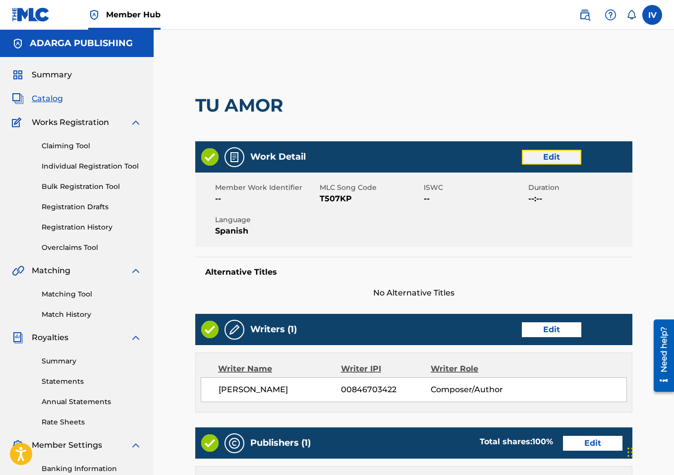
click at [534, 160] on link "Edit" at bounding box center [551, 157] width 59 height 15
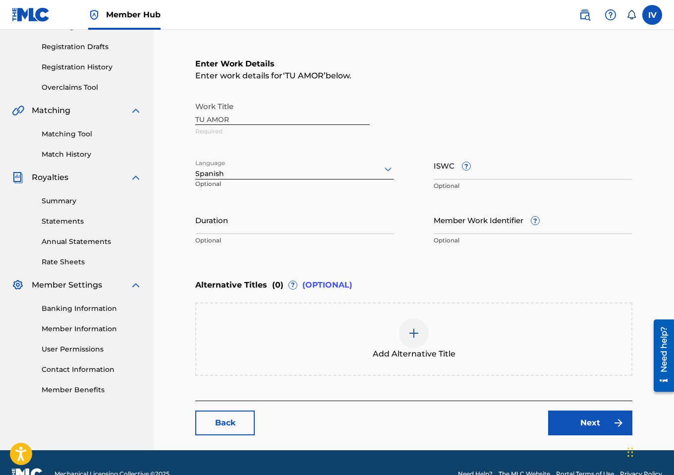
scroll to position [182, 0]
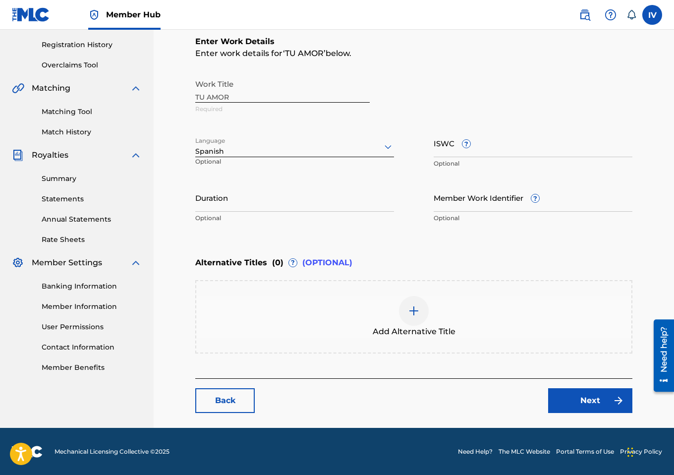
click at [356, 347] on div "Add Alternative Title" at bounding box center [413, 316] width 437 height 73
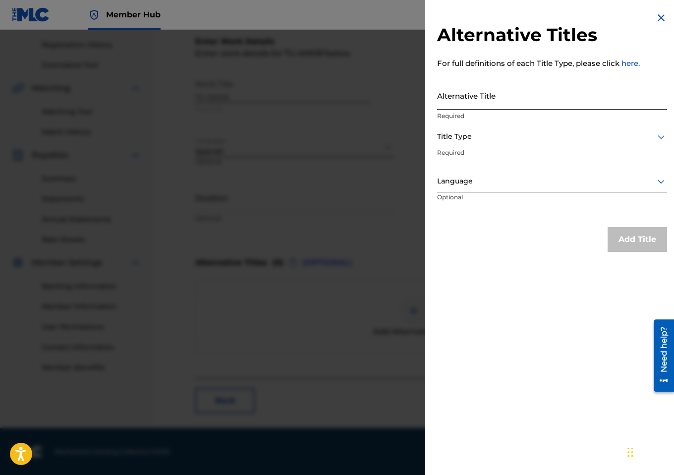
click at [499, 92] on input "Alternative Title" at bounding box center [552, 95] width 230 height 28
paste input "TU AMOR (CARLOS HERRERA REMIX)"
type input "TU AMOR (CARLOS HERRERA REMIX)"
click at [488, 129] on div "Title Type" at bounding box center [552, 137] width 230 height 22
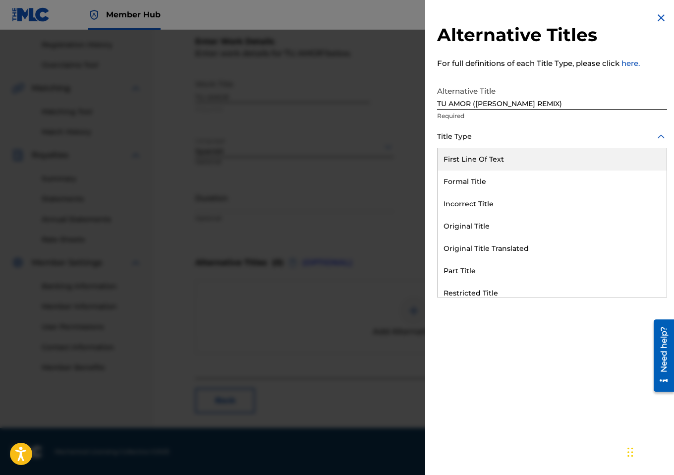
scroll to position [97, 0]
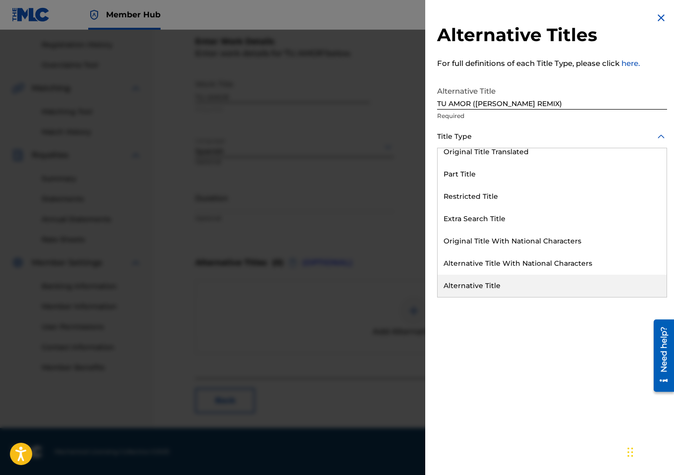
click at [471, 280] on div "Alternative Title" at bounding box center [552, 286] width 229 height 22
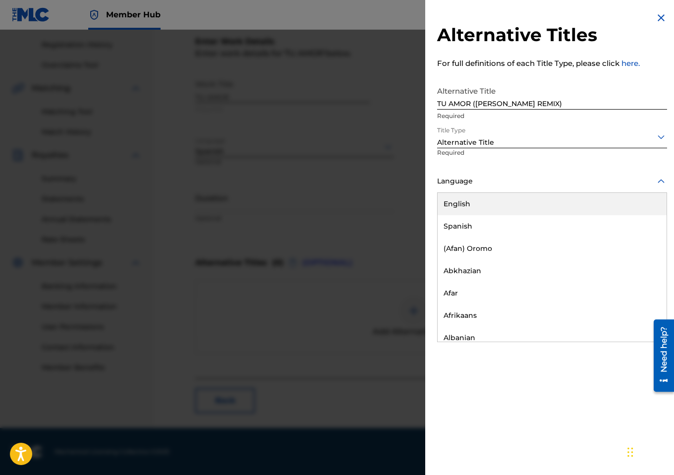
click at [478, 175] on div at bounding box center [552, 181] width 230 height 12
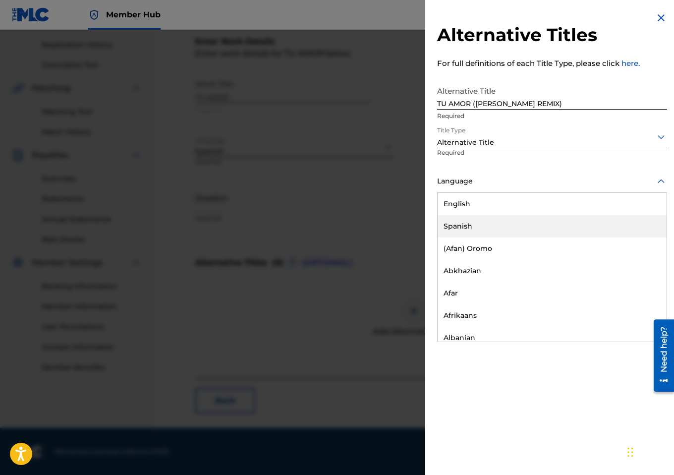
click at [464, 226] on div "Spanish" at bounding box center [552, 226] width 229 height 22
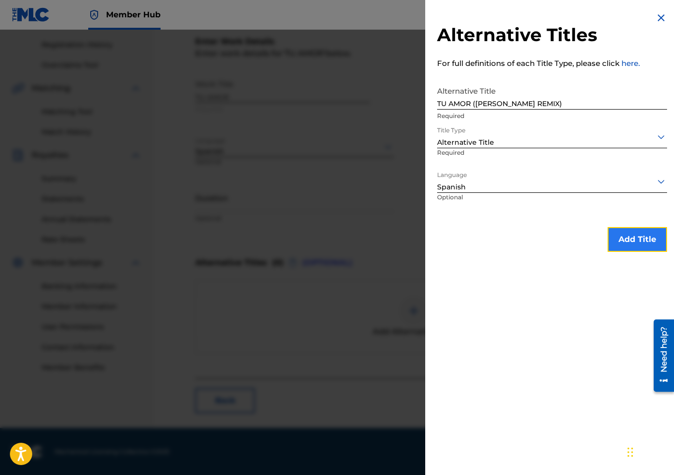
click at [632, 243] on button "Add Title" at bounding box center [637, 239] width 59 height 25
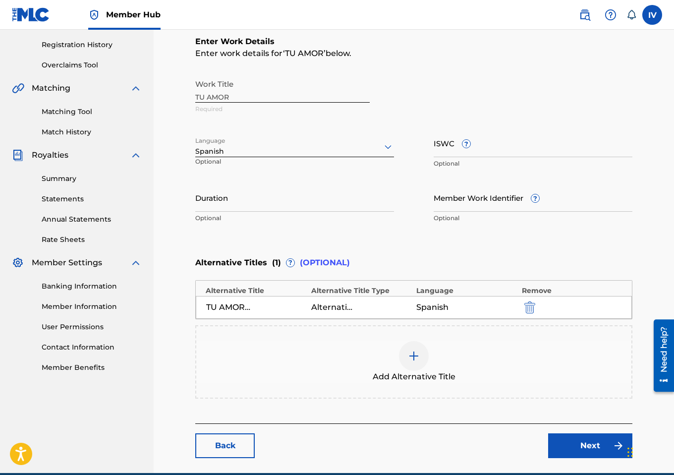
click at [365, 364] on div "Add Alternative Title" at bounding box center [413, 362] width 435 height 42
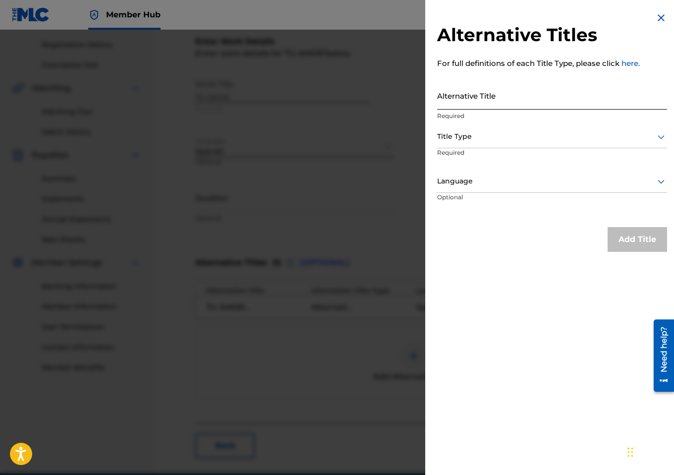
click at [495, 93] on input "Alternative Title" at bounding box center [552, 95] width 230 height 28
paste input "TU AMOR (EDD REMIX)"
type input "TU AMOR (EDD REMIX)"
click at [485, 132] on div at bounding box center [552, 136] width 230 height 12
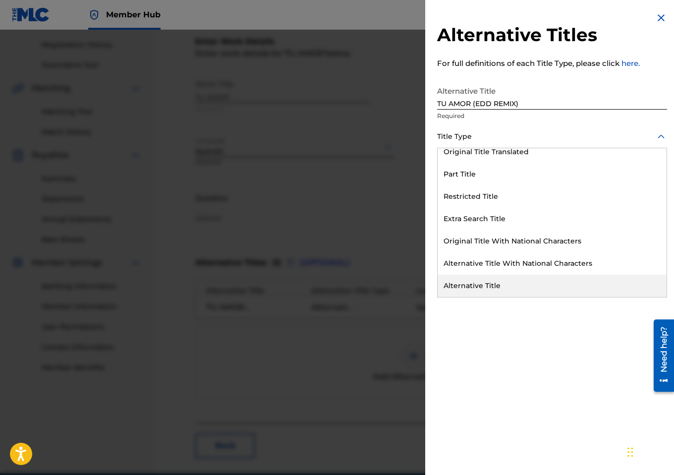
click at [474, 282] on div "Alternative Title" at bounding box center [552, 286] width 229 height 22
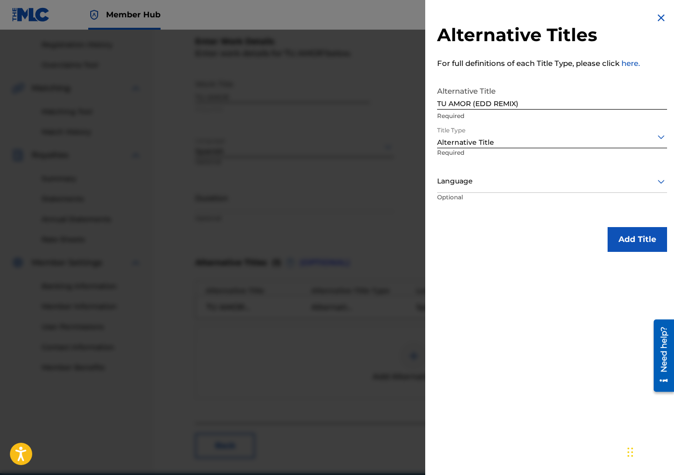
click at [474, 176] on div at bounding box center [552, 181] width 230 height 12
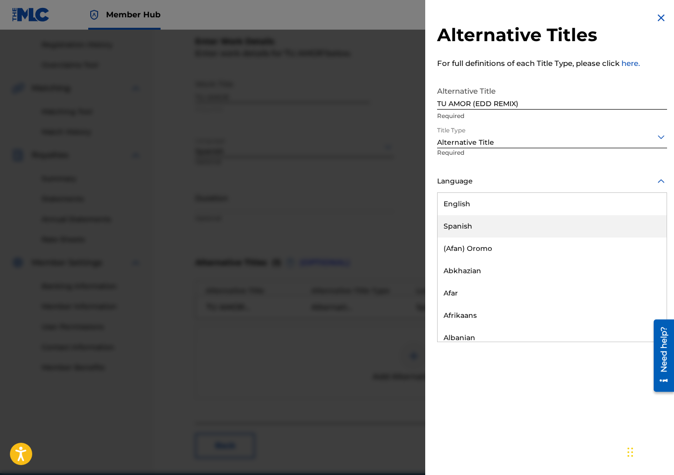
drag, startPoint x: 467, startPoint y: 213, endPoint x: 467, endPoint y: 225, distance: 11.4
click at [467, 225] on div "English Spanish (Afan) Oromo Abkhazian Afar Afrikaans Albanian Amharic Arabic A…" at bounding box center [552, 267] width 229 height 149
click at [467, 225] on div "Spanish" at bounding box center [552, 226] width 229 height 22
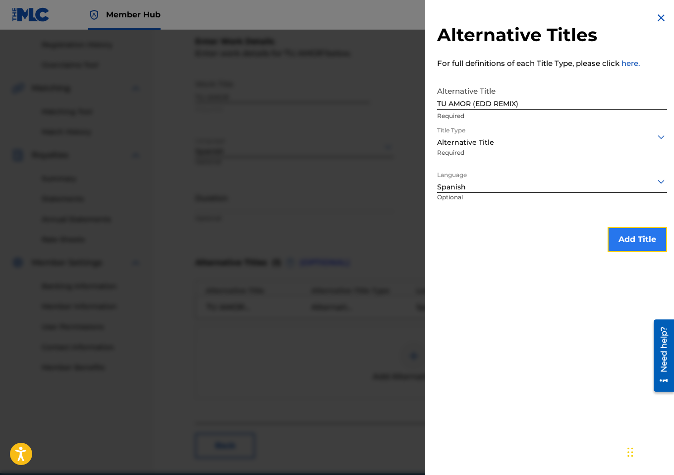
click at [631, 235] on button "Add Title" at bounding box center [637, 239] width 59 height 25
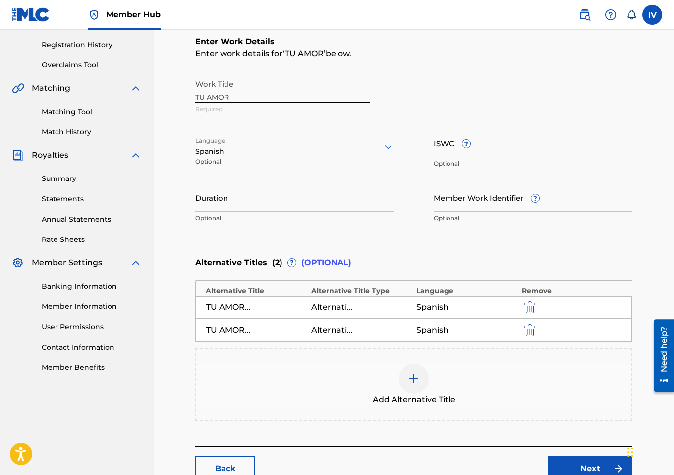
click at [340, 386] on div "Add Alternative Title" at bounding box center [413, 385] width 435 height 42
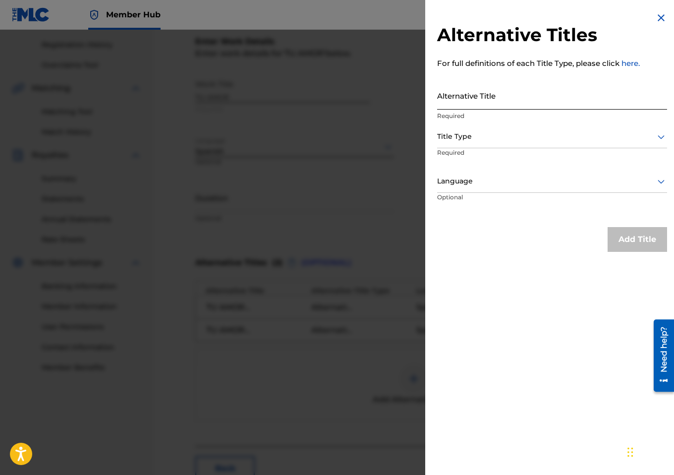
click at [522, 98] on input "Alternative Title" at bounding box center [552, 95] width 230 height 28
paste input "TU AMOR (DJ VIIC REMIX)"
type input "TU AMOR (DJ VIIC REMIX)"
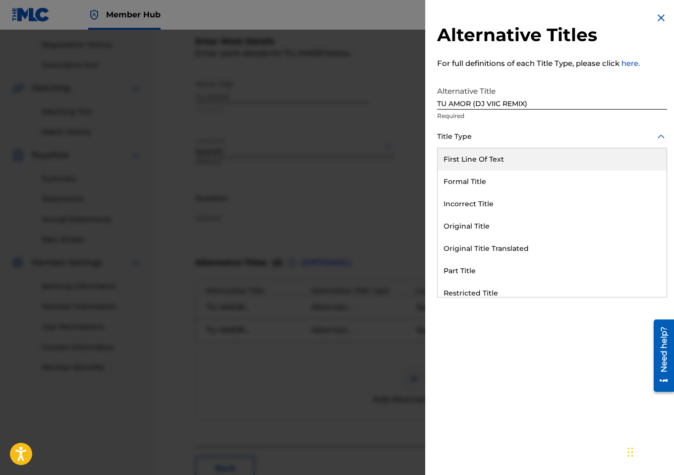
click at [499, 131] on div at bounding box center [552, 136] width 230 height 12
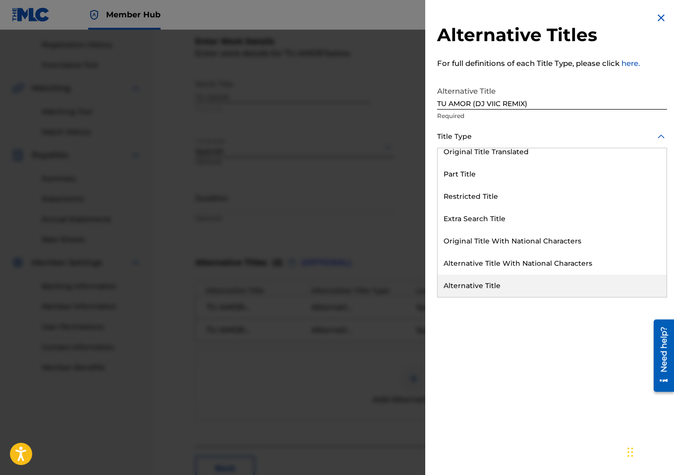
click at [482, 292] on div "Alternative Title" at bounding box center [552, 286] width 229 height 22
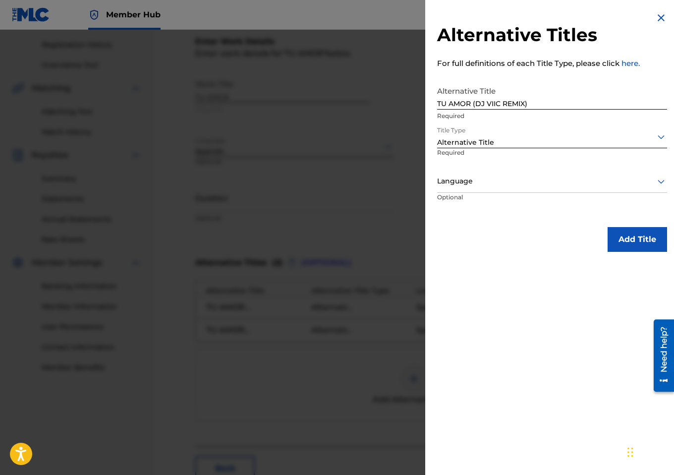
click at [479, 166] on p "Required" at bounding box center [472, 159] width 70 height 22
click at [472, 181] on div at bounding box center [552, 181] width 230 height 12
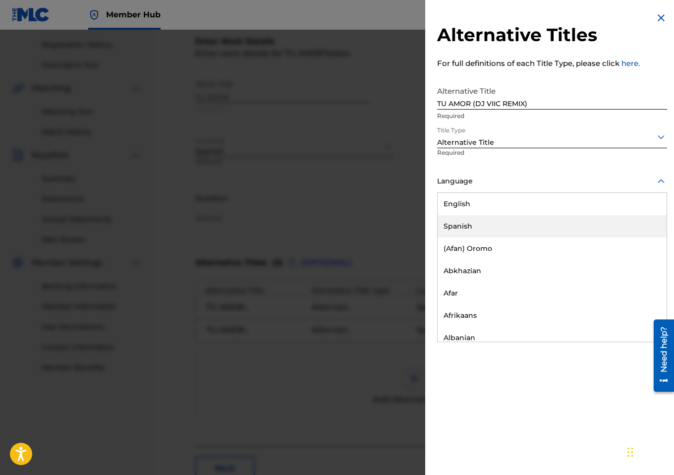
click at [471, 218] on div "Spanish" at bounding box center [552, 226] width 229 height 22
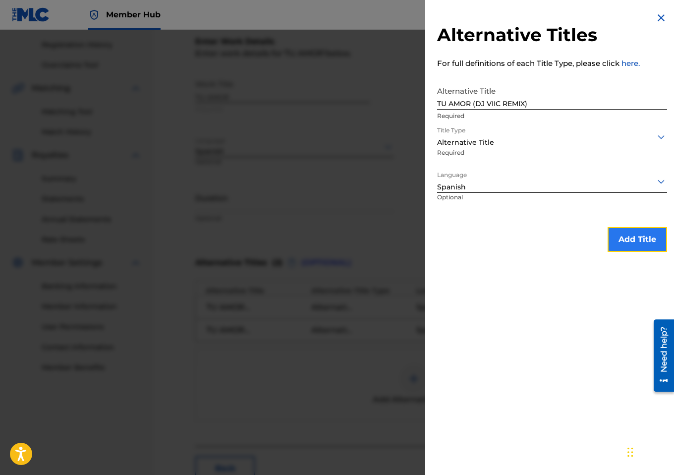
click at [613, 242] on button "Add Title" at bounding box center [637, 239] width 59 height 25
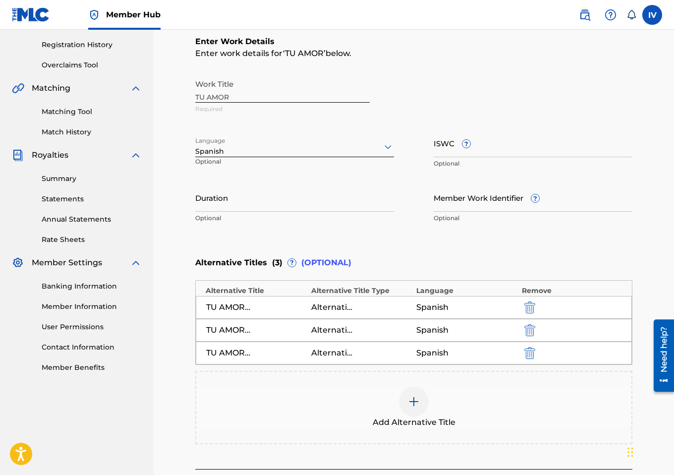
click at [341, 387] on div "Add Alternative Title" at bounding box center [413, 408] width 435 height 42
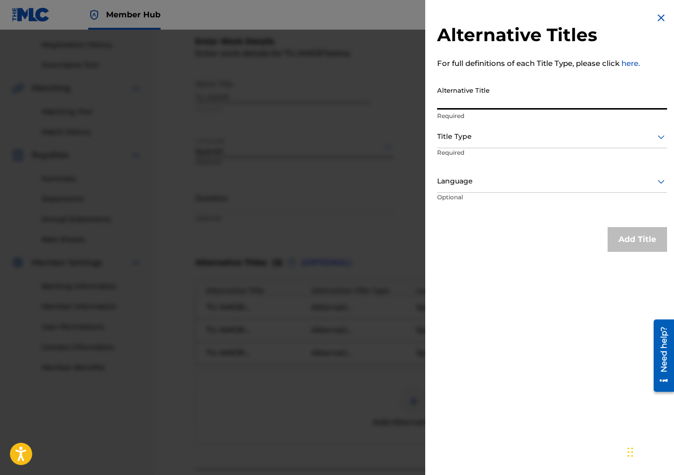
click at [506, 96] on input "Alternative Title" at bounding box center [552, 95] width 230 height 28
paste input "TU AMOR (FESHON REMIX)"
type input "TU AMOR (FESHON REMIX)"
click at [487, 128] on div "Title Type" at bounding box center [552, 137] width 230 height 22
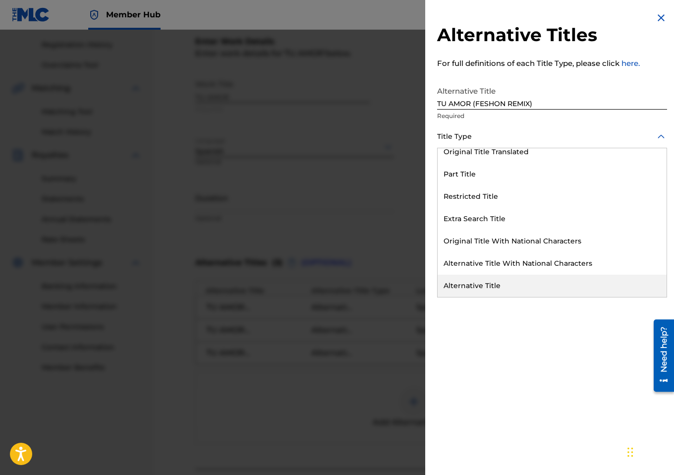
click at [470, 291] on div "Alternative Title" at bounding box center [552, 286] width 229 height 22
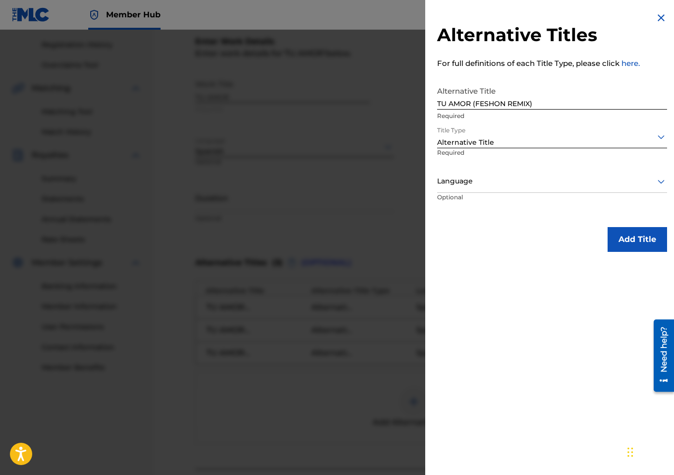
click at [446, 180] on div at bounding box center [552, 181] width 230 height 12
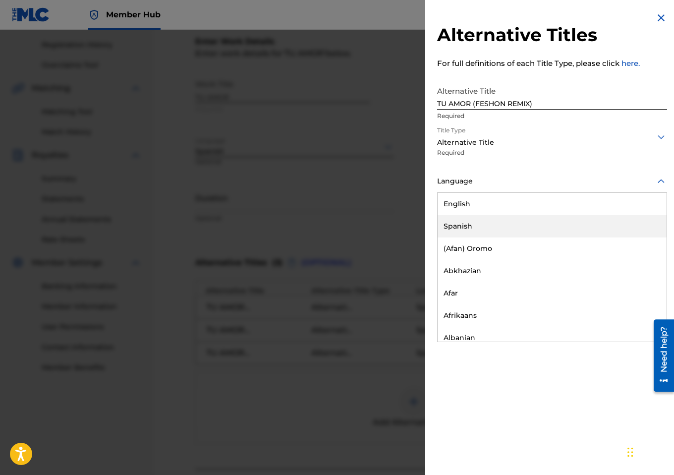
click at [461, 224] on div "Spanish" at bounding box center [552, 226] width 229 height 22
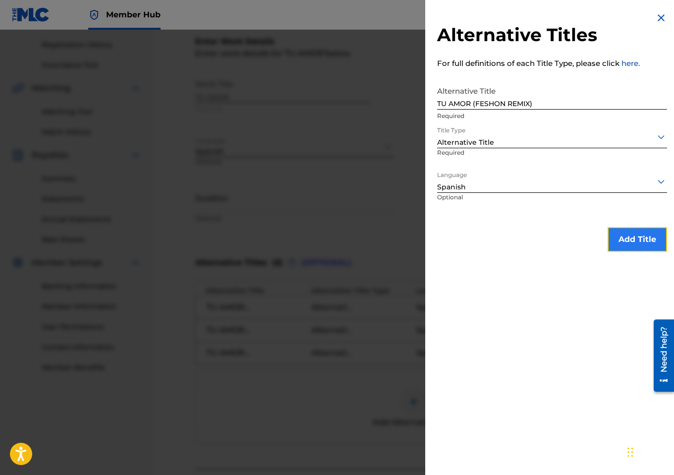
click at [621, 234] on button "Add Title" at bounding box center [637, 239] width 59 height 25
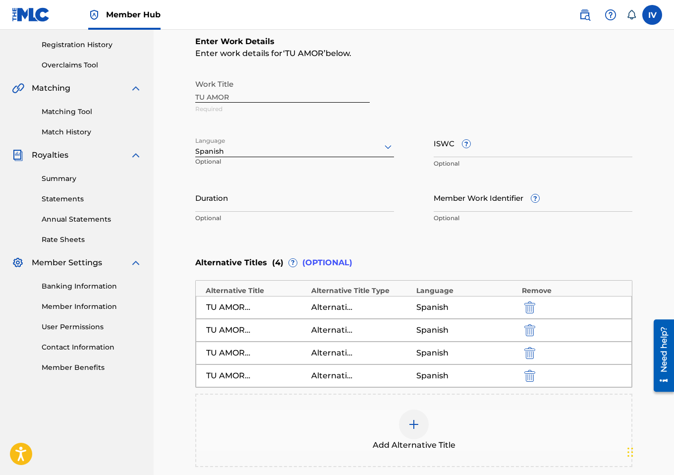
click at [306, 451] on div "Add Alternative Title" at bounding box center [413, 430] width 437 height 73
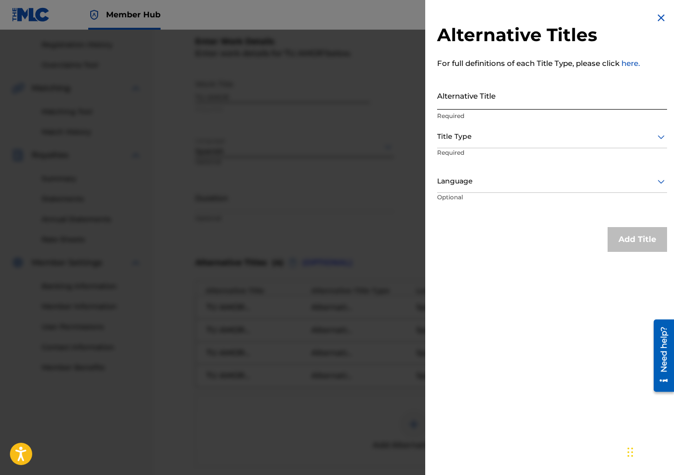
click at [471, 94] on input "Alternative Title" at bounding box center [552, 95] width 230 height 28
paste input "TU AMOR (FROM ASHES REMIX)"
type input "TU AMOR (FROM ASHES REMIX)"
click at [469, 127] on div "Title Type" at bounding box center [552, 137] width 230 height 22
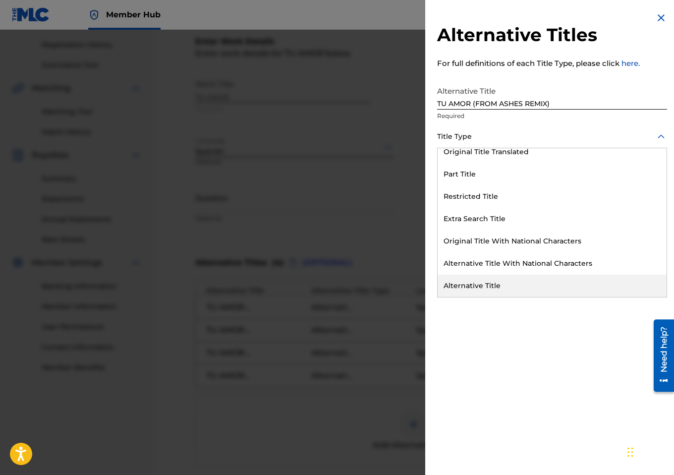
click at [479, 286] on div "Alternative Title" at bounding box center [552, 286] width 229 height 22
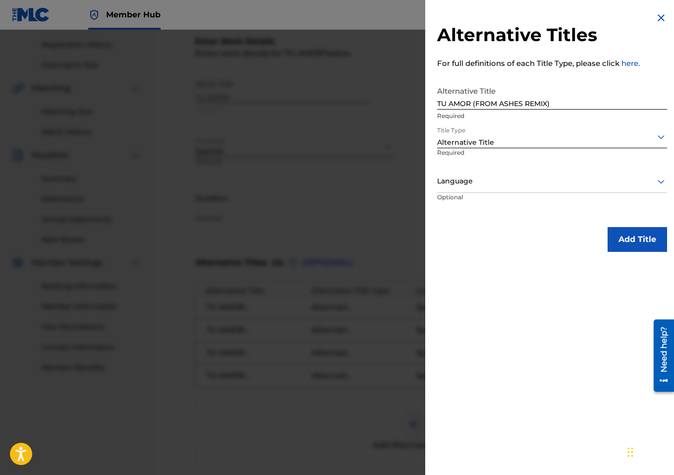
click at [472, 176] on div at bounding box center [552, 181] width 230 height 12
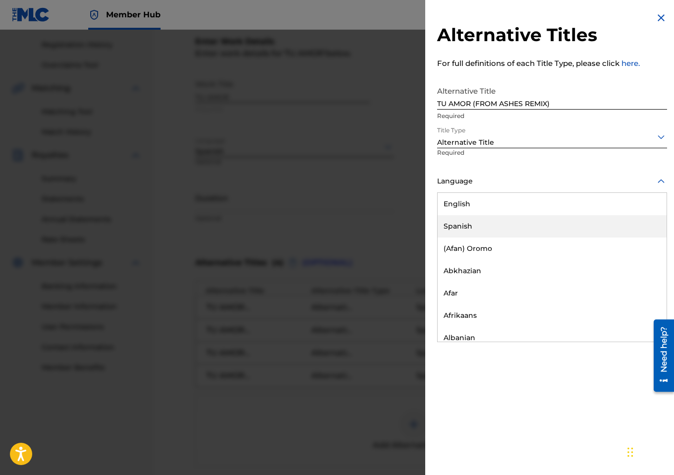
click at [477, 222] on div "Spanish" at bounding box center [552, 226] width 229 height 22
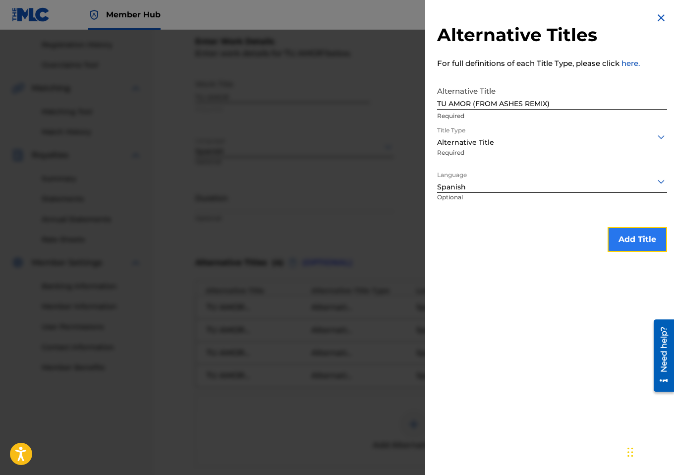
click at [645, 237] on button "Add Title" at bounding box center [637, 239] width 59 height 25
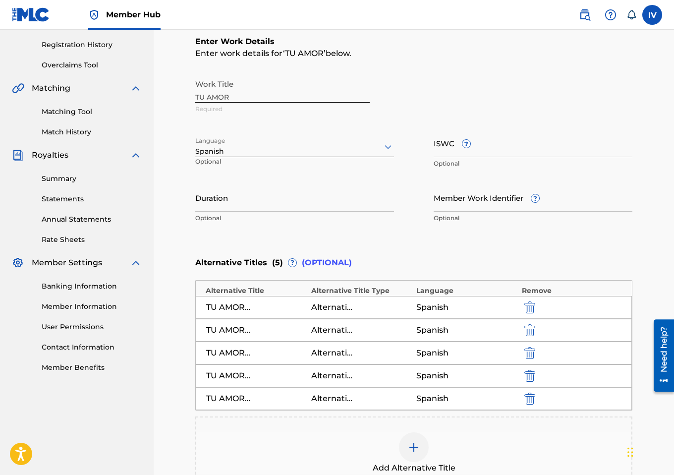
scroll to position [319, 0]
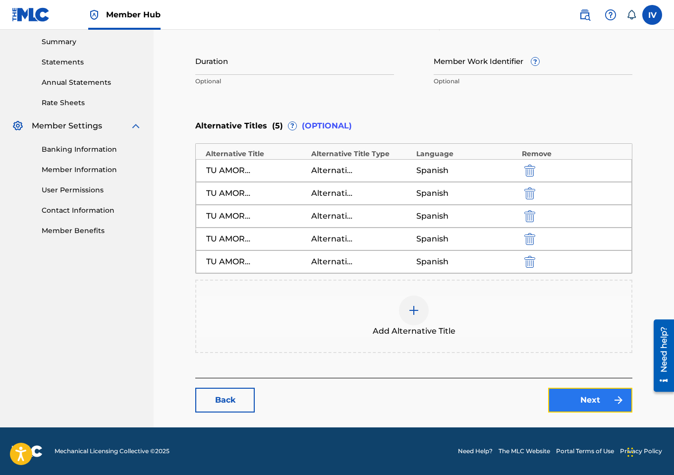
click at [565, 400] on link "Next" at bounding box center [590, 400] width 84 height 25
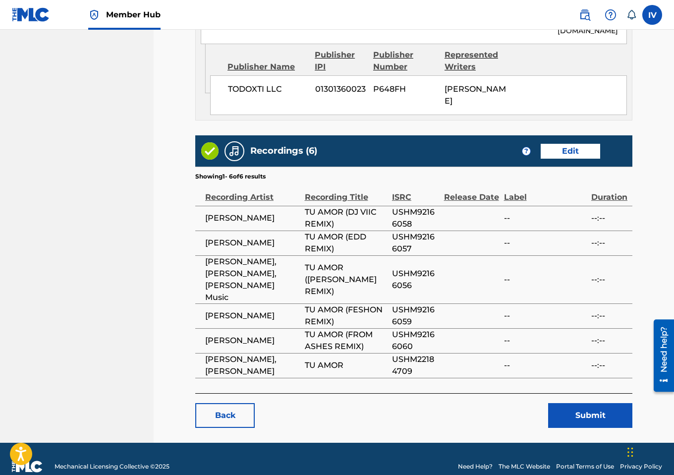
scroll to position [734, 0]
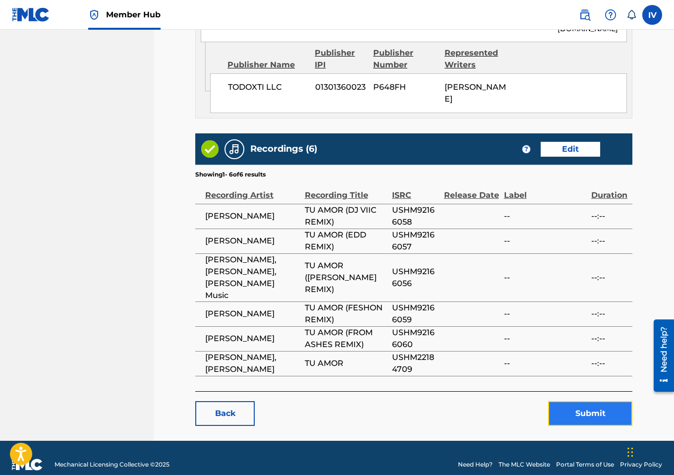
click at [584, 407] on button "Submit" at bounding box center [590, 413] width 84 height 25
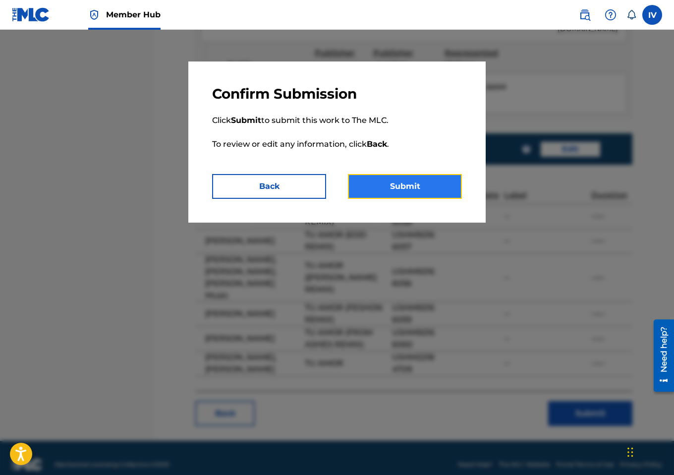
click at [410, 187] on button "Submit" at bounding box center [405, 186] width 114 height 25
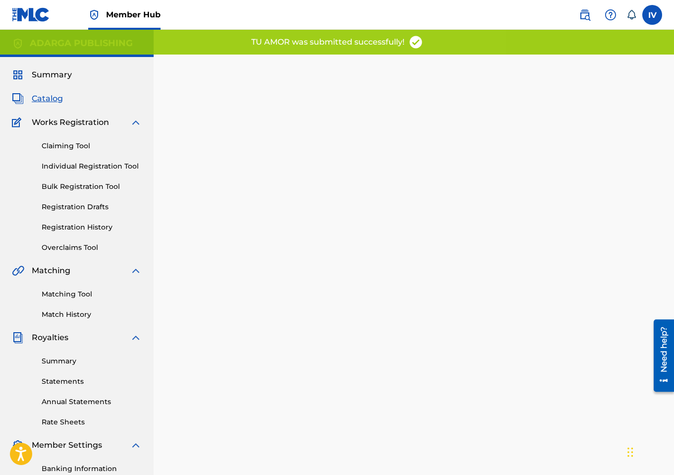
click at [56, 95] on span "Catalog" at bounding box center [47, 99] width 31 height 12
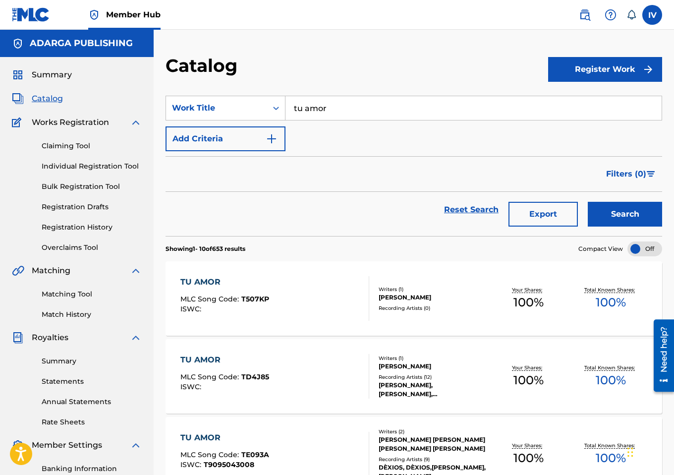
click at [320, 116] on input "tu amor" at bounding box center [474, 108] width 376 height 24
paste input "CONFIARÉ EN TI (FEAT. CREYENTE.7, IMPARABLESS, [PERSON_NAME] & THE EGOX)"
type input "CONFIARÉ EN TI (FEAT. CREYENTE.7, IMPARABLESS, [PERSON_NAME] & THE EGOX)"
click at [588, 202] on button "Search" at bounding box center [625, 214] width 74 height 25
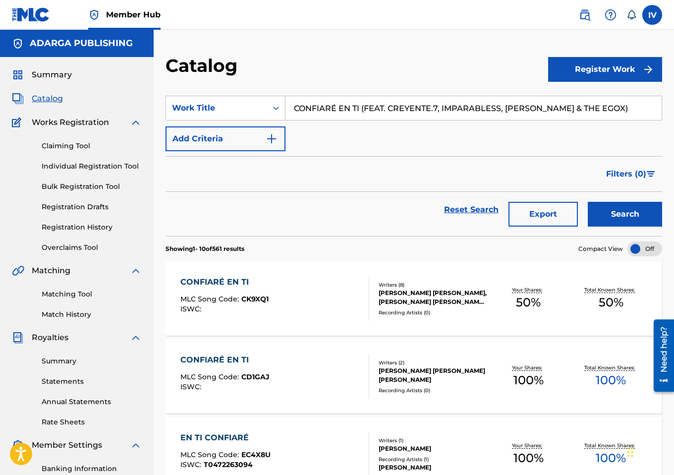
click at [235, 279] on div "CONFIARÉ EN TI" at bounding box center [224, 282] width 88 height 12
click at [233, 361] on div "CONFIARÉ EN TI" at bounding box center [224, 360] width 89 height 12
click at [236, 100] on div "Work Title" at bounding box center [216, 108] width 101 height 19
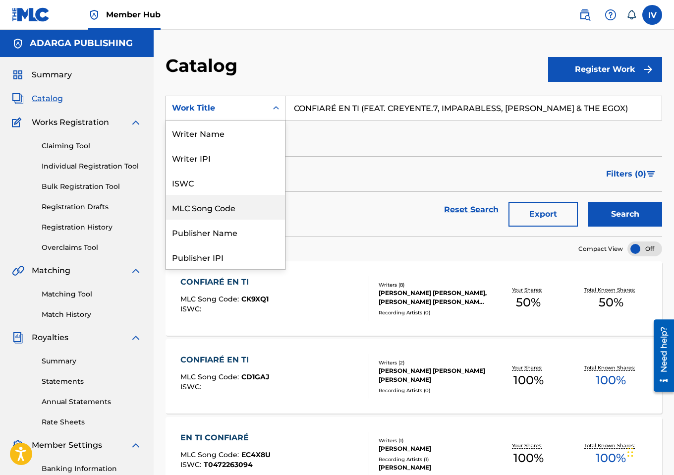
click at [216, 208] on div "MLC Song Code" at bounding box center [225, 207] width 119 height 25
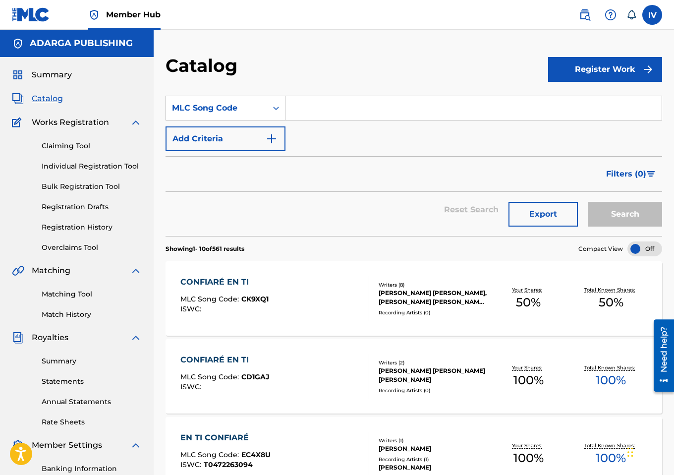
click at [318, 108] on input "Search Form" at bounding box center [474, 108] width 376 height 24
paste input "IH1B7H"
type input "IH1B7H"
click at [588, 202] on button "Search" at bounding box center [625, 214] width 74 height 25
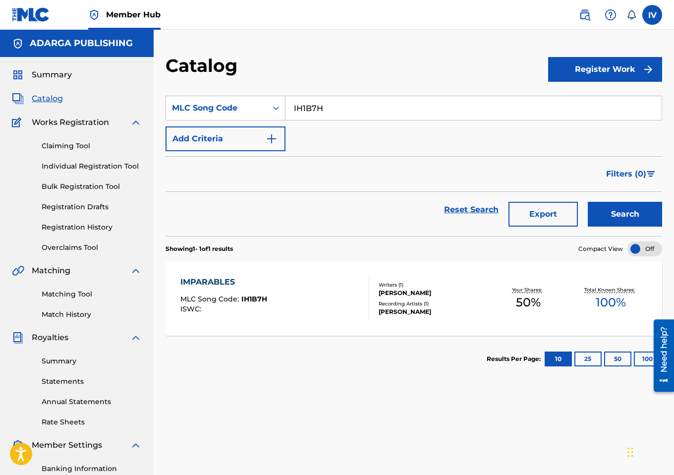
click at [327, 286] on div "IMPARABLES MLC Song Code : IH1B7H ISWC :" at bounding box center [274, 298] width 189 height 45
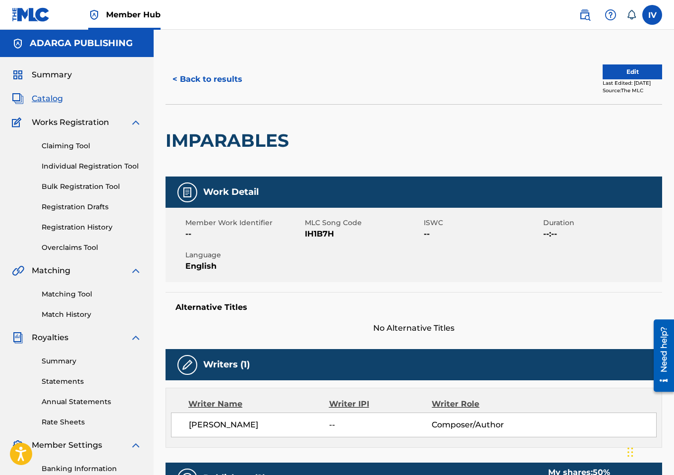
click at [265, 140] on h2 "IMPARABLES" at bounding box center [230, 140] width 128 height 22
click at [265, 141] on h2 "IMPARABLES" at bounding box center [230, 140] width 128 height 22
copy div "IMPARABLES"
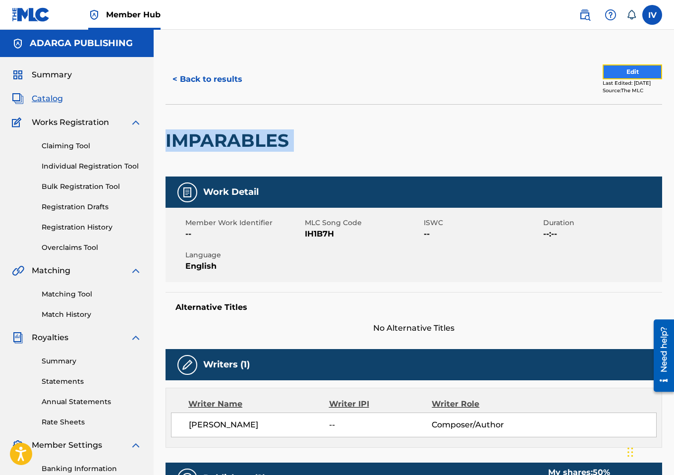
click at [623, 74] on button "Edit" at bounding box center [632, 71] width 59 height 15
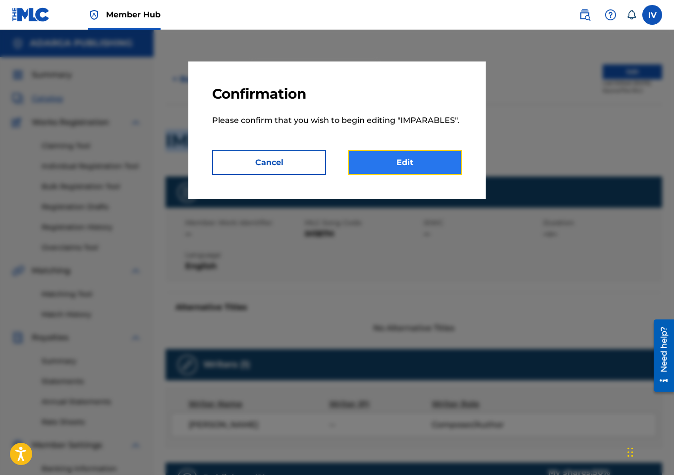
click at [425, 151] on link "Edit" at bounding box center [405, 162] width 114 height 25
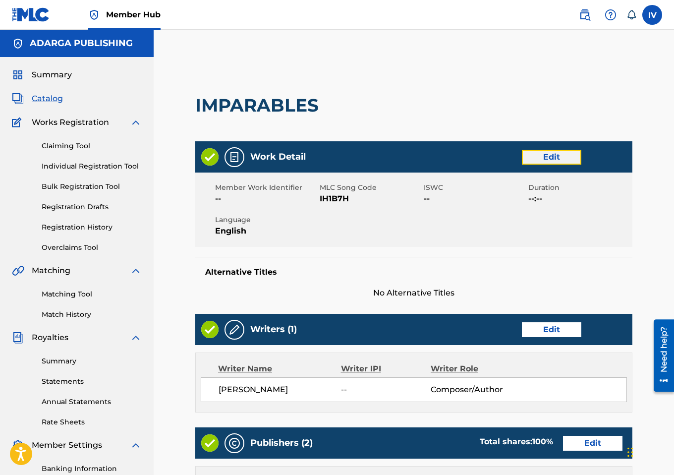
click at [567, 155] on link "Edit" at bounding box center [551, 157] width 59 height 15
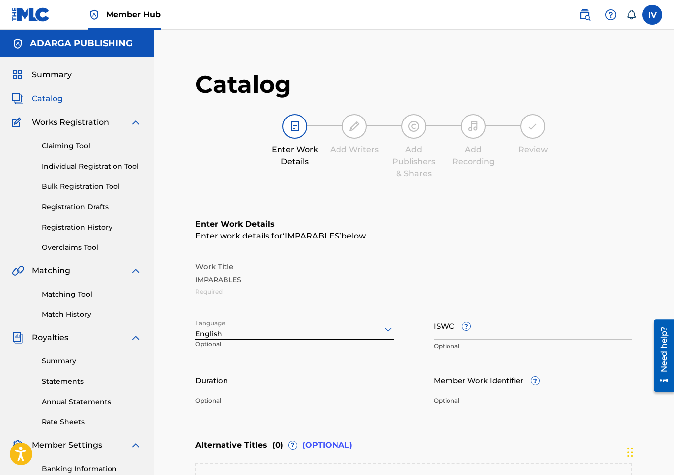
click at [268, 330] on div "English" at bounding box center [294, 329] width 199 height 21
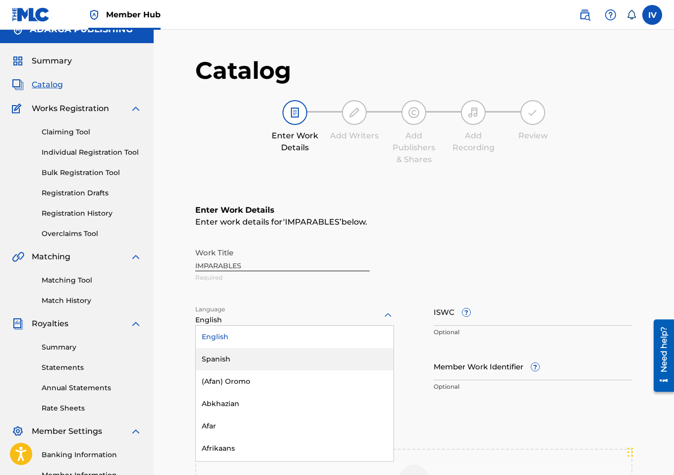
click at [250, 359] on div "Spanish" at bounding box center [295, 359] width 198 height 22
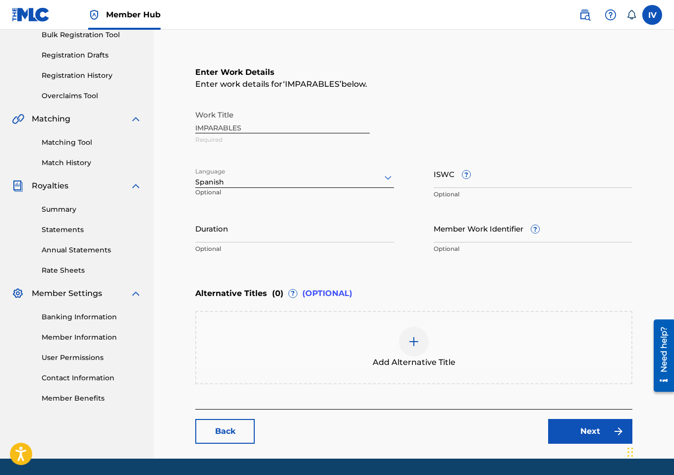
scroll to position [181, 0]
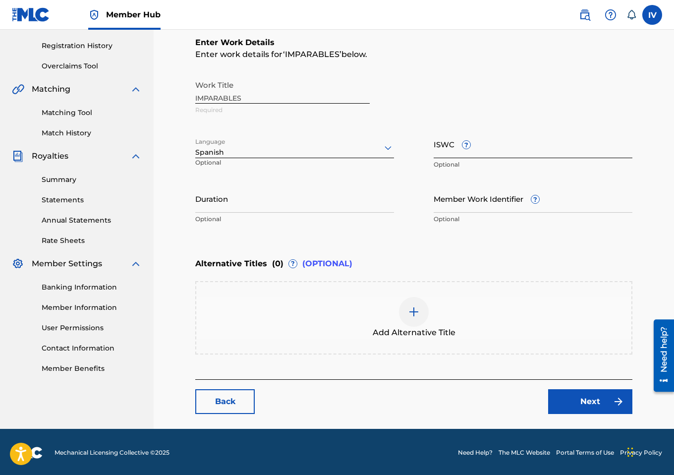
click at [544, 150] on input "ISWC ?" at bounding box center [533, 144] width 199 height 28
paste input "T3137329858"
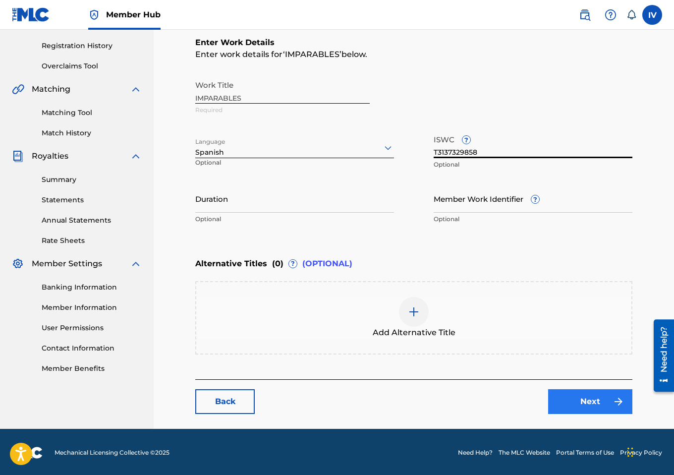
type input "T3137329858"
click at [583, 401] on link "Next" at bounding box center [590, 401] width 84 height 25
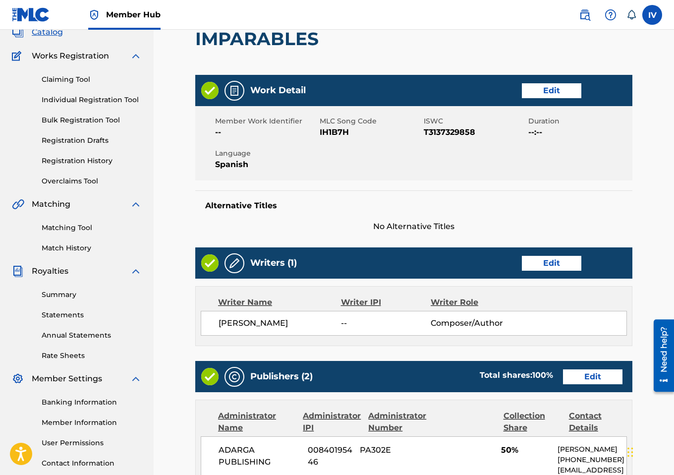
scroll to position [81, 0]
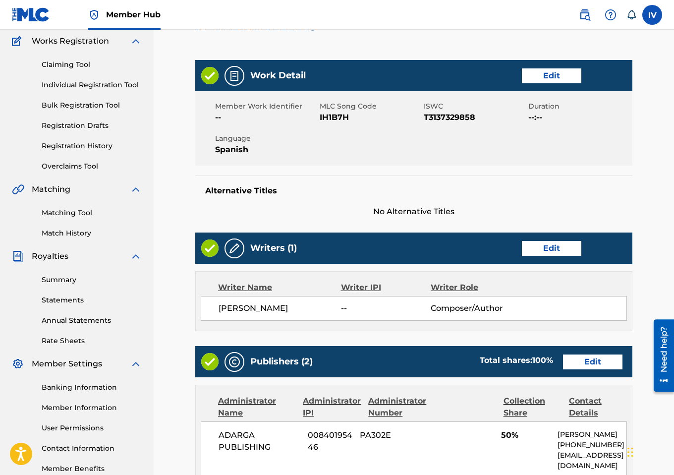
click at [564, 240] on div "Writers (1) Edit" at bounding box center [413, 247] width 437 height 31
click at [552, 248] on link "Edit" at bounding box center [551, 248] width 59 height 15
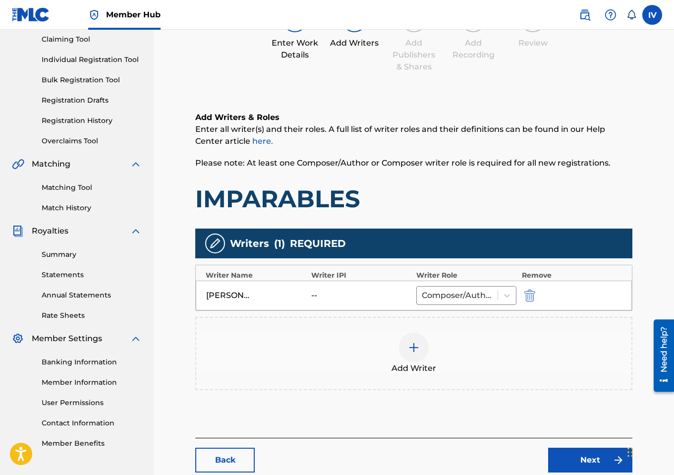
scroll to position [146, 0]
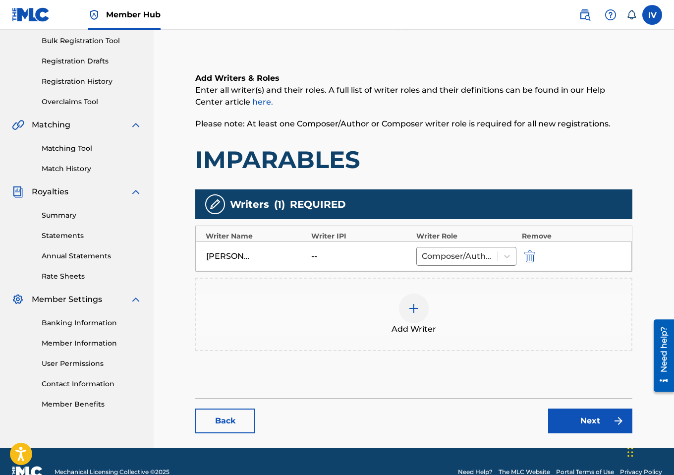
click at [459, 311] on div "Add Writer" at bounding box center [413, 314] width 435 height 42
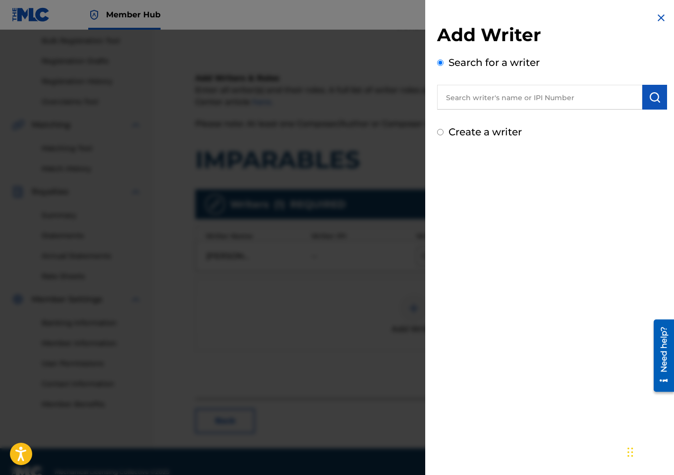
click at [531, 102] on input "text" at bounding box center [539, 97] width 205 height 25
paste input "1166208171"
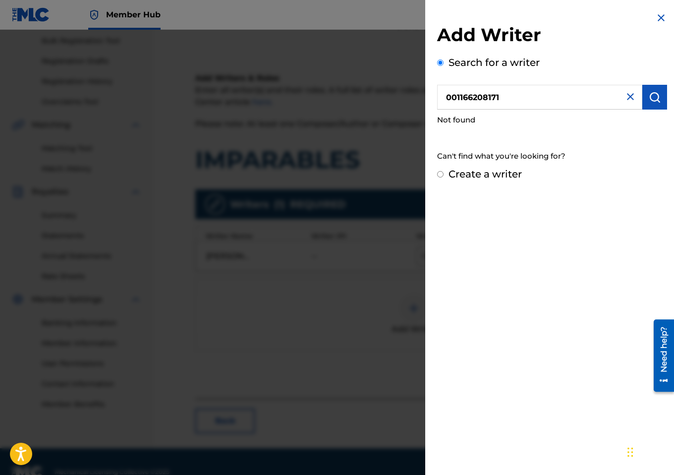
paste input "text"
paste input "1166208171"
type input "01166208171"
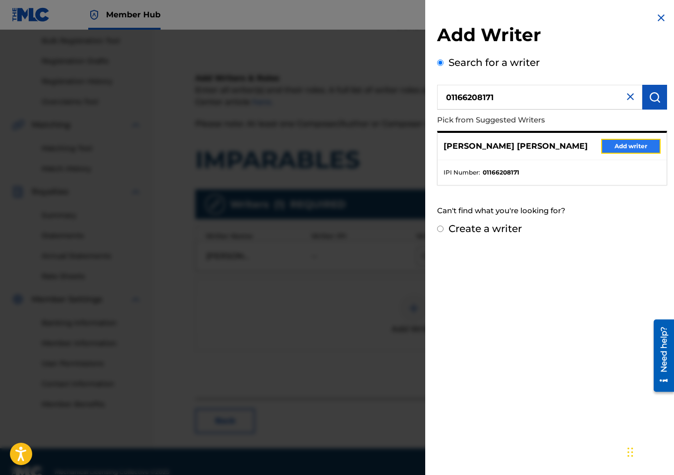
click at [634, 148] on button "Add writer" at bounding box center [630, 146] width 59 height 15
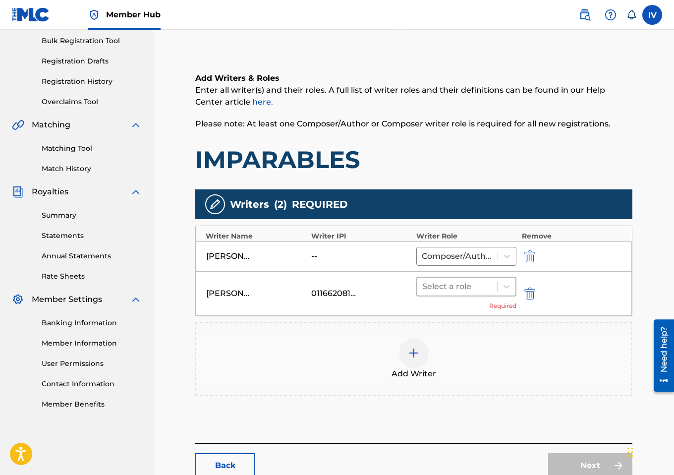
click at [443, 291] on div at bounding box center [457, 287] width 70 height 14
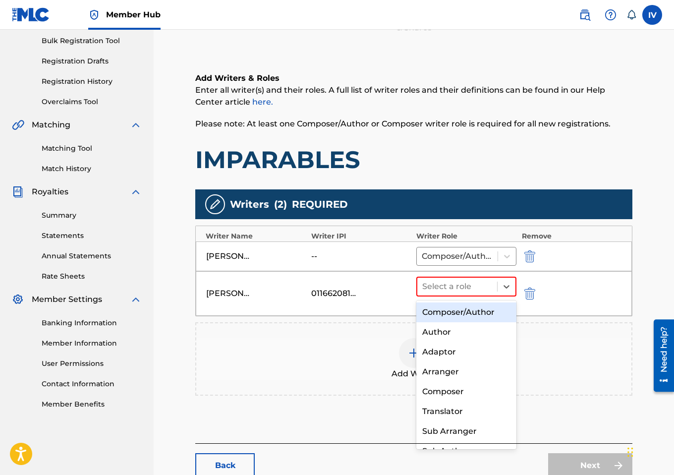
click at [439, 319] on div "Composer/Author" at bounding box center [466, 312] width 100 height 20
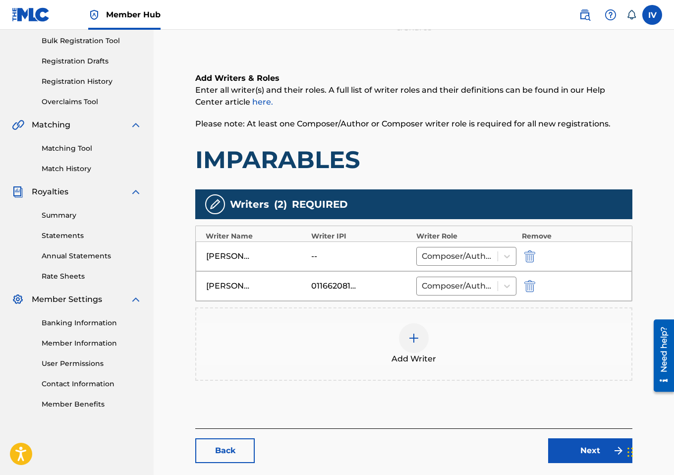
click at [394, 322] on div "Add Writer" at bounding box center [413, 343] width 437 height 73
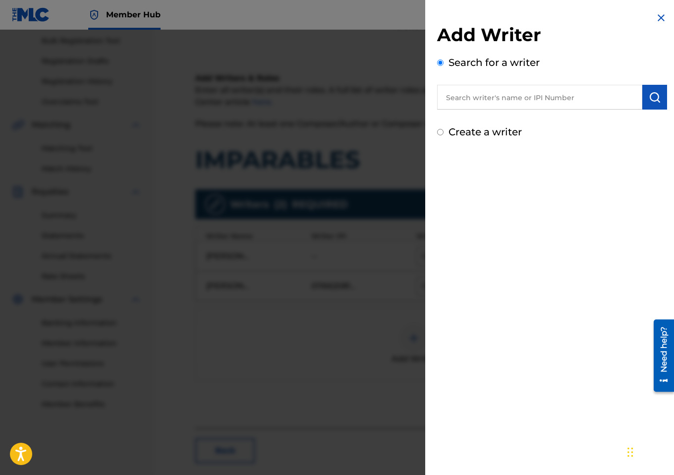
click at [530, 97] on input "text" at bounding box center [539, 97] width 205 height 25
paste input "1166208073"
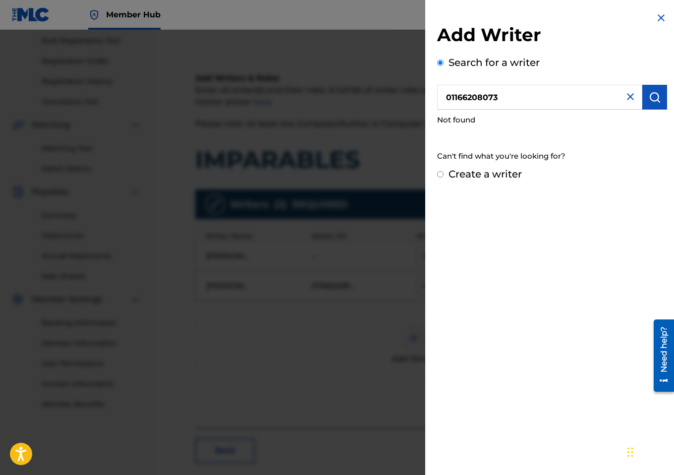
type input "01166208073"
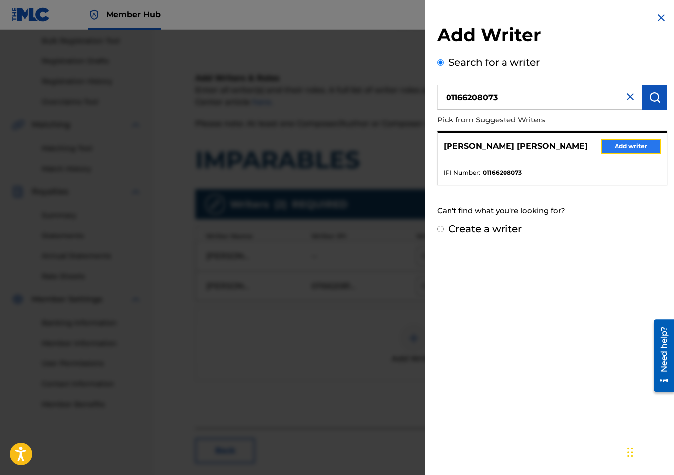
click at [615, 154] on button "Add writer" at bounding box center [630, 146] width 59 height 15
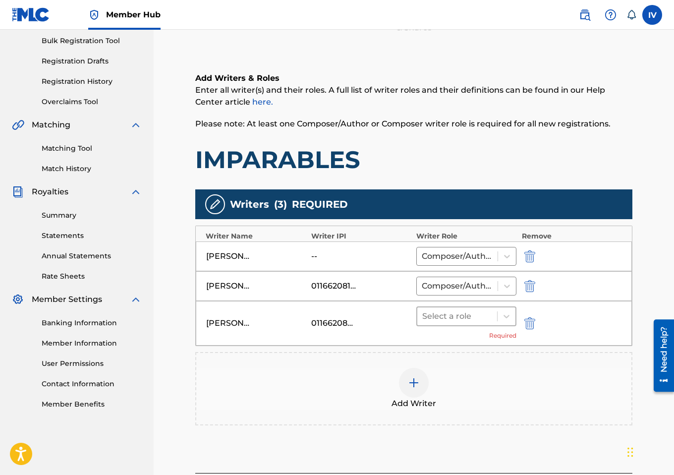
click at [434, 318] on div at bounding box center [457, 316] width 70 height 14
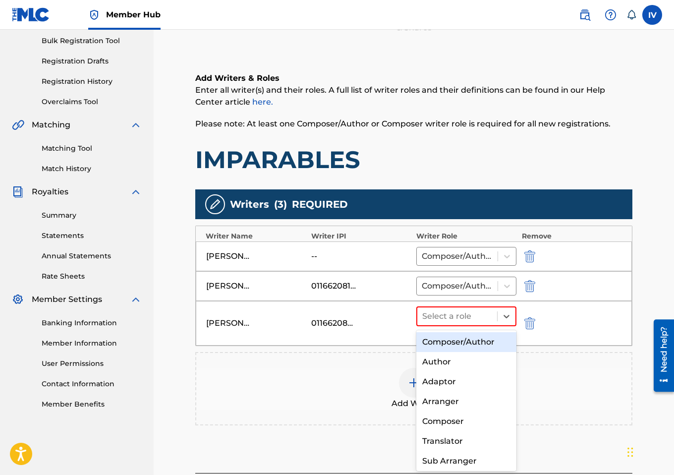
click at [436, 339] on div "Composer/Author" at bounding box center [466, 342] width 100 height 20
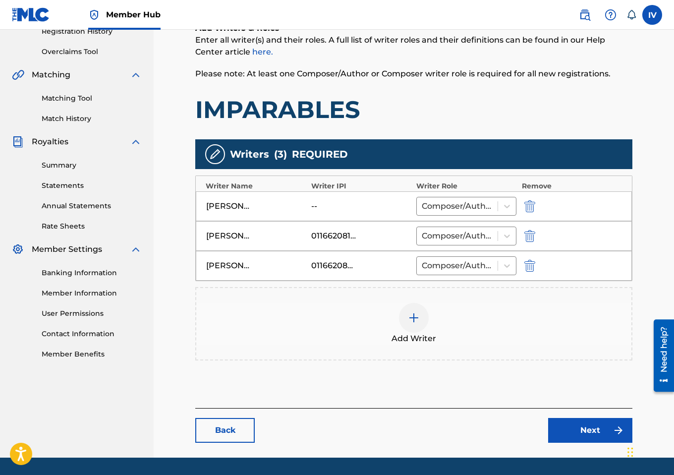
scroll to position [198, 0]
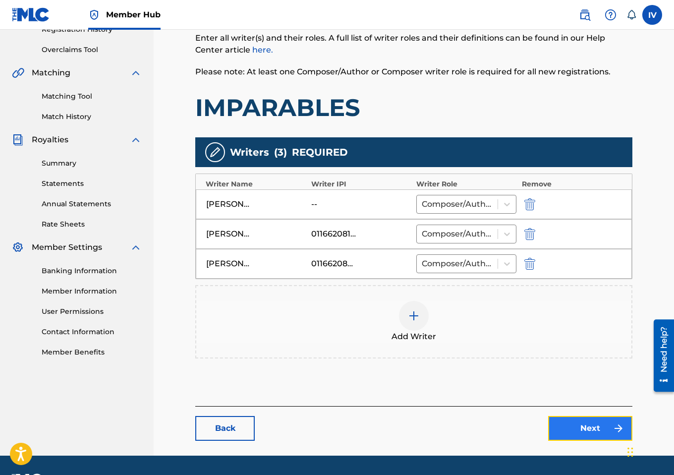
click at [563, 418] on link "Next" at bounding box center [590, 428] width 84 height 25
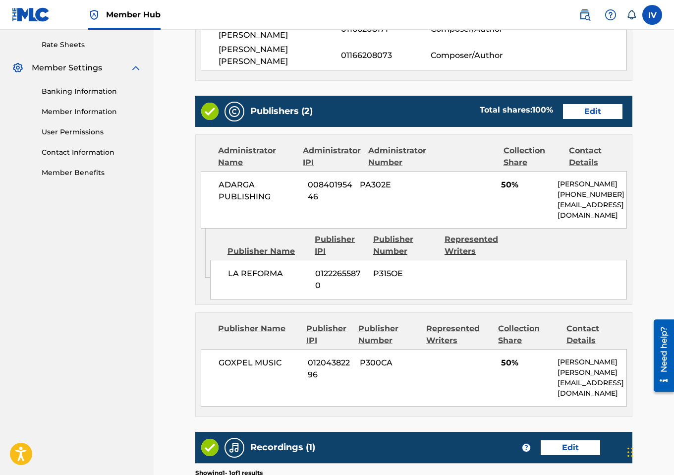
scroll to position [396, 0]
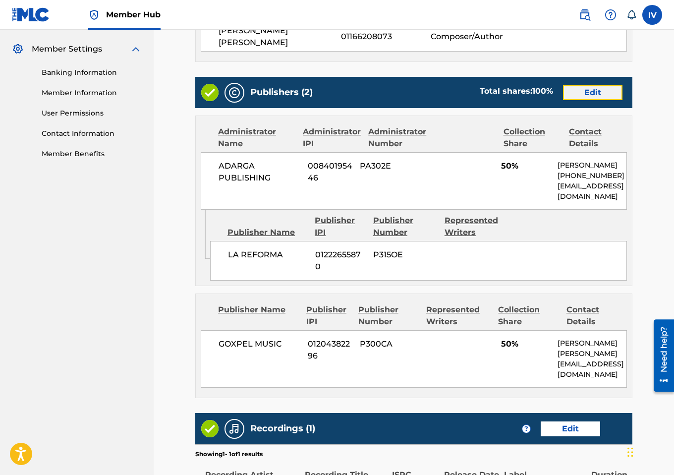
click at [579, 94] on link "Edit" at bounding box center [592, 92] width 59 height 15
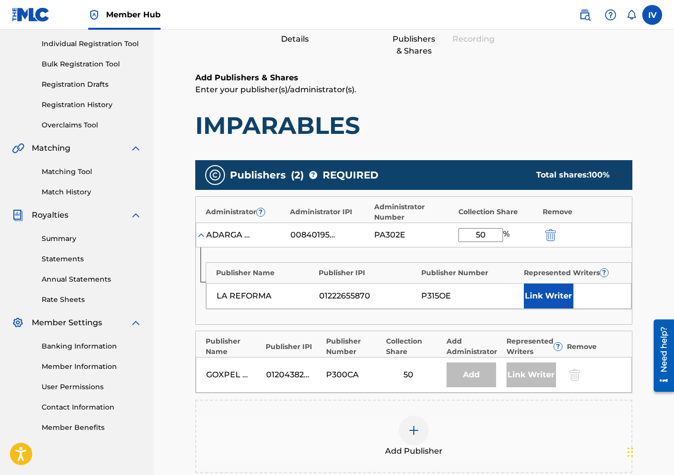
scroll to position [137, 0]
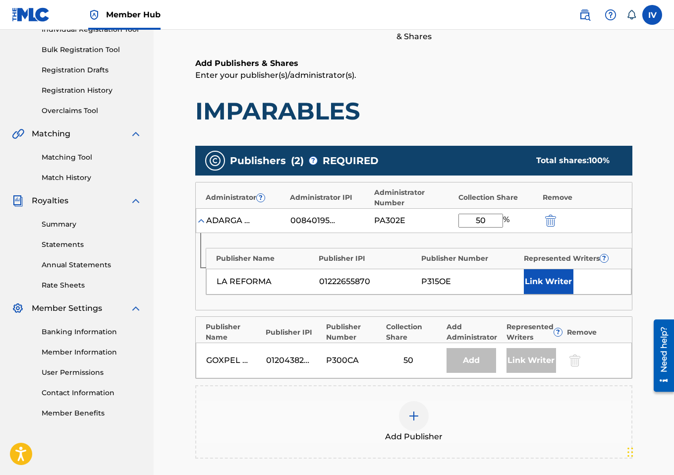
click at [455, 426] on div "Add Publisher" at bounding box center [413, 422] width 435 height 42
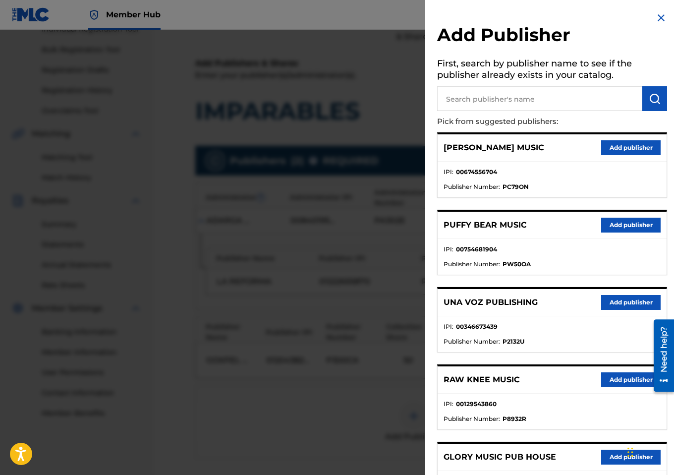
click at [514, 109] on input "text" at bounding box center [539, 98] width 205 height 25
type input "[PERSON_NAME]"
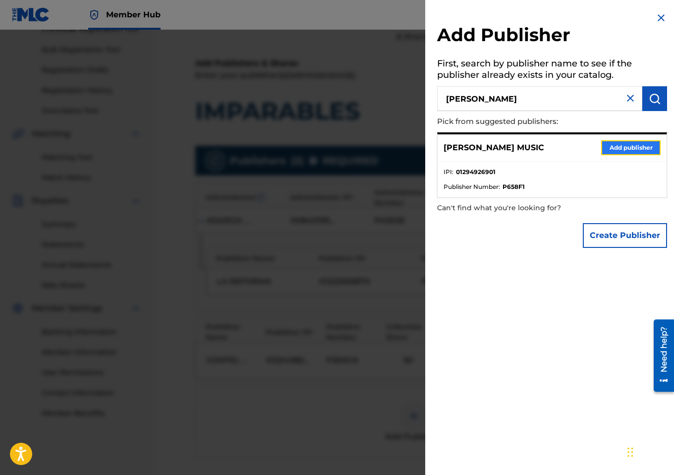
click at [621, 145] on button "Add publisher" at bounding box center [630, 147] width 59 height 15
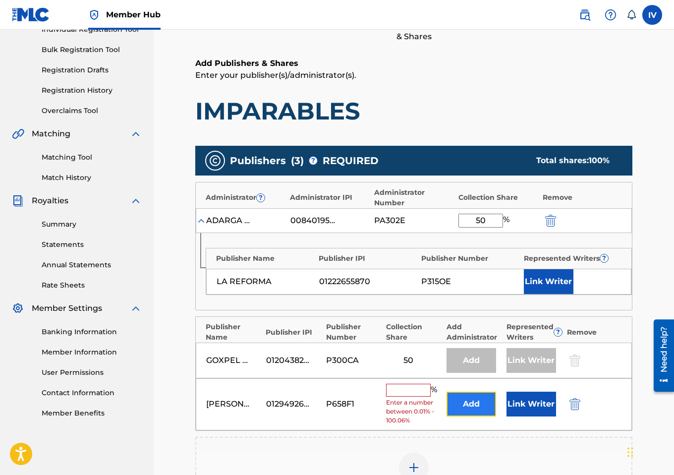
click at [459, 403] on button "Add" at bounding box center [472, 404] width 50 height 25
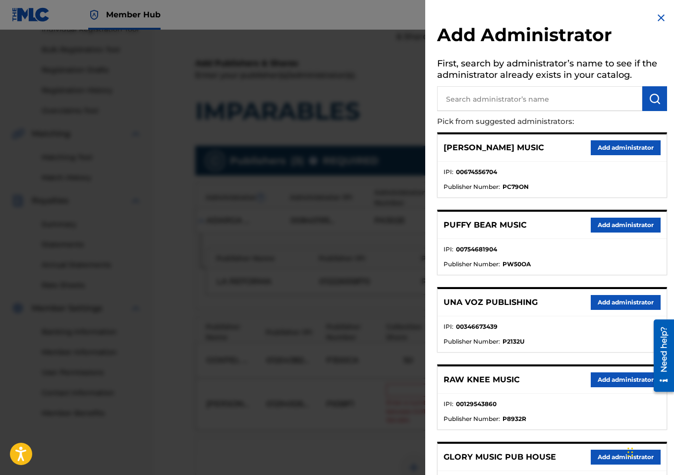
click at [547, 104] on input "text" at bounding box center [539, 98] width 205 height 25
type input "adarga"
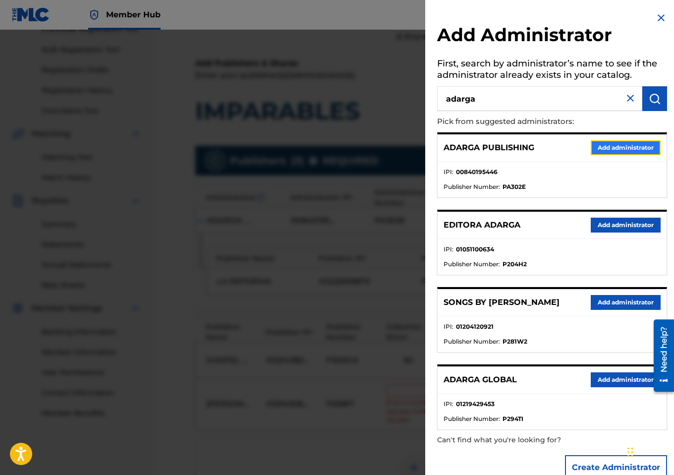
click at [609, 146] on button "Add administrator" at bounding box center [626, 147] width 70 height 15
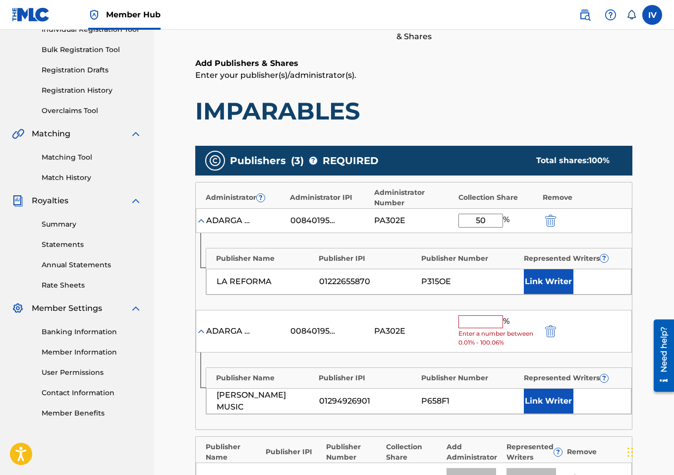
click at [492, 223] on input "50" at bounding box center [481, 221] width 45 height 14
type input "40"
click at [548, 280] on button "Link Writer" at bounding box center [549, 281] width 50 height 25
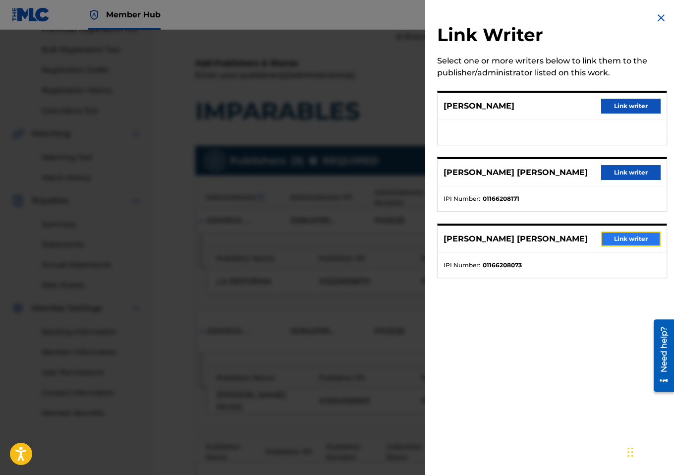
click at [629, 246] on button "Link writer" at bounding box center [630, 239] width 59 height 15
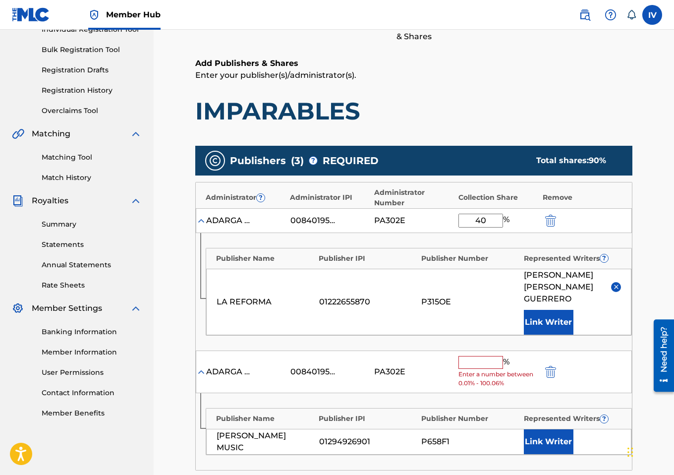
click at [477, 363] on input "text" at bounding box center [481, 362] width 45 height 13
paste input "40"
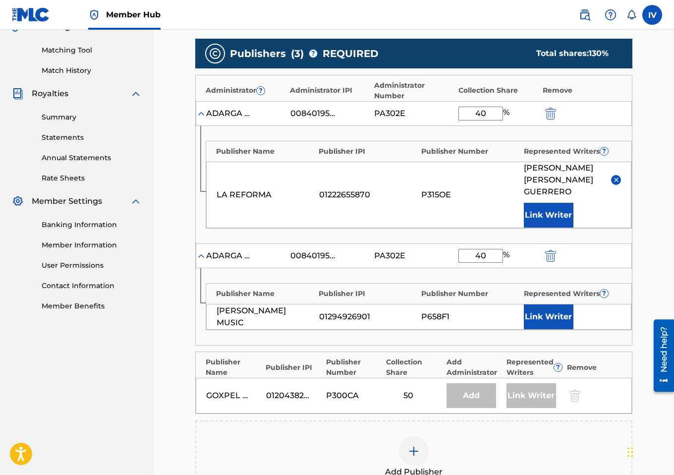
scroll to position [255, 0]
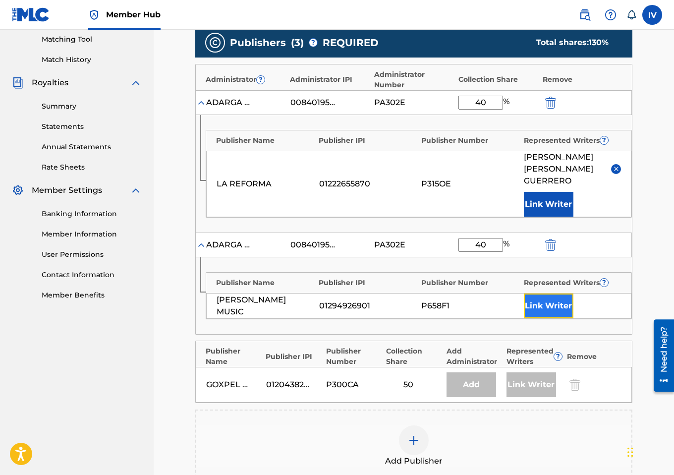
click at [546, 304] on button "Link Writer" at bounding box center [549, 305] width 50 height 25
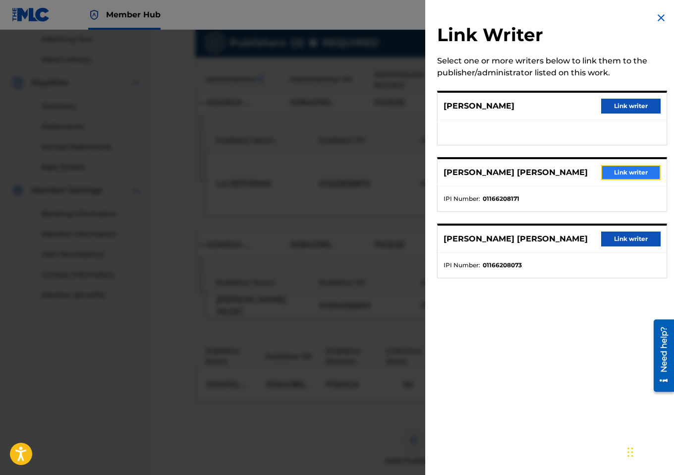
click at [612, 177] on button "Link writer" at bounding box center [630, 172] width 59 height 15
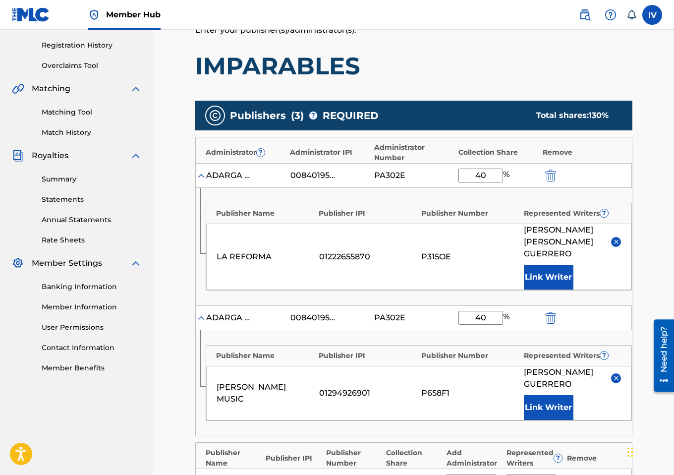
scroll to position [176, 0]
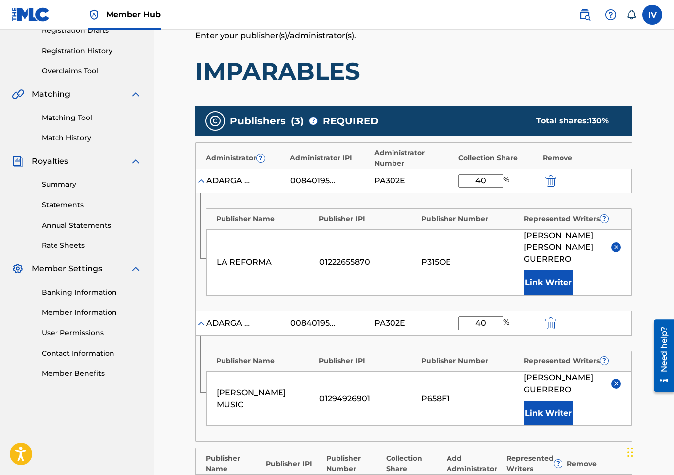
click at [487, 319] on input "40" at bounding box center [481, 323] width 45 height 14
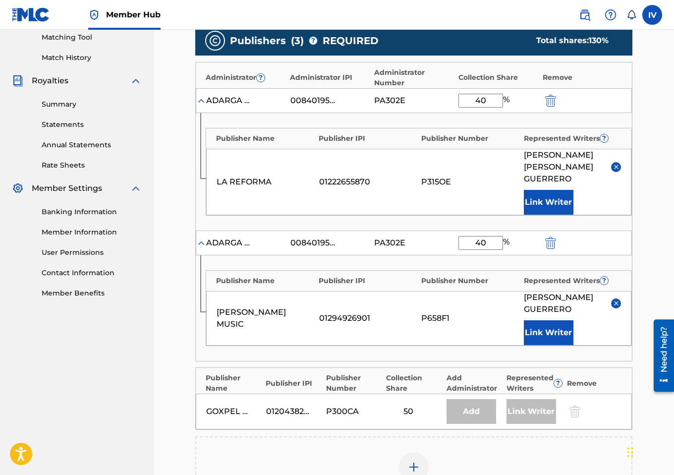
scroll to position [256, 0]
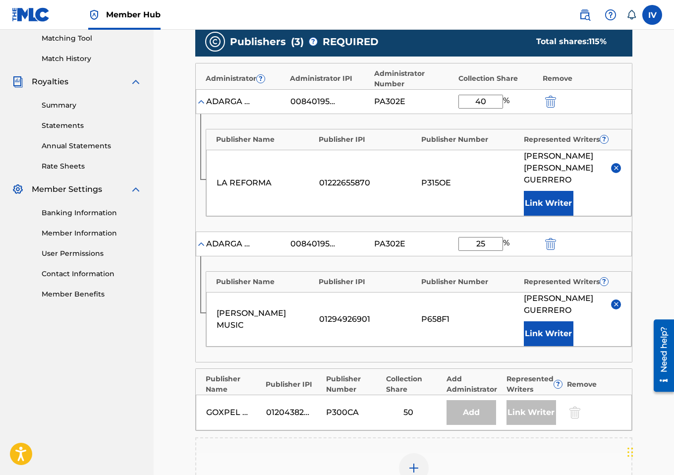
type input "25"
click at [484, 97] on input "40" at bounding box center [481, 102] width 45 height 14
paste input "25"
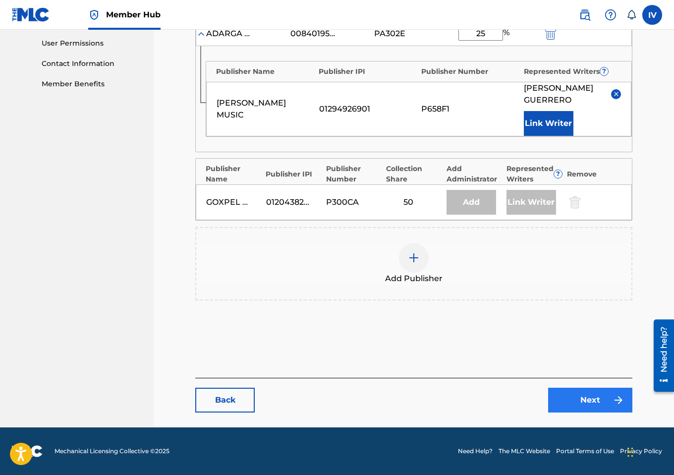
type input "25"
click at [567, 391] on link "Next" at bounding box center [590, 400] width 84 height 25
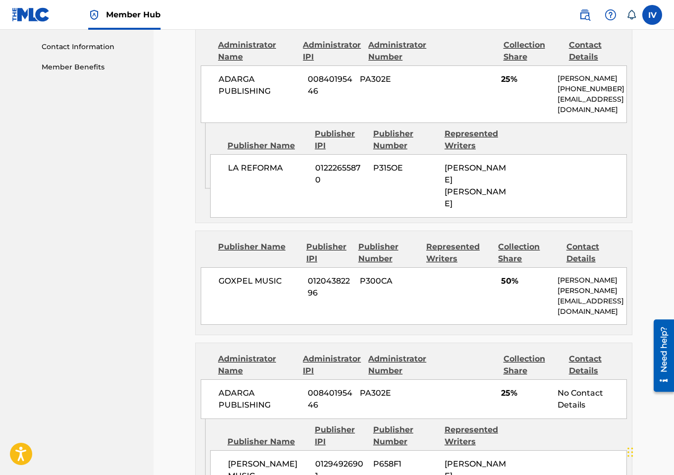
scroll to position [724, 0]
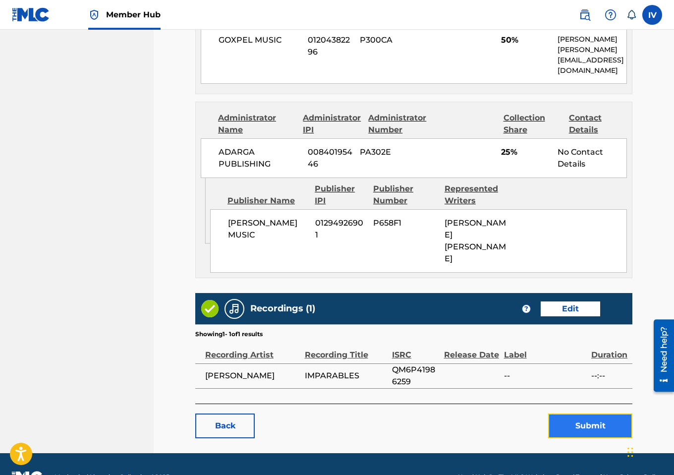
click at [570, 413] on button "Submit" at bounding box center [590, 425] width 84 height 25
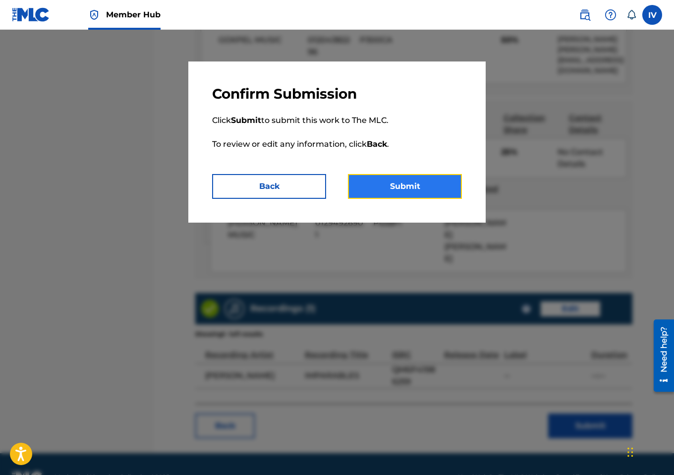
click at [407, 186] on button "Submit" at bounding box center [405, 186] width 114 height 25
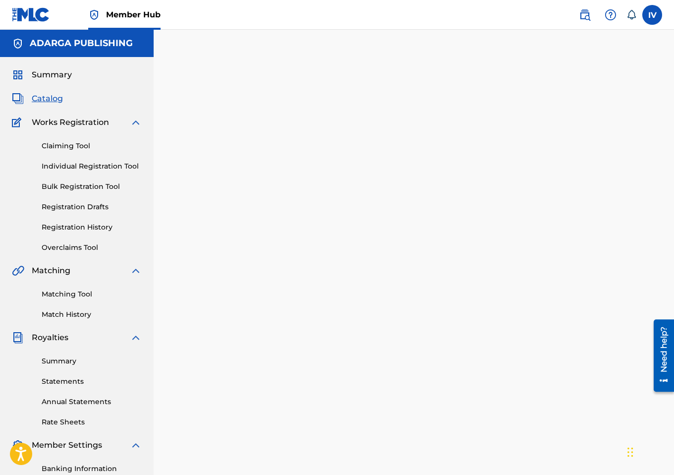
click at [42, 95] on span "Catalog" at bounding box center [47, 99] width 31 height 12
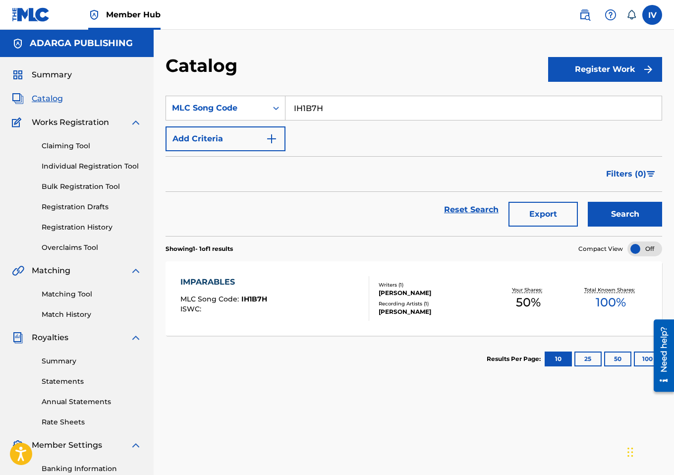
click at [254, 294] on div "IMPARABLES MLC Song Code : IH1B7H ISWC :" at bounding box center [223, 298] width 87 height 45
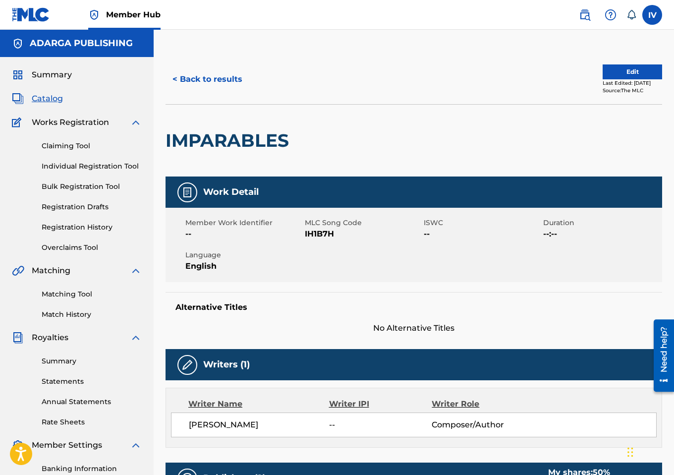
click at [311, 233] on span "IH1B7H" at bounding box center [363, 234] width 117 height 12
copy span "IH1B7H"
click at [211, 70] on button "< Back to results" at bounding box center [208, 79] width 84 height 25
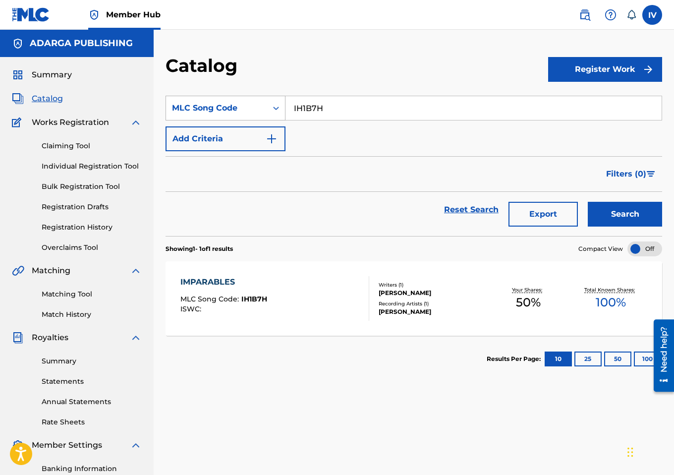
click at [248, 114] on div "MLC Song Code" at bounding box center [216, 108] width 101 height 19
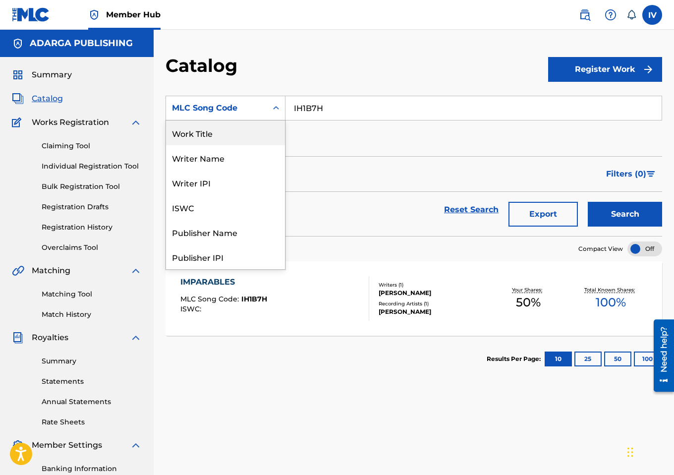
click at [232, 137] on div "Work Title" at bounding box center [225, 132] width 119 height 25
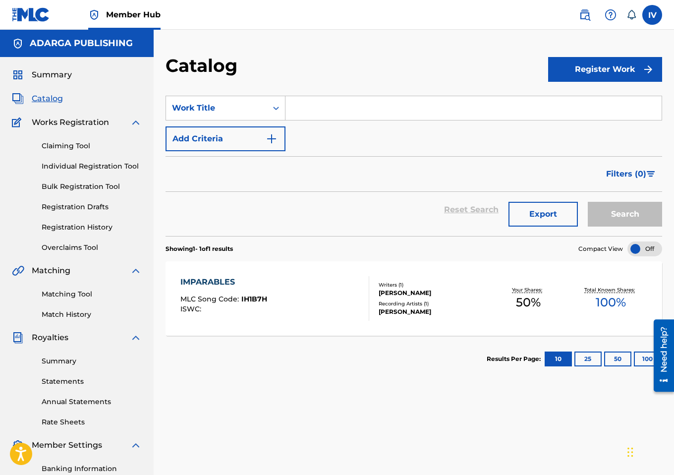
click at [325, 114] on input "Search Form" at bounding box center [474, 108] width 376 height 24
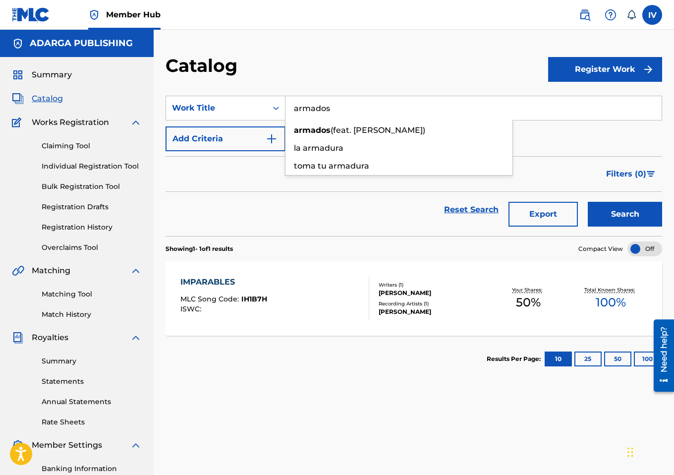
type input "armados"
click at [588, 202] on button "Search" at bounding box center [625, 214] width 74 height 25
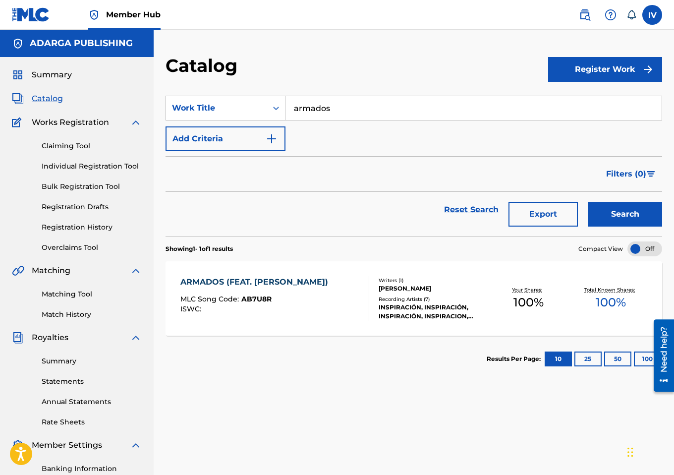
click at [277, 285] on div "ARMADOS (FEAT. TONY PÉREZ)" at bounding box center [256, 282] width 153 height 12
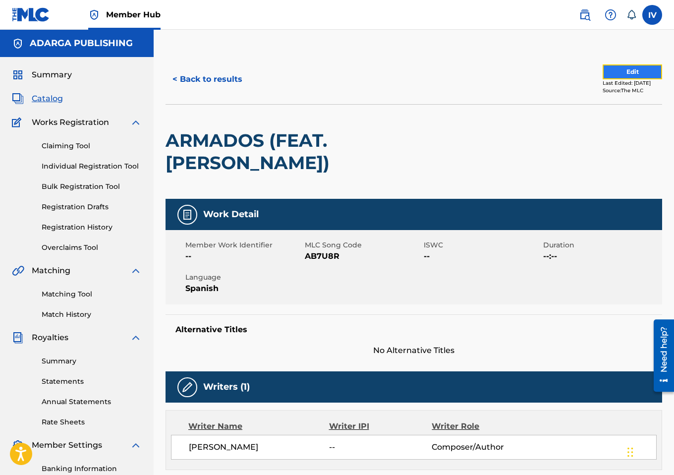
click at [617, 72] on button "Edit" at bounding box center [632, 71] width 59 height 15
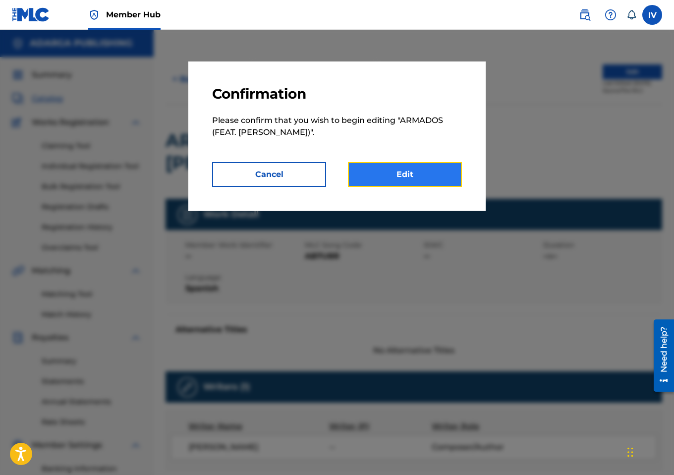
click at [381, 178] on link "Edit" at bounding box center [405, 174] width 114 height 25
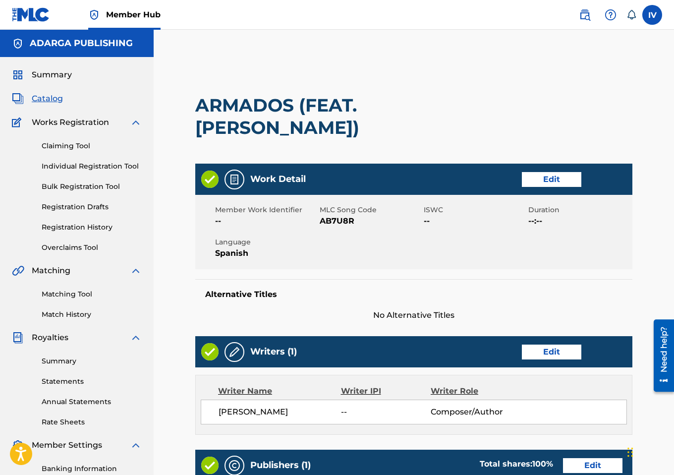
click at [545, 169] on div "Work Detail Edit" at bounding box center [413, 179] width 437 height 31
click at [541, 174] on link "Edit" at bounding box center [551, 179] width 59 height 15
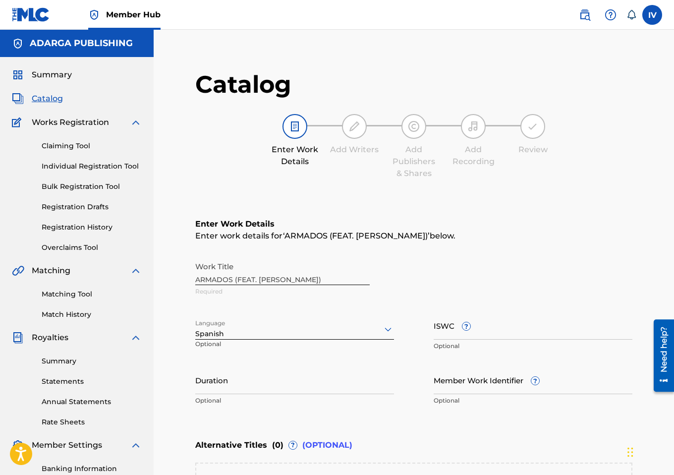
scroll to position [182, 0]
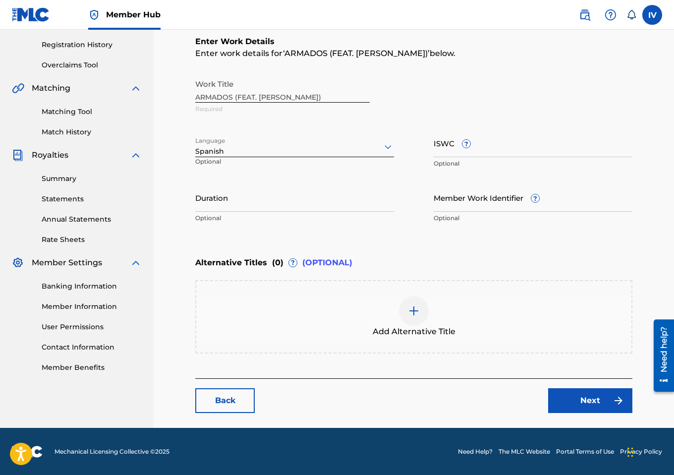
click at [343, 312] on div "Add Alternative Title" at bounding box center [413, 317] width 435 height 42
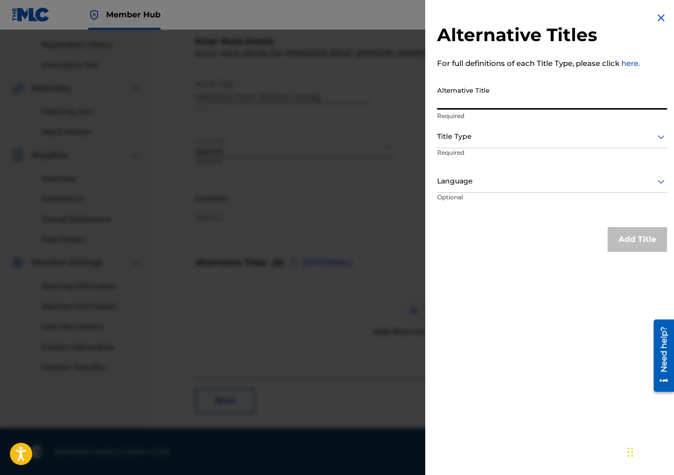
click at [524, 109] on input "Alternative Title" at bounding box center [552, 95] width 230 height 28
paste input "ARMADOS PARA LA BATALLA"
click at [474, 105] on input "ARMADOS PARA LA BATALLA" at bounding box center [552, 95] width 230 height 28
type input "ARMADOS"
click at [468, 137] on div at bounding box center [552, 136] width 230 height 12
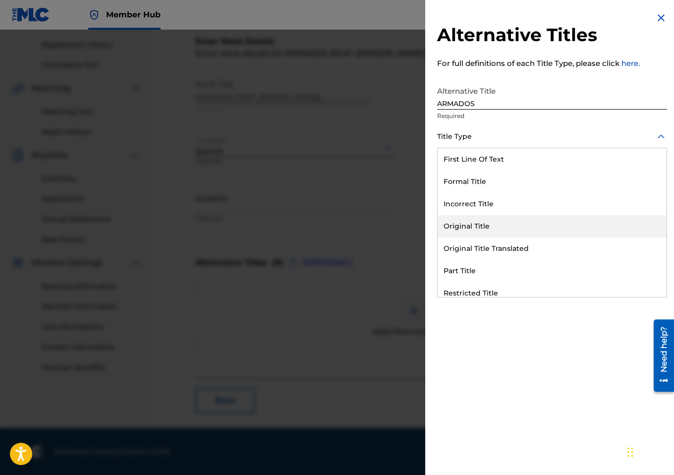
scroll to position [97, 0]
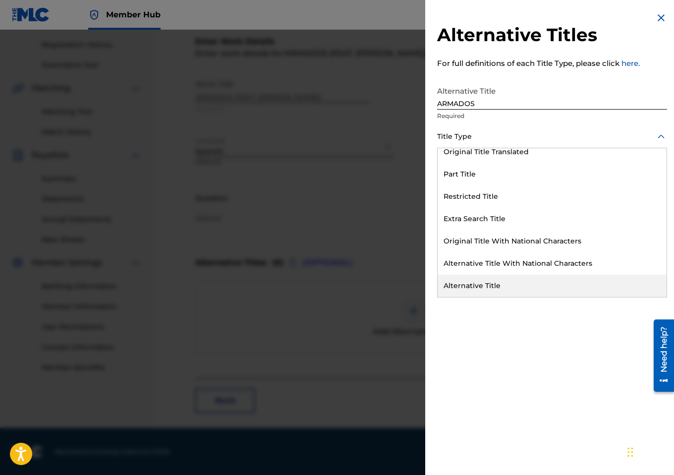
click at [474, 284] on div "Alternative Title" at bounding box center [552, 286] width 229 height 22
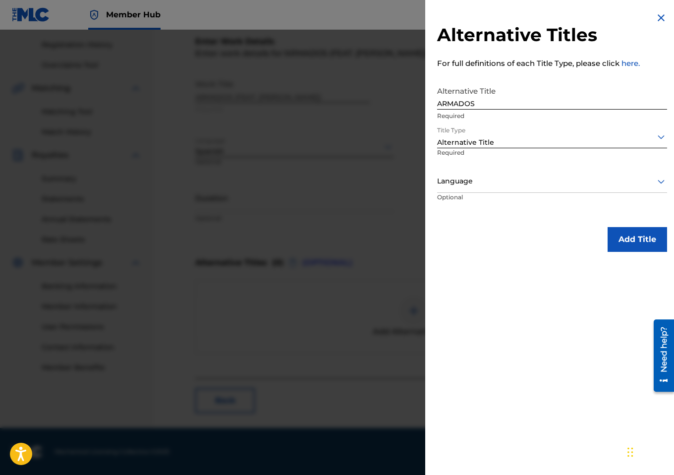
click at [466, 183] on div at bounding box center [552, 181] width 230 height 12
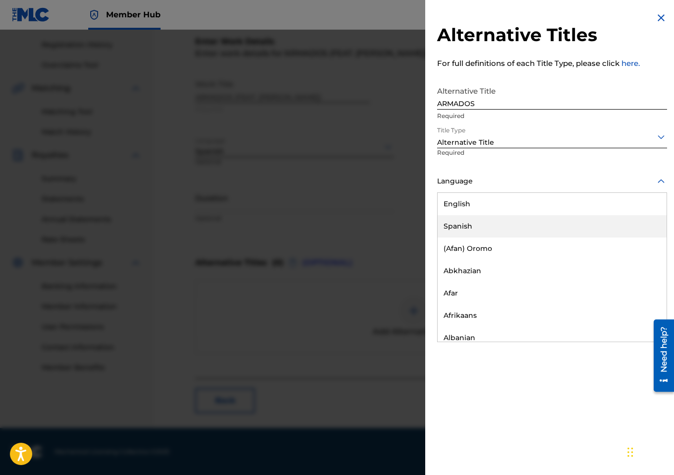
click at [465, 218] on div "Spanish" at bounding box center [552, 226] width 229 height 22
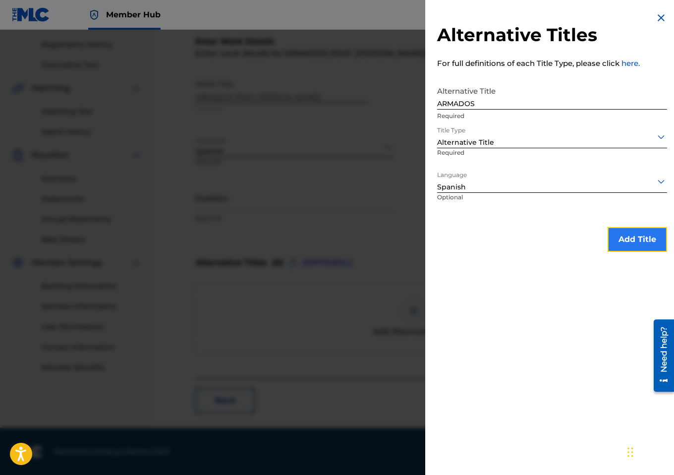
click at [613, 230] on button "Add Title" at bounding box center [637, 239] width 59 height 25
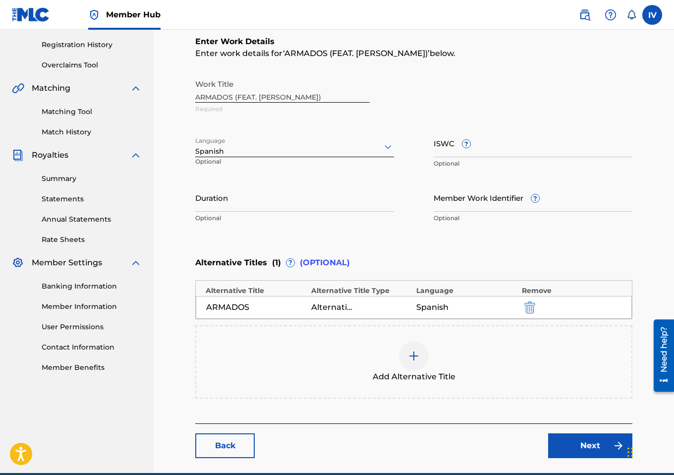
click at [465, 355] on div "Add Alternative Title" at bounding box center [413, 362] width 435 height 42
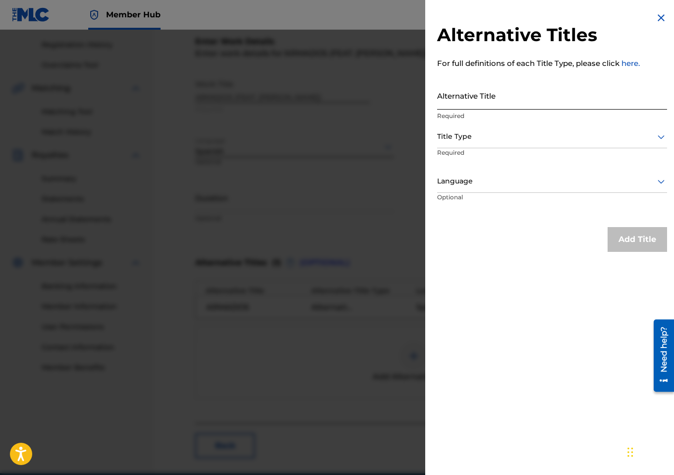
click at [544, 97] on input "Alternative Title" at bounding box center [552, 95] width 230 height 28
paste input "ARMADOS PARA LA BATALLA"
type input "ARMADOS PARA LA BATALLA"
click at [486, 129] on div "Title Type" at bounding box center [552, 137] width 230 height 22
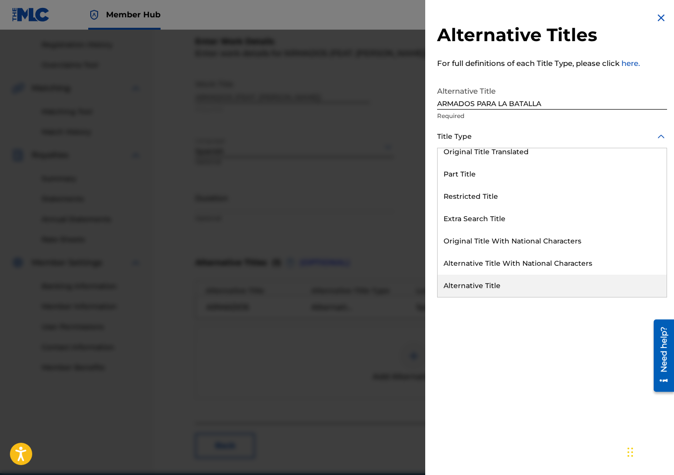
click at [484, 289] on div "Alternative Title" at bounding box center [552, 286] width 229 height 22
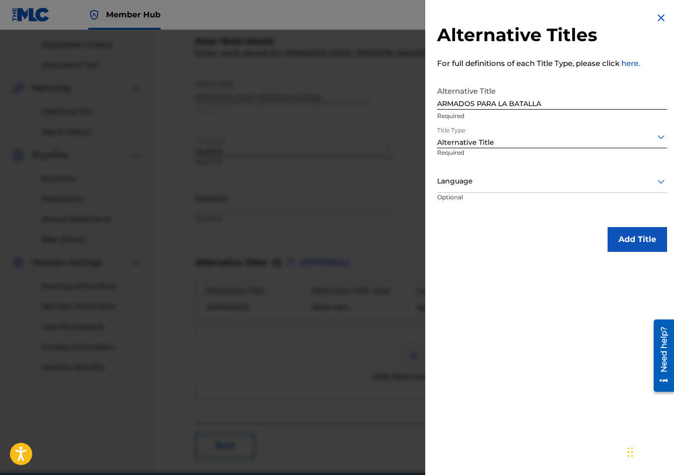
click at [587, 182] on div at bounding box center [552, 181] width 230 height 12
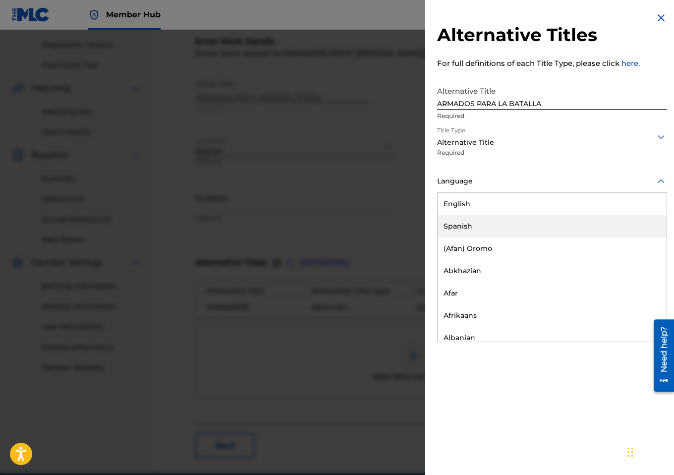
click at [526, 233] on div "Spanish" at bounding box center [552, 226] width 229 height 22
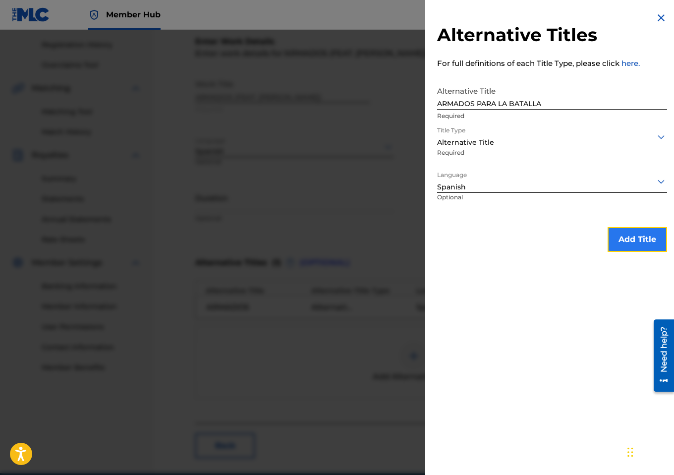
click at [650, 232] on button "Add Title" at bounding box center [637, 239] width 59 height 25
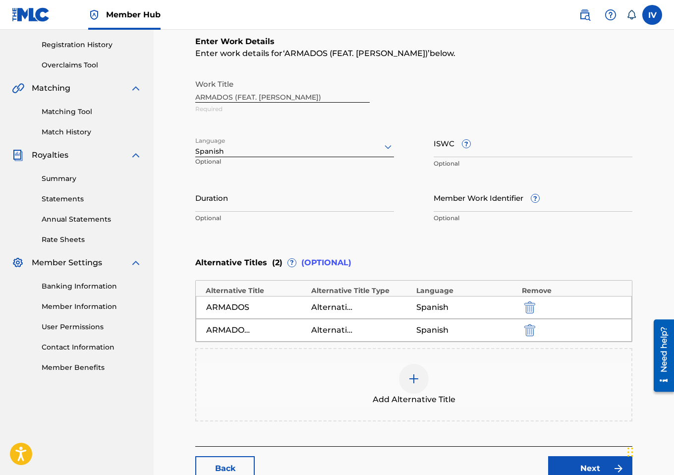
click at [321, 400] on div "Add Alternative Title" at bounding box center [413, 385] width 435 height 42
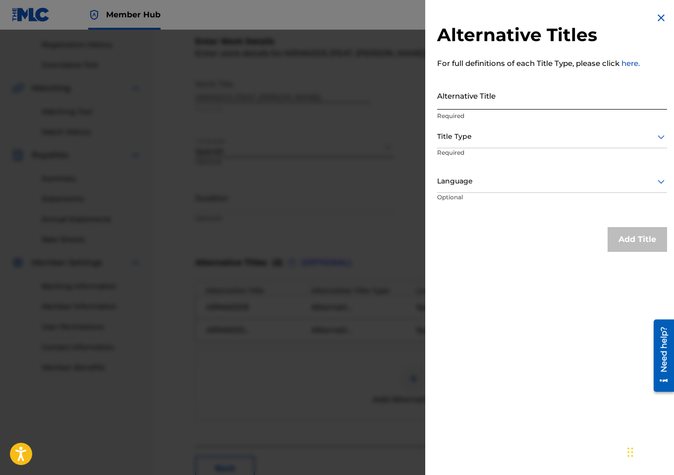
click at [544, 99] on input "Alternative Title" at bounding box center [552, 95] width 230 height 28
paste input "CONQUISTAREMOS LAS NACIONES"
type input "CONQUISTAREMOS LAS NACIONES"
click at [520, 135] on div at bounding box center [552, 136] width 230 height 12
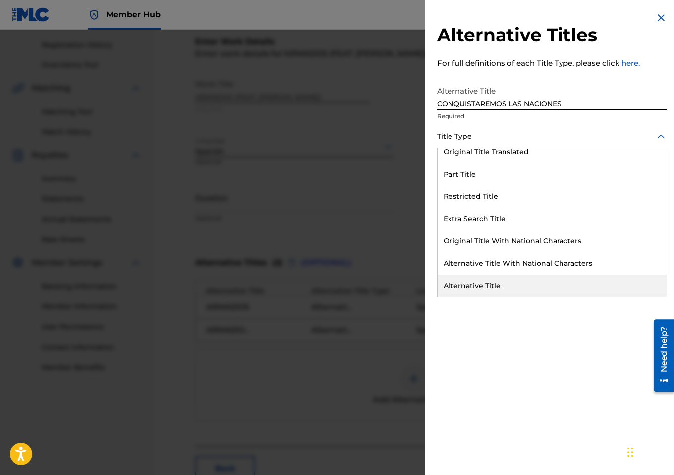
click at [500, 284] on div "Alternative Title" at bounding box center [552, 286] width 229 height 22
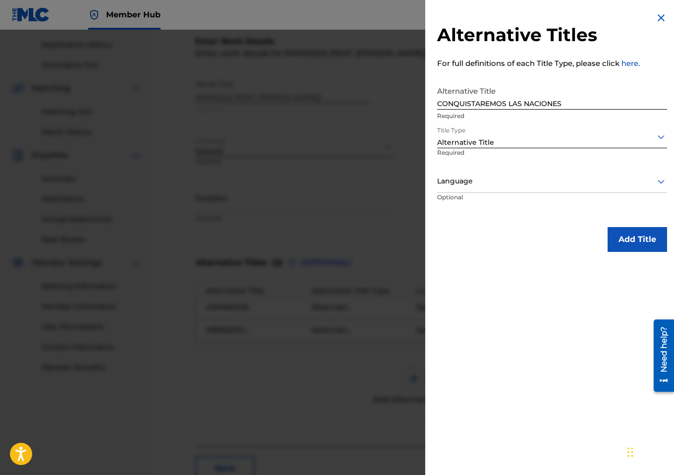
click at [498, 189] on div "Language" at bounding box center [552, 182] width 230 height 22
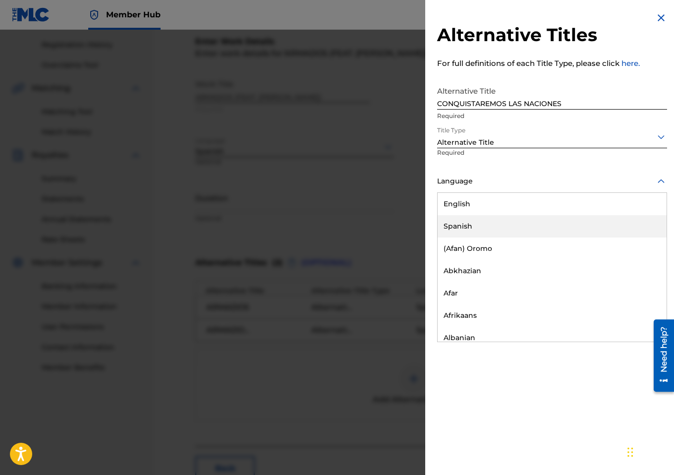
click at [492, 232] on div "Spanish" at bounding box center [552, 226] width 229 height 22
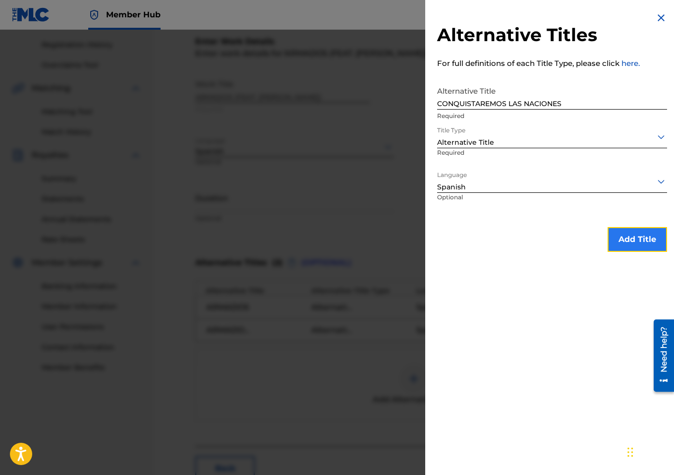
click at [613, 242] on button "Add Title" at bounding box center [637, 239] width 59 height 25
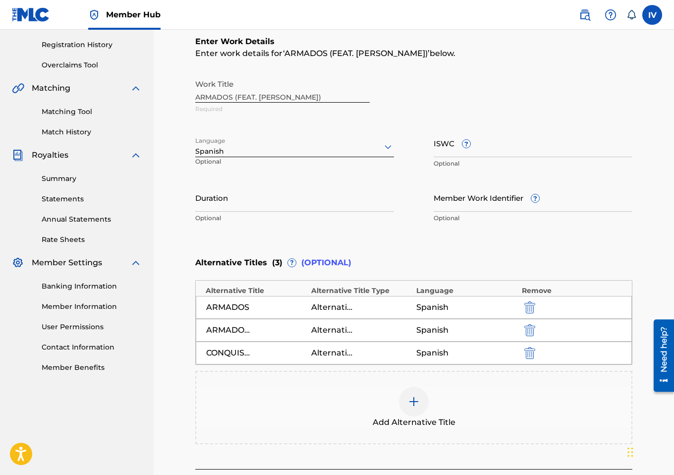
click at [371, 393] on div "Add Alternative Title" at bounding box center [413, 408] width 435 height 42
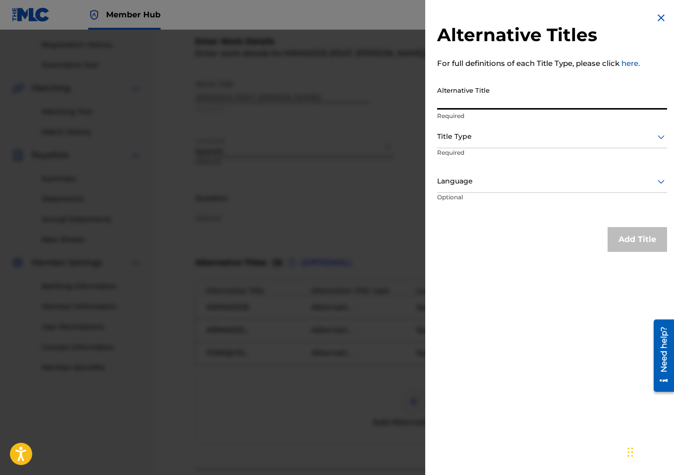
click at [543, 83] on input "Alternative Title" at bounding box center [552, 95] width 230 height 28
paste input "CONQUISTAREMOS LAS NACIONES"
click at [508, 104] on input "CONQUISTAREMOS LAS NACIONES" at bounding box center [552, 95] width 230 height 28
type input "CONQUISTAREMOS A LAS NACIONES"
click at [484, 129] on div "Title Type" at bounding box center [552, 137] width 230 height 22
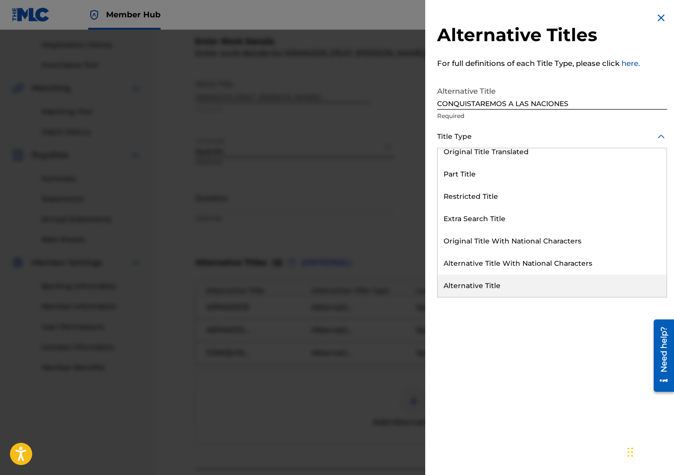
click at [480, 287] on div "Alternative Title" at bounding box center [552, 286] width 229 height 22
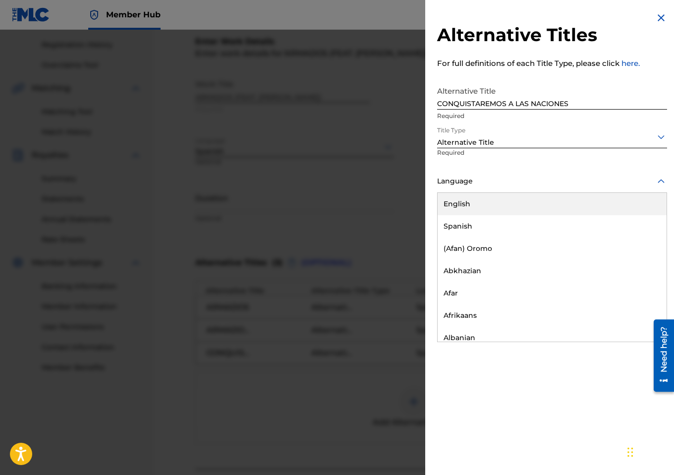
click at [478, 174] on div "Language" at bounding box center [552, 182] width 230 height 22
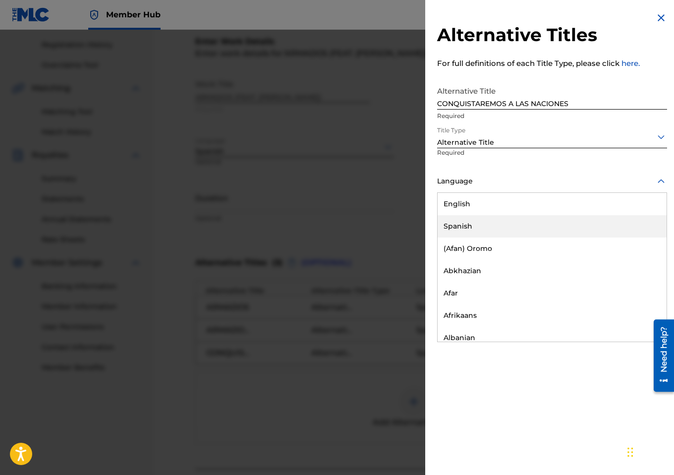
click at [471, 222] on div "Spanish" at bounding box center [552, 226] width 229 height 22
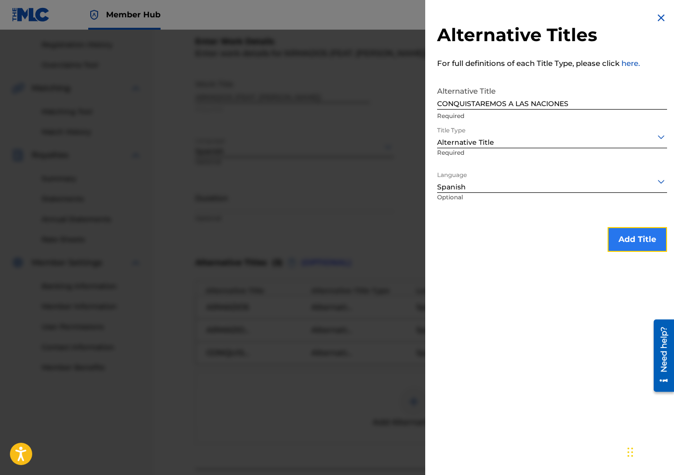
click at [634, 249] on button "Add Title" at bounding box center [637, 239] width 59 height 25
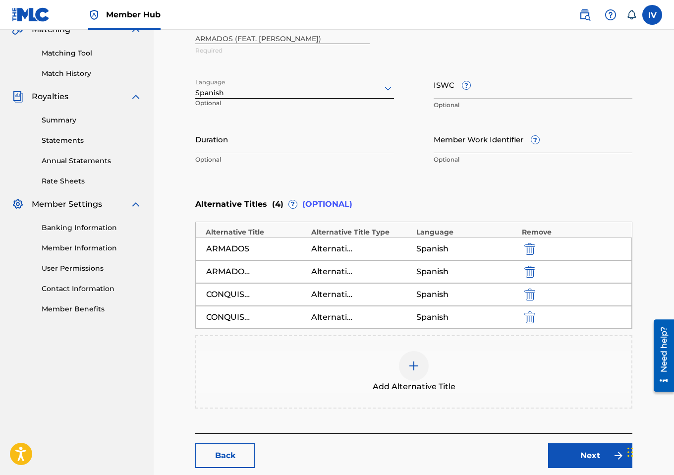
scroll to position [277, 0]
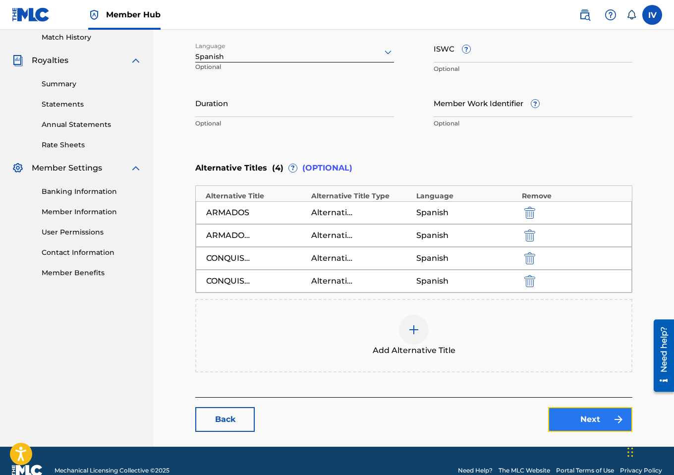
click at [593, 422] on link "Next" at bounding box center [590, 419] width 84 height 25
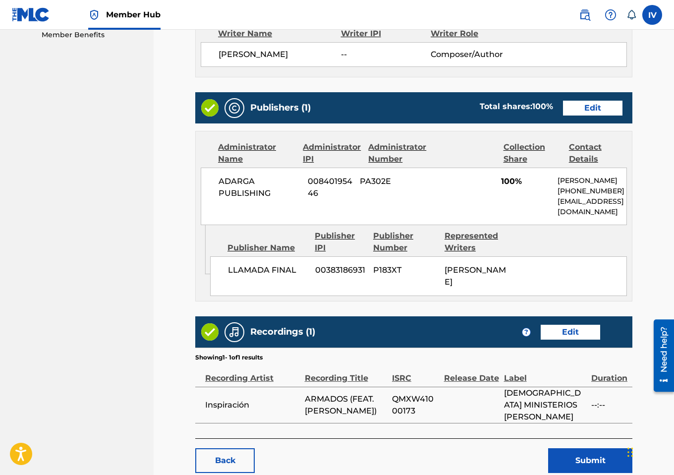
scroll to position [562, 0]
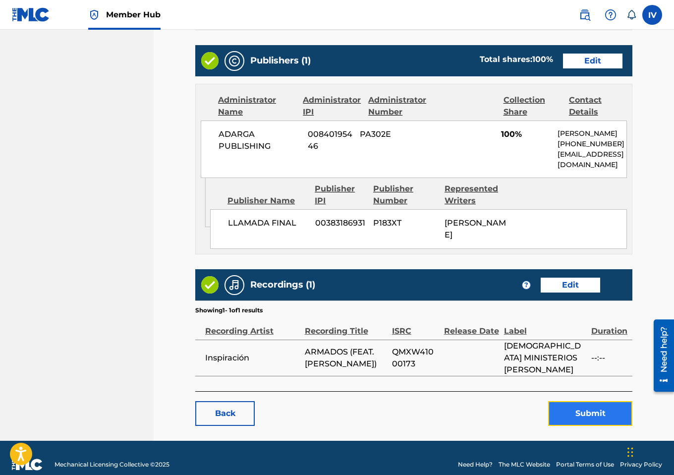
click at [575, 405] on button "Submit" at bounding box center [590, 413] width 84 height 25
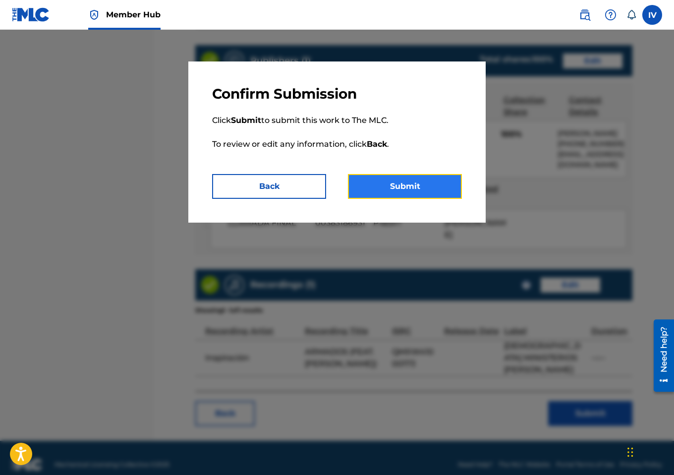
click at [357, 187] on button "Submit" at bounding box center [405, 186] width 114 height 25
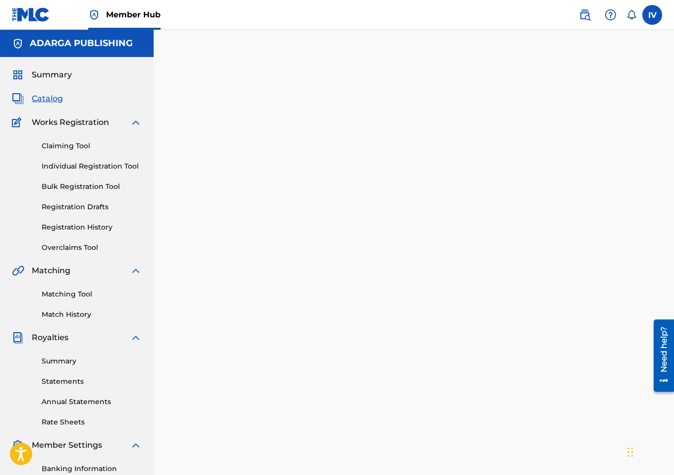
click at [69, 96] on div "Catalog" at bounding box center [77, 99] width 130 height 12
click at [45, 99] on span "Catalog" at bounding box center [47, 99] width 31 height 12
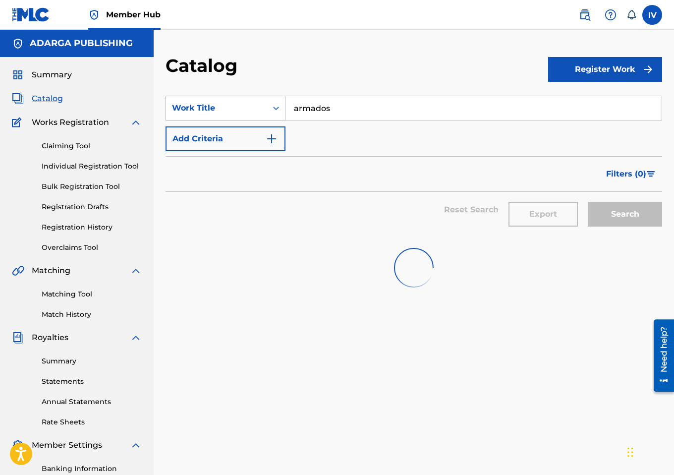
click at [228, 111] on div "Work Title" at bounding box center [216, 108] width 89 height 12
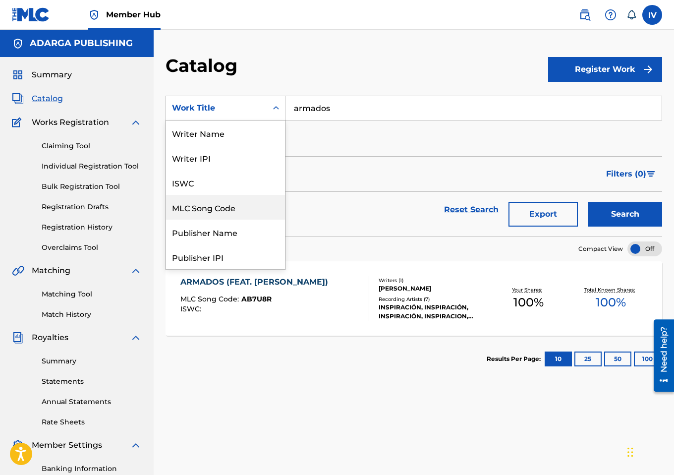
click at [204, 212] on div "MLC Song Code" at bounding box center [225, 207] width 119 height 25
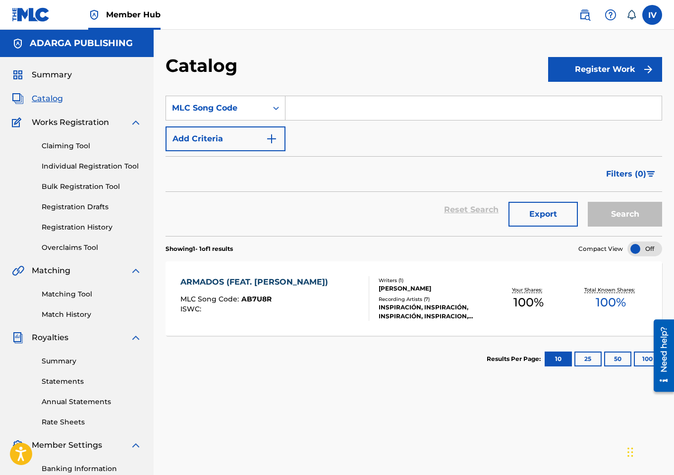
click at [334, 117] on input "Search Form" at bounding box center [474, 108] width 376 height 24
paste input "X2907V"
type input "X2907V"
click at [588, 202] on button "Search" at bounding box center [625, 214] width 74 height 25
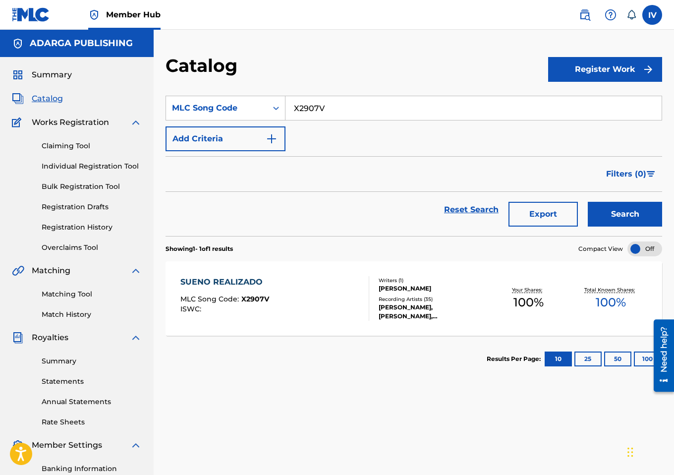
click at [250, 303] on span "X2907V" at bounding box center [255, 298] width 28 height 9
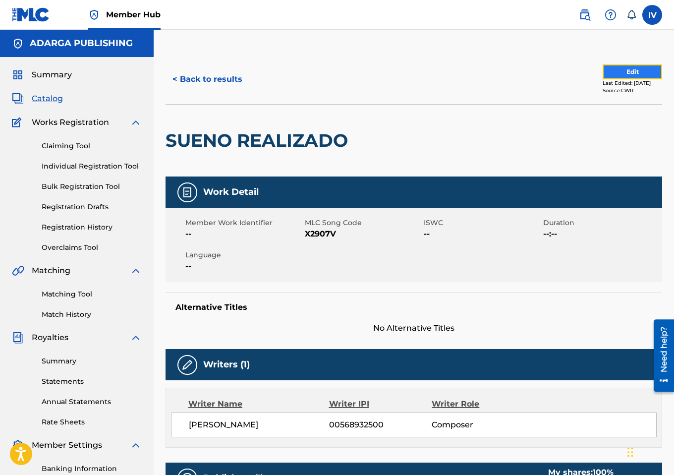
click at [611, 78] on button "Edit" at bounding box center [632, 71] width 59 height 15
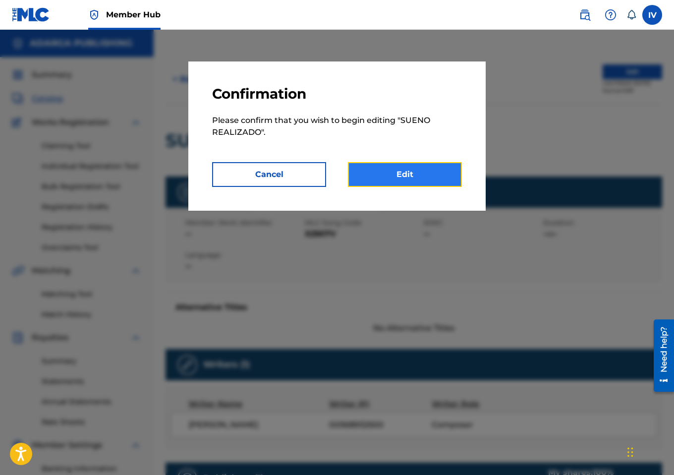
click at [438, 165] on link "Edit" at bounding box center [405, 174] width 114 height 25
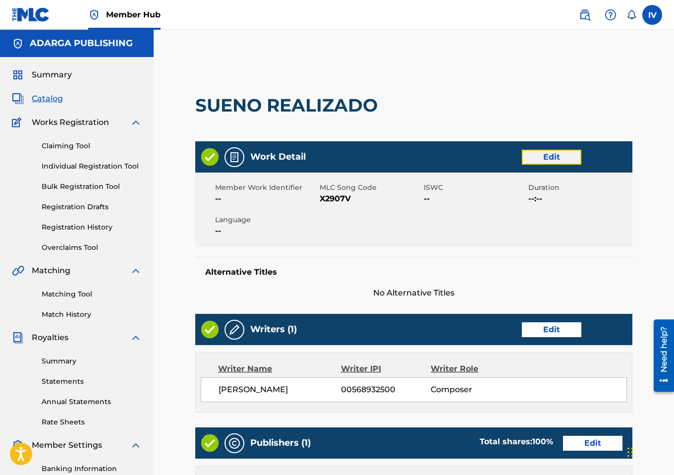
click at [545, 157] on link "Edit" at bounding box center [551, 157] width 59 height 15
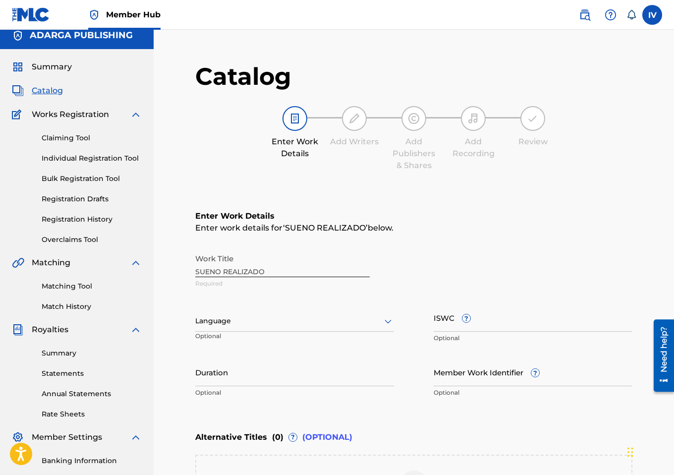
click at [252, 331] on div "Language" at bounding box center [294, 321] width 199 height 21
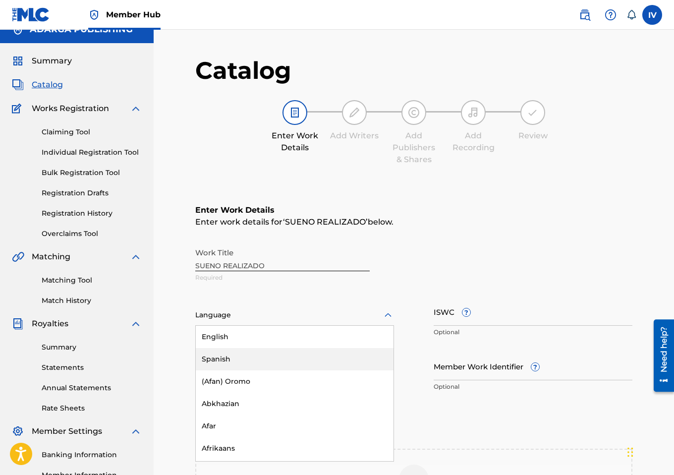
click at [236, 363] on div "Spanish" at bounding box center [295, 359] width 198 height 22
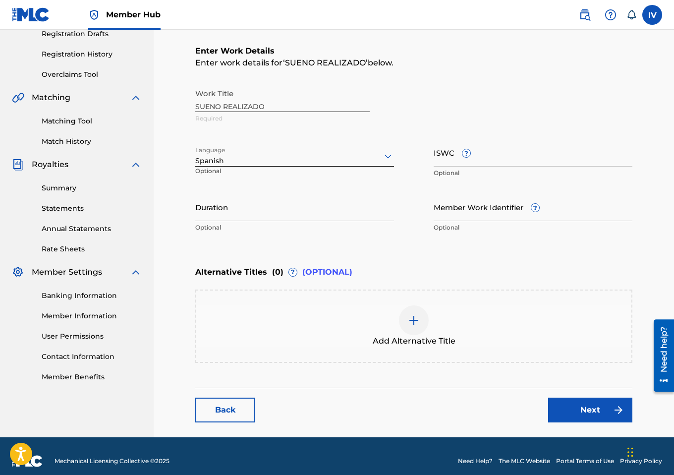
scroll to position [182, 0]
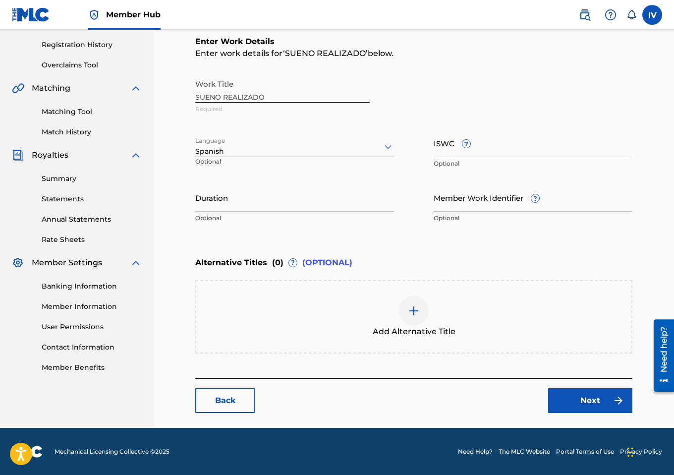
click at [336, 363] on div "Enter Work Details Enter work details for ‘ SUENO REALIZADO ’ below. Work Title…" at bounding box center [413, 195] width 437 height 366
click at [335, 336] on div "Add Alternative Title" at bounding box center [413, 317] width 435 height 42
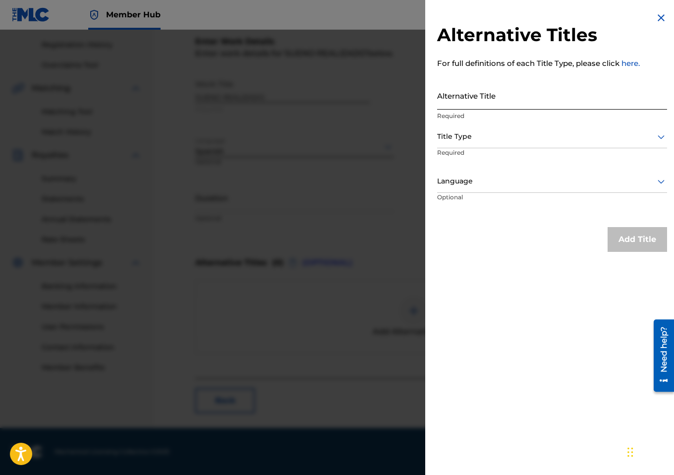
click at [494, 100] on input "Alternative Title" at bounding box center [552, 95] width 230 height 28
paste input "ES UN SUEÑO REALIZADO"
type input "ES UN SUEÑO REALIZADO"
click at [475, 133] on div at bounding box center [552, 136] width 230 height 12
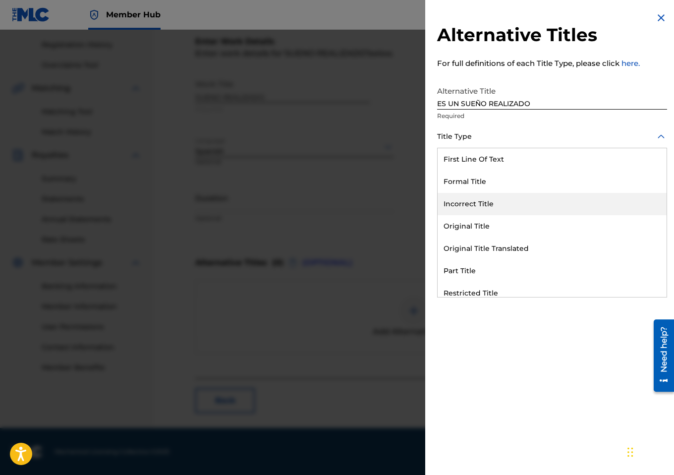
scroll to position [97, 0]
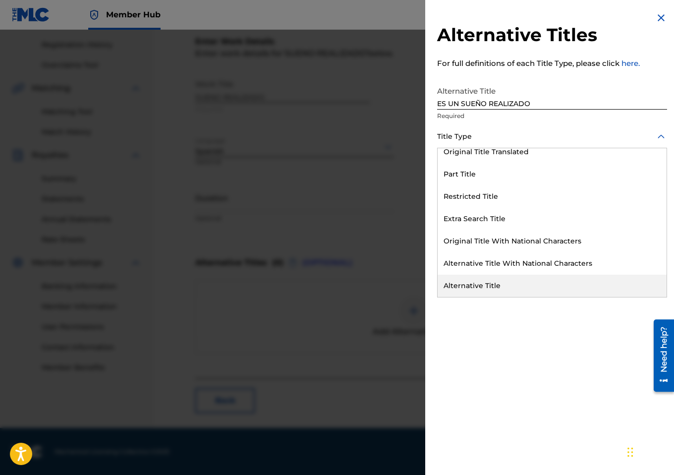
click at [456, 288] on div "Alternative Title" at bounding box center [552, 286] width 229 height 22
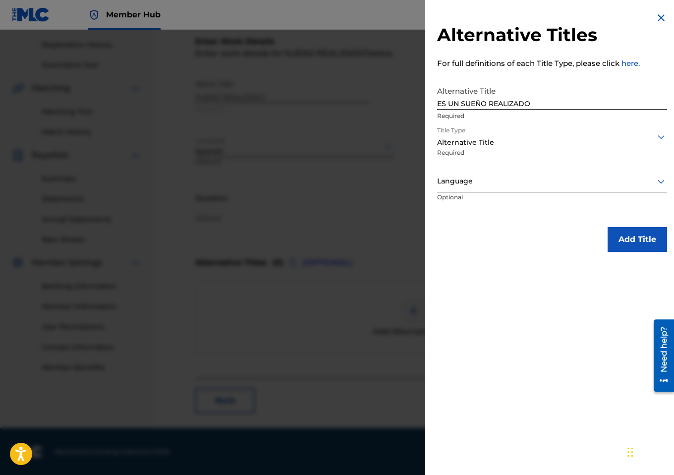
click at [458, 193] on p "Optional" at bounding box center [474, 204] width 74 height 22
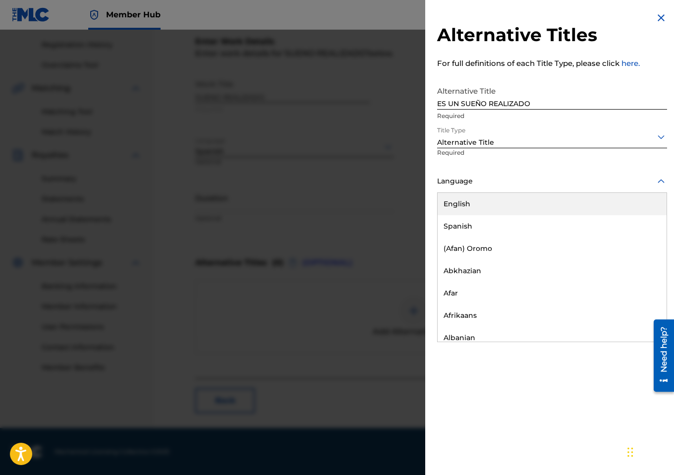
click at [454, 188] on div "Language" at bounding box center [552, 182] width 230 height 22
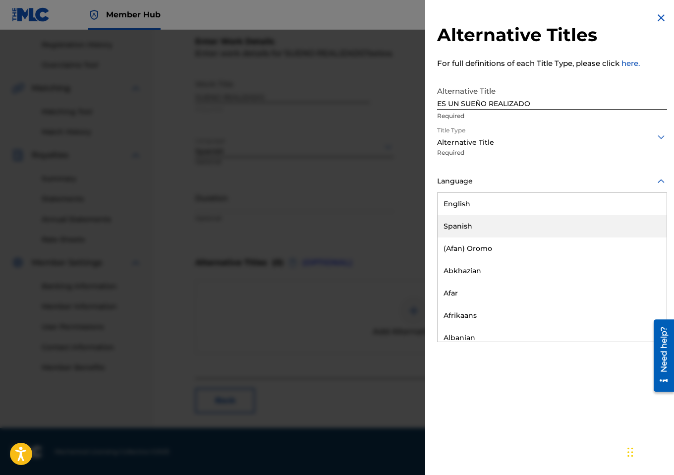
click at [454, 220] on div "Spanish" at bounding box center [552, 226] width 229 height 22
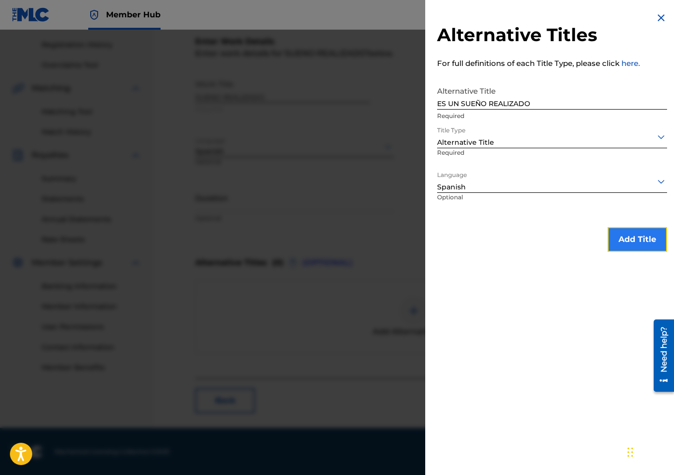
click at [613, 237] on button "Add Title" at bounding box center [637, 239] width 59 height 25
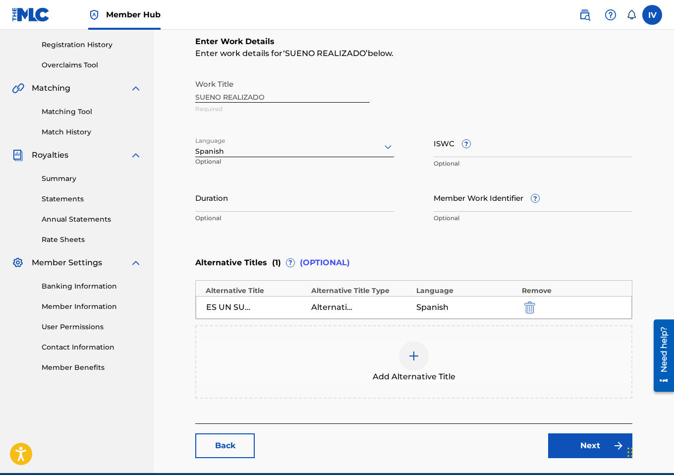
click at [423, 347] on div at bounding box center [414, 356] width 30 height 30
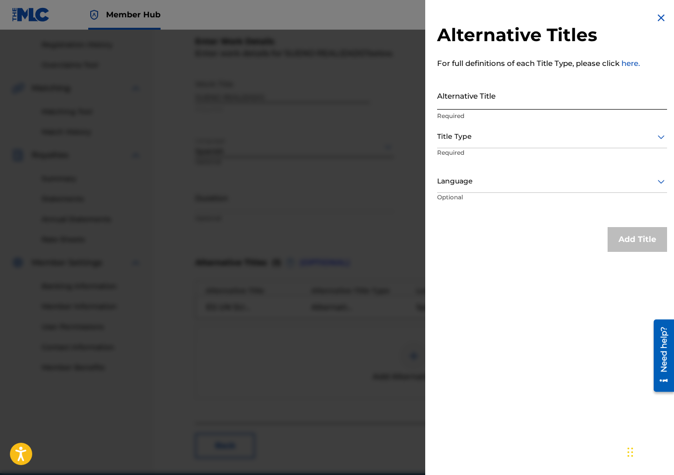
click at [494, 104] on input "Alternative Title" at bounding box center [552, 95] width 230 height 28
paste input "ES UN SUEÑO REALIZADO"
drag, startPoint x: 461, startPoint y: 104, endPoint x: 407, endPoint y: 104, distance: 53.5
click at [407, 104] on div "Alternative Titles For full definitions of each Title Type, please click here. …" at bounding box center [337, 252] width 674 height 445
type input "SUEÑO REALIZADO"
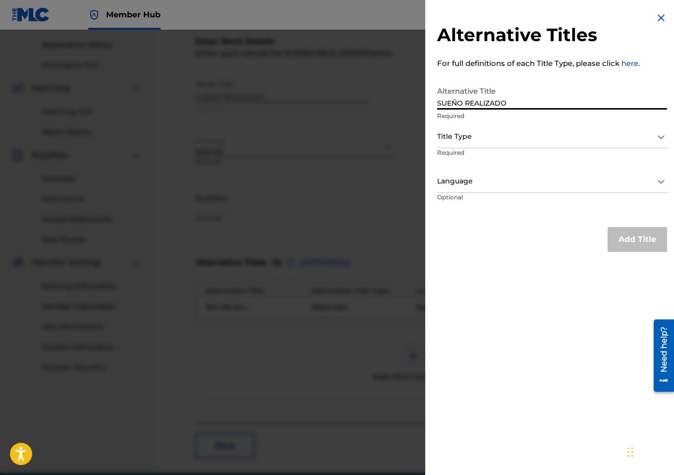
click at [461, 133] on div at bounding box center [552, 136] width 230 height 12
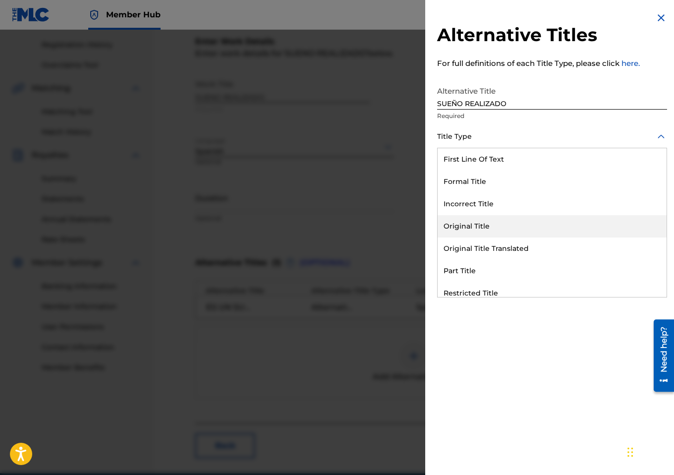
click at [477, 223] on div "Original Title" at bounding box center [552, 226] width 229 height 22
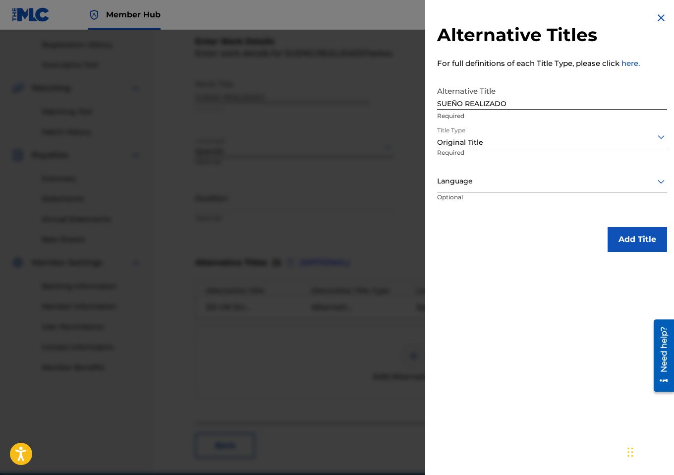
click at [473, 185] on div at bounding box center [552, 181] width 230 height 12
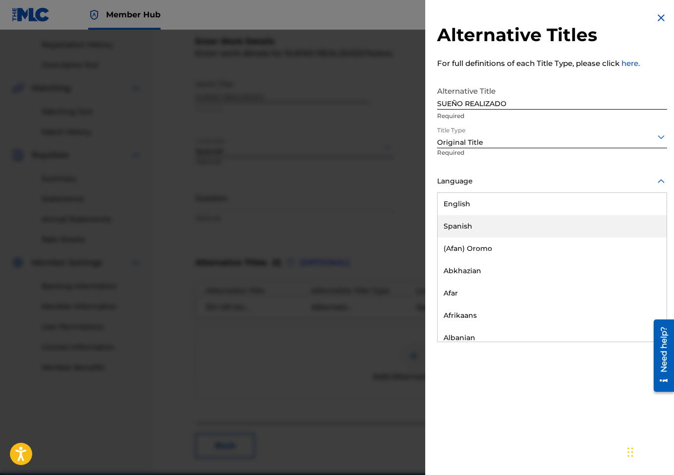
click at [468, 216] on div "Spanish" at bounding box center [552, 226] width 229 height 22
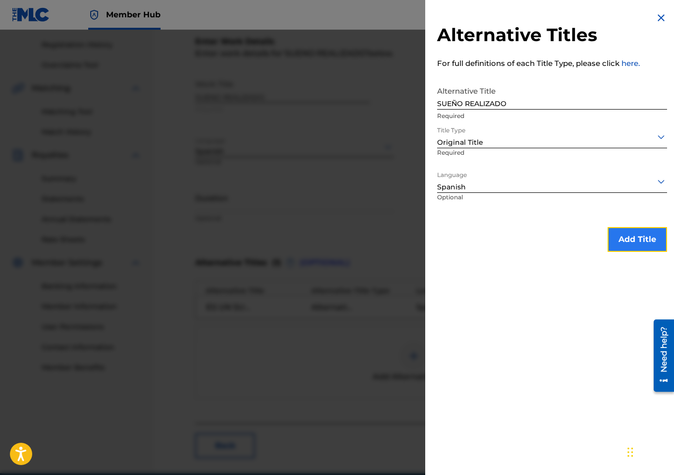
click at [633, 232] on button "Add Title" at bounding box center [637, 239] width 59 height 25
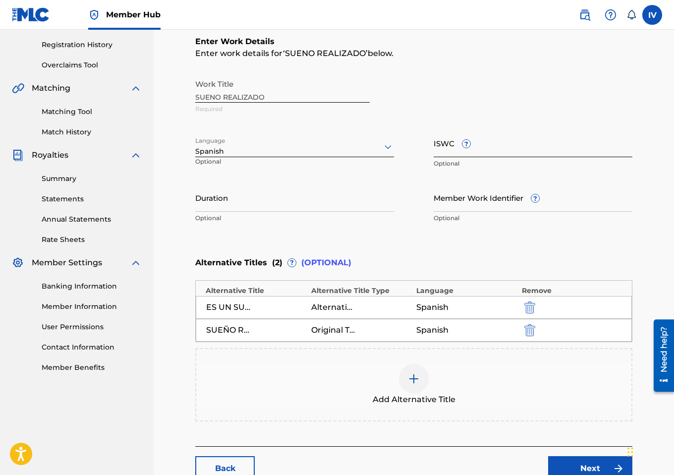
click at [476, 134] on input "ISWC ?" at bounding box center [533, 143] width 199 height 28
paste input "T9016280425"
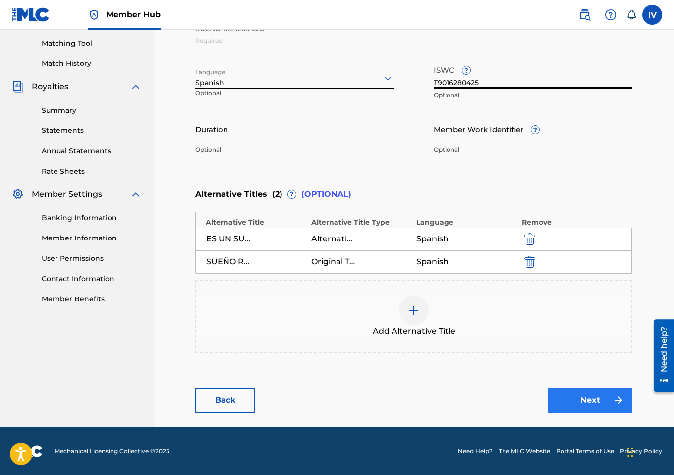
type input "T9016280425"
click at [597, 395] on link "Next" at bounding box center [590, 400] width 84 height 25
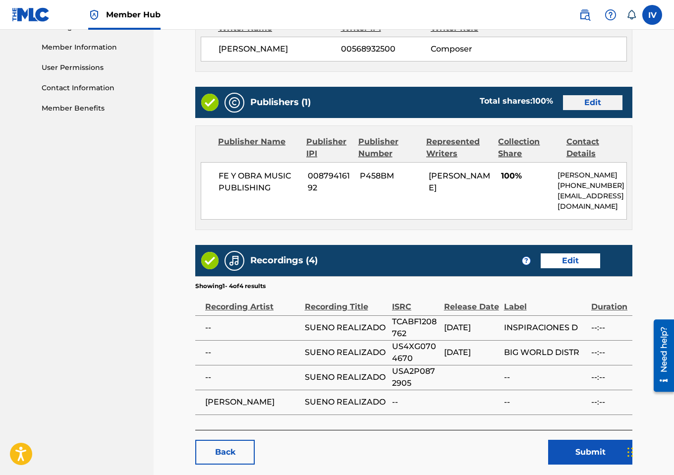
scroll to position [493, 0]
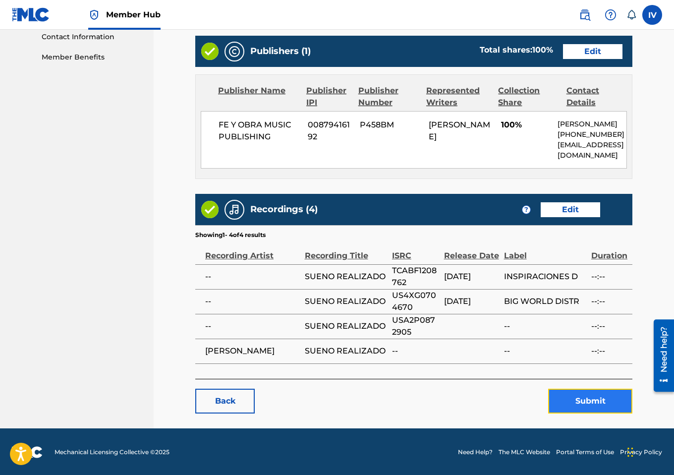
click at [583, 406] on button "Submit" at bounding box center [590, 401] width 84 height 25
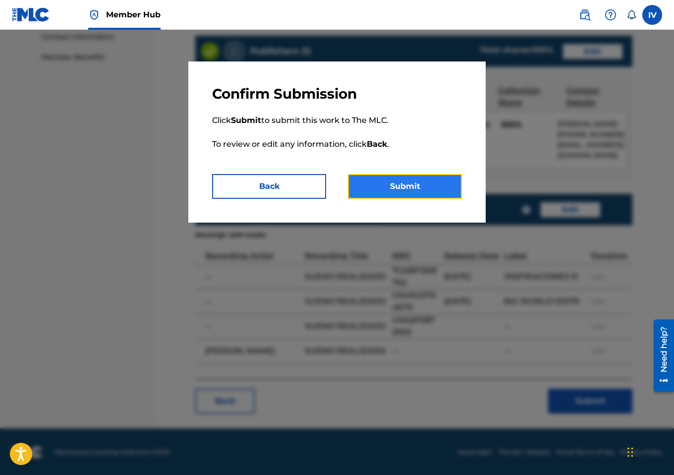
click at [400, 186] on button "Submit" at bounding box center [405, 186] width 114 height 25
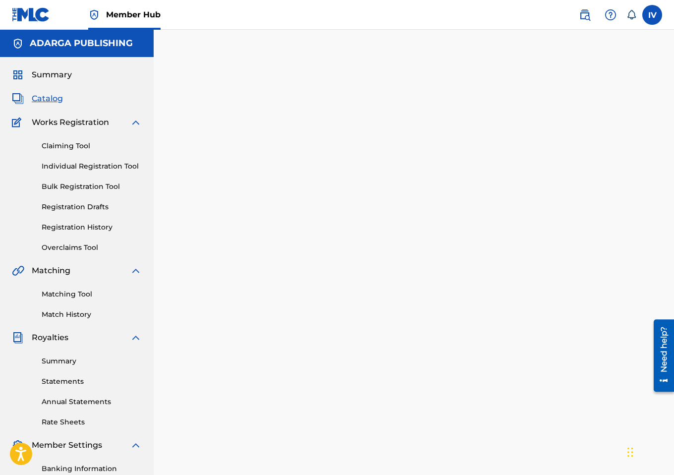
click at [55, 100] on span "Catalog" at bounding box center [47, 99] width 31 height 12
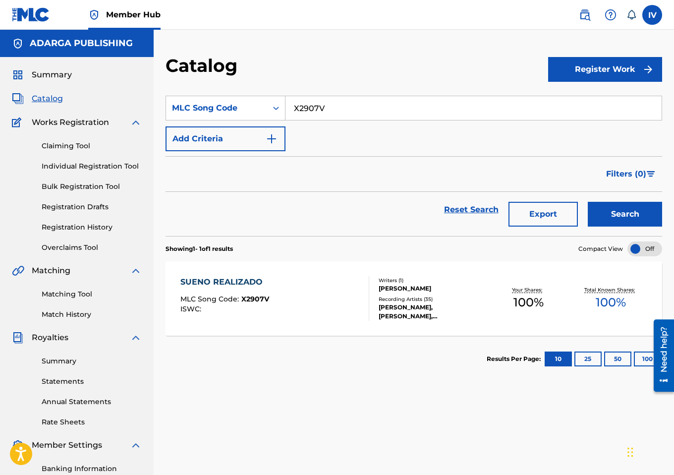
click at [305, 105] on input "X2907V" at bounding box center [474, 108] width 376 height 24
paste input "HISTORIA DE UN CANTANTE VACIO"
type input "HISTORIA DE UN CANTANTE VACIO"
click at [194, 111] on div "MLC Song Code" at bounding box center [216, 108] width 89 height 12
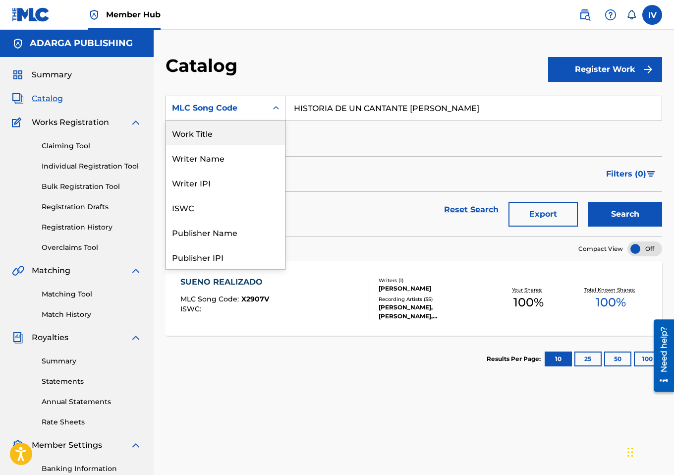
click at [223, 131] on div "Work Title" at bounding box center [225, 132] width 119 height 25
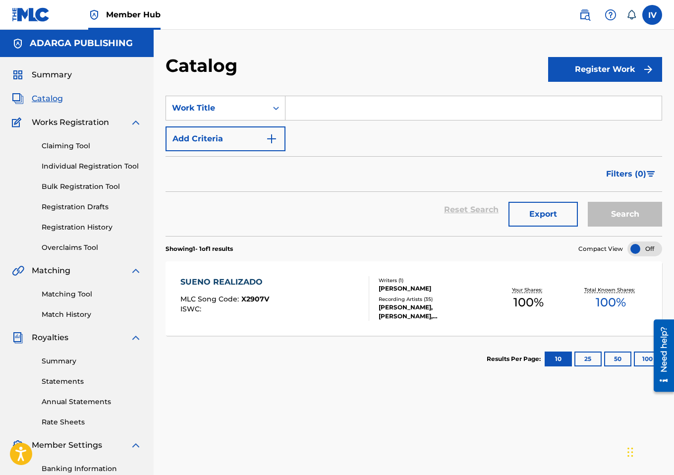
click at [350, 97] on input "Search Form" at bounding box center [474, 108] width 376 height 24
paste input "HISTORIA DE UN CANTANTE VACIO"
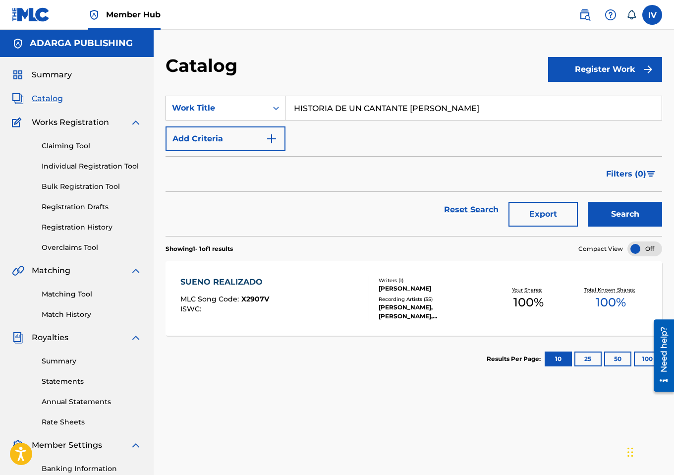
type input "HISTORIA DE UN CANTANTE VACIO"
click at [588, 202] on button "Search" at bounding box center [625, 214] width 74 height 25
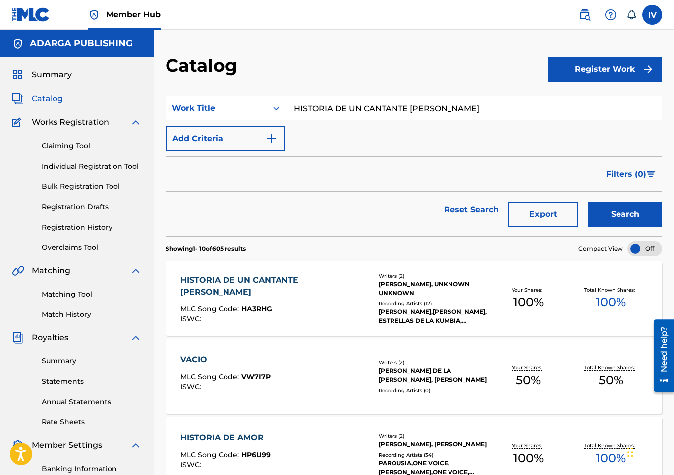
click at [302, 291] on div "HISTORIA DE UN CANTANTE VACIO MLC Song Code : HA3RHG ISWC :" at bounding box center [270, 298] width 180 height 49
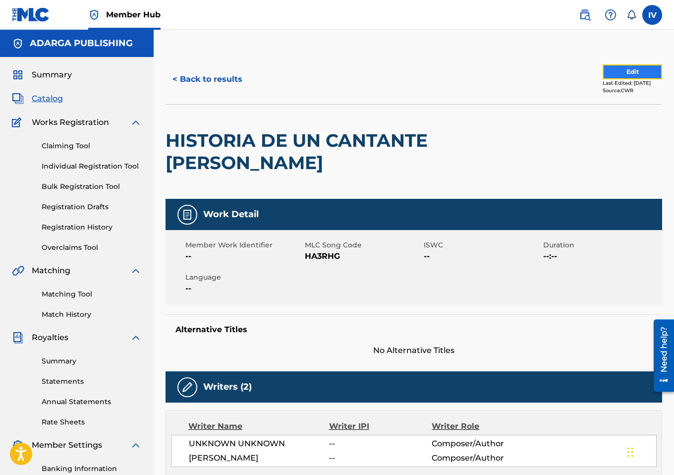
click at [603, 76] on button "Edit" at bounding box center [632, 71] width 59 height 15
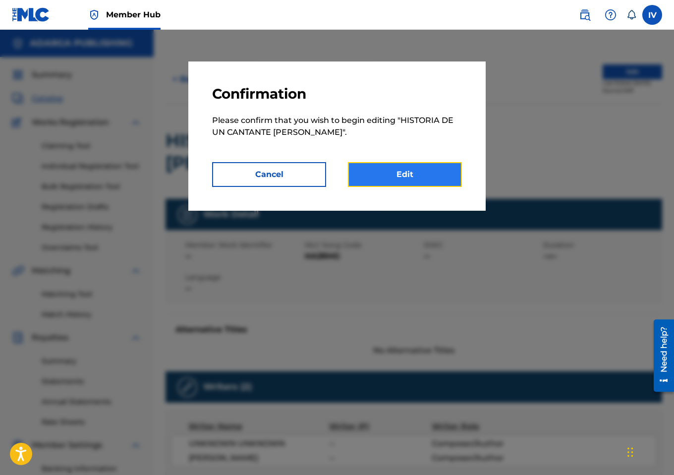
click at [400, 180] on link "Edit" at bounding box center [405, 174] width 114 height 25
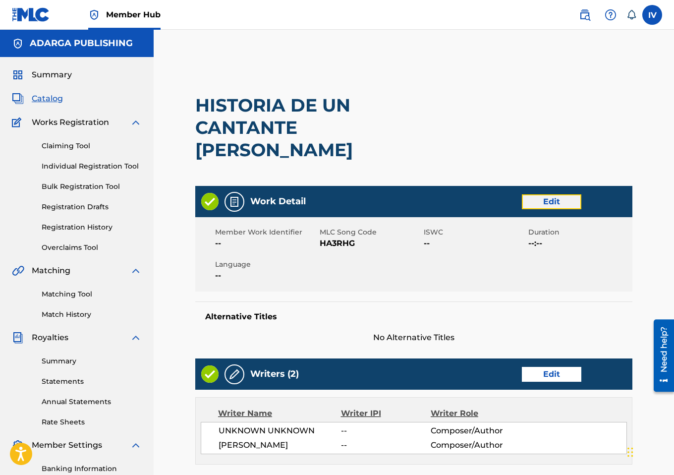
click at [549, 194] on link "Edit" at bounding box center [551, 201] width 59 height 15
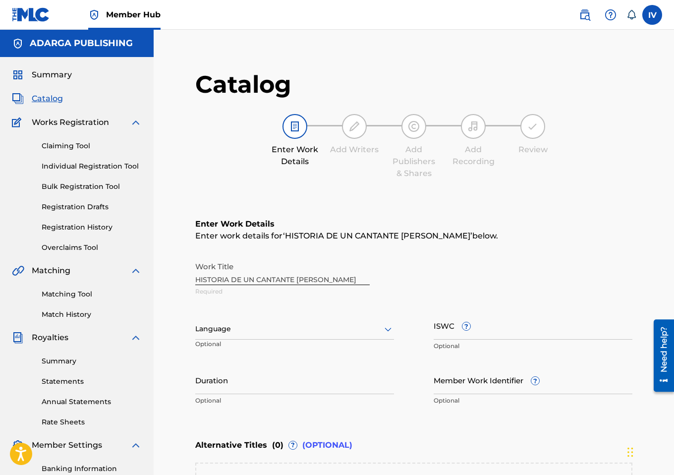
click at [267, 328] on div "Language" at bounding box center [294, 329] width 199 height 21
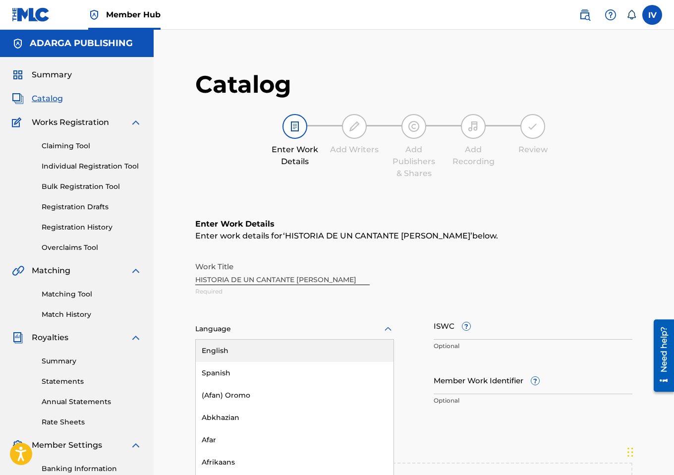
scroll to position [14, 0]
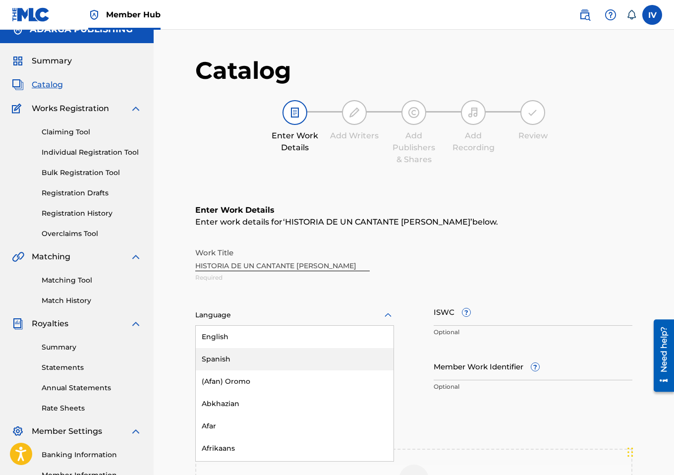
click at [219, 359] on div "Spanish" at bounding box center [295, 359] width 198 height 22
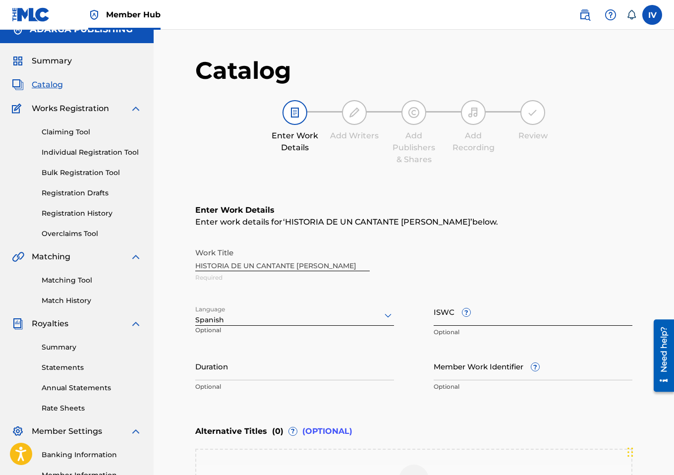
click at [529, 317] on input "ISWC ?" at bounding box center [533, 311] width 199 height 28
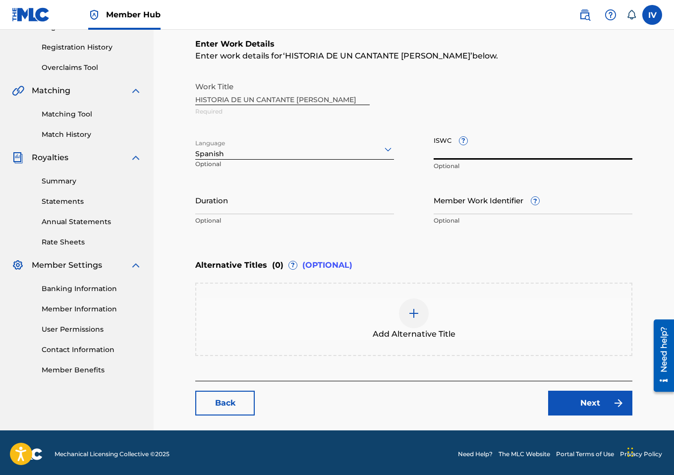
scroll to position [182, 0]
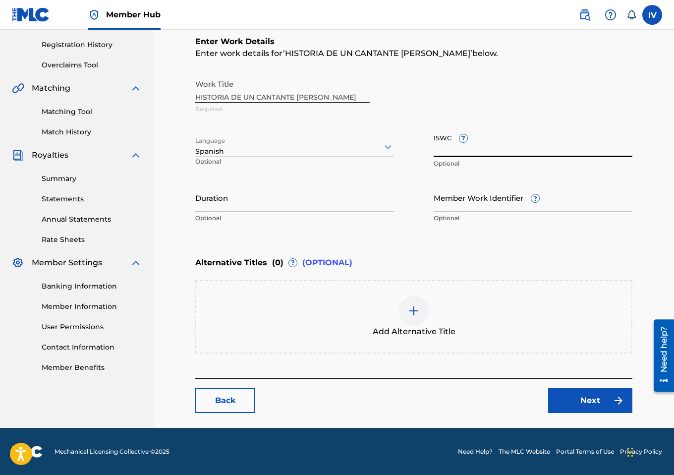
click at [507, 143] on input "ISWC ?" at bounding box center [533, 143] width 199 height 28
paste input "T9016280425"
type input "T9016280425"
click at [288, 93] on div "Work Title HISTORIA DE UN CANTANTE VACIO Required" at bounding box center [413, 96] width 437 height 45
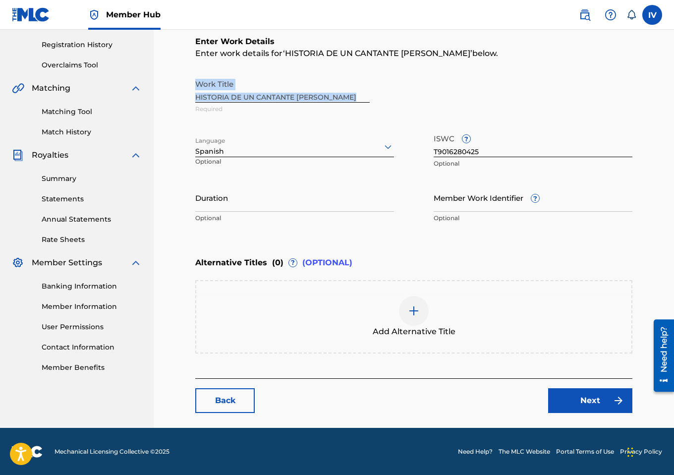
click at [288, 93] on div "Work Title HISTORIA DE UN CANTANTE VACIO Required" at bounding box center [413, 96] width 437 height 45
copy div "Work Title"
click at [408, 310] on img at bounding box center [414, 311] width 12 height 12
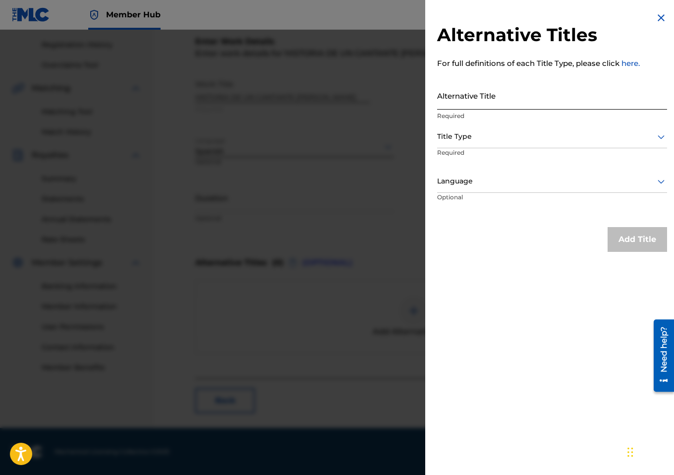
click at [525, 98] on input "Alternative Title" at bounding box center [552, 95] width 230 height 28
paste input "HISTORIA DE UN CANTANTE VACIO"
type input "HISTORIA DE UN CANTANTE VACÍO"
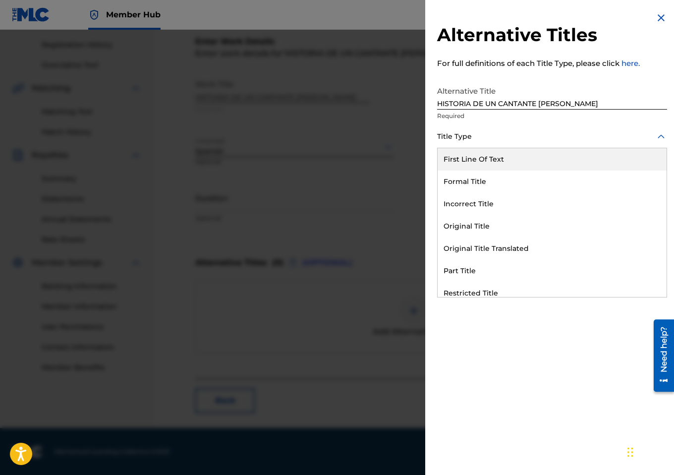
click at [475, 138] on div at bounding box center [552, 136] width 230 height 12
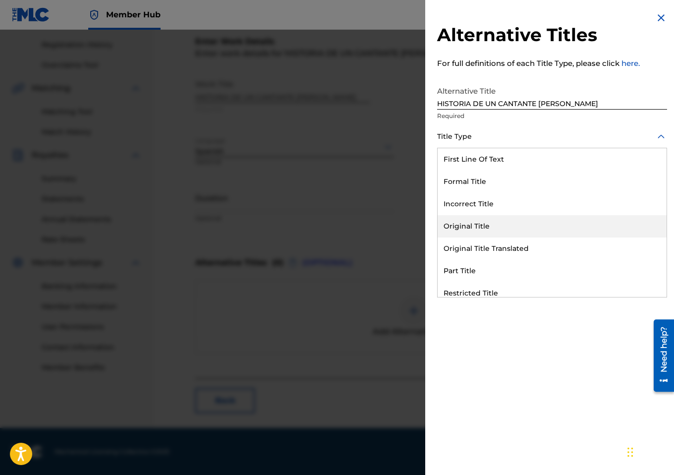
click at [476, 221] on div "Original Title" at bounding box center [552, 226] width 229 height 22
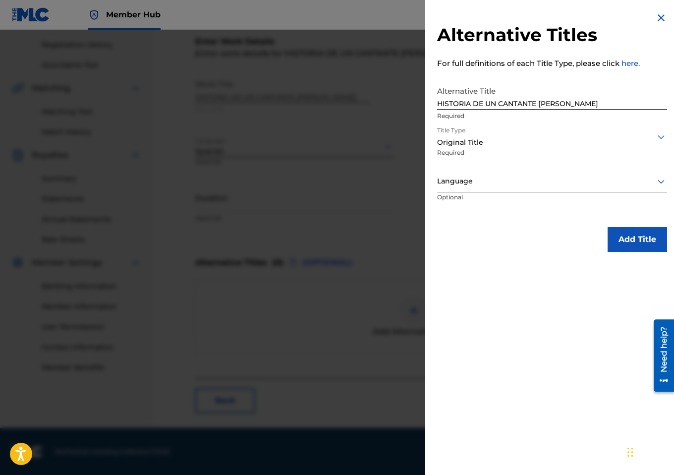
click at [468, 175] on div at bounding box center [552, 181] width 230 height 12
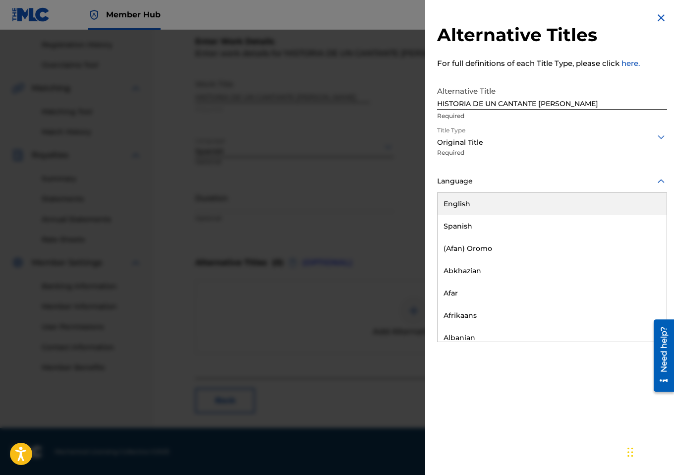
drag, startPoint x: 465, startPoint y: 213, endPoint x: 465, endPoint y: 221, distance: 8.4
click at [465, 221] on div "English Spanish (Afan) Oromo Abkhazian Afar Afrikaans Albanian Amharic Arabic A…" at bounding box center [552, 267] width 229 height 149
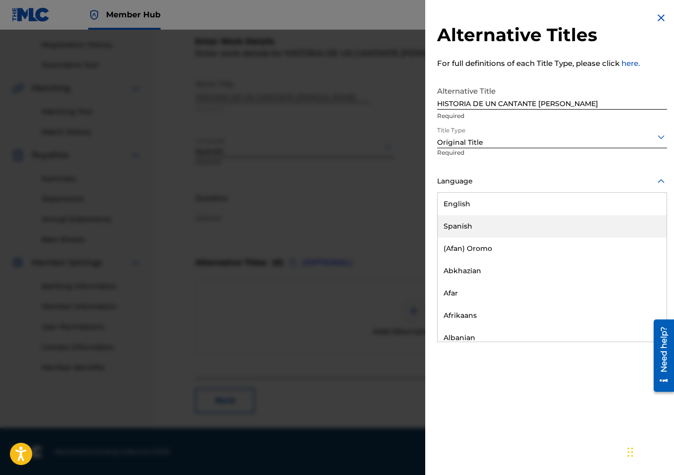
click at [465, 221] on div "Spanish" at bounding box center [552, 226] width 229 height 22
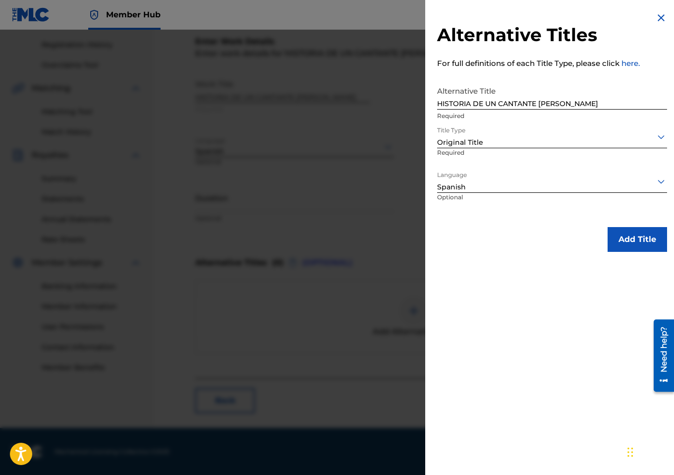
click at [623, 226] on div "Alternative Titles For full definitions of each Title Type, please click here. …" at bounding box center [552, 132] width 254 height 264
click at [613, 241] on button "Add Title" at bounding box center [637, 239] width 59 height 25
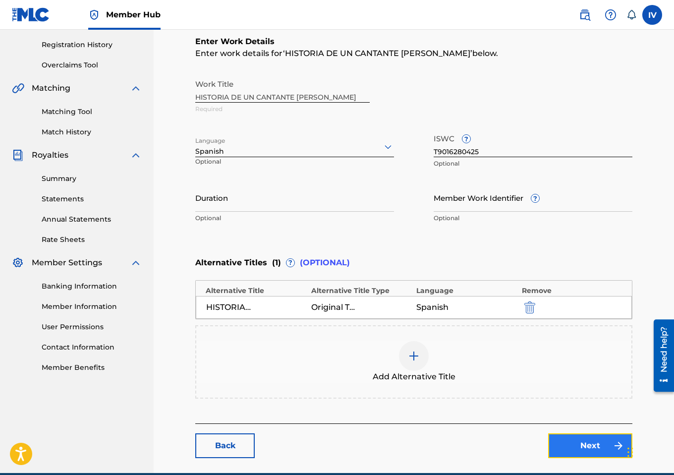
click at [594, 442] on link "Next" at bounding box center [590, 445] width 84 height 25
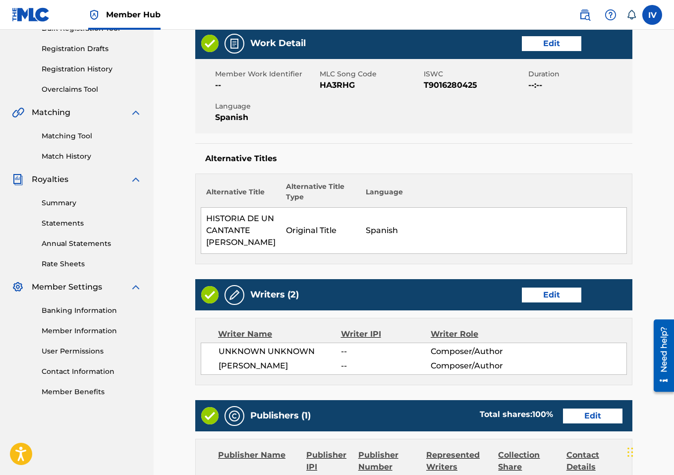
scroll to position [204, 0]
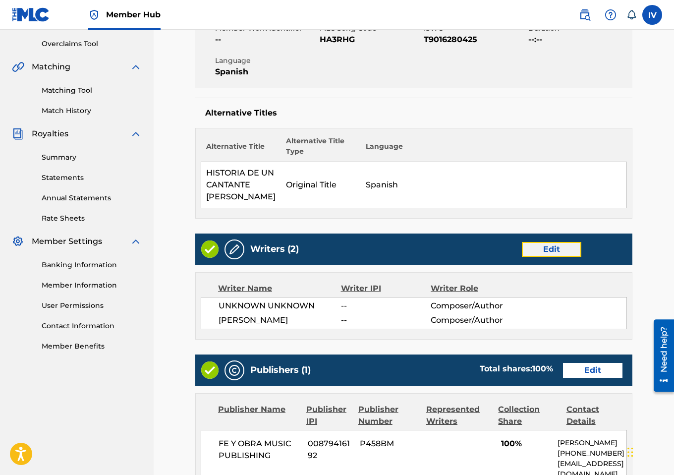
click at [548, 242] on link "Edit" at bounding box center [551, 249] width 59 height 15
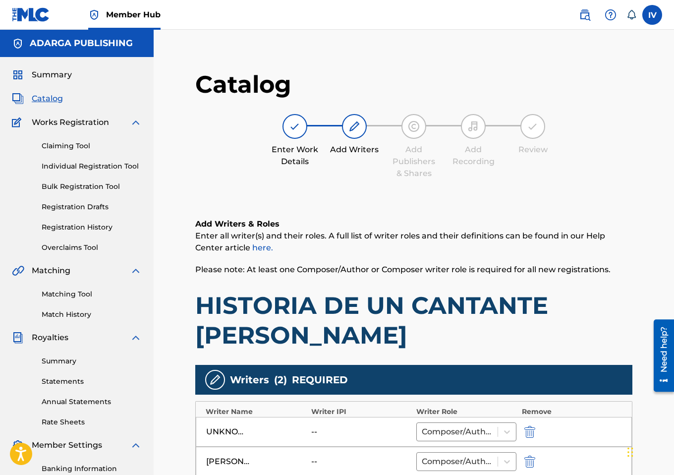
click at [528, 417] on div "UNKNOWN UNKNOWN -- Composer/Author" at bounding box center [414, 432] width 436 height 30
click at [531, 426] on img "submit" at bounding box center [529, 432] width 11 height 12
click at [532, 426] on img "submit" at bounding box center [529, 432] width 11 height 12
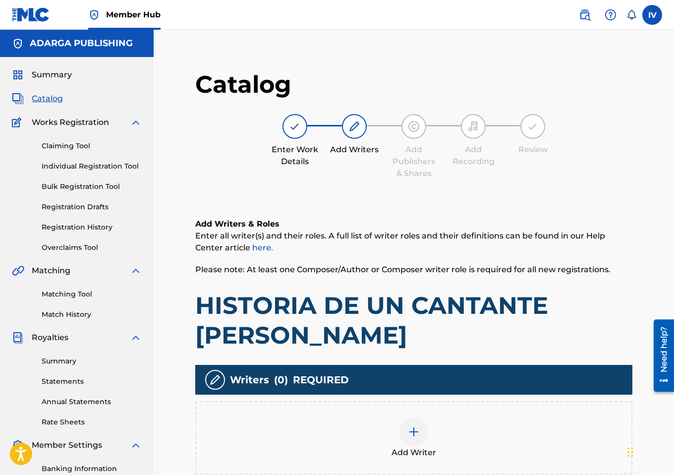
click at [504, 417] on div "Add Writer" at bounding box center [413, 438] width 435 height 42
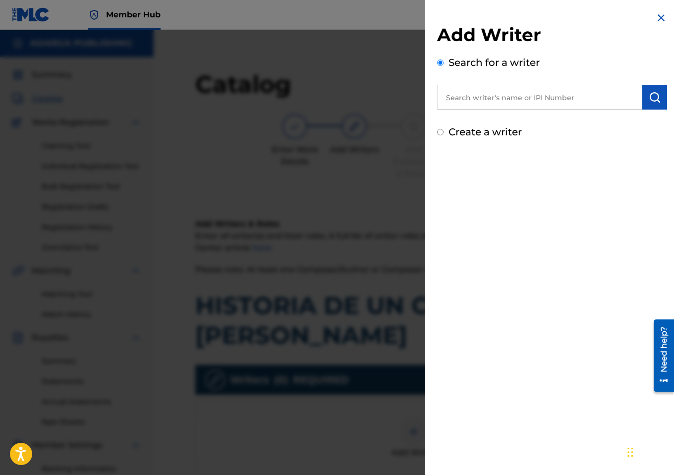
drag, startPoint x: 540, startPoint y: 93, endPoint x: 546, endPoint y: 50, distance: 43.0
click at [540, 93] on input "text" at bounding box center [539, 97] width 205 height 25
paste input "568932500"
type input "00568932500"
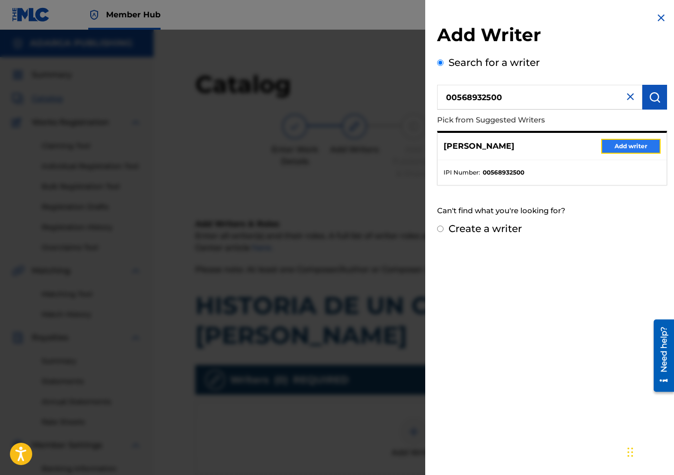
click at [621, 141] on button "Add writer" at bounding box center [630, 146] width 59 height 15
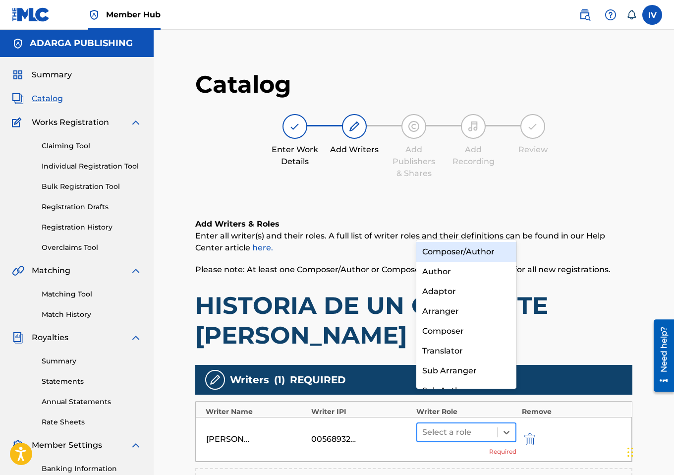
click at [448, 425] on div at bounding box center [457, 432] width 70 height 14
click at [452, 242] on div "Composer/Author" at bounding box center [466, 252] width 100 height 20
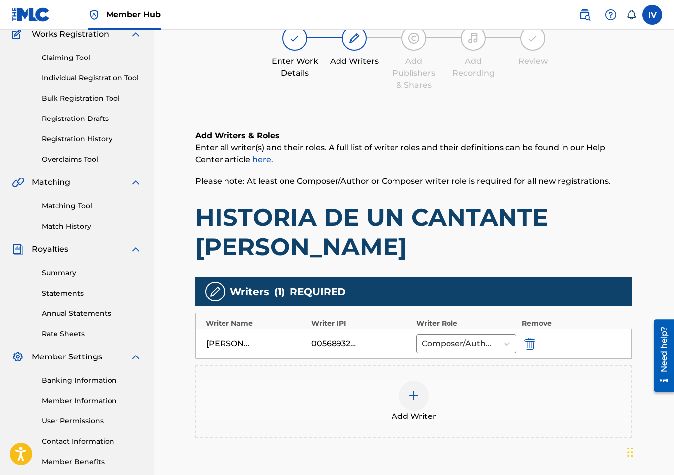
scroll to position [167, 0]
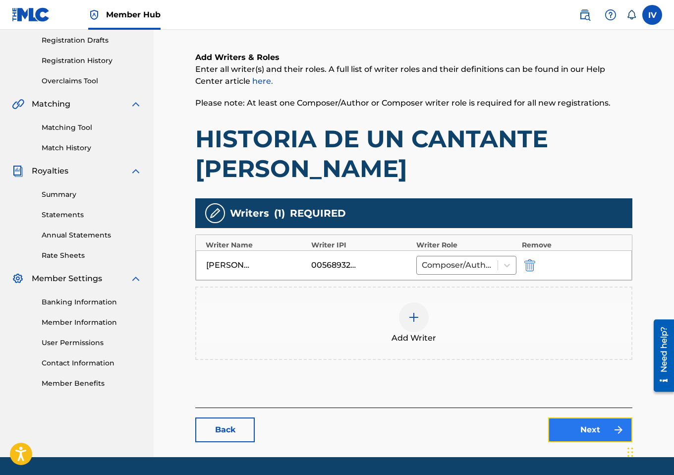
click at [570, 417] on link "Next" at bounding box center [590, 429] width 84 height 25
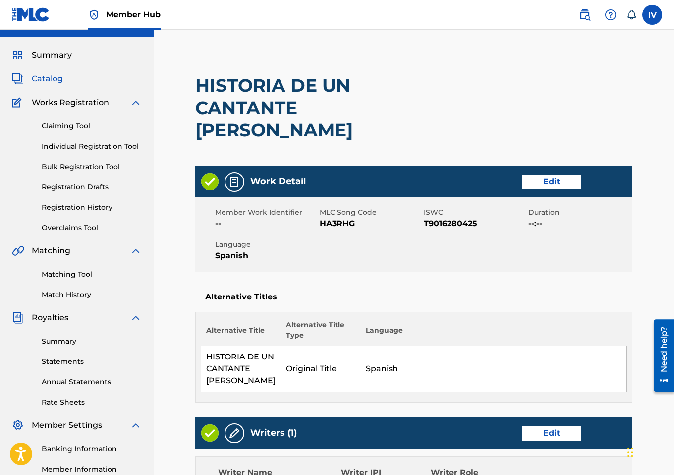
scroll to position [254, 0]
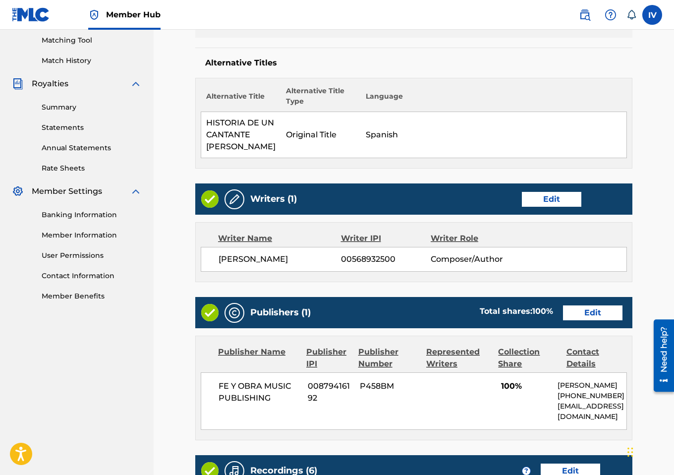
click at [589, 297] on div "Publishers (1) Total shares: 100 % Edit" at bounding box center [413, 312] width 437 height 31
click at [586, 305] on link "Edit" at bounding box center [592, 312] width 59 height 15
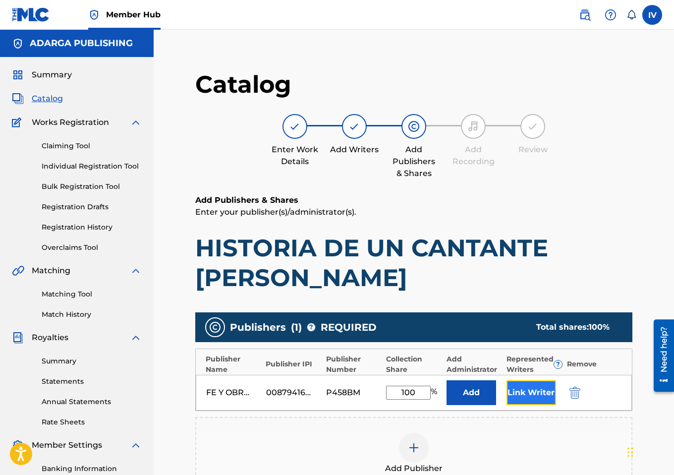
click at [537, 380] on button "Link Writer" at bounding box center [532, 392] width 50 height 25
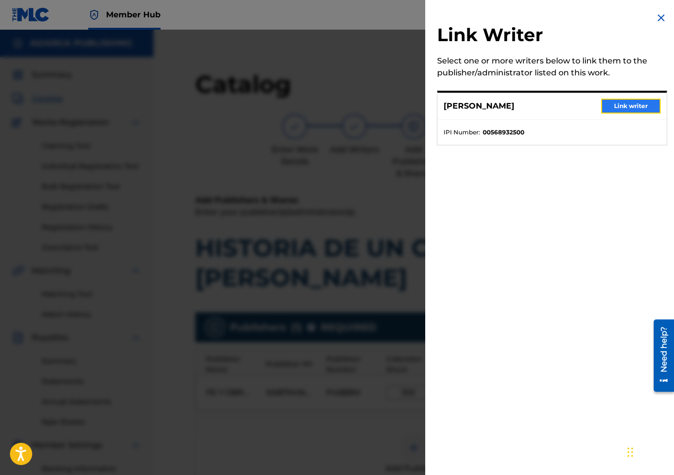
click at [621, 111] on button "Link writer" at bounding box center [630, 106] width 59 height 15
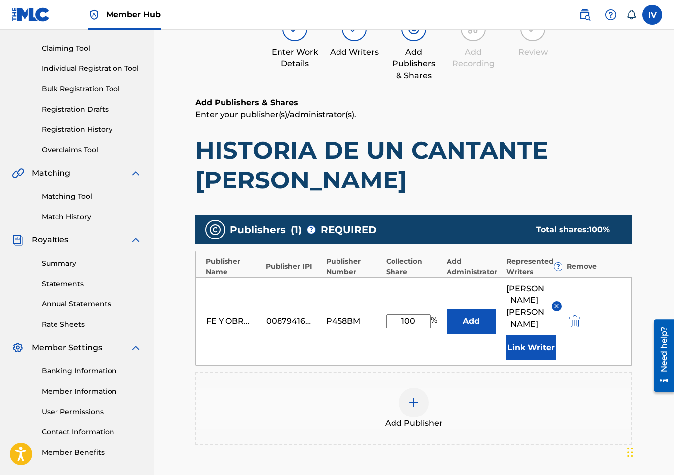
scroll to position [201, 0]
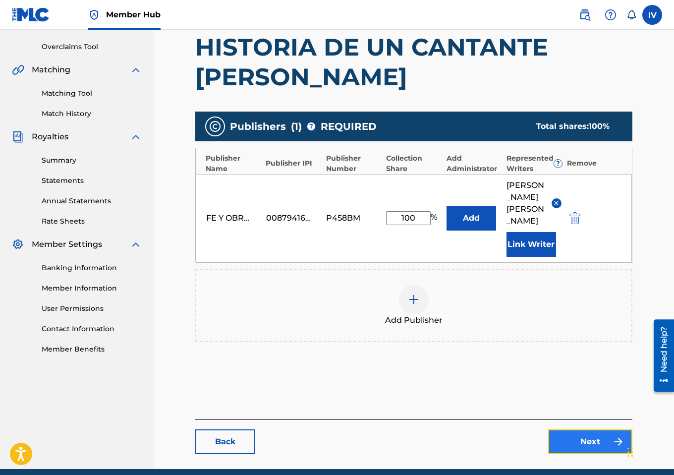
click at [590, 429] on link "Next" at bounding box center [590, 441] width 84 height 25
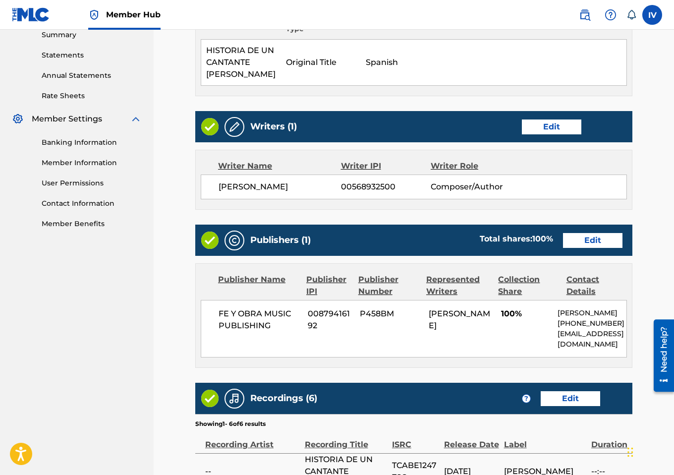
scroll to position [530, 0]
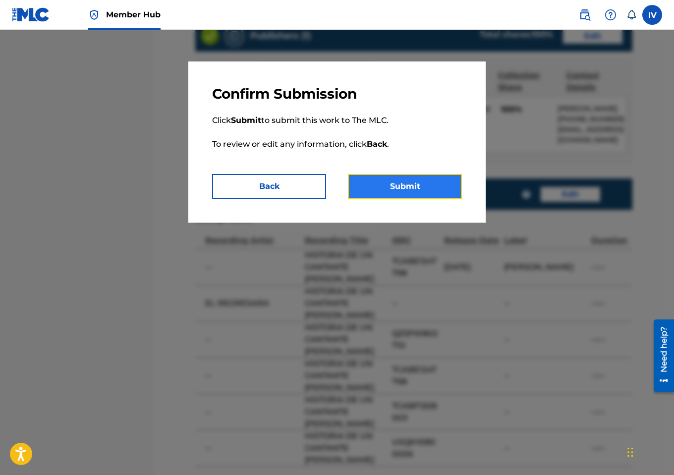
click at [417, 188] on button "Submit" at bounding box center [405, 186] width 114 height 25
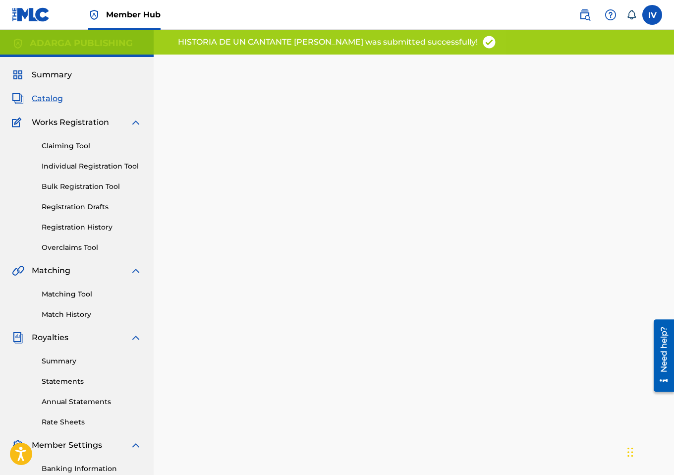
click at [46, 102] on span "Catalog" at bounding box center [47, 99] width 31 height 12
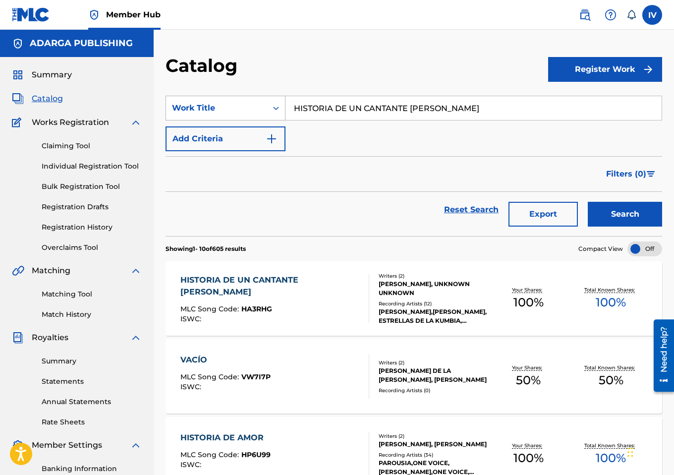
click at [217, 106] on div "Work Title" at bounding box center [216, 108] width 89 height 12
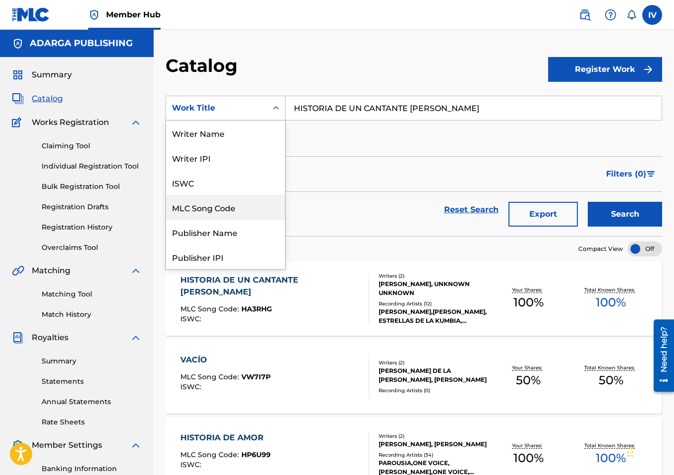
click at [229, 202] on div "MLC Song Code" at bounding box center [225, 207] width 119 height 25
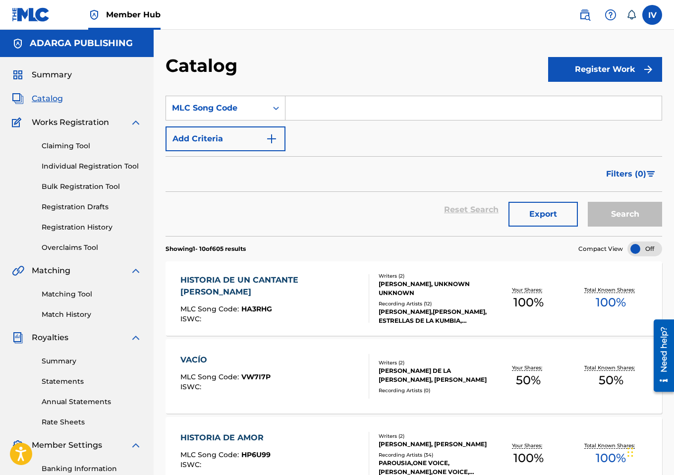
click at [347, 113] on input "Search Form" at bounding box center [474, 108] width 376 height 24
paste input "CD198J"
type input "CD198J"
click at [588, 202] on button "Search" at bounding box center [625, 214] width 74 height 25
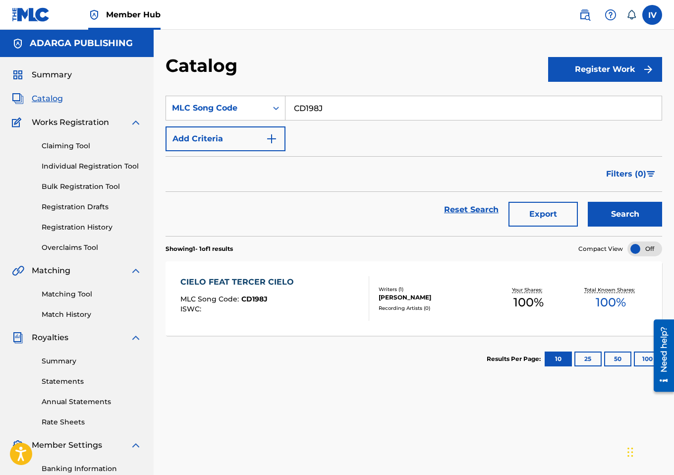
click at [251, 288] on div "CIELO FEAT TERCER CIELO MLC Song Code : CD198J ISWC :" at bounding box center [239, 298] width 118 height 45
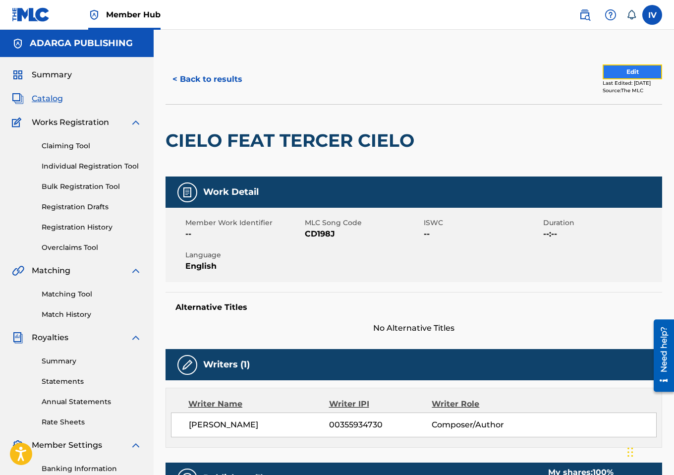
click at [612, 73] on button "Edit" at bounding box center [632, 71] width 59 height 15
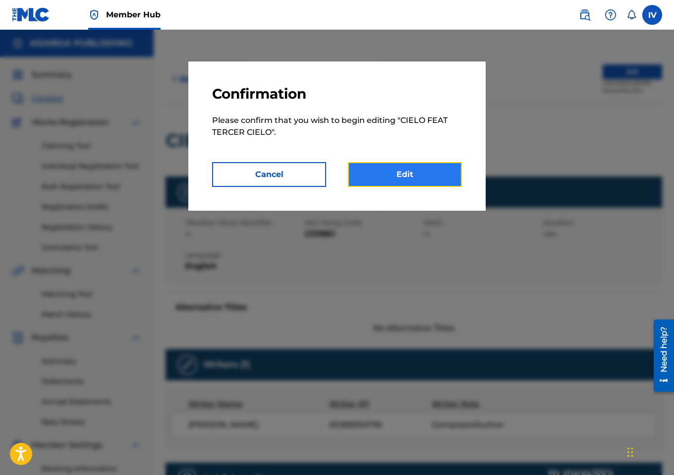
click at [410, 174] on link "Edit" at bounding box center [405, 174] width 114 height 25
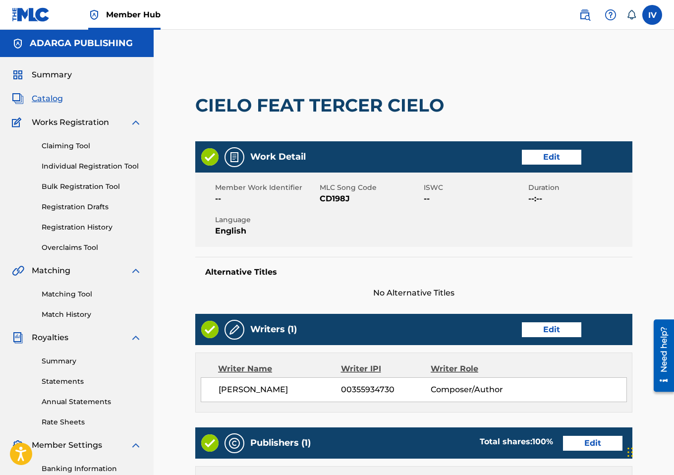
click at [531, 167] on div "Work Detail Edit" at bounding box center [413, 156] width 437 height 31
click at [529, 163] on link "Edit" at bounding box center [551, 157] width 59 height 15
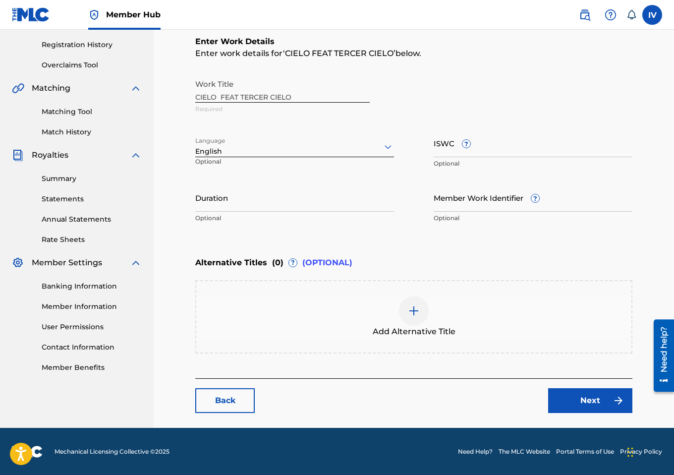
scroll to position [182, 0]
click at [349, 324] on div "Add Alternative Title" at bounding box center [413, 317] width 435 height 42
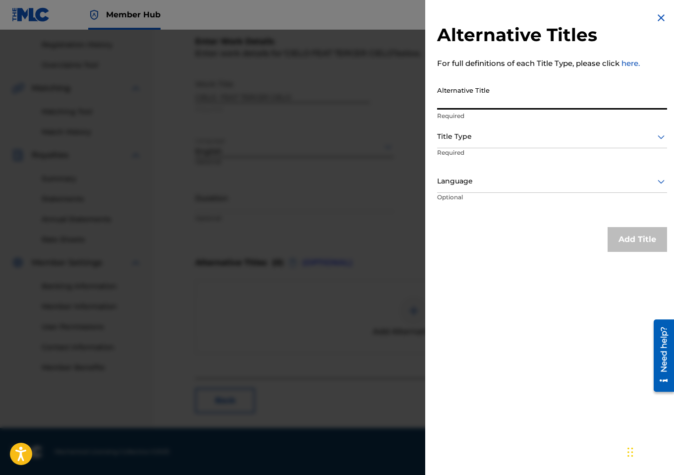
click at [525, 104] on input "Alternative Title" at bounding box center [552, 95] width 230 height 28
paste input "CIELO"
type input "CIELO"
click at [491, 136] on div at bounding box center [552, 136] width 230 height 12
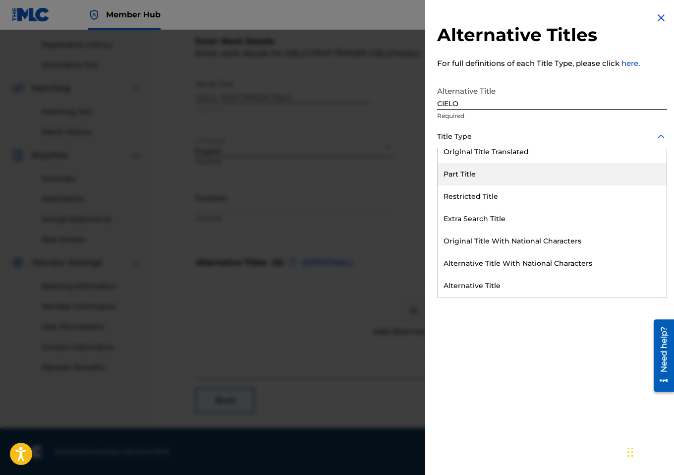
scroll to position [46, 0]
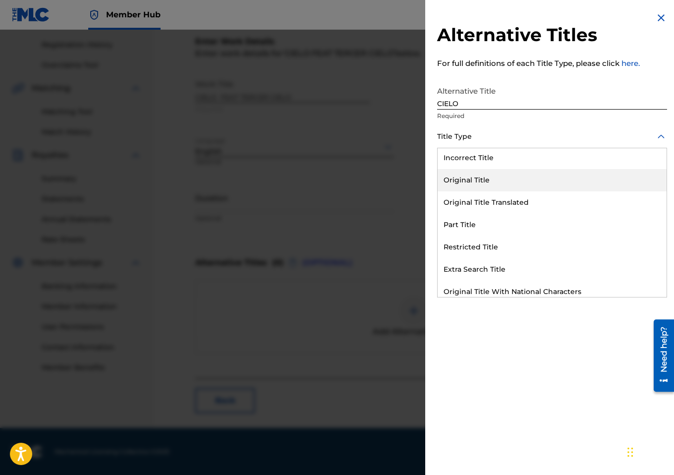
click at [471, 176] on div "Original Title" at bounding box center [552, 180] width 229 height 22
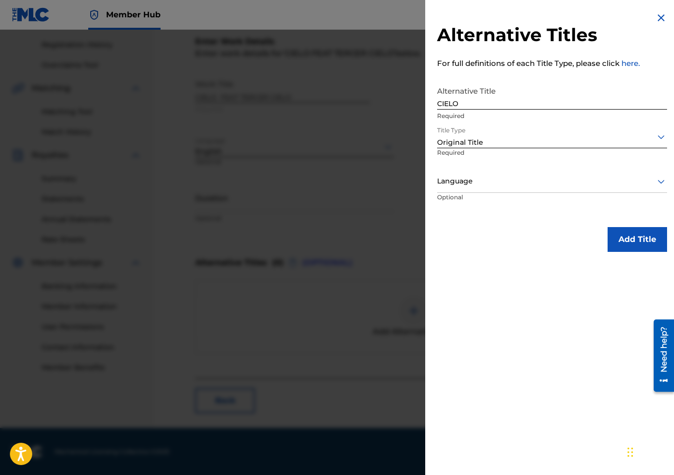
click at [471, 174] on div "Language" at bounding box center [552, 182] width 230 height 22
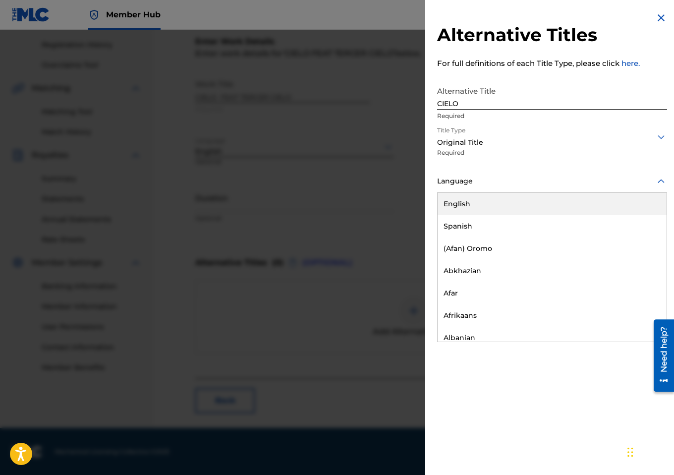
click at [459, 211] on div "English" at bounding box center [552, 204] width 229 height 22
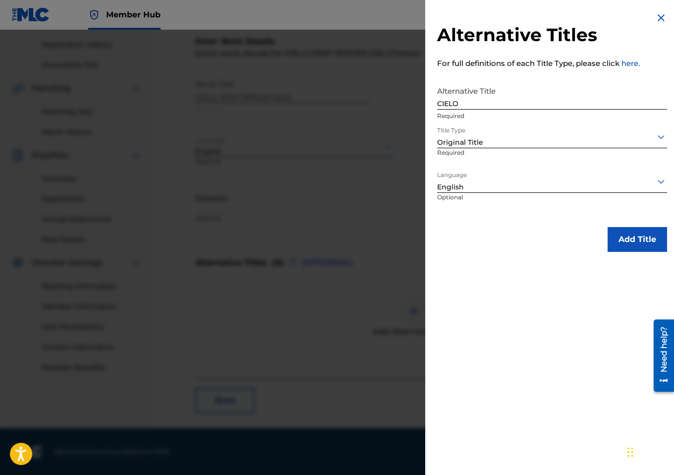
click at [478, 187] on div at bounding box center [552, 181] width 230 height 12
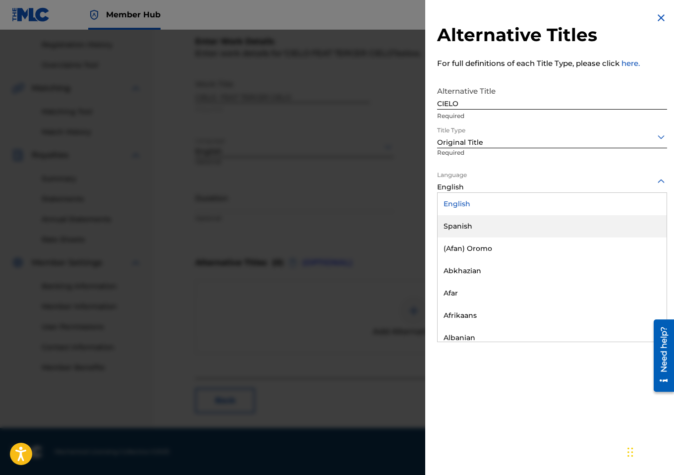
click at [468, 222] on div "Spanish" at bounding box center [552, 226] width 229 height 22
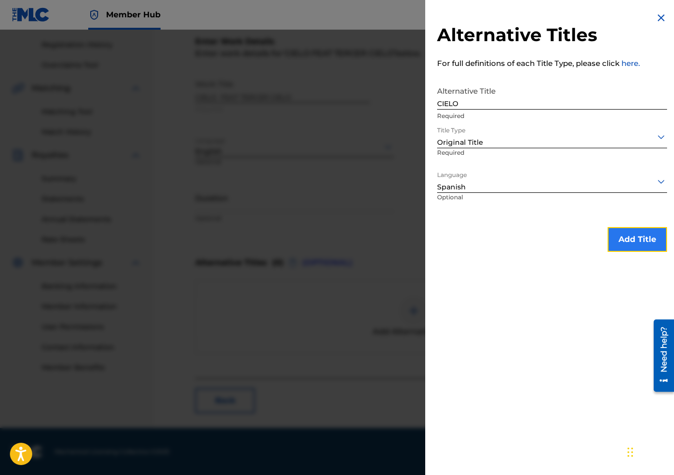
click at [614, 236] on button "Add Title" at bounding box center [637, 239] width 59 height 25
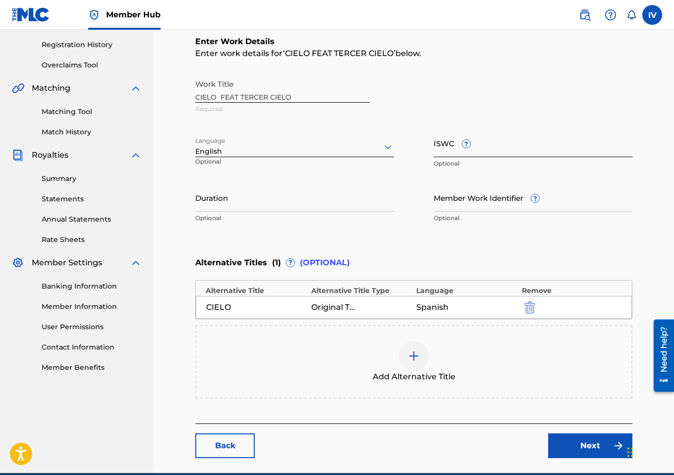
click at [497, 145] on input "ISWC ?" at bounding box center [533, 143] width 199 height 28
paste input "T9027445507"
type input "T9027445507"
click at [308, 145] on div at bounding box center [294, 146] width 199 height 12
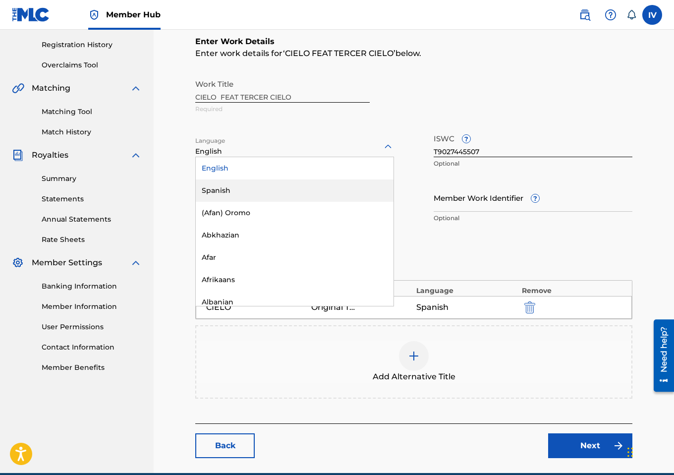
click at [264, 182] on div "Spanish" at bounding box center [295, 190] width 198 height 22
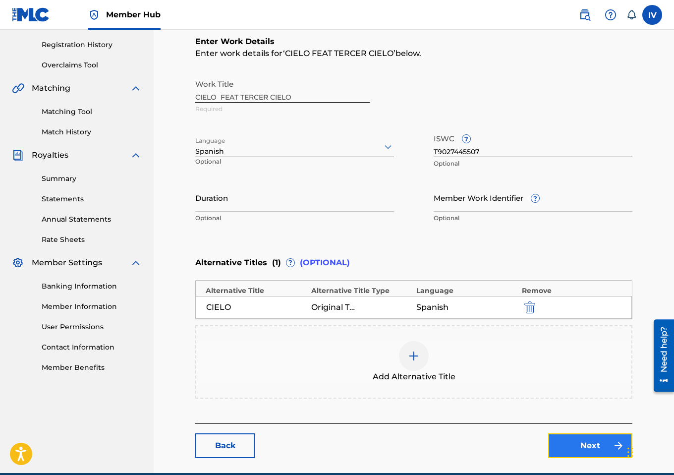
click at [567, 435] on link "Next" at bounding box center [590, 445] width 84 height 25
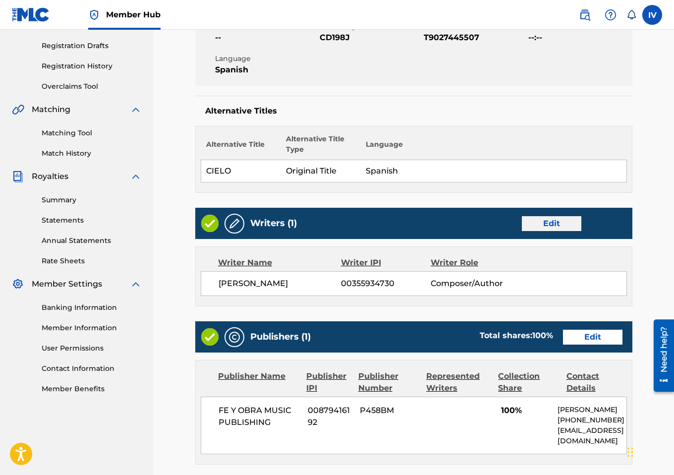
scroll to position [167, 0]
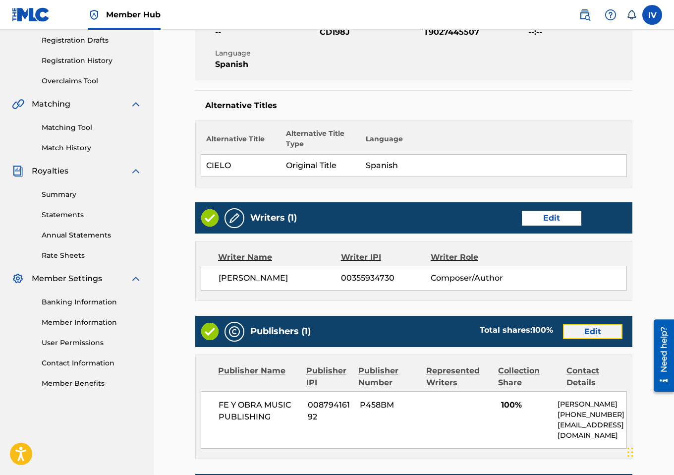
click at [585, 335] on link "Edit" at bounding box center [592, 331] width 59 height 15
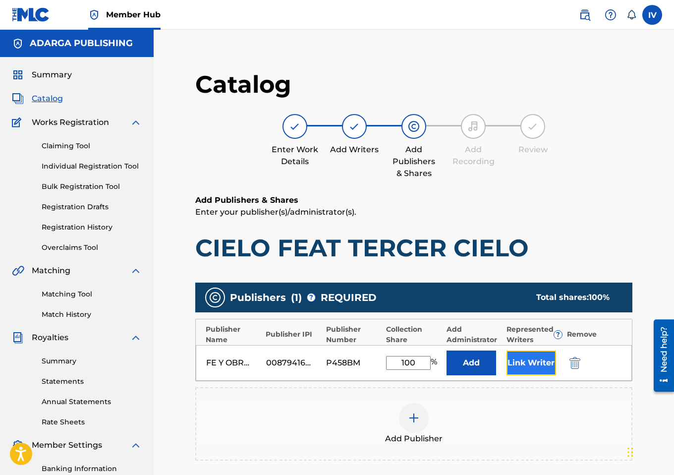
click at [545, 351] on button "Link Writer" at bounding box center [532, 362] width 50 height 25
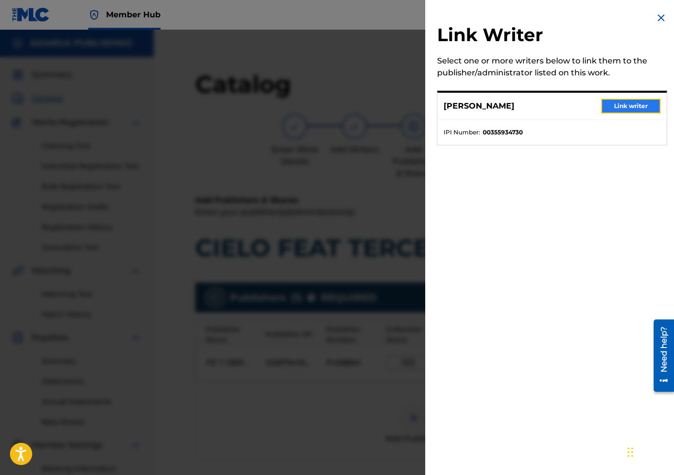
click at [614, 102] on button "Link writer" at bounding box center [630, 106] width 59 height 15
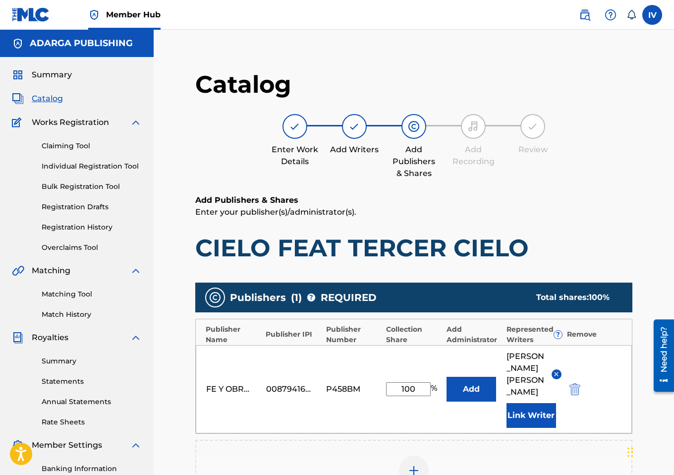
scroll to position [213, 0]
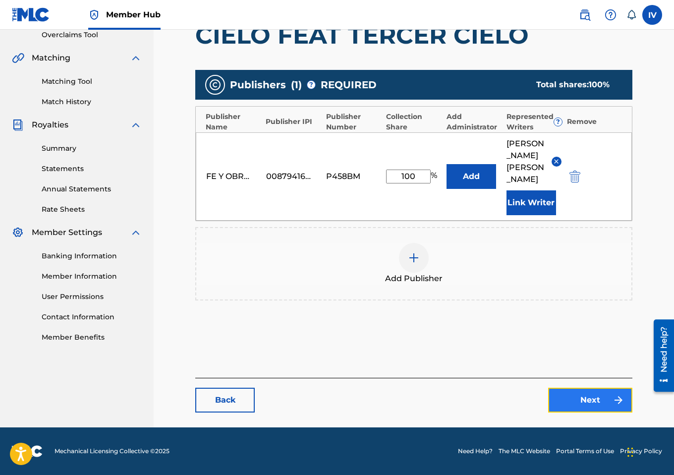
click at [595, 402] on link "Next" at bounding box center [590, 400] width 84 height 25
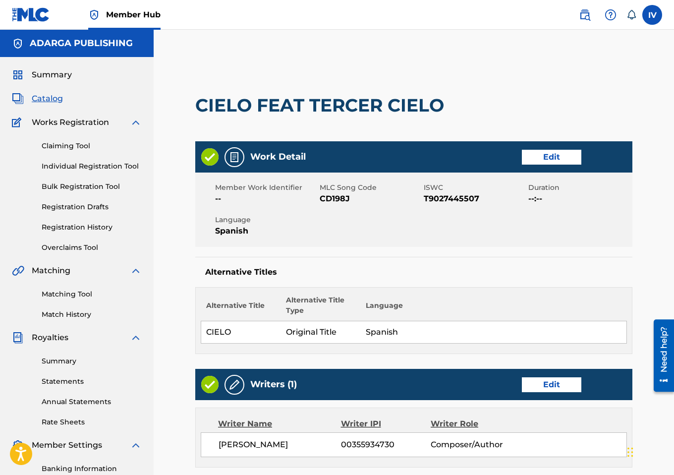
scroll to position [340, 0]
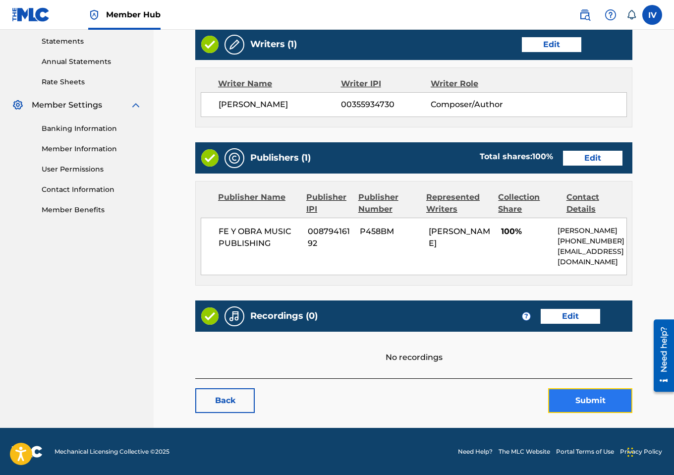
click at [580, 394] on button "Submit" at bounding box center [590, 400] width 84 height 25
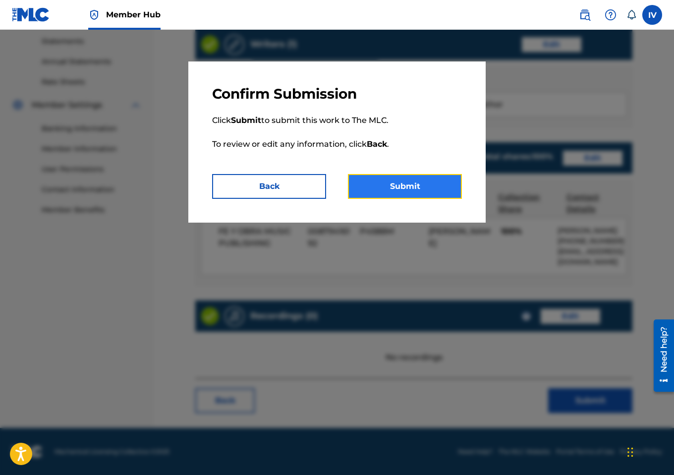
click at [426, 182] on button "Submit" at bounding box center [405, 186] width 114 height 25
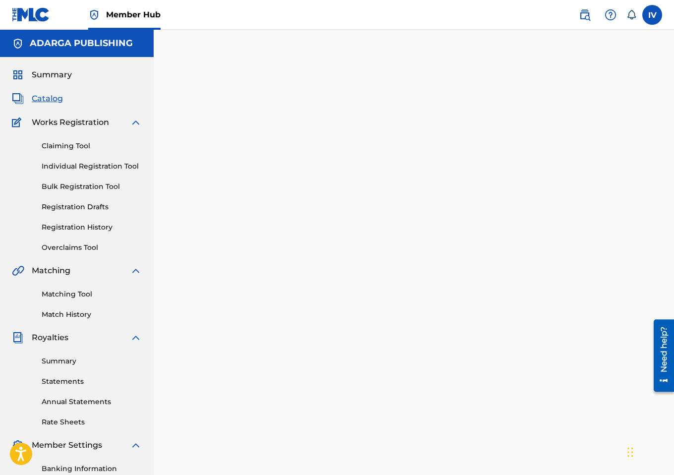
click at [52, 103] on span "Catalog" at bounding box center [47, 99] width 31 height 12
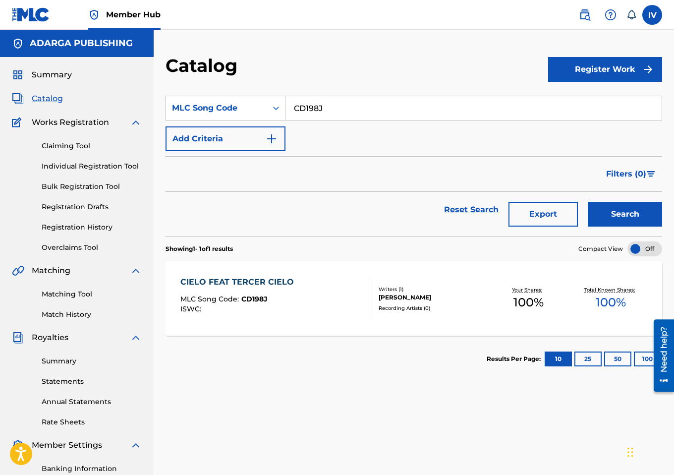
click at [326, 103] on input "CD198J" at bounding box center [474, 108] width 376 height 24
paste input "AY5D5W"
type input "AY5D5W"
click at [588, 202] on button "Search" at bounding box center [625, 214] width 74 height 25
click at [306, 286] on div "AUXILIO MLC Song Code : AY5D5W ISWC :" at bounding box center [274, 298] width 189 height 45
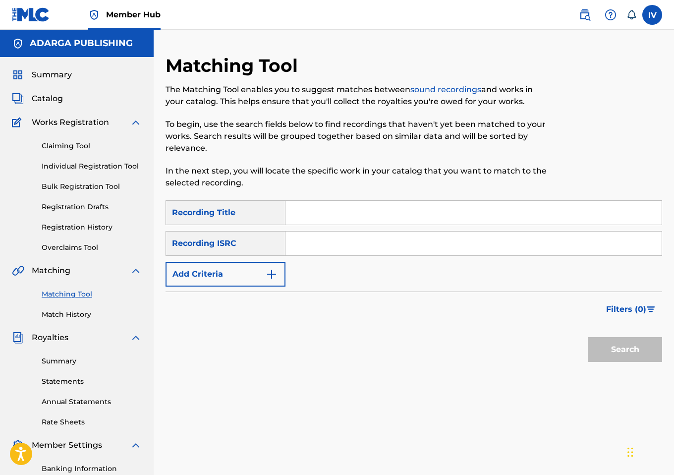
click at [334, 241] on input "Search Form" at bounding box center [474, 244] width 376 height 24
paste input "US3DF2231616"
click at [588, 337] on button "Search" at bounding box center [625, 349] width 74 height 25
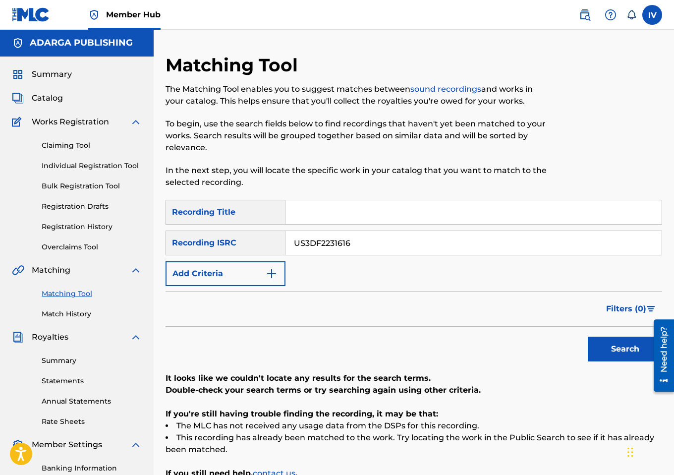
paste input "QMGR32044537"
type input "QMGR32044537"
click at [588, 337] on button "Search" at bounding box center [625, 349] width 74 height 25
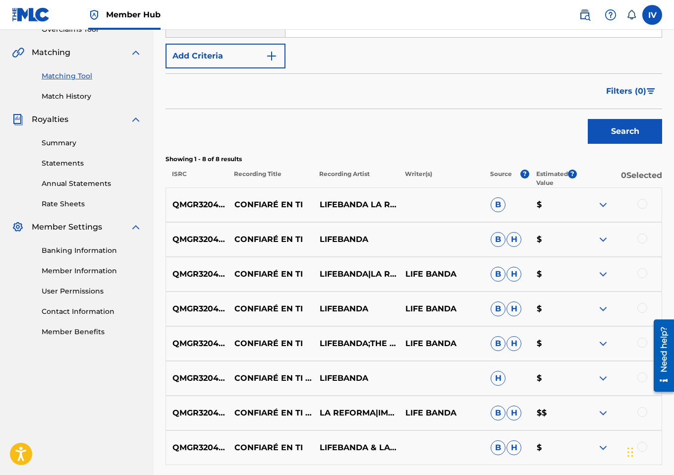
scroll to position [253, 0]
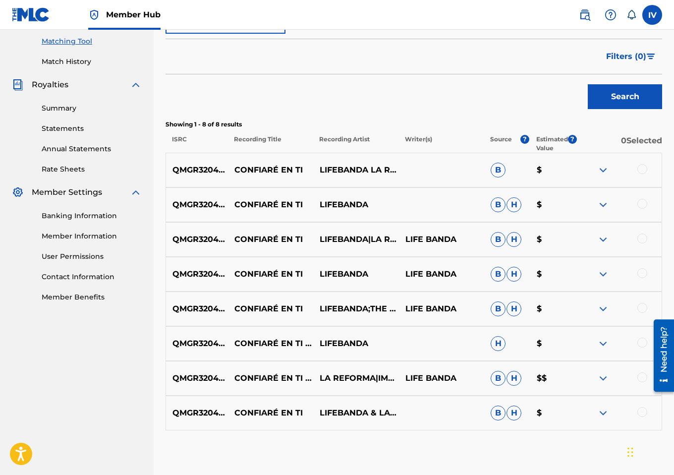
click at [641, 163] on div "QMGR32044537 CONFIARÉ EN TI LIFEBANDA LA REFORMA IMPRENTA FRAGANTE B $" at bounding box center [414, 170] width 497 height 35
click at [640, 410] on div at bounding box center [642, 412] width 10 height 10
click at [639, 361] on div "QMGR32044537 CONFIARÉ EN TI (FEAT. CREYENTE.7, IMPARABLESS, [PERSON_NAME] & THE…" at bounding box center [414, 378] width 497 height 35
click at [640, 337] on div "QMGR32044537 CONFIARÉ EN TI (FEAT. CREYENTE.7, IMPARABLESS, [PERSON_NAME] & THE…" at bounding box center [414, 343] width 497 height 35
click at [640, 340] on div at bounding box center [642, 343] width 10 height 10
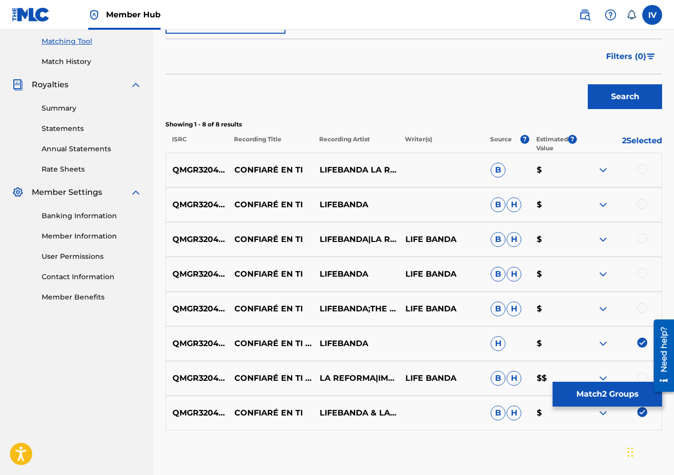
click at [643, 377] on div at bounding box center [642, 377] width 10 height 10
click at [643, 305] on div at bounding box center [642, 308] width 10 height 10
click at [642, 275] on div at bounding box center [642, 273] width 10 height 10
click at [642, 244] on div at bounding box center [619, 239] width 85 height 12
click at [642, 238] on div at bounding box center [642, 238] width 10 height 10
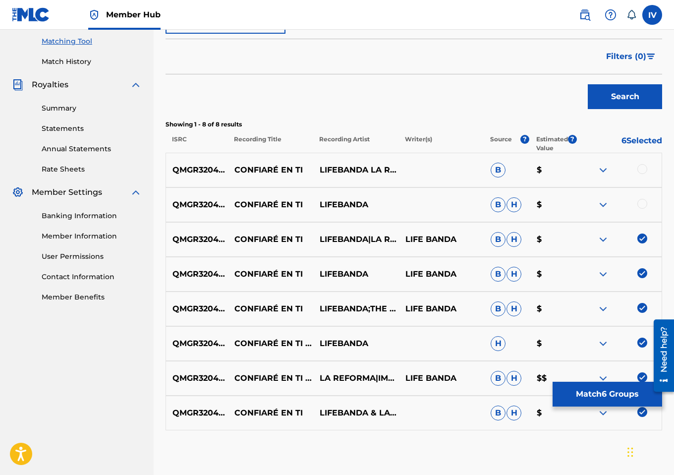
click at [640, 201] on div at bounding box center [642, 204] width 10 height 10
click at [641, 164] on div at bounding box center [642, 169] width 10 height 10
click at [579, 398] on button "Match 8 Groups" at bounding box center [608, 394] width 110 height 25
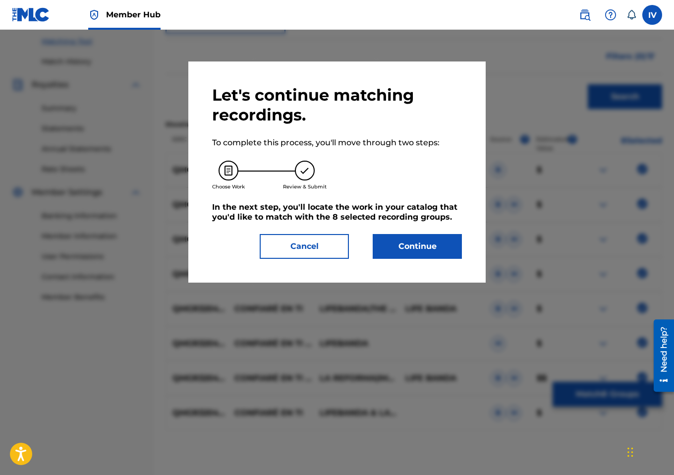
click at [410, 227] on div "Let's continue matching recordings. To complete this process, you'll move throu…" at bounding box center [337, 172] width 250 height 174
click at [398, 244] on button "Continue" at bounding box center [417, 246] width 89 height 25
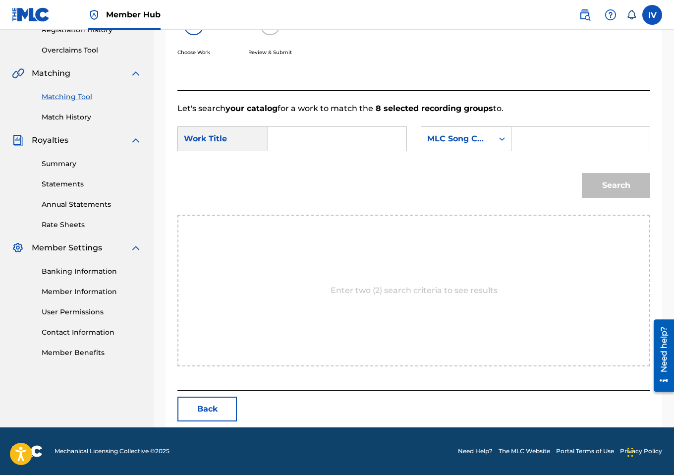
scroll to position [209, 0]
click at [547, 138] on input "Search Form" at bounding box center [580, 139] width 121 height 24
paste input "CK9XQ1"
type input "CK9XQ1"
click at [372, 138] on input "Search Form" at bounding box center [337, 139] width 121 height 24
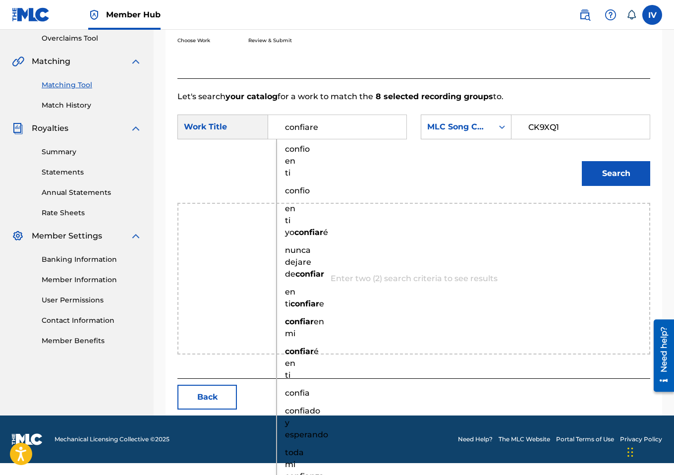
type input "confiare"
click at [582, 161] on button "Search" at bounding box center [616, 173] width 68 height 25
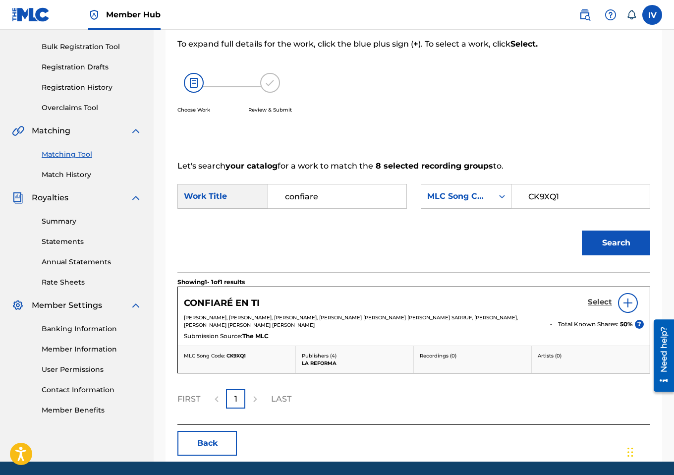
click at [598, 307] on h5 "Select" at bounding box center [600, 301] width 24 height 9
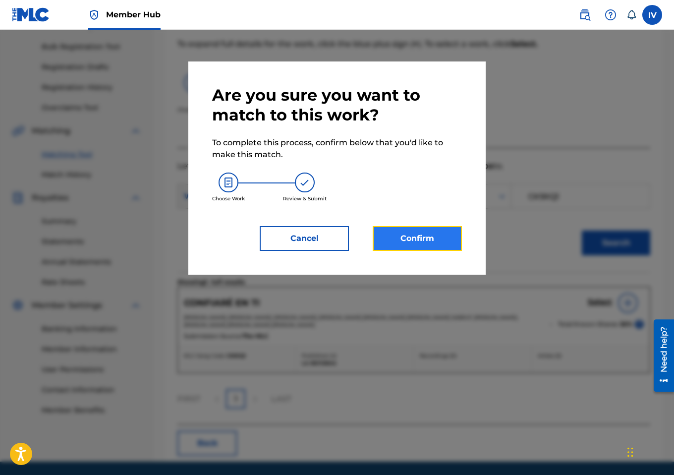
click at [388, 241] on button "Confirm" at bounding box center [417, 238] width 89 height 25
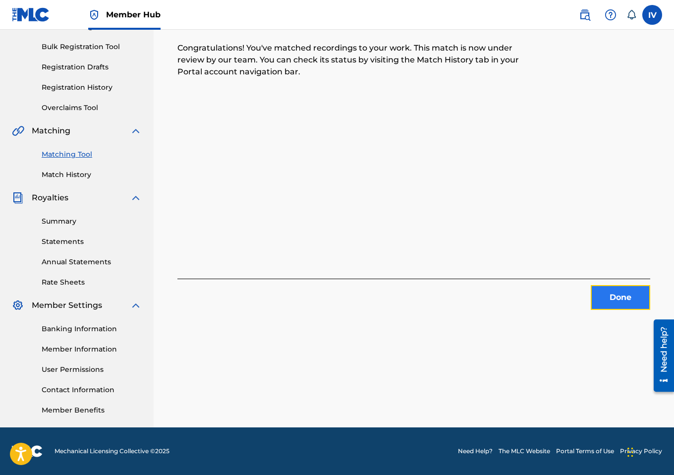
click at [629, 308] on button "Done" at bounding box center [620, 297] width 59 height 25
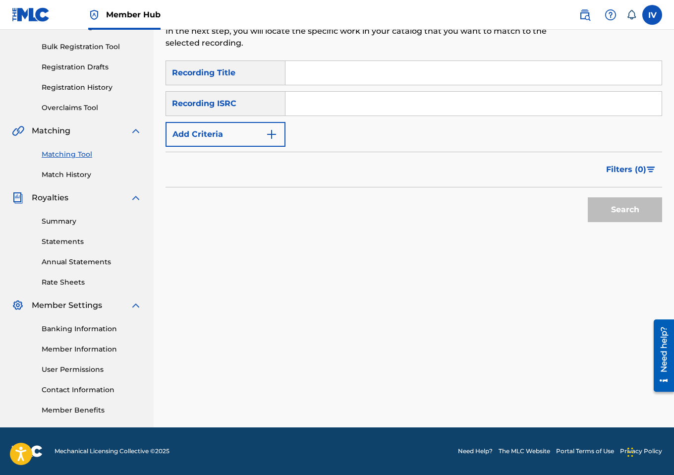
scroll to position [0, 0]
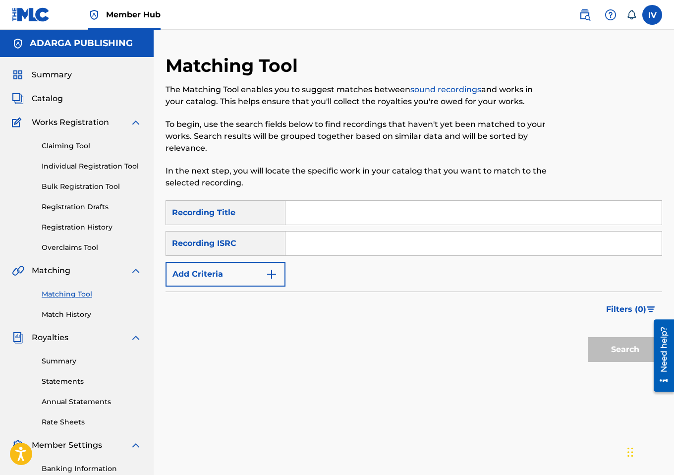
click at [326, 240] on input "Search Form" at bounding box center [474, 244] width 376 height 24
paste input "QM6MZ2037920"
click at [588, 337] on button "Search" at bounding box center [625, 349] width 74 height 25
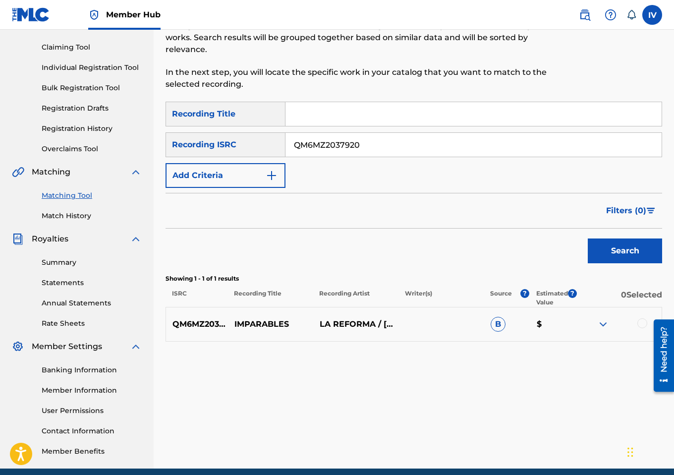
scroll to position [129, 0]
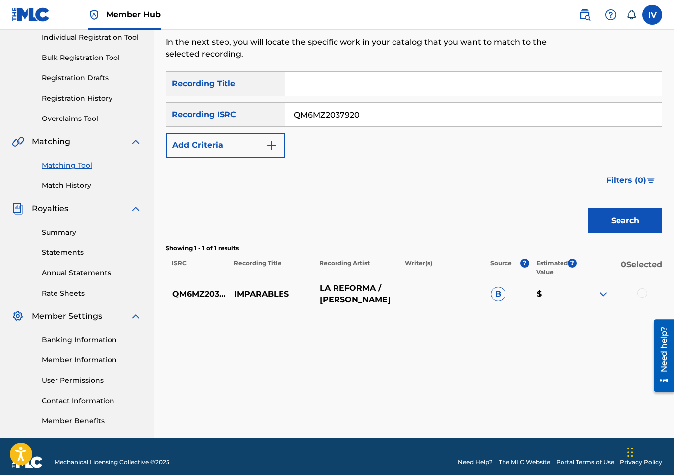
click at [375, 287] on p "LA REFORMA / MANNY MONTES" at bounding box center [355, 294] width 85 height 24
click at [643, 294] on div at bounding box center [642, 293] width 10 height 10
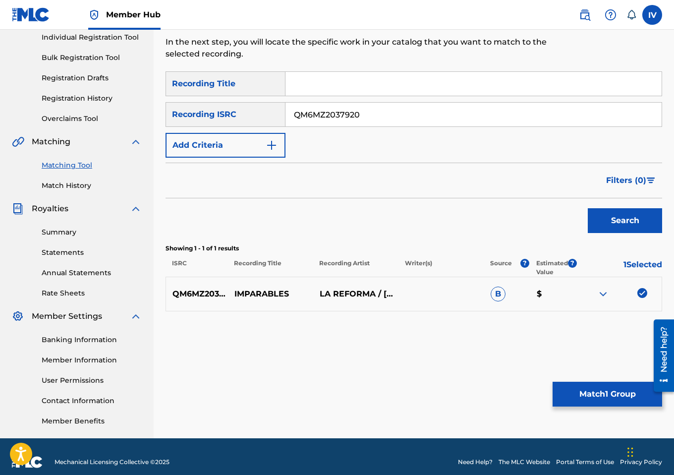
click at [341, 121] on input "QM6MZ2037920" at bounding box center [474, 115] width 376 height 24
paste input "USA2P1161252"
click at [588, 208] on button "Search" at bounding box center [625, 220] width 74 height 25
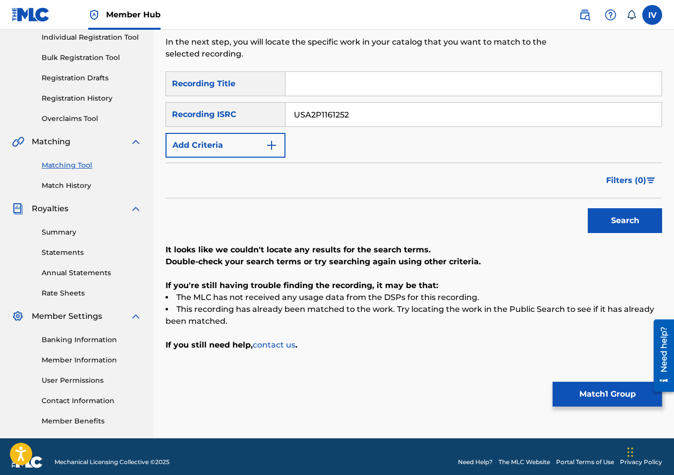
click at [320, 113] on input "USA2P1161252" at bounding box center [474, 115] width 376 height 24
paste input "TCAEM1921511"
click at [588, 208] on button "Search" at bounding box center [625, 220] width 74 height 25
paste input "QMFMF1536535"
type input "QMFMF1536535"
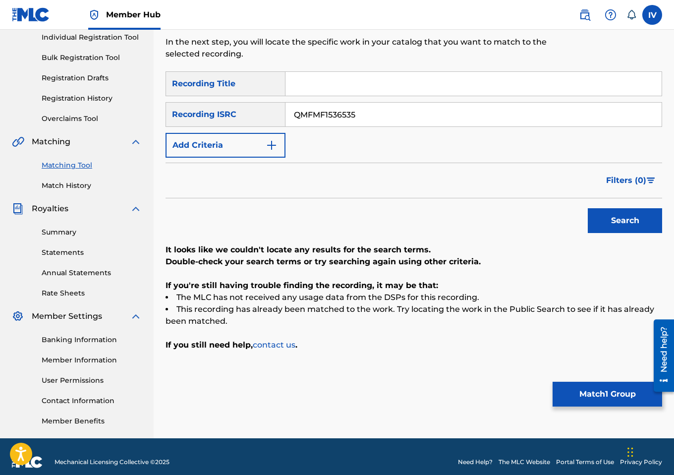
click at [588, 208] on button "Search" at bounding box center [625, 220] width 74 height 25
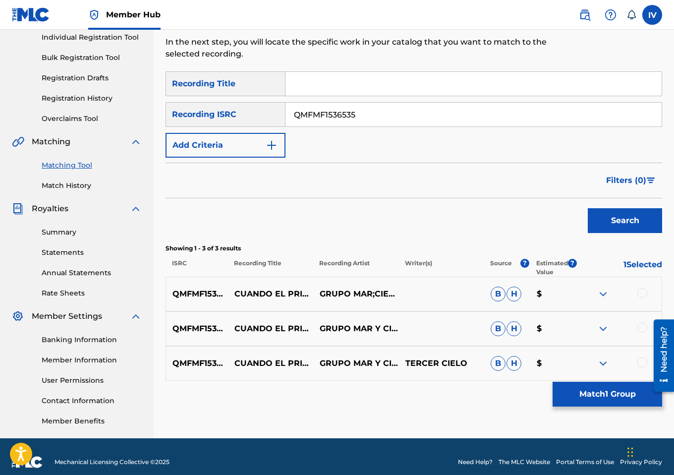
click at [642, 290] on div at bounding box center [642, 293] width 10 height 10
click at [642, 329] on div at bounding box center [642, 328] width 10 height 10
click at [643, 361] on div at bounding box center [642, 362] width 10 height 10
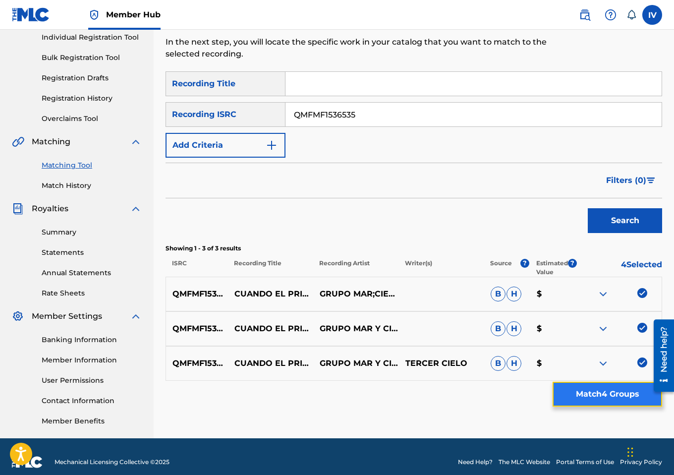
click at [617, 395] on button "Match 4 Groups" at bounding box center [608, 394] width 110 height 25
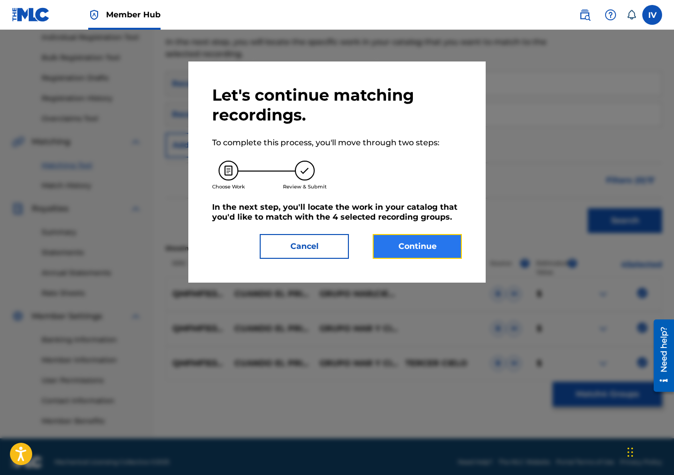
click at [437, 244] on button "Continue" at bounding box center [417, 246] width 89 height 25
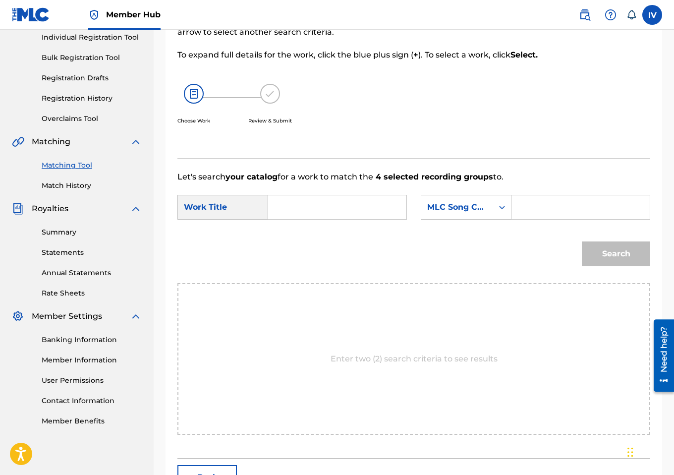
click at [365, 219] on input "Search Form" at bounding box center [337, 207] width 121 height 24
click at [298, 258] on strong "primer" at bounding box center [299, 252] width 28 height 9
type input "cuando el primer amor se va"
click at [463, 213] on div "MLC Song Code" at bounding box center [457, 207] width 60 height 12
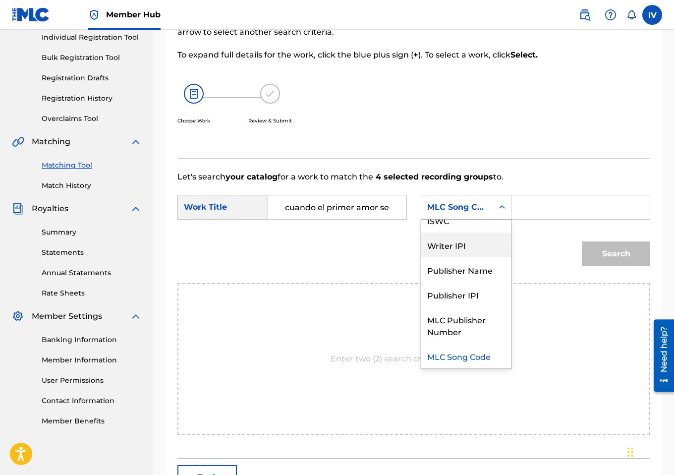
scroll to position [0, 0]
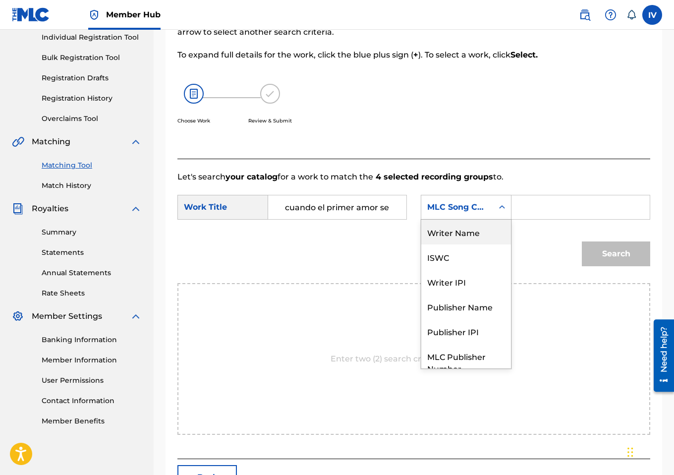
click at [463, 244] on div "Writer Name" at bounding box center [466, 232] width 90 height 25
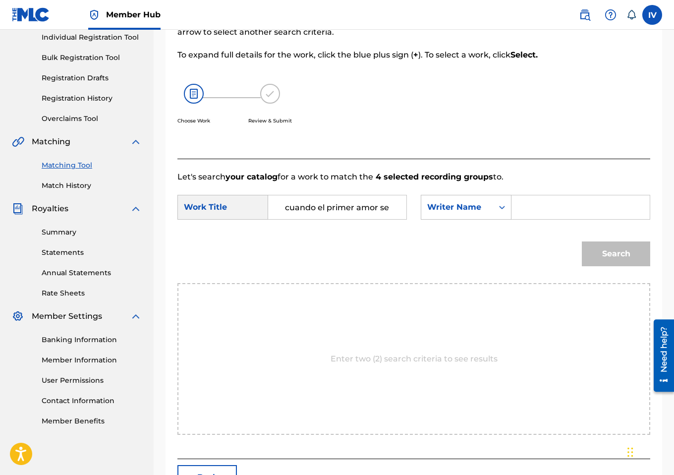
click at [537, 226] on div "SearchWithCriteria3eeb73d8-2a45-4250-8319-19cedbd6f86b Work Title cuando el pri…" at bounding box center [413, 210] width 473 height 31
click at [536, 219] on input "Search Form" at bounding box center [580, 207] width 121 height 24
type input "juan"
click at [582, 241] on button "Search" at bounding box center [616, 253] width 68 height 25
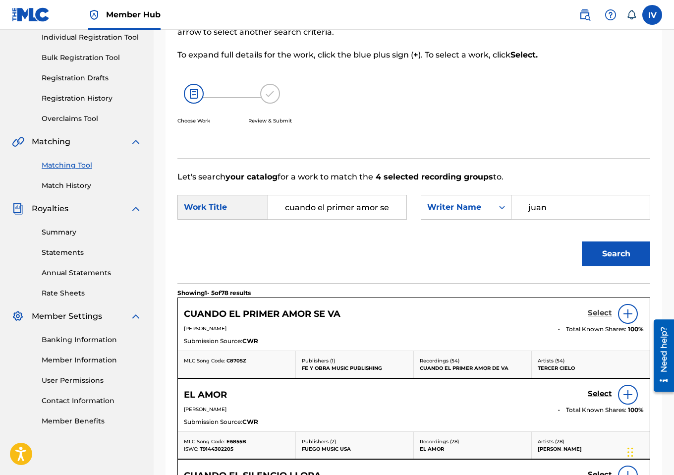
click at [601, 318] on h5 "Select" at bounding box center [600, 312] width 24 height 9
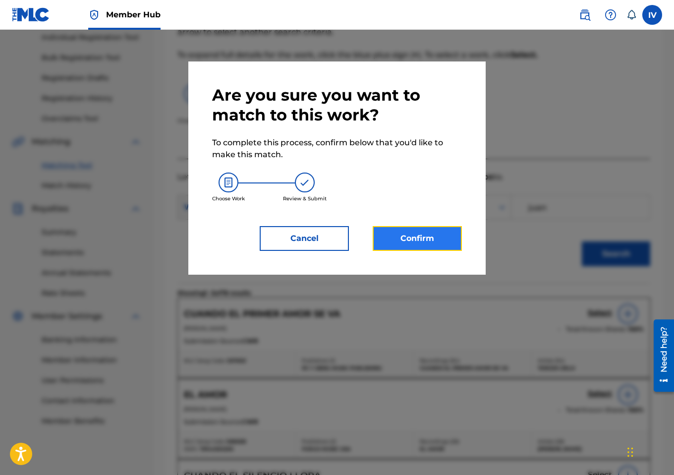
click at [445, 245] on button "Confirm" at bounding box center [417, 238] width 89 height 25
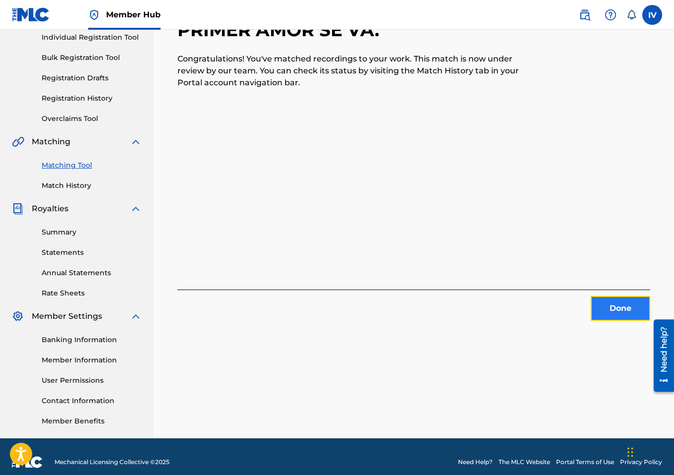
click at [611, 308] on button "Done" at bounding box center [620, 308] width 59 height 25
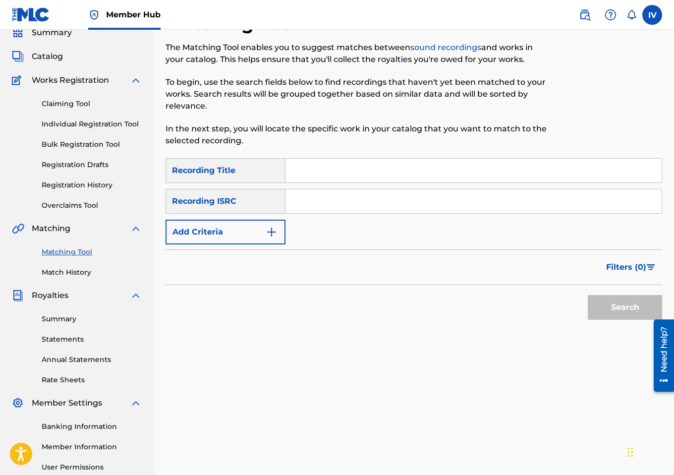
scroll to position [37, 0]
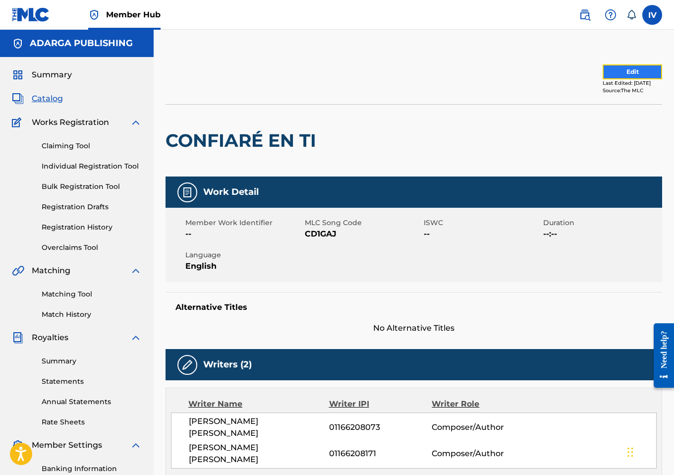
click at [609, 70] on button "Edit" at bounding box center [632, 71] width 59 height 15
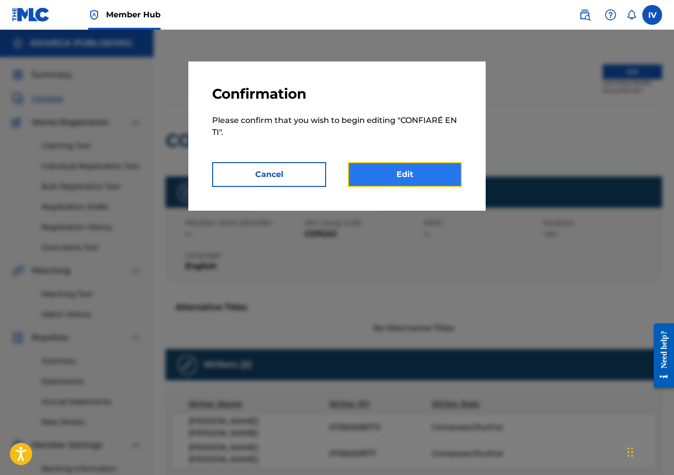
click at [403, 178] on link "Edit" at bounding box center [405, 174] width 114 height 25
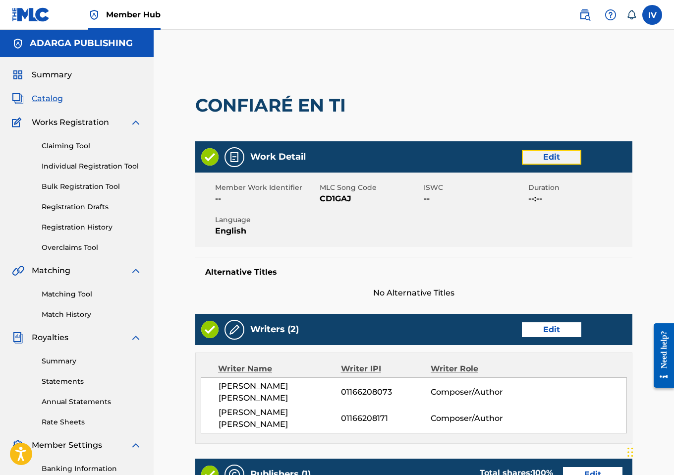
click at [550, 156] on link "Edit" at bounding box center [551, 157] width 59 height 15
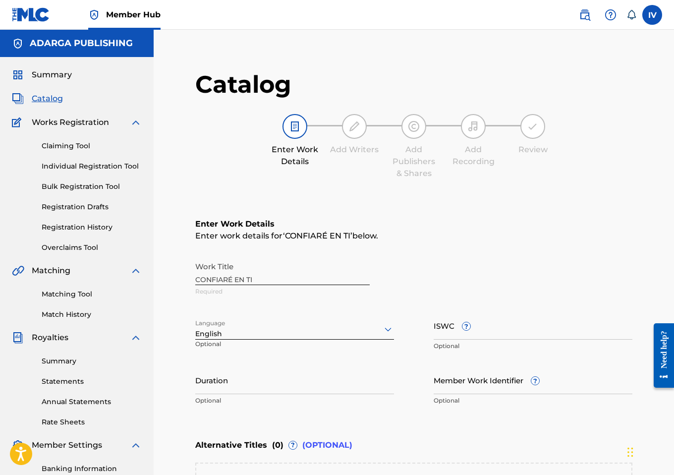
click at [239, 329] on div "English" at bounding box center [294, 329] width 199 height 21
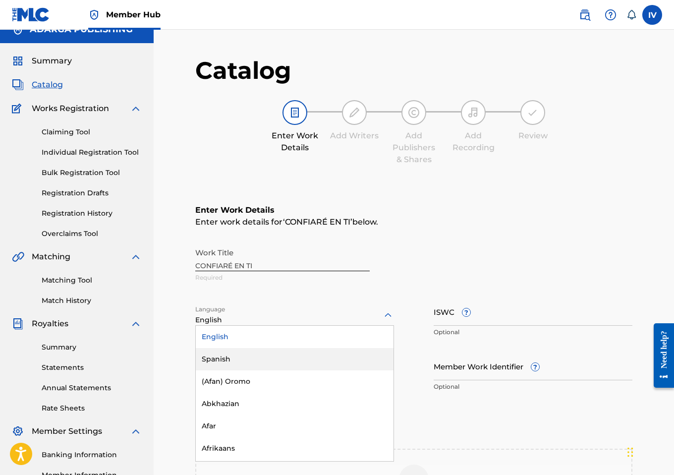
click at [233, 357] on div "Spanish" at bounding box center [295, 359] width 198 height 22
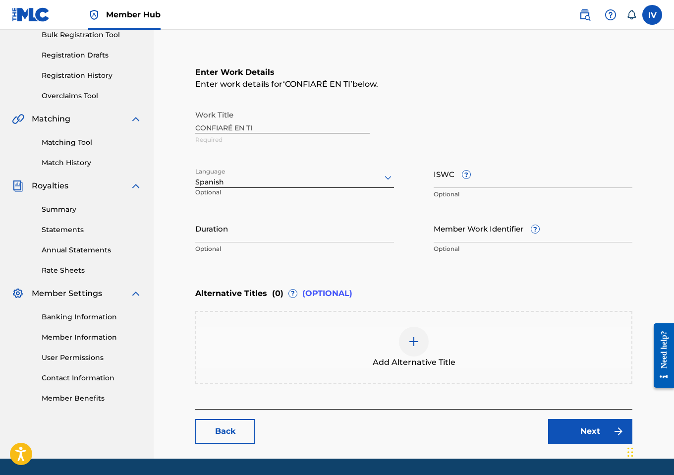
scroll to position [181, 0]
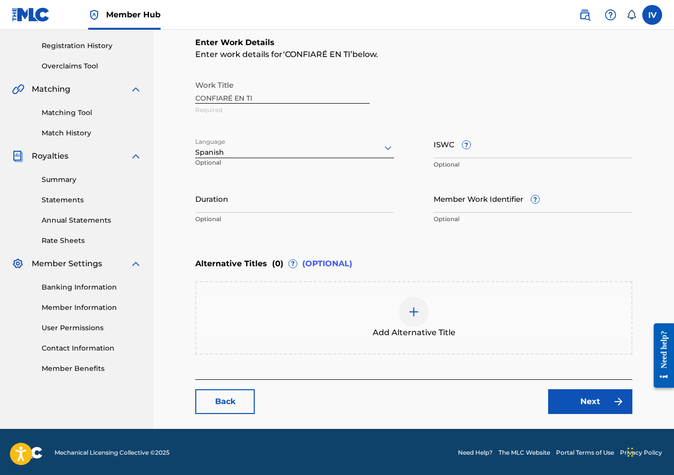
click at [290, 360] on div "Enter Work Details Enter work details for ‘ CONFIARÉ EN TI ’ below. Work Title …" at bounding box center [413, 196] width 437 height 366
click at [307, 321] on div "Add Alternative Title" at bounding box center [413, 318] width 435 height 42
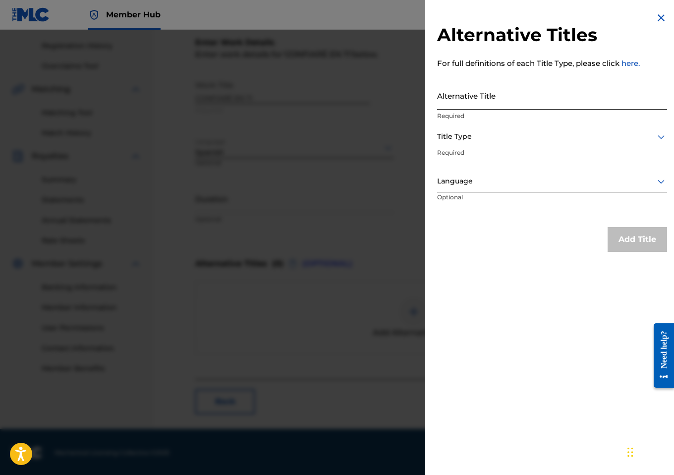
click at [523, 107] on input "Alternative Title" at bounding box center [552, 95] width 230 height 28
paste input "CONFIARÉ EN TI (FEAT. CREYENTE.7, IMPARABLESS, [PERSON_NAME] & THE EGOX)"
type input "CONFIARÉ EN TI (FEAT. CREYENTE.7, IMPARABLESS, [PERSON_NAME] & THE EGOX)"
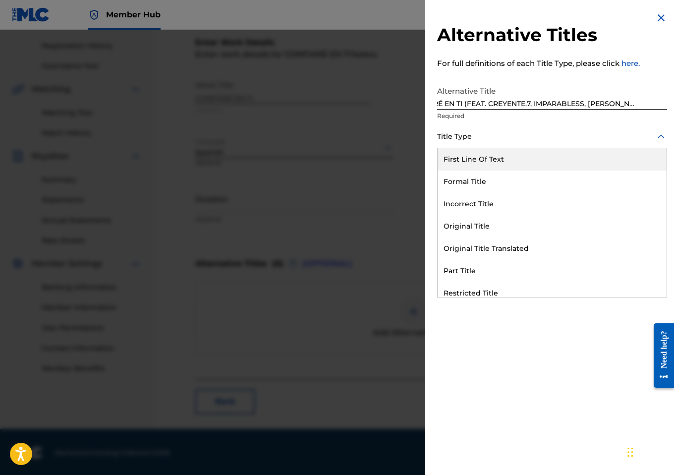
scroll to position [0, 0]
click at [500, 131] on div at bounding box center [552, 136] width 230 height 12
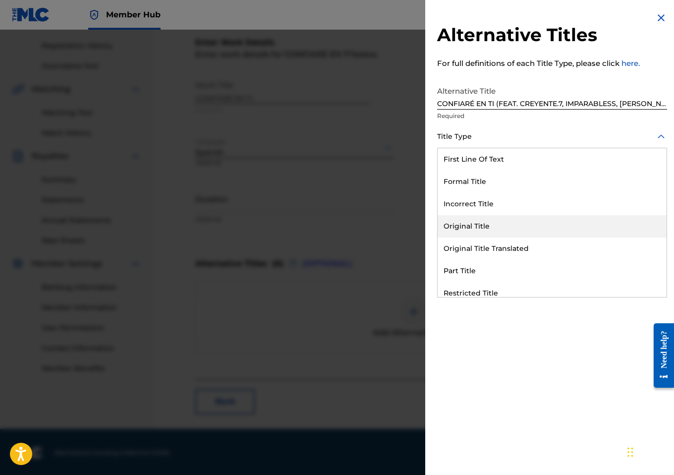
scroll to position [97, 0]
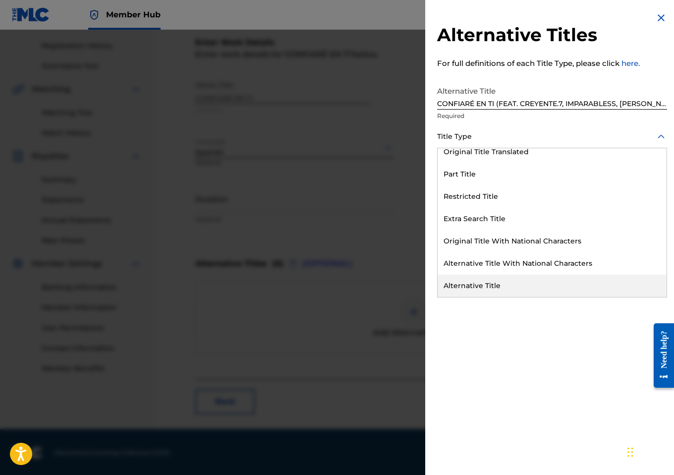
click at [488, 287] on div "Alternative Title" at bounding box center [552, 286] width 229 height 22
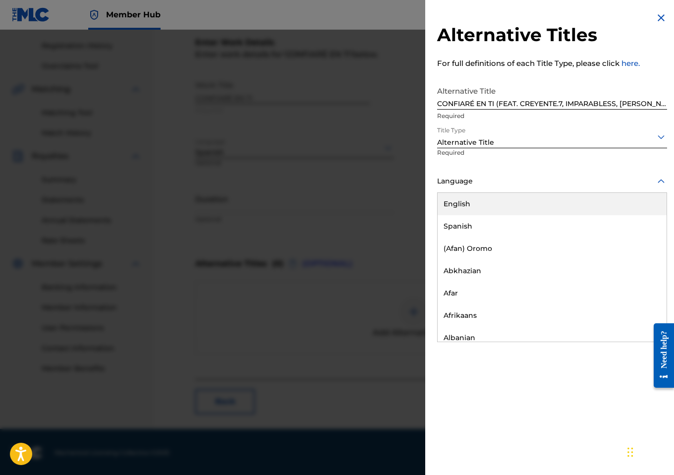
click at [480, 183] on div at bounding box center [552, 181] width 230 height 12
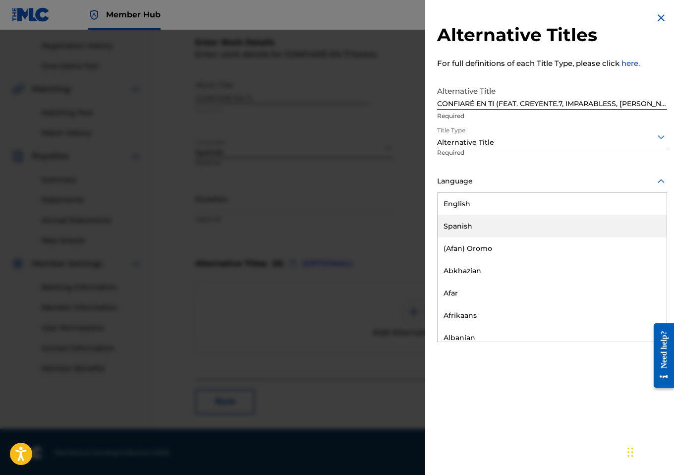
click at [471, 223] on div "Spanish" at bounding box center [552, 226] width 229 height 22
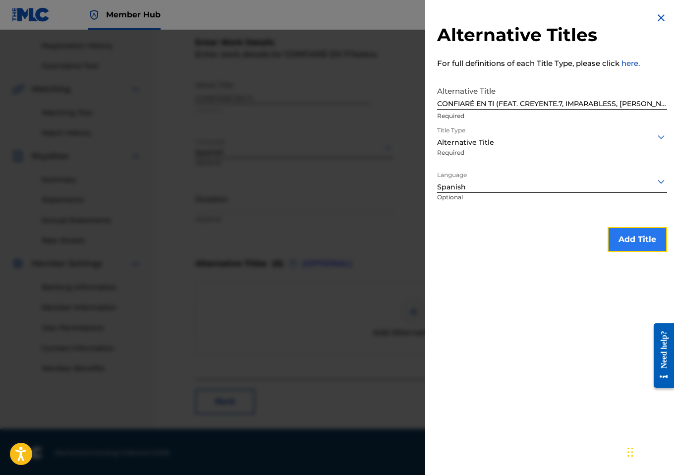
click at [635, 239] on button "Add Title" at bounding box center [637, 239] width 59 height 25
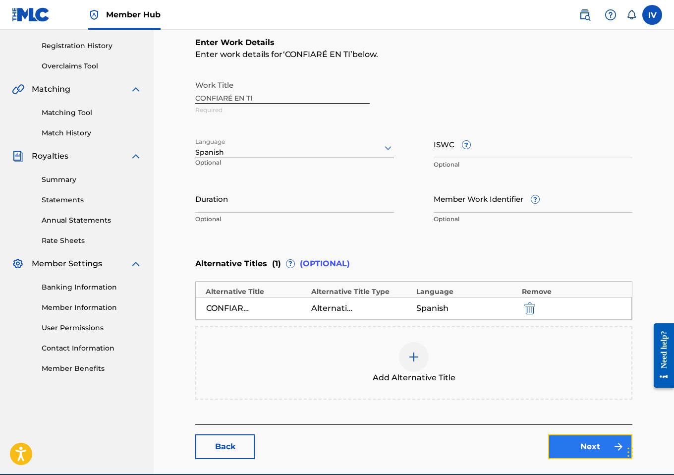
click at [584, 439] on link "Next" at bounding box center [590, 446] width 84 height 25
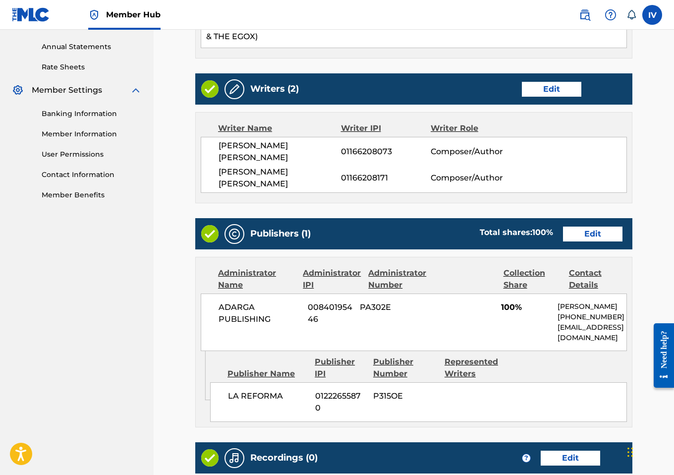
scroll to position [358, 0]
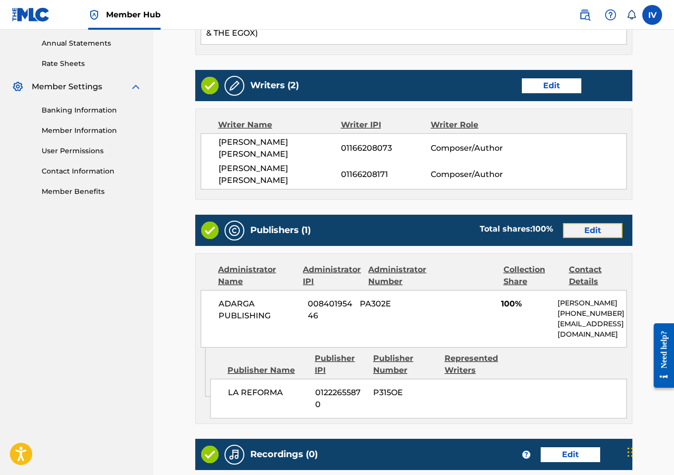
click at [592, 228] on link "Edit" at bounding box center [592, 230] width 59 height 15
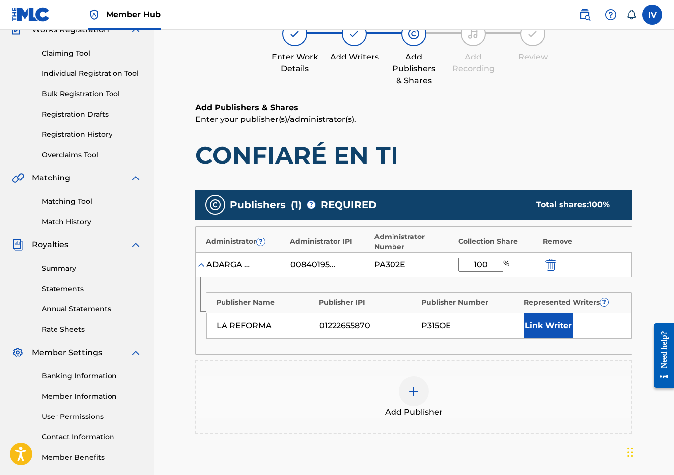
scroll to position [226, 0]
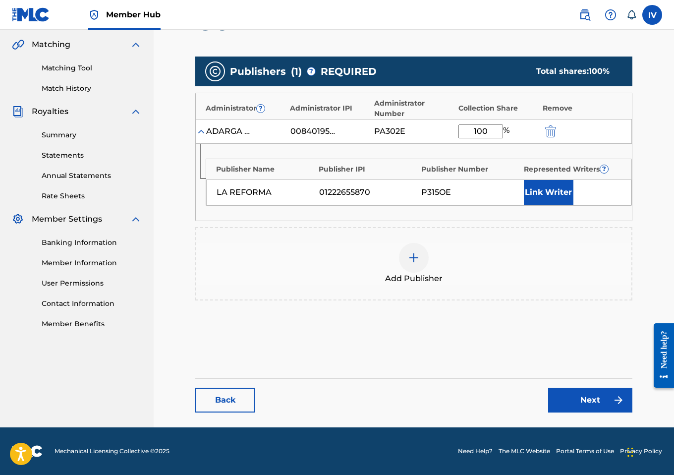
click at [463, 256] on div "Add Publisher" at bounding box center [413, 264] width 435 height 42
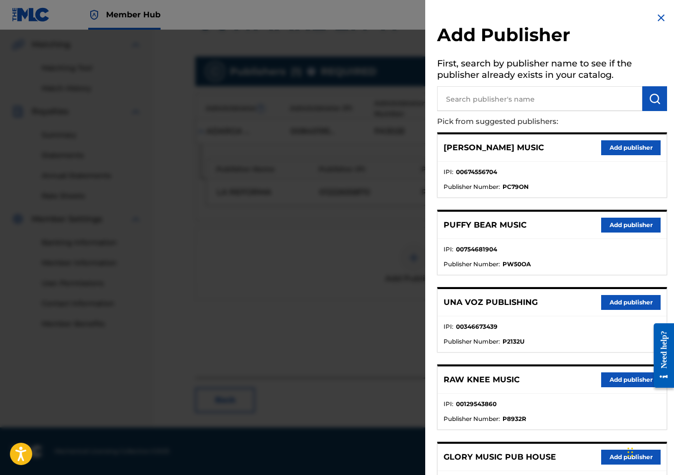
click at [516, 96] on input "text" at bounding box center [539, 98] width 205 height 25
type input "[PERSON_NAME]"
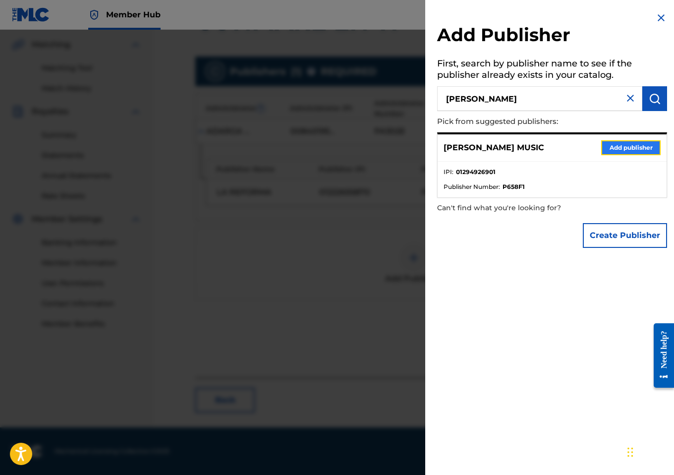
click at [615, 150] on button "Add publisher" at bounding box center [630, 147] width 59 height 15
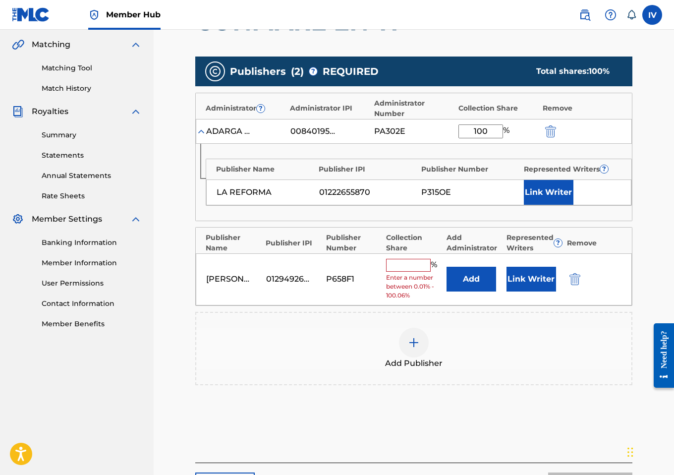
click at [489, 129] on input "100" at bounding box center [481, 131] width 45 height 14
type input "25"
click at [408, 270] on input "text" at bounding box center [408, 265] width 45 height 13
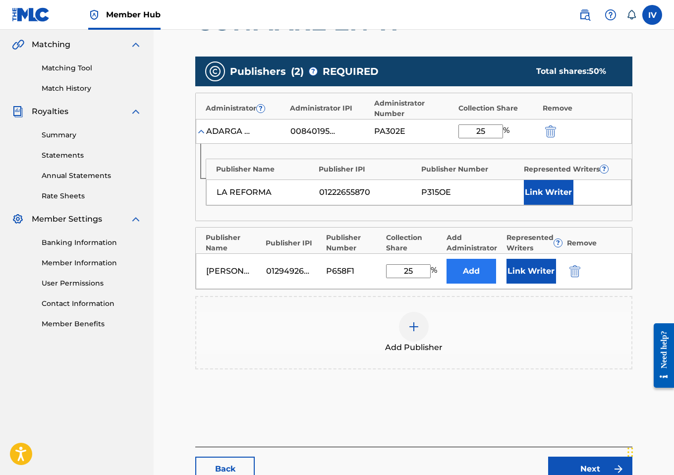
type input "25"
click at [482, 271] on button "Add" at bounding box center [472, 271] width 50 height 25
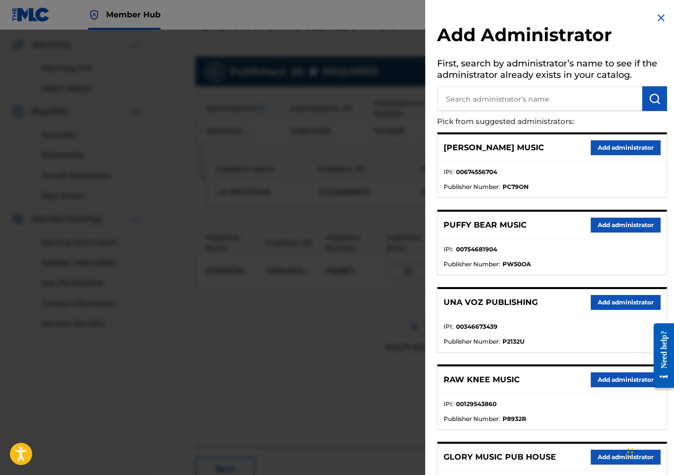
click at [536, 99] on input "text" at bounding box center [539, 98] width 205 height 25
type input "adarga"
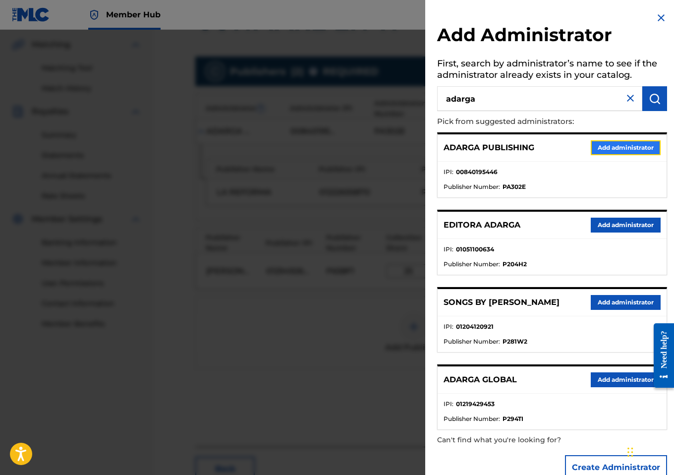
click at [603, 154] on button "Add administrator" at bounding box center [626, 147] width 70 height 15
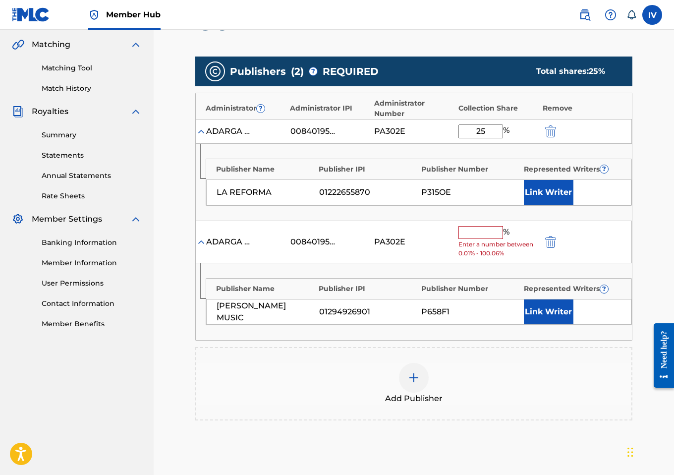
click at [603, 145] on div "Publisher Name Publisher IPI Publisher Number Represented Writers ? LA REFORMA …" at bounding box center [414, 182] width 436 height 77
click at [472, 233] on input "text" at bounding box center [481, 232] width 45 height 13
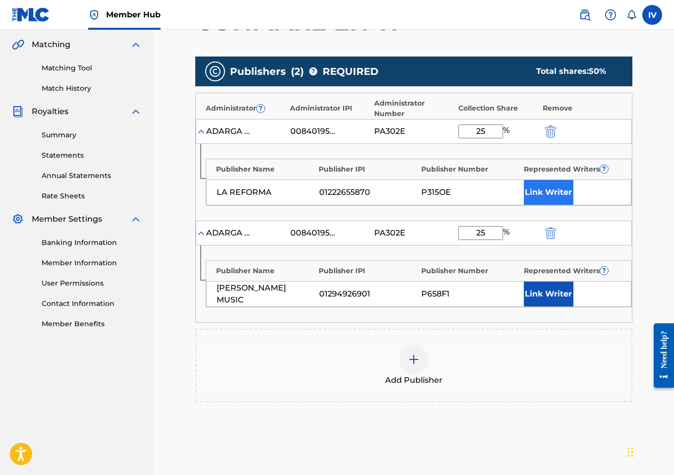
type input "25"
click at [537, 188] on button "Link Writer" at bounding box center [549, 192] width 50 height 25
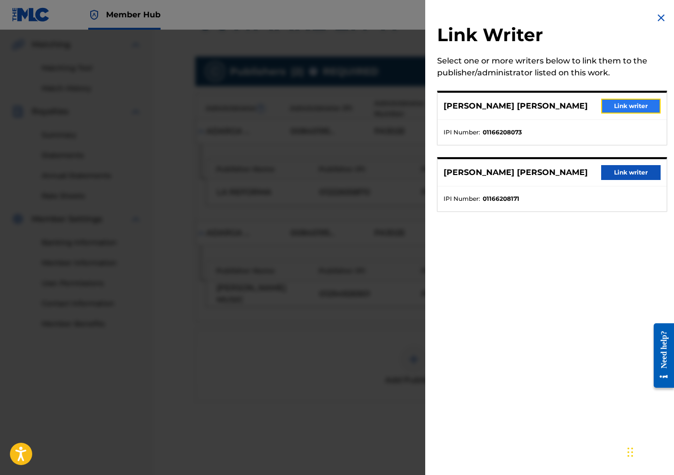
click at [617, 106] on button "Link writer" at bounding box center [630, 106] width 59 height 15
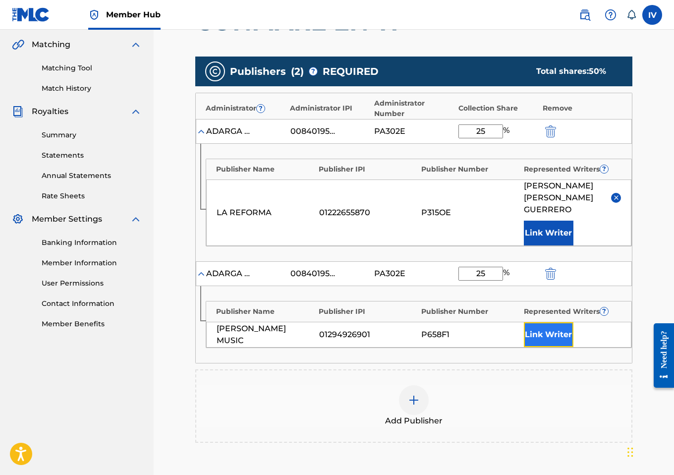
click at [556, 332] on button "Link Writer" at bounding box center [549, 334] width 50 height 25
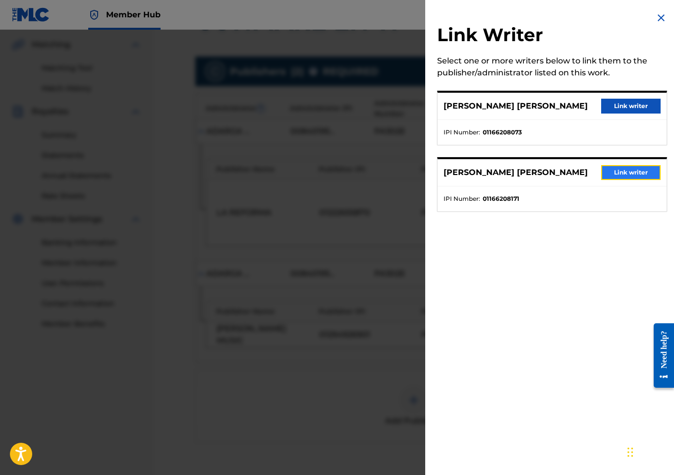
click at [629, 180] on button "Link writer" at bounding box center [630, 172] width 59 height 15
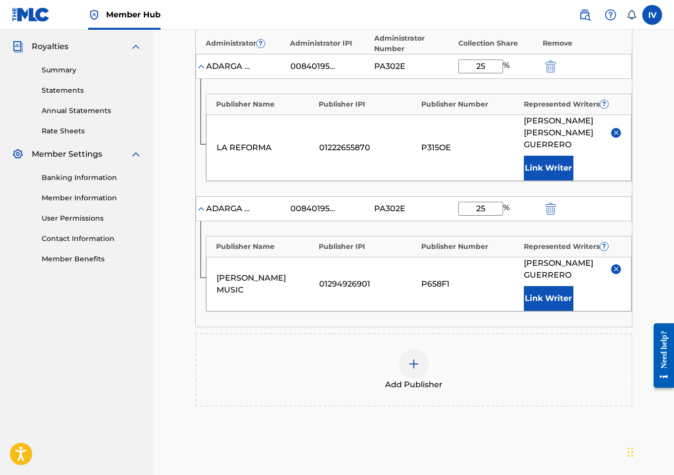
scroll to position [381, 0]
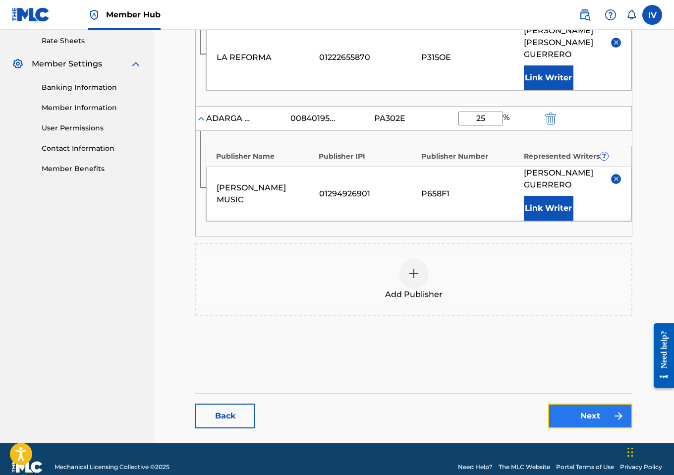
click at [564, 428] on link "Next" at bounding box center [590, 416] width 84 height 25
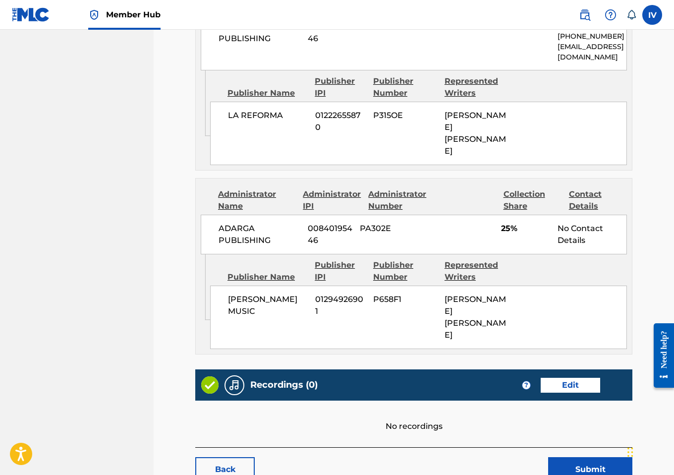
scroll to position [691, 0]
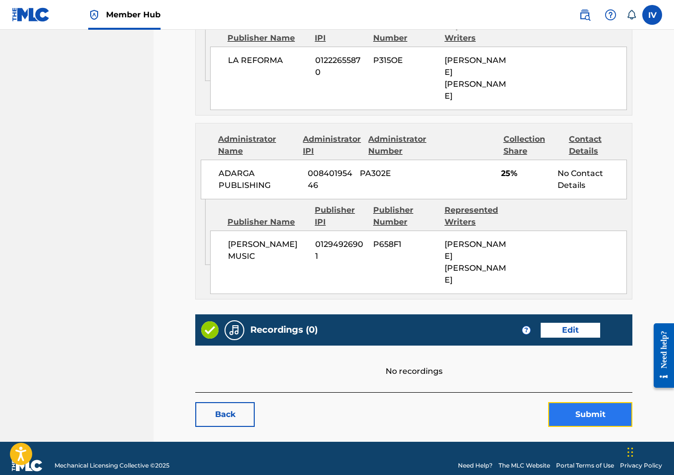
click at [580, 402] on button "Submit" at bounding box center [590, 414] width 84 height 25
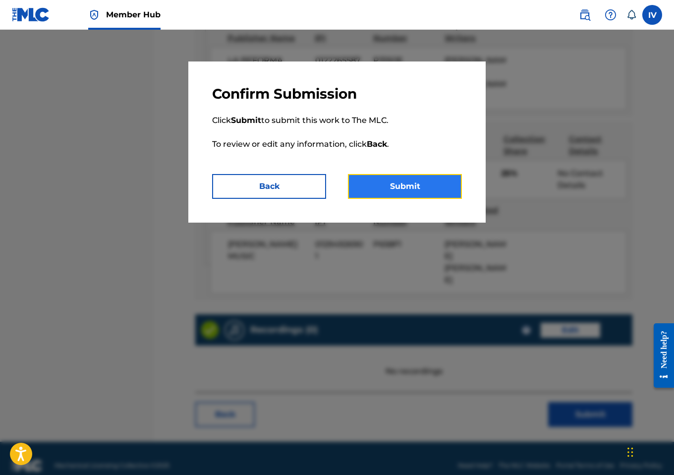
click at [405, 189] on button "Submit" at bounding box center [405, 186] width 114 height 25
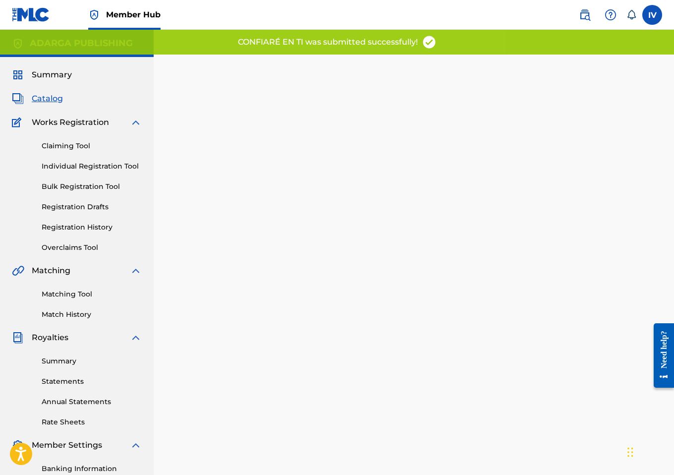
click at [40, 93] on span "Catalog" at bounding box center [47, 99] width 31 height 12
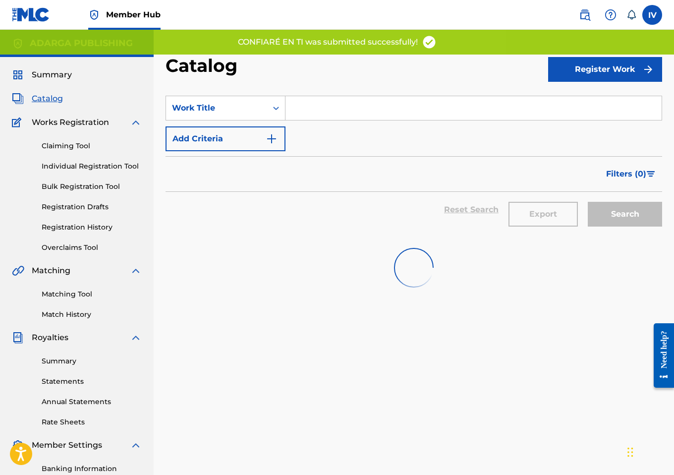
click at [44, 99] on span "Catalog" at bounding box center [47, 99] width 31 height 12
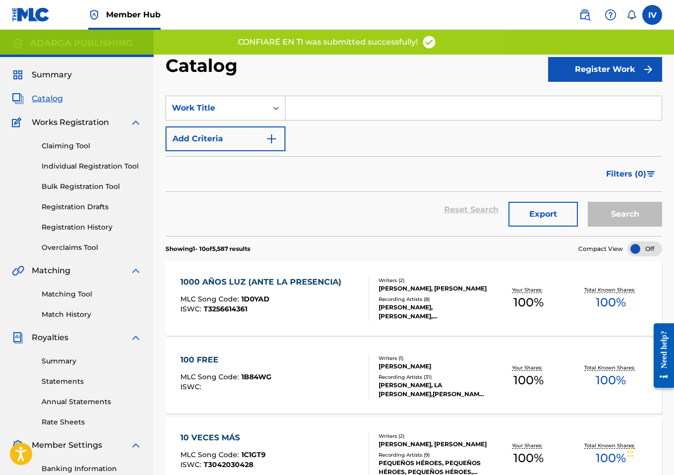
click at [329, 112] on input "Search Form" at bounding box center [474, 108] width 376 height 24
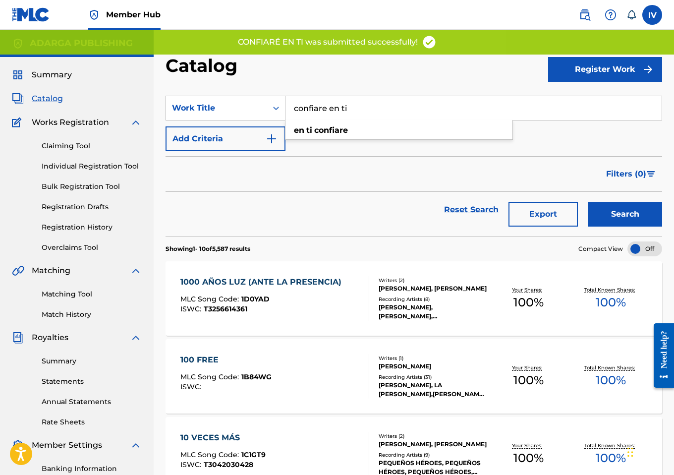
type input "confiare en ti"
click at [588, 202] on button "Search" at bounding box center [625, 214] width 74 height 25
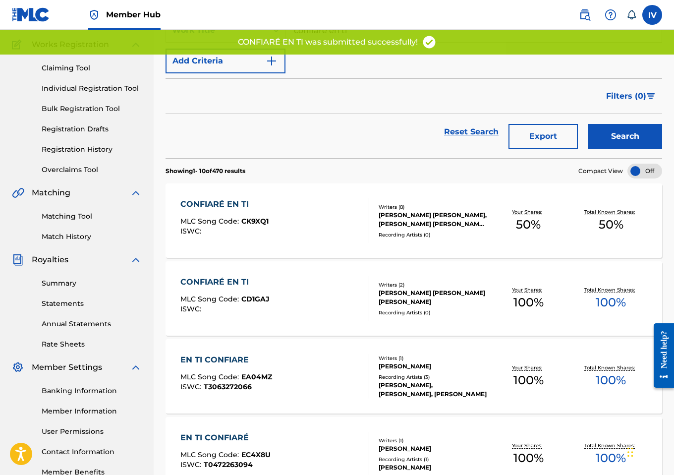
scroll to position [94, 0]
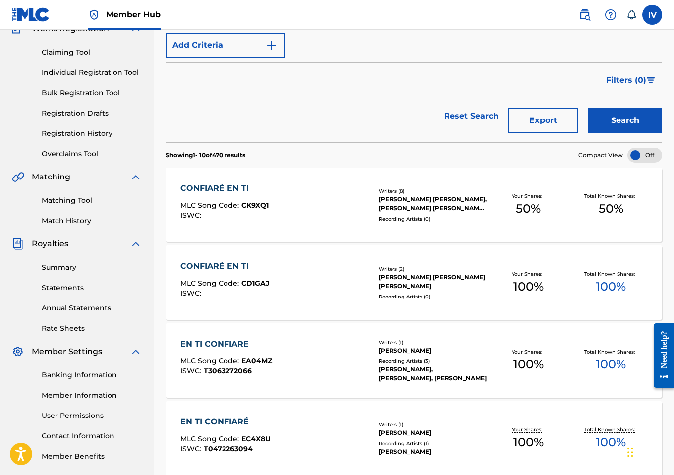
click at [251, 183] on div "CONFIARÉ EN TI" at bounding box center [224, 188] width 88 height 12
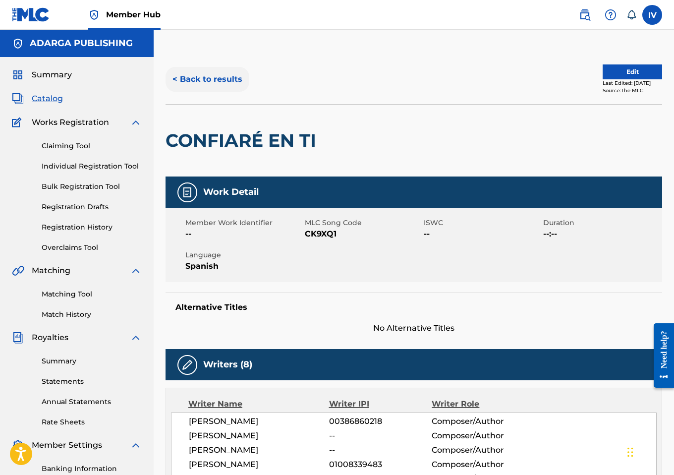
click at [220, 83] on button "< Back to results" at bounding box center [208, 79] width 84 height 25
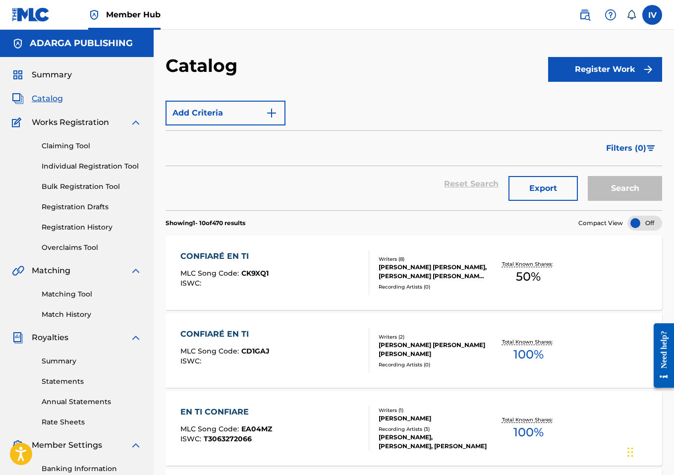
scroll to position [93, 0]
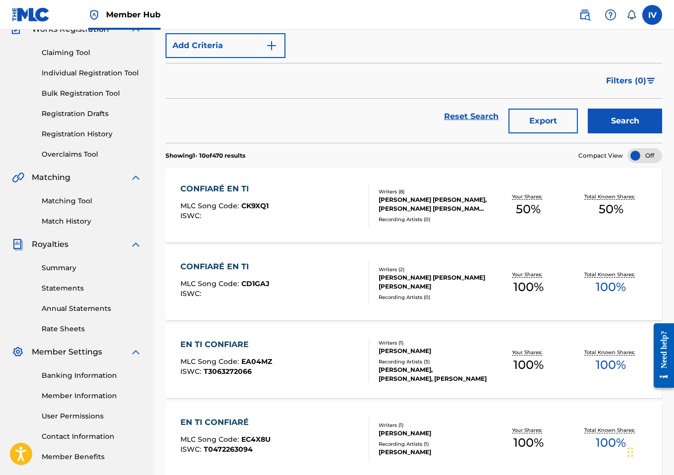
click at [284, 274] on div "CONFIARÉ EN TI MLC Song Code : CD1GAJ ISWC :" at bounding box center [274, 283] width 189 height 45
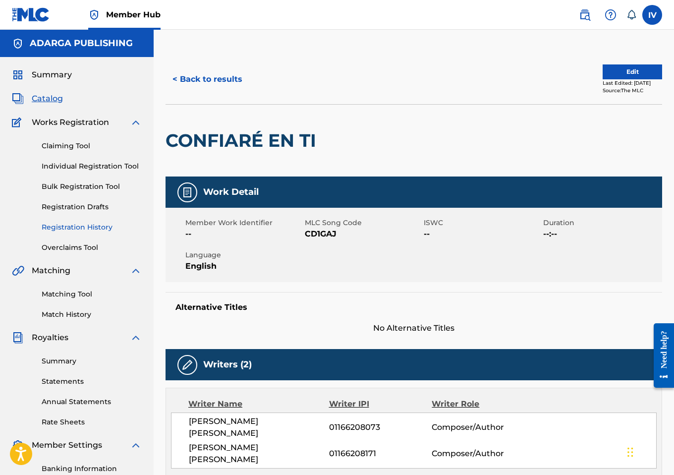
click at [97, 226] on link "Registration History" at bounding box center [92, 227] width 100 height 10
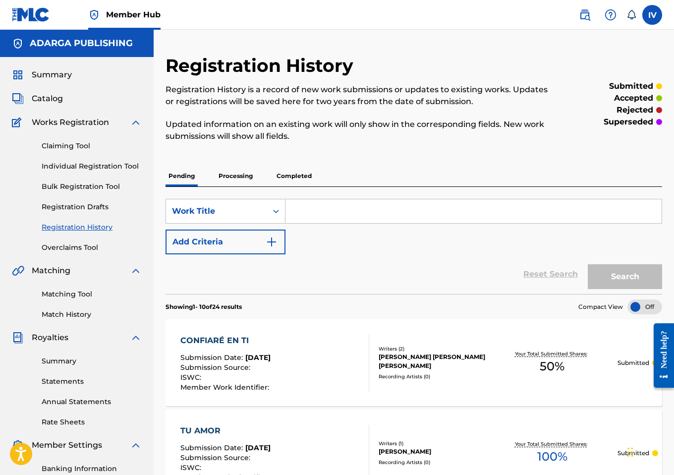
scroll to position [0, 0]
click at [233, 346] on div "CONFIARÉ EN TI Submission Date : [DATE] Submission Source : ISWC : Member Work …" at bounding box center [225, 362] width 91 height 57
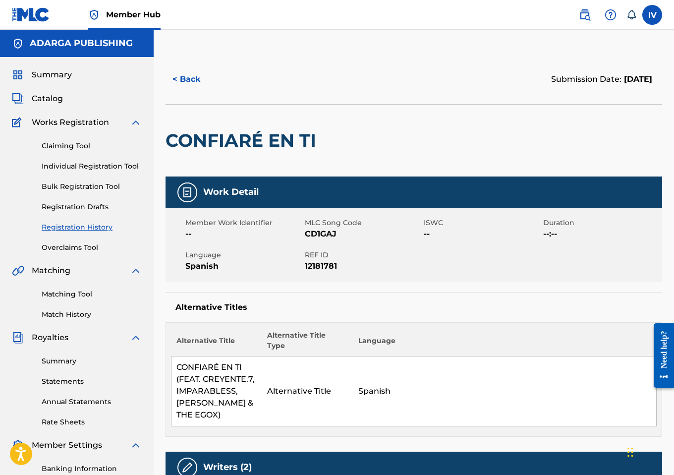
click at [307, 231] on span "CD1GAJ" at bounding box center [363, 234] width 117 height 12
copy span "CD1GAJ"
click at [173, 73] on button "< Back" at bounding box center [195, 79] width 59 height 25
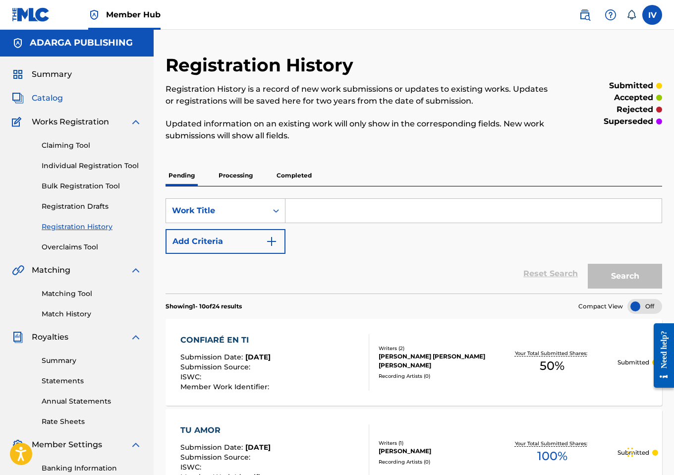
click at [47, 103] on span "Catalog" at bounding box center [47, 98] width 31 height 12
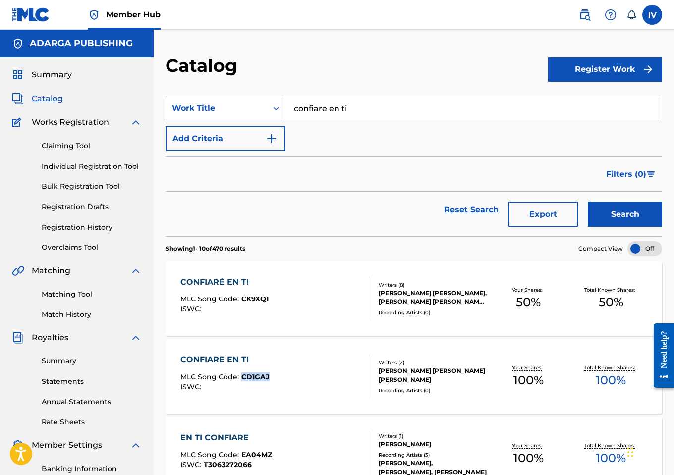
click at [250, 297] on span "CK9XQ1" at bounding box center [254, 298] width 27 height 9
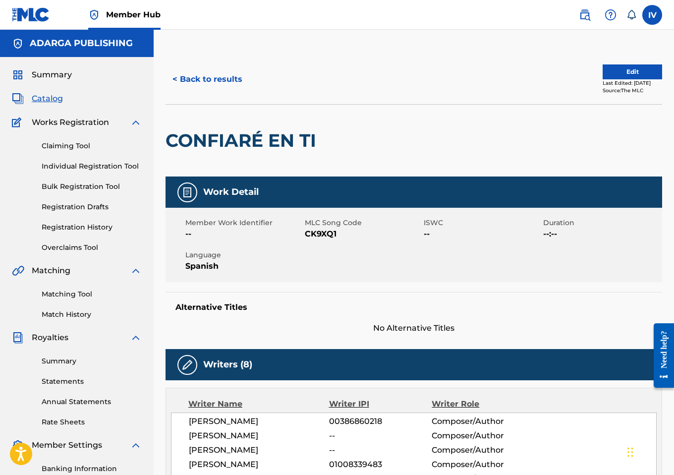
click at [319, 232] on span "CK9XQ1" at bounding box center [363, 234] width 117 height 12
copy span "CK9XQ1"
